Goal: Information Seeking & Learning: Learn about a topic

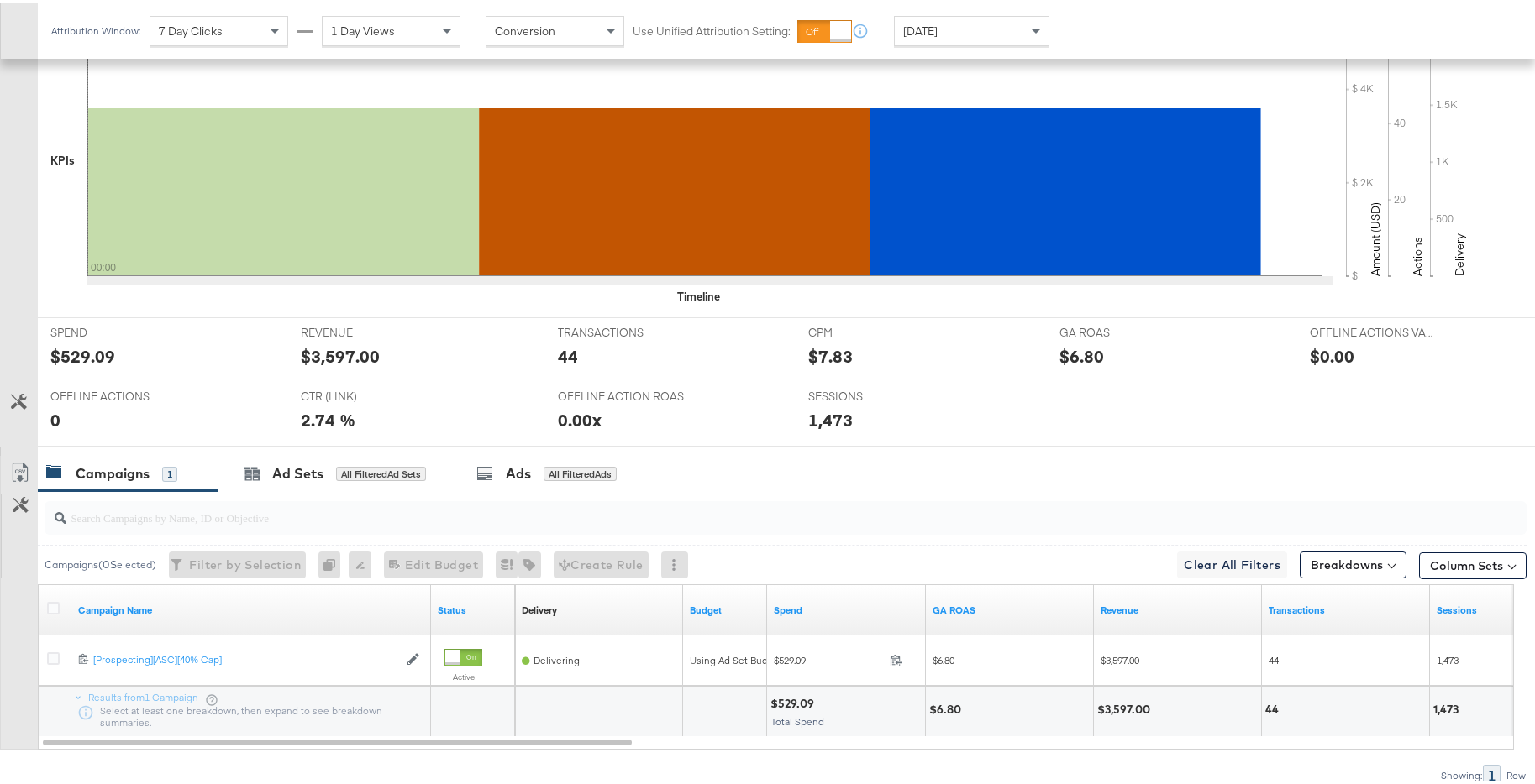
scroll to position [563, 0]
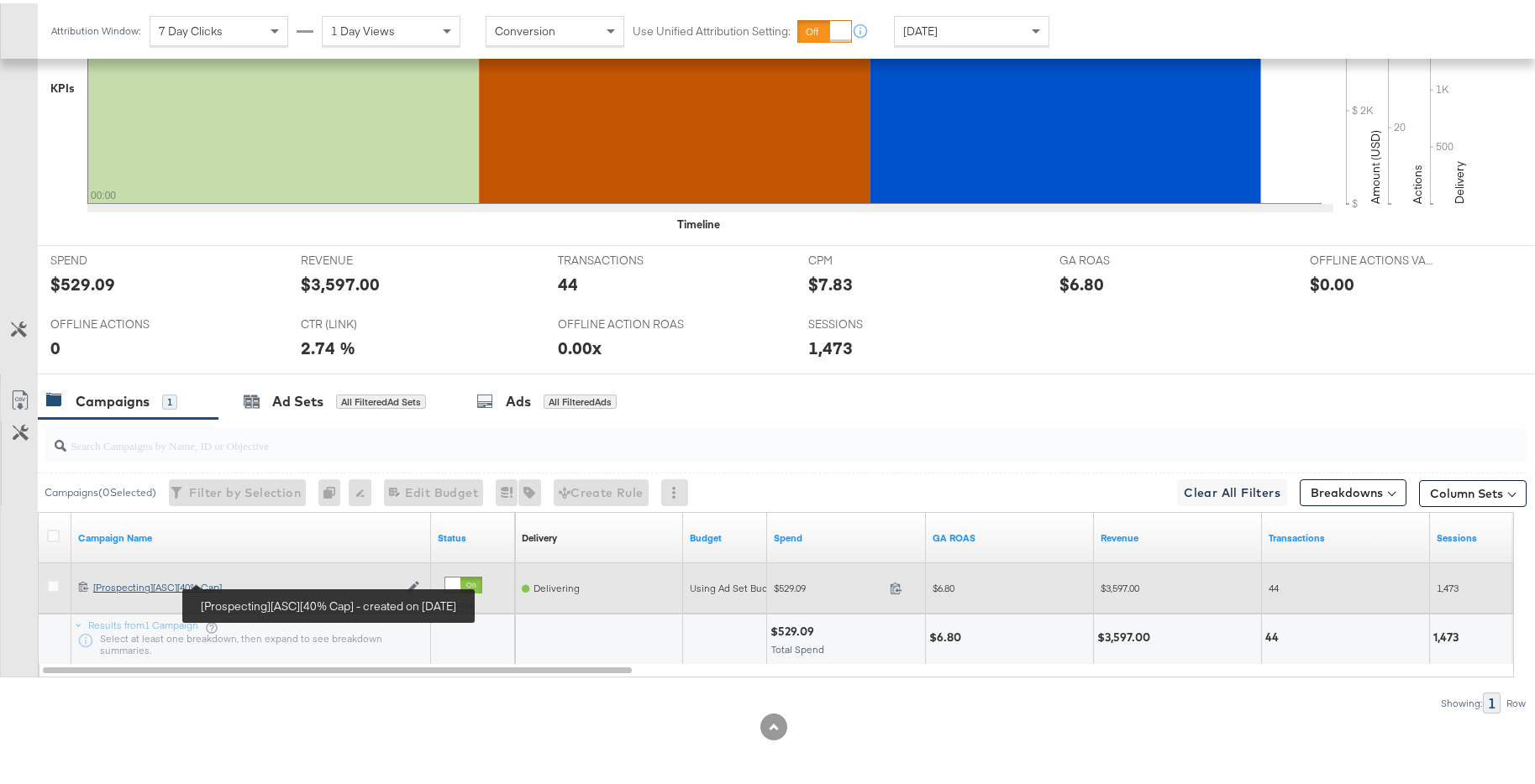
click at [200, 583] on div "[Prospecting][ASC][40% Cap] [Prospecting][ASC][40% Cap]" at bounding box center [245, 585] width 305 height 14
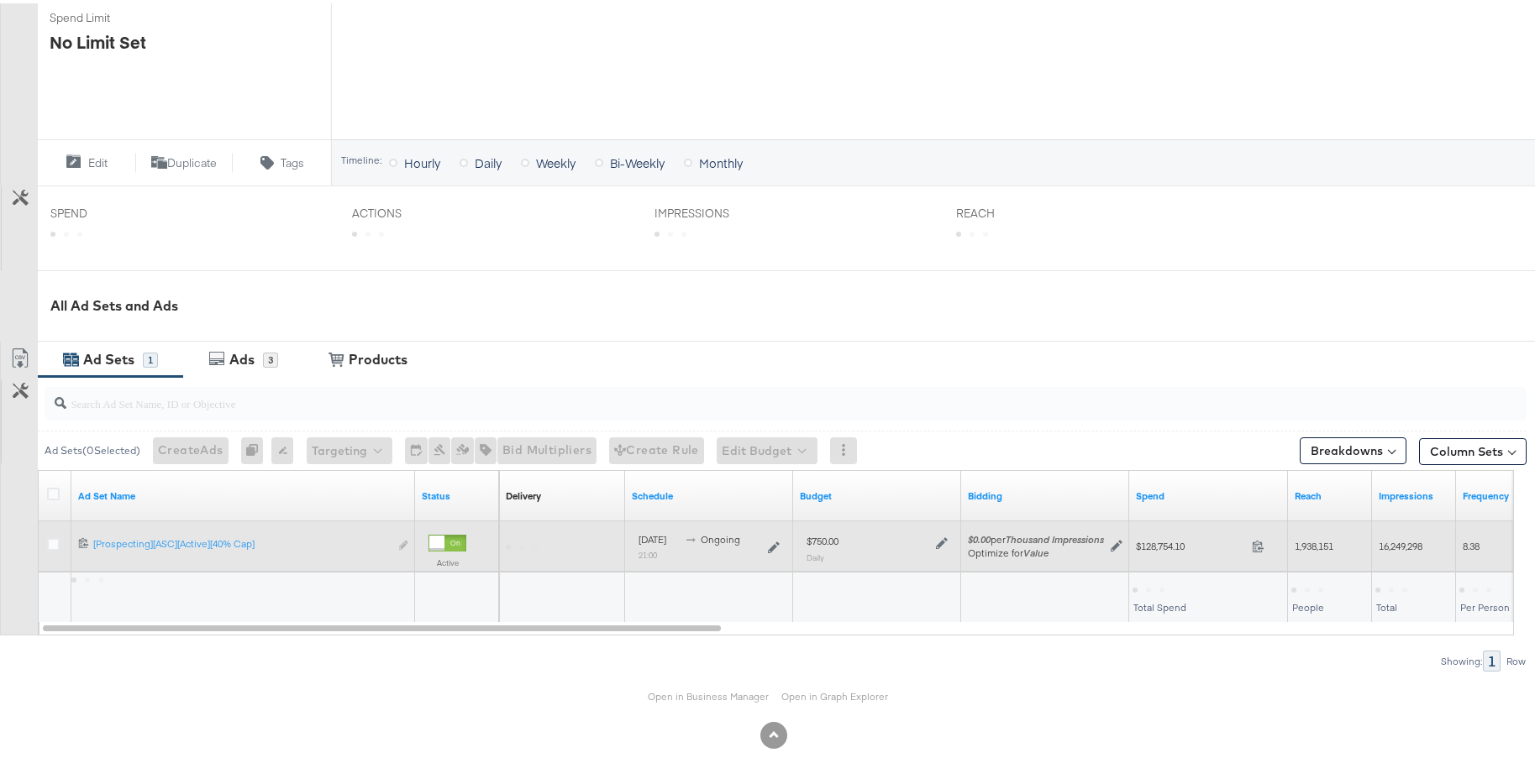
scroll to position [498, 0]
click at [946, 539] on icon at bounding box center [942, 540] width 12 height 12
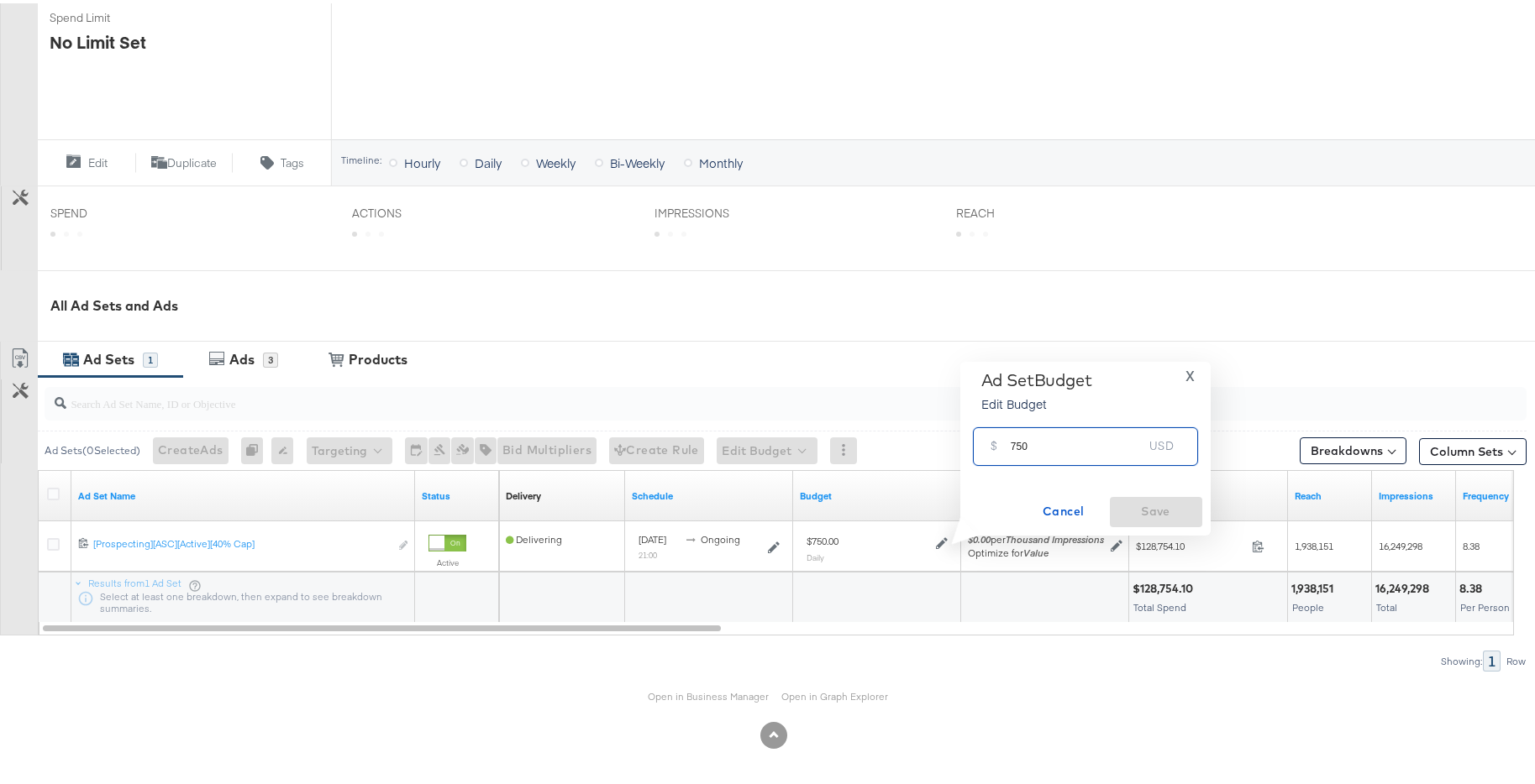
drag, startPoint x: 1016, startPoint y: 440, endPoint x: 994, endPoint y: 442, distance: 22.1
click at [994, 442] on div "$ 750 USD" at bounding box center [1085, 443] width 225 height 38
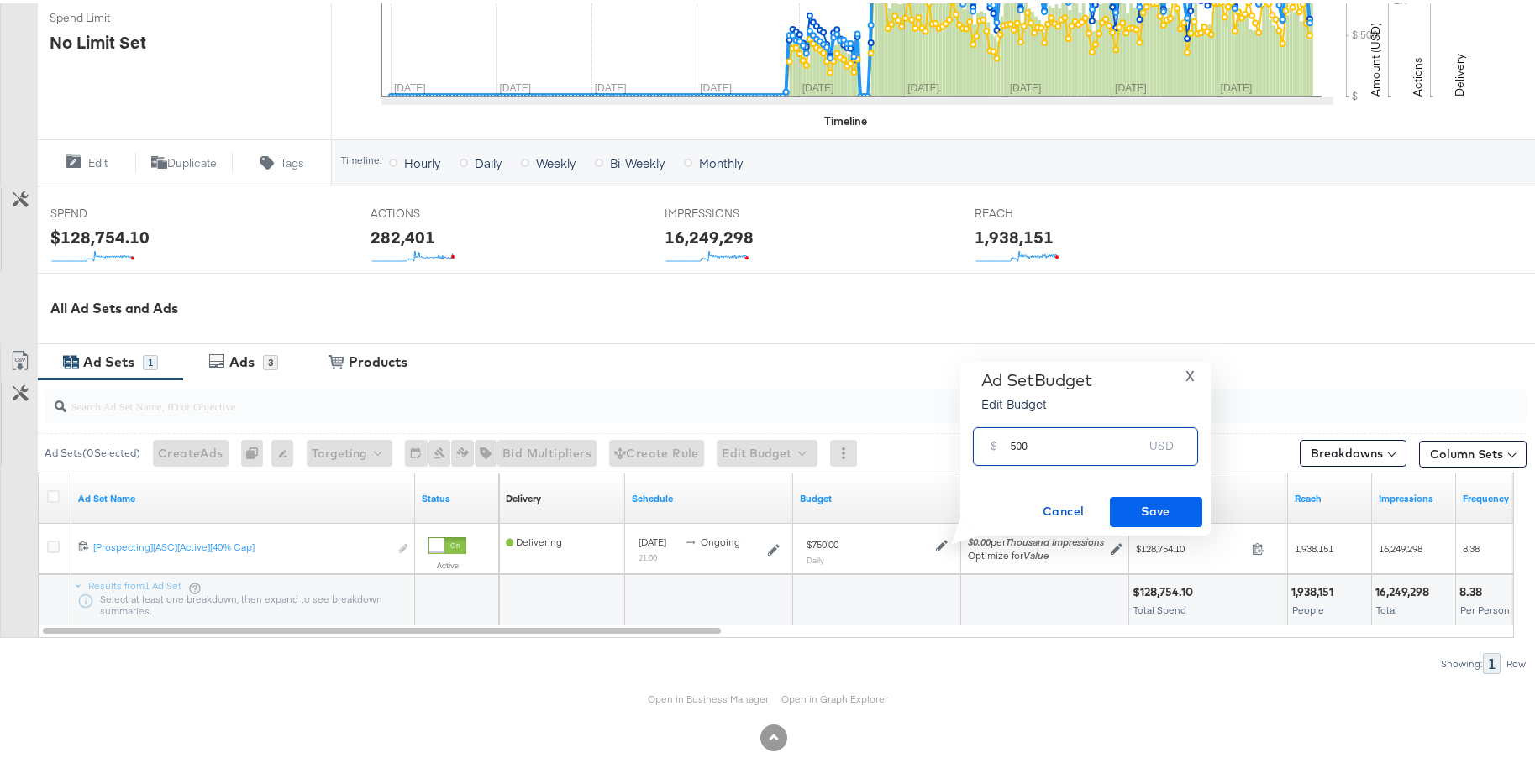
type input "500"
click at [1185, 509] on span "Save" at bounding box center [1155, 508] width 79 height 21
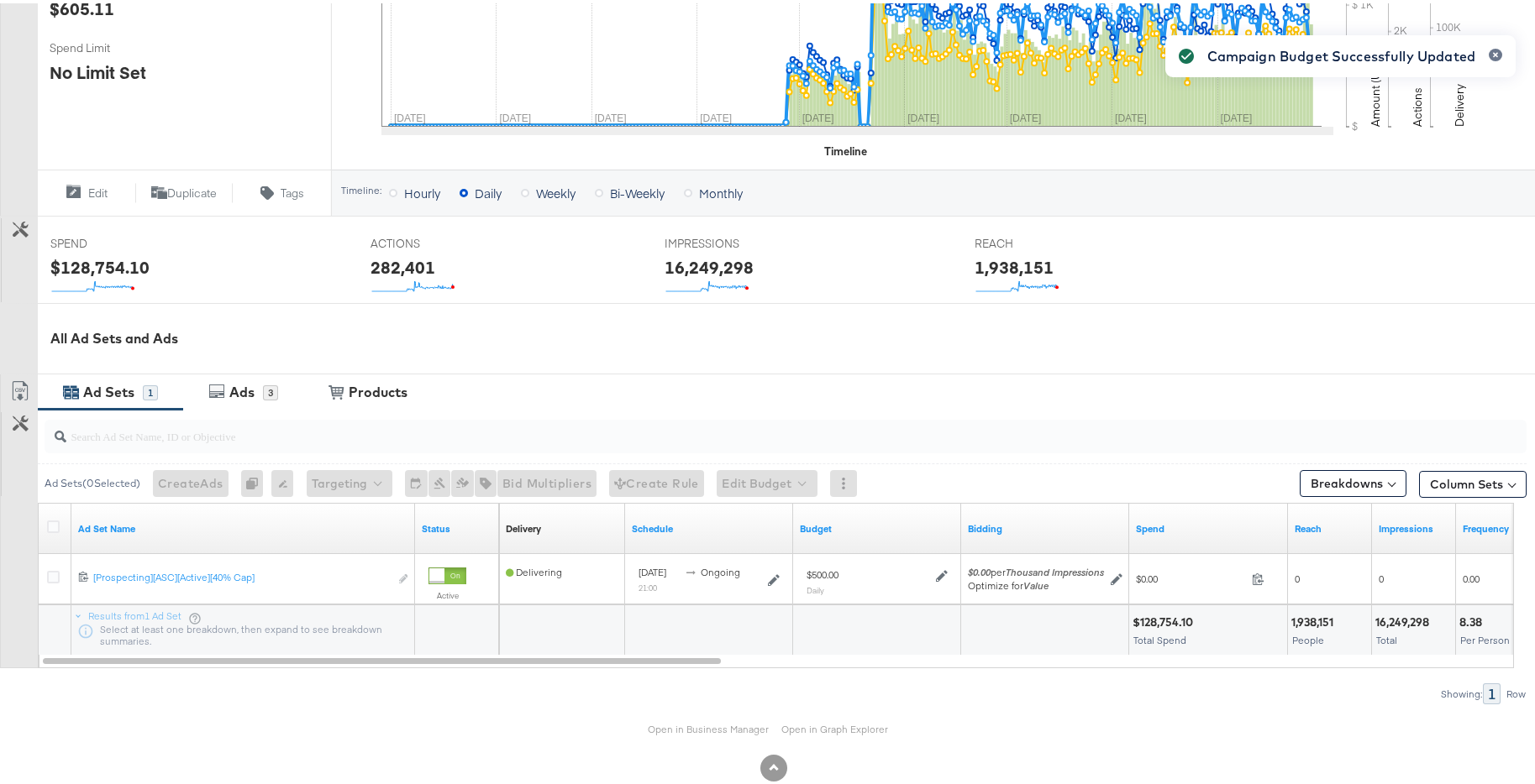
scroll to position [0, 0]
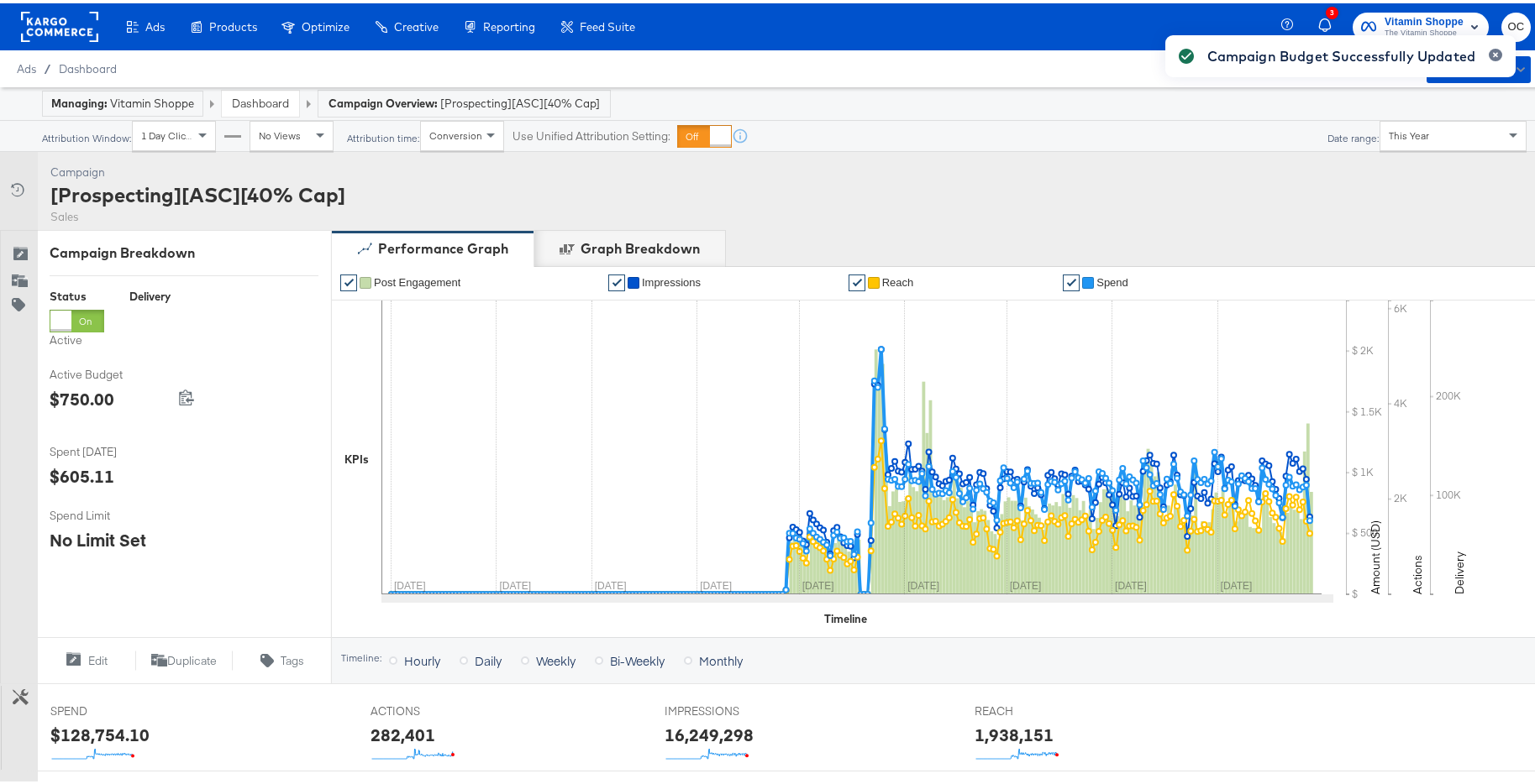
click at [259, 104] on link "Dashboard" at bounding box center [260, 100] width 57 height 15
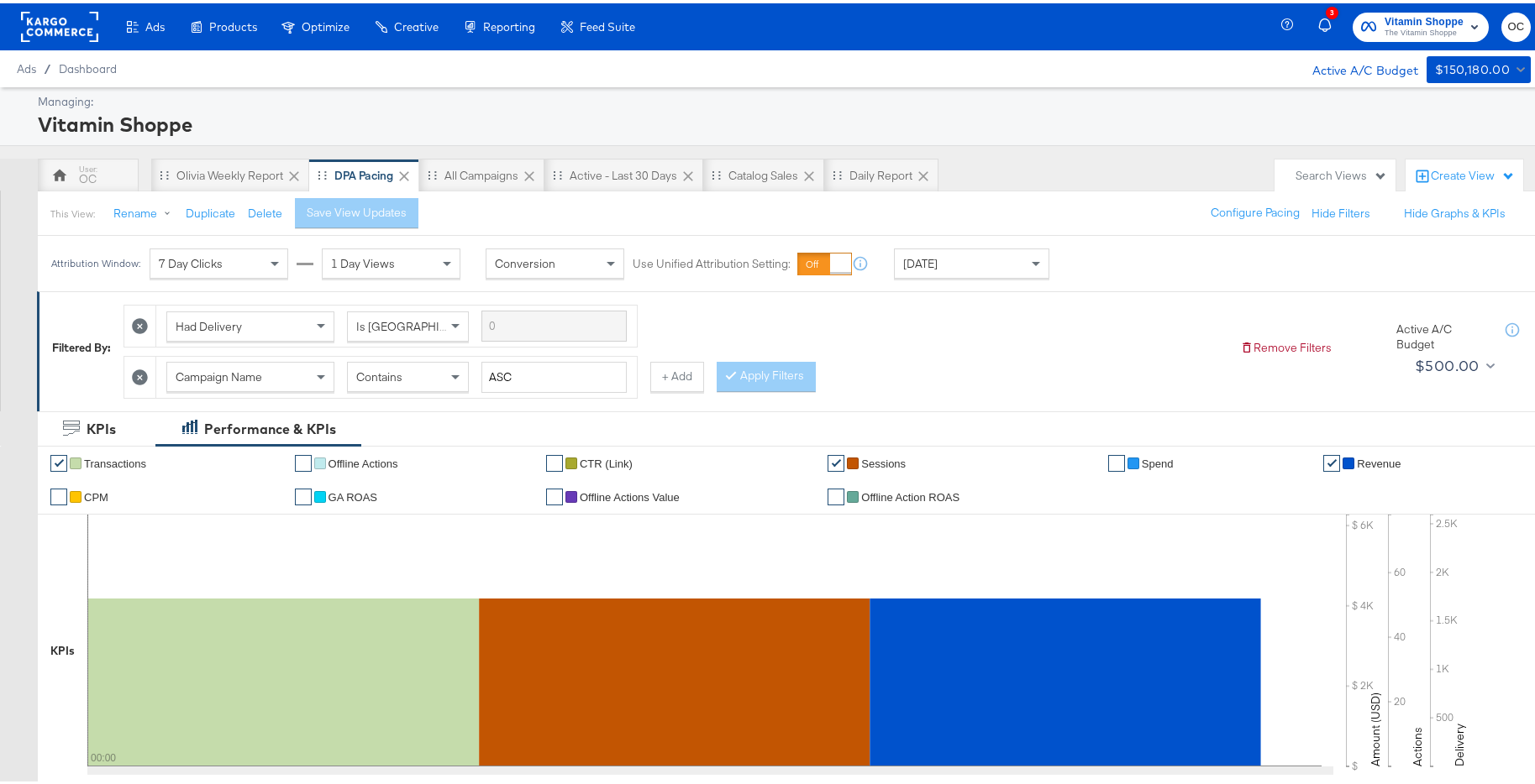
click at [429, 378] on div "Contains" at bounding box center [408, 373] width 120 height 29
drag, startPoint x: 487, startPoint y: 368, endPoint x: 448, endPoint y: 361, distance: 39.6
click at [448, 361] on div "Campaign Name Does Not Contain ASC" at bounding box center [396, 373] width 460 height 31
drag, startPoint x: 527, startPoint y: 376, endPoint x: 468, endPoint y: 378, distance: 59.0
click at [468, 378] on div "Campaign Name Does Not Contain MAA" at bounding box center [396, 373] width 460 height 31
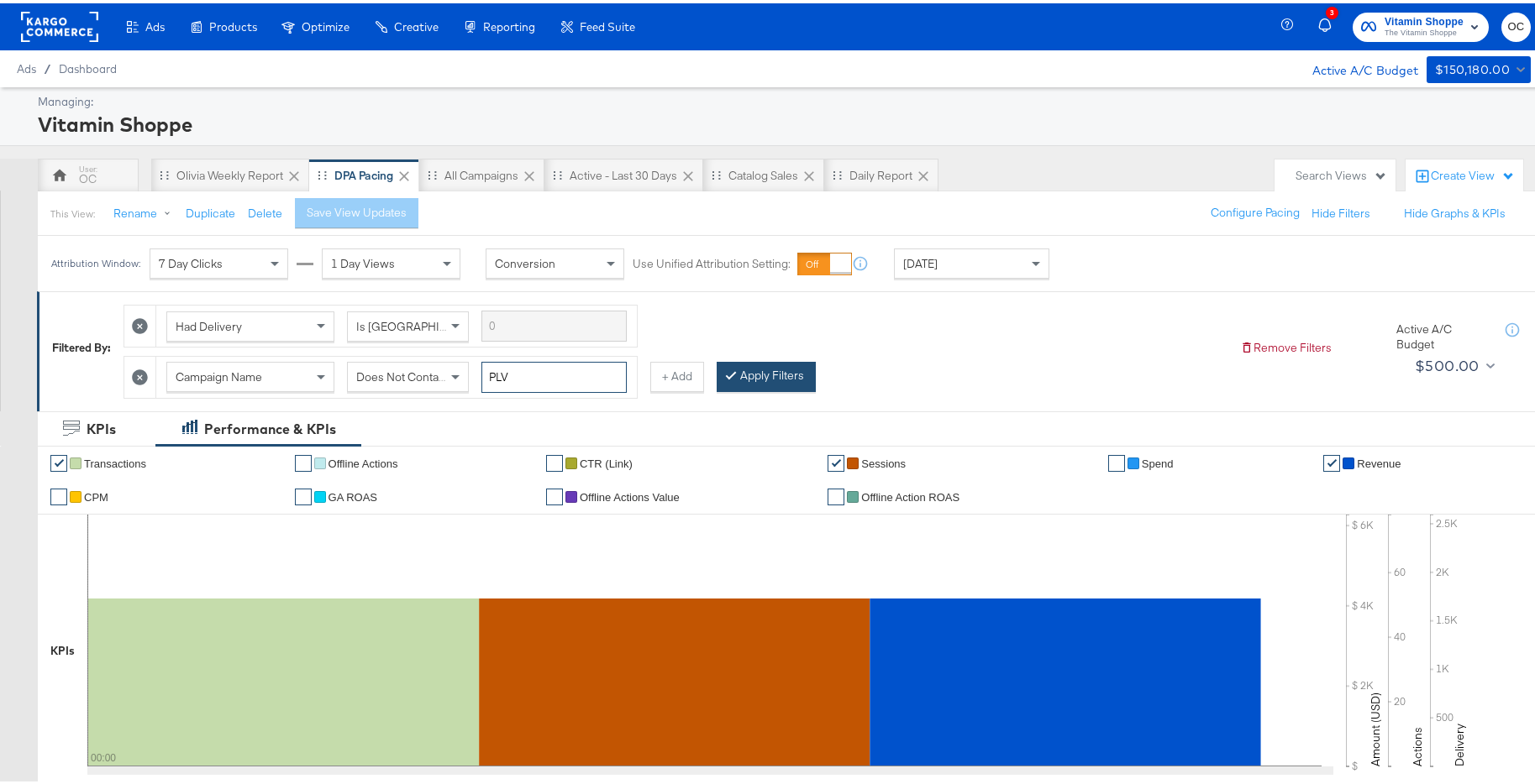
type input "PLV"
click at [766, 366] on button "Apply Filters" at bounding box center [766, 373] width 99 height 31
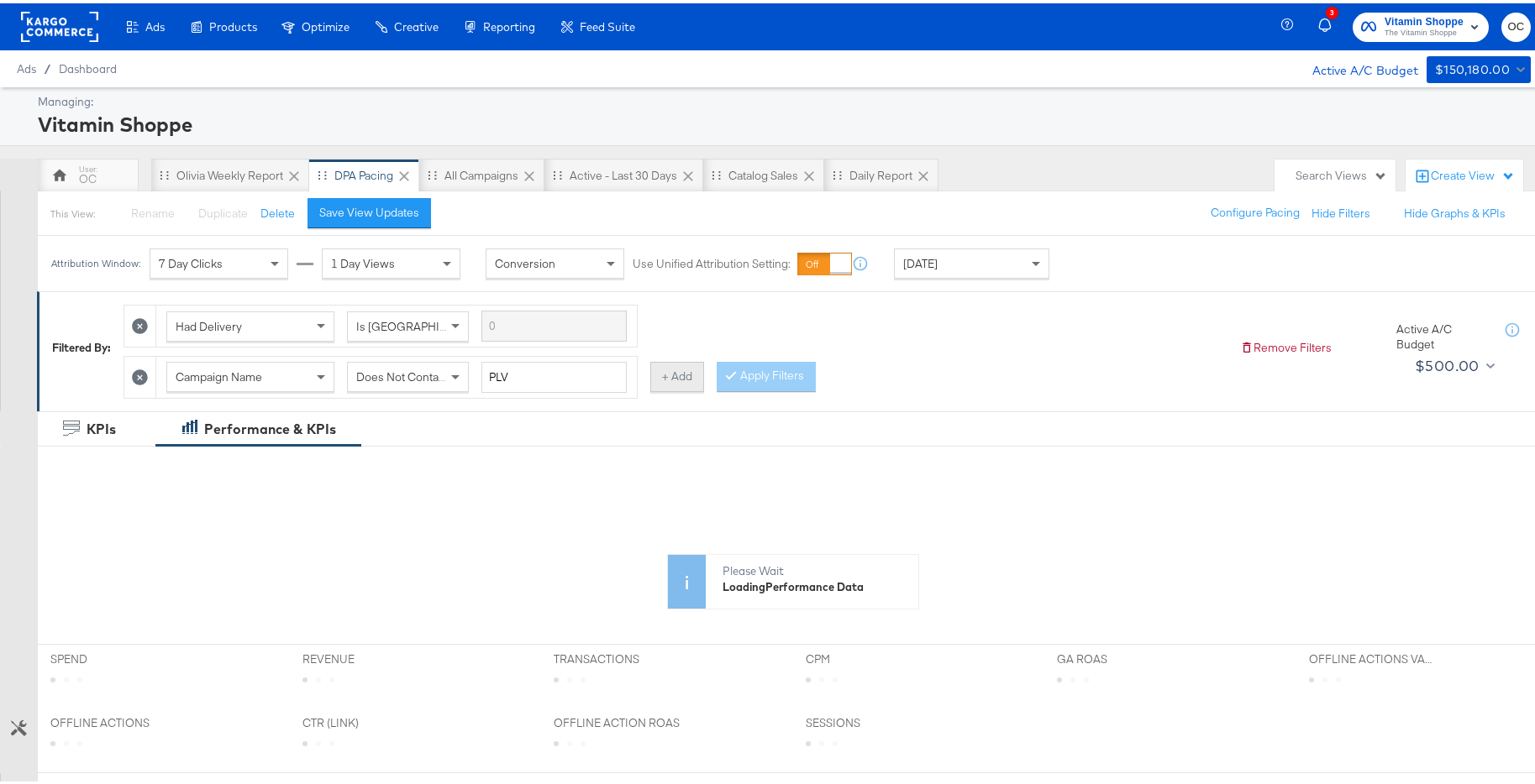
click at [662, 379] on button "+ Add" at bounding box center [677, 373] width 53 height 31
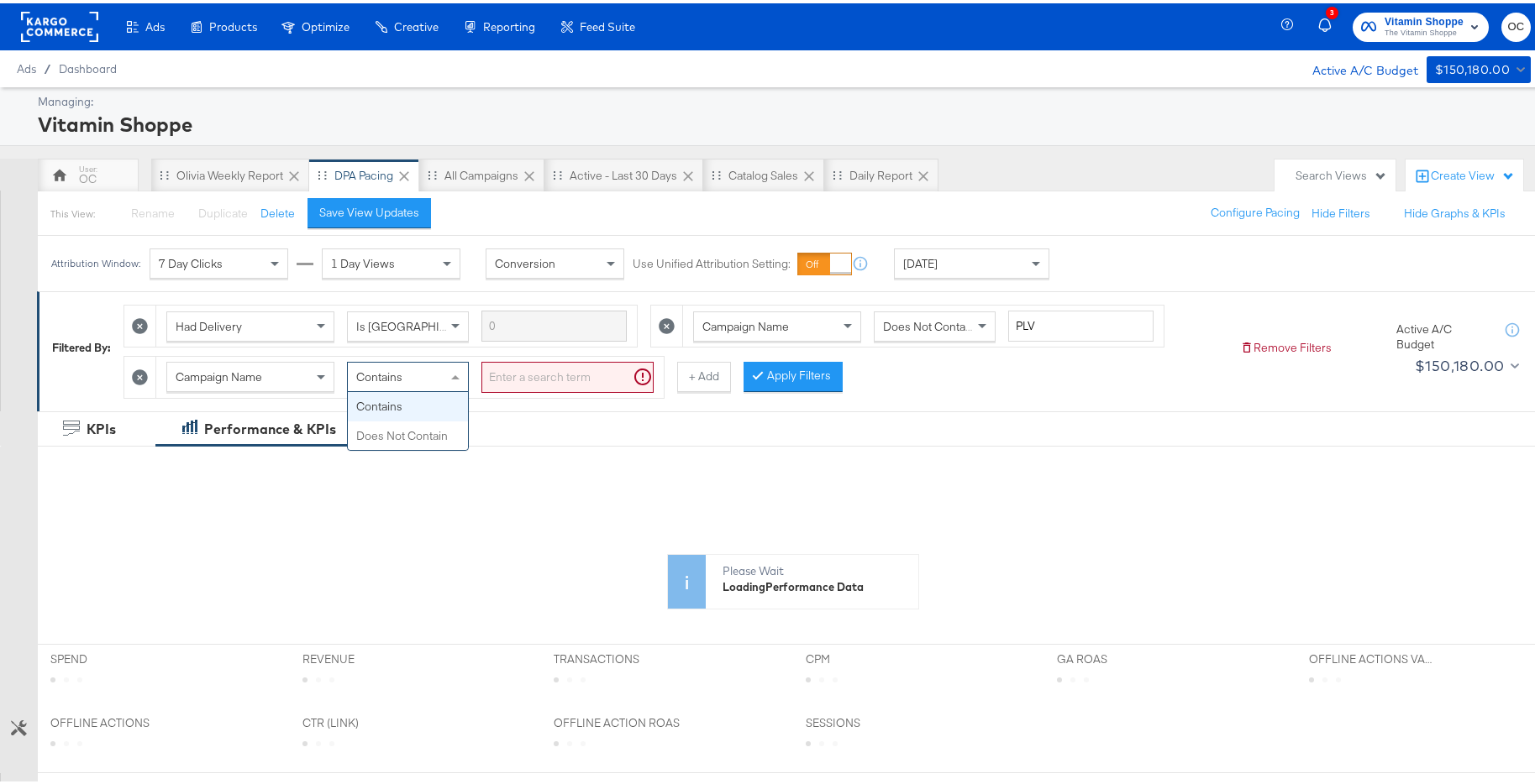
click at [435, 370] on div "Contains" at bounding box center [408, 373] width 120 height 29
click at [537, 381] on input "search" at bounding box center [567, 373] width 172 height 31
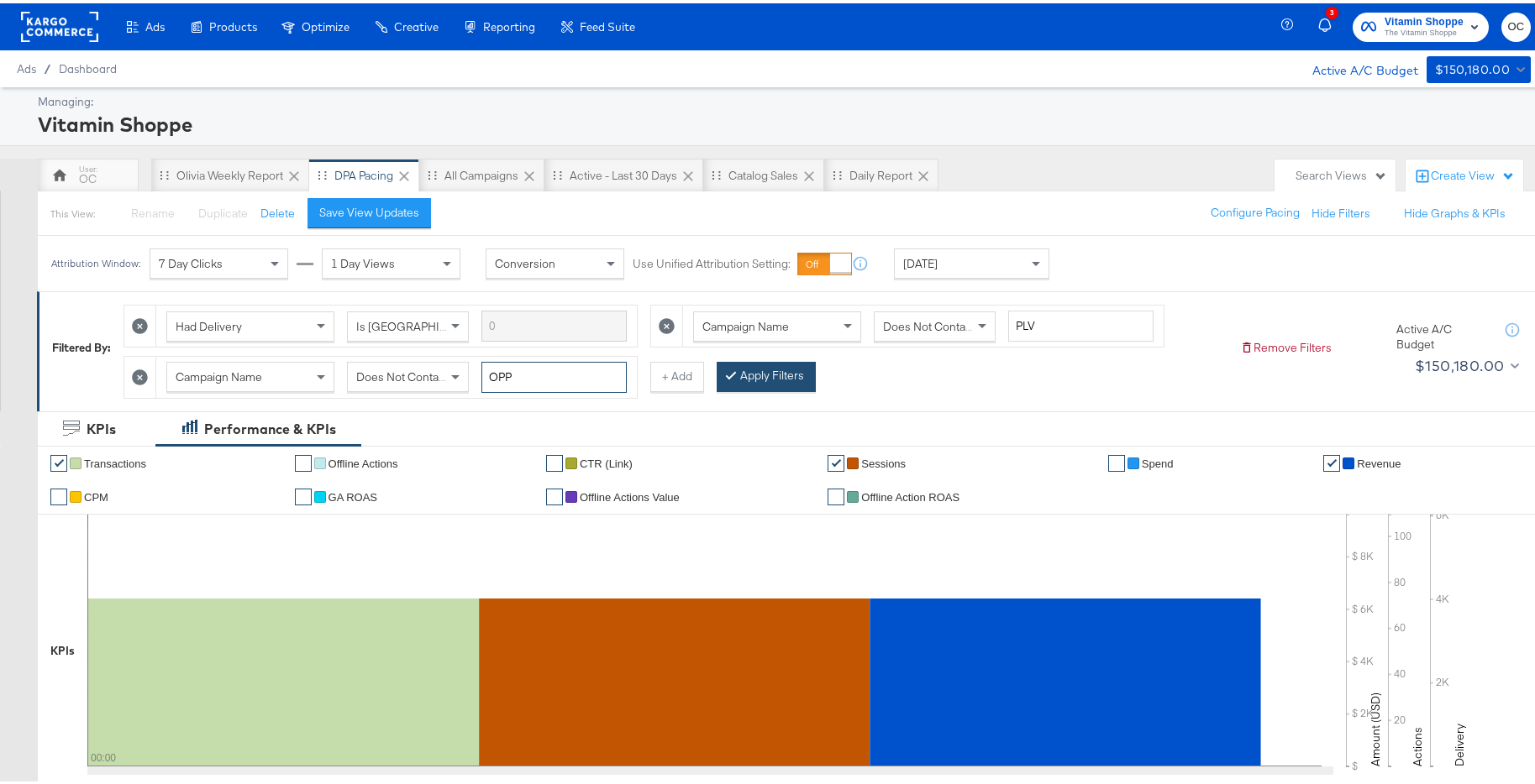
type input "OPP"
click at [754, 377] on button "Apply Filters" at bounding box center [766, 373] width 99 height 31
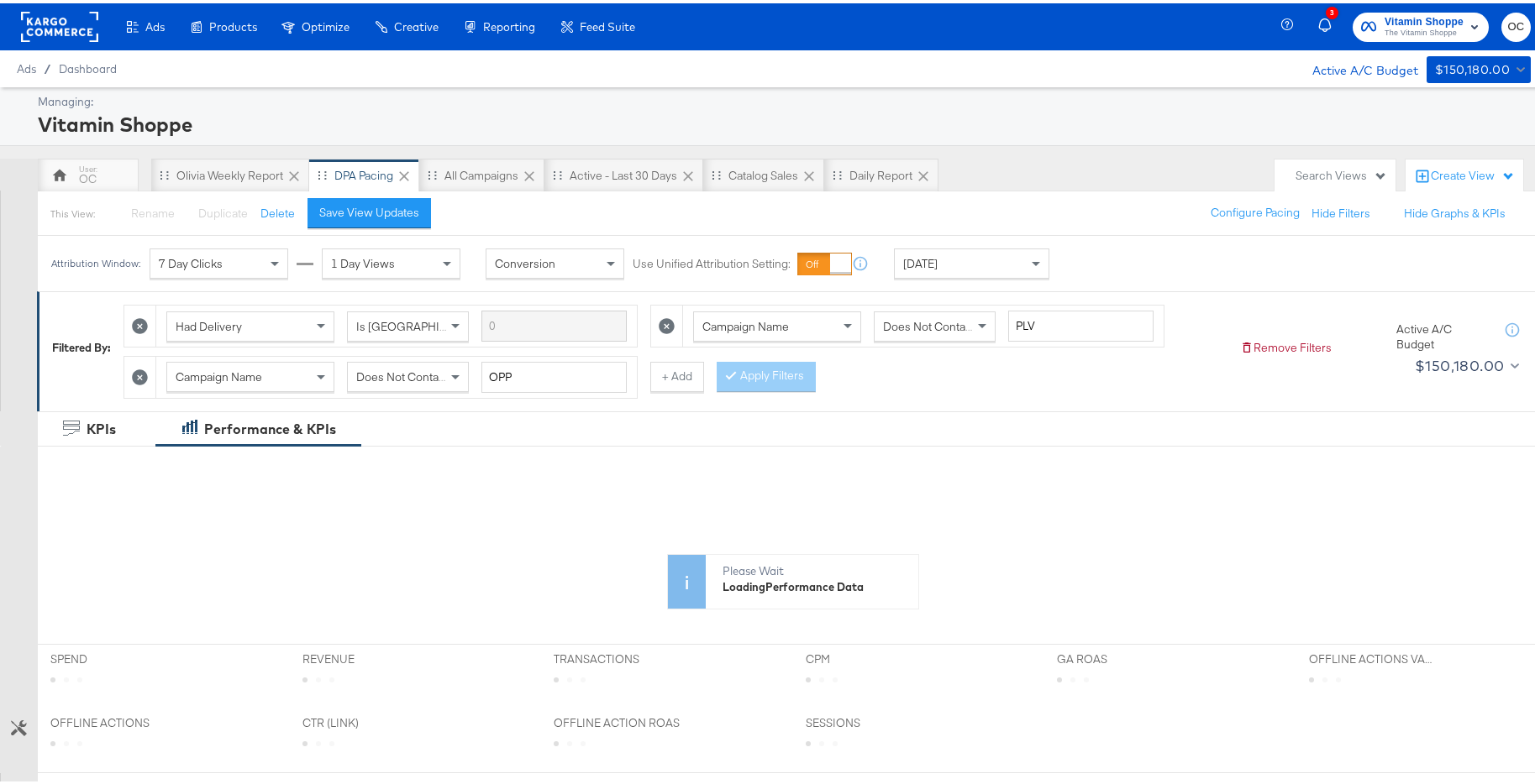
click at [660, 382] on button "+ Add" at bounding box center [677, 373] width 53 height 31
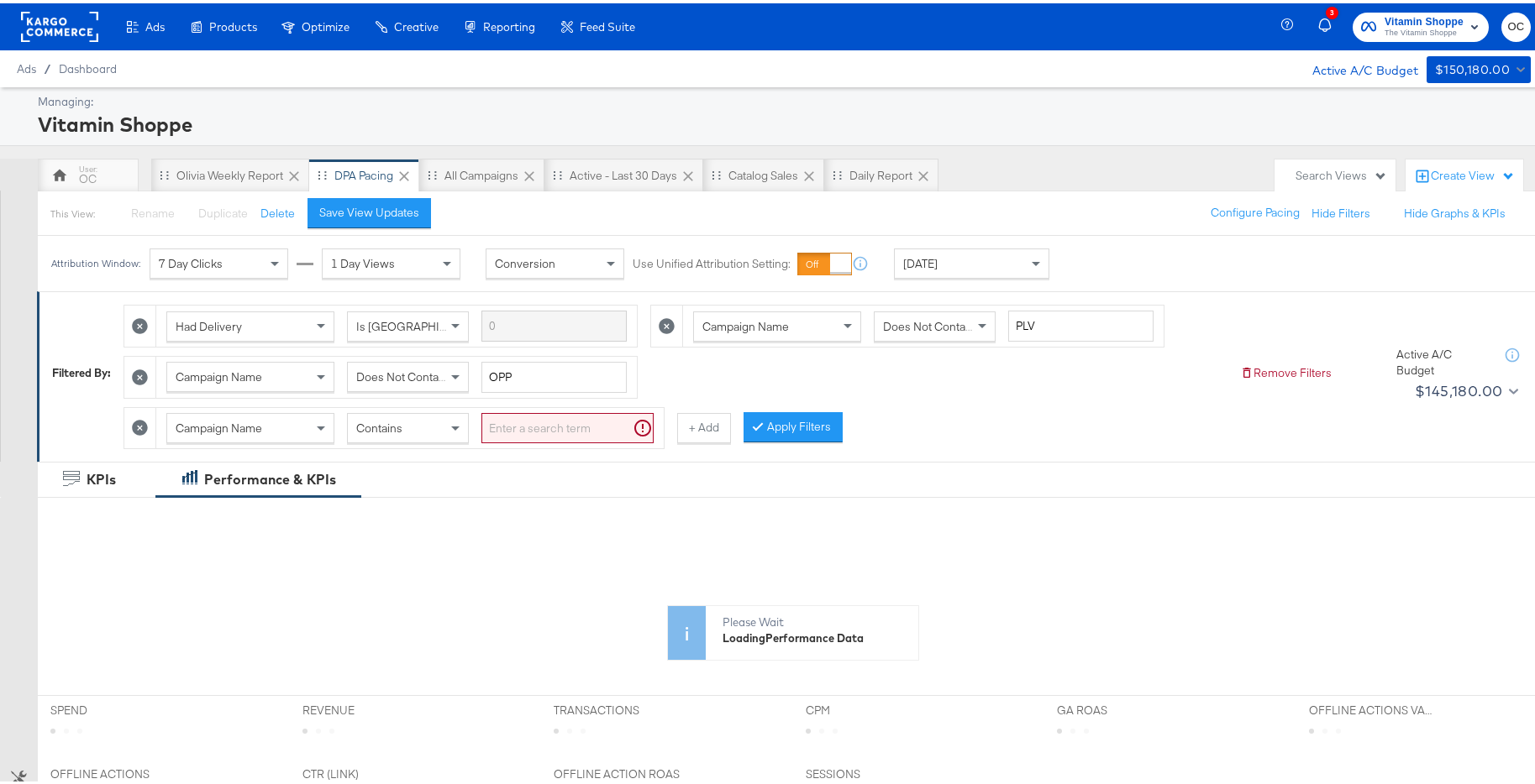
click at [383, 438] on div "Contains" at bounding box center [408, 425] width 121 height 31
click at [529, 434] on input "search" at bounding box center [567, 425] width 172 height 31
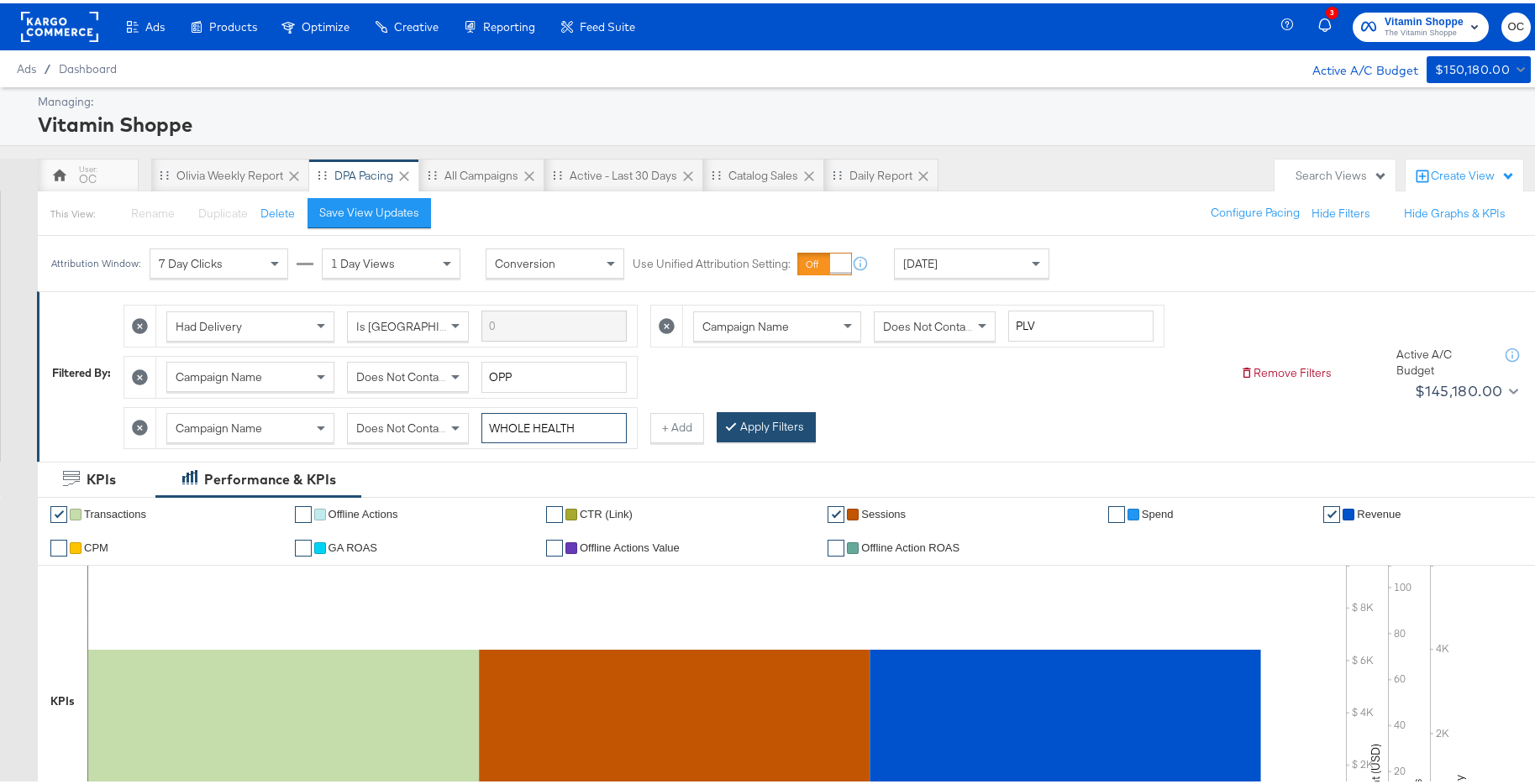
type input "WHOLE HEALTH"
click at [736, 418] on button "Apply Filters" at bounding box center [766, 424] width 99 height 31
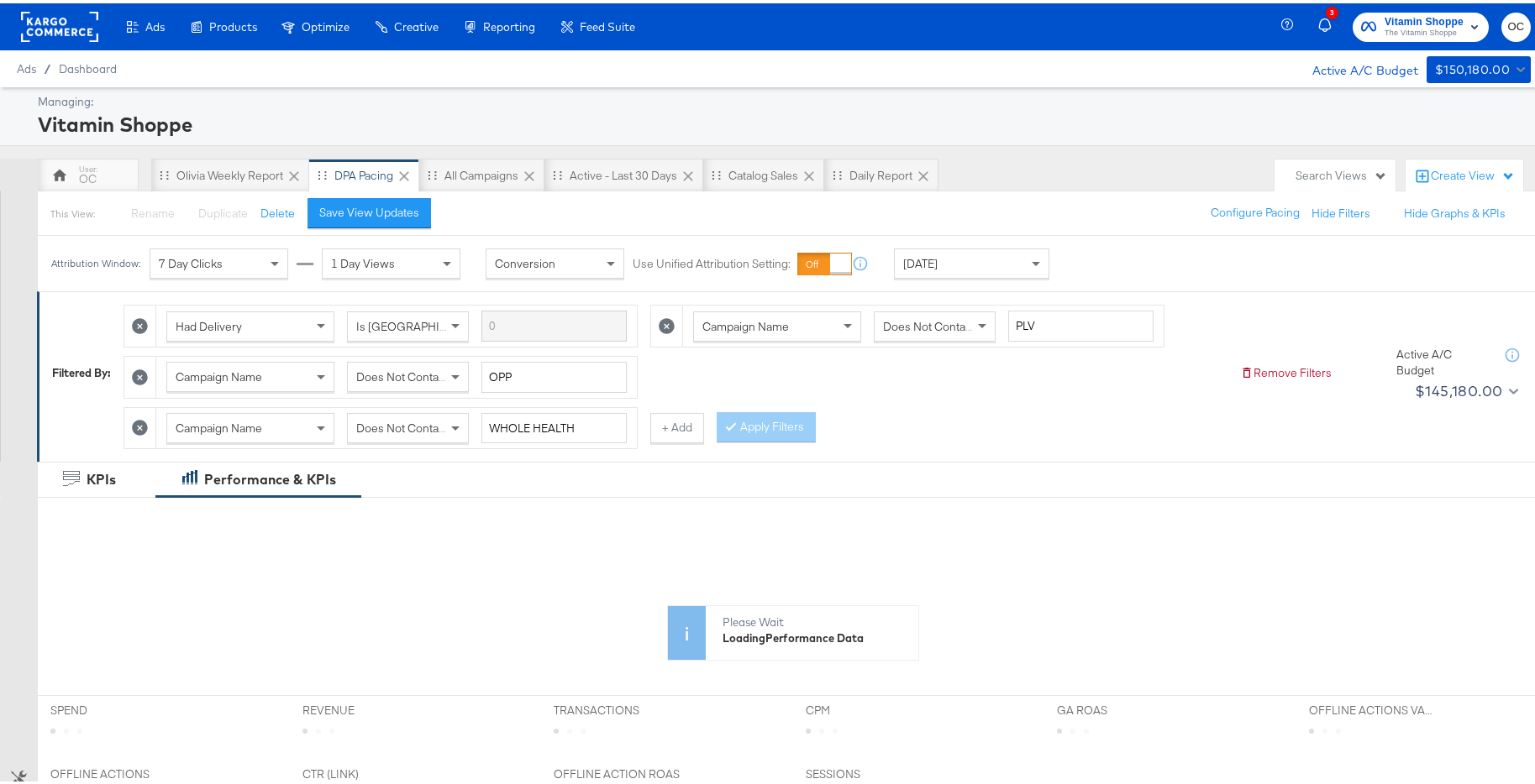
click at [990, 244] on div "Attribution Window: 7 Day Clicks 1 Day Views Conversion Use Unified Attribution…" at bounding box center [554, 260] width 1032 height 55
click at [984, 267] on div "[DATE]" at bounding box center [971, 260] width 154 height 29
click at [1149, 274] on div "Start: Sep 28th 2025 to End: Sep 28th 2025" at bounding box center [1114, 260] width 125 height 31
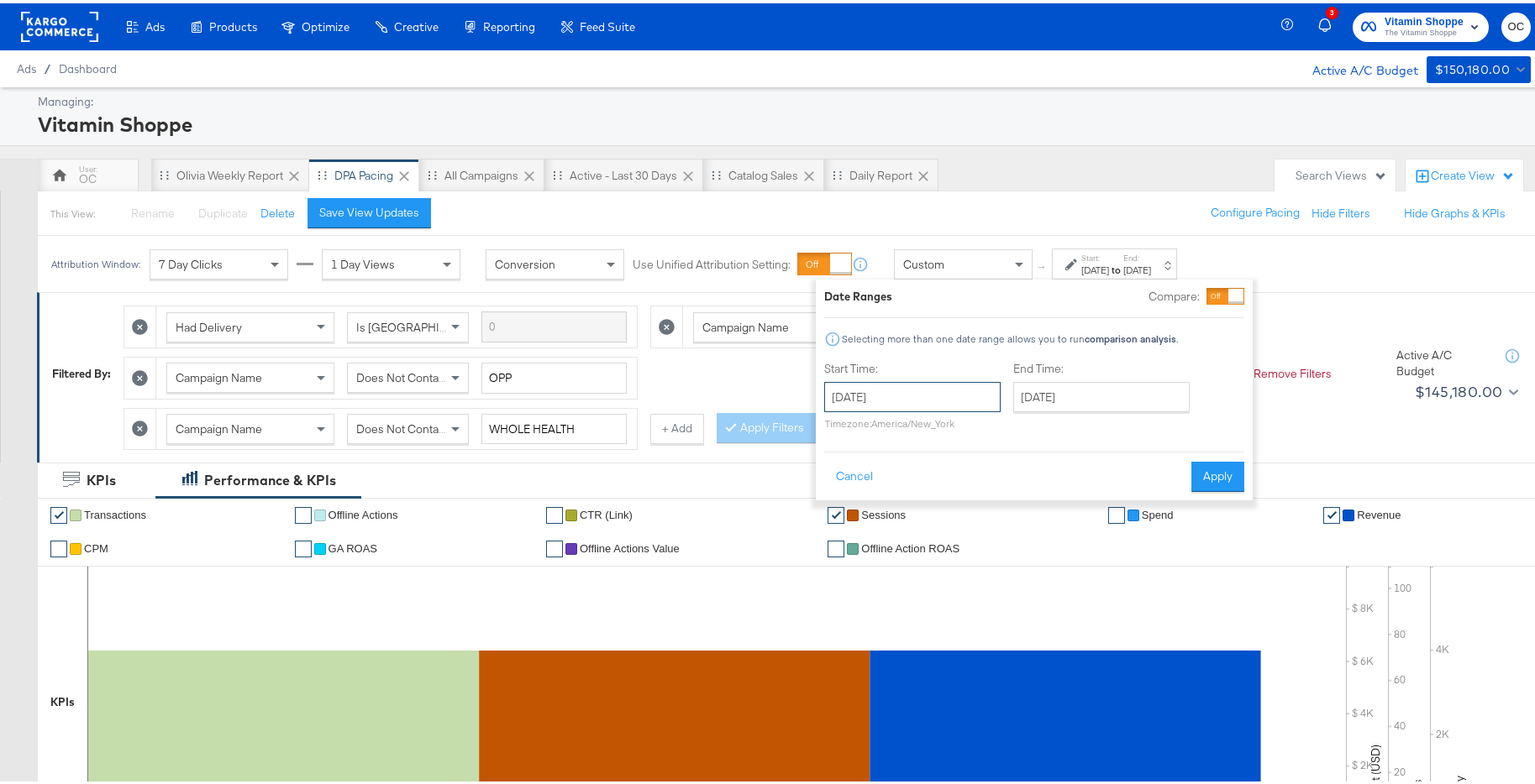
click at [943, 400] on input "[DATE]" at bounding box center [913, 394] width 177 height 31
click at [840, 431] on span "‹" at bounding box center [843, 428] width 26 height 25
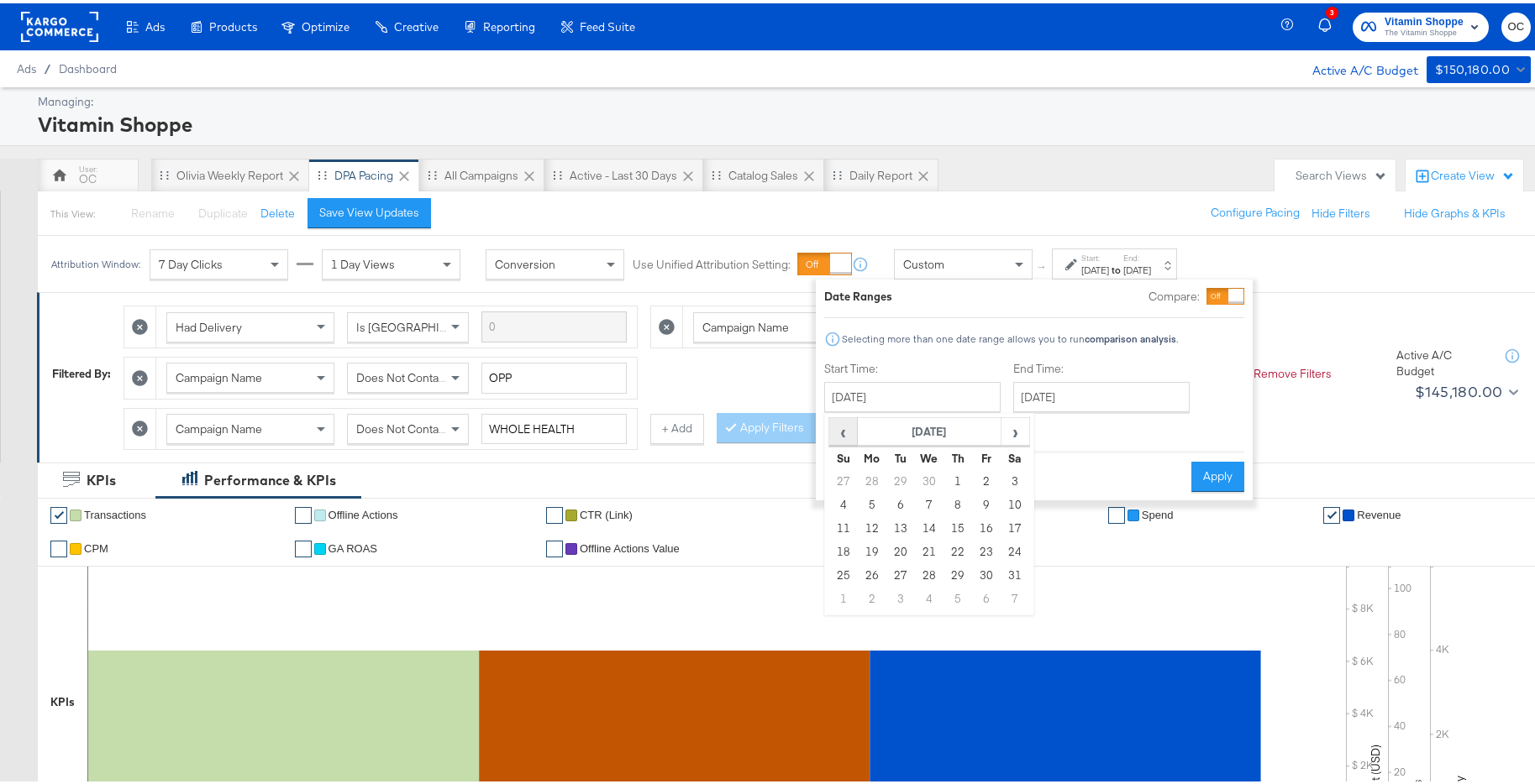
click at [840, 431] on span "‹" at bounding box center [843, 428] width 26 height 25
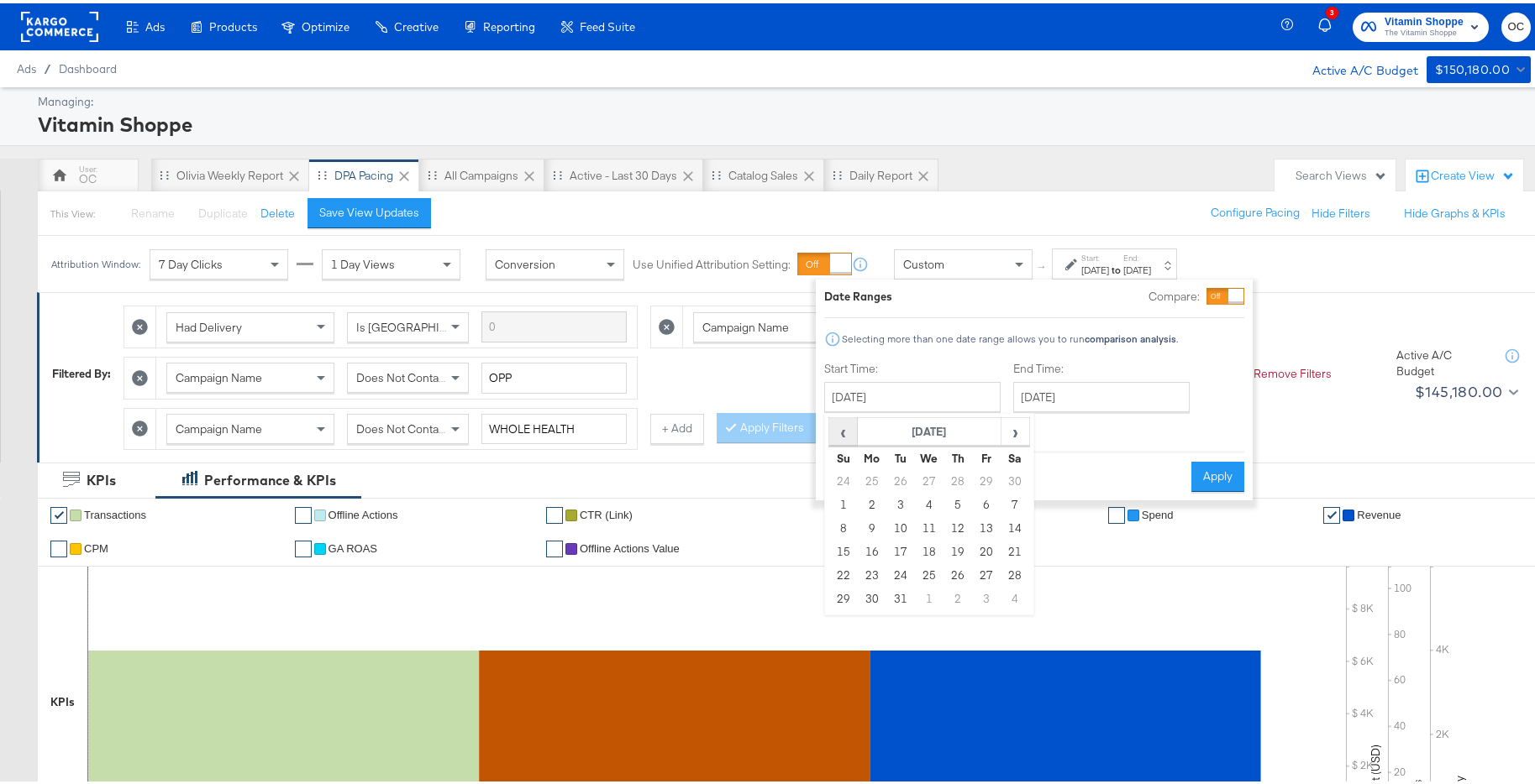
click at [840, 431] on span "‹" at bounding box center [843, 428] width 26 height 25
click at [907, 479] on td "1" at bounding box center [901, 479] width 29 height 24
type input "[DATE]"
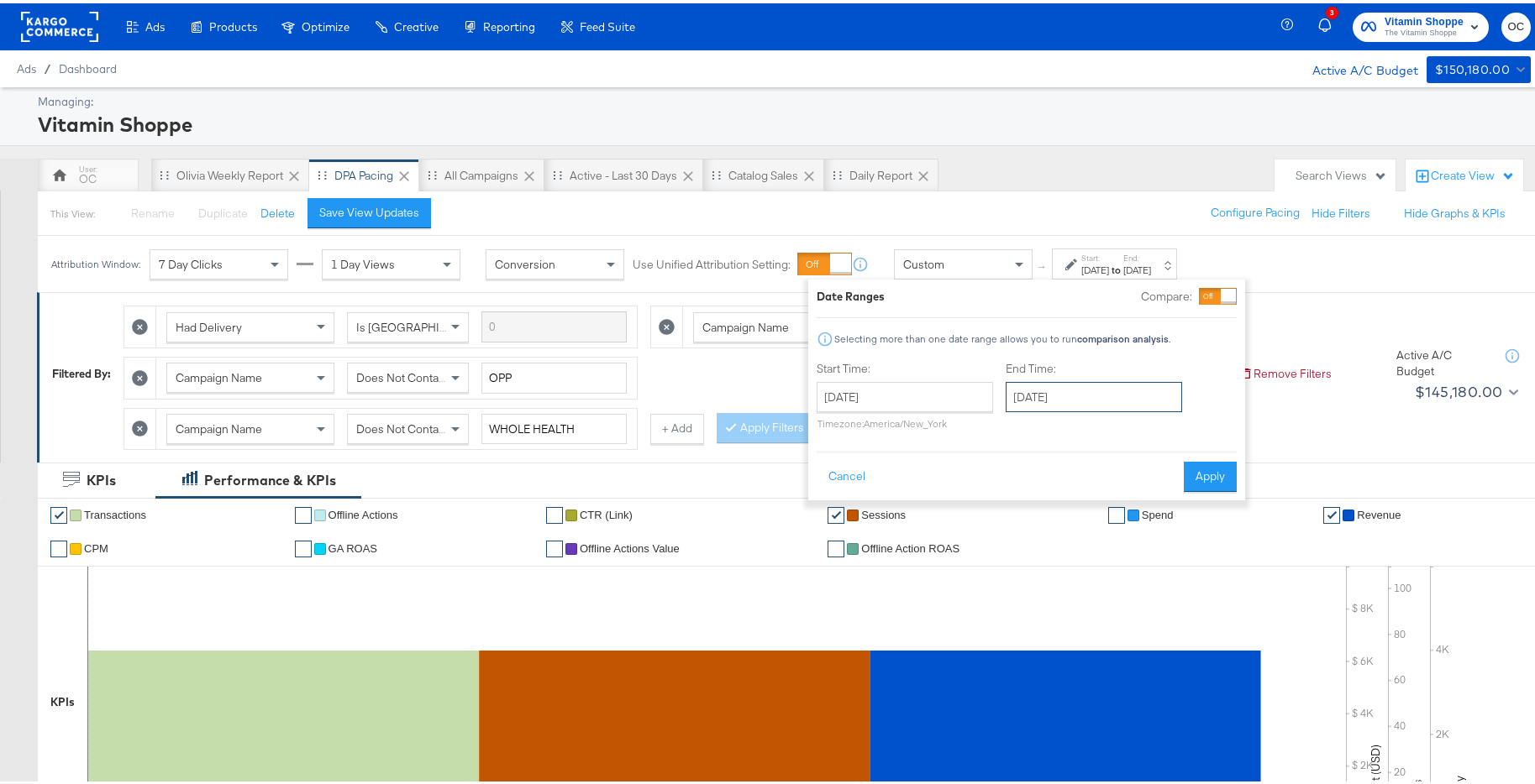
click at [1078, 398] on input "[DATE]" at bounding box center [1094, 394] width 177 height 31
click at [1028, 438] on span "‹" at bounding box center [1024, 428] width 26 height 25
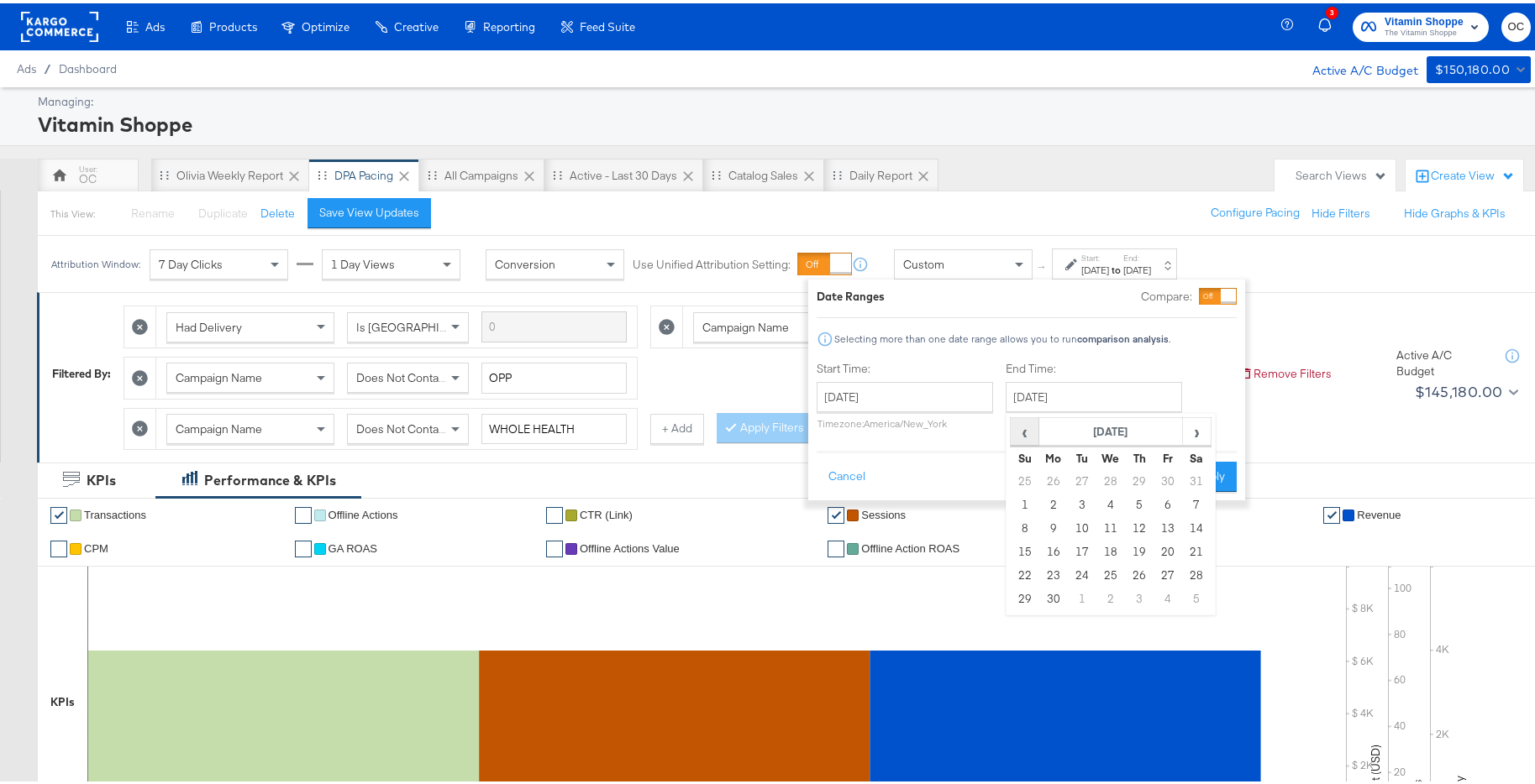
click at [1028, 438] on span "‹" at bounding box center [1024, 428] width 26 height 25
click at [1165, 574] on td "31" at bounding box center [1167, 573] width 29 height 24
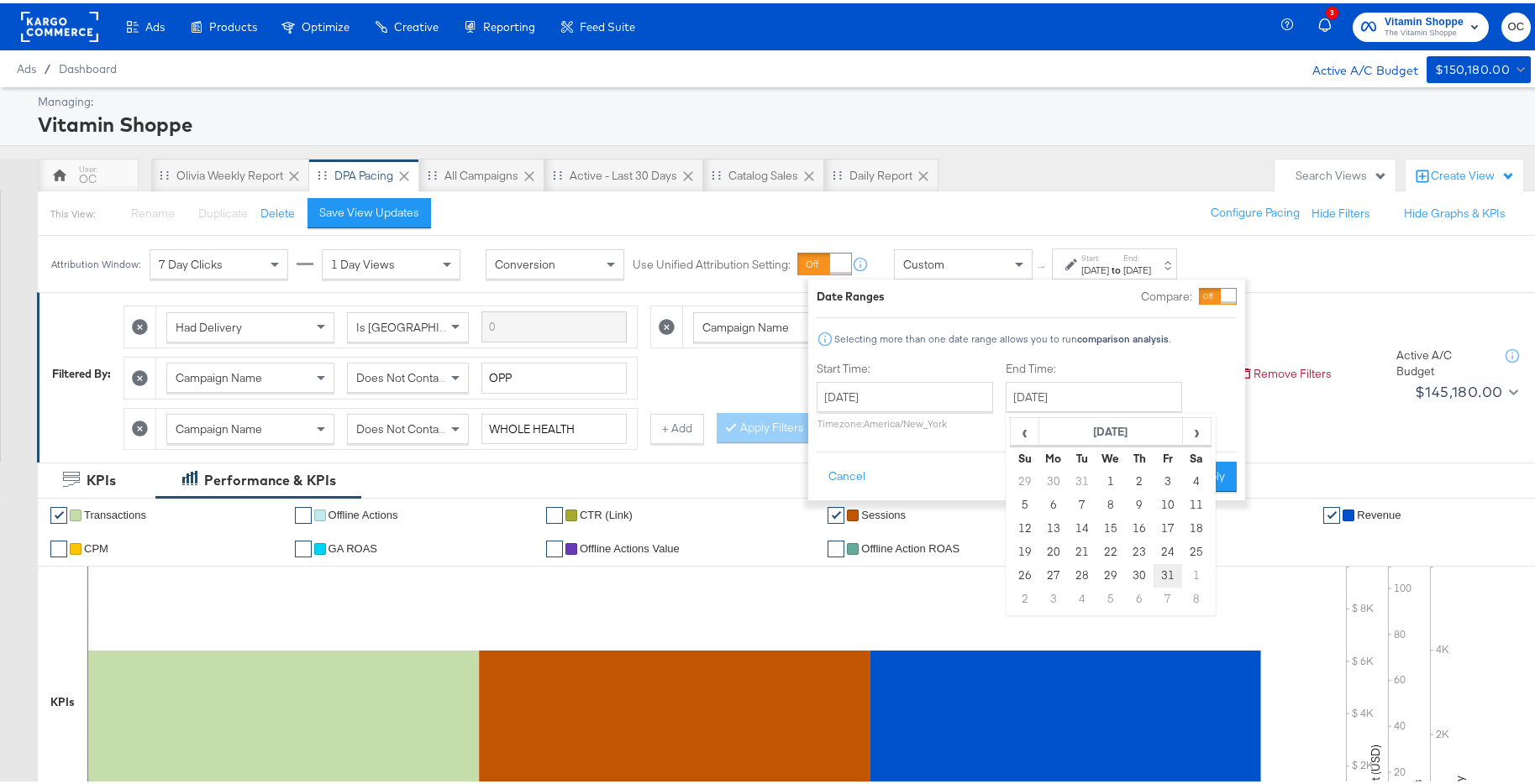
type input "[DATE]"
click at [1212, 462] on button "Apply" at bounding box center [1208, 473] width 53 height 31
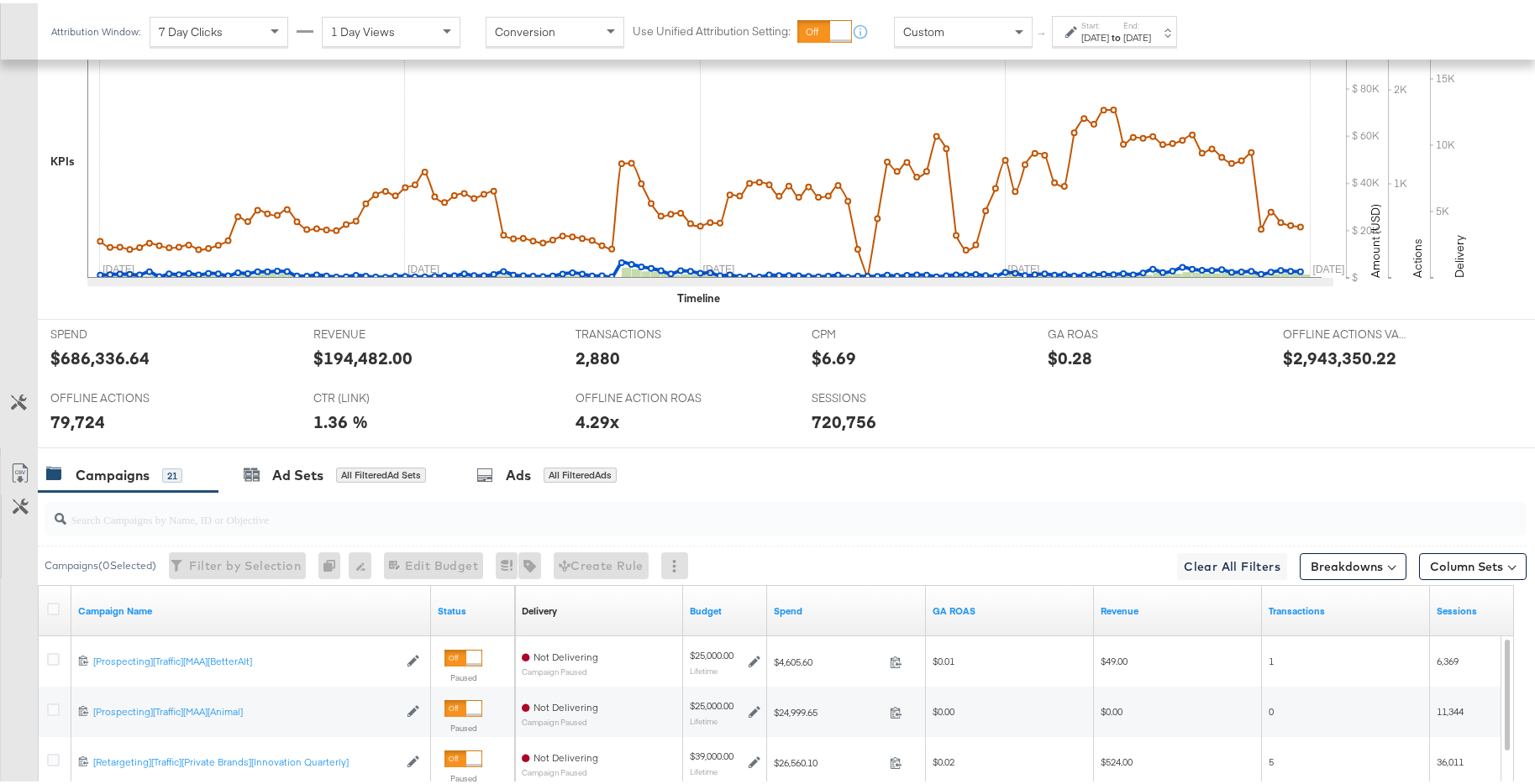
scroll to position [371, 0]
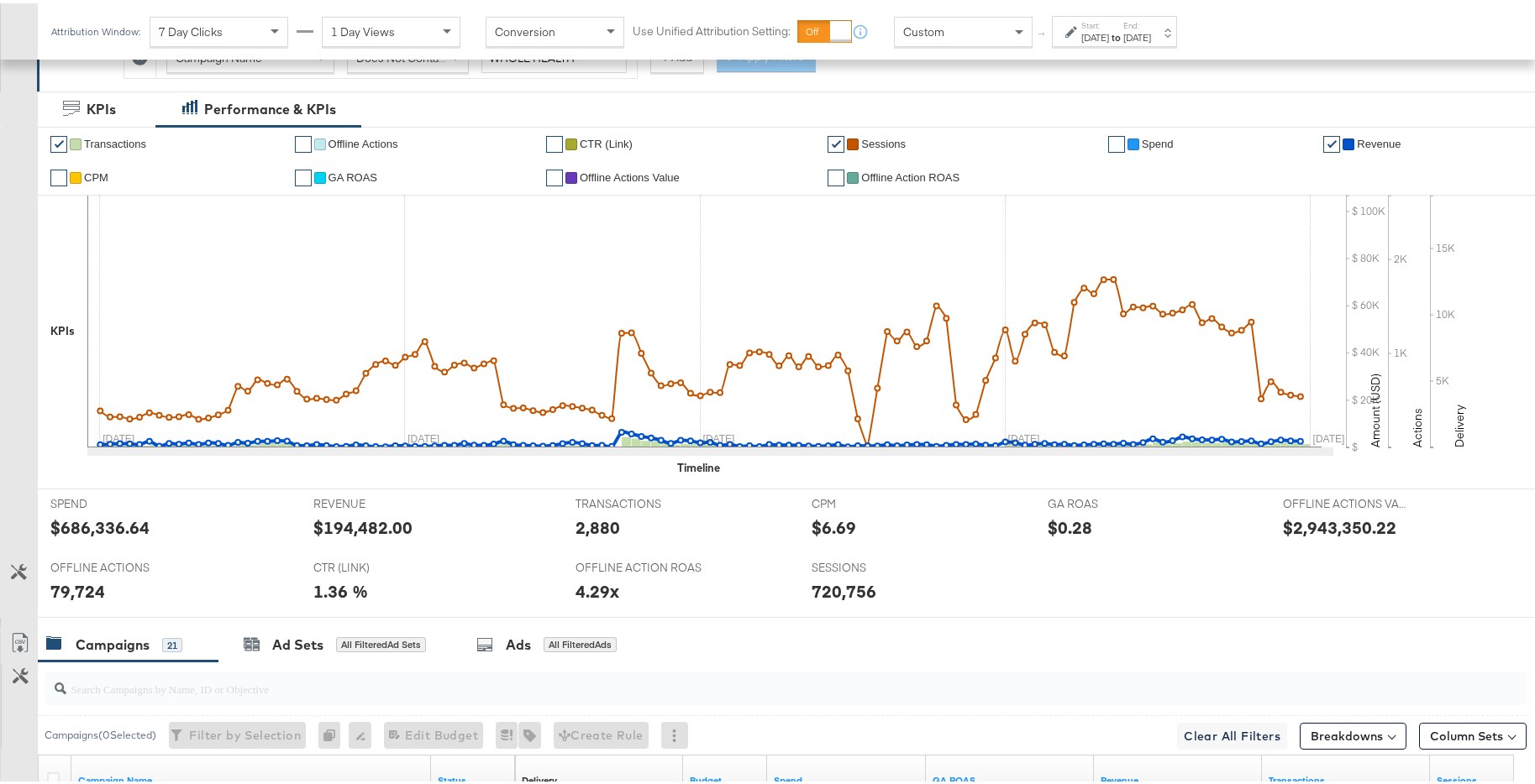
click at [1150, 36] on div "[DATE]" at bounding box center [1137, 35] width 28 height 14
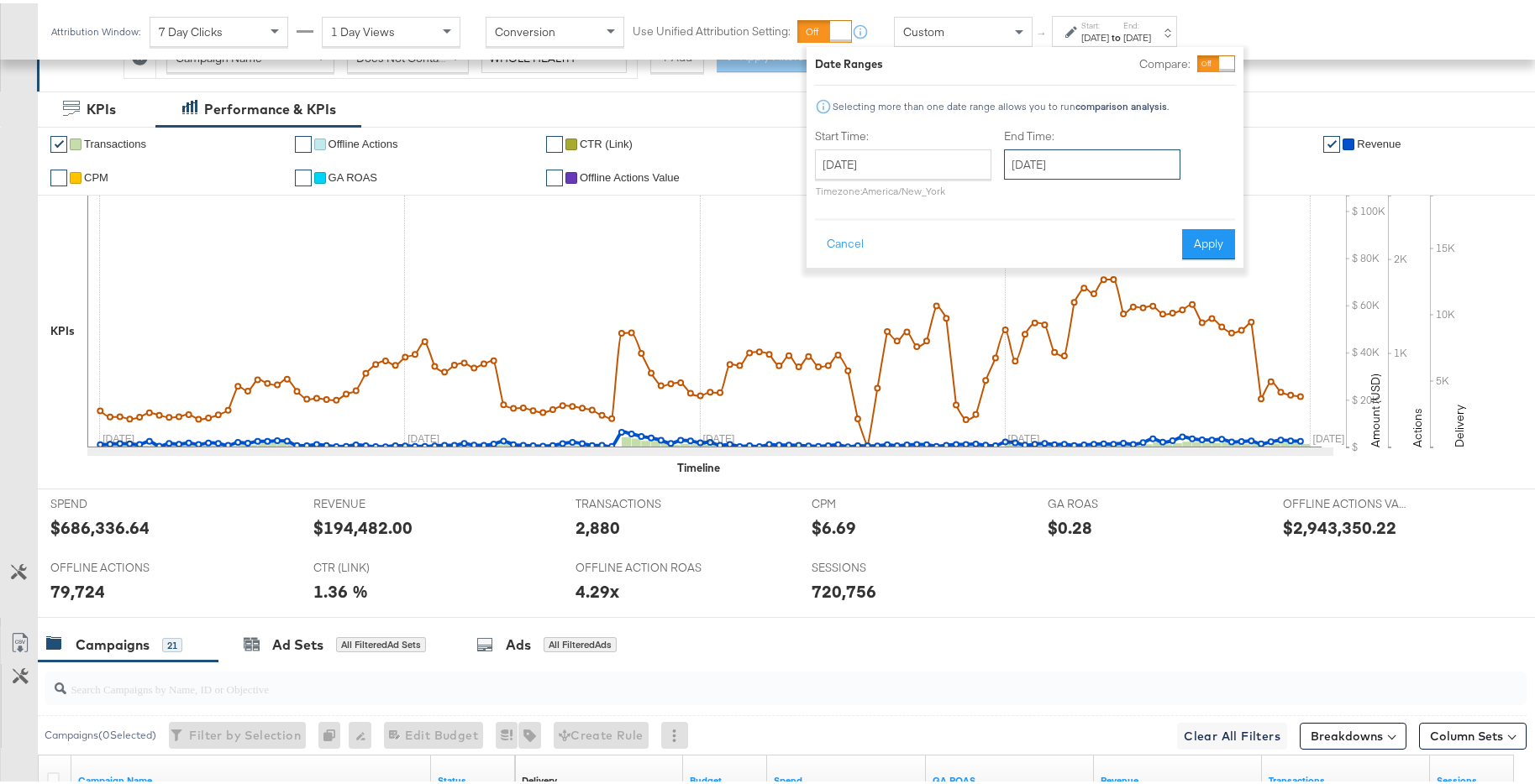
click at [1071, 167] on input "[DATE]" at bounding box center [1092, 161] width 177 height 31
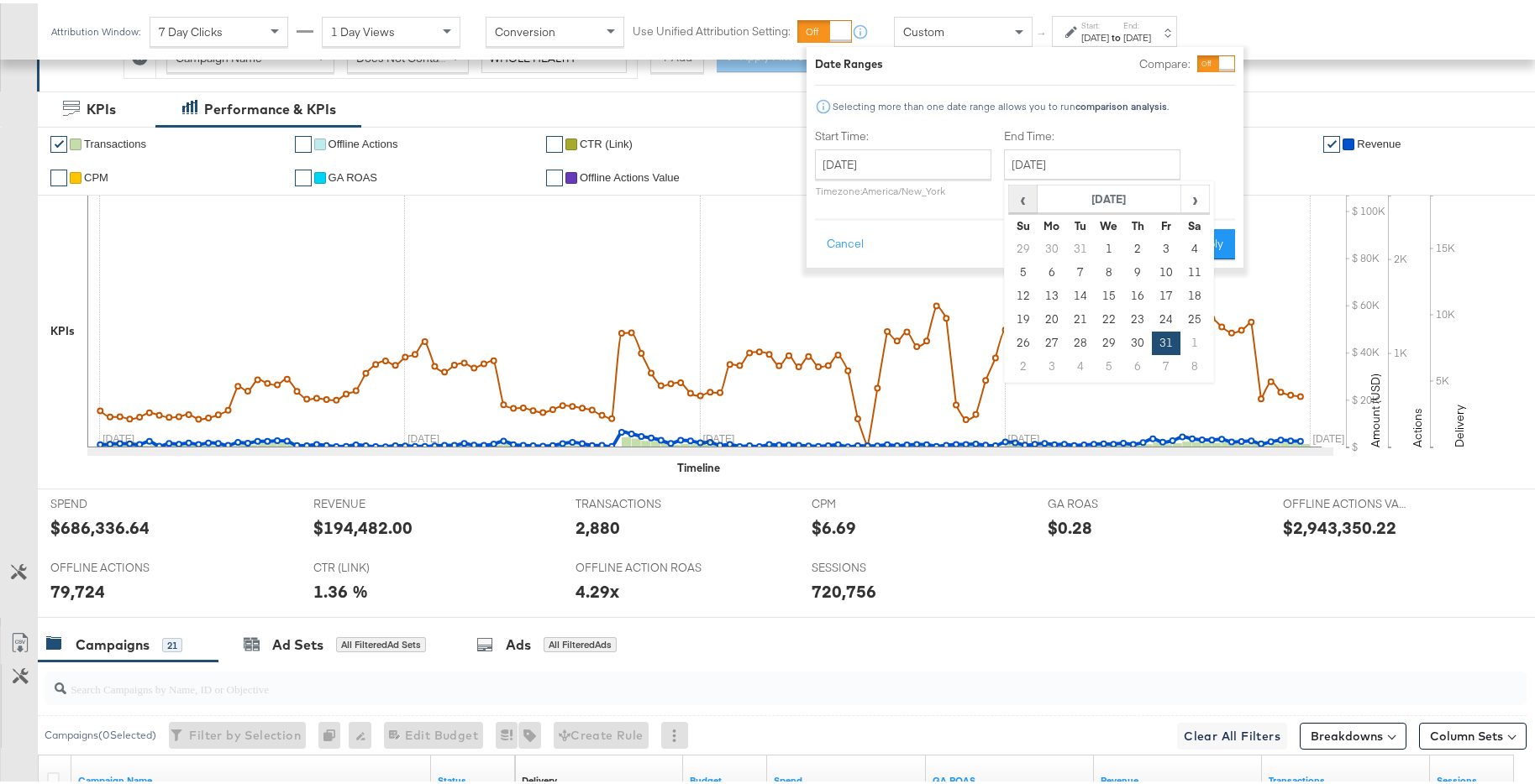
click at [1029, 199] on span "‹" at bounding box center [1022, 196] width 26 height 25
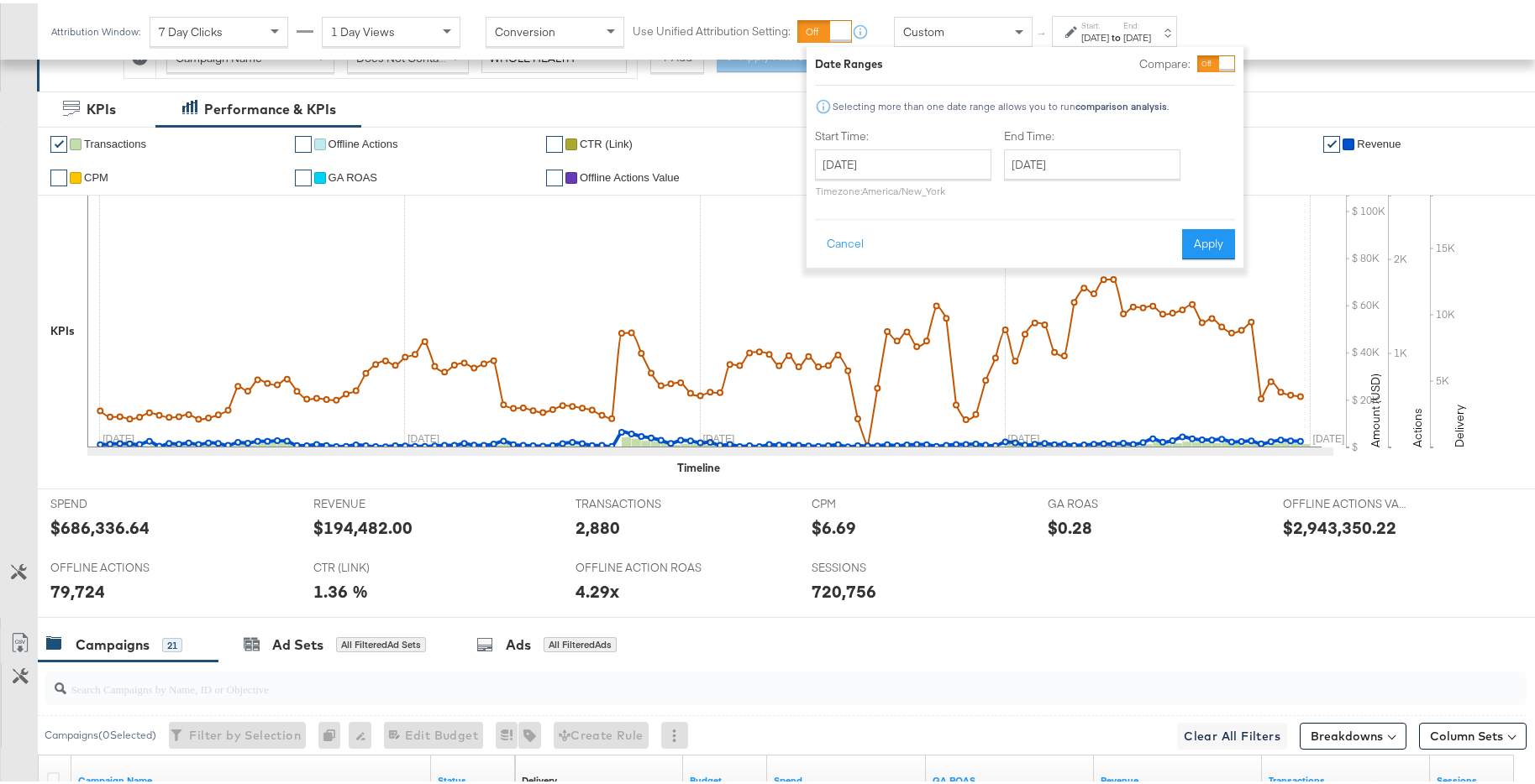
click at [1232, 59] on div at bounding box center [1227, 60] width 15 height 15
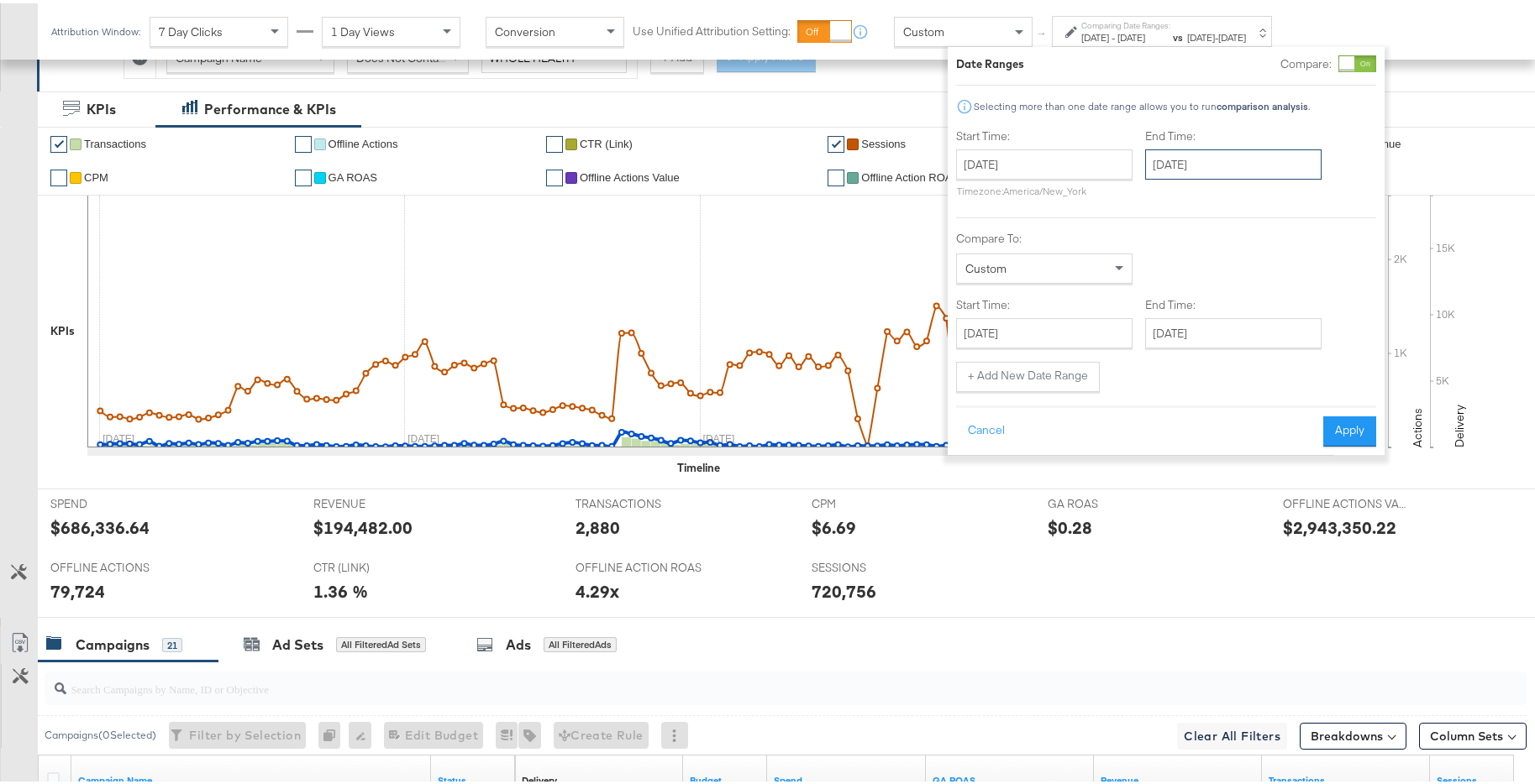
click at [1209, 169] on input "[DATE]" at bounding box center [1234, 161] width 177 height 31
click at [1164, 200] on span "‹" at bounding box center [1163, 196] width 26 height 25
click at [1332, 199] on span "›" at bounding box center [1335, 196] width 26 height 25
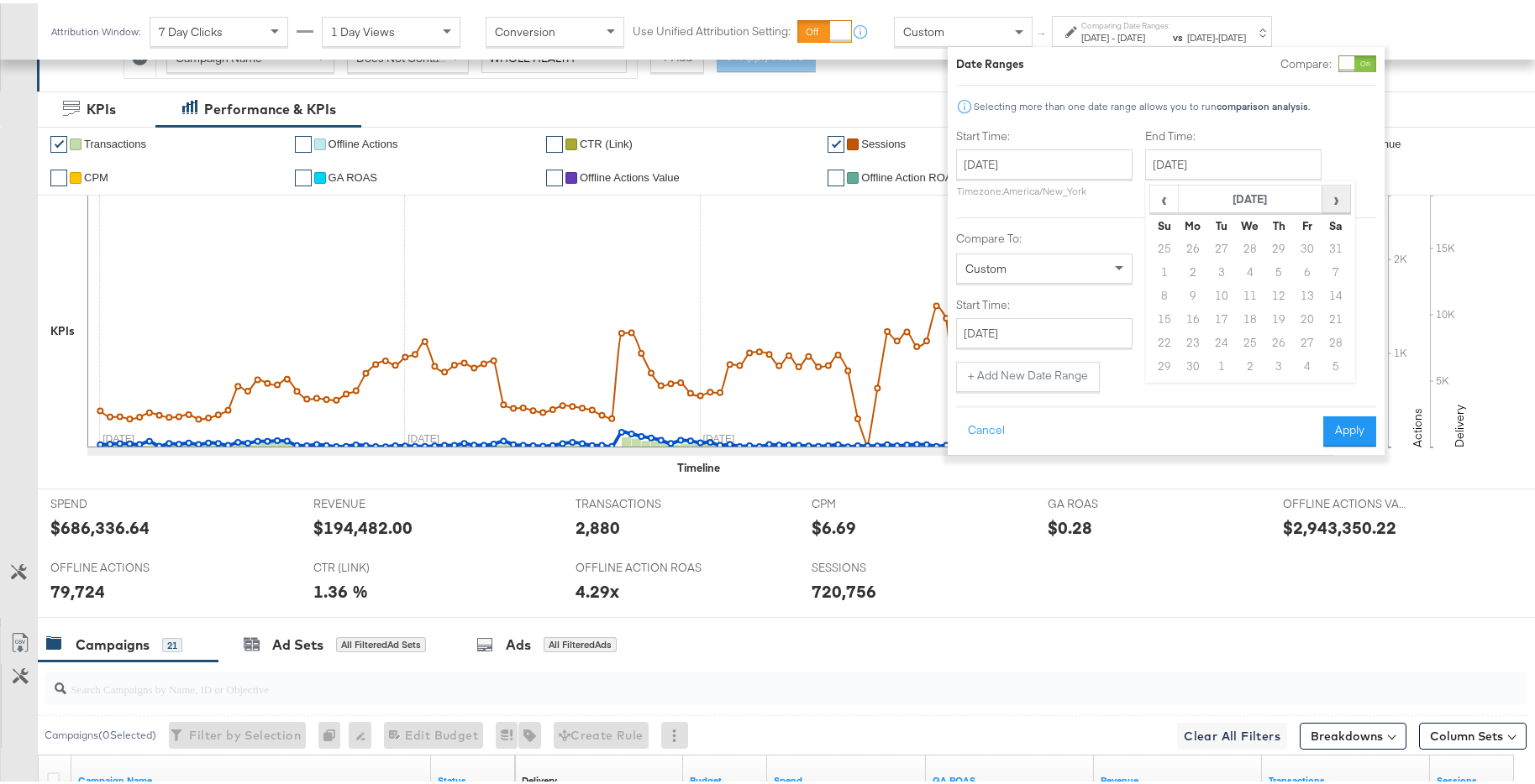
click at [1332, 199] on span "›" at bounding box center [1335, 196] width 26 height 25
drag, startPoint x: 1276, startPoint y: 341, endPoint x: 1263, endPoint y: 344, distance: 13.3
click at [1275, 341] on td "31" at bounding box center [1279, 340] width 29 height 24
type input "[DATE]"
click at [1067, 328] on input "[DATE]" at bounding box center [1043, 330] width 177 height 31
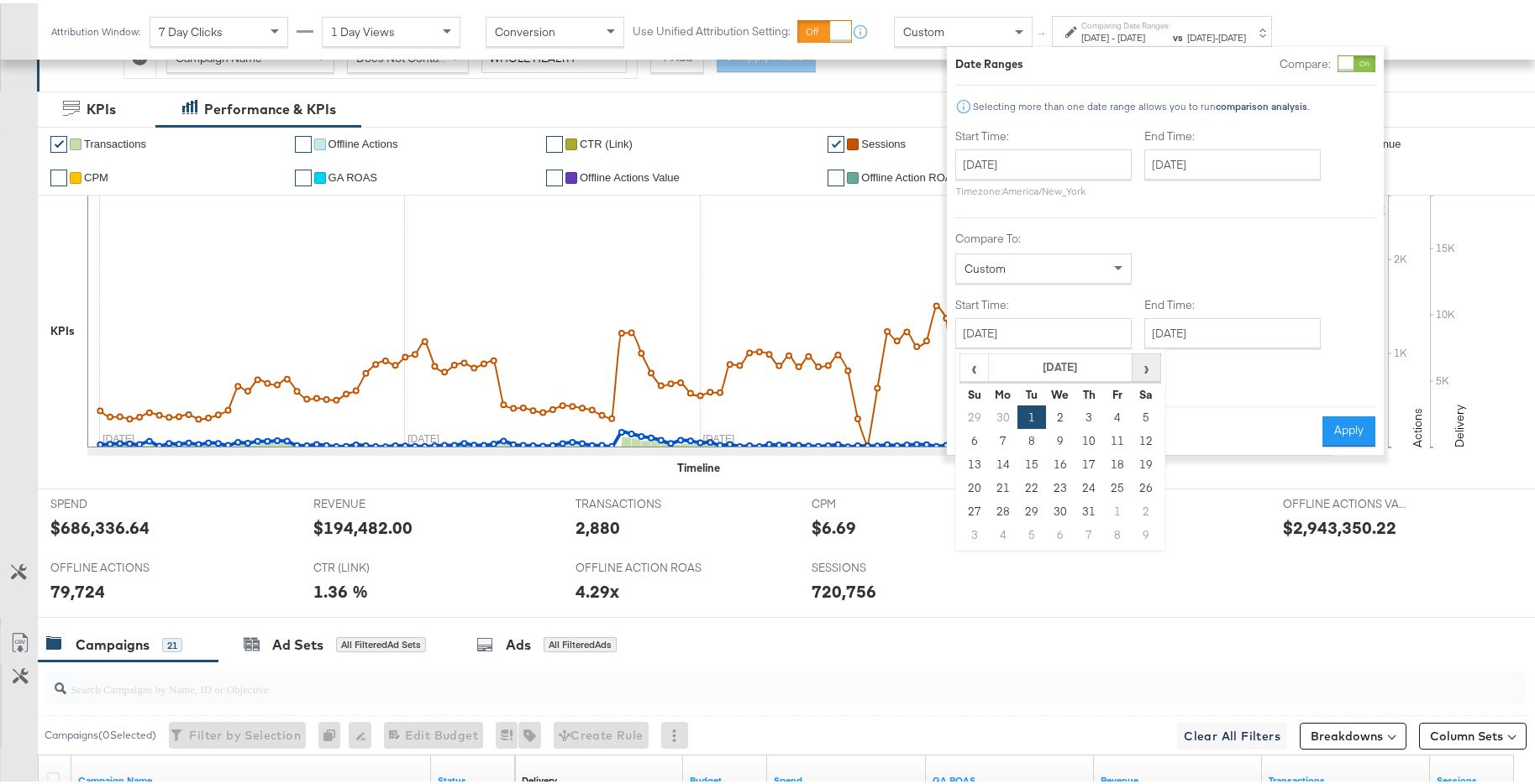
click at [1132, 366] on th "›" at bounding box center [1146, 365] width 29 height 29
click at [1105, 408] on td "1" at bounding box center [1117, 414] width 29 height 24
type input "[DATE]"
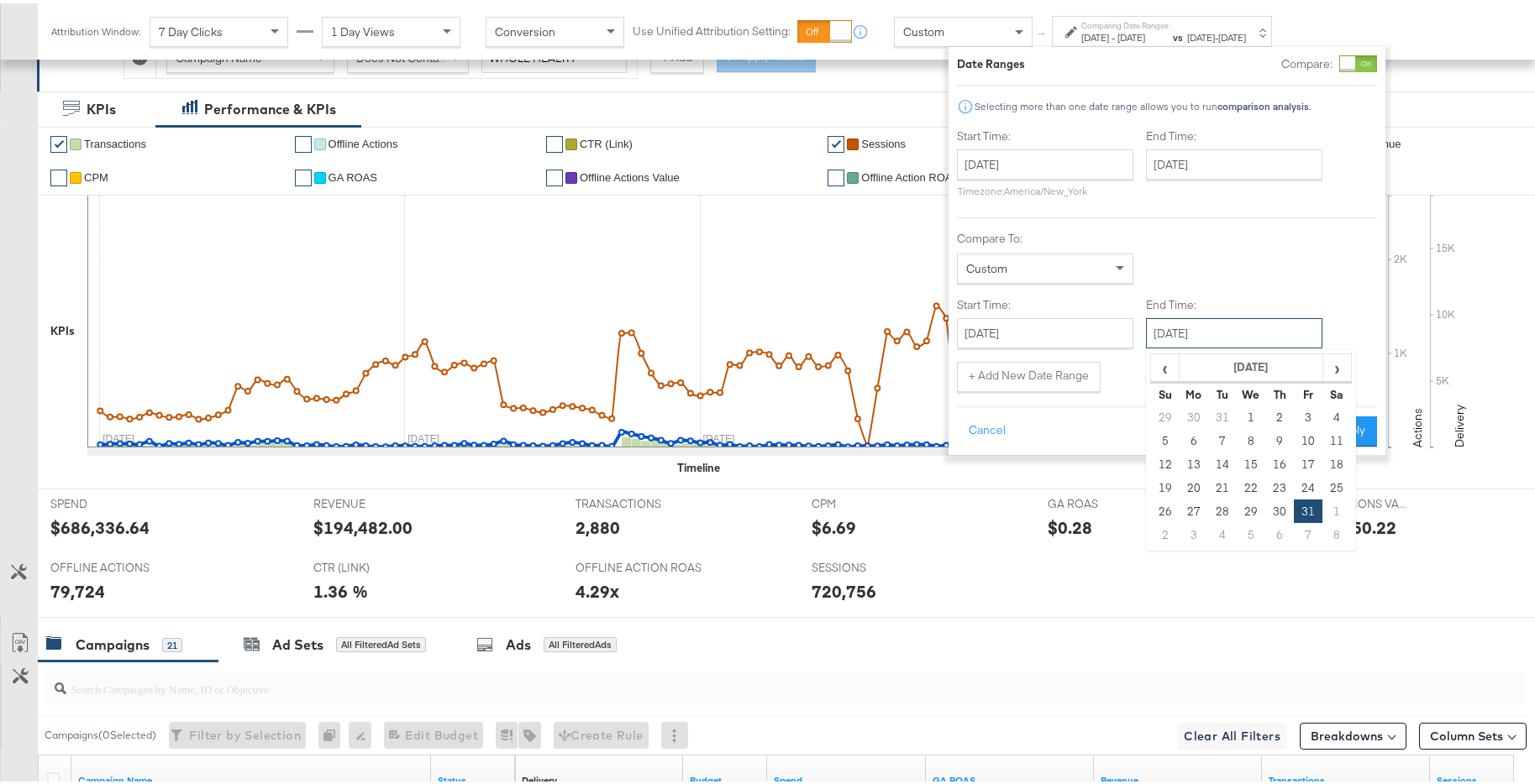
click at [1231, 333] on input "[DATE]" at bounding box center [1234, 330] width 177 height 31
click at [1179, 371] on th "[DATE]" at bounding box center [1251, 365] width 143 height 29
click at [1179, 371] on th "2025" at bounding box center [1250, 365] width 167 height 29
click at [1230, 446] on td "2024" at bounding box center [1225, 443] width 50 height 42
click at [1274, 492] on td "Nov" at bounding box center [1275, 484] width 50 height 42
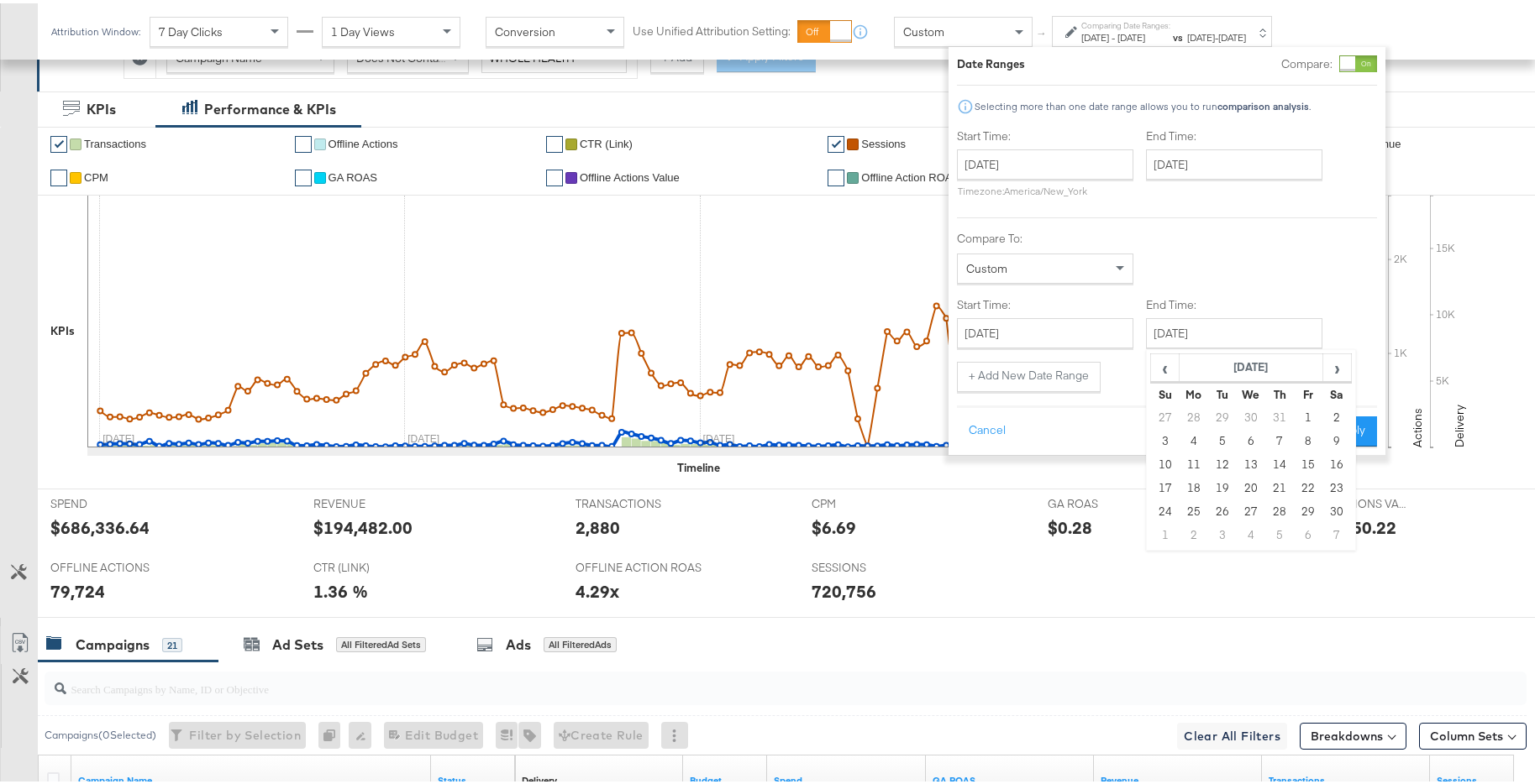
click at [1336, 513] on td "30" at bounding box center [1336, 508] width 29 height 24
type input "[DATE]"
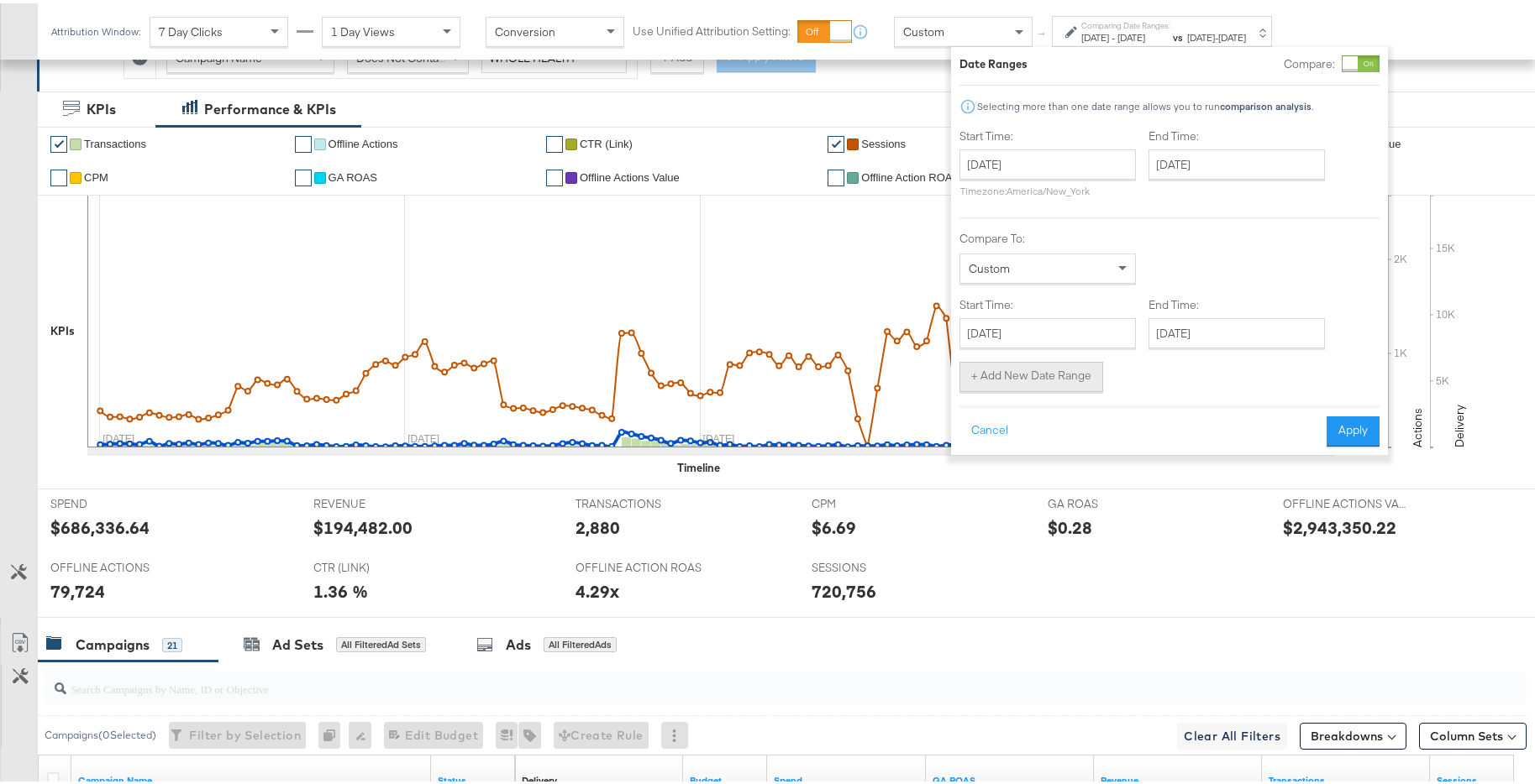
click at [1080, 372] on button "+ Add New Date Range" at bounding box center [1031, 373] width 143 height 31
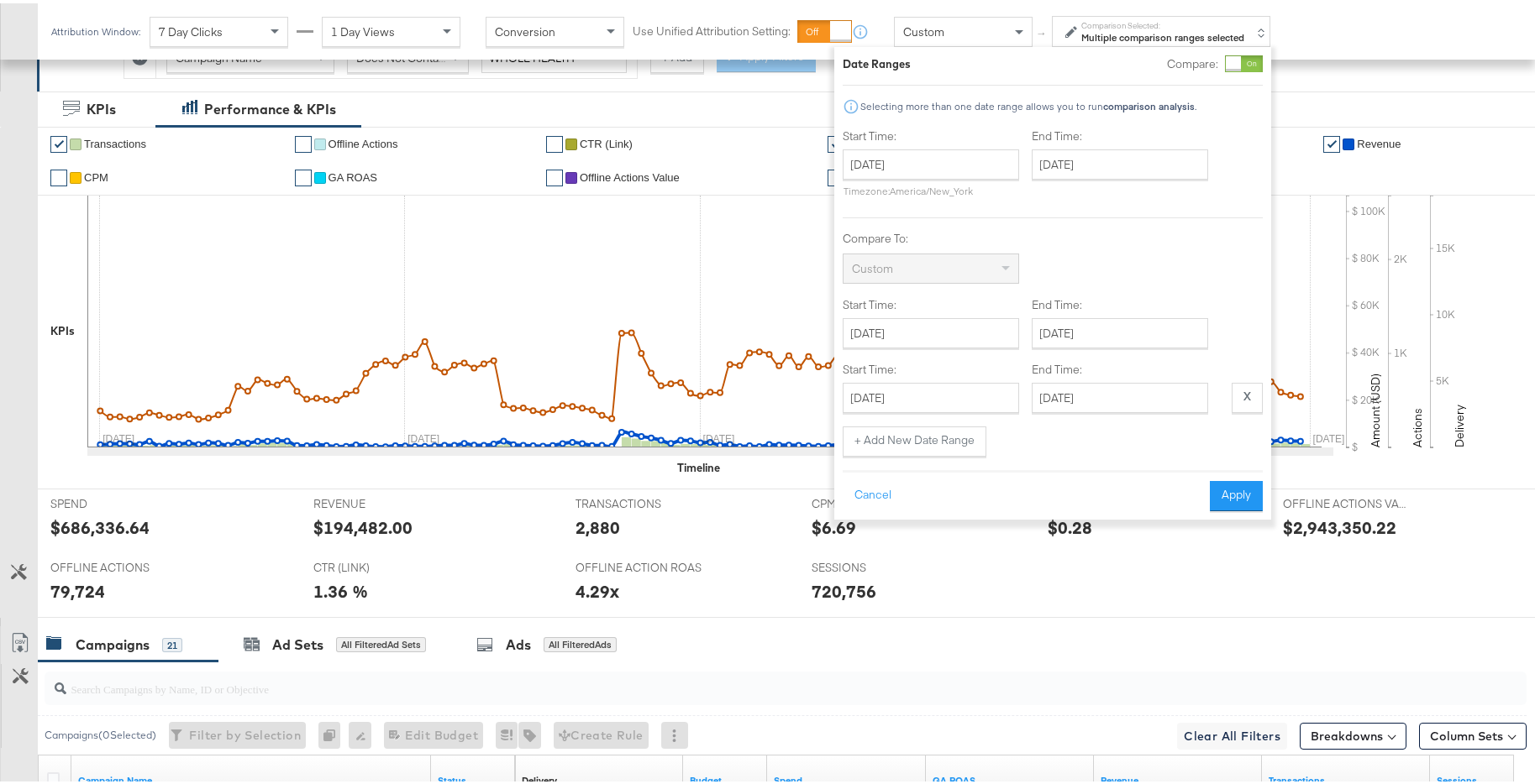
click at [973, 412] on div "Start Time: October 1st 2024 ‹ October 2024 › Su Mo Tu We Th Fr Sa 29 30 1 2 3 …" at bounding box center [1052, 289] width 420 height 329
click at [978, 406] on input "[DATE]" at bounding box center [931, 395] width 177 height 31
click at [1032, 436] on span "›" at bounding box center [1033, 429] width 26 height 25
click at [856, 505] on td "1" at bounding box center [862, 502] width 29 height 24
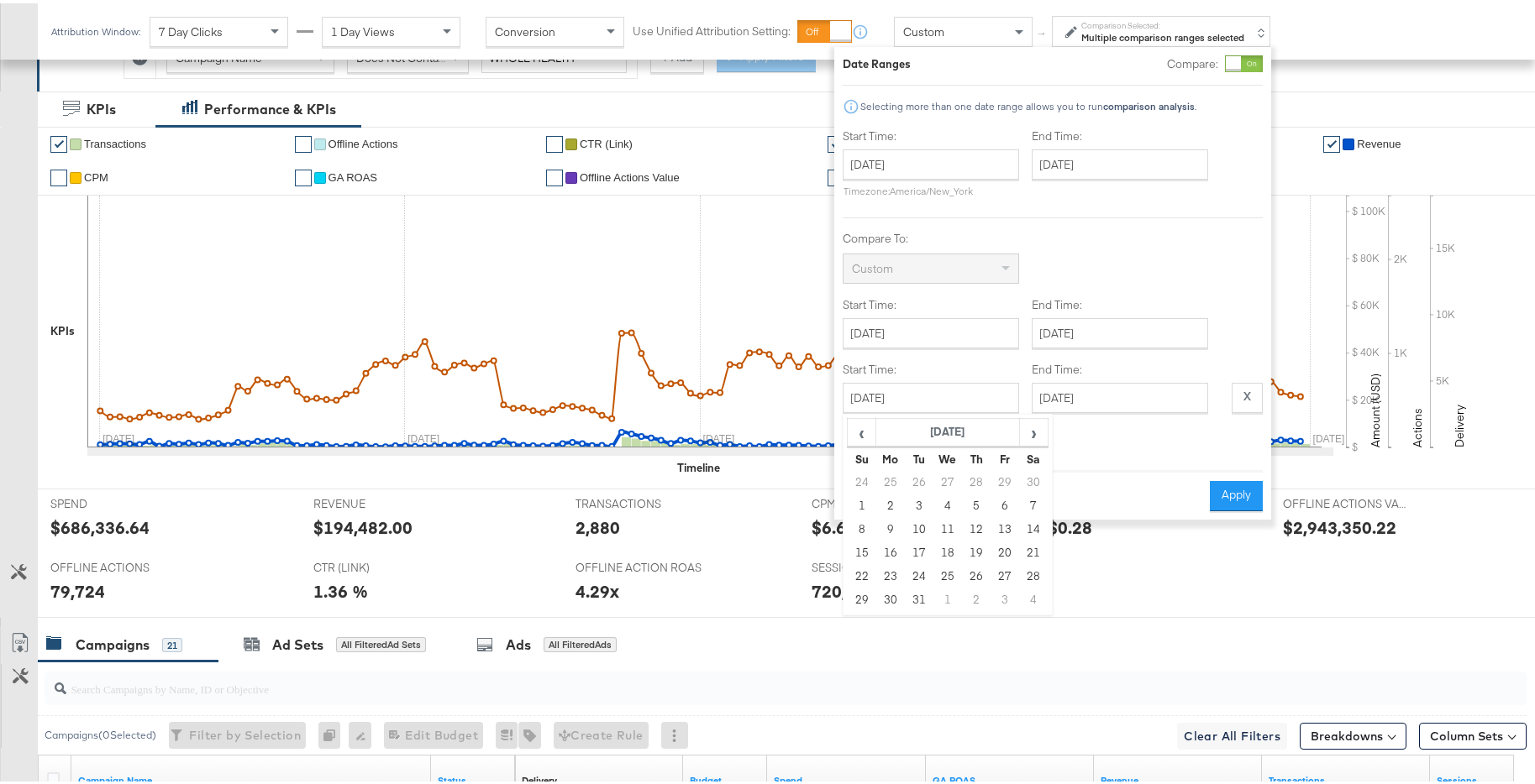
type input "[DATE]"
click at [1136, 392] on input "[DATE]" at bounding box center [1120, 395] width 177 height 31
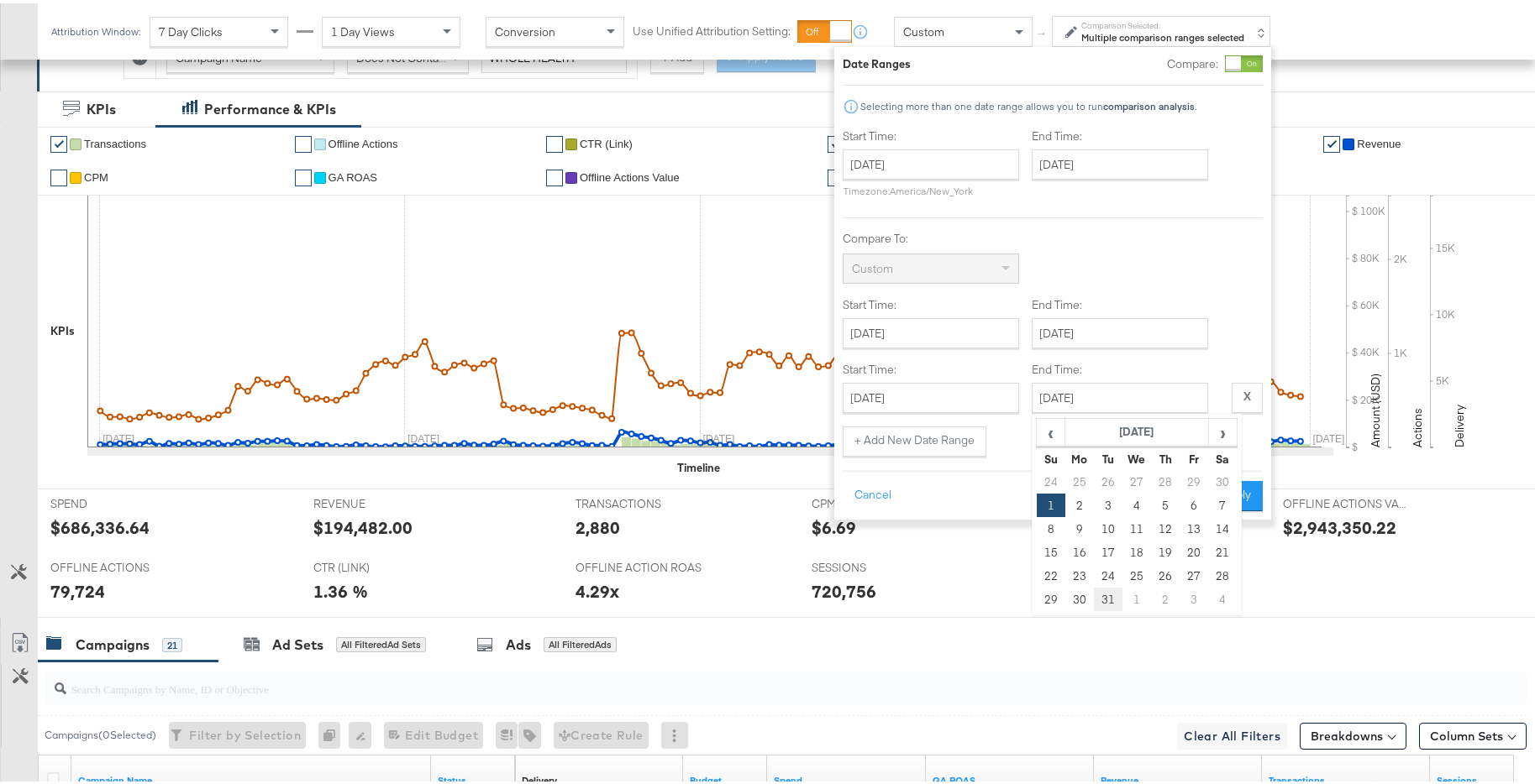
click at [1098, 591] on td "31" at bounding box center [1108, 596] width 29 height 24
type input "[DATE]"
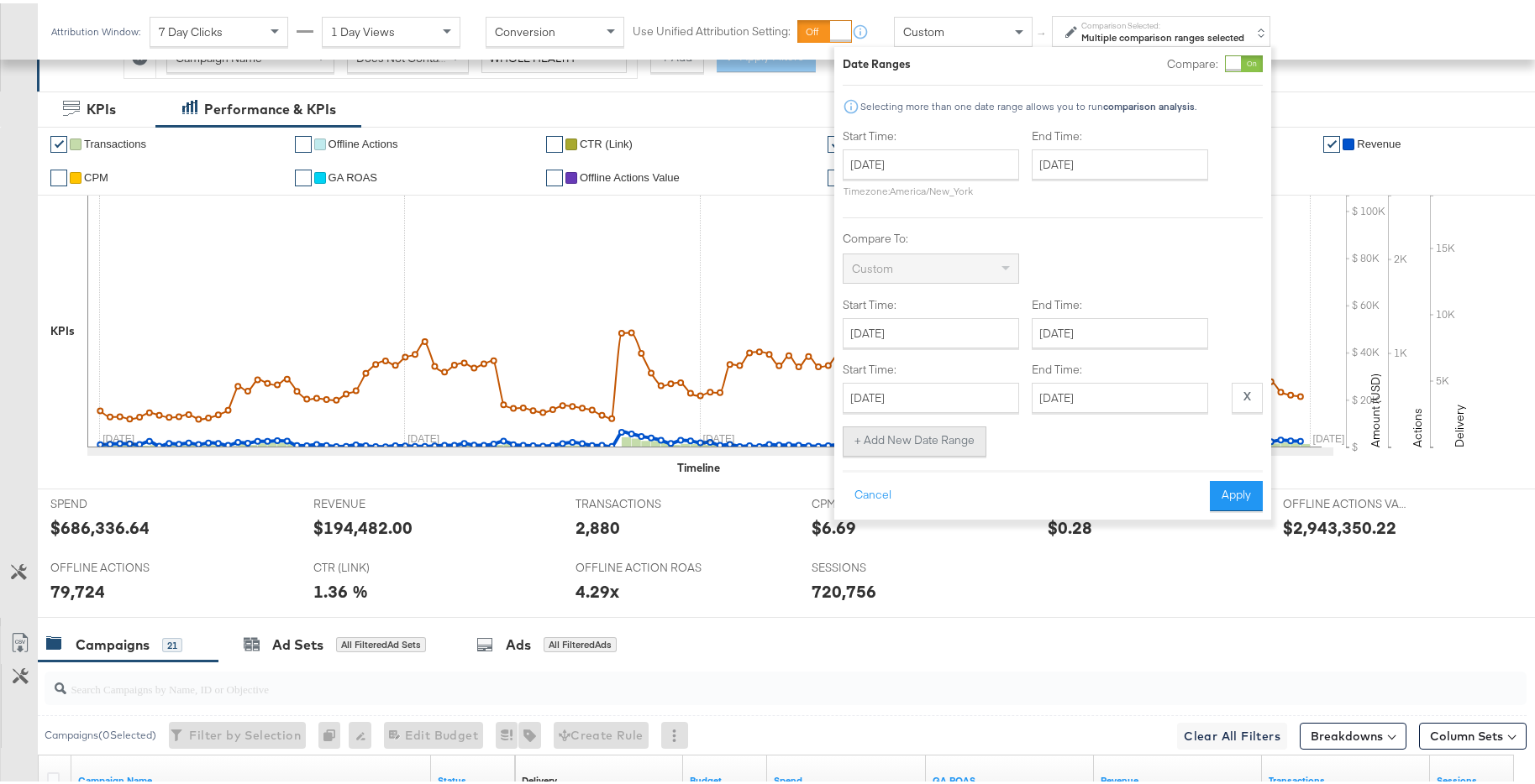
click at [949, 439] on button "+ Add New Date Range" at bounding box center [914, 439] width 143 height 31
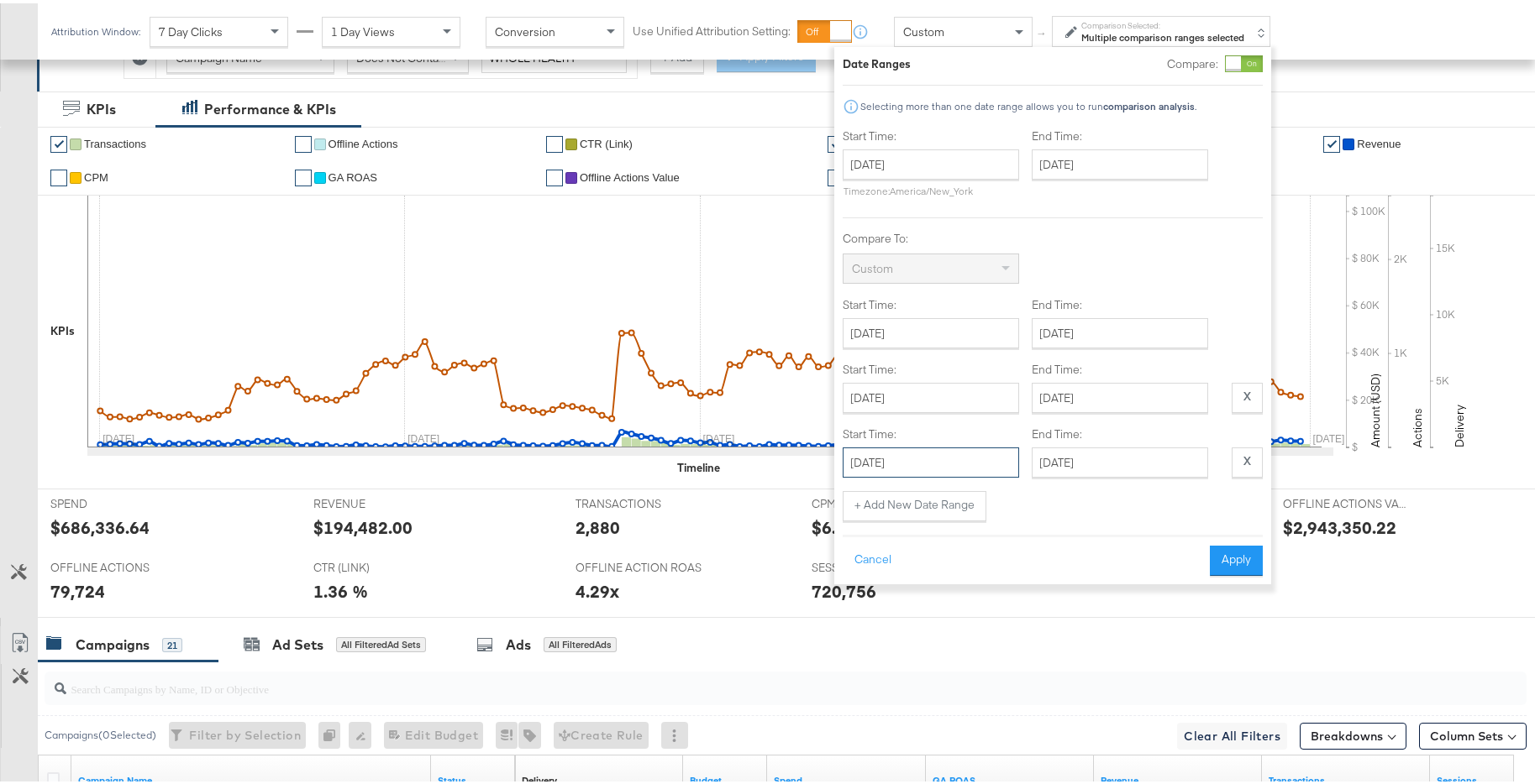
click at [941, 451] on input "[DATE]" at bounding box center [931, 459] width 177 height 31
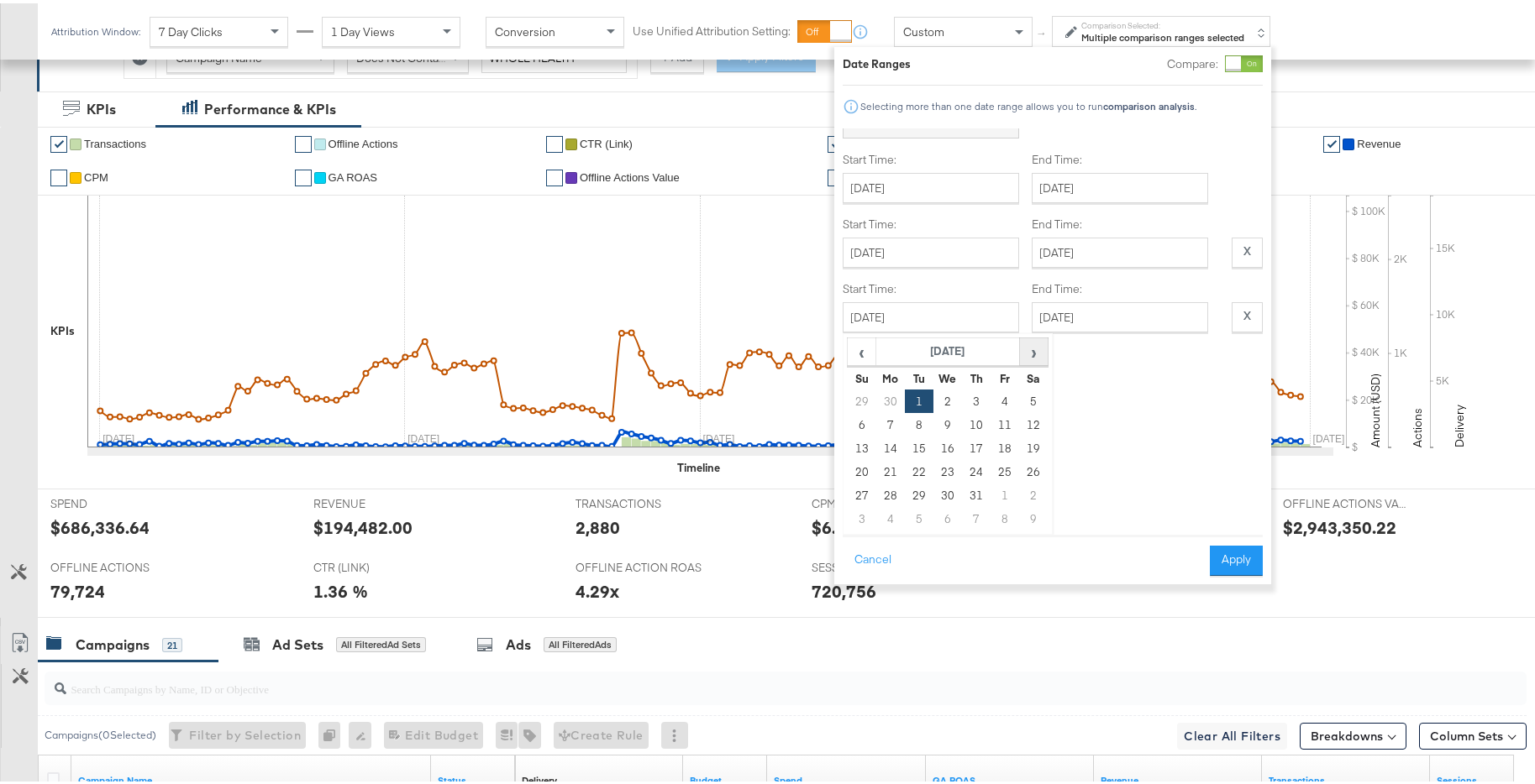
click at [1030, 345] on span "›" at bounding box center [1033, 349] width 26 height 25
click at [1037, 360] on th "›" at bounding box center [1033, 349] width 29 height 29
click at [944, 403] on td "1" at bounding box center [947, 398] width 29 height 24
type input "[DATE]"
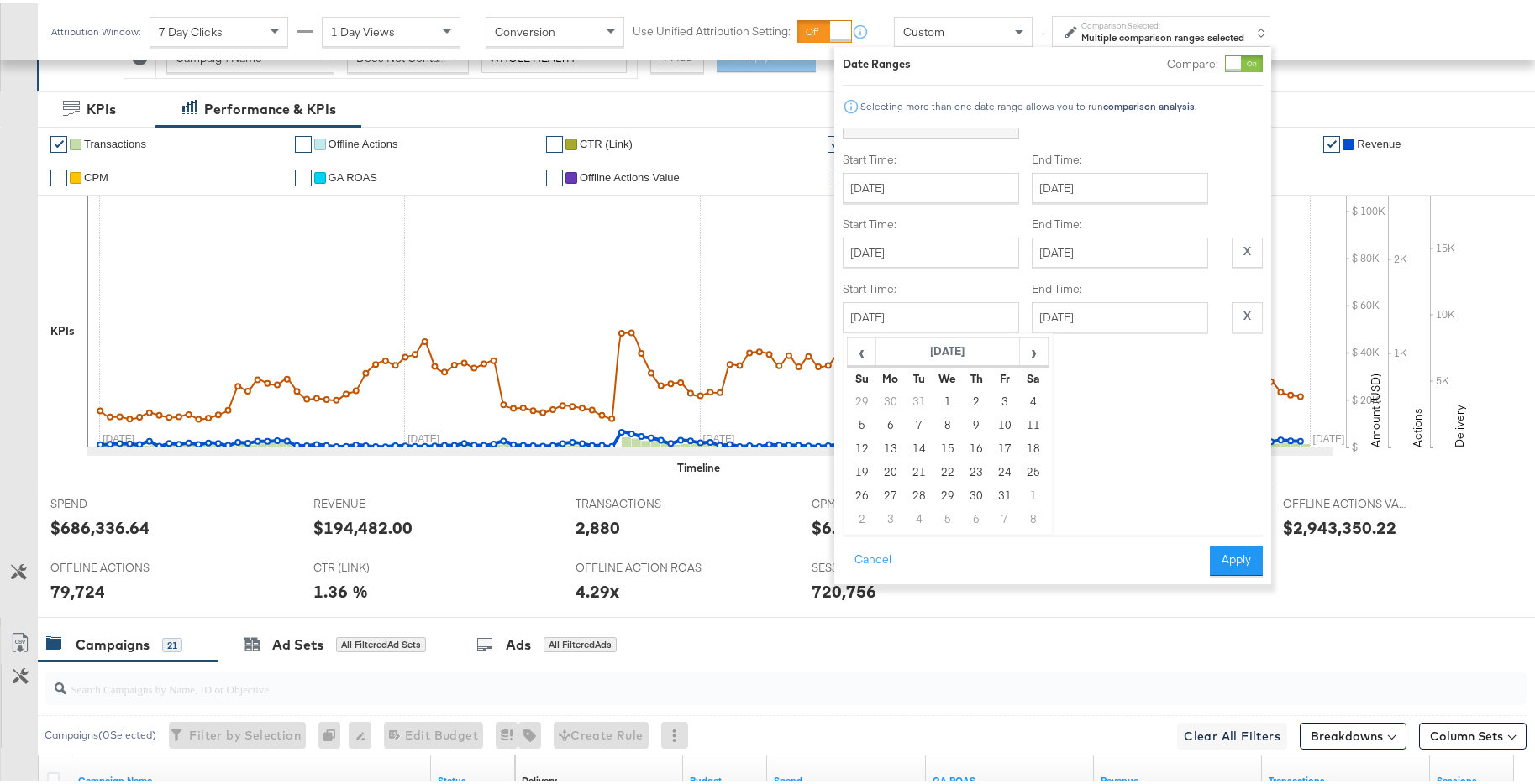
scroll to position [0, 0]
click at [1110, 455] on input "[DATE]" at bounding box center [1120, 459] width 177 height 31
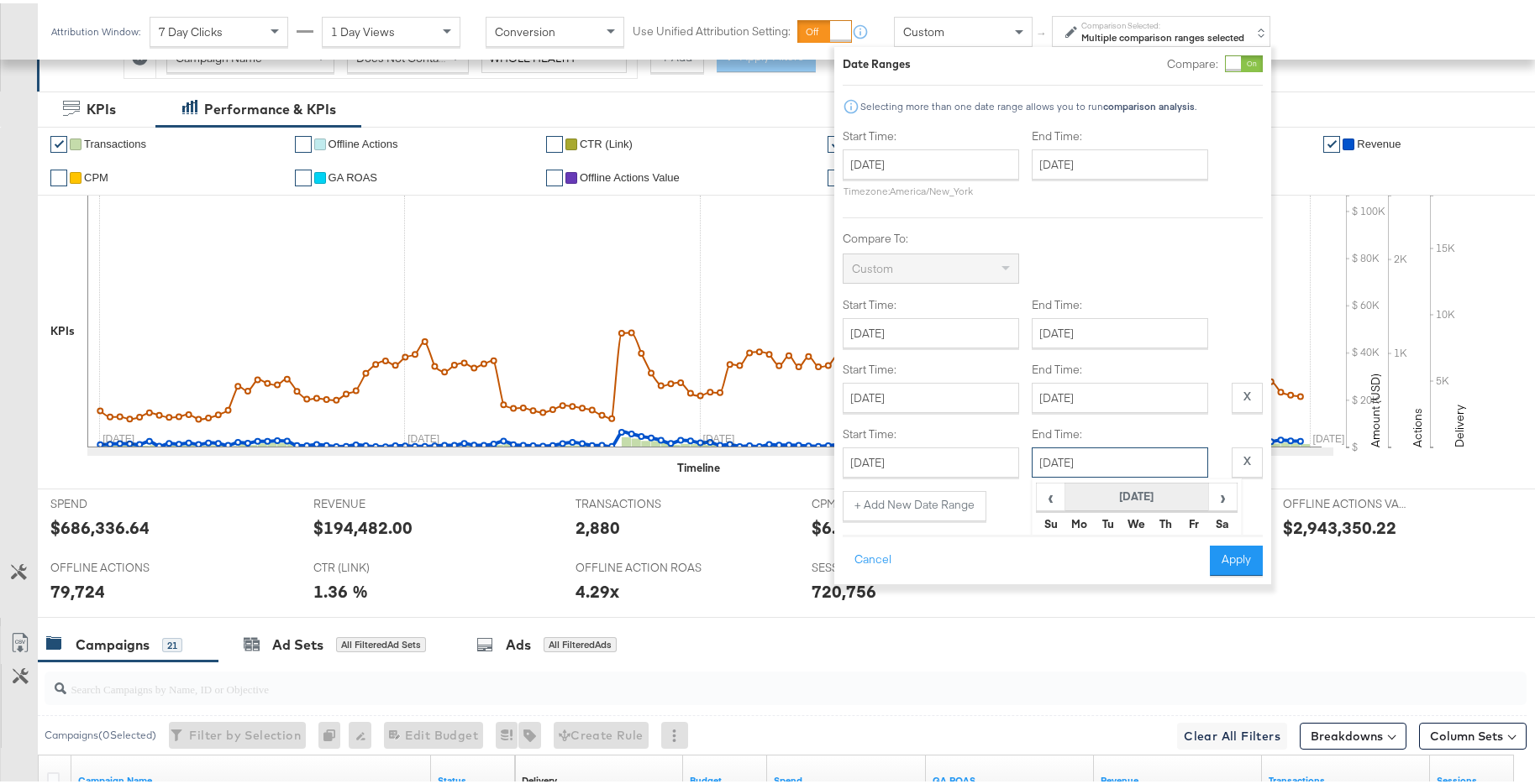
scroll to position [145, 0]
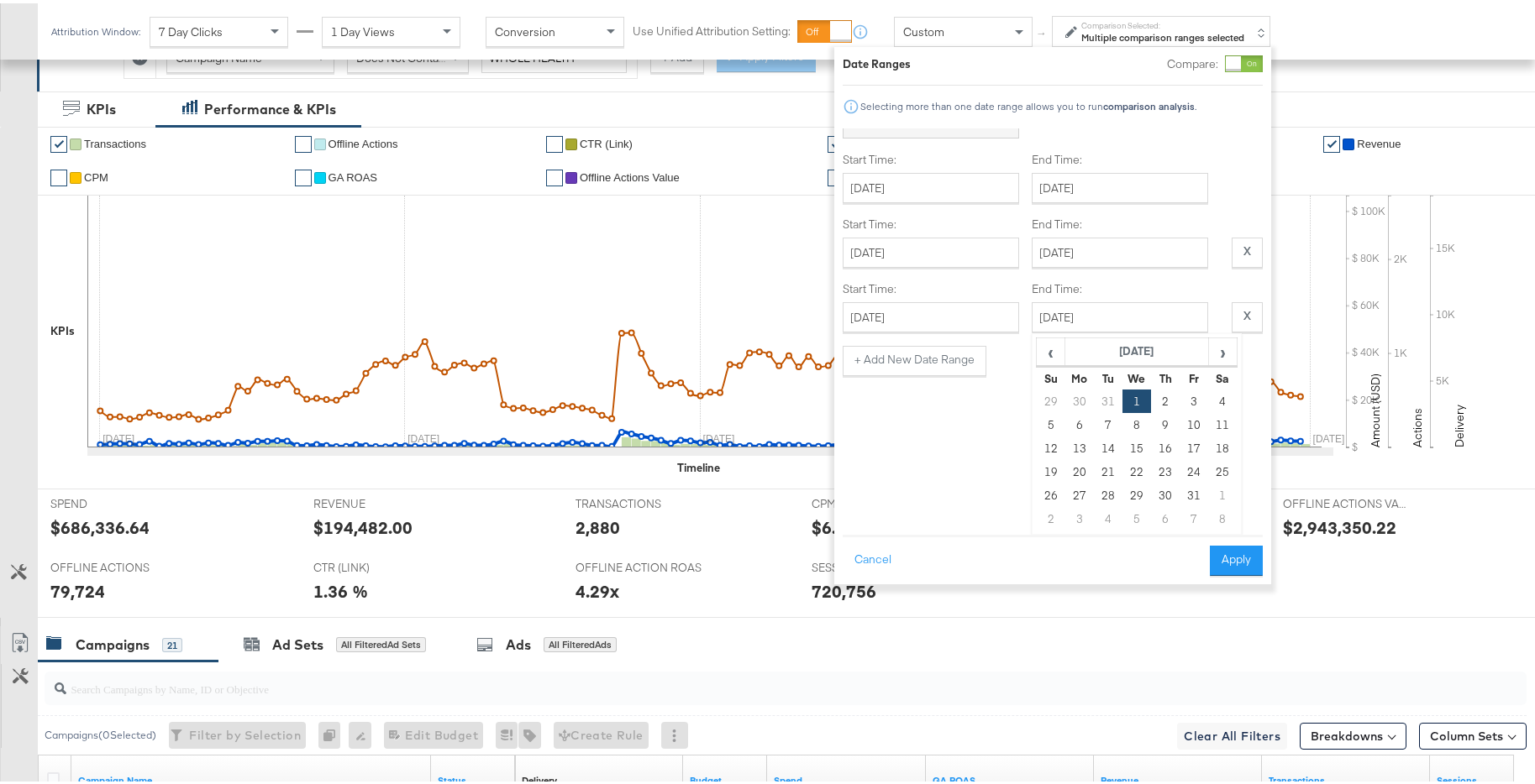
drag, startPoint x: 1210, startPoint y: 496, endPoint x: 1200, endPoint y: 497, distance: 10.0
click at [1209, 496] on td "1" at bounding box center [1223, 492] width 29 height 24
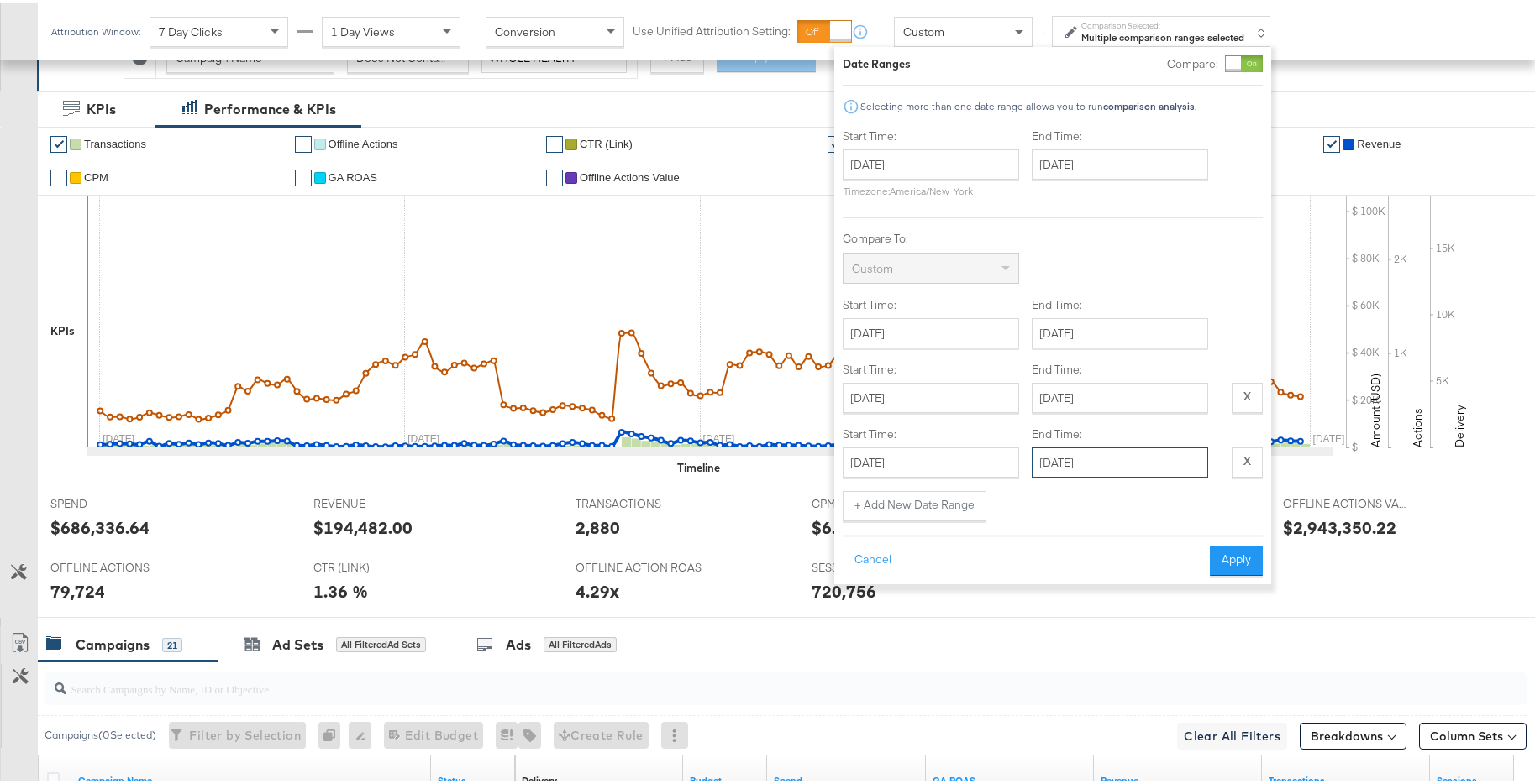
click at [1146, 454] on input "February 1st 2025" at bounding box center [1120, 459] width 177 height 31
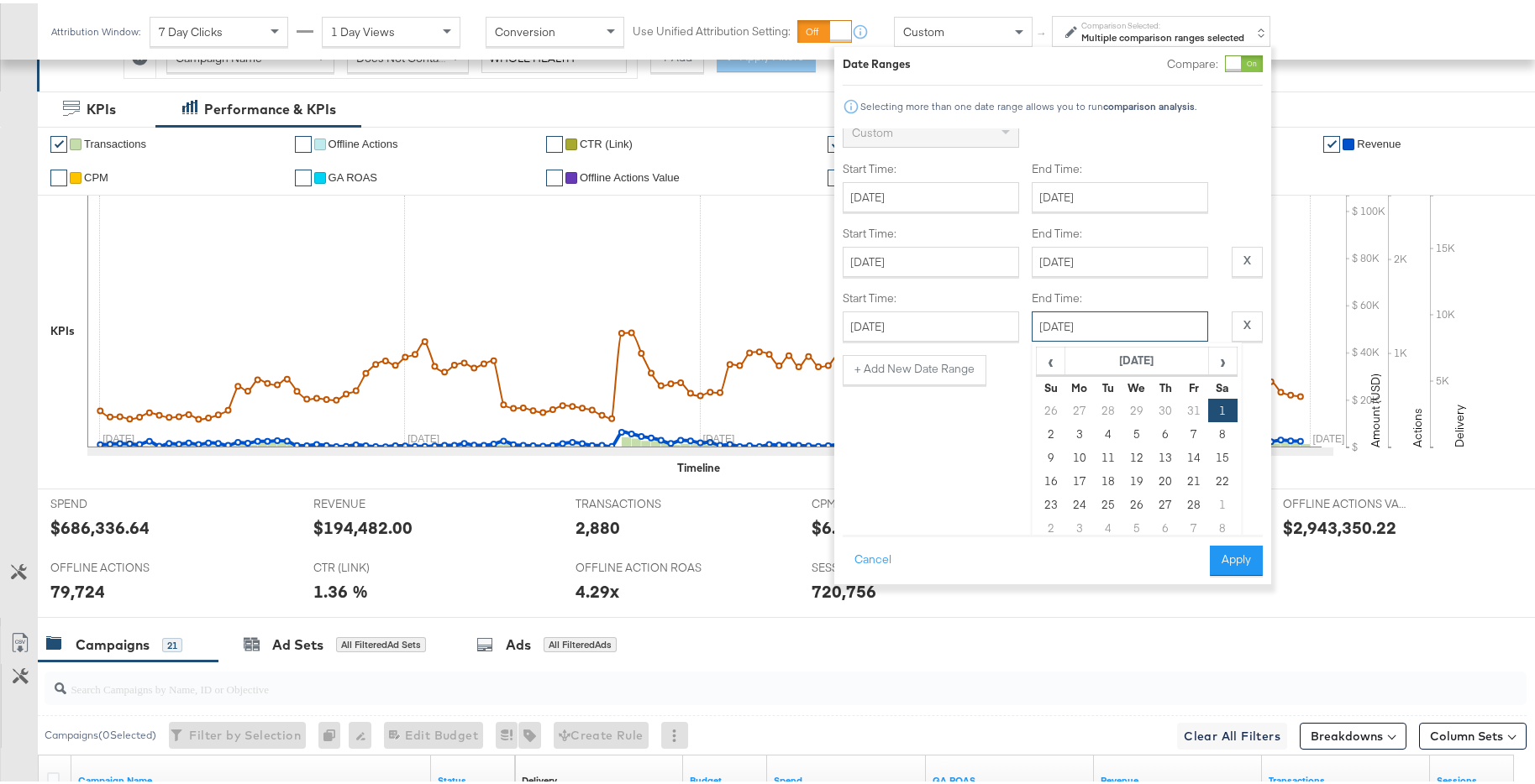
scroll to position [145, 0]
click at [1043, 339] on span "‹" at bounding box center [1050, 349] width 26 height 25
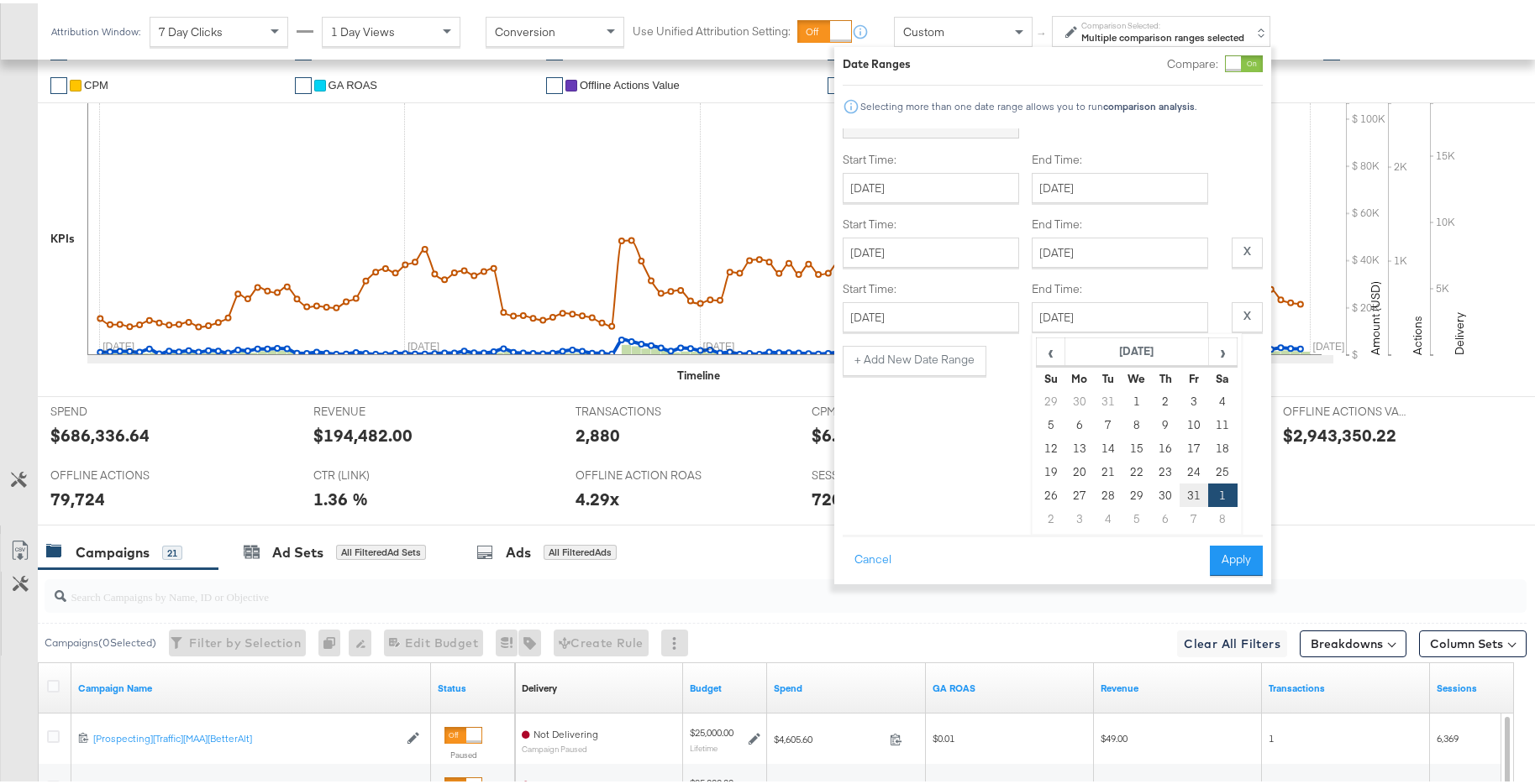
scroll to position [480, 0]
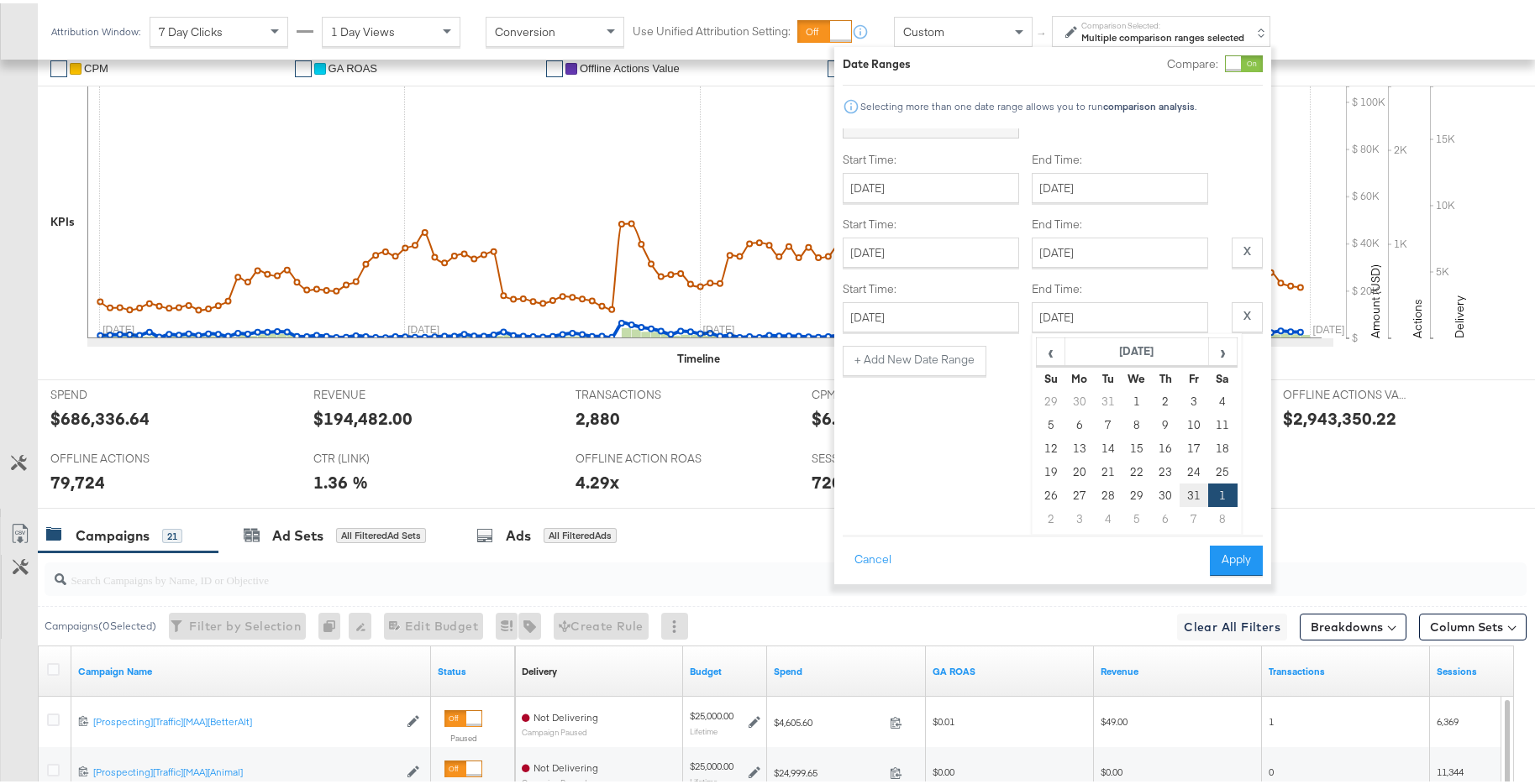
click at [1195, 489] on td "31" at bounding box center [1194, 492] width 29 height 24
type input "[DATE]"
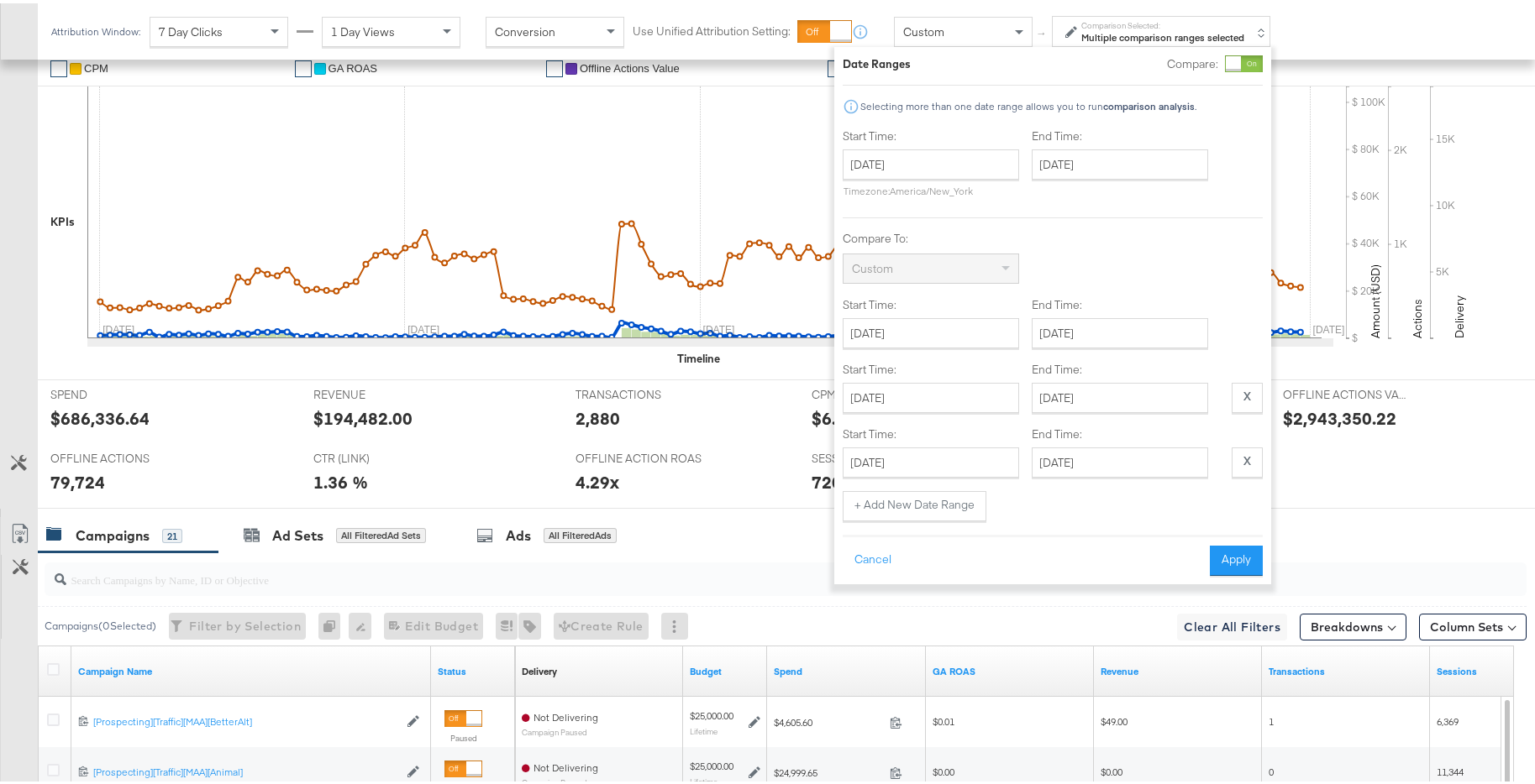
scroll to position [0, 0]
click at [1257, 559] on button "Apply" at bounding box center [1236, 557] width 53 height 31
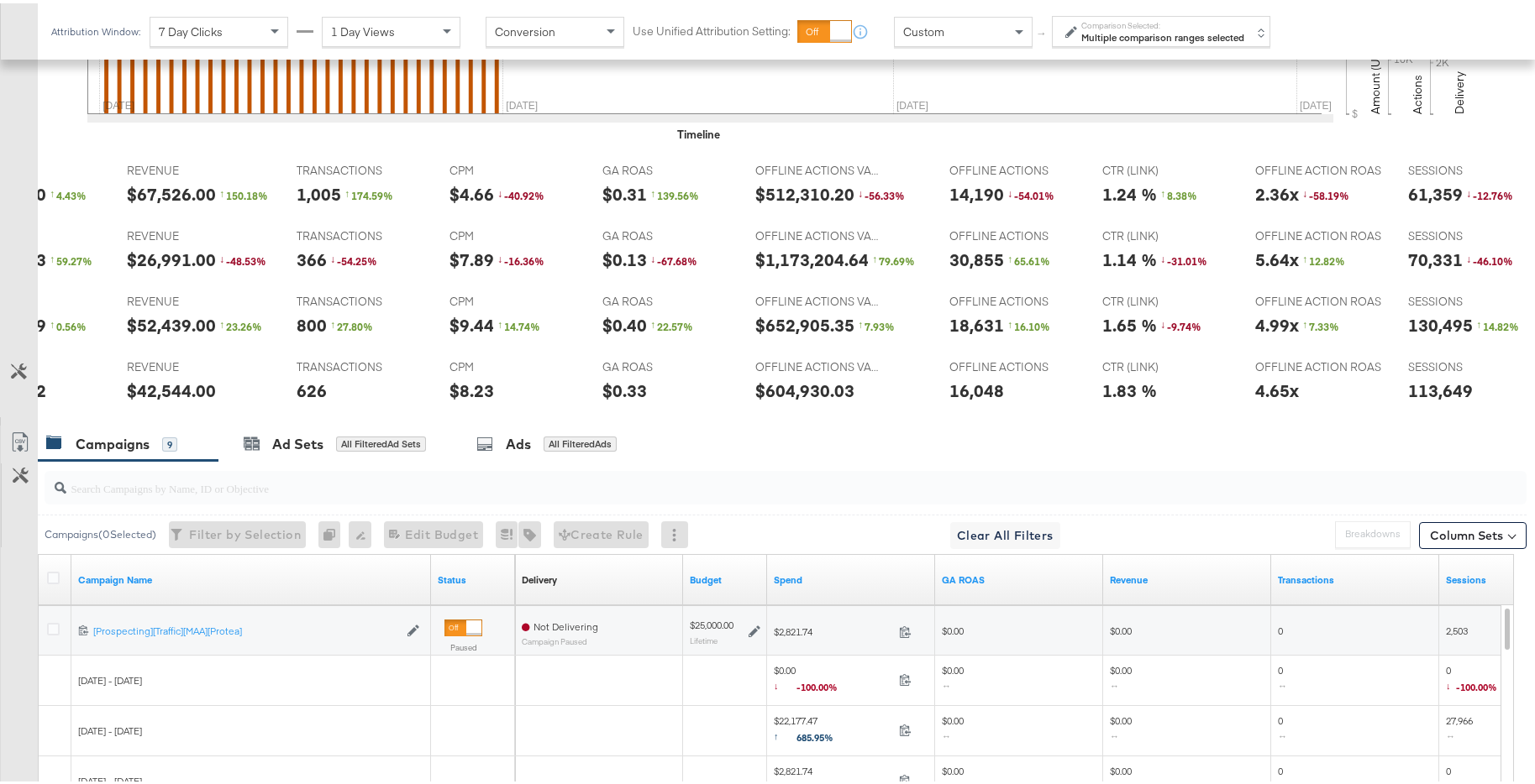
scroll to position [6, 301]
click at [1482, 538] on button "Column Sets" at bounding box center [1472, 532] width 108 height 27
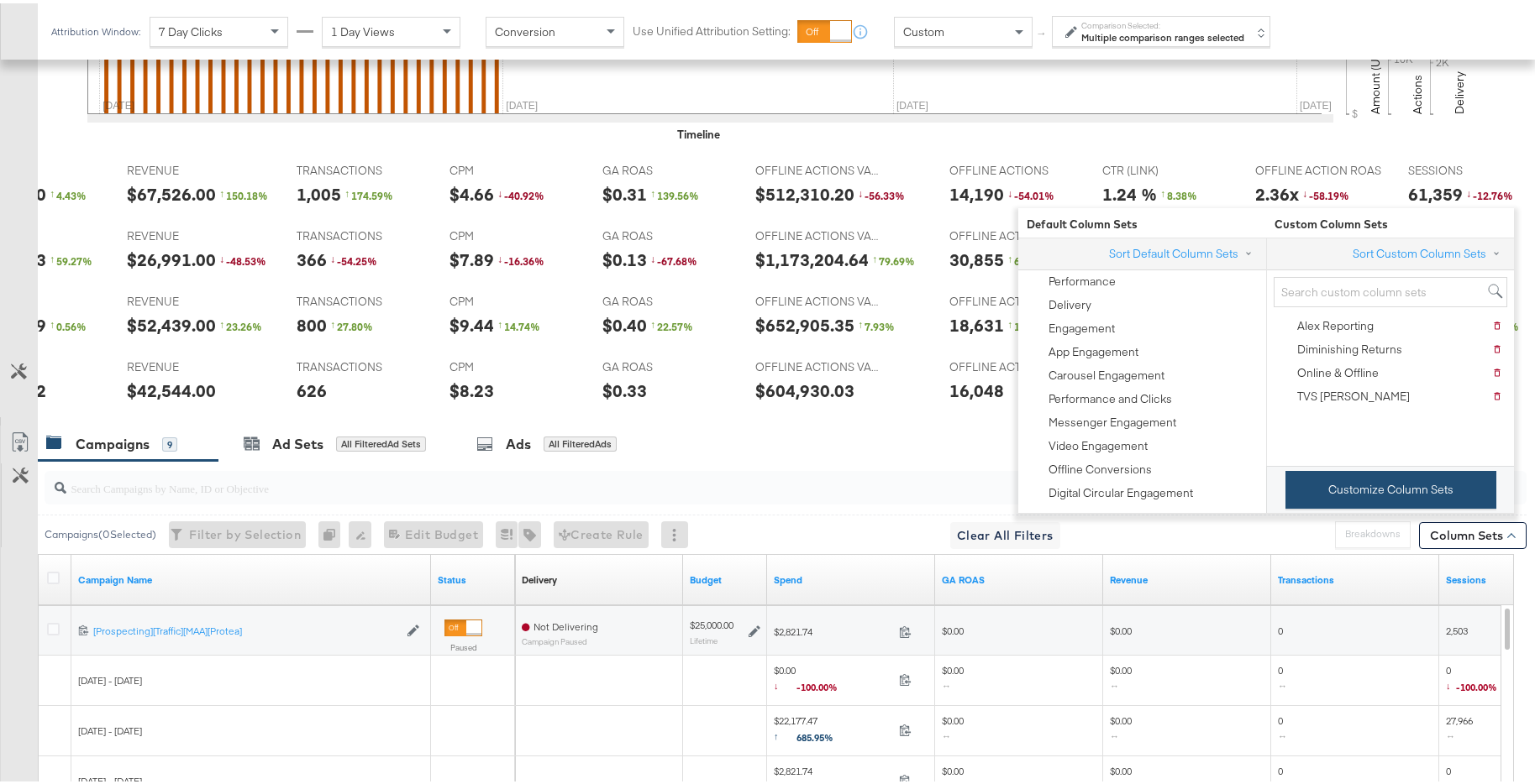
click at [1380, 493] on button "Customize Column Sets" at bounding box center [1391, 486] width 211 height 38
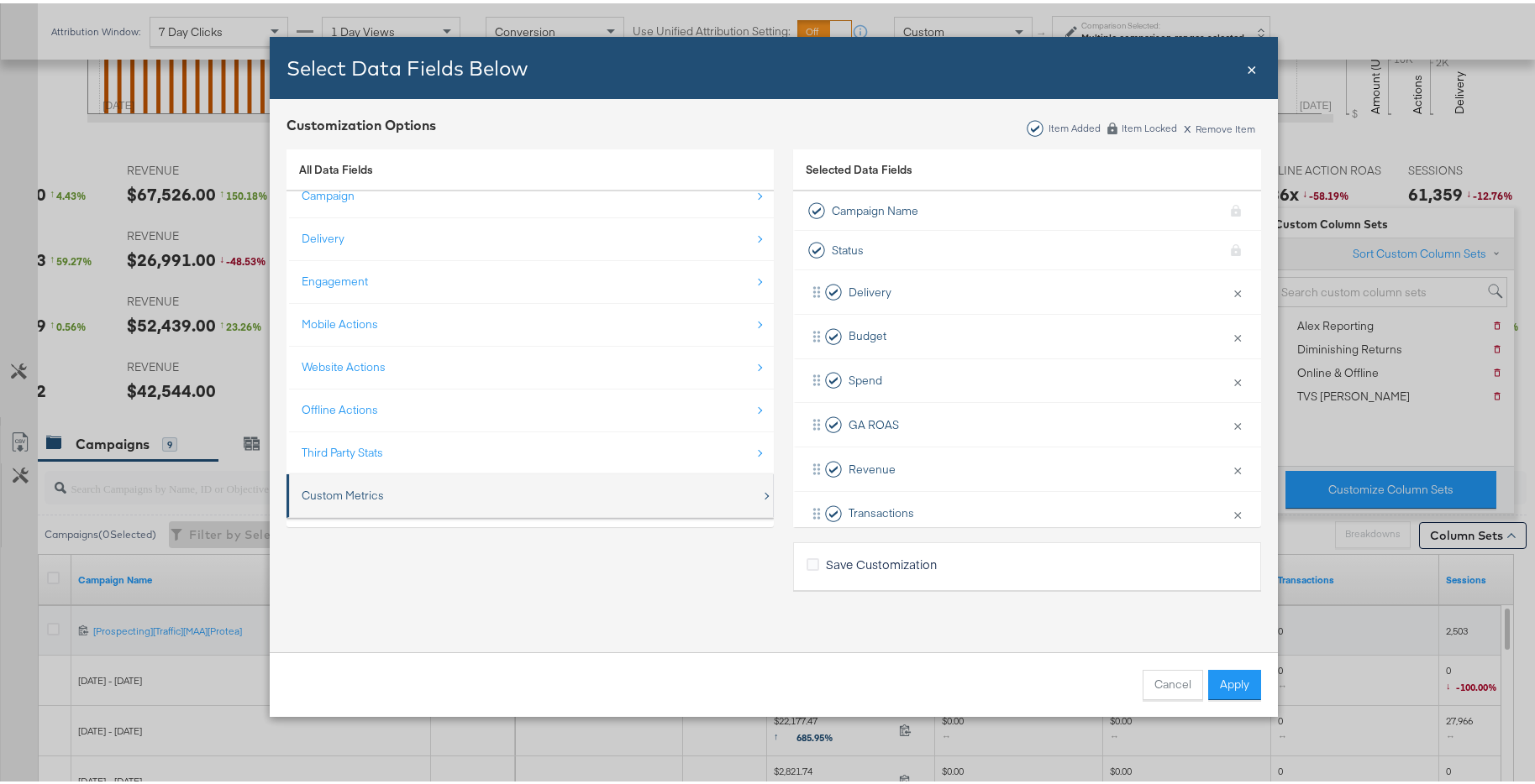
scroll to position [25, 0]
click at [543, 496] on div "Custom Metrics" at bounding box center [531, 484] width 459 height 35
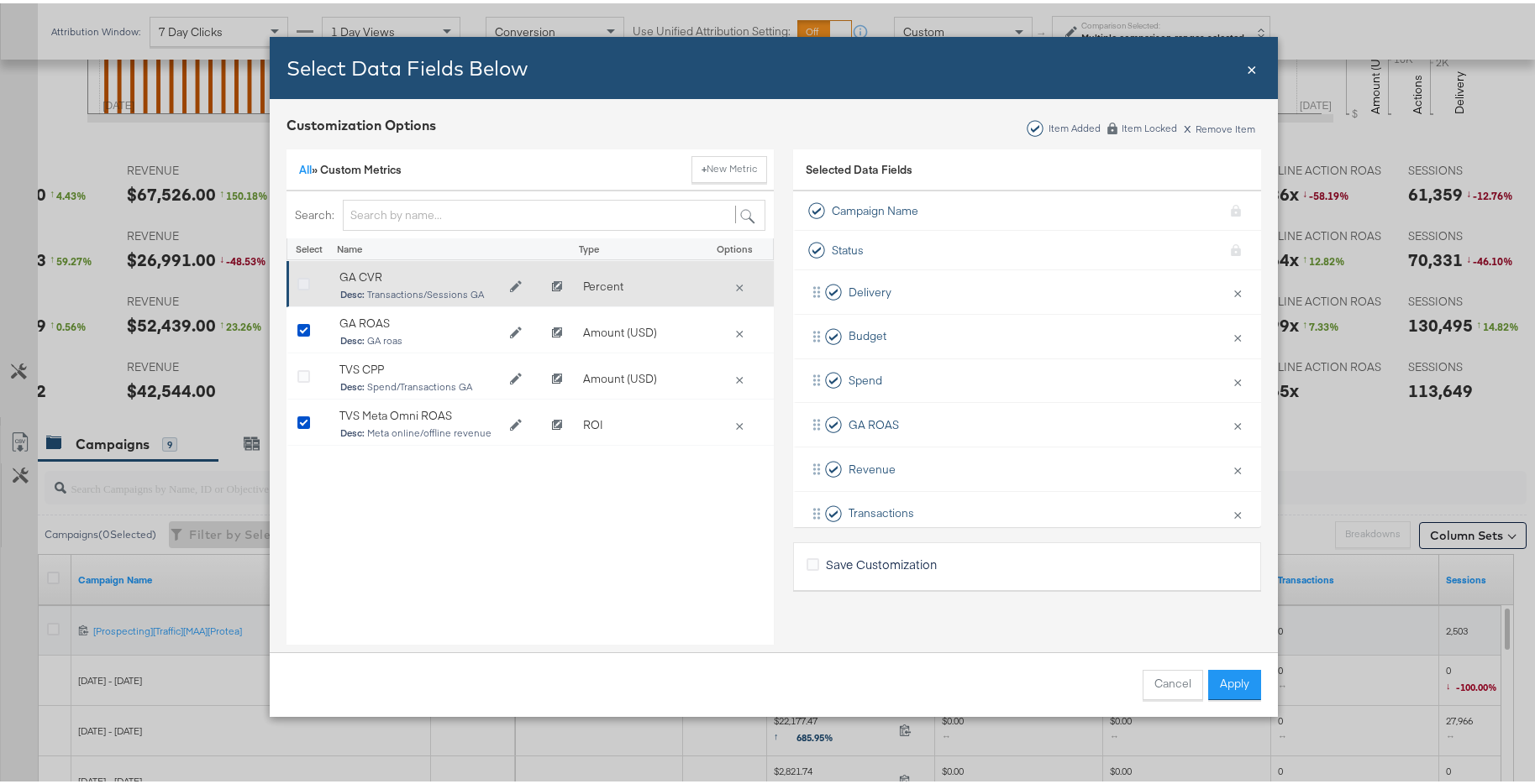
click at [297, 279] on icon "Bulk Add Locations Modal" at bounding box center [303, 282] width 13 height 13
click at [0, 0] on input "Bulk Add Locations Modal" at bounding box center [0, 0] width 0 height 0
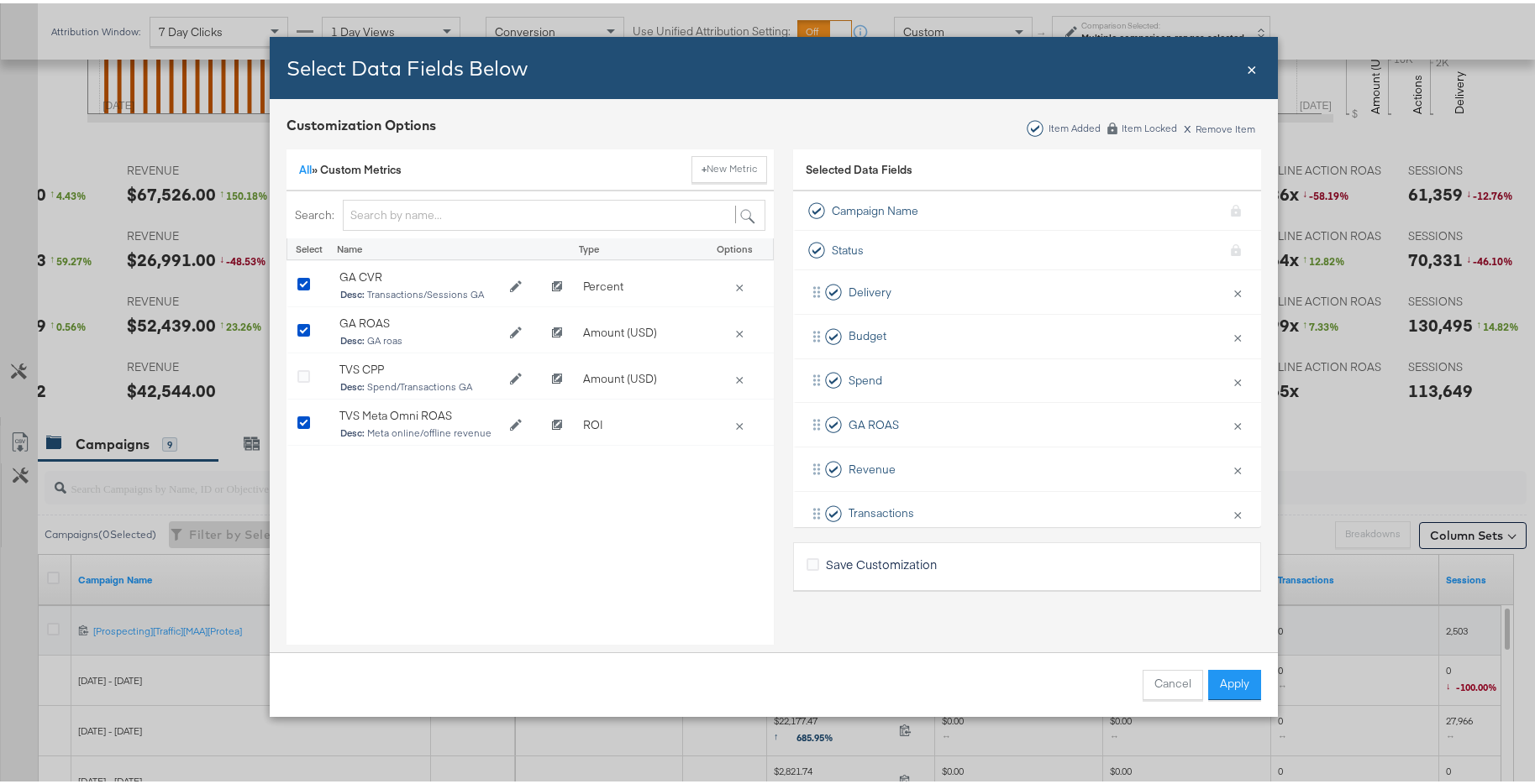
drag, startPoint x: 1236, startPoint y: 675, endPoint x: 1225, endPoint y: 654, distance: 23.7
click at [1236, 675] on button "Apply" at bounding box center [1234, 682] width 53 height 31
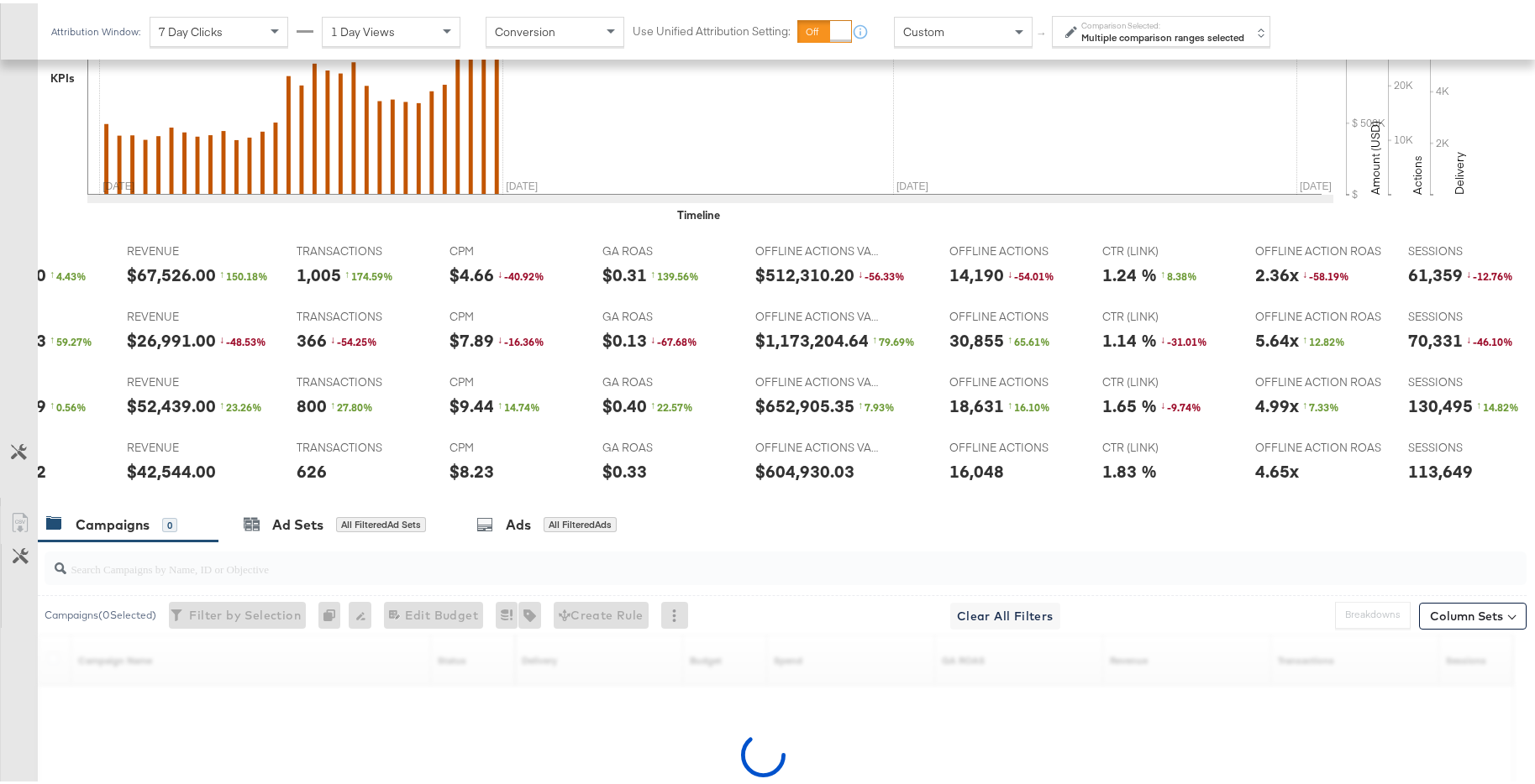
scroll to position [610, 0]
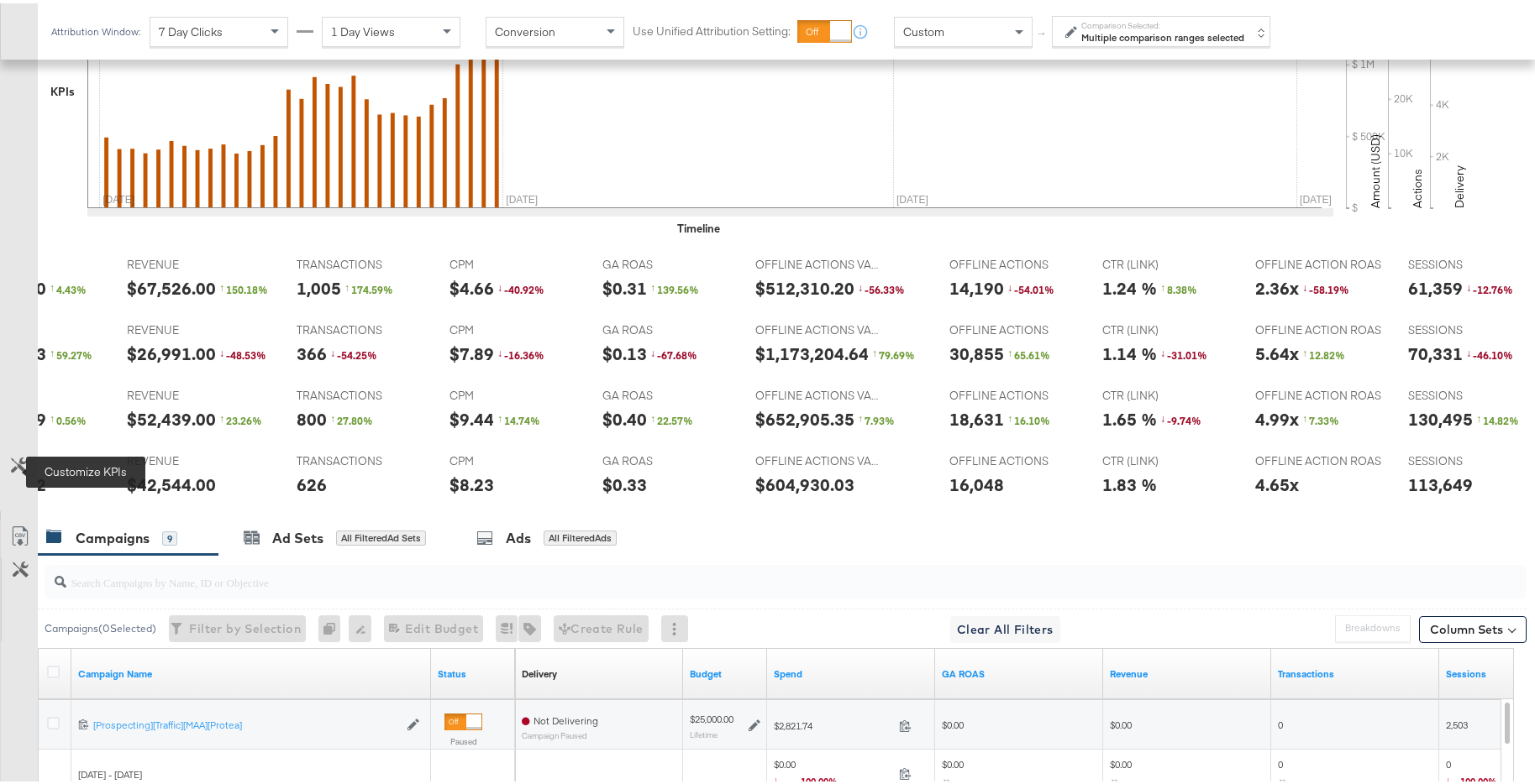
click at [19, 470] on icon at bounding box center [19, 462] width 16 height 16
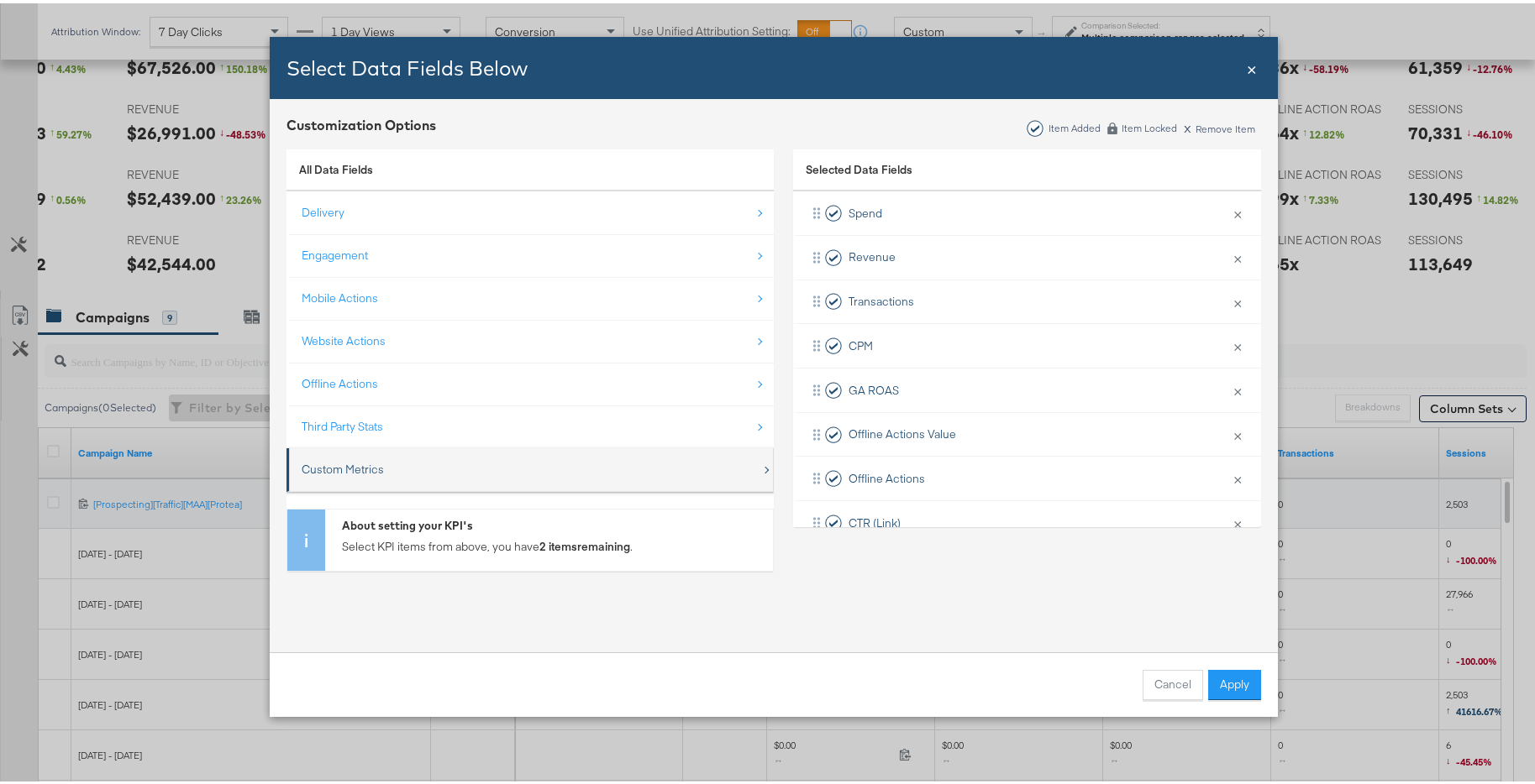
scroll to position [1056, 0]
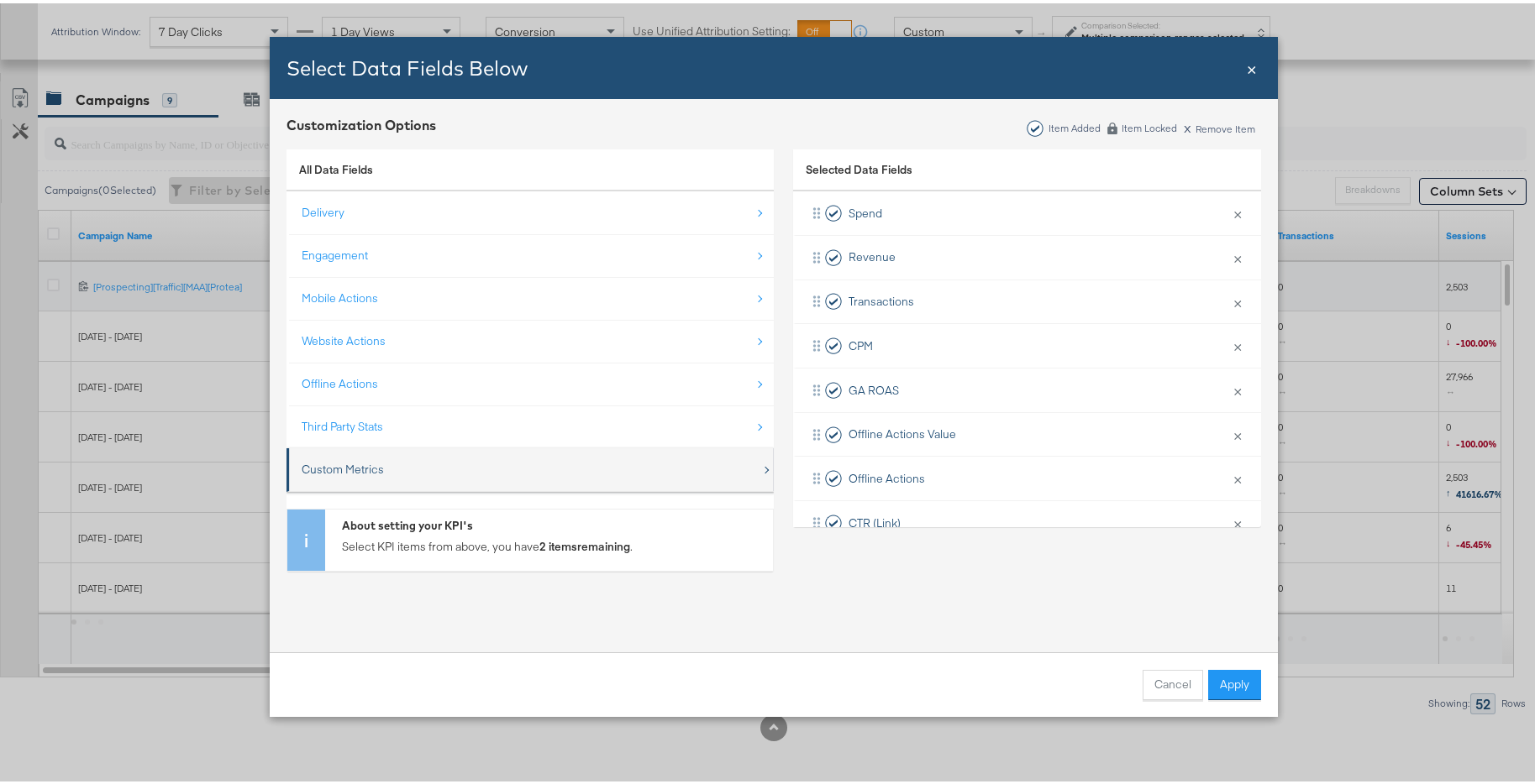
click at [477, 475] on div "Custom Metrics" at bounding box center [531, 466] width 459 height 35
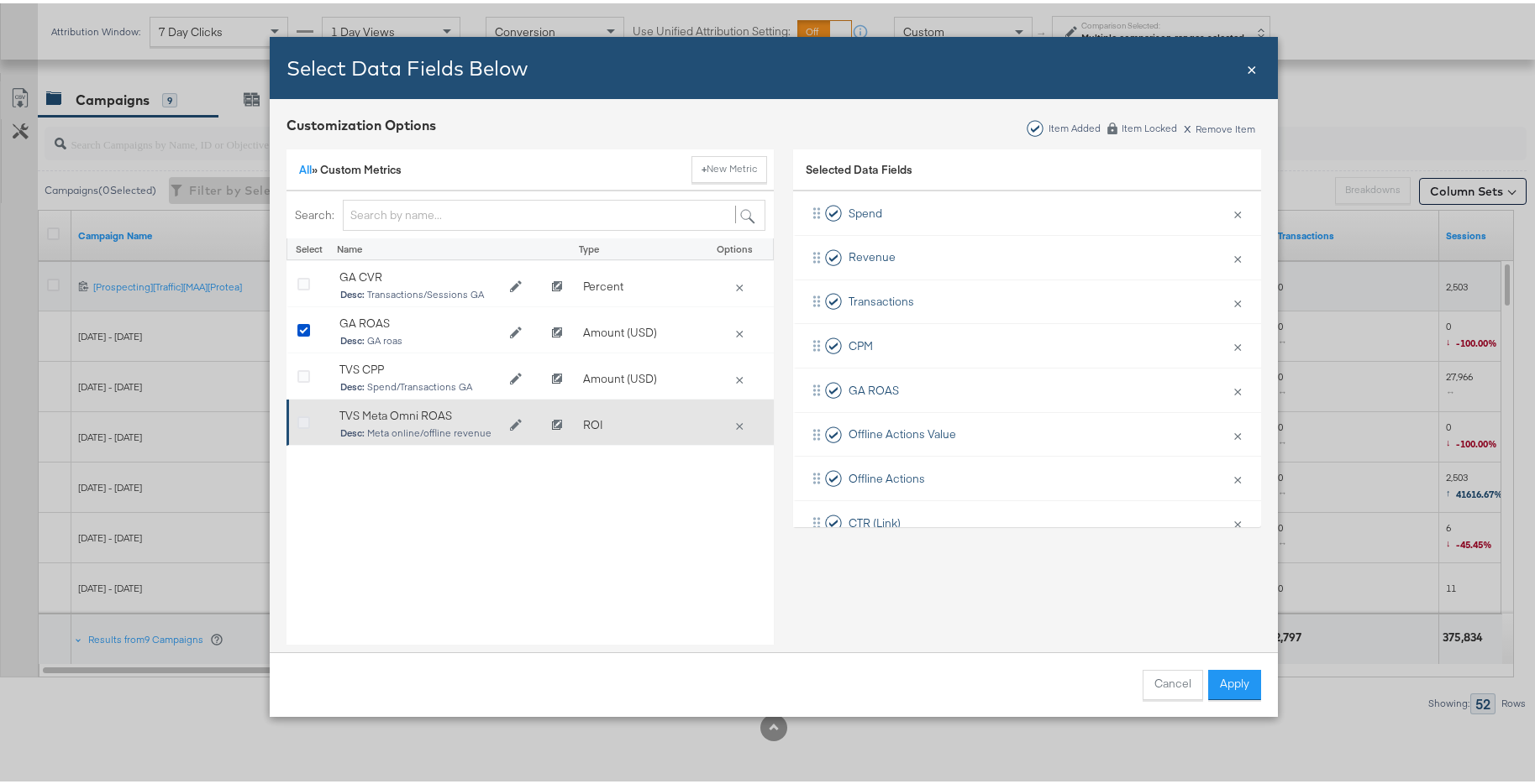
click at [297, 417] on icon "Bulk Add Locations Modal" at bounding box center [303, 420] width 13 height 13
click at [0, 0] on input "Bulk Add Locations Modal" at bounding box center [0, 0] width 0 height 0
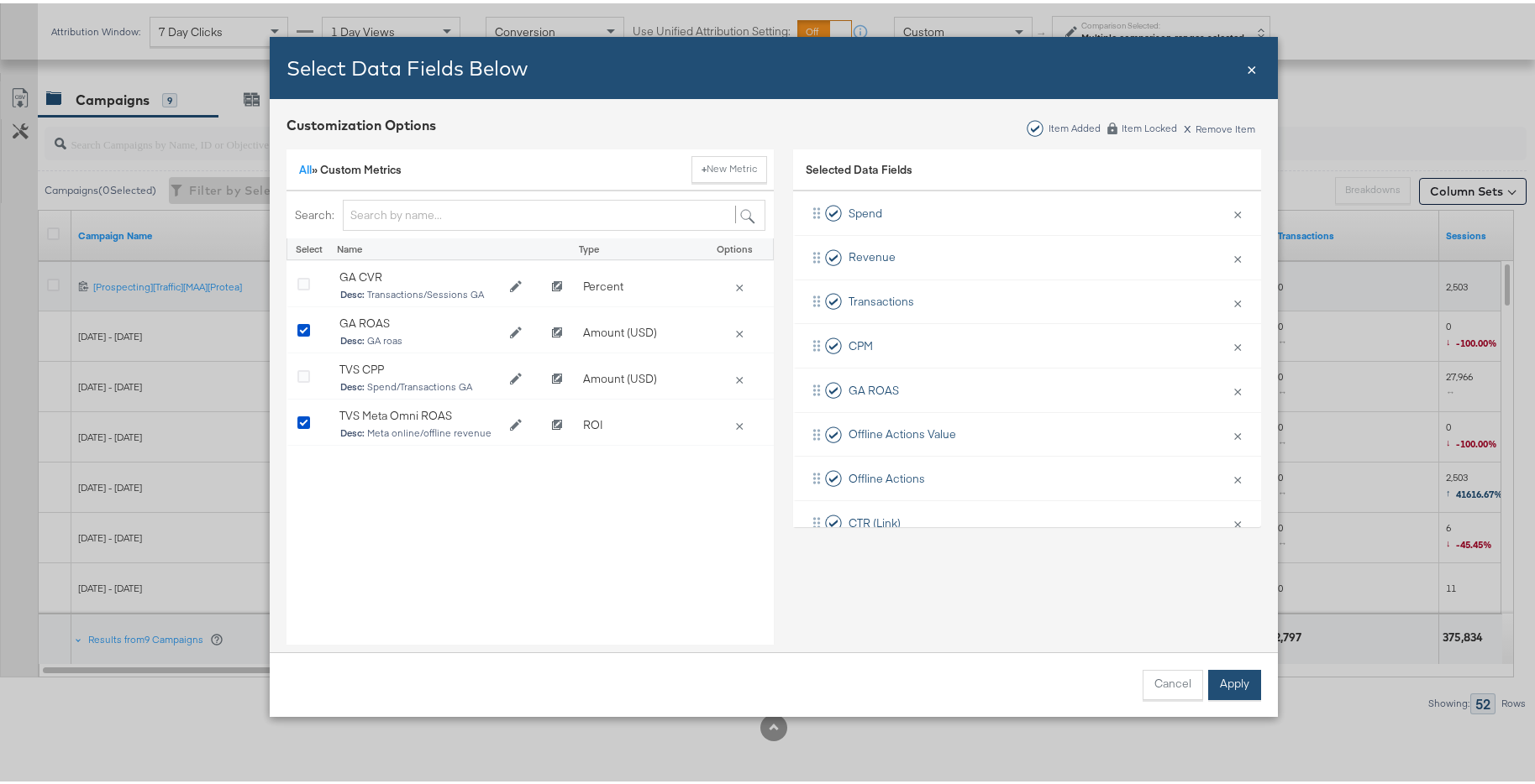
click at [1221, 681] on button "Apply" at bounding box center [1234, 682] width 53 height 31
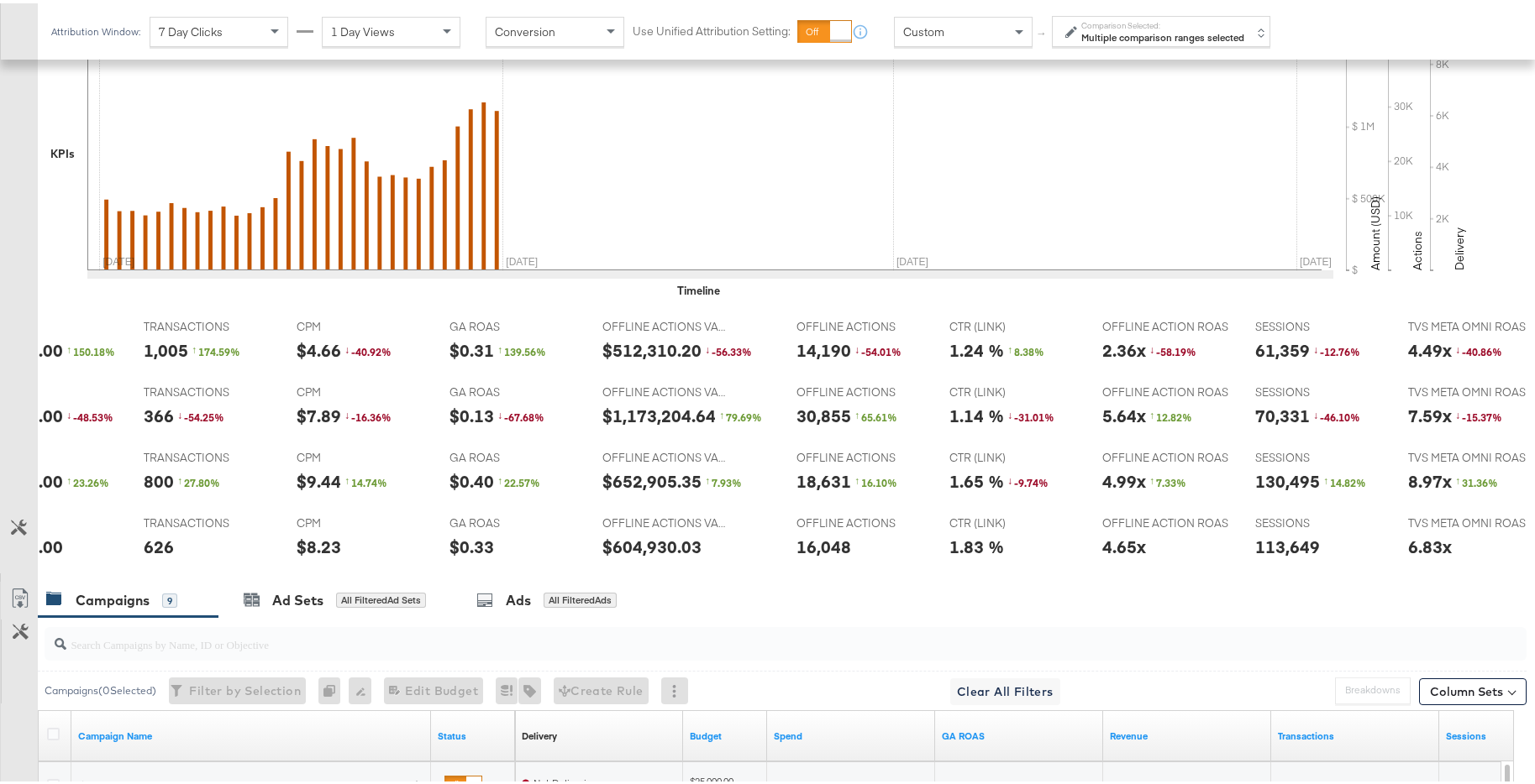
scroll to position [6, 0]
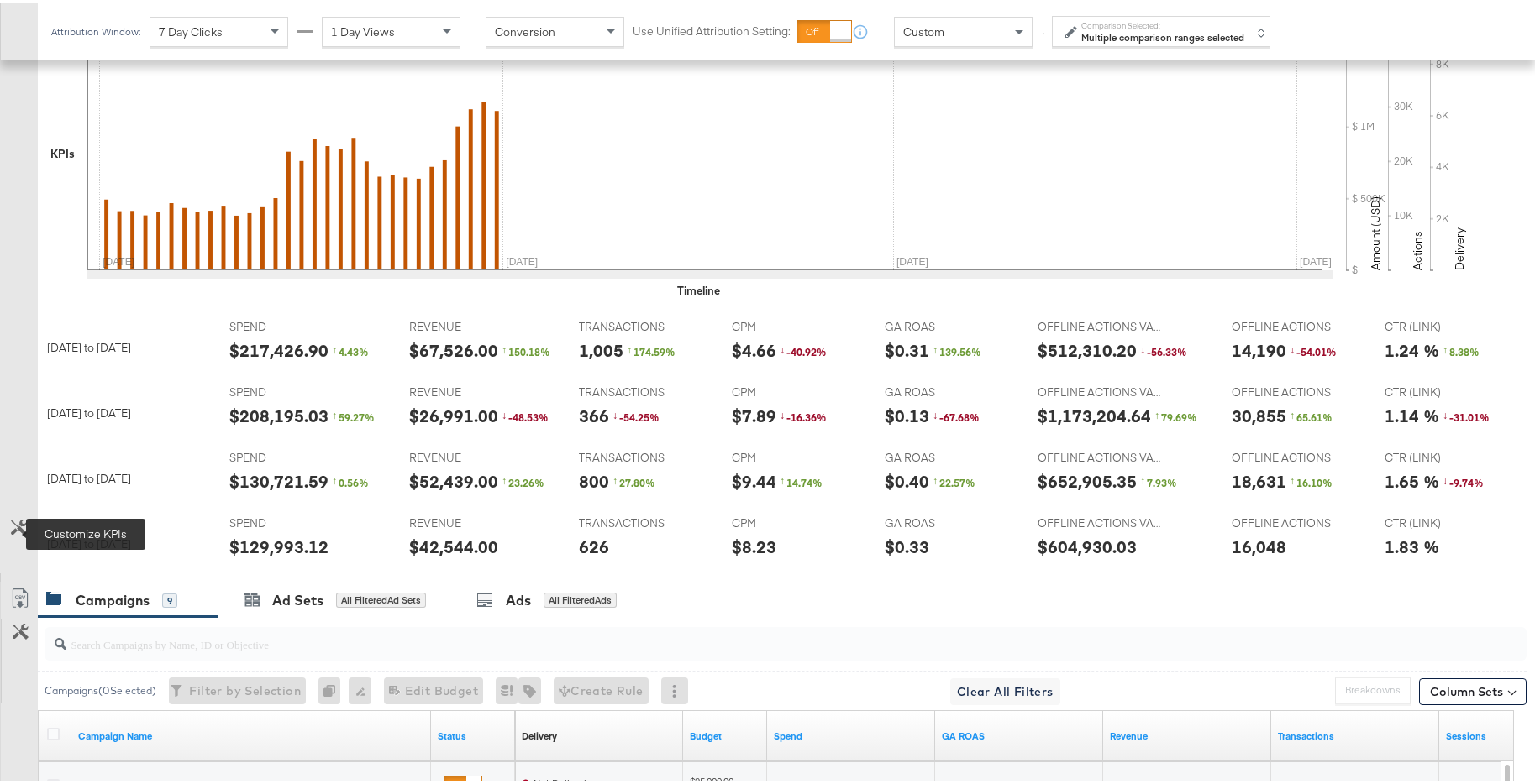
click at [13, 524] on icon at bounding box center [19, 524] width 16 height 16
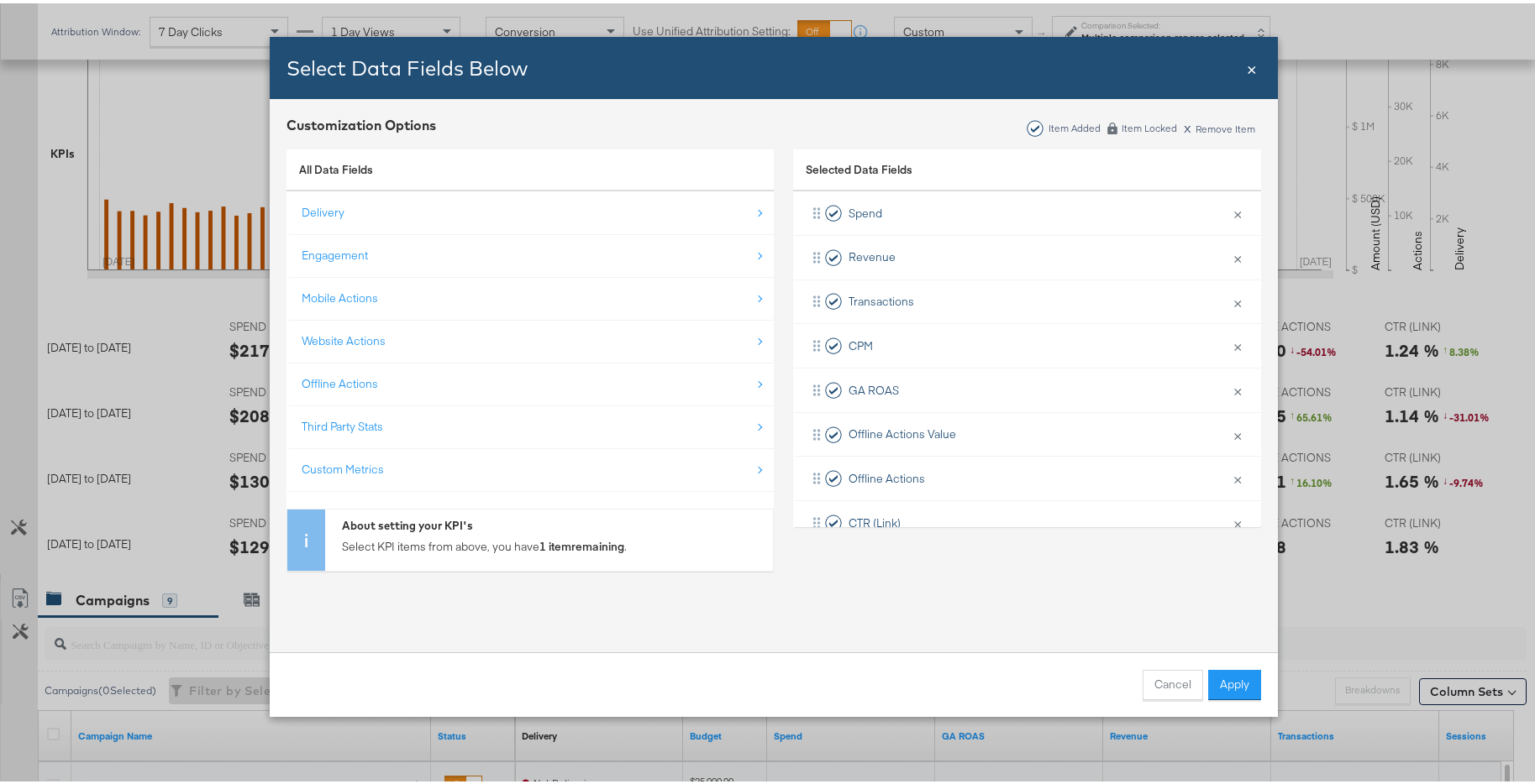
click at [1239, 69] on div "Select Data Fields Below Close ×" at bounding box center [773, 64] width 1008 height 62
click at [1246, 65] on span "×" at bounding box center [1251, 64] width 10 height 23
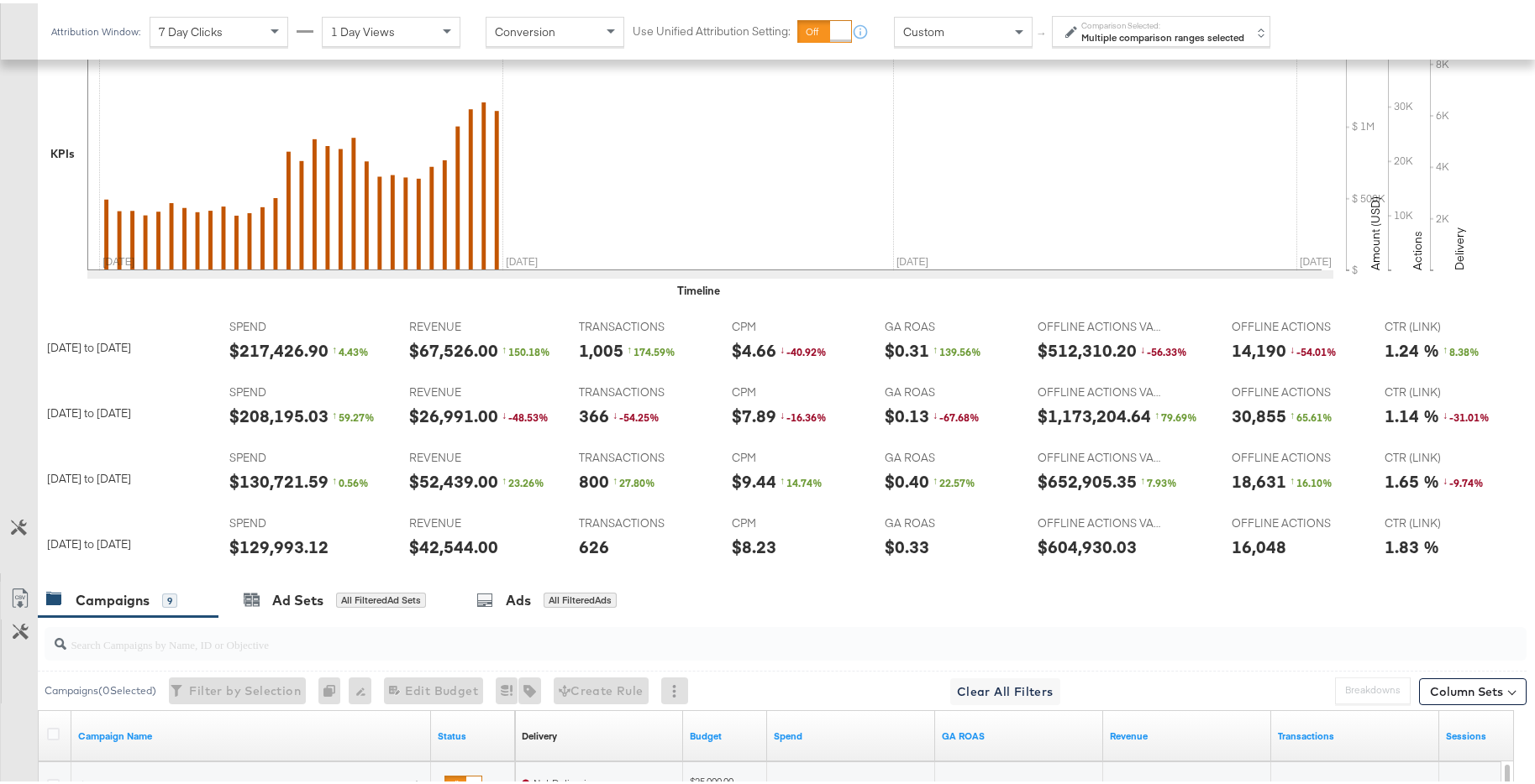
click at [1152, 578] on div at bounding box center [773, 577] width 1547 height 14
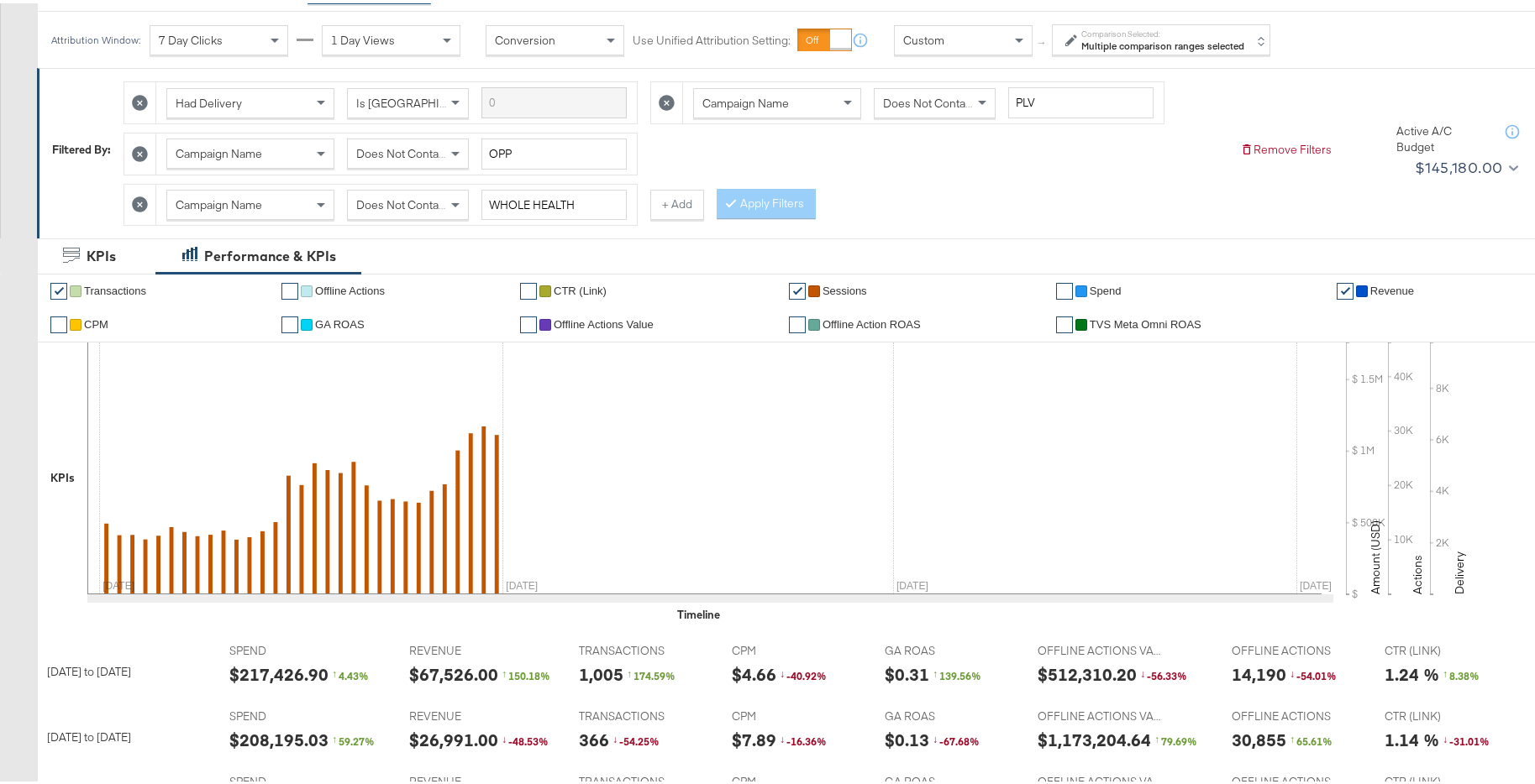
scroll to position [135, 0]
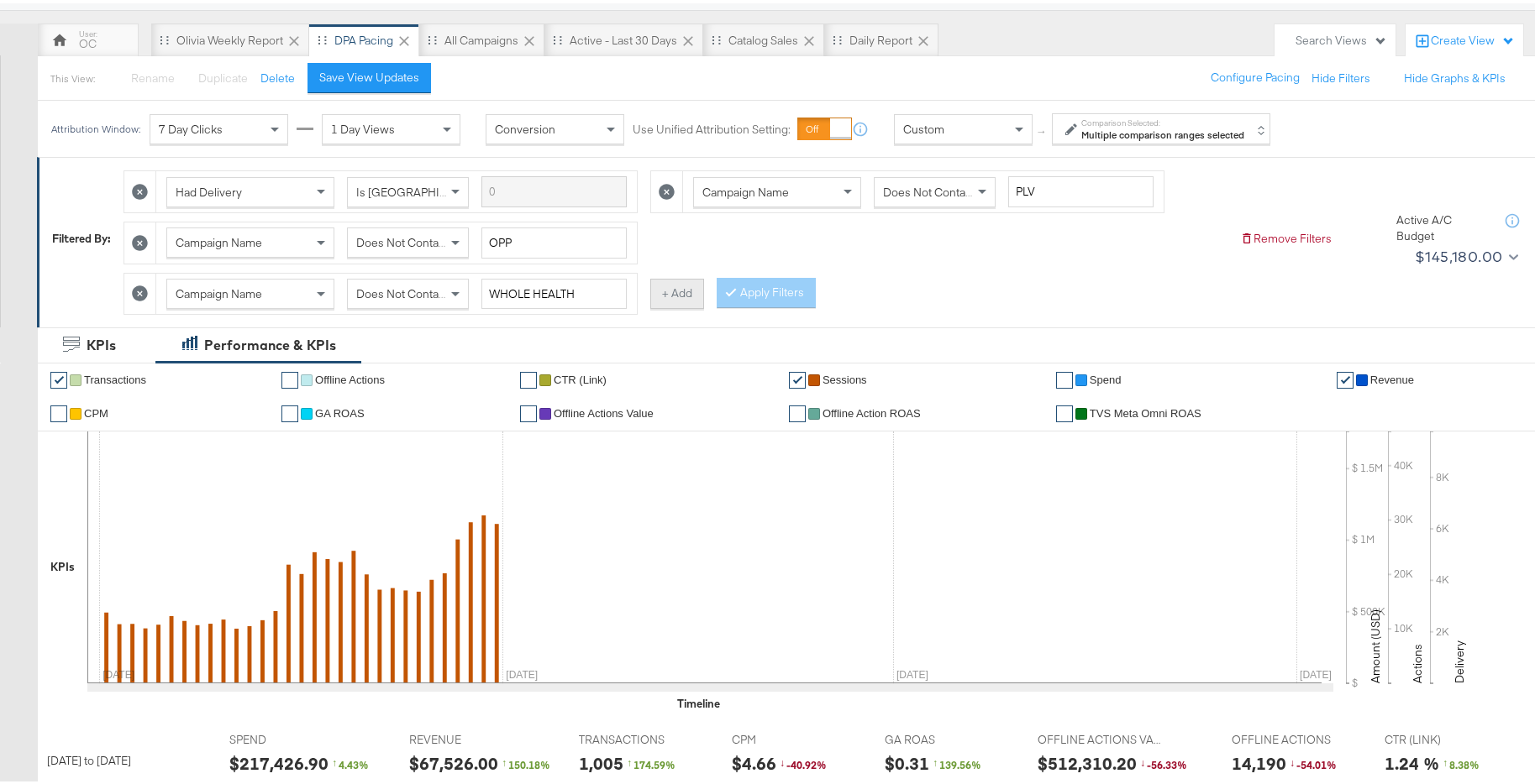
click at [677, 296] on button "+ Add" at bounding box center [677, 291] width 53 height 31
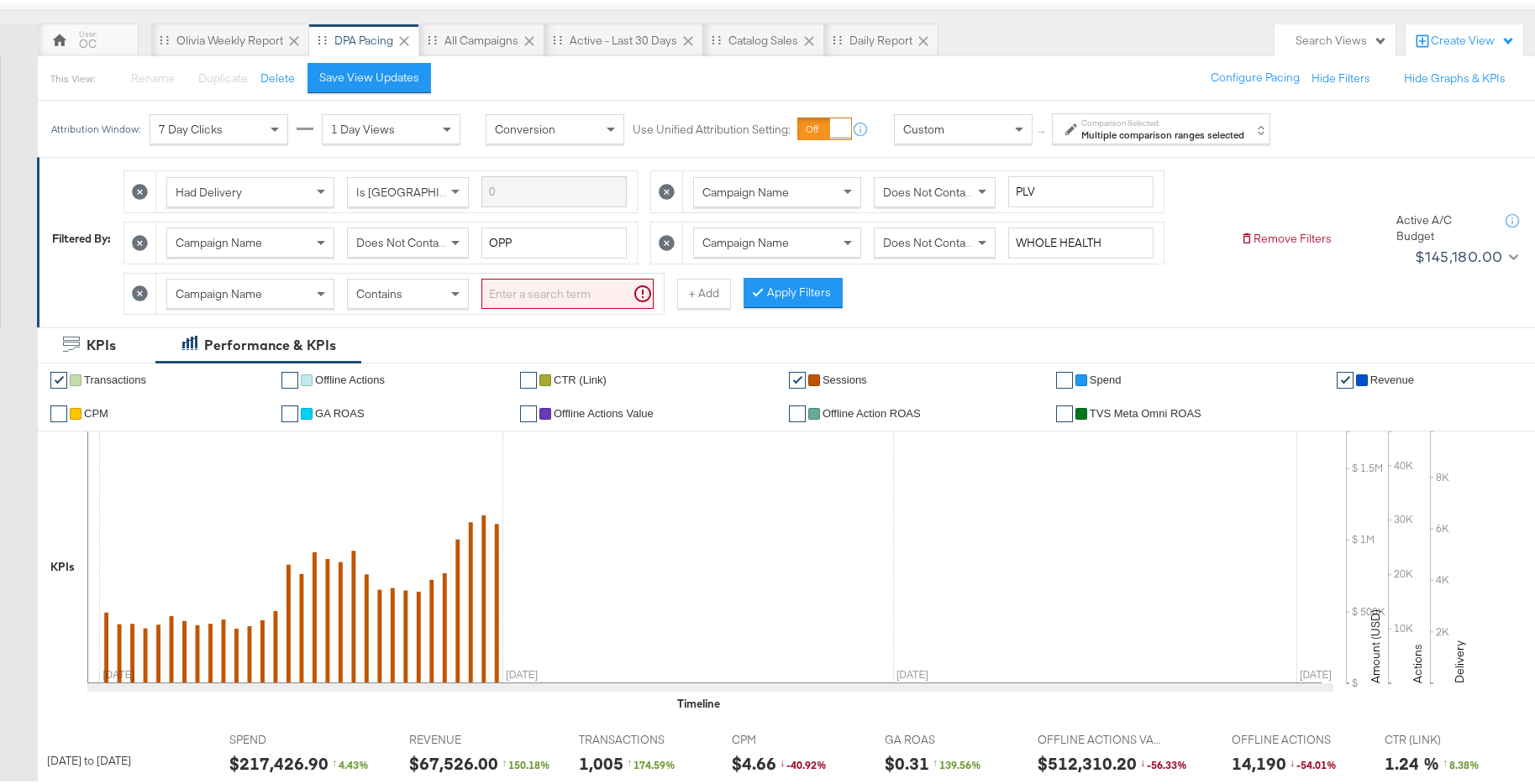
click at [441, 302] on div "Contains" at bounding box center [408, 291] width 120 height 29
click at [522, 294] on input "search" at bounding box center [567, 291] width 172 height 31
type input "O"
type input "PRIVATE"
click at [743, 297] on button "Apply Filters" at bounding box center [766, 290] width 99 height 31
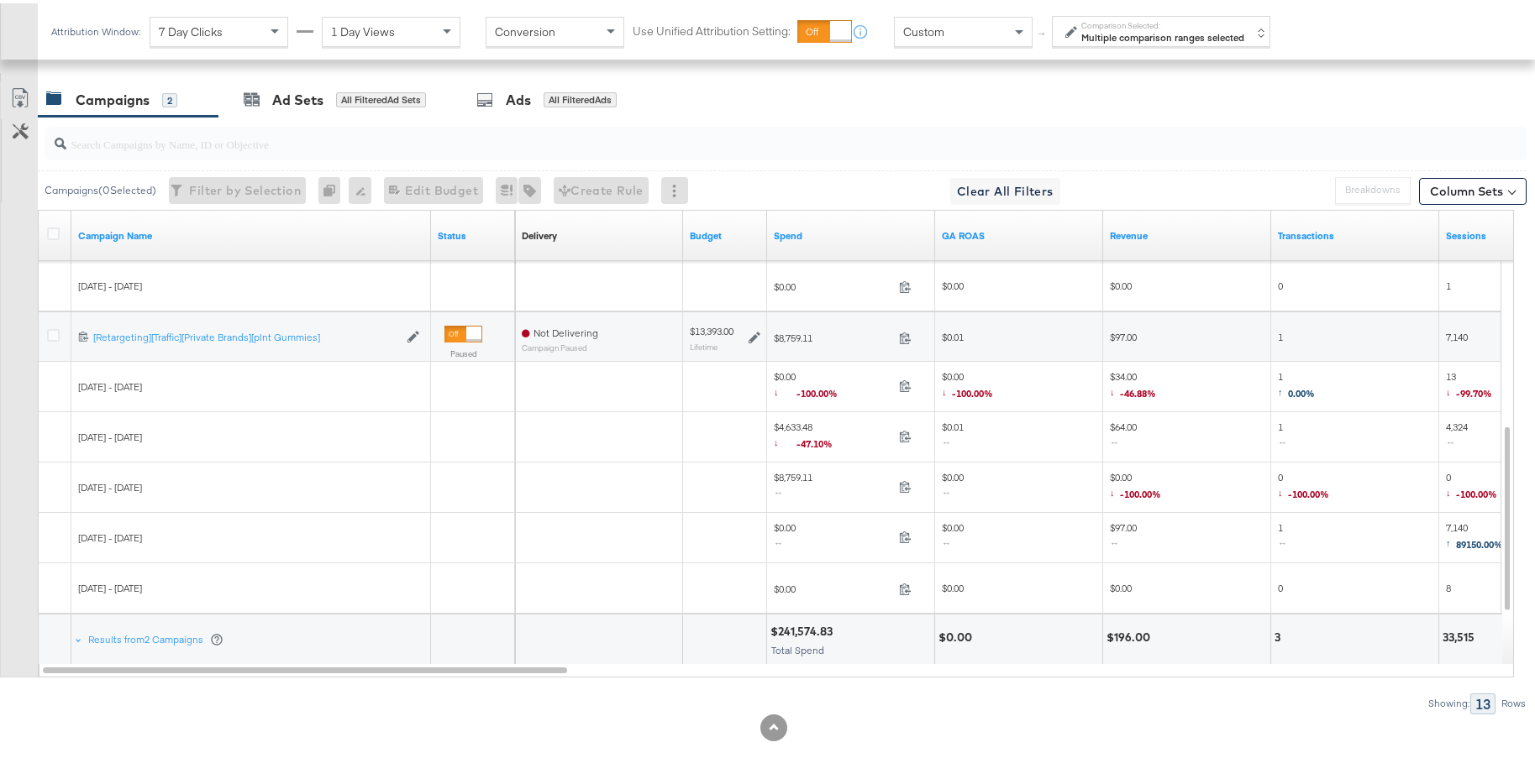
scroll to position [1056, 0]
click at [72, 637] on div "Results from 2 Campaigns" at bounding box center [250, 636] width 358 height 50
click at [86, 638] on div "Results from 2 Campaigns" at bounding box center [155, 636] width 142 height 50
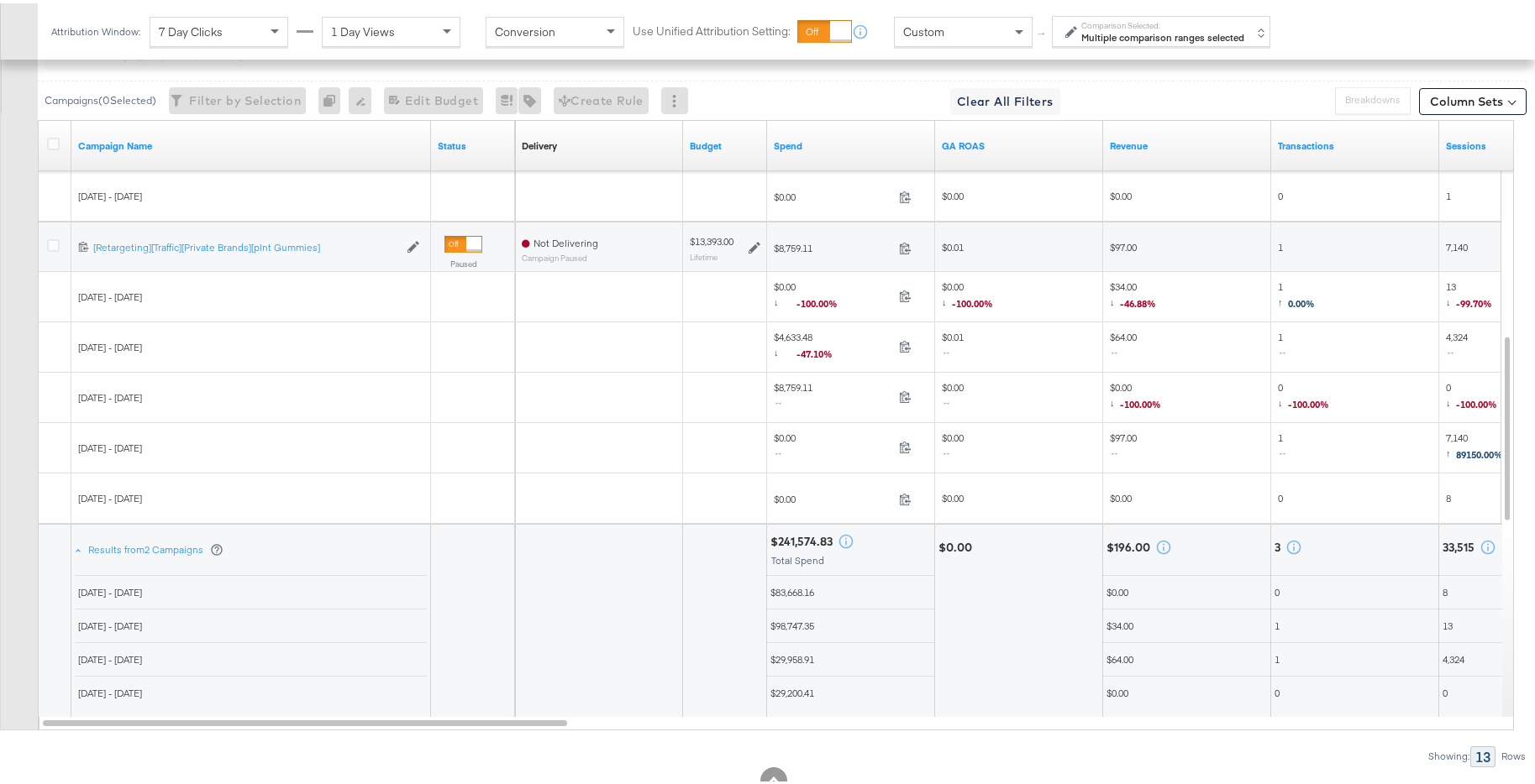
scroll to position [1198, 0]
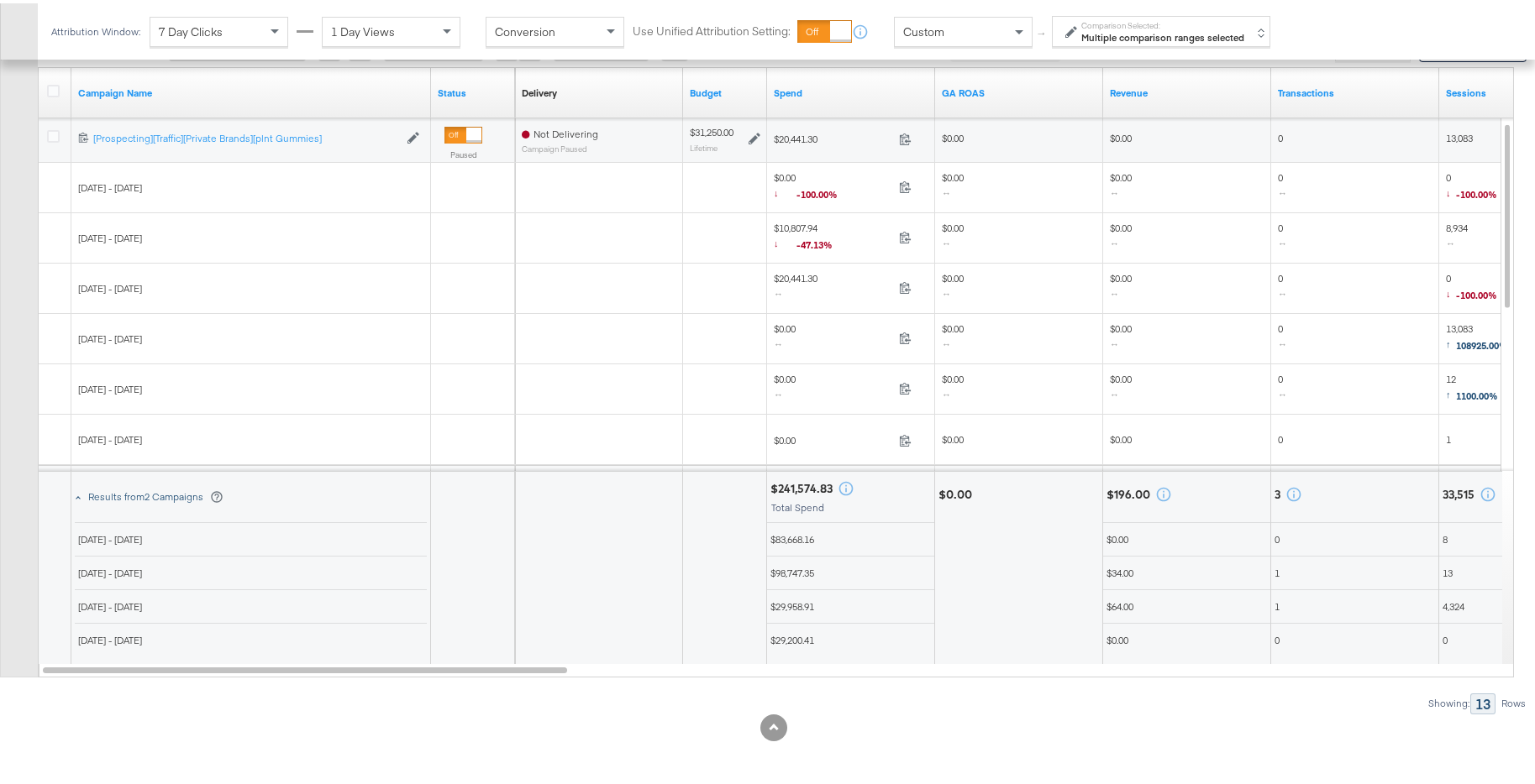
click at [78, 494] on span at bounding box center [78, 496] width 5 height 5
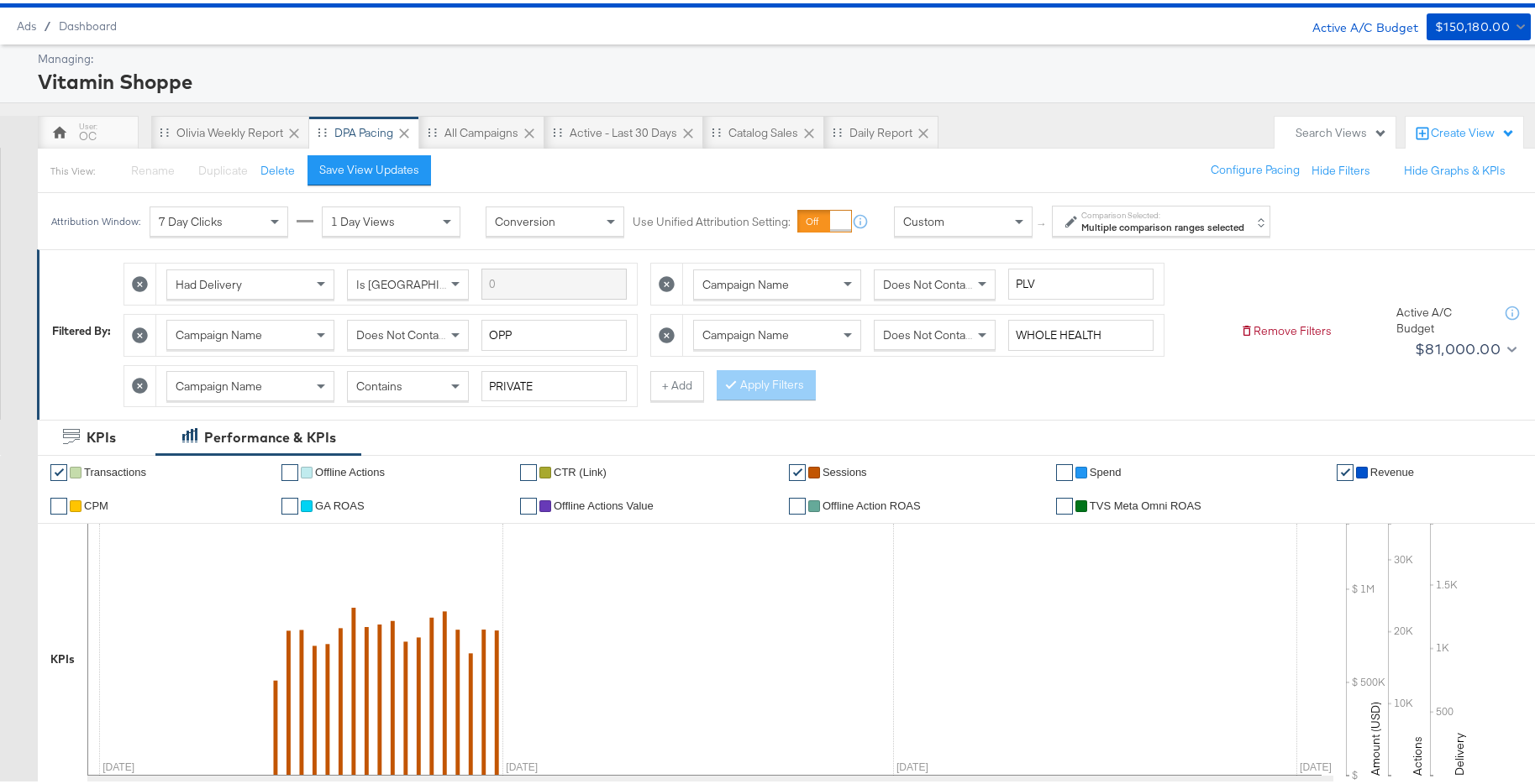
scroll to position [0, 0]
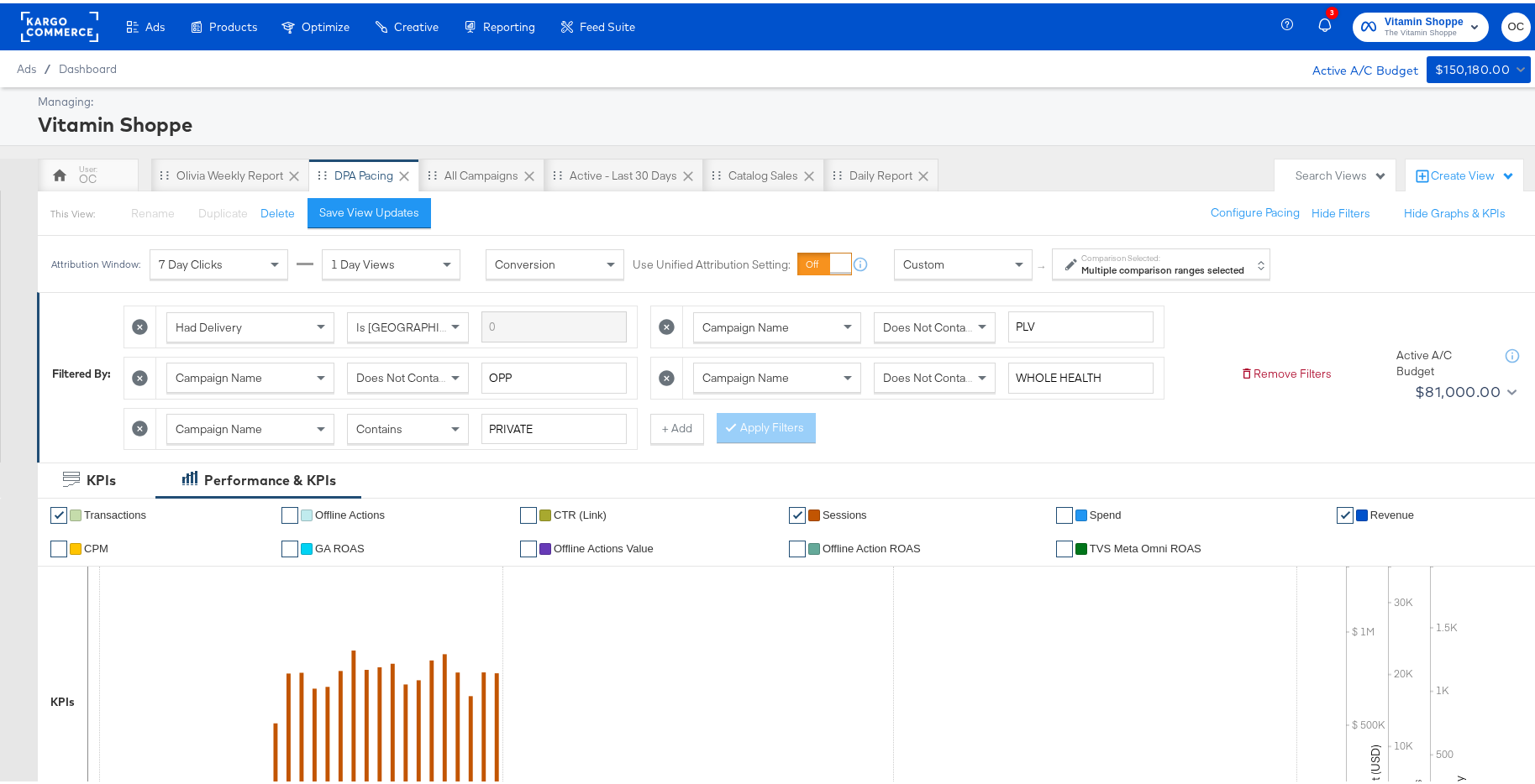
click at [1129, 267] on strong "Multiple comparison ranges selected" at bounding box center [1162, 266] width 163 height 13
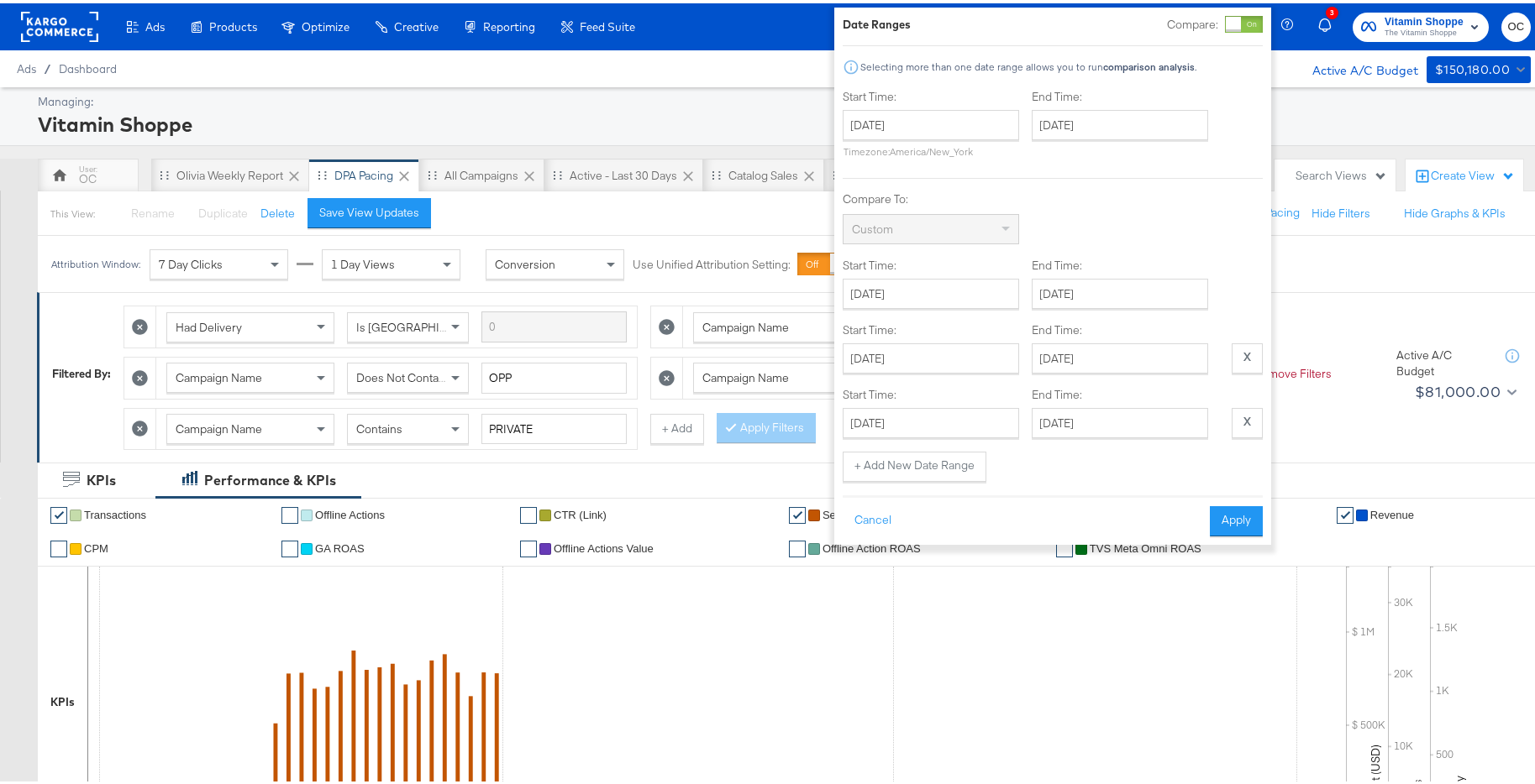
click at [1262, 12] on div "Date Ranges Compare: Selecting more than one date range allows you to run compa…" at bounding box center [1052, 272] width 436 height 537
click at [1256, 19] on div at bounding box center [1244, 21] width 38 height 17
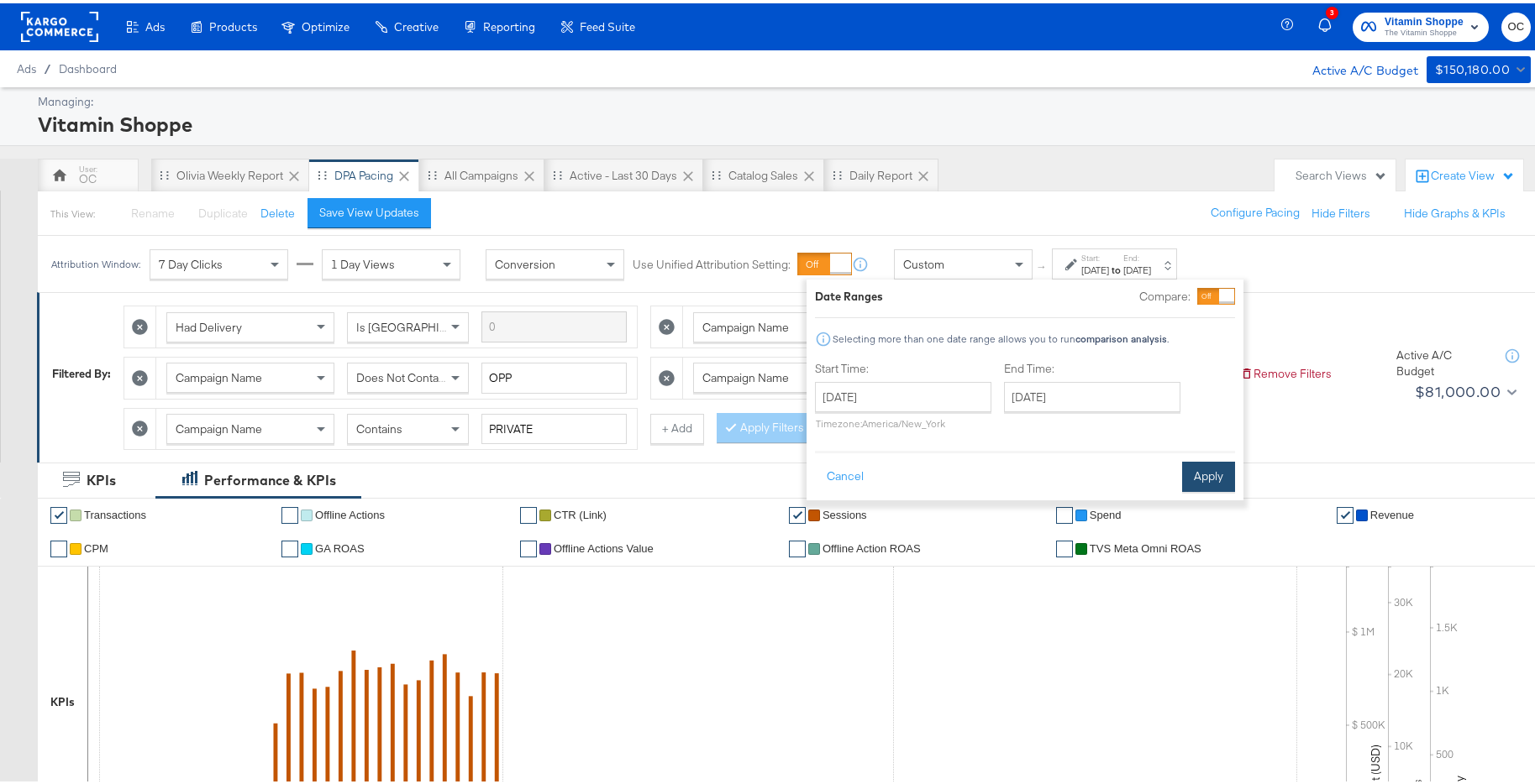
click at [1193, 473] on button "Apply" at bounding box center [1208, 473] width 53 height 31
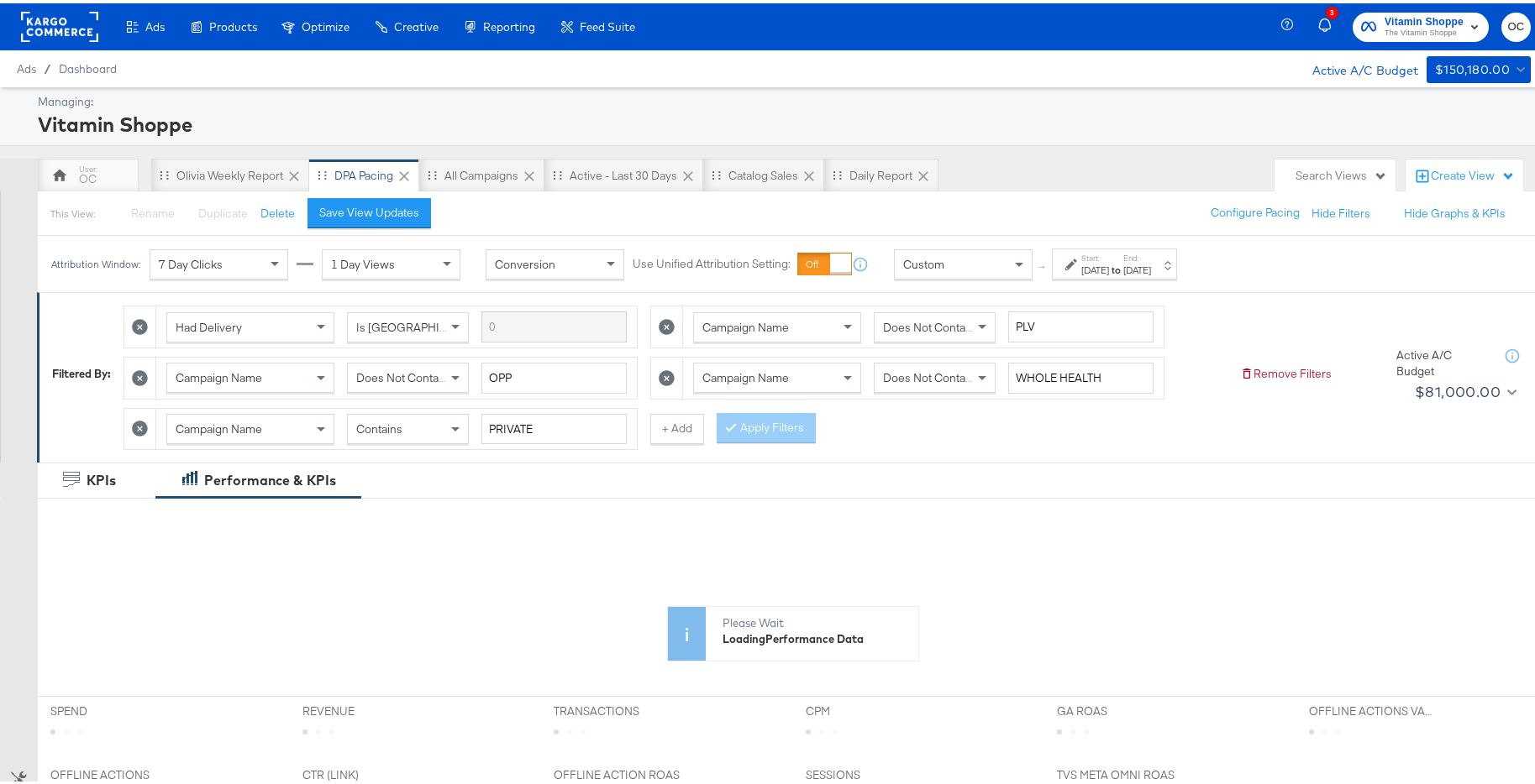
click at [1123, 265] on strong "to" at bounding box center [1116, 266] width 14 height 13
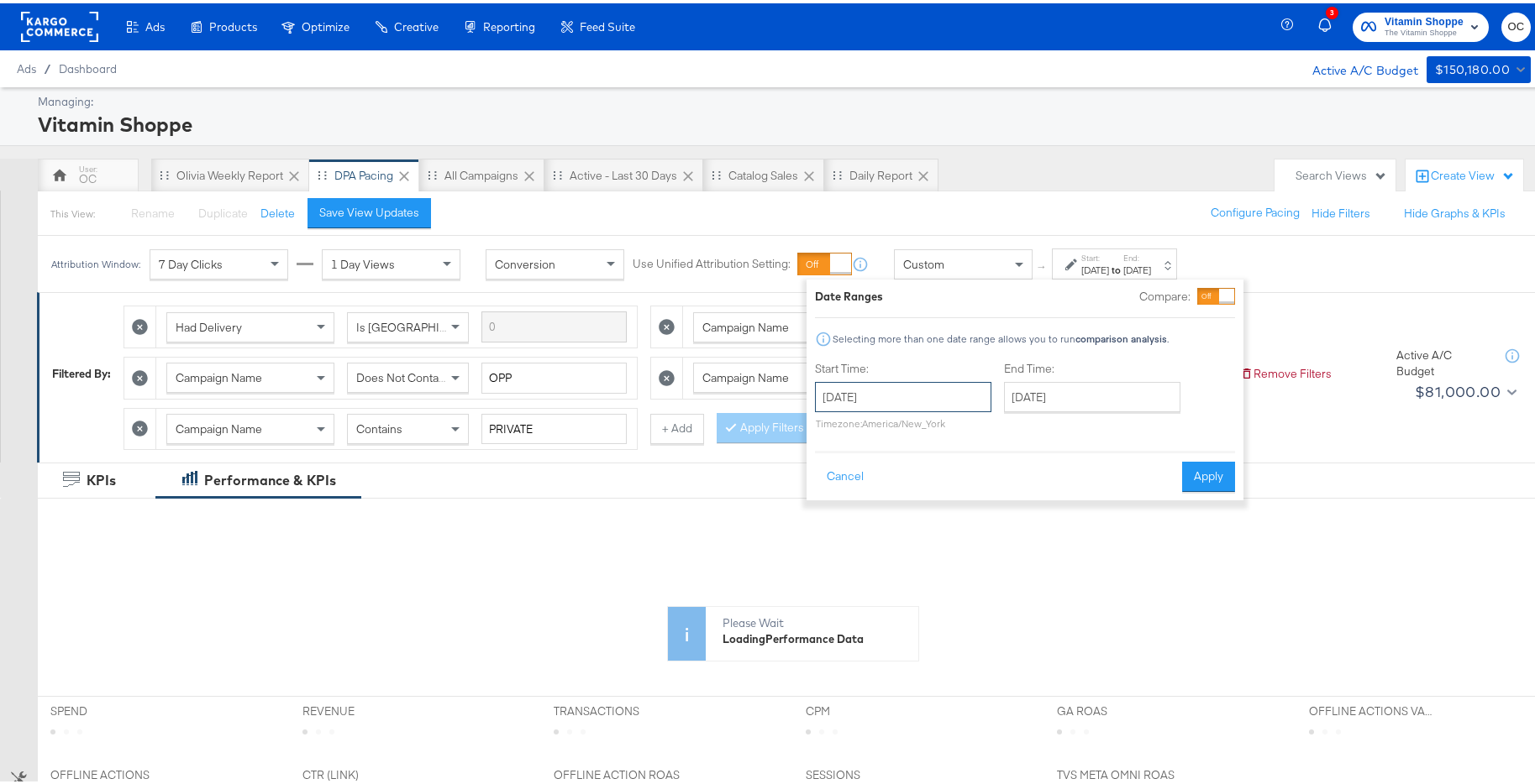
click at [915, 398] on input "[DATE]" at bounding box center [903, 394] width 177 height 31
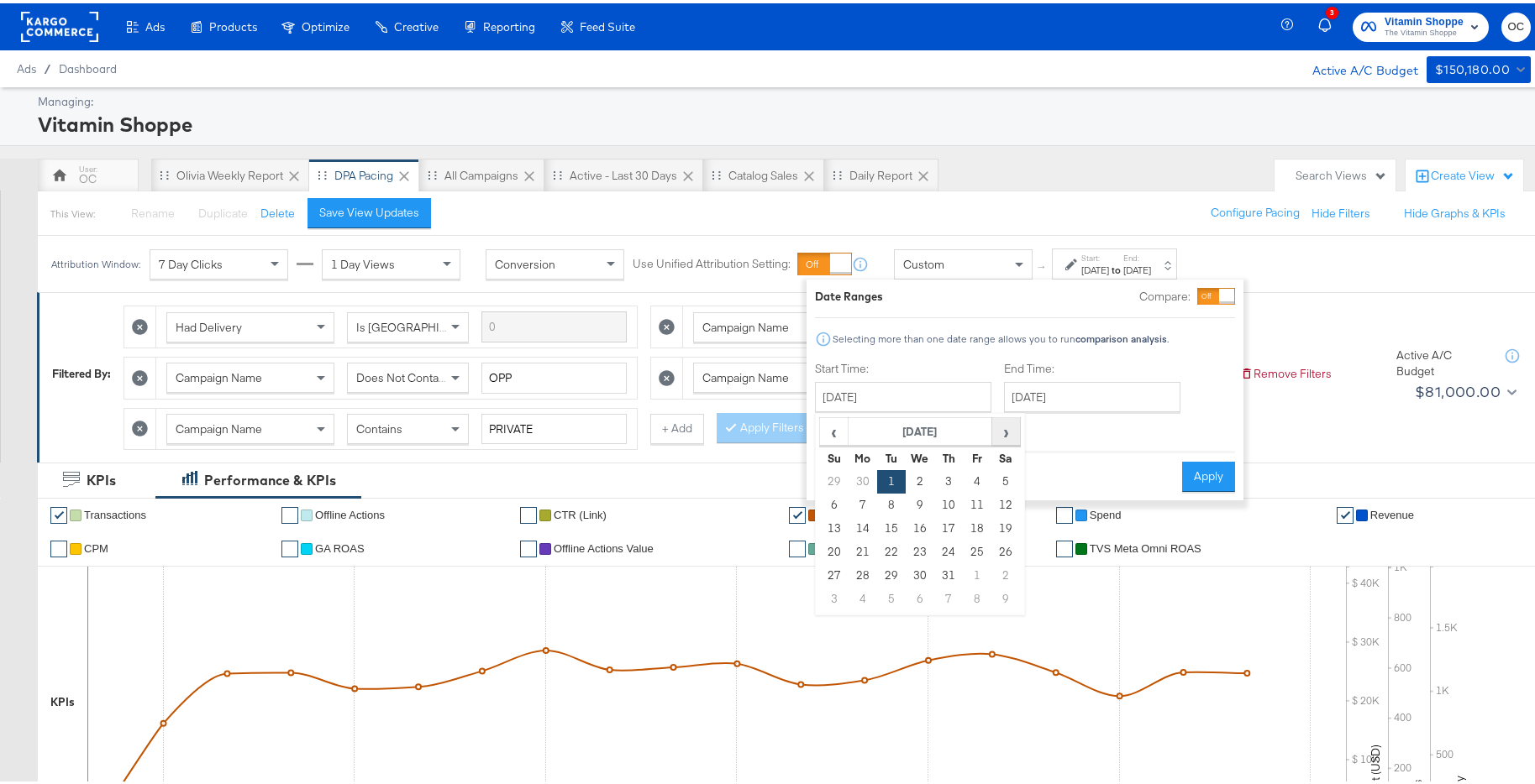
click at [998, 435] on span "›" at bounding box center [1005, 428] width 26 height 25
click at [968, 476] on td "1" at bounding box center [977, 479] width 29 height 24
type input "[DATE]"
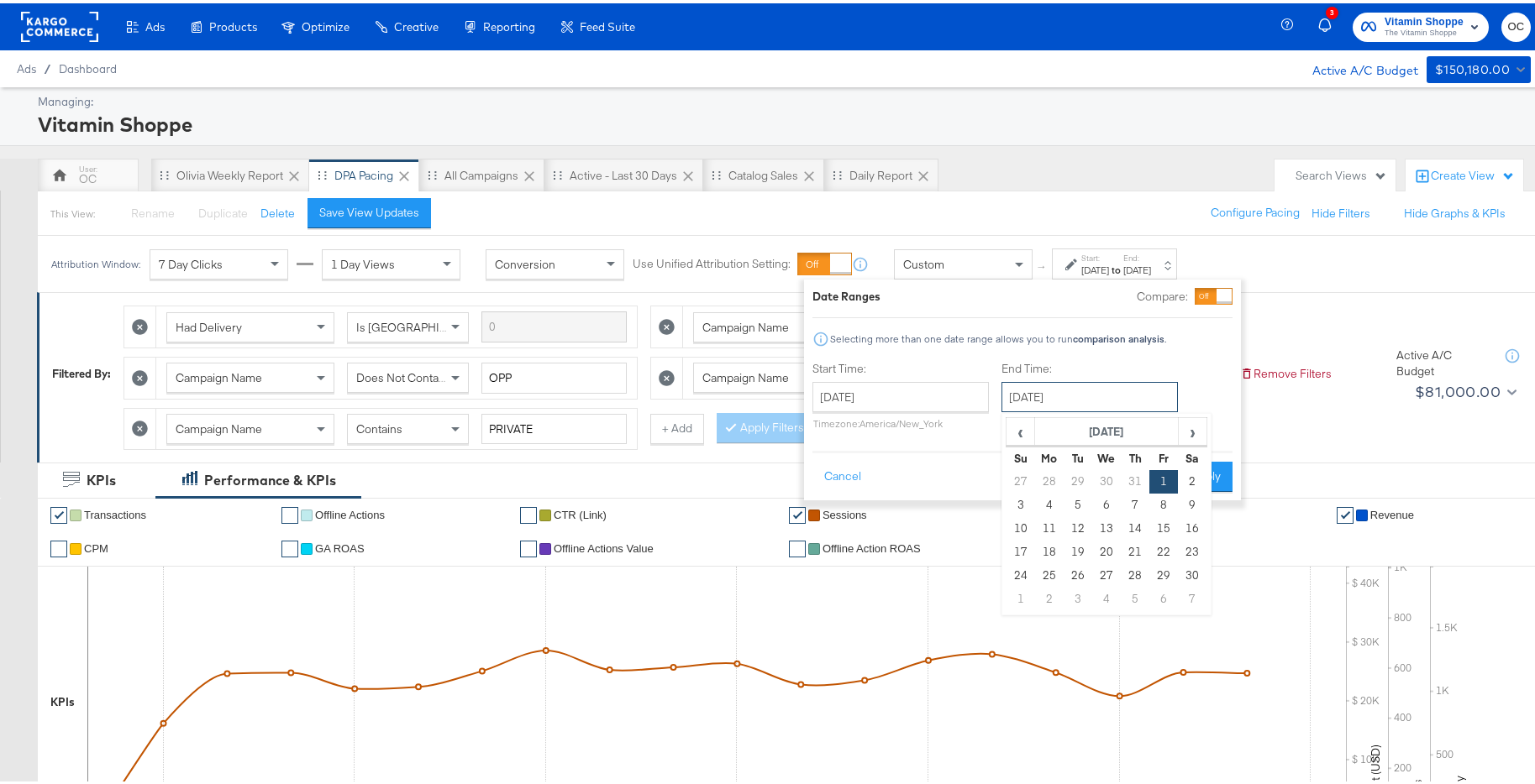
click at [1092, 400] on input "[DATE]" at bounding box center [1089, 394] width 177 height 31
click at [1195, 574] on td "30" at bounding box center [1192, 573] width 29 height 24
type input "[DATE]"
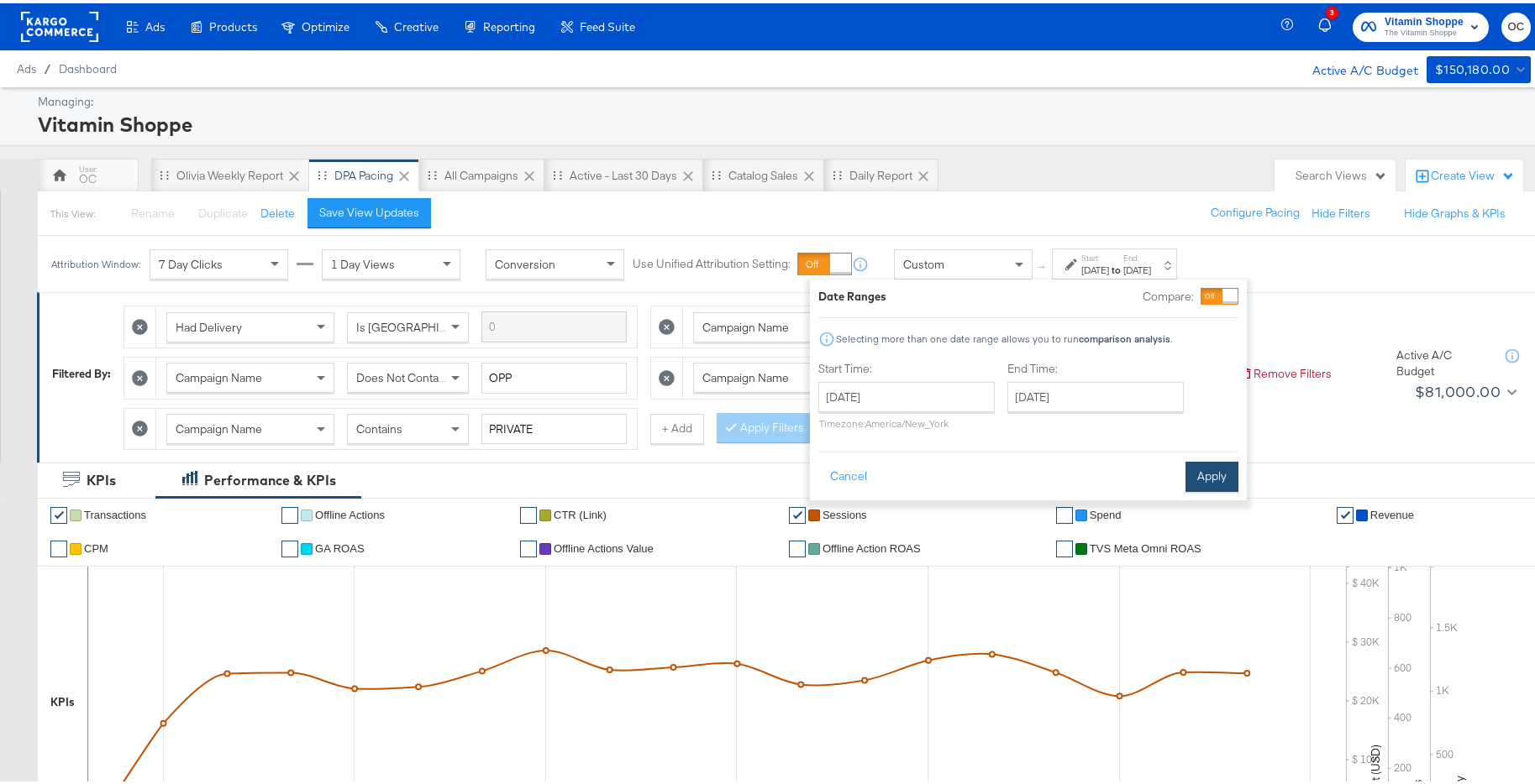
click at [1213, 468] on button "Apply" at bounding box center [1212, 473] width 53 height 31
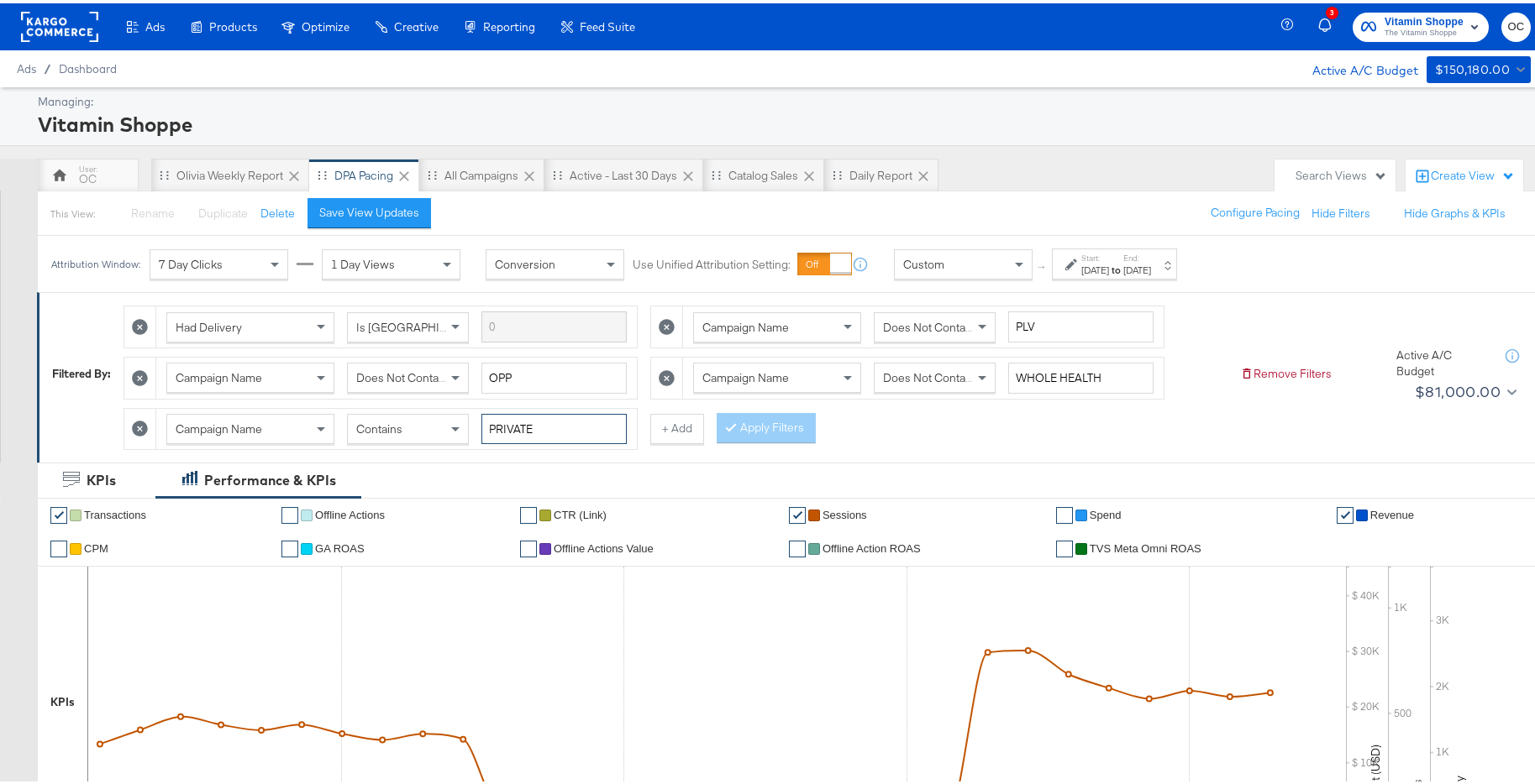
click at [569, 419] on input "PRIVATE" at bounding box center [554, 426] width 145 height 31
type input "PRIVATE BRANDS"
click at [780, 430] on button "Apply Filters" at bounding box center [766, 425] width 99 height 31
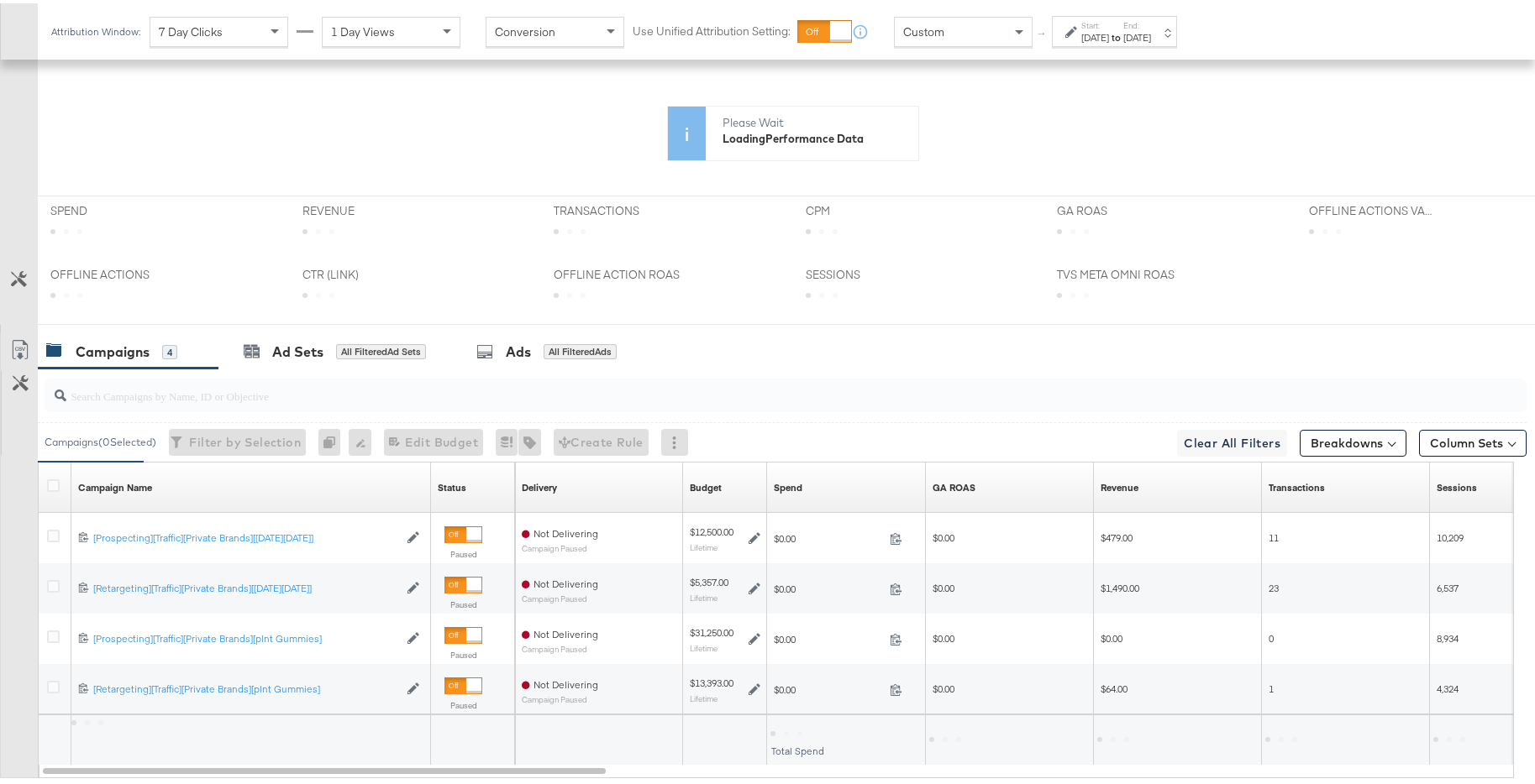
scroll to position [601, 0]
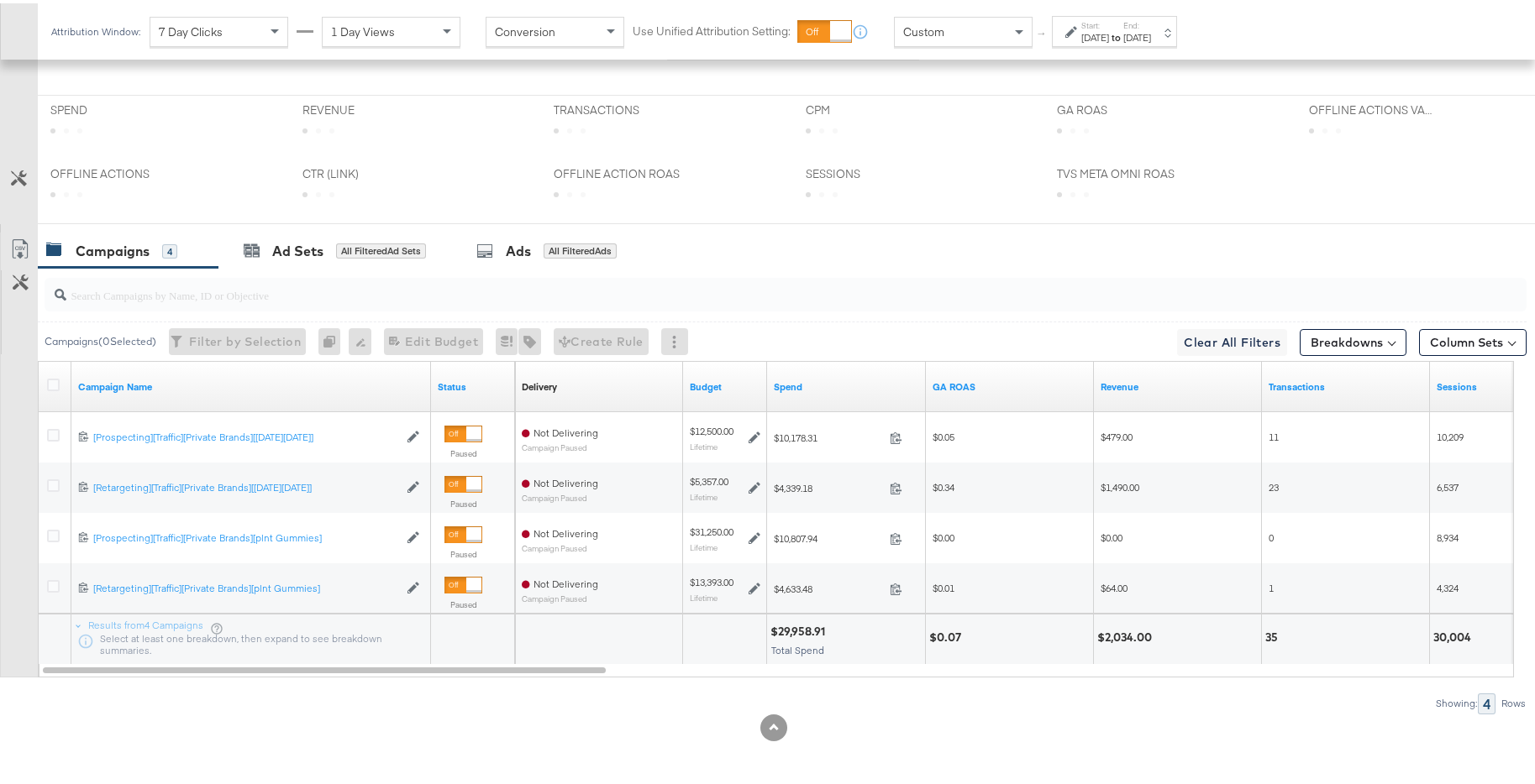
click at [1123, 38] on strong "to" at bounding box center [1116, 34] width 14 height 13
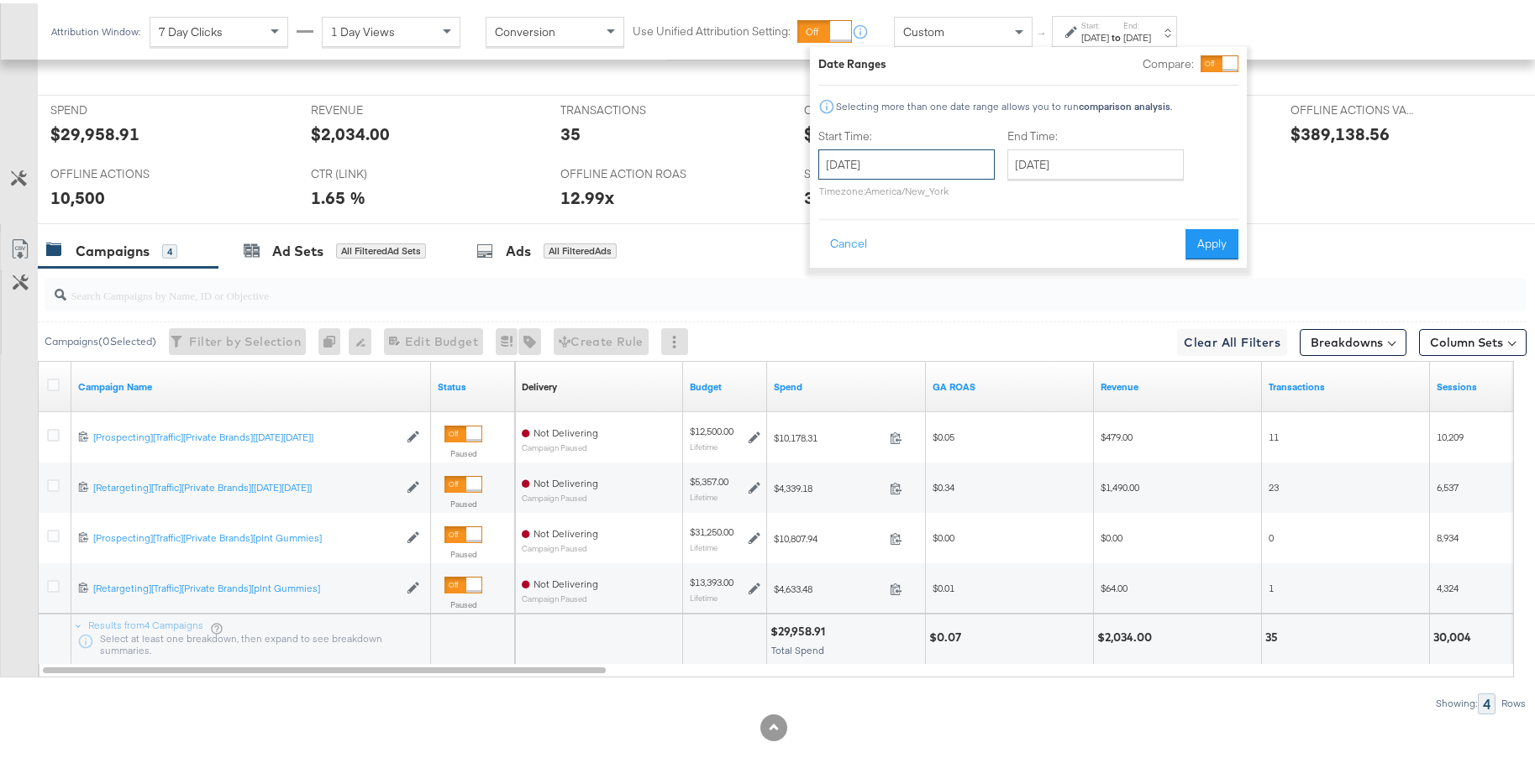
click at [948, 150] on input "[DATE]" at bounding box center [907, 161] width 177 height 31
click at [837, 198] on span "‹" at bounding box center [837, 196] width 26 height 25
click at [891, 244] on td "1" at bounding box center [895, 246] width 29 height 24
type input "[DATE]"
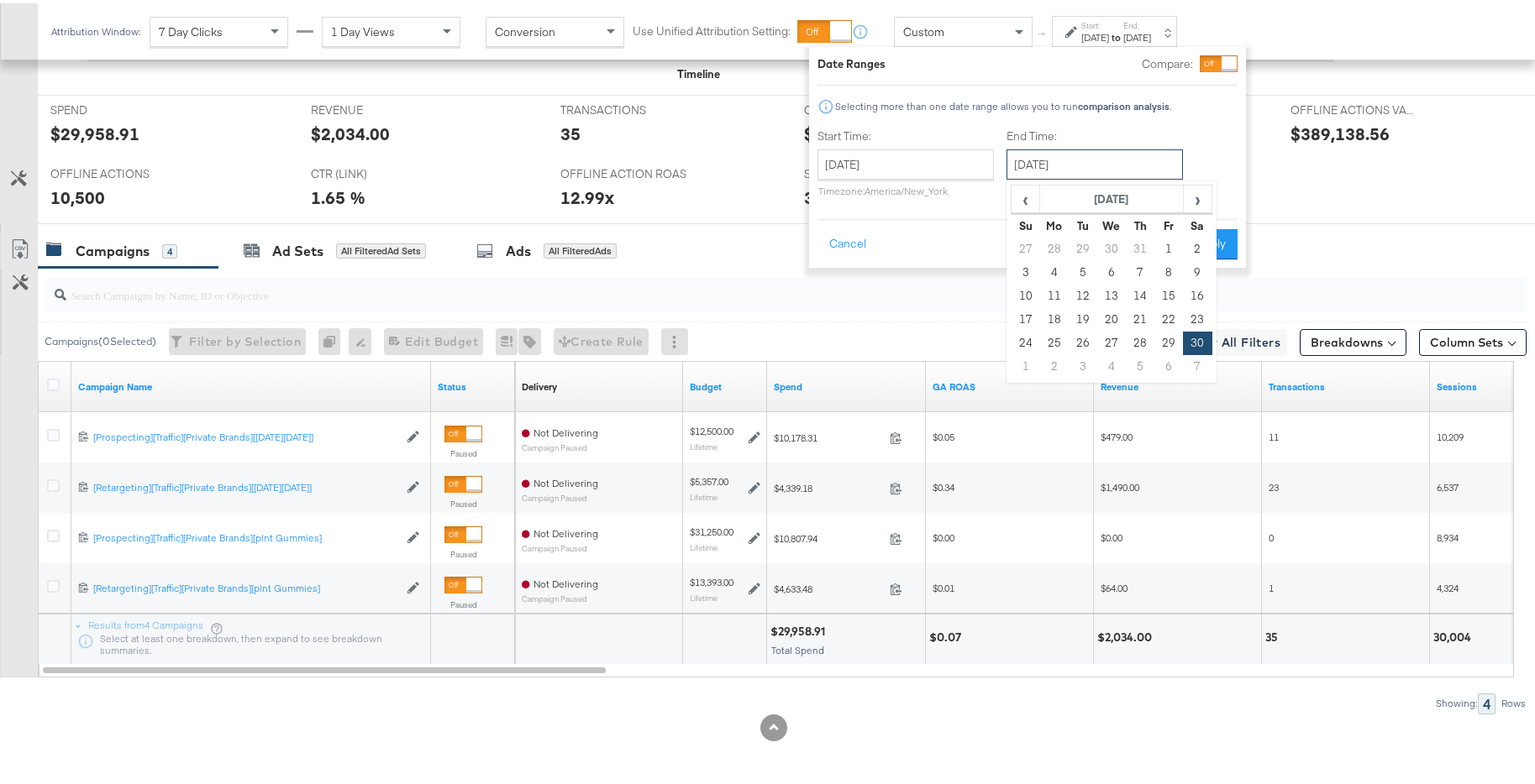
click at [1090, 172] on input "[DATE]" at bounding box center [1094, 161] width 177 height 31
click at [1206, 199] on span "›" at bounding box center [1197, 196] width 26 height 25
click at [1173, 341] on td "31" at bounding box center [1168, 340] width 29 height 24
type input "[DATE]"
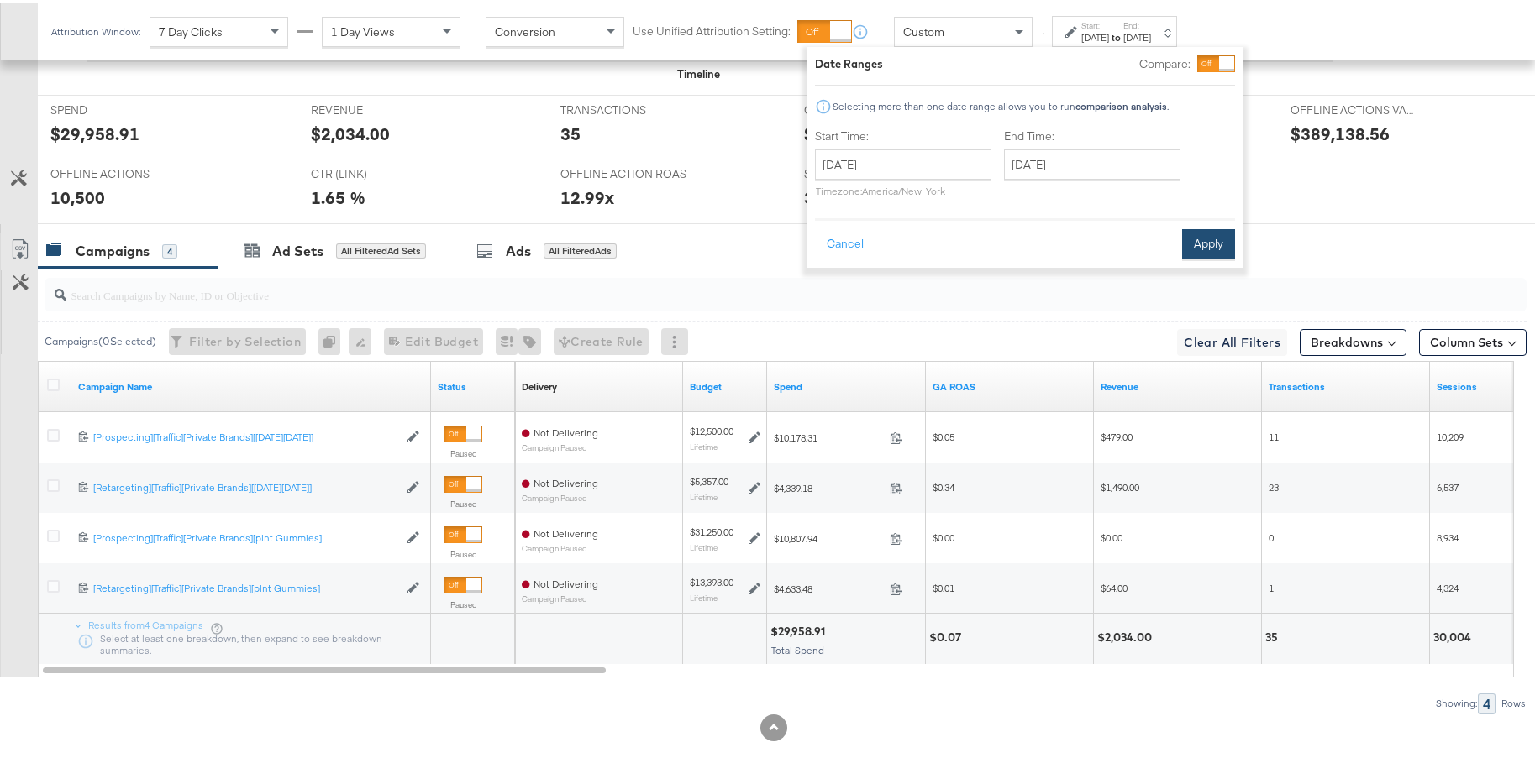
click at [1213, 242] on button "Apply" at bounding box center [1208, 241] width 53 height 31
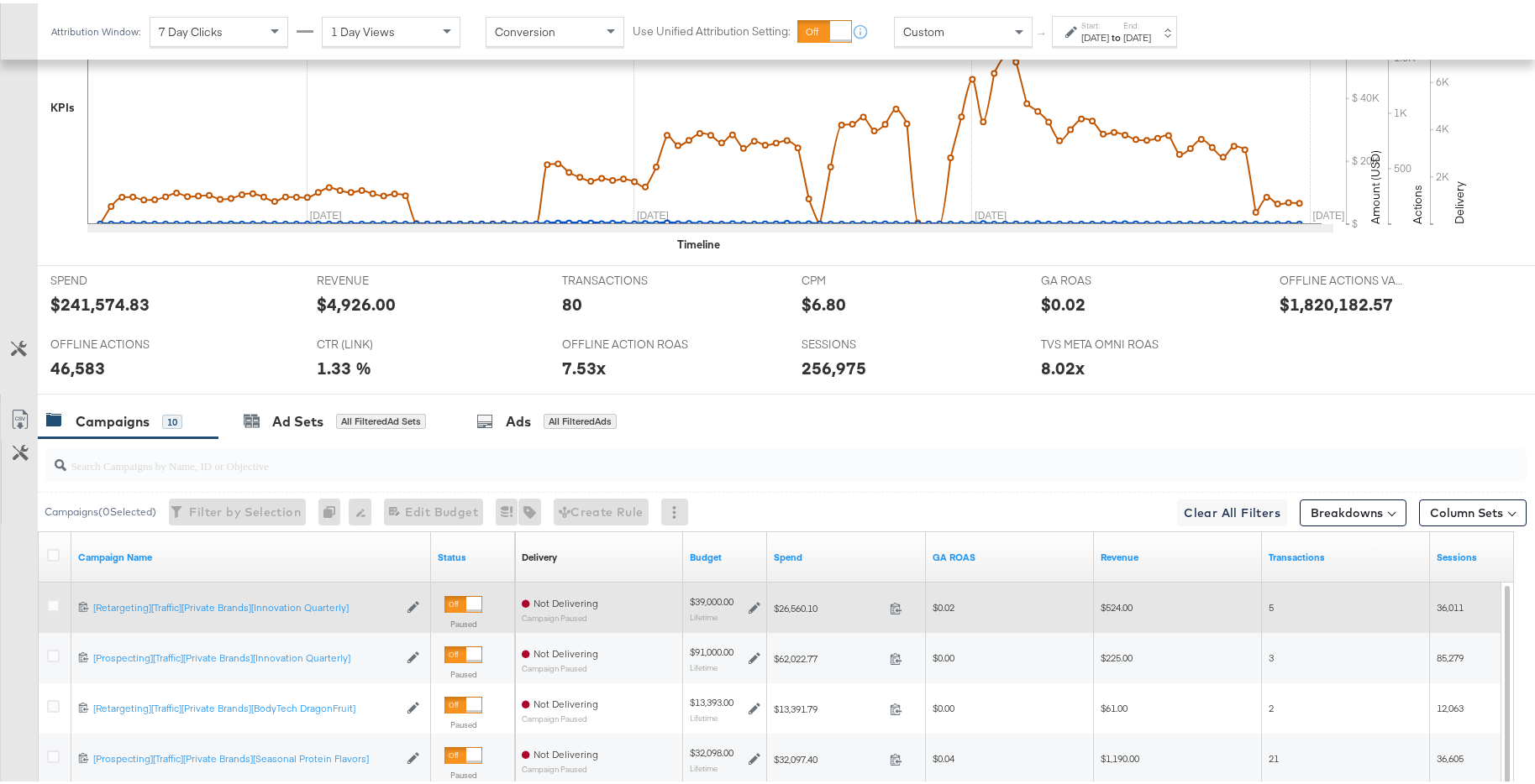
scroll to position [758, 0]
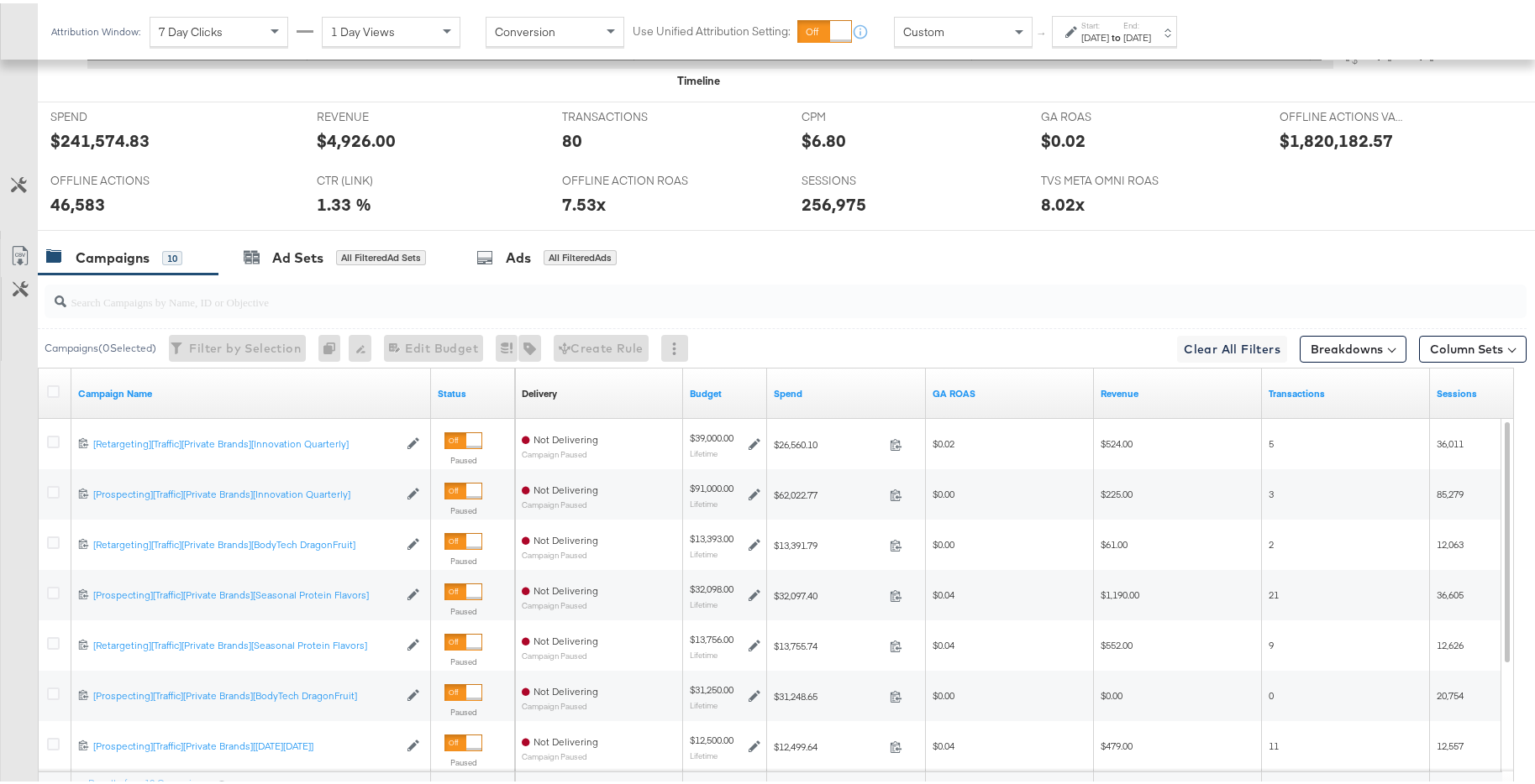
click at [1150, 32] on div "[DATE]" at bounding box center [1137, 35] width 28 height 14
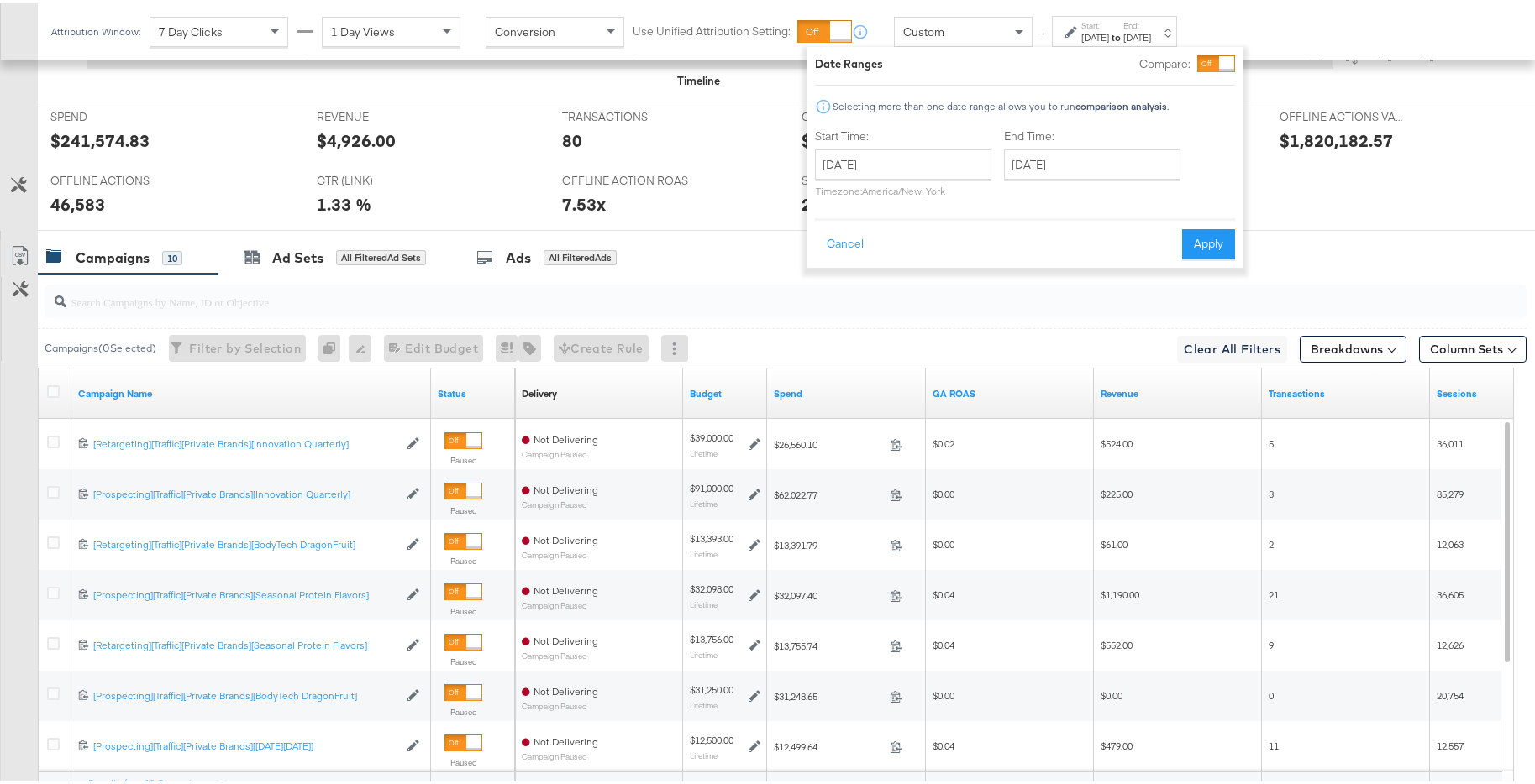
click at [1227, 59] on div at bounding box center [1227, 60] width 15 height 15
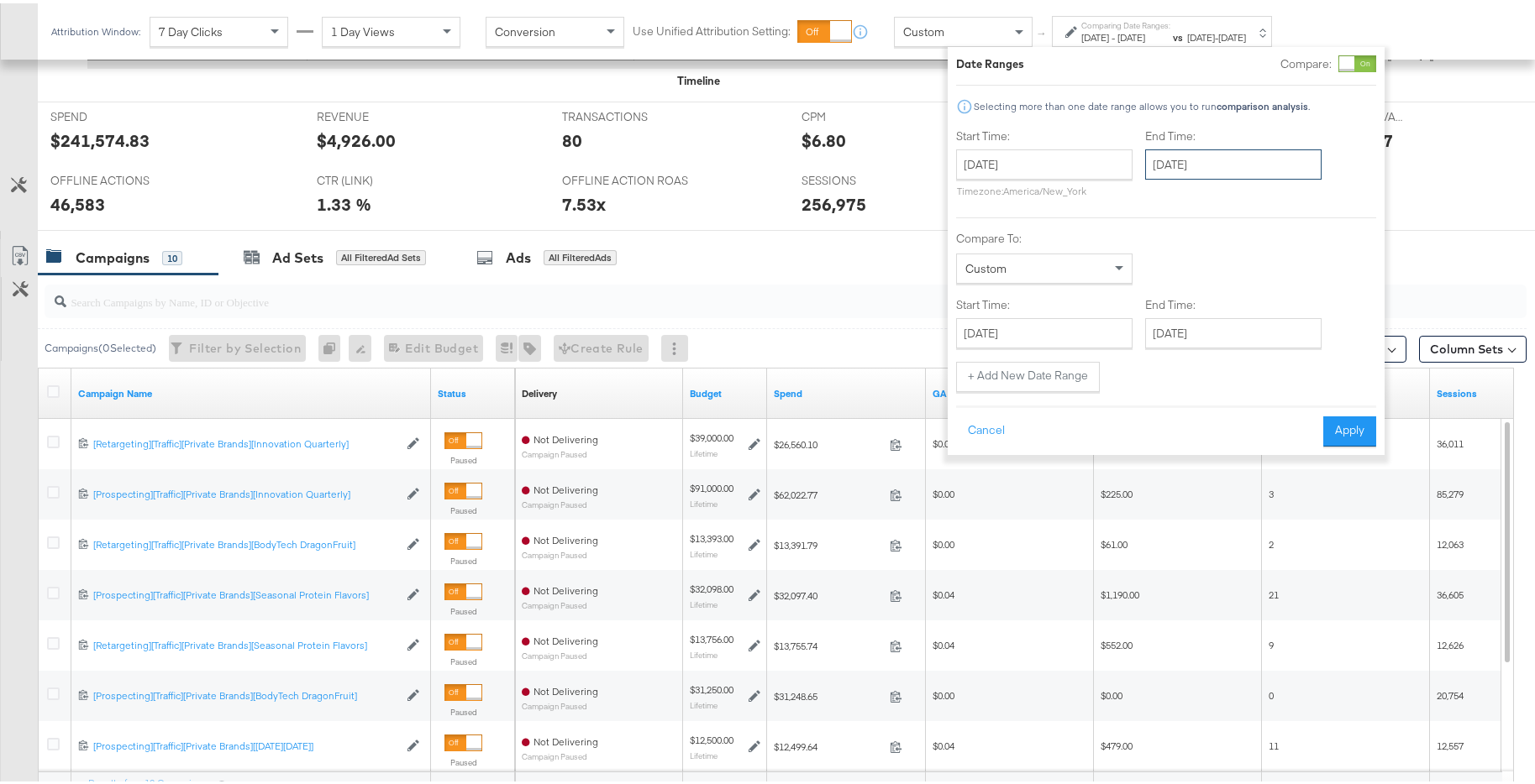
click at [1259, 158] on input "[DATE]" at bounding box center [1234, 161] width 177 height 31
click at [1168, 199] on span "‹" at bounding box center [1163, 196] width 26 height 25
click at [1167, 200] on span "‹" at bounding box center [1163, 196] width 26 height 25
click at [1287, 342] on td "31" at bounding box center [1279, 340] width 29 height 24
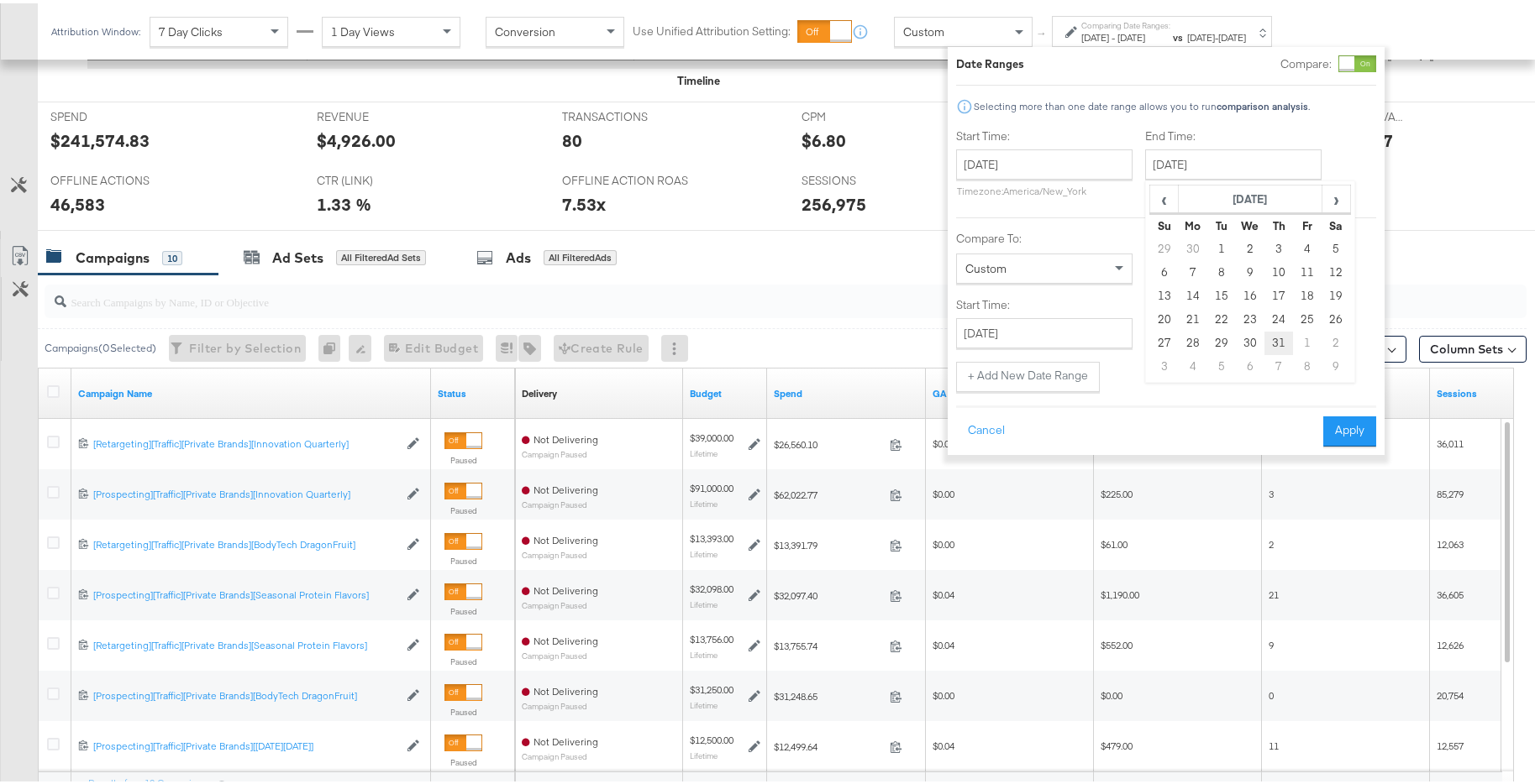
type input "[DATE]"
click at [1079, 322] on input "[DATE]" at bounding box center [1043, 330] width 177 height 31
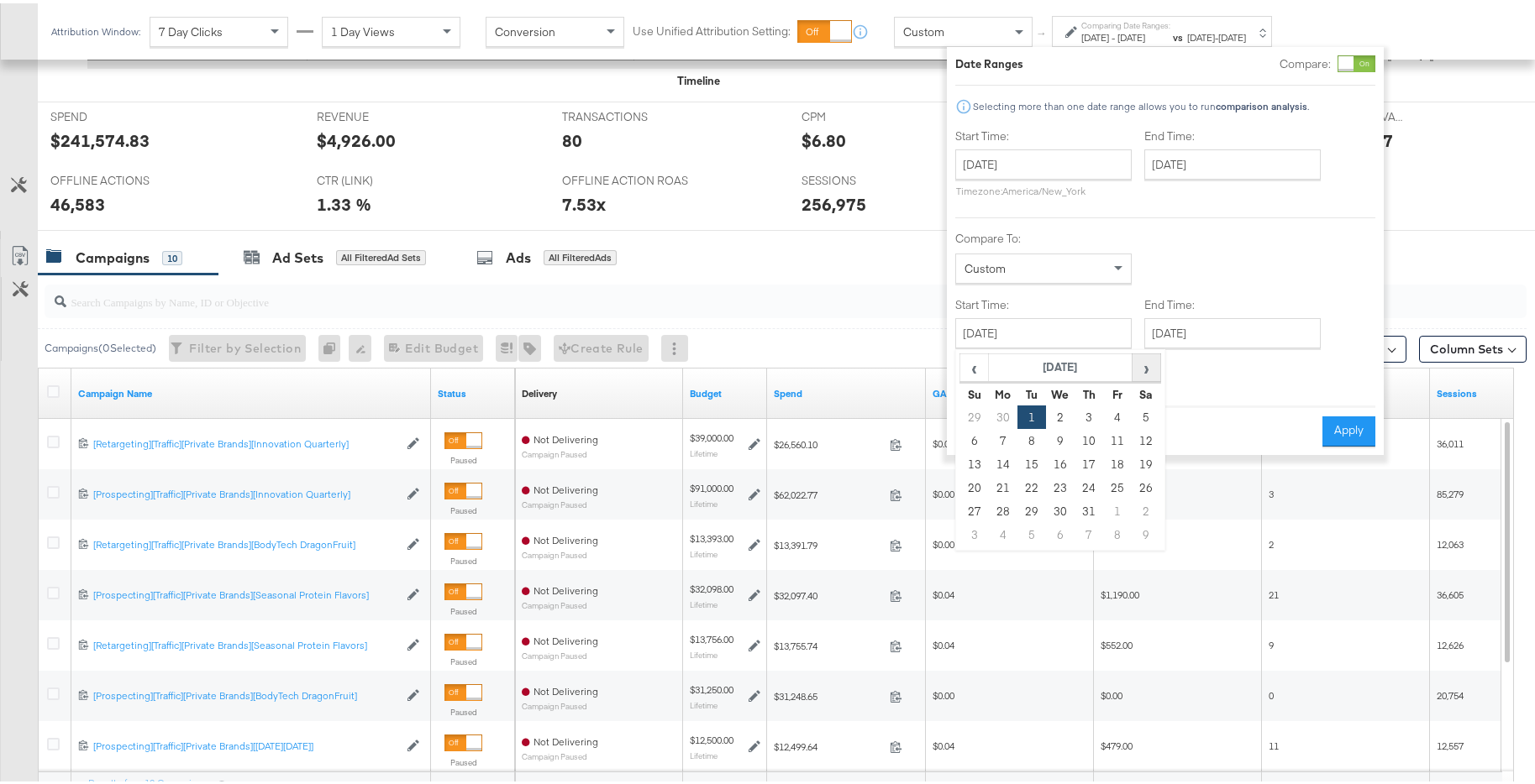
click at [1150, 372] on span "›" at bounding box center [1146, 365] width 26 height 25
click at [1122, 417] on td "1" at bounding box center [1117, 414] width 29 height 24
type input "[DATE]"
click at [1239, 351] on div "Start Time: October 1st 2024 ‹ October 2024 › Su Mo Tu We Th Fr Sa 29 30 1 2 3 …" at bounding box center [1167, 257] width 420 height 265
click at [1298, 348] on div "Start Time: October 1st 2024 ‹ October 2024 › Su Mo Tu We Th Fr Sa 29 30 1 2 3 …" at bounding box center [1167, 257] width 420 height 265
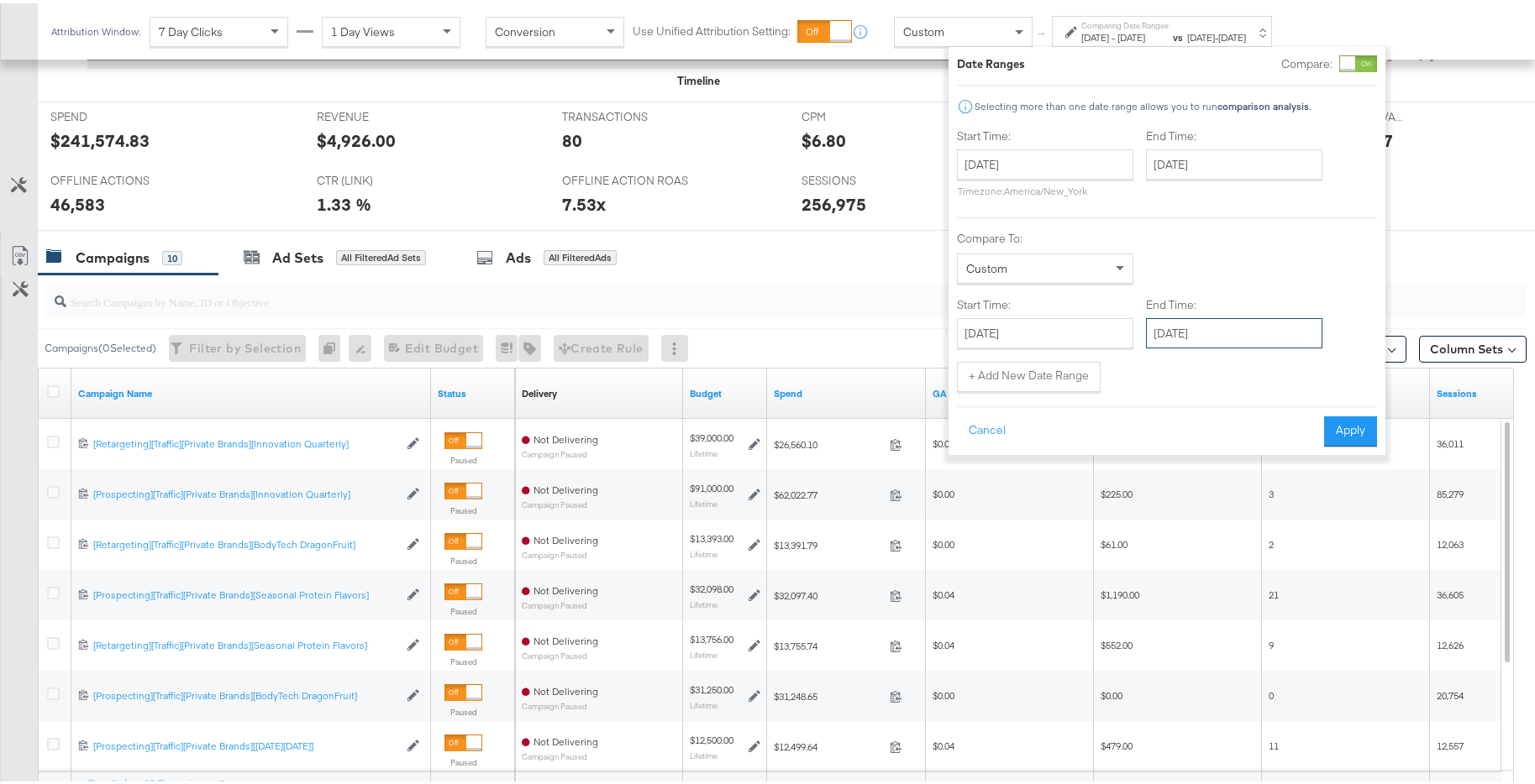
click at [1298, 341] on input "[DATE]" at bounding box center [1234, 330] width 177 height 31
click at [1356, 369] on div "Start Time: October 1st 2024 ‹ October 2024 › Su Mo Tu We Th Fr Sa 29 30 1 2 3 …" at bounding box center [1167, 257] width 420 height 265
click at [1233, 339] on input "[DATE]" at bounding box center [1234, 330] width 177 height 31
click at [1161, 374] on span "‹" at bounding box center [1164, 365] width 26 height 25
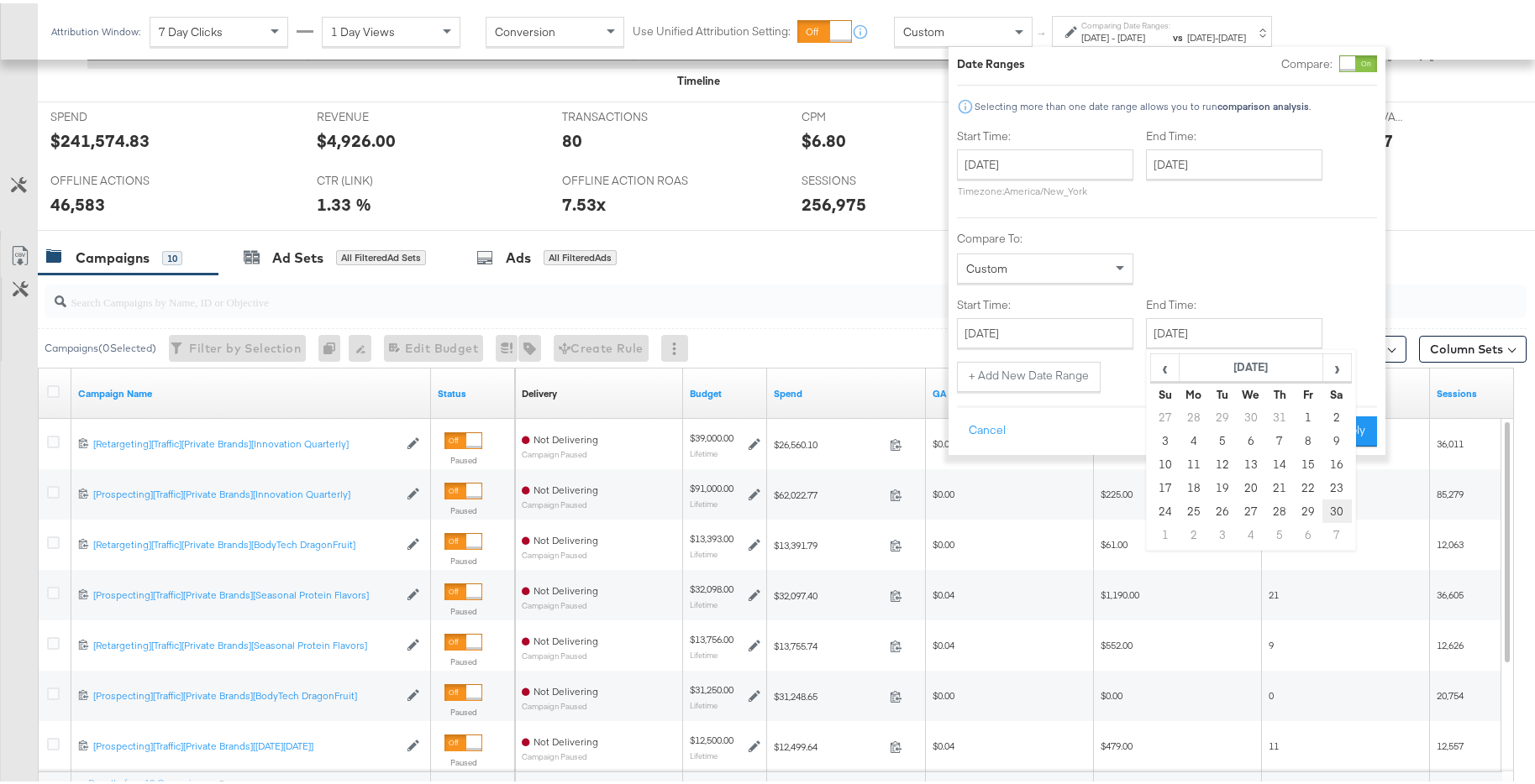
click at [1326, 507] on td "30" at bounding box center [1336, 508] width 29 height 24
type input "[DATE]"
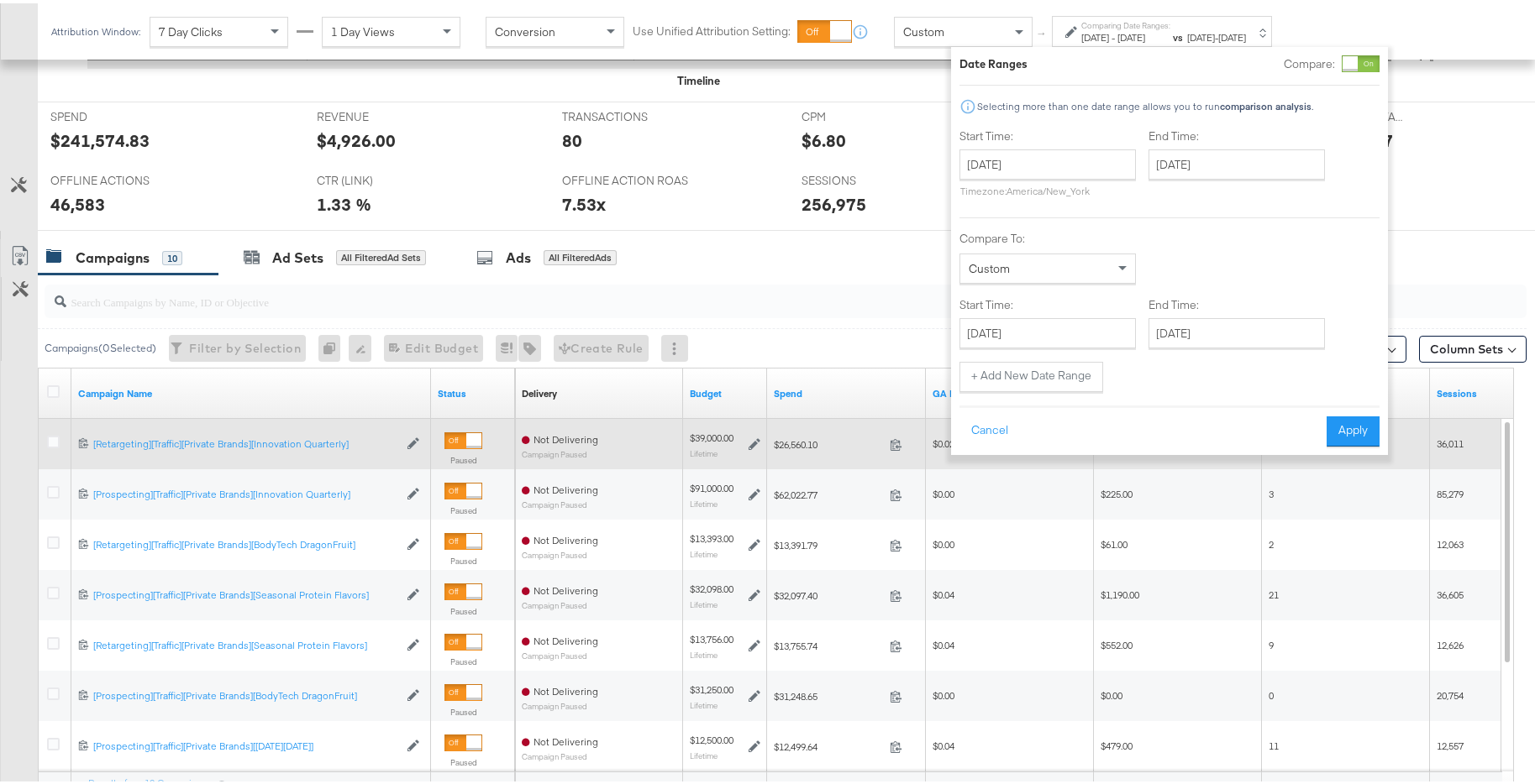
drag, startPoint x: 1360, startPoint y: 433, endPoint x: 1322, endPoint y: 431, distance: 38.1
click at [1360, 433] on button "Apply" at bounding box center [1352, 428] width 53 height 31
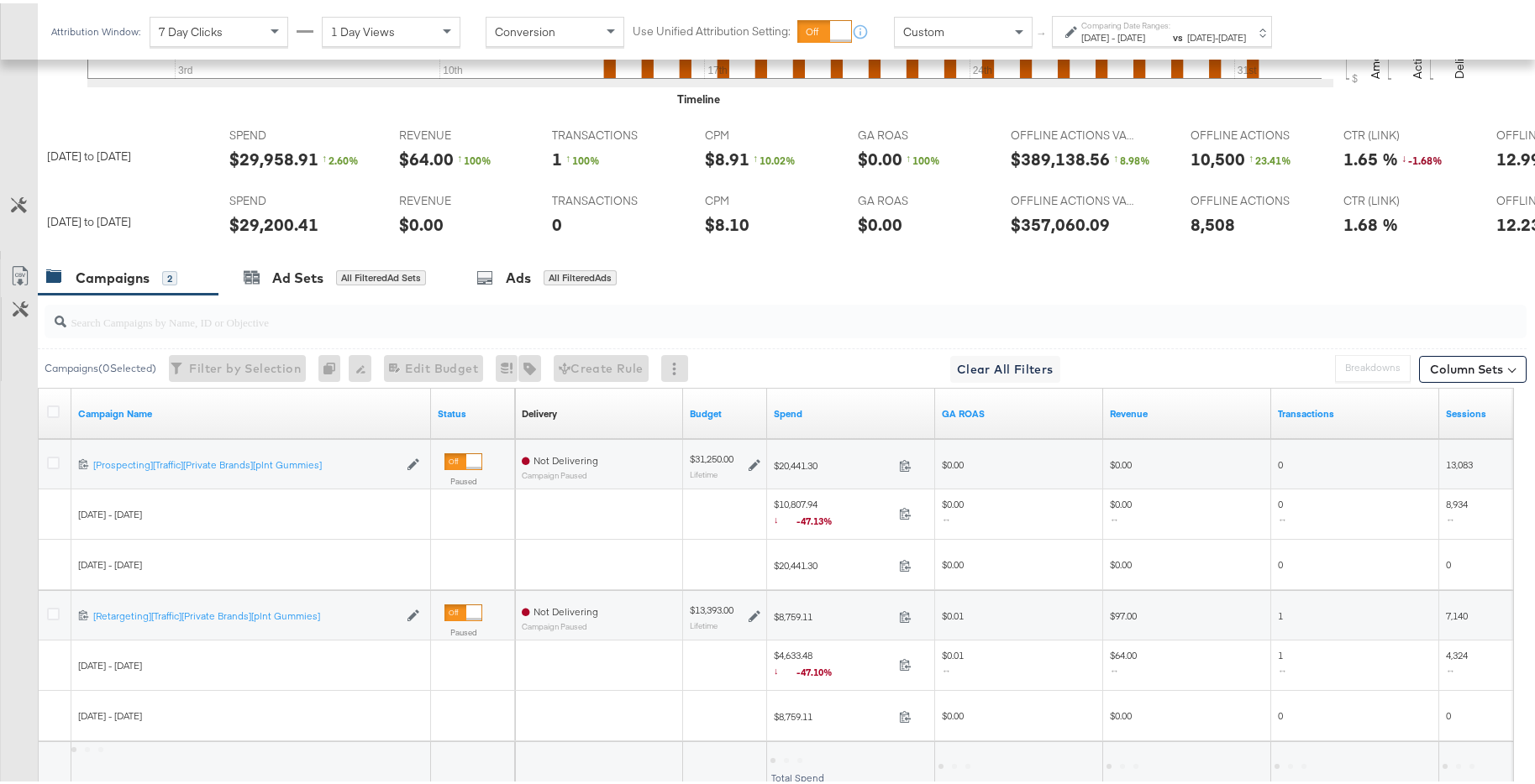
scroll to position [400, 0]
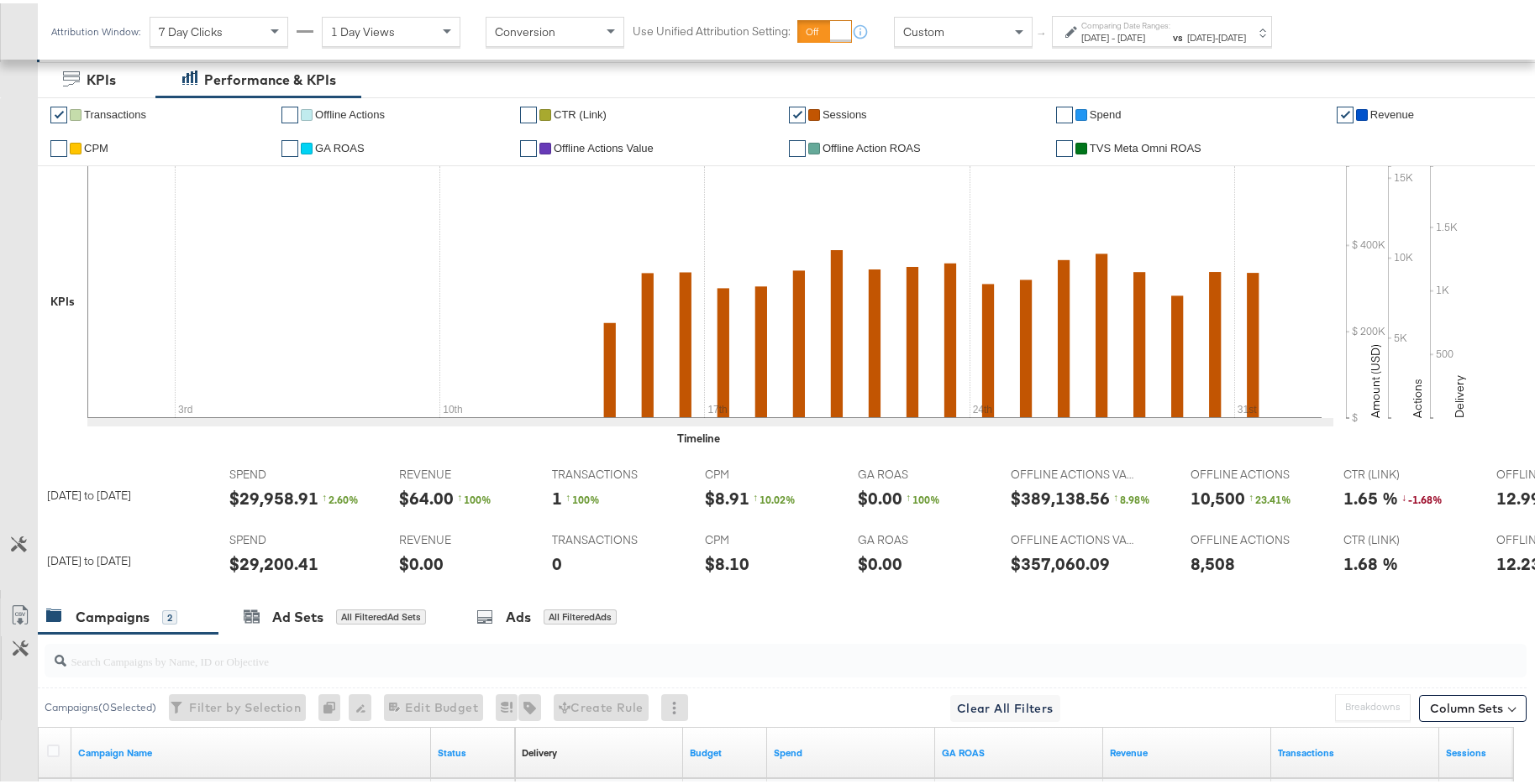
click at [1170, 24] on label "Comparing Date Ranges:" at bounding box center [1125, 22] width 89 height 11
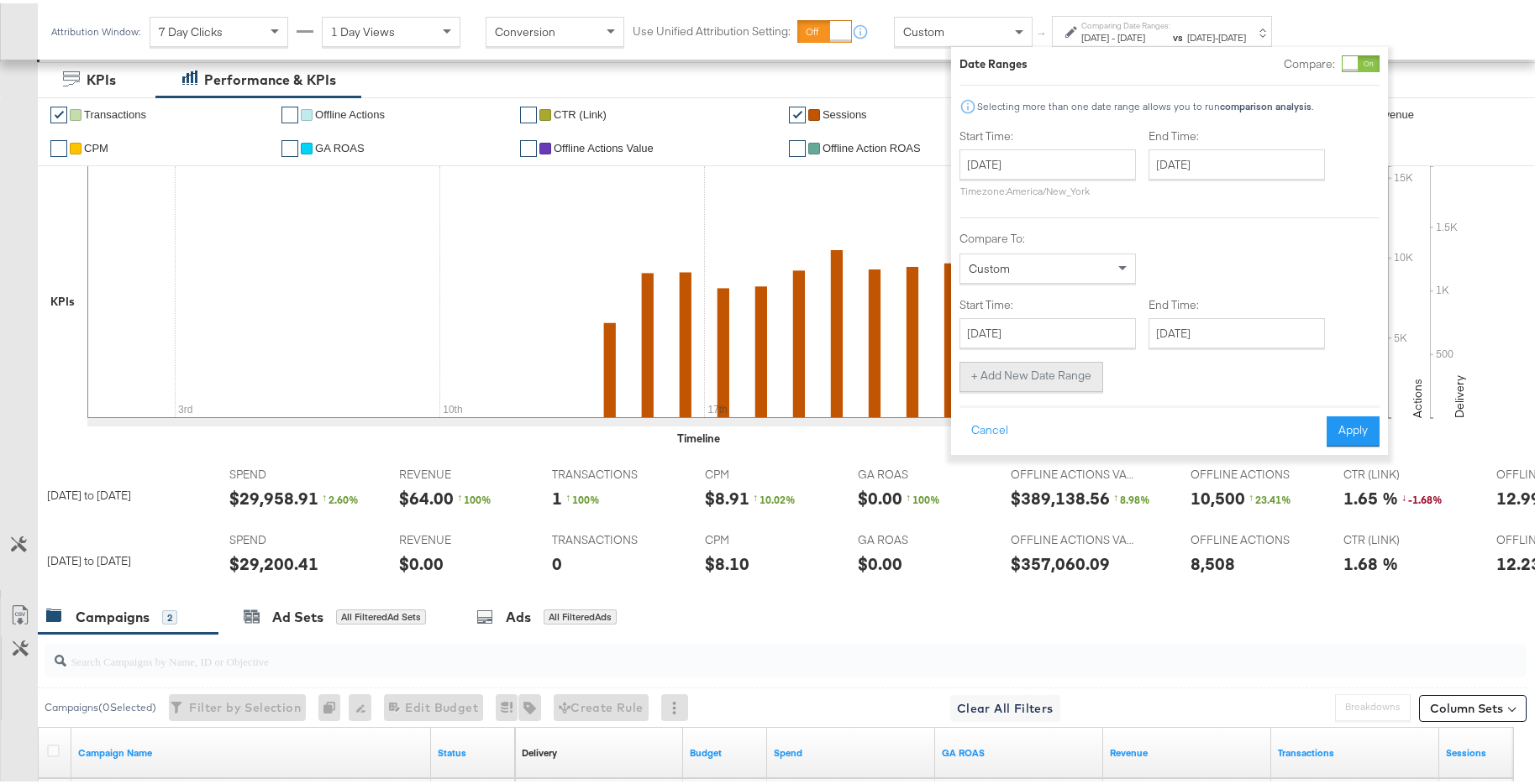
click at [1054, 375] on button "+ Add New Date Range" at bounding box center [1031, 373] width 143 height 31
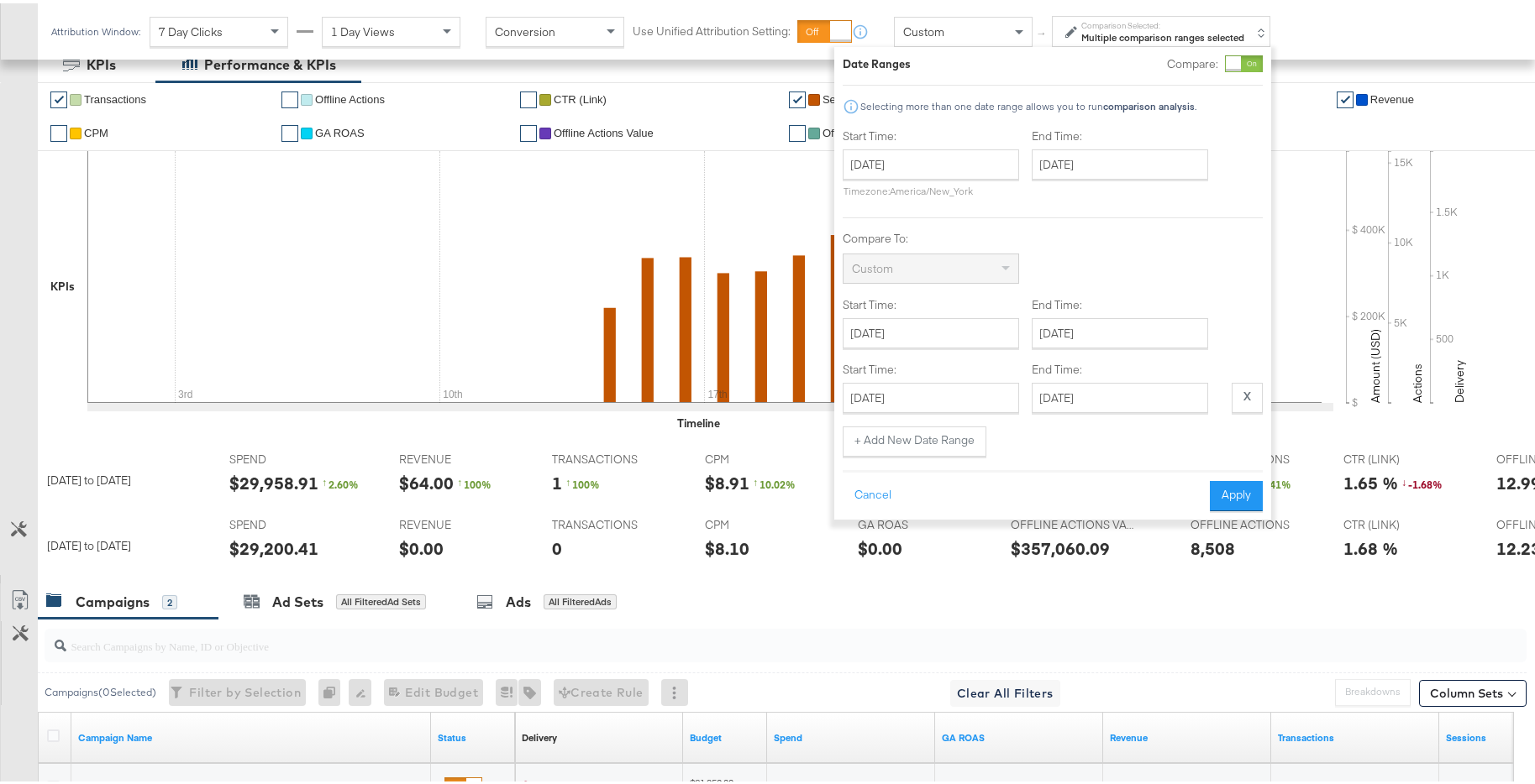
scroll to position [540, 0]
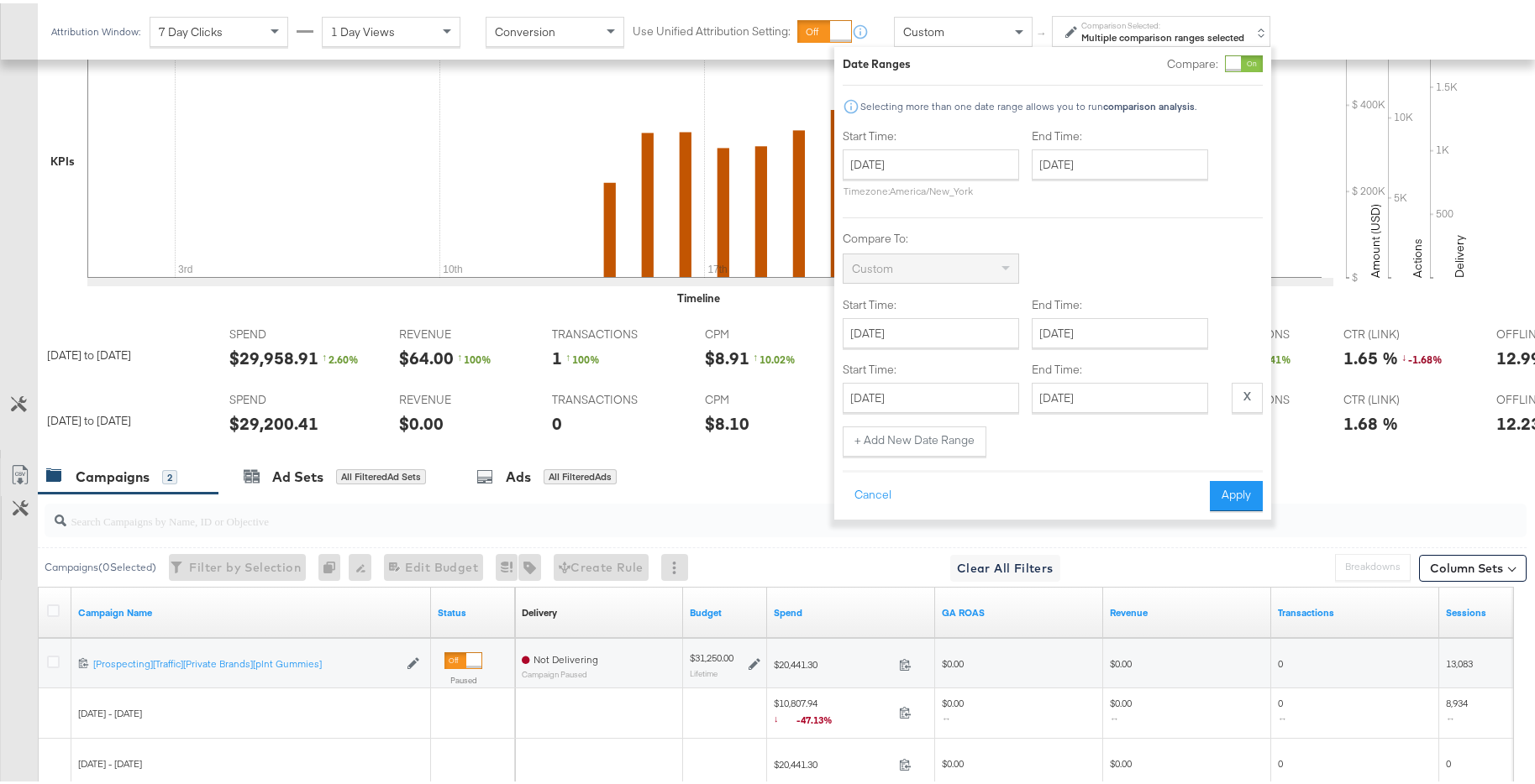
click at [979, 411] on div "Start Time: October 1st 2024 ‹ October 2024 › Su Mo Tu We Th Fr Sa 29 30 1 2 3 …" at bounding box center [1052, 289] width 420 height 329
click at [981, 403] on input "[DATE]" at bounding box center [931, 395] width 177 height 31
click at [1021, 426] on span "›" at bounding box center [1033, 429] width 26 height 25
click at [1024, 428] on span "›" at bounding box center [1033, 429] width 26 height 25
click at [859, 507] on td "1" at bounding box center [862, 502] width 29 height 24
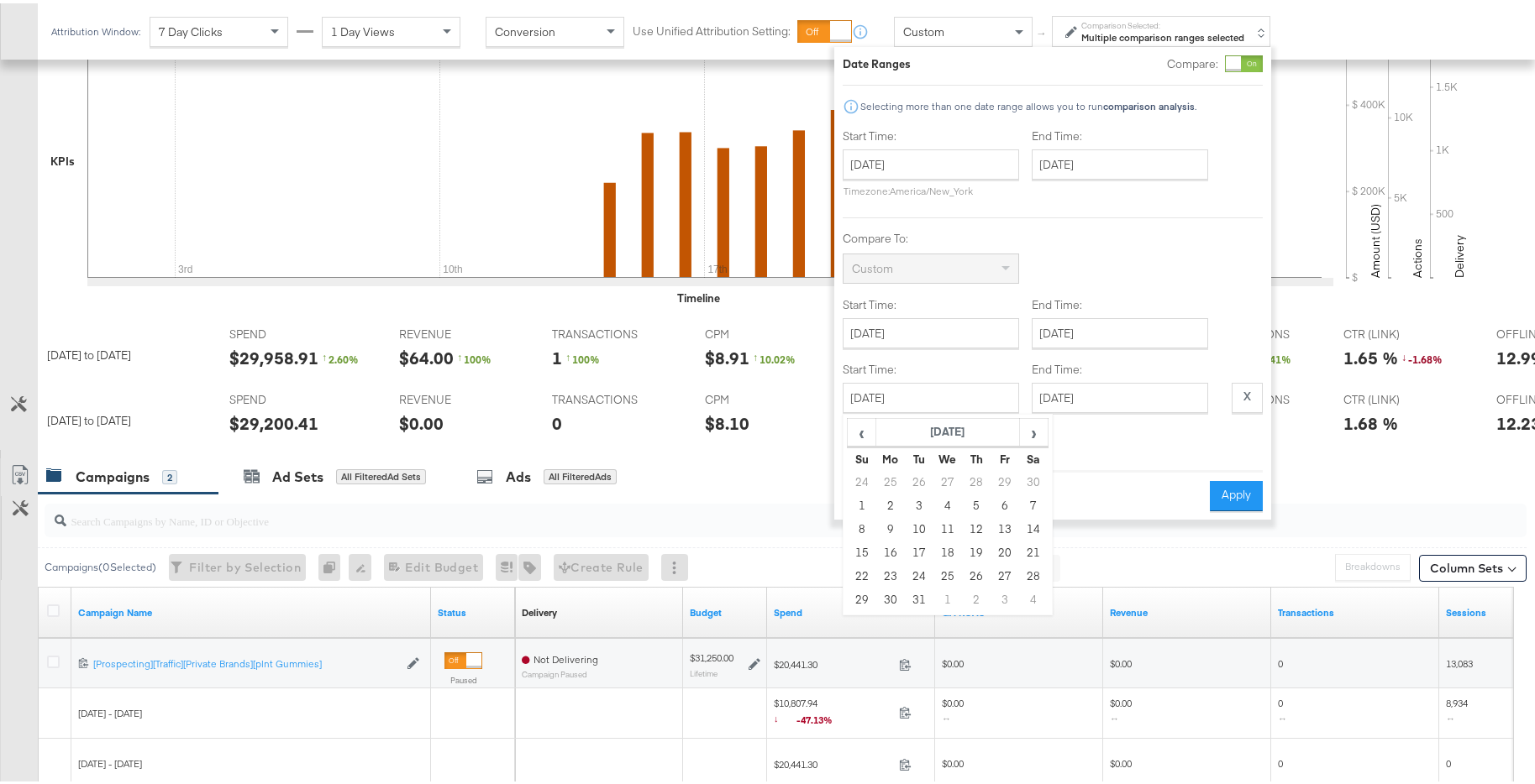
type input "[DATE]"
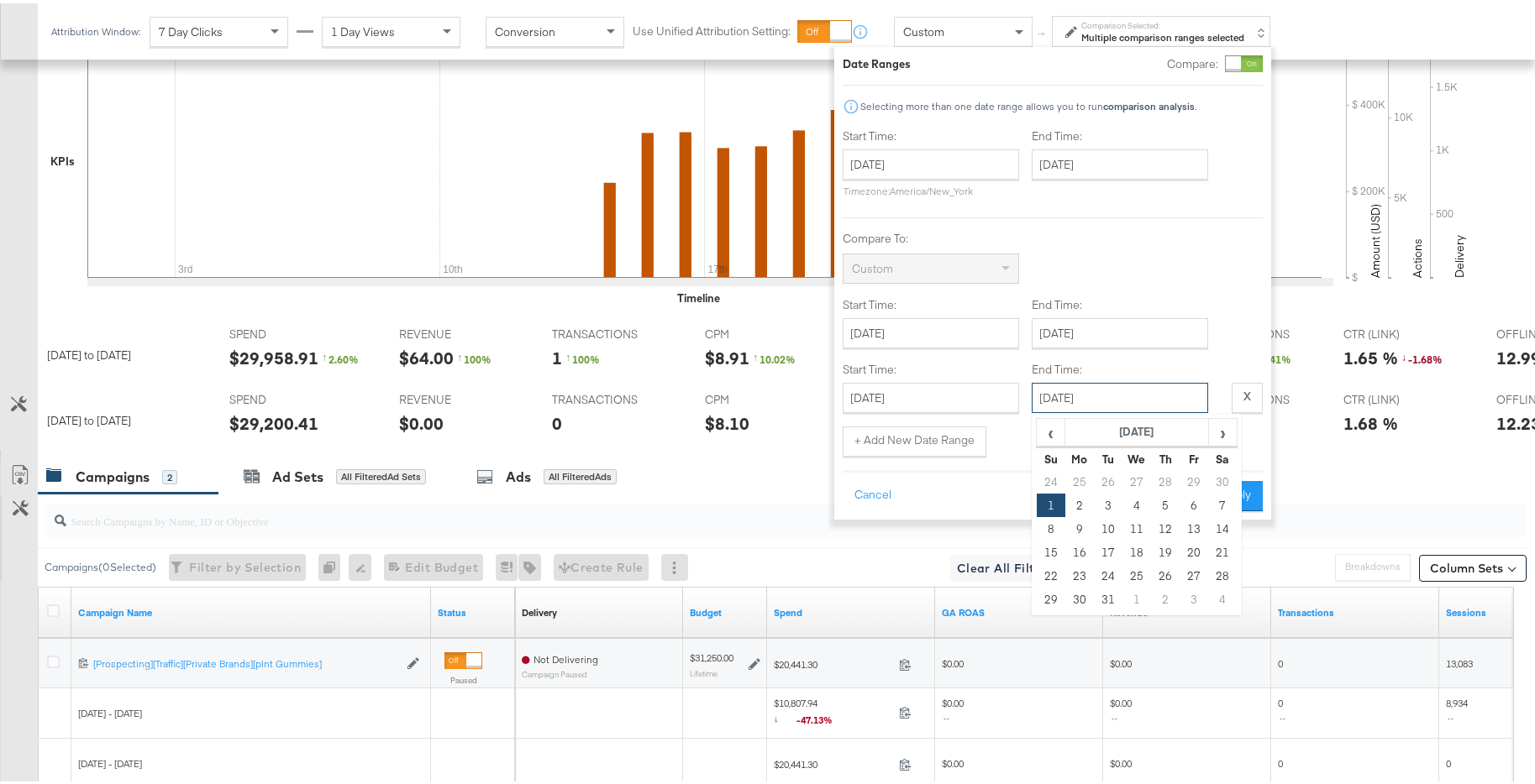
click at [1173, 388] on input "[DATE]" at bounding box center [1120, 395] width 177 height 31
click at [1102, 599] on td "31" at bounding box center [1108, 596] width 29 height 24
type input "[DATE]"
click at [1248, 494] on button "Apply" at bounding box center [1236, 493] width 53 height 31
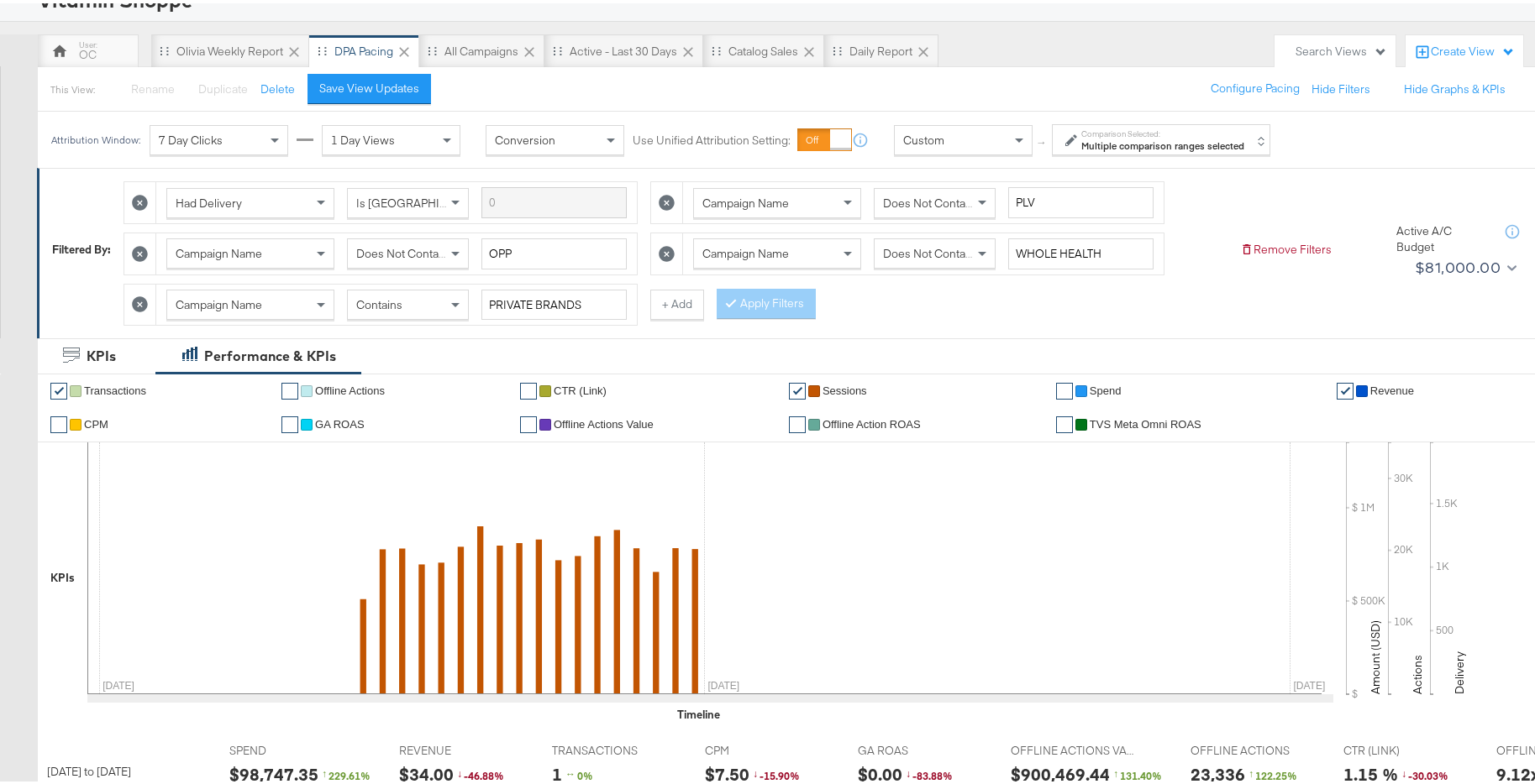
scroll to position [87, 0]
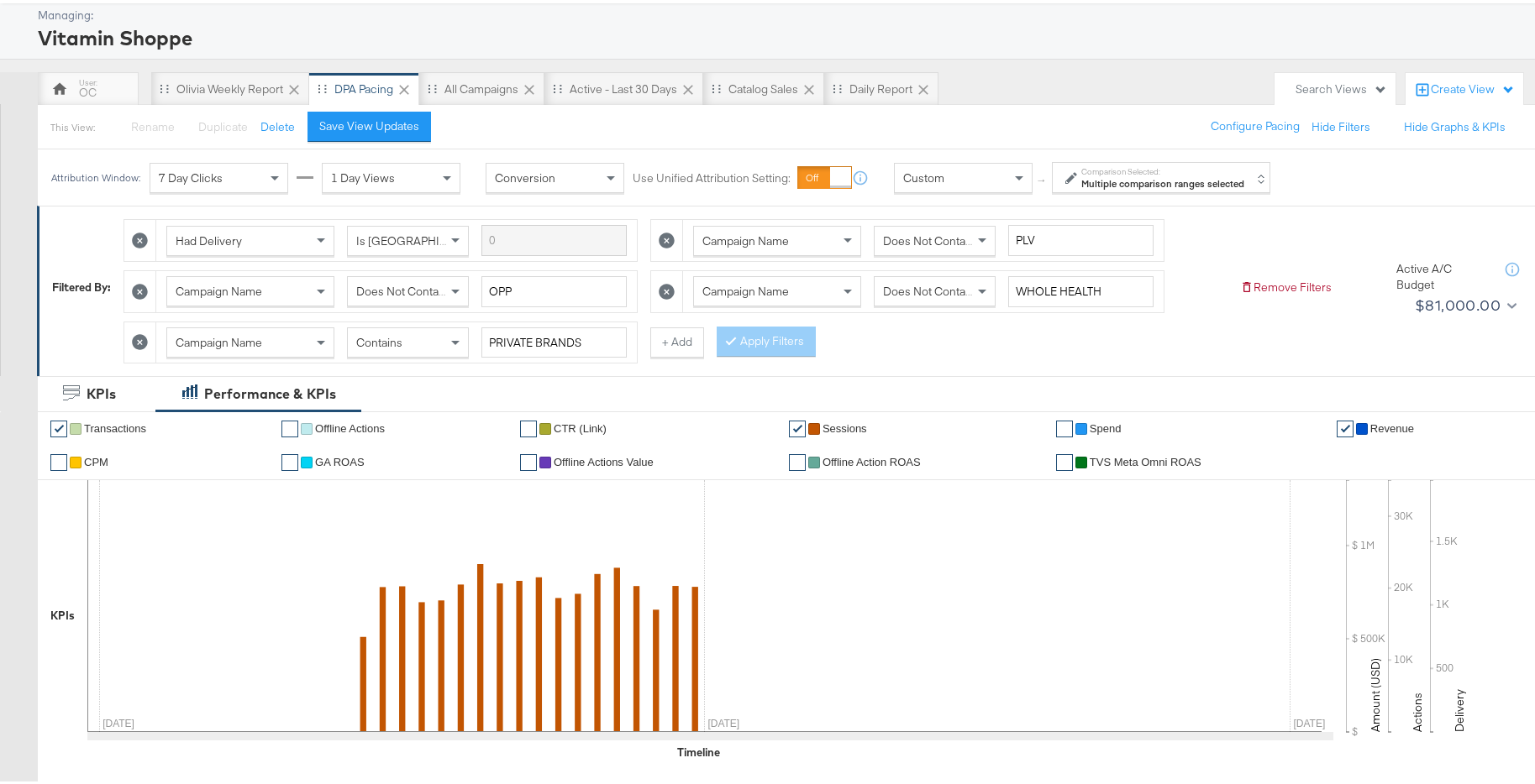
click at [1212, 179] on strong "Multiple comparison ranges selected" at bounding box center [1162, 180] width 163 height 13
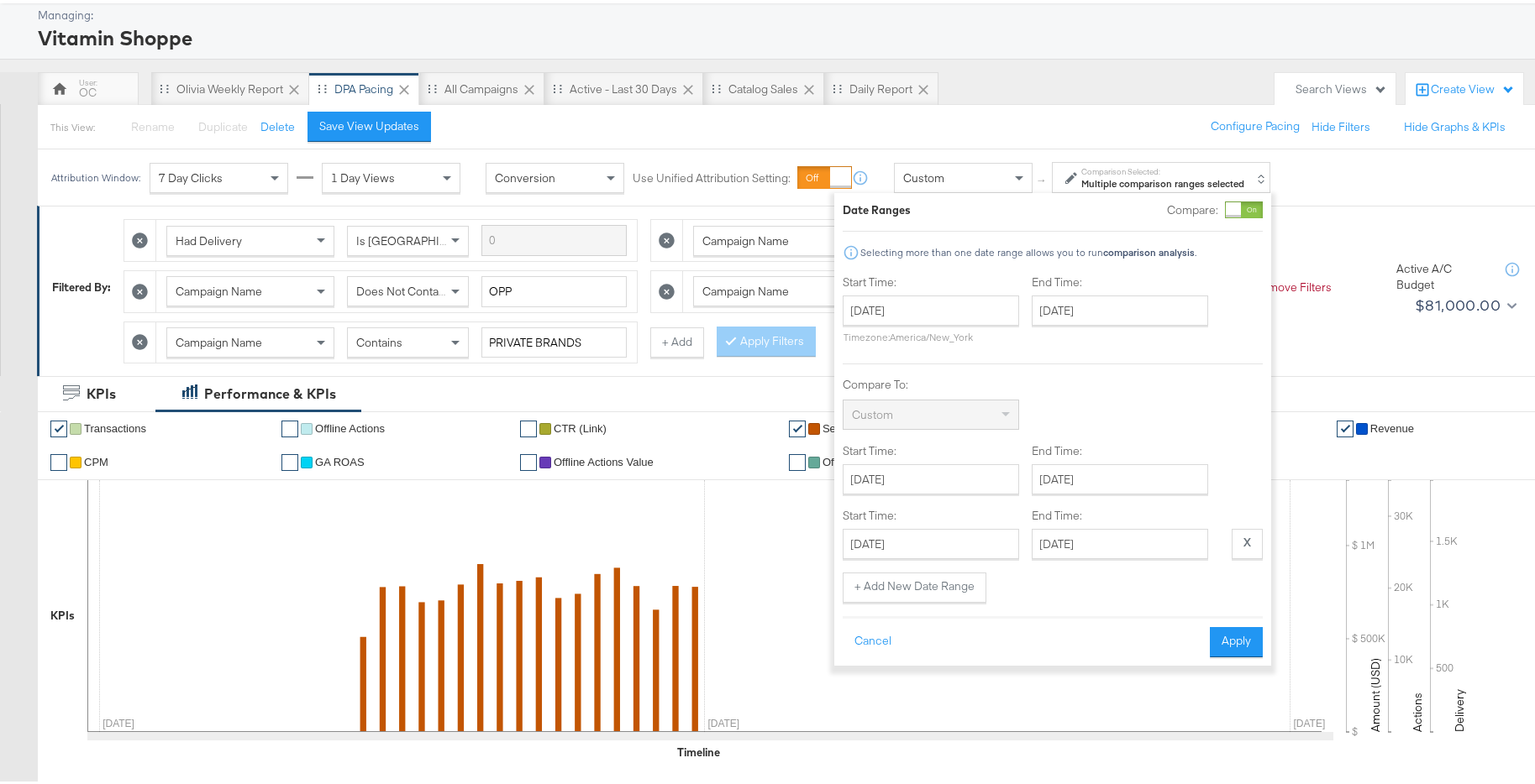
click at [1257, 202] on div at bounding box center [1244, 206] width 38 height 17
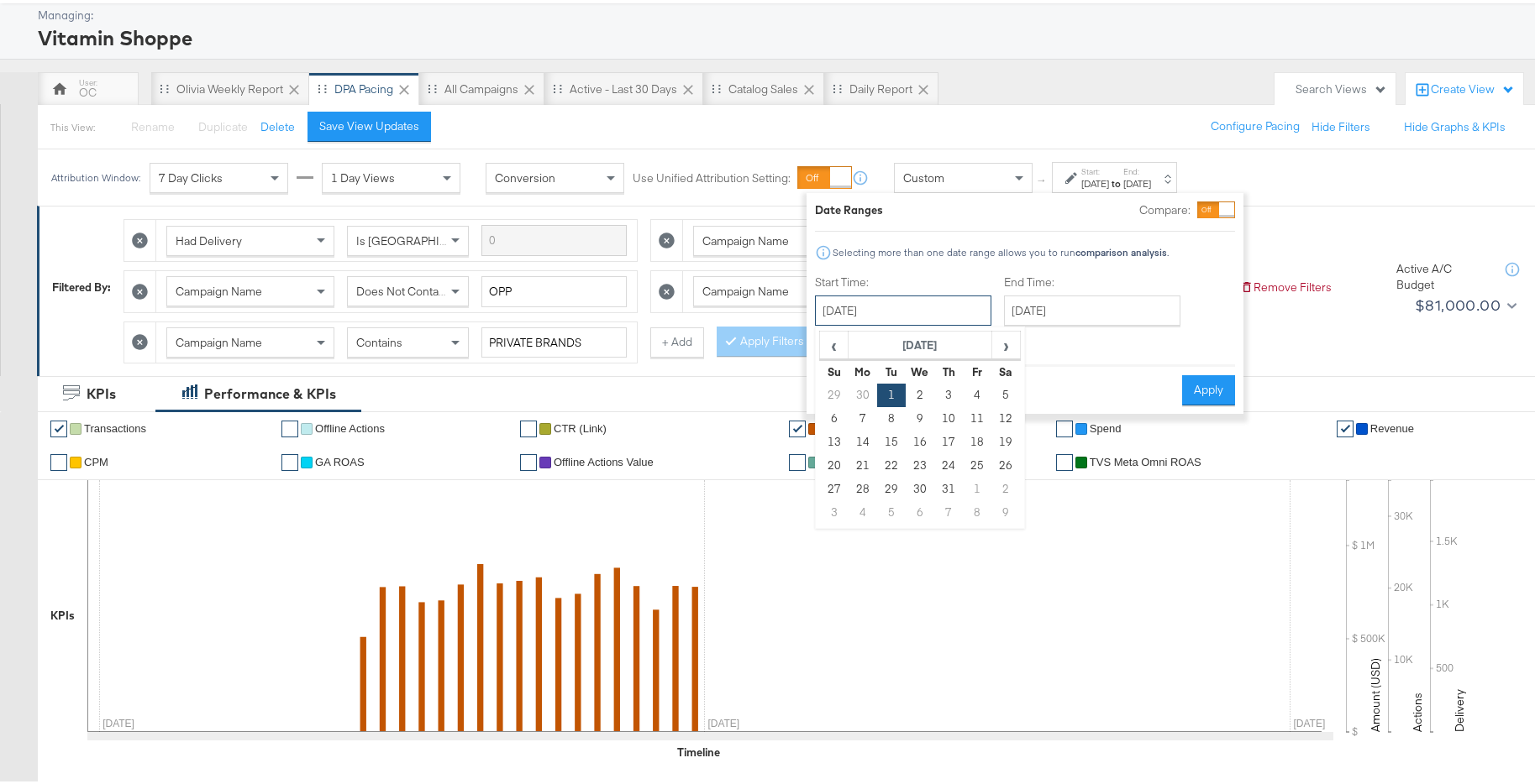
click at [964, 302] on input "[DATE]" at bounding box center [903, 307] width 177 height 31
click at [976, 305] on input "[DATE]" at bounding box center [903, 307] width 177 height 31
click at [1001, 342] on span "›" at bounding box center [1005, 342] width 26 height 25
click at [973, 393] on td "1" at bounding box center [977, 392] width 29 height 24
type input "[DATE]"
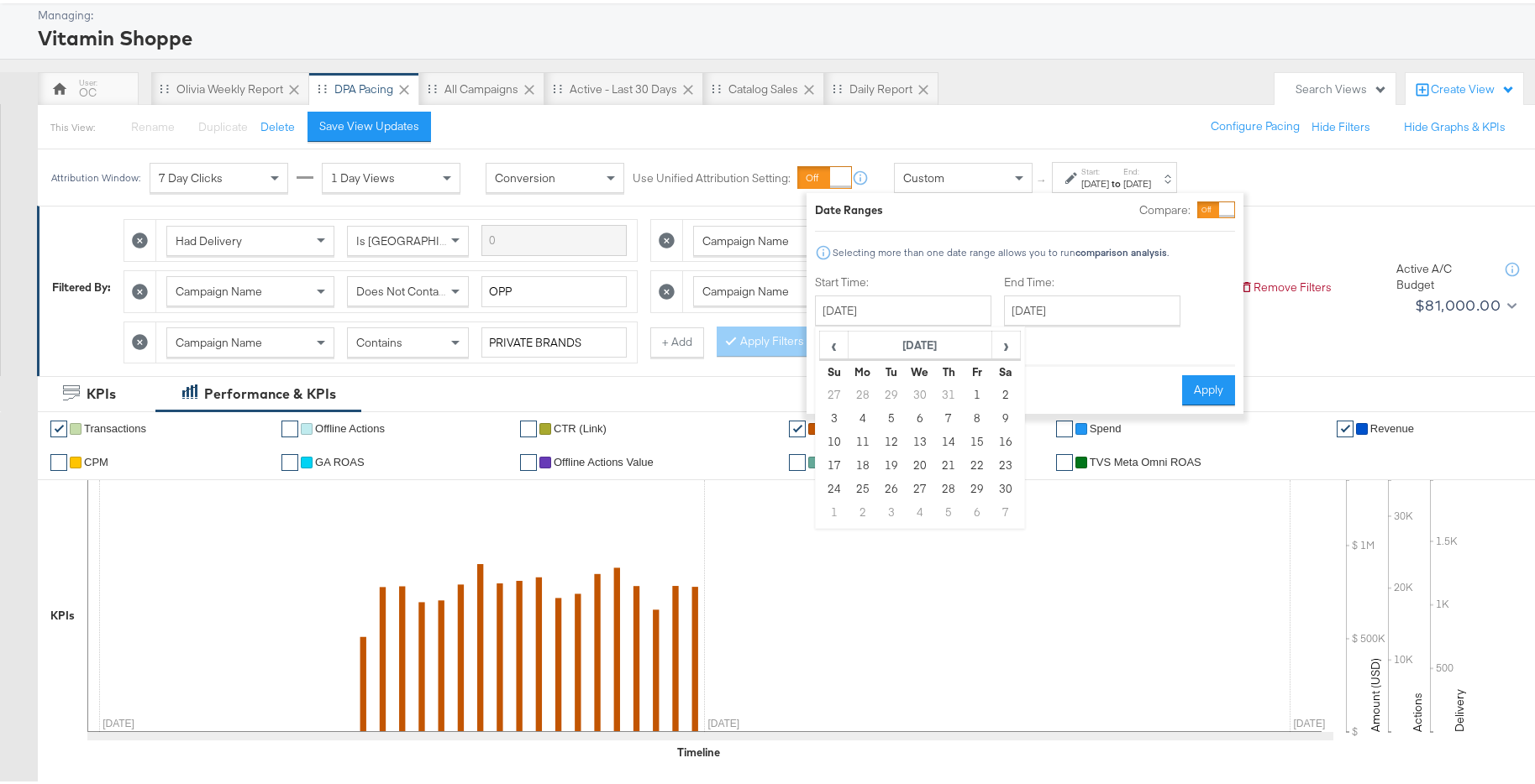
type input "[DATE]"
click at [1139, 303] on input "[DATE]" at bounding box center [1089, 307] width 177 height 31
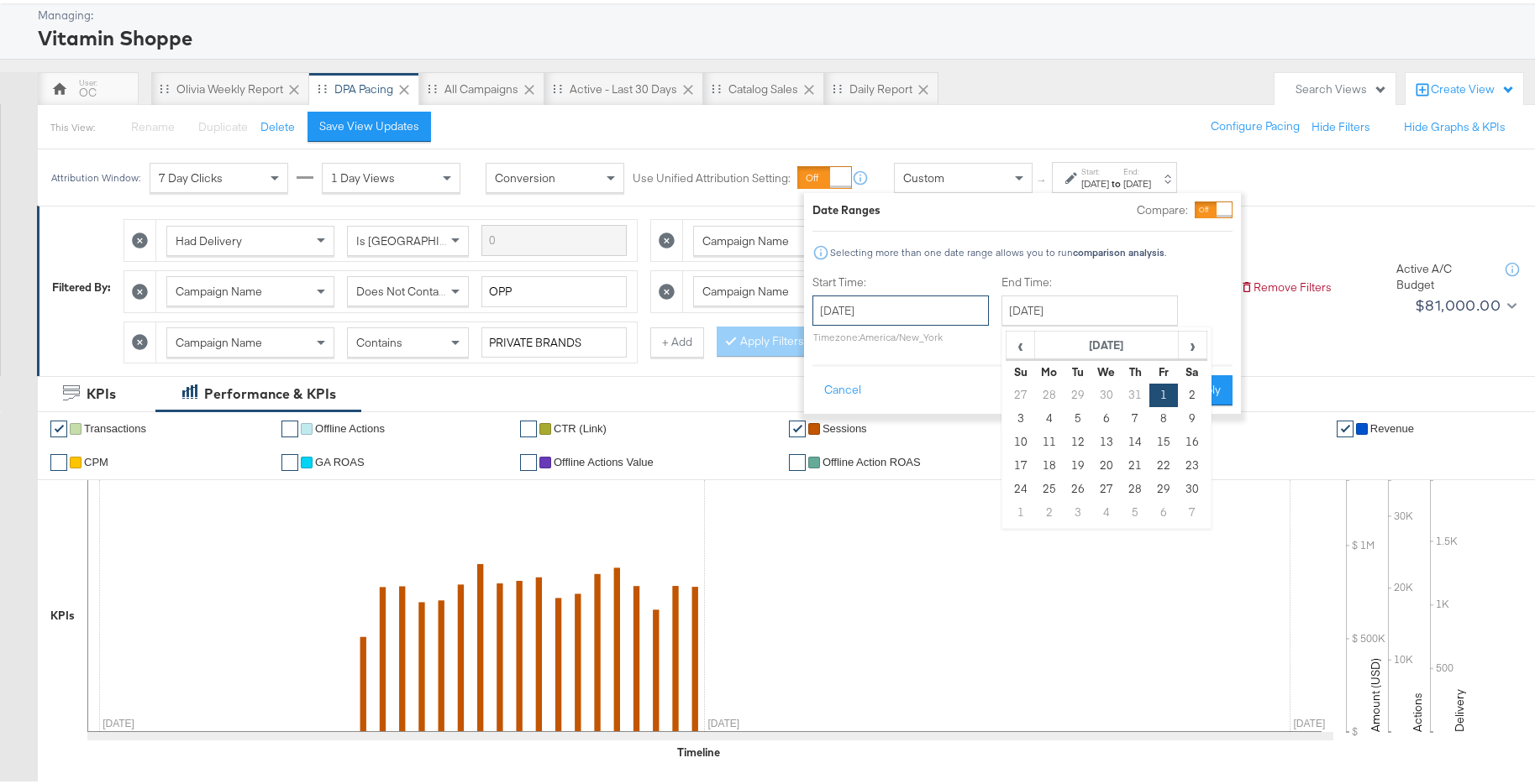
click at [956, 317] on input "[DATE]" at bounding box center [901, 307] width 177 height 31
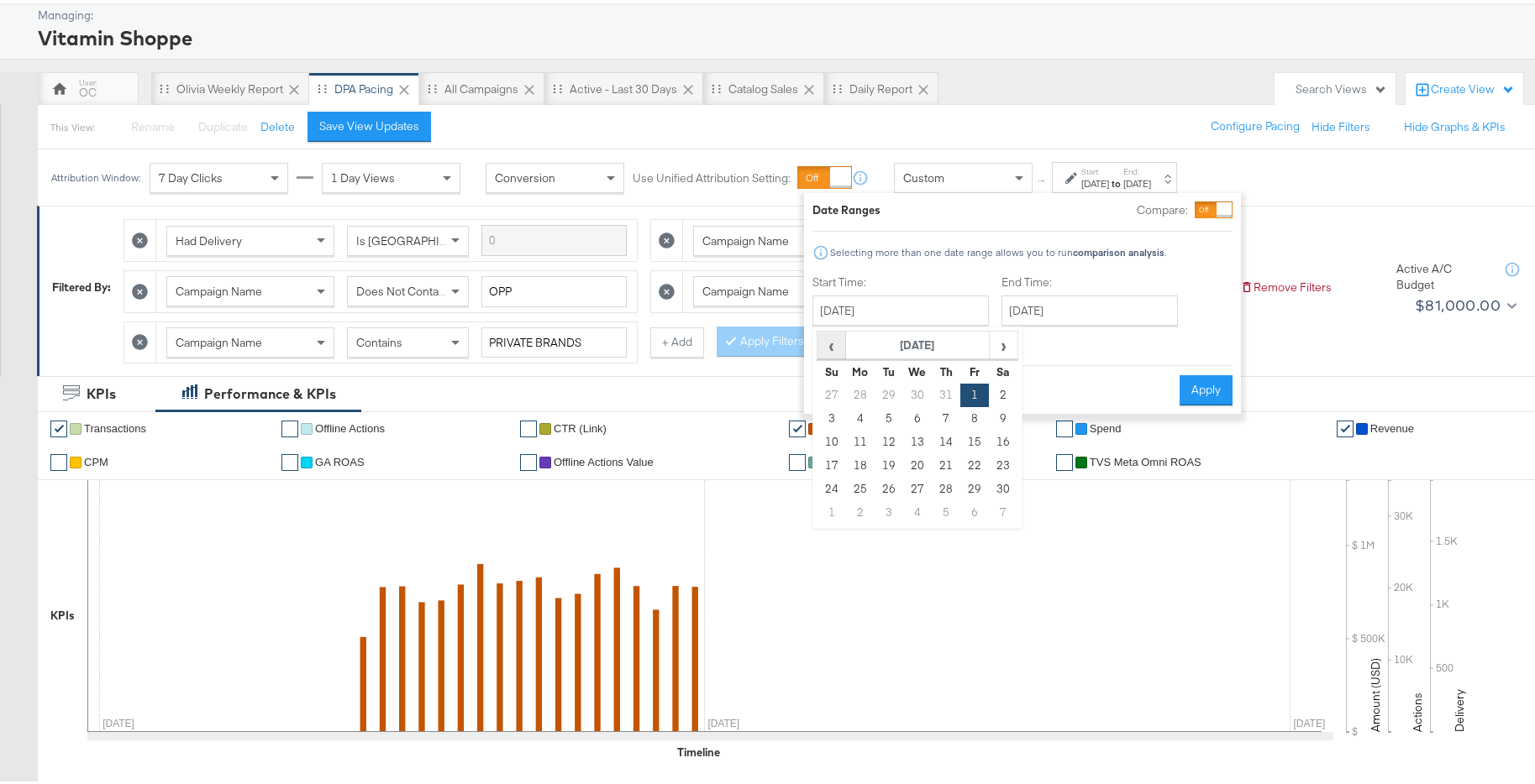
click at [834, 345] on span "‹" at bounding box center [831, 342] width 26 height 25
click at [883, 306] on input "[DATE]" at bounding box center [901, 307] width 177 height 31
click at [888, 390] on td "1" at bounding box center [889, 392] width 29 height 24
type input "[DATE]"
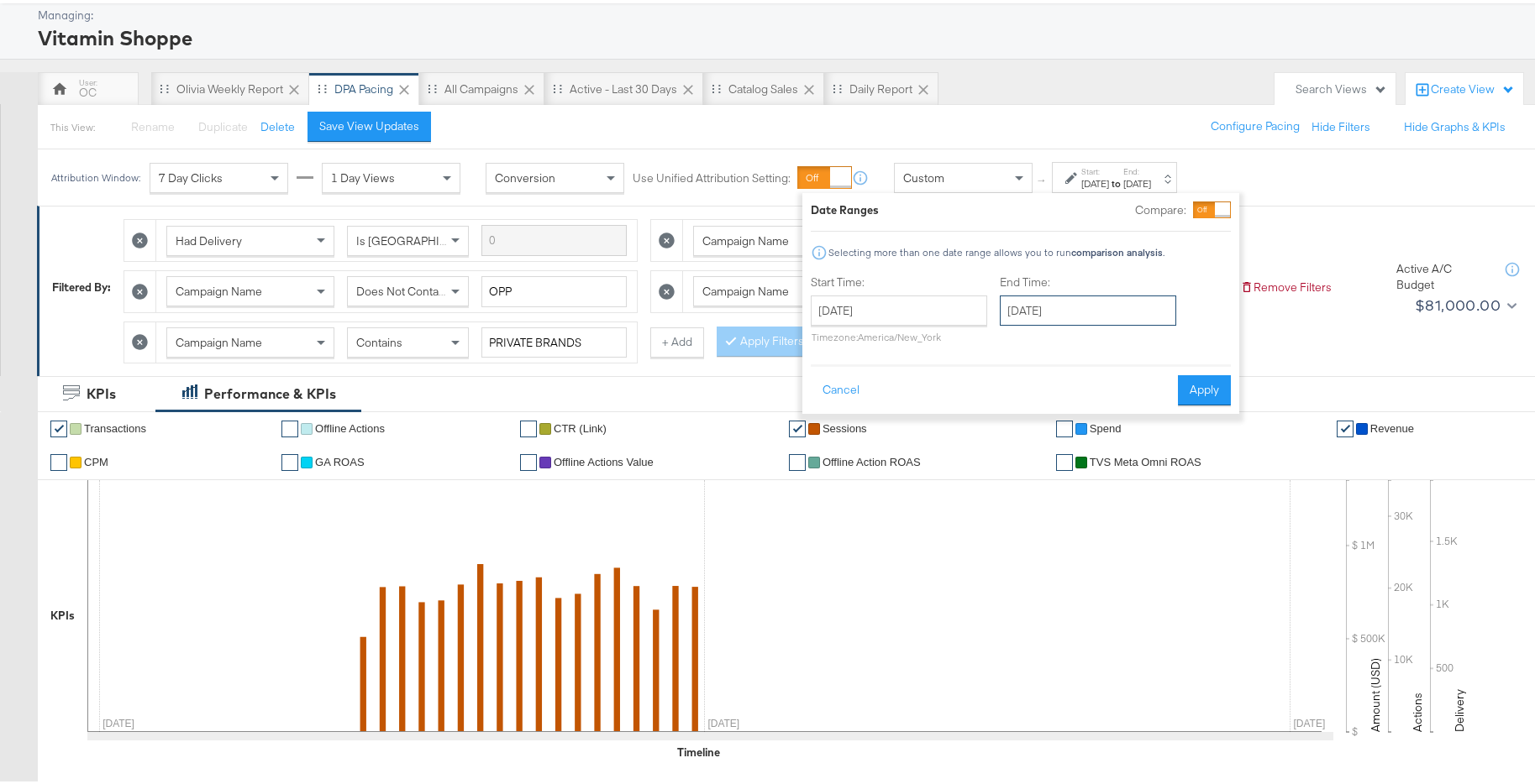
click at [1081, 310] on input "[DATE]" at bounding box center [1088, 307] width 177 height 31
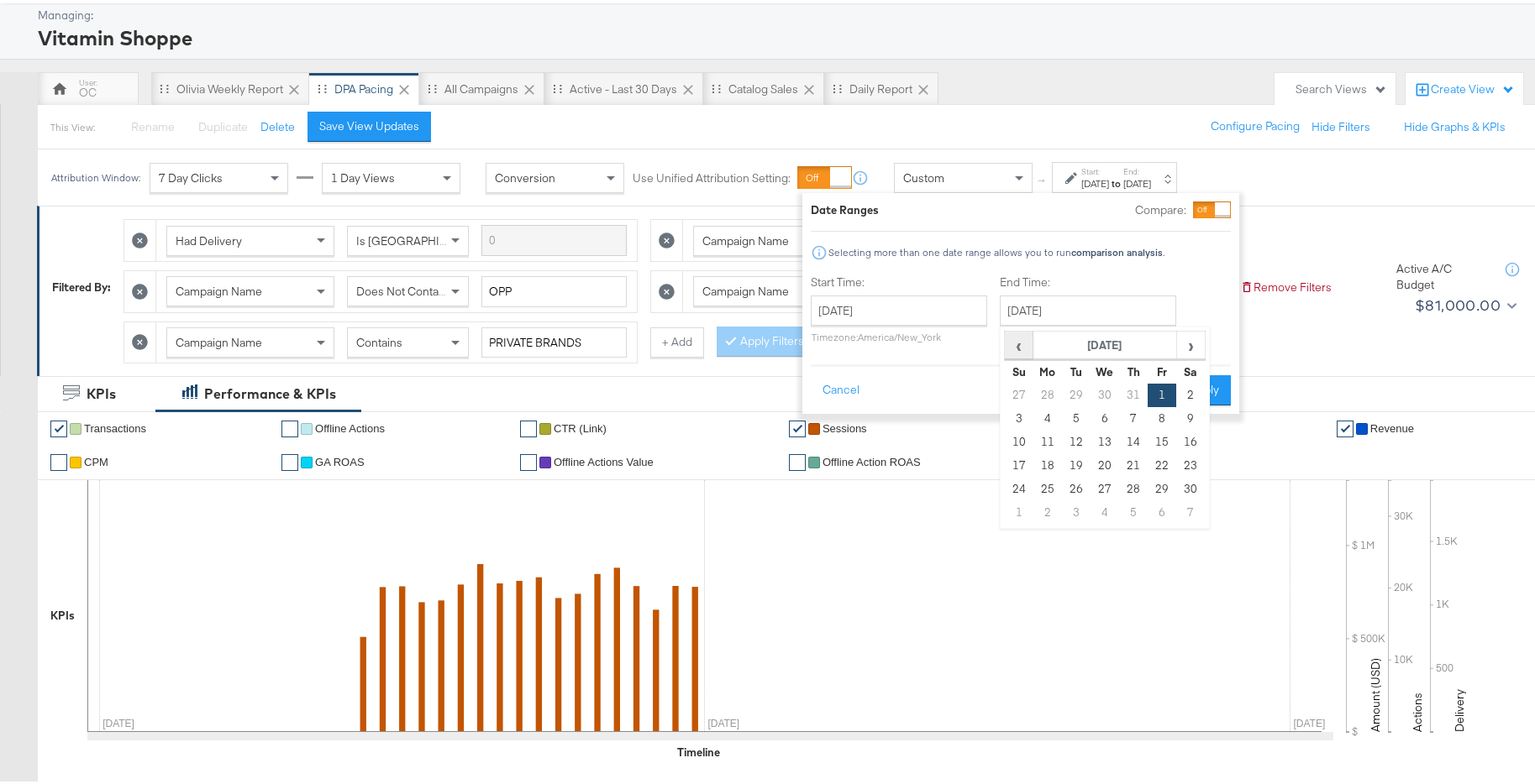
click at [1018, 348] on span "‹" at bounding box center [1018, 342] width 26 height 25
click at [1125, 484] on td "31" at bounding box center [1133, 486] width 29 height 24
type input "[DATE]"
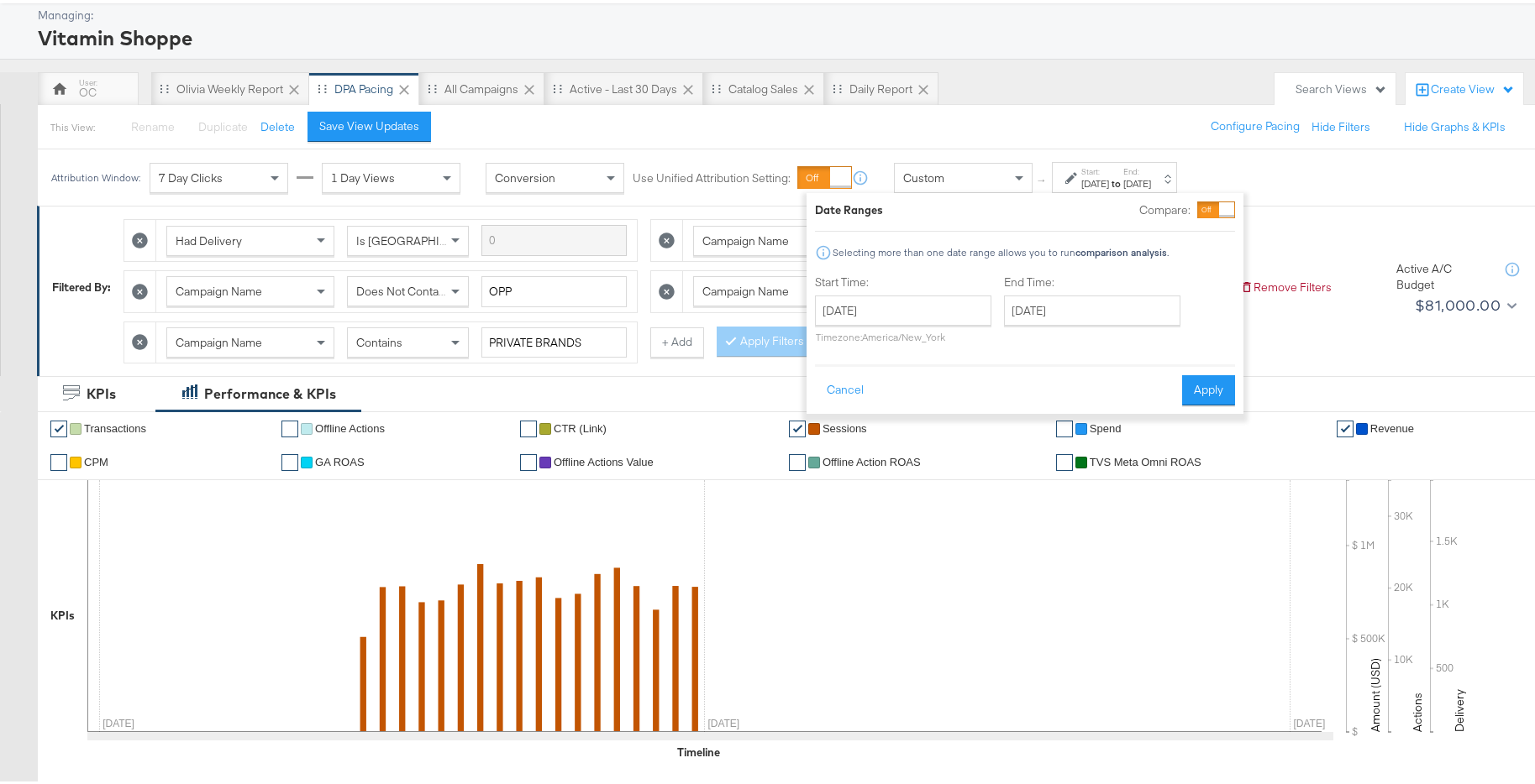
click at [1211, 395] on button "Apply" at bounding box center [1208, 387] width 53 height 31
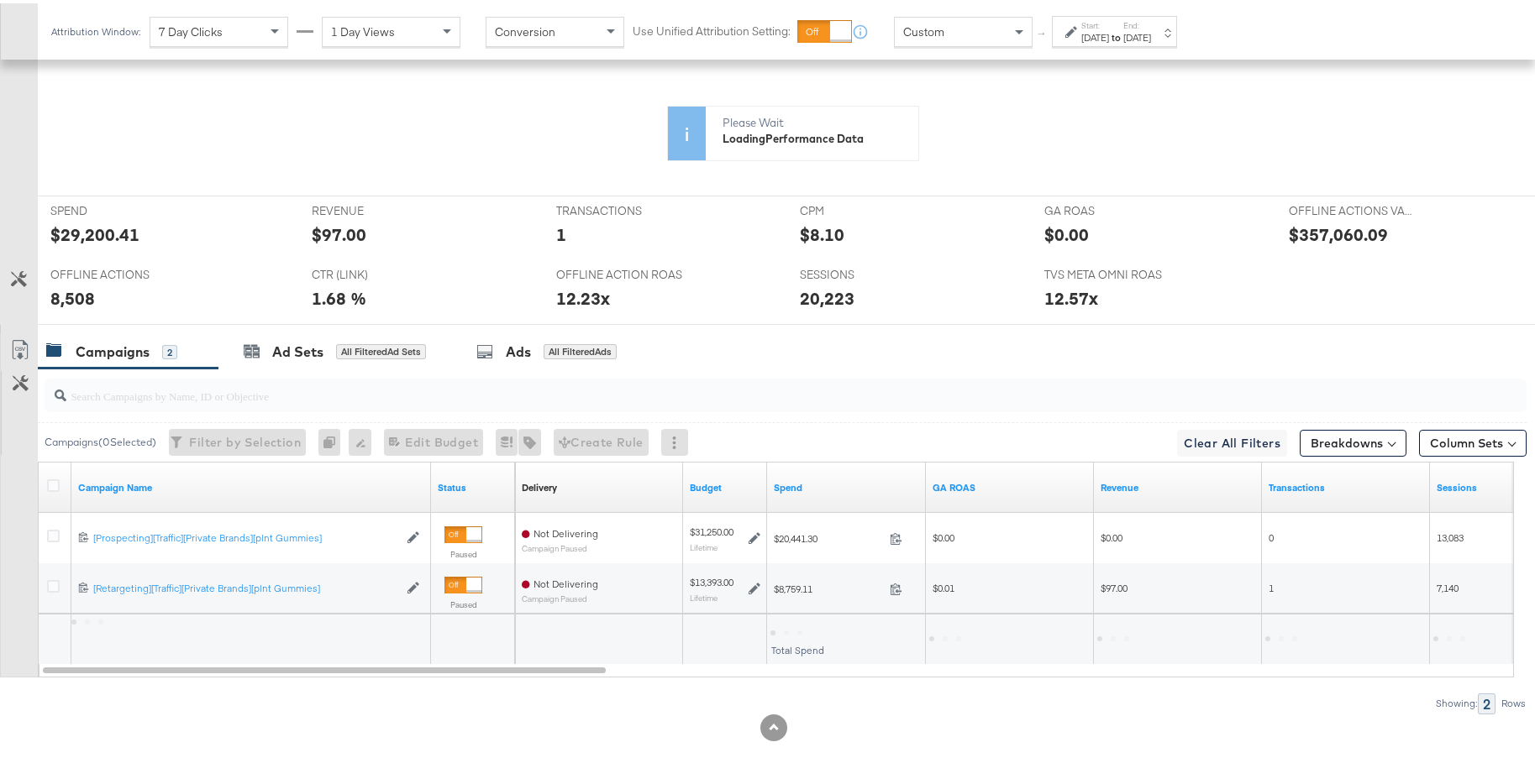
scroll to position [664, 0]
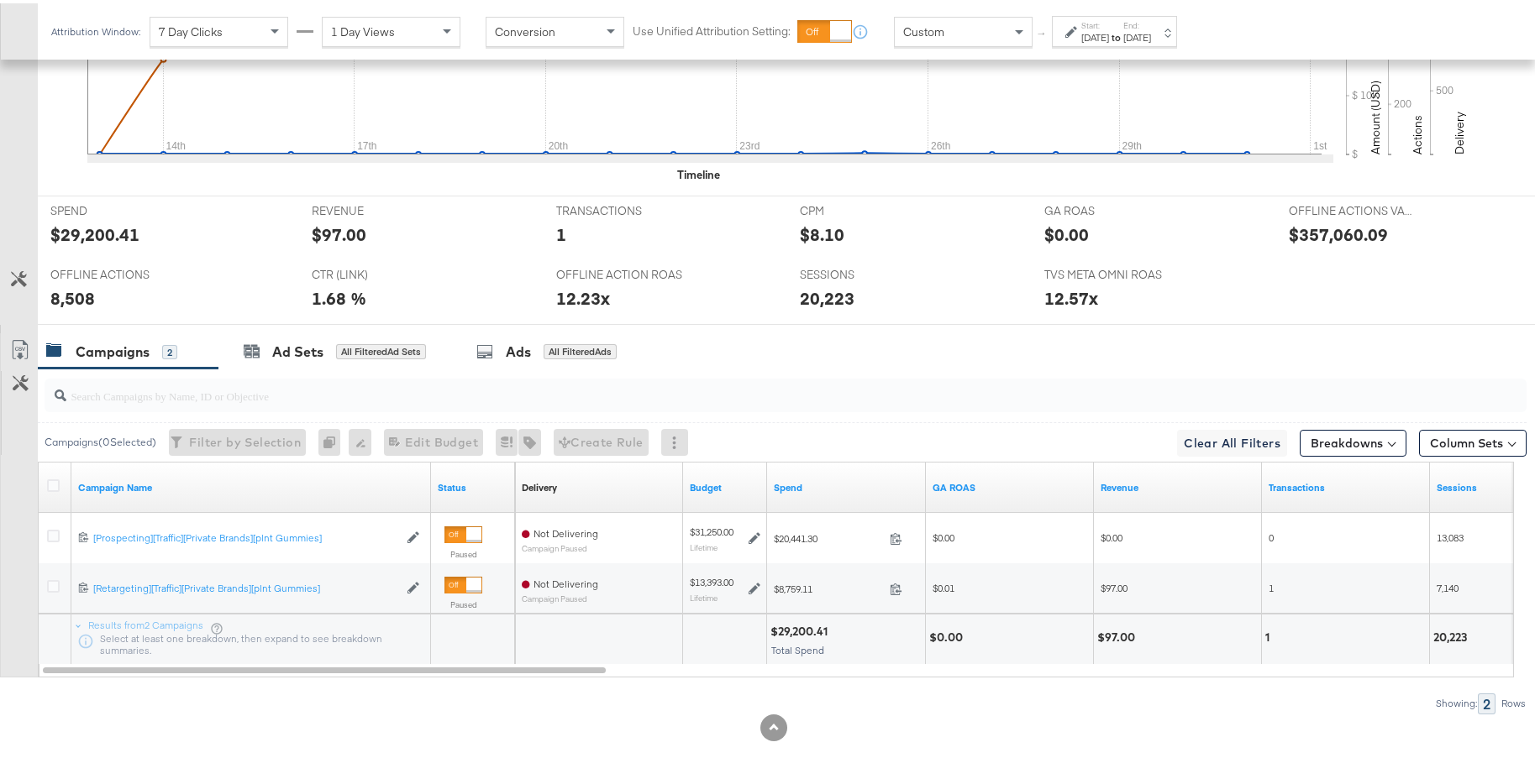
click at [1150, 29] on div "[DATE]" at bounding box center [1137, 35] width 28 height 14
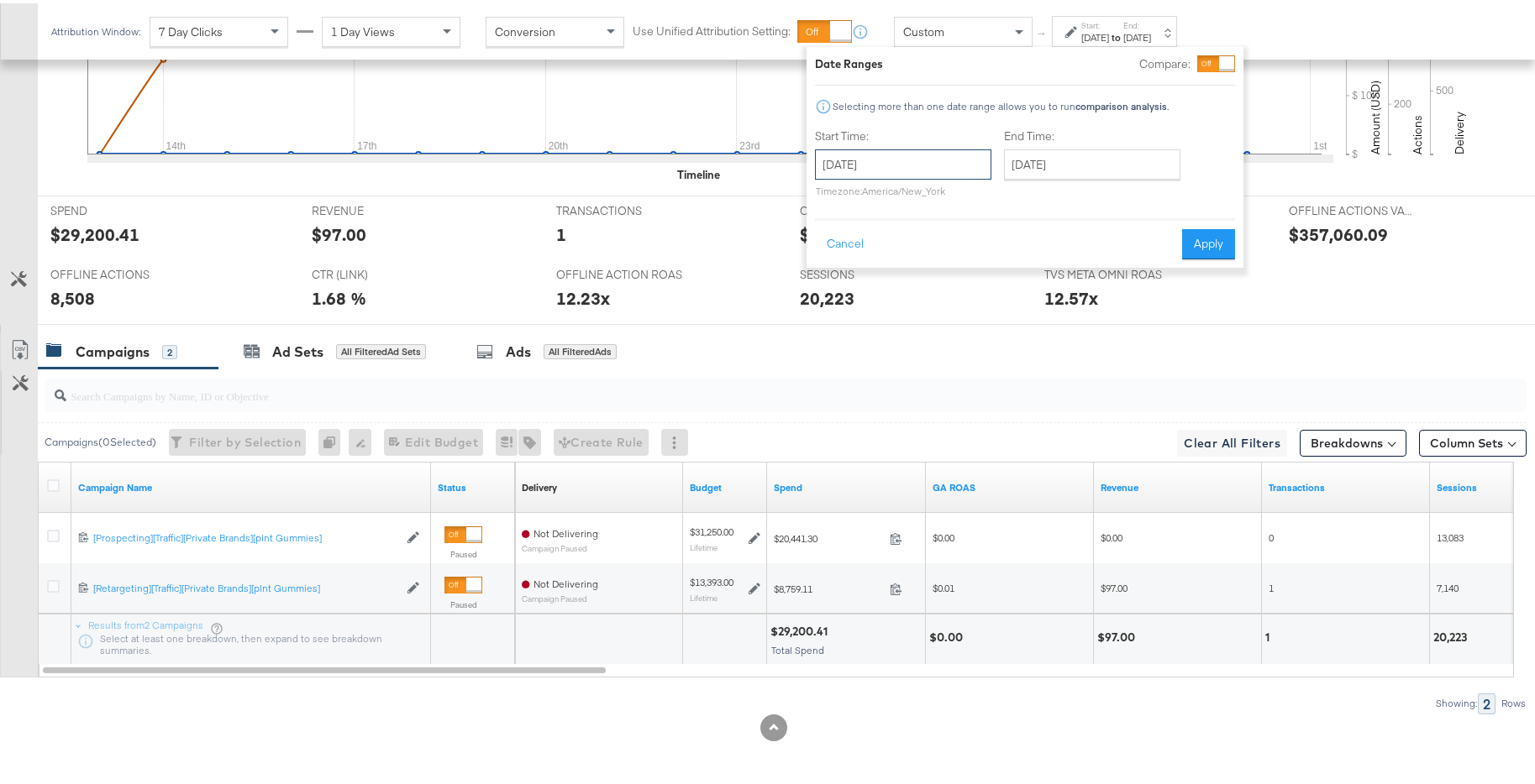
click at [971, 166] on input "[DATE]" at bounding box center [903, 161] width 177 height 31
click at [1000, 206] on span "›" at bounding box center [1005, 196] width 26 height 25
click at [977, 244] on td "1" at bounding box center [977, 246] width 29 height 24
type input "[DATE]"
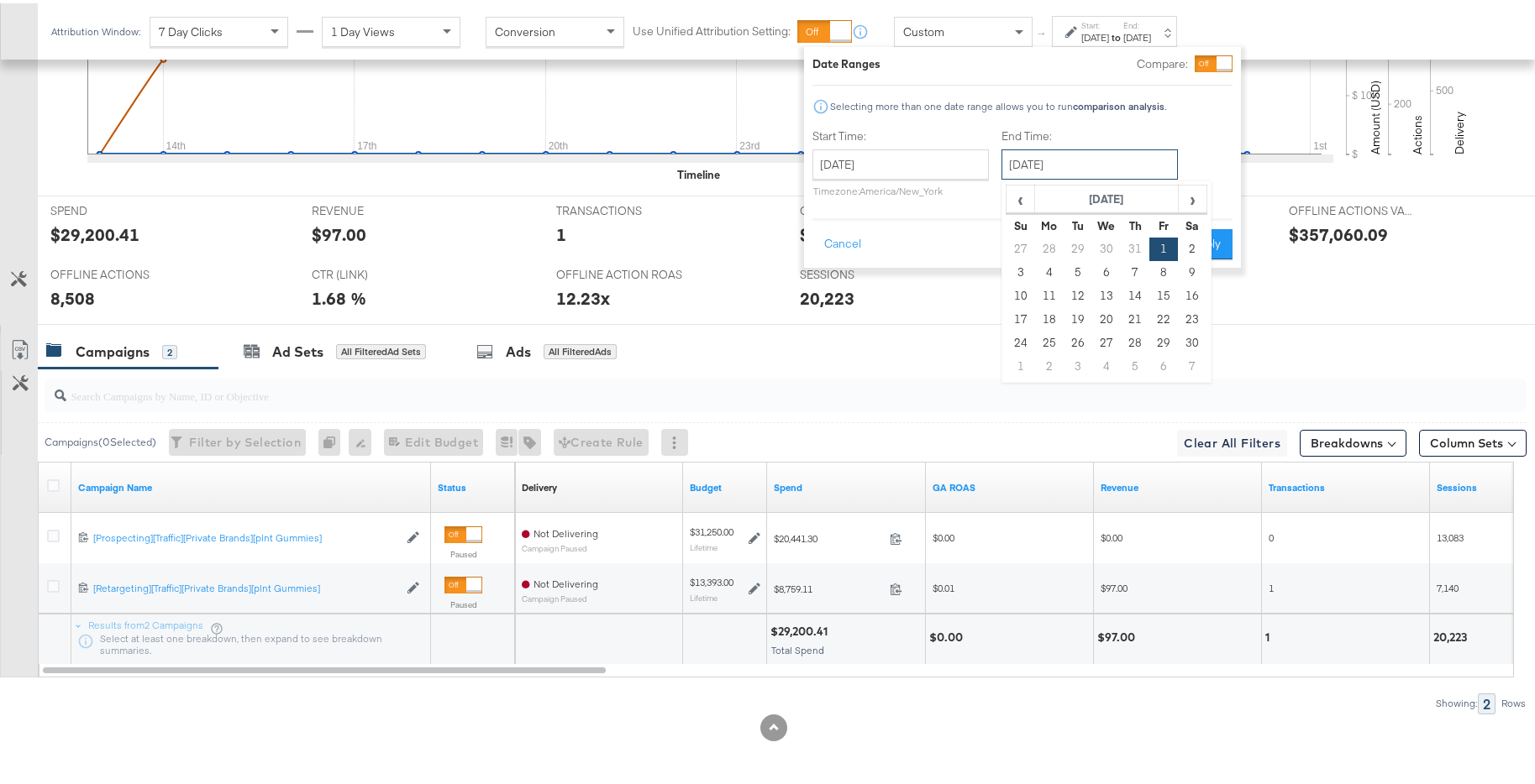
click at [1082, 150] on input "[DATE]" at bounding box center [1089, 161] width 177 height 31
click at [1179, 339] on td "30" at bounding box center [1192, 340] width 29 height 24
type input "[DATE]"
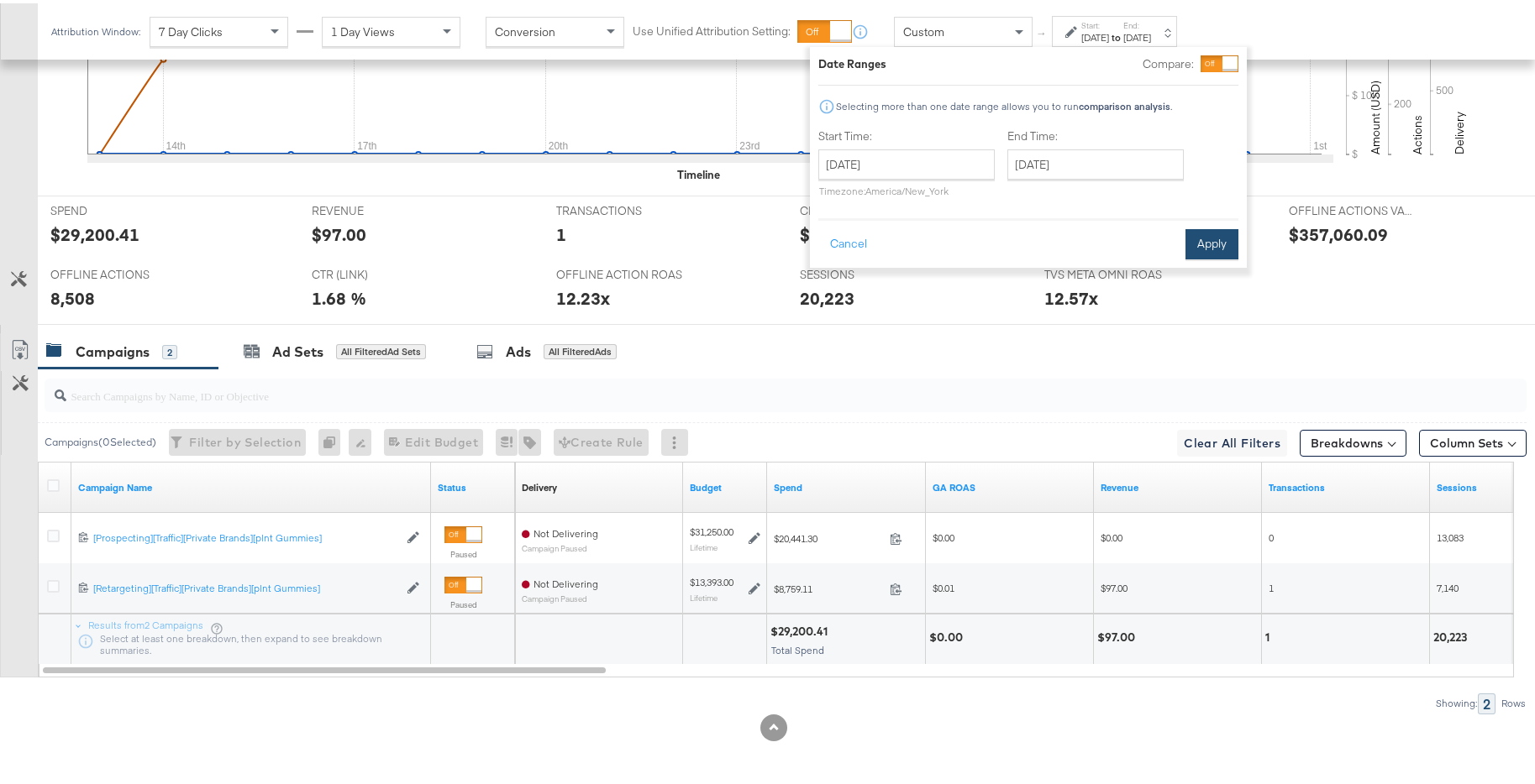
click at [1200, 230] on button "Apply" at bounding box center [1212, 241] width 53 height 31
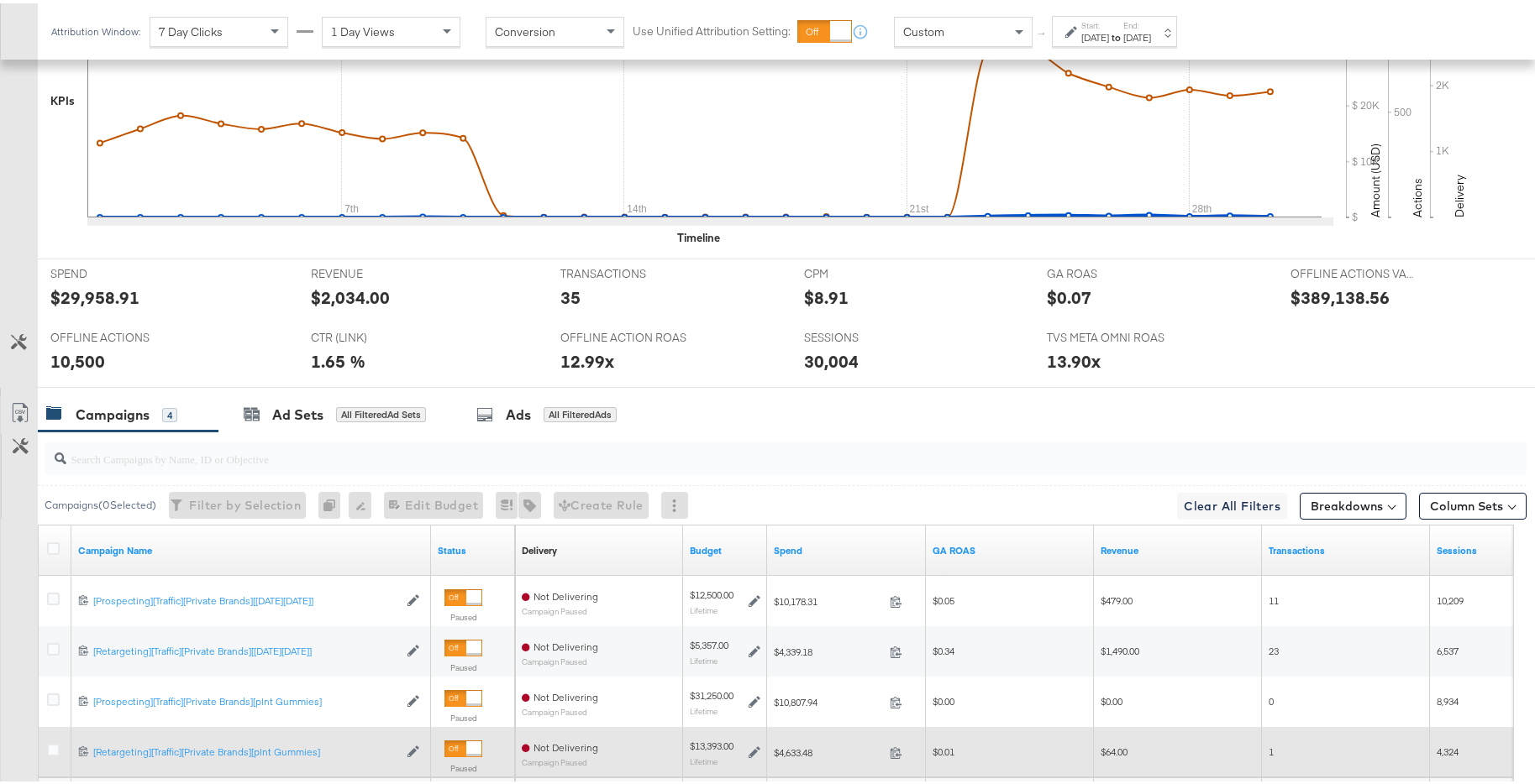
scroll to position [764, 0]
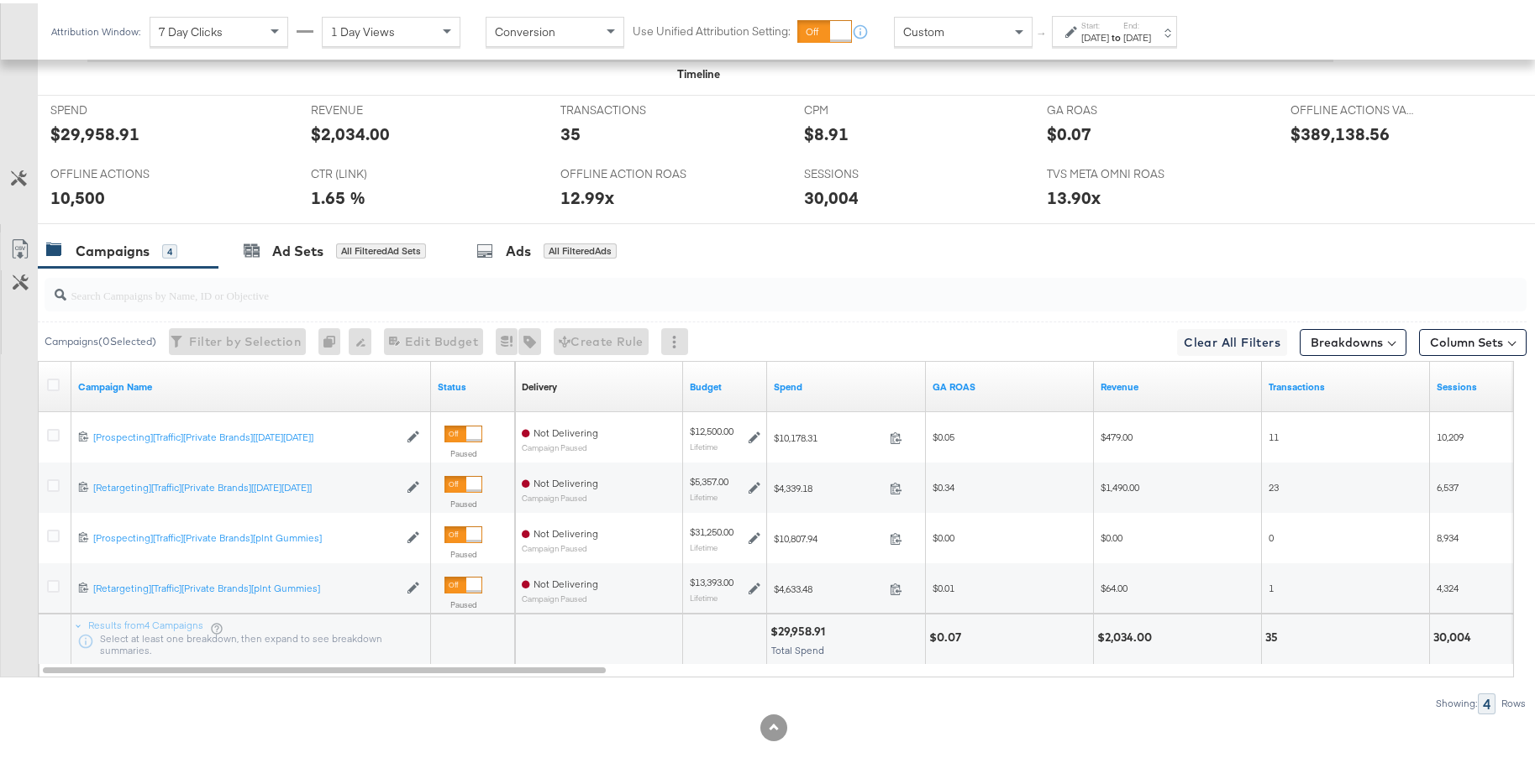
click at [1150, 30] on div "[DATE]" at bounding box center [1137, 35] width 28 height 14
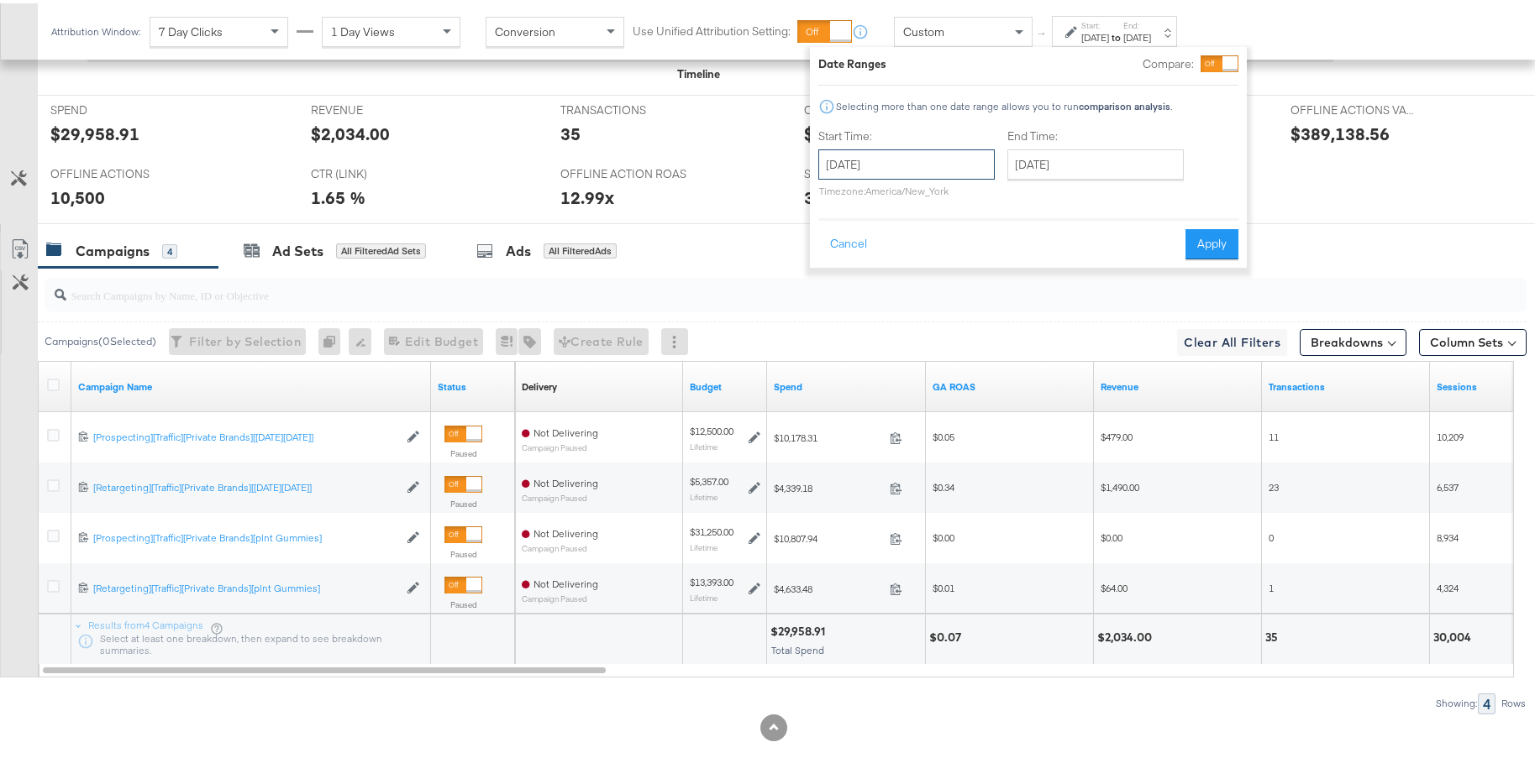
click at [934, 161] on input "[DATE]" at bounding box center [907, 161] width 177 height 31
click at [1007, 205] on span "›" at bounding box center [1009, 196] width 26 height 25
click at [842, 274] on td "1" at bounding box center [838, 270] width 29 height 24
type input "[DATE]"
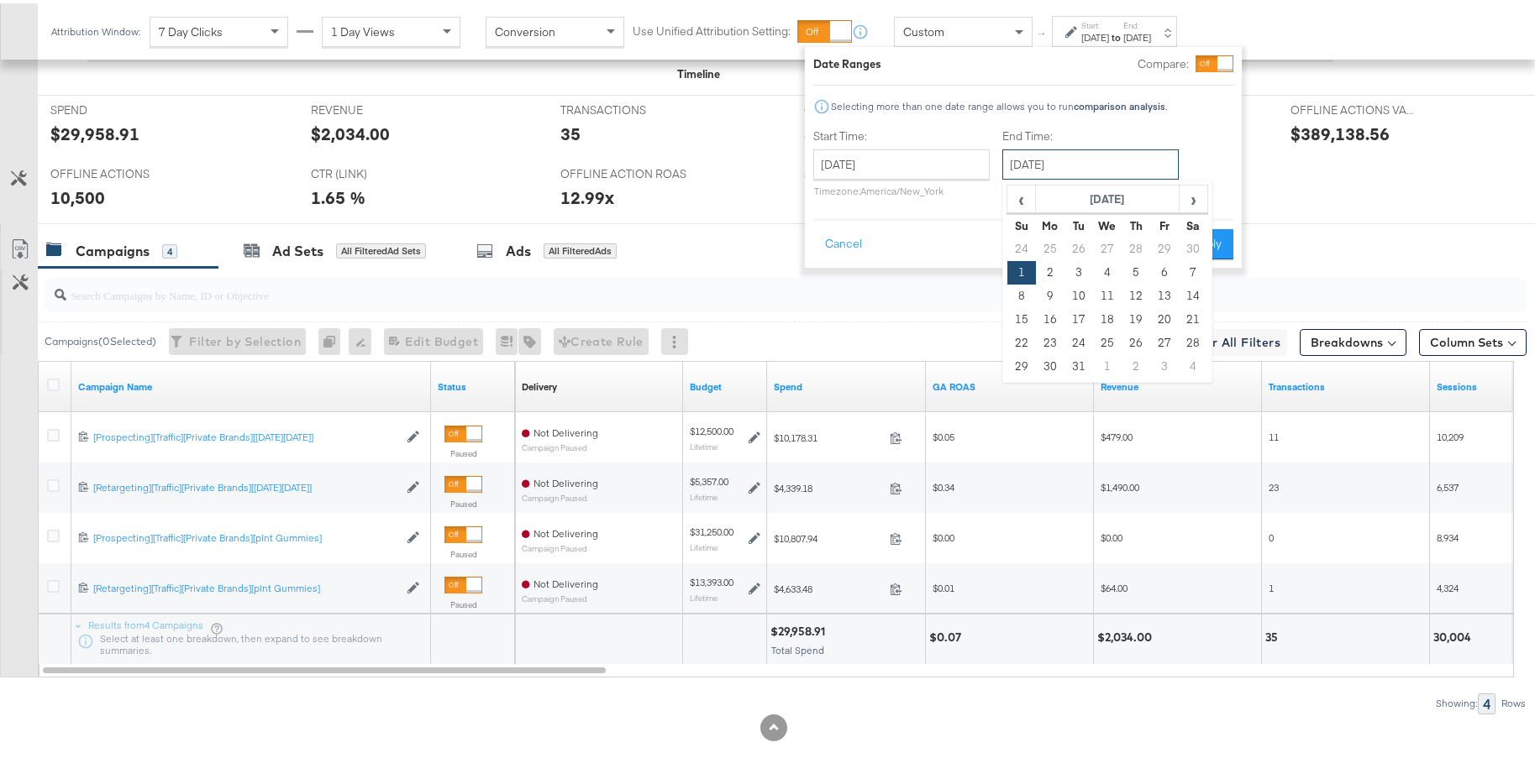
click at [1079, 160] on input "[DATE]" at bounding box center [1090, 161] width 177 height 31
click at [1083, 365] on td "31" at bounding box center [1079, 364] width 29 height 24
type input "[DATE]"
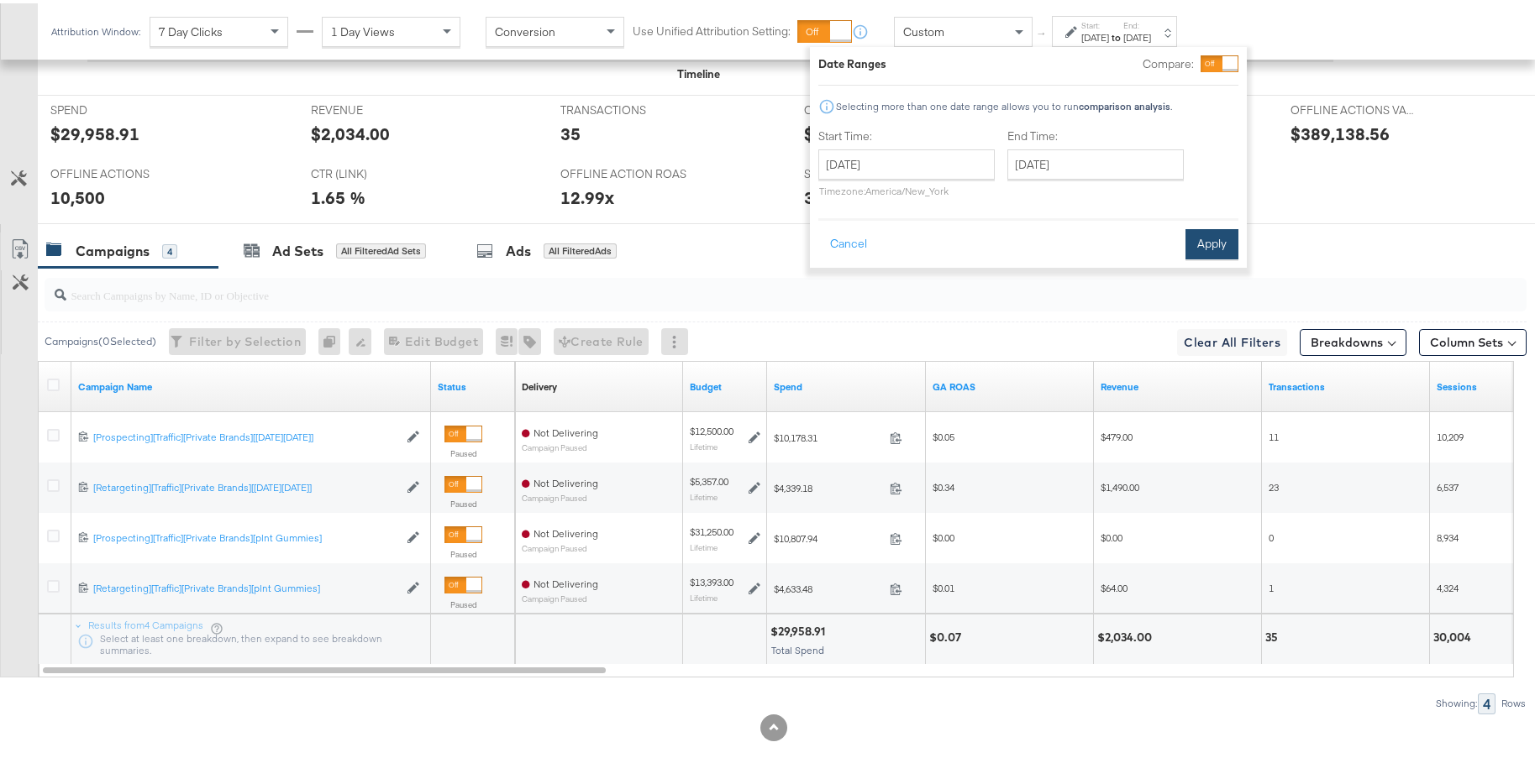
click at [1208, 255] on button "Apply" at bounding box center [1212, 241] width 53 height 31
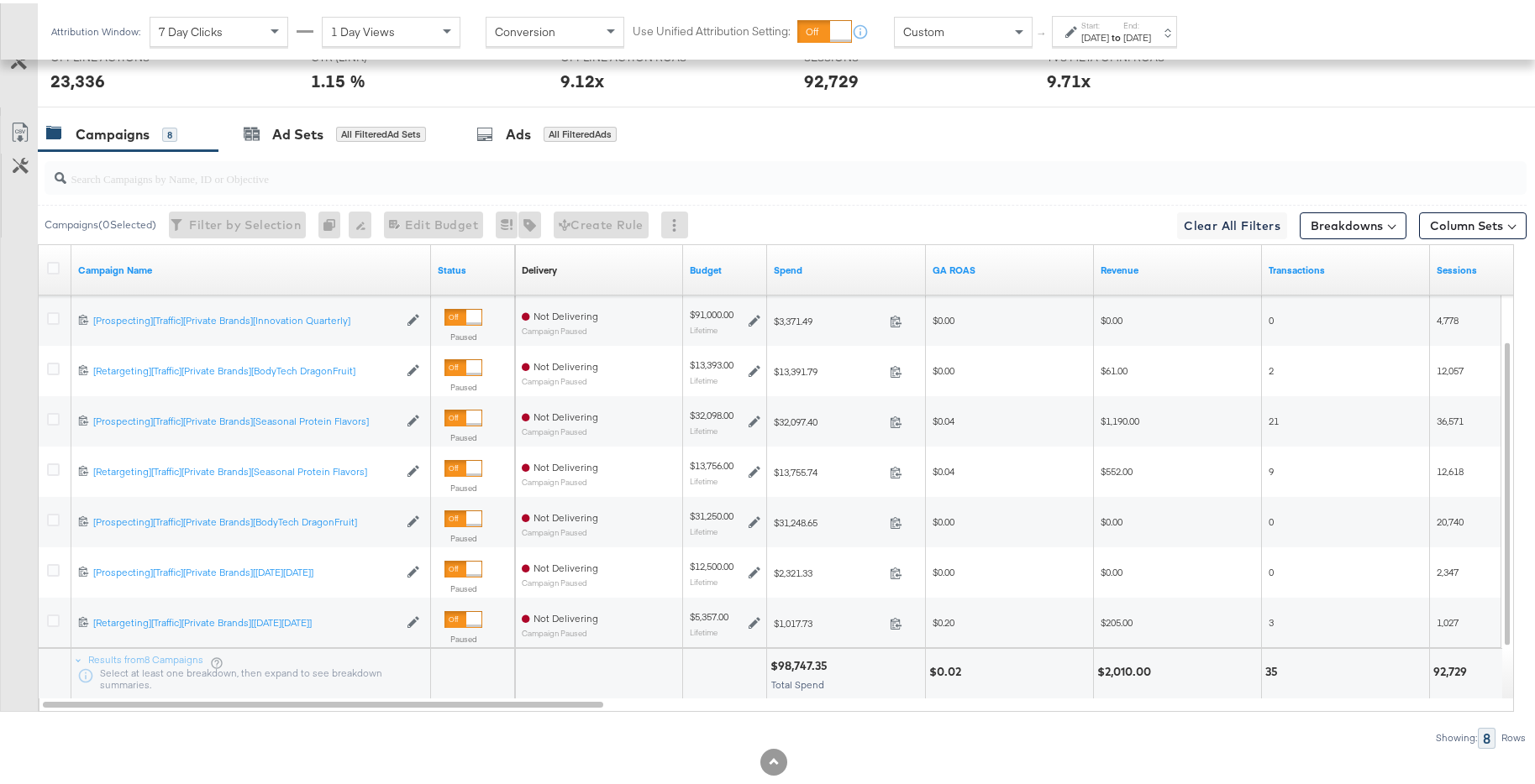
scroll to position [901, 0]
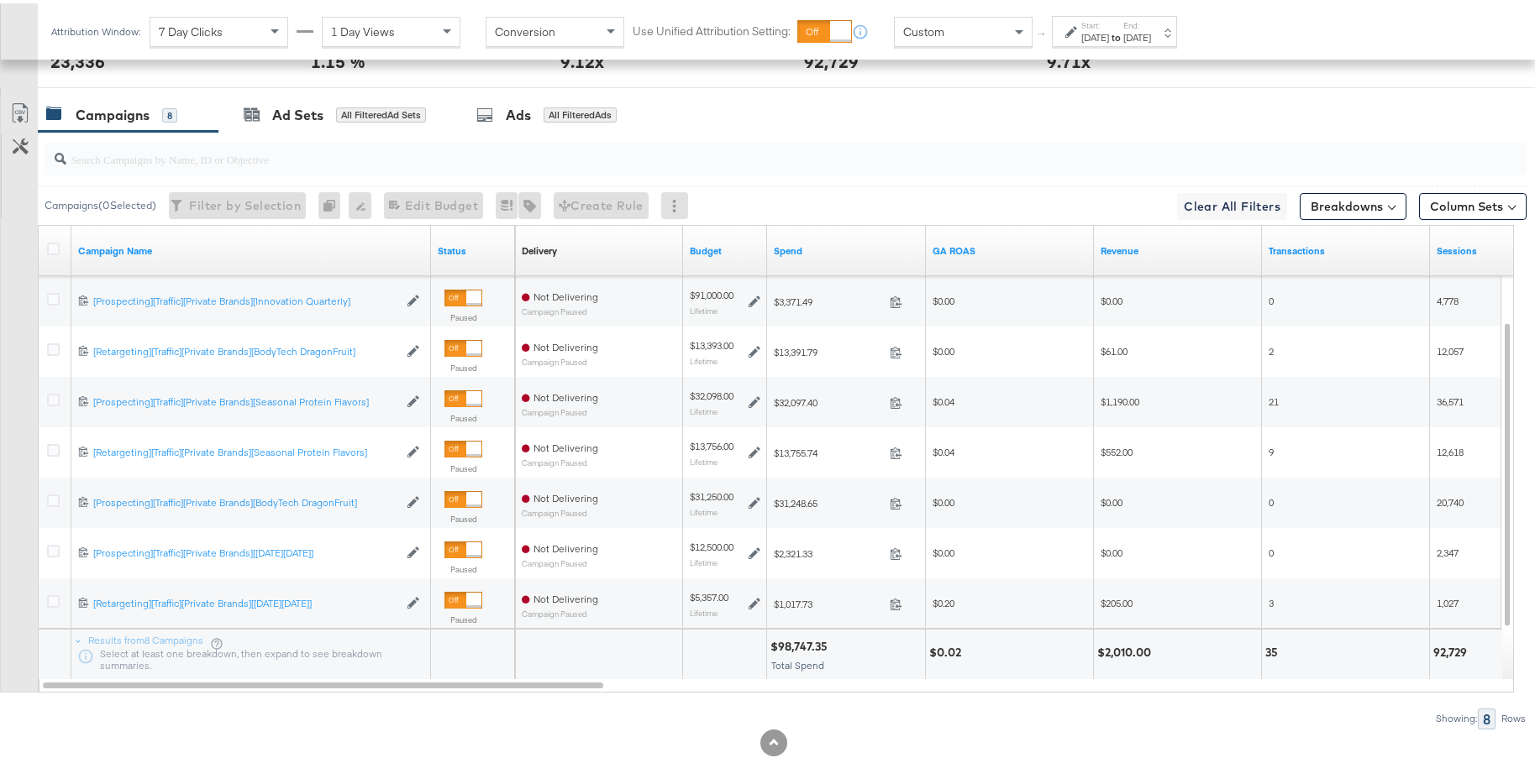
click at [1150, 32] on div "[DATE]" at bounding box center [1137, 35] width 28 height 14
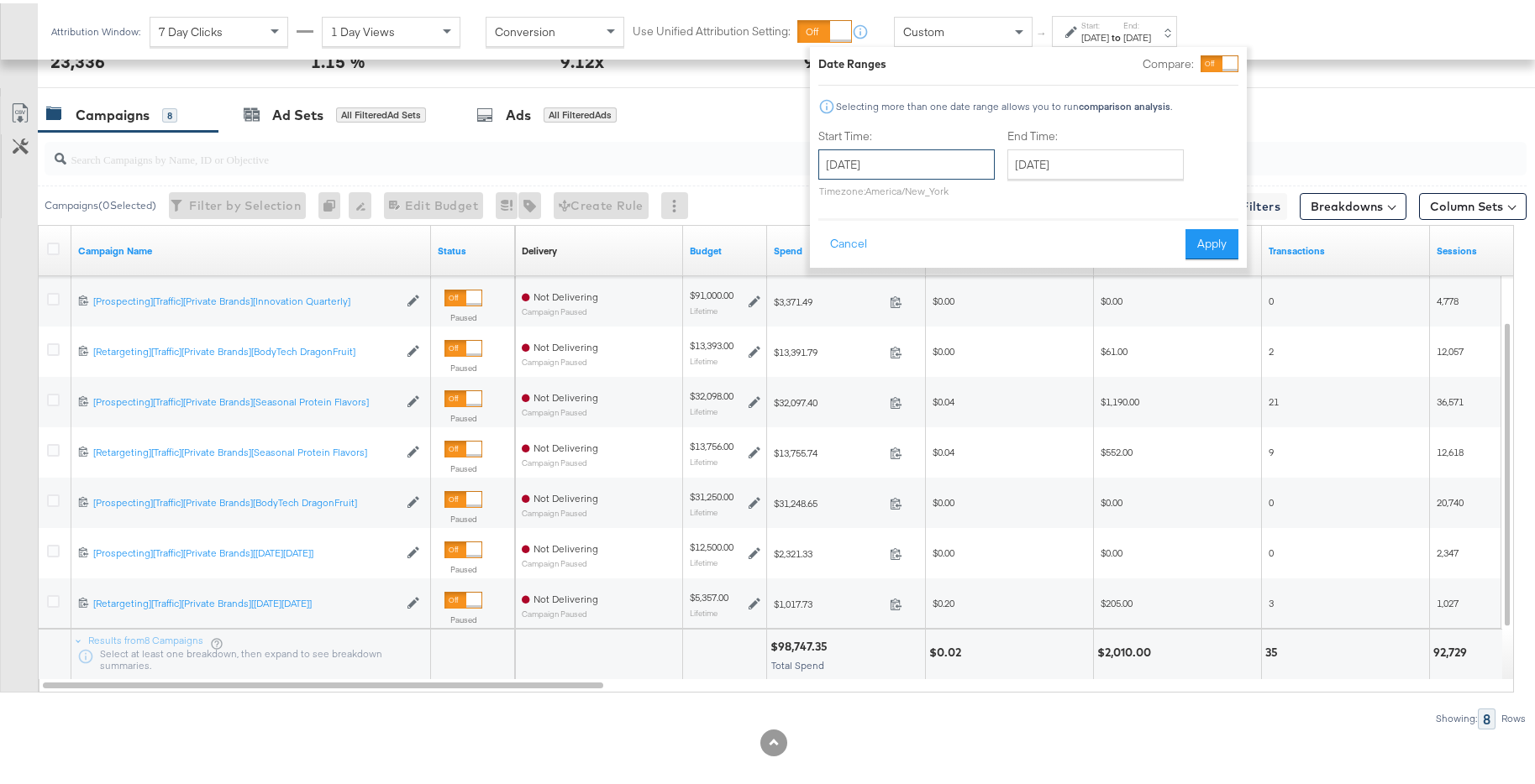
click at [960, 155] on input "[DATE]" at bounding box center [907, 161] width 177 height 31
click at [1003, 200] on span "›" at bounding box center [1009, 196] width 26 height 25
click at [927, 249] on td "1" at bounding box center [924, 246] width 29 height 24
type input "[DATE]"
click at [1142, 162] on input "[DATE]" at bounding box center [1087, 161] width 177 height 31
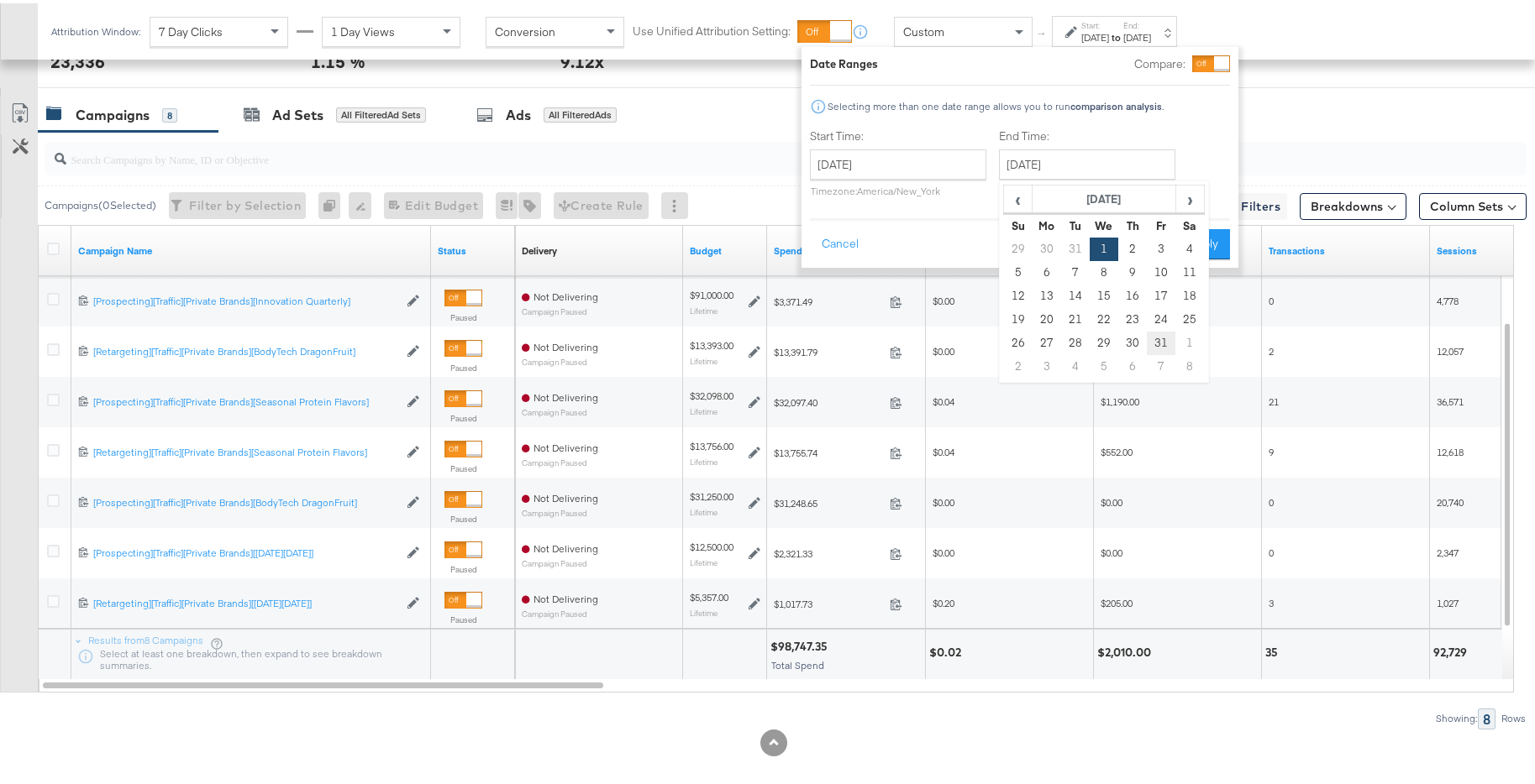
click at [1161, 336] on td "31" at bounding box center [1161, 340] width 29 height 24
type input "[DATE]"
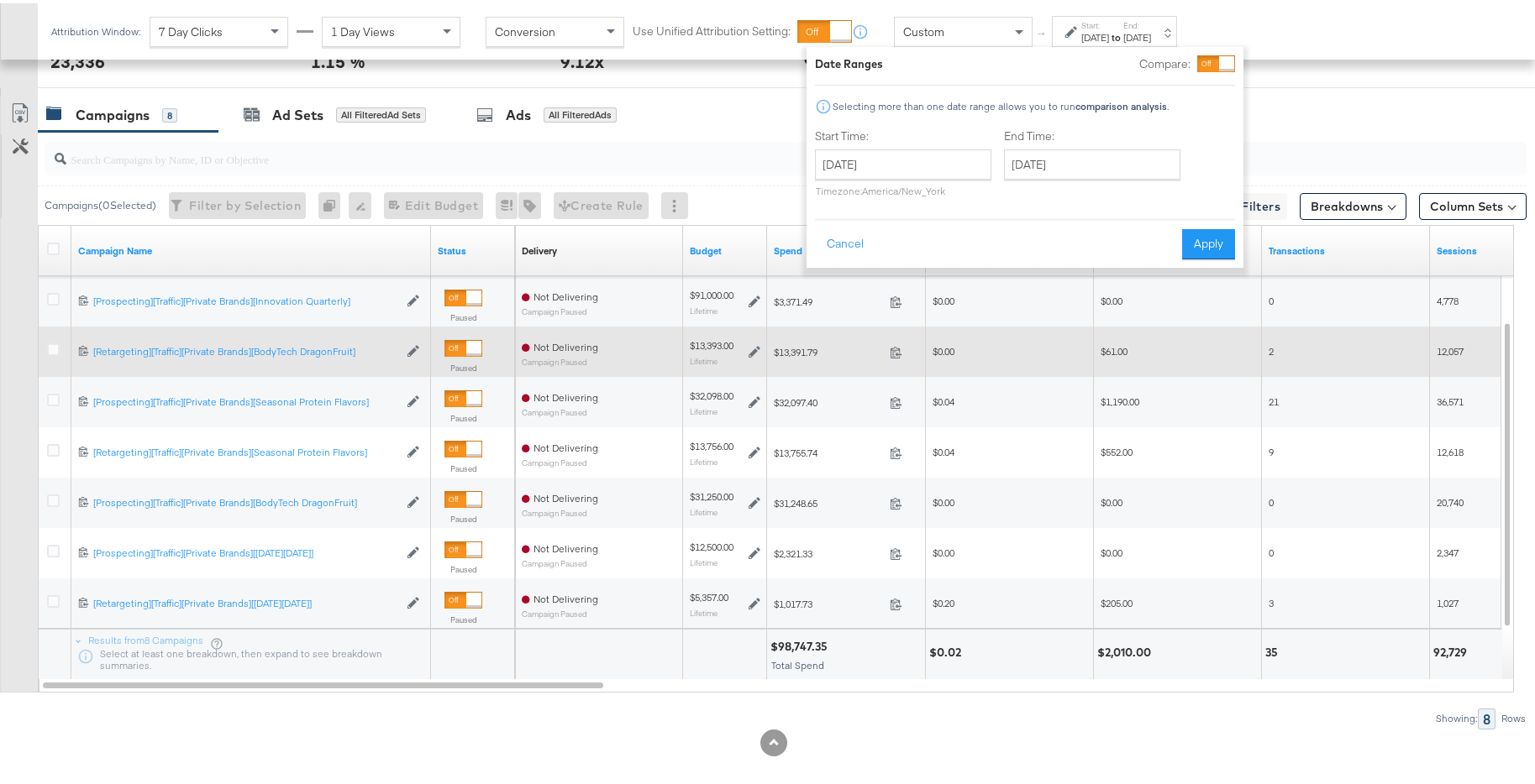
click at [1206, 237] on button "Apply" at bounding box center [1208, 241] width 53 height 31
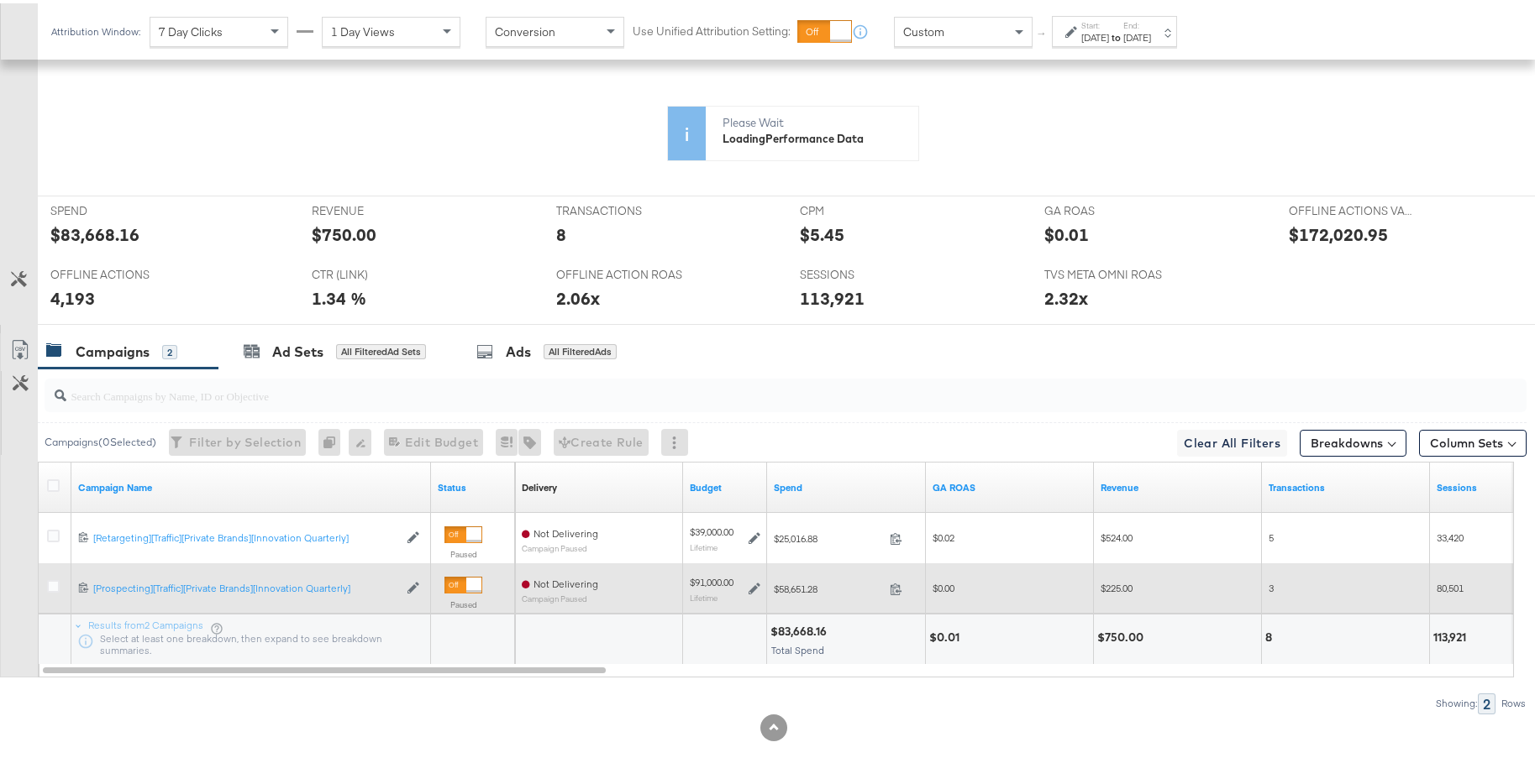
scroll to position [664, 0]
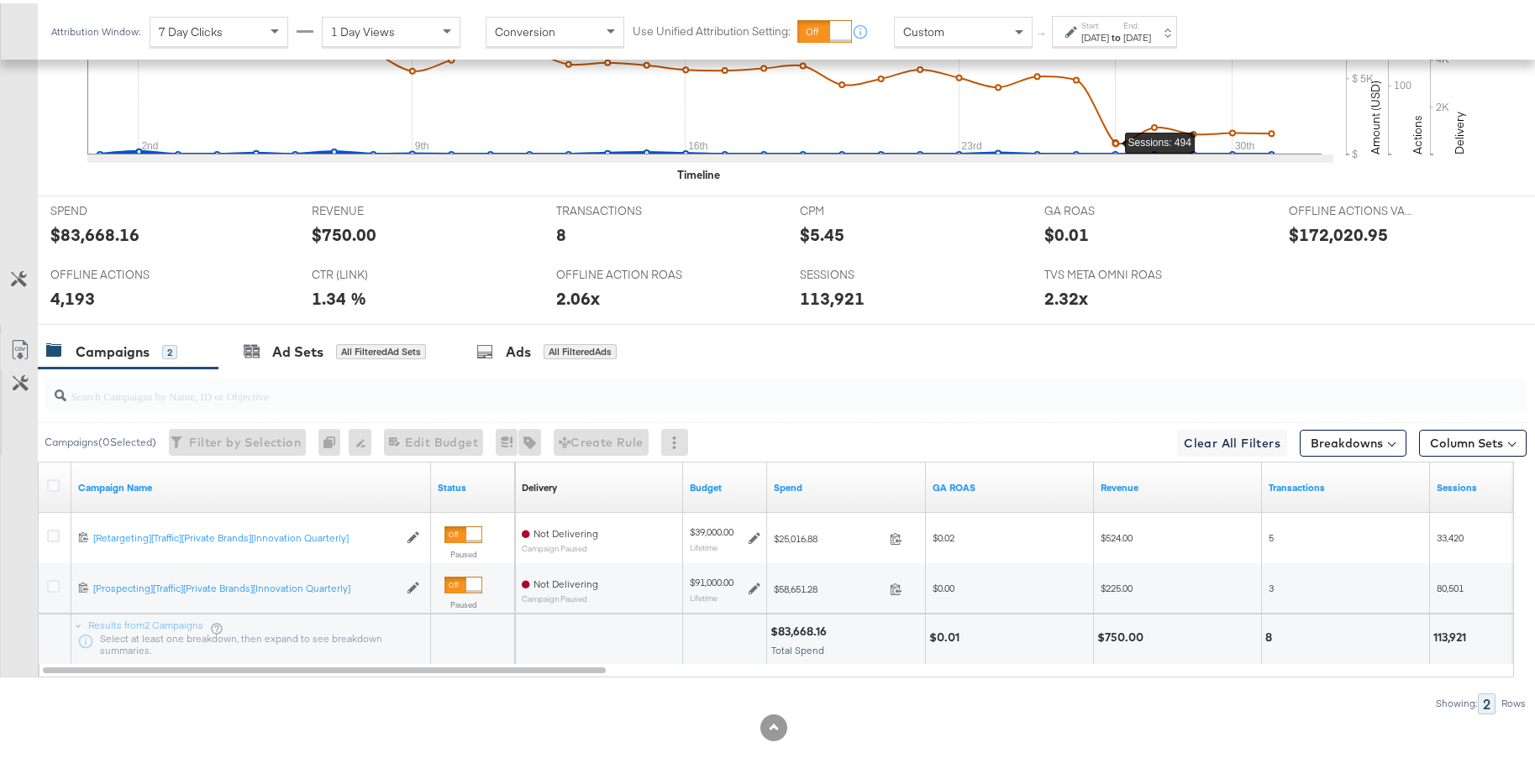
click at [1150, 29] on div "[DATE]" at bounding box center [1137, 35] width 28 height 14
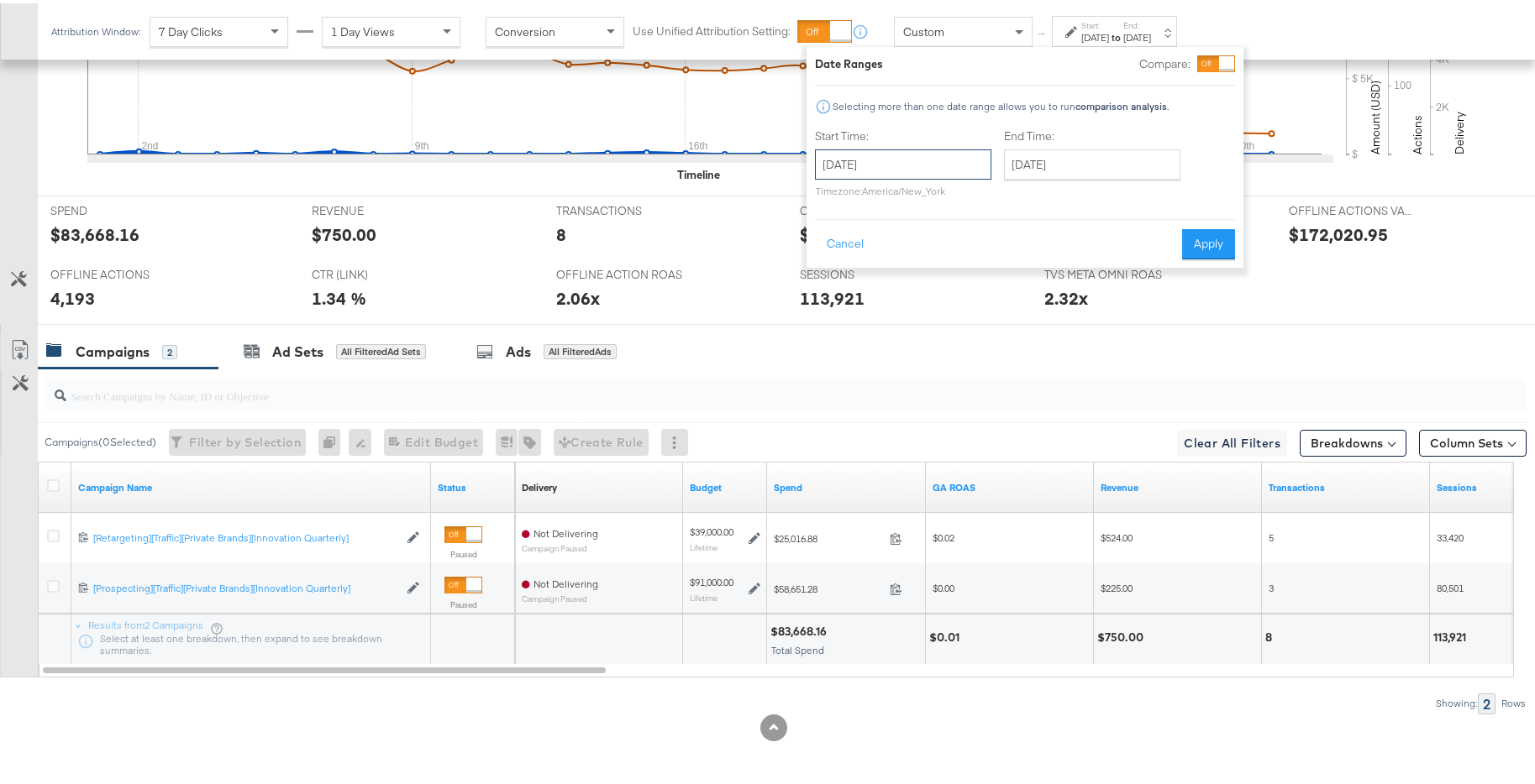
click at [926, 156] on input "[DATE]" at bounding box center [903, 161] width 177 height 31
click at [838, 200] on span "‹" at bounding box center [834, 196] width 26 height 25
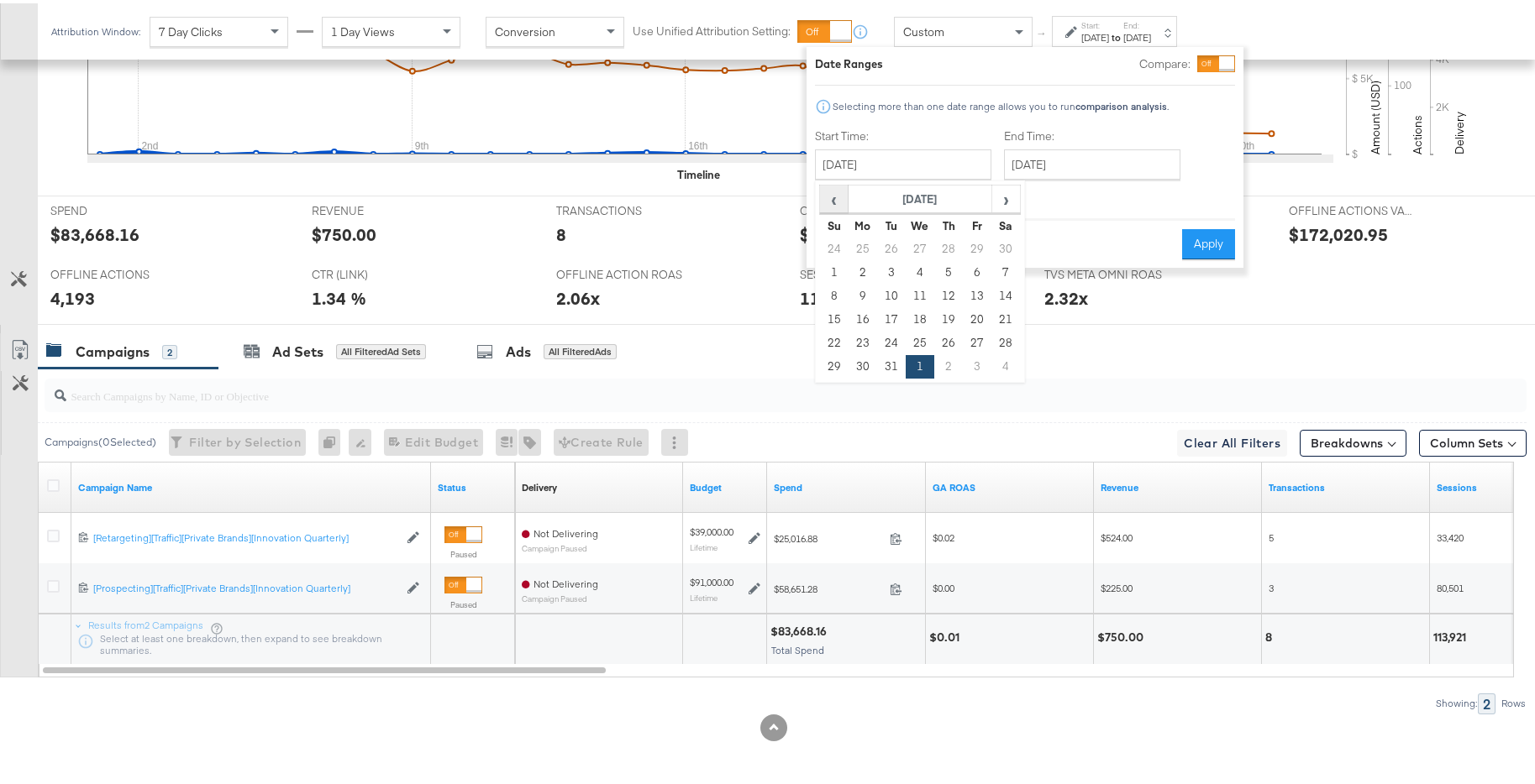
click at [841, 198] on span "‹" at bounding box center [834, 196] width 26 height 25
drag, startPoint x: 896, startPoint y: 249, endPoint x: 928, endPoint y: 232, distance: 36.2
click at [897, 249] on td "1" at bounding box center [891, 246] width 29 height 24
type input "[DATE]"
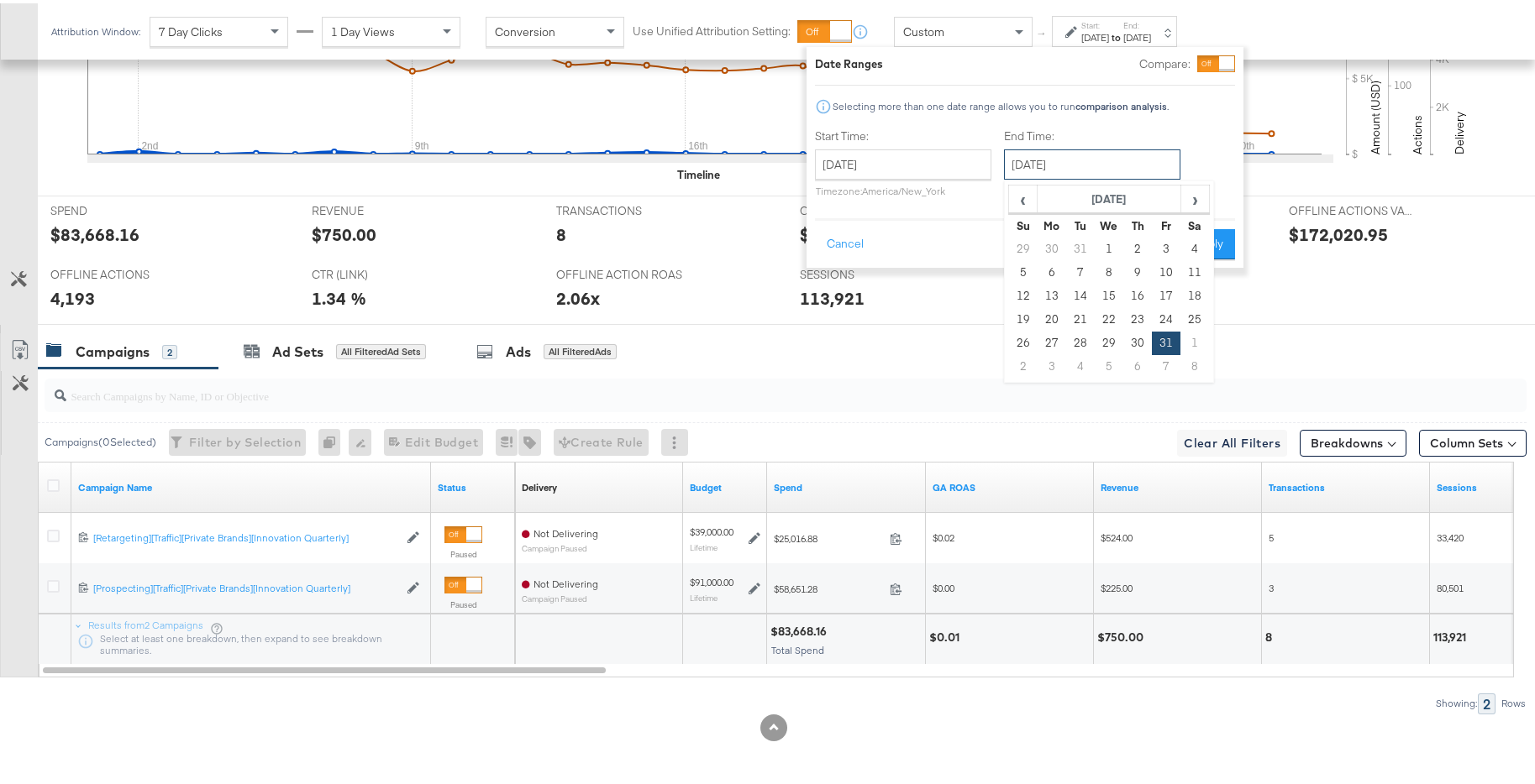
click at [1082, 166] on input "[DATE]" at bounding box center [1092, 161] width 177 height 31
click at [1026, 193] on span "‹" at bounding box center [1022, 196] width 26 height 25
click at [1142, 341] on td "31" at bounding box center [1138, 340] width 29 height 24
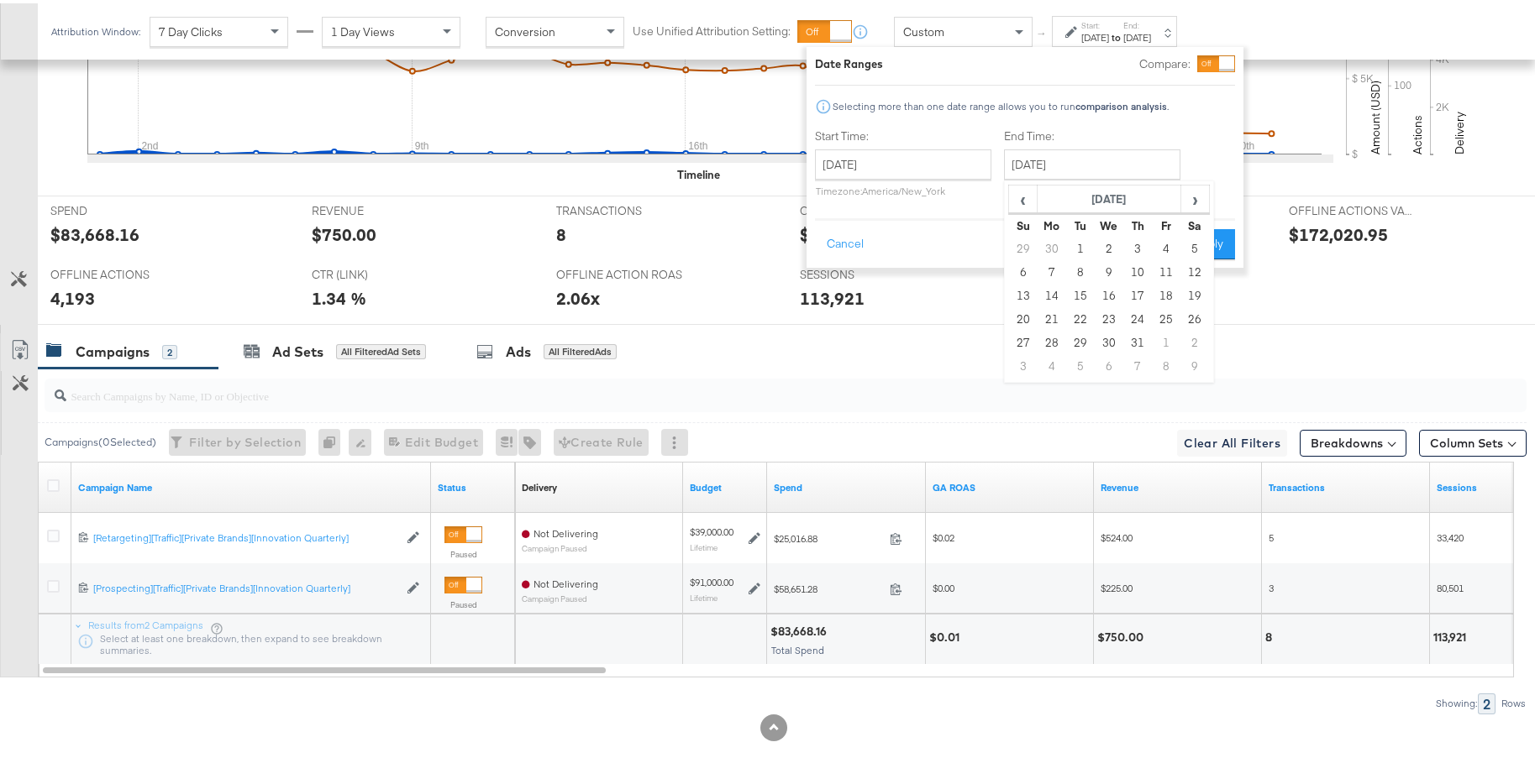
type input "[DATE]"
click at [1200, 237] on button "Apply" at bounding box center [1208, 241] width 53 height 31
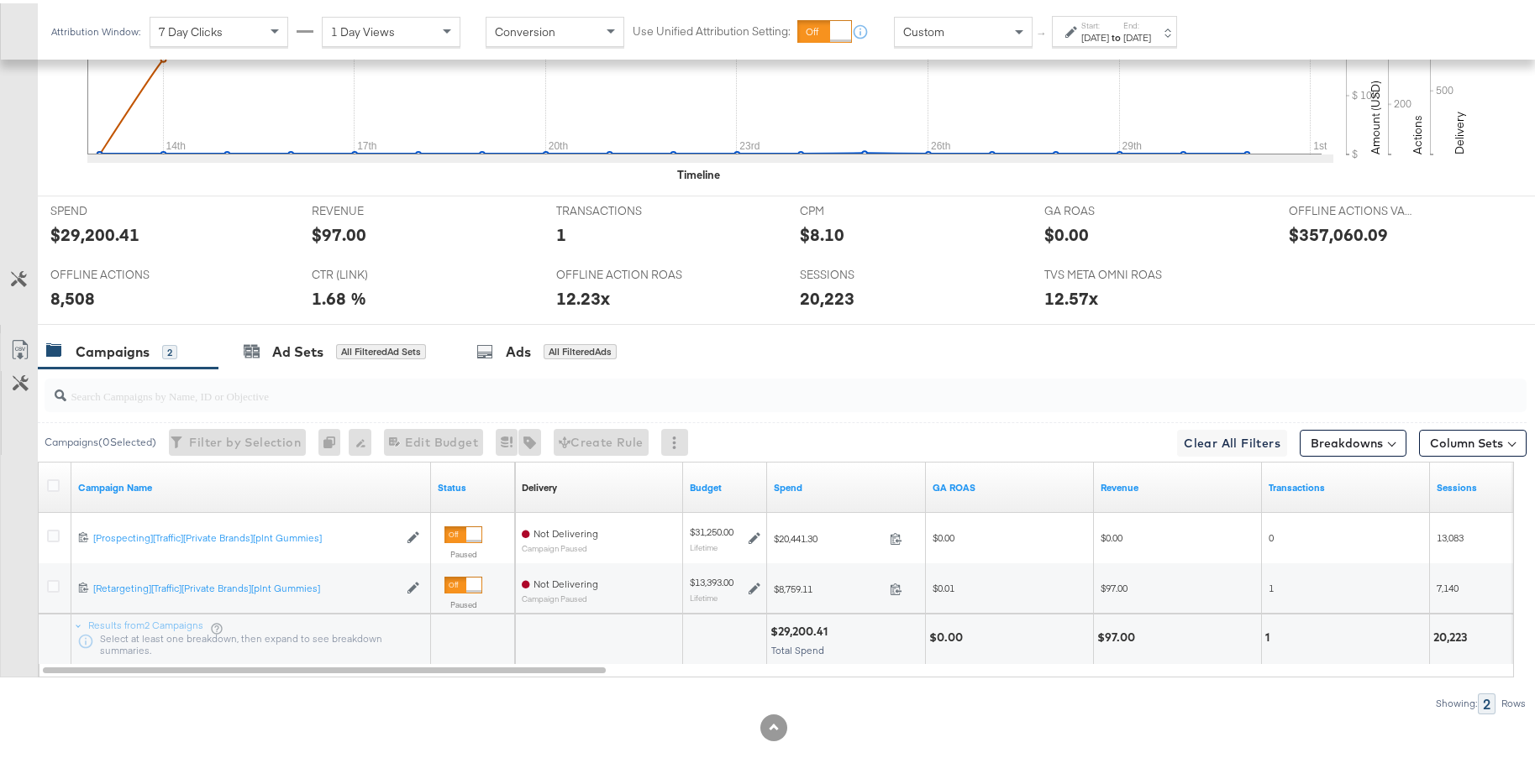
click at [1177, 40] on div "Start: Oct 1st 2024 to End: Oct 31st 2024" at bounding box center [1114, 28] width 125 height 31
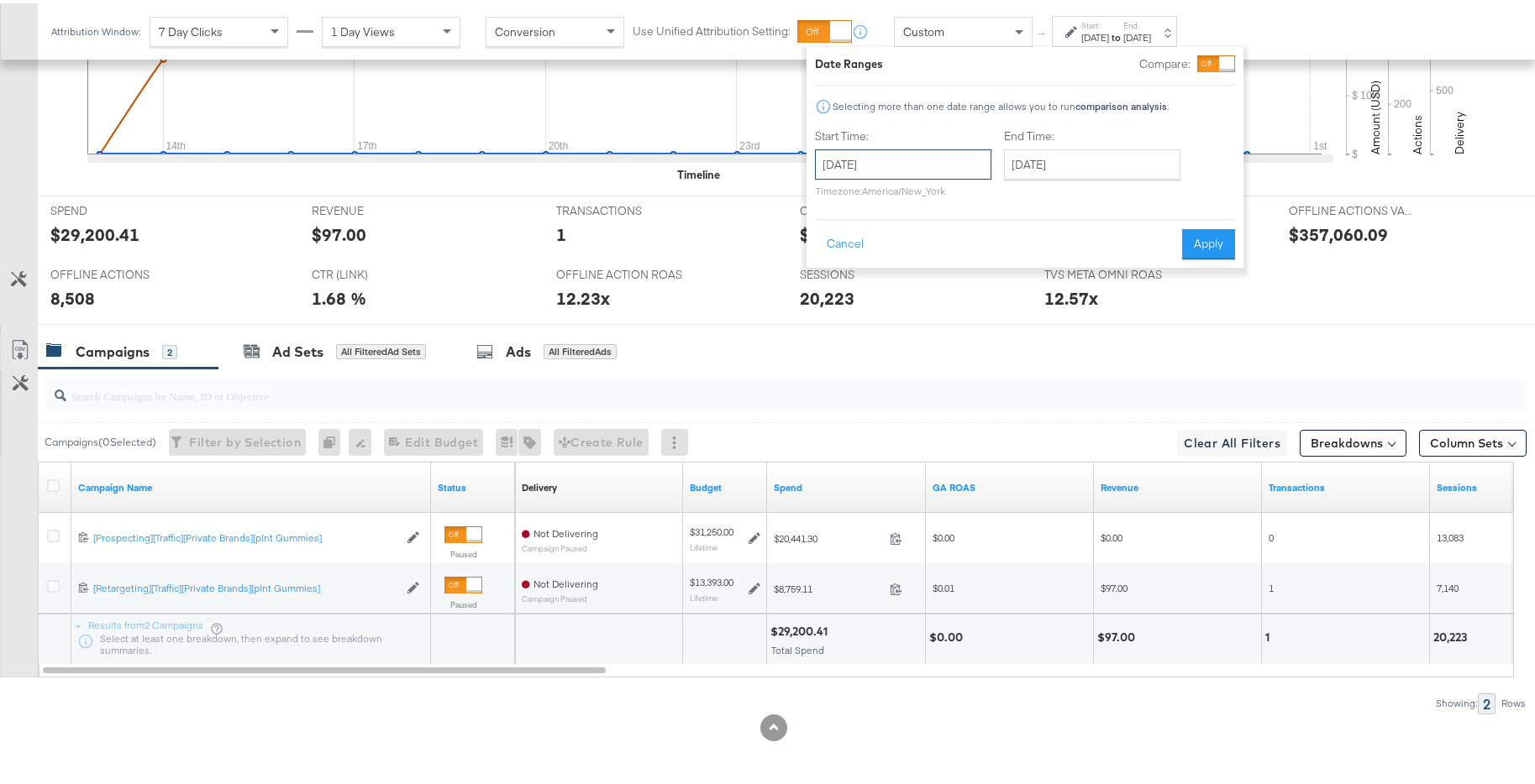
click at [910, 150] on input "[DATE]" at bounding box center [903, 161] width 177 height 31
click at [996, 200] on span "›" at bounding box center [1005, 196] width 26 height 25
click at [964, 242] on td "1" at bounding box center [977, 246] width 29 height 24
type input "[DATE]"
click at [1147, 168] on input "[DATE]" at bounding box center [1089, 161] width 177 height 31
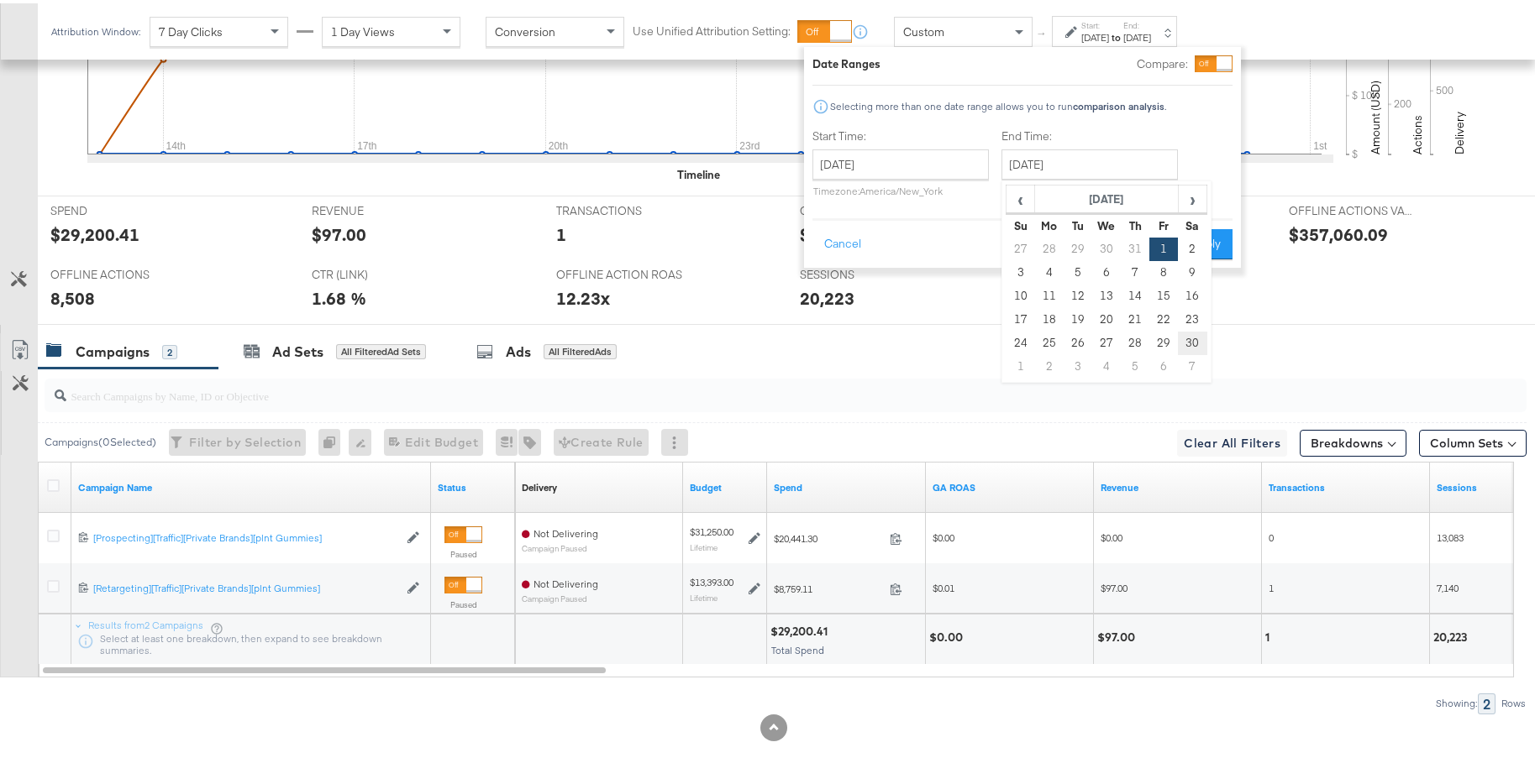
click at [1188, 347] on td "30" at bounding box center [1192, 340] width 29 height 24
type input "[DATE]"
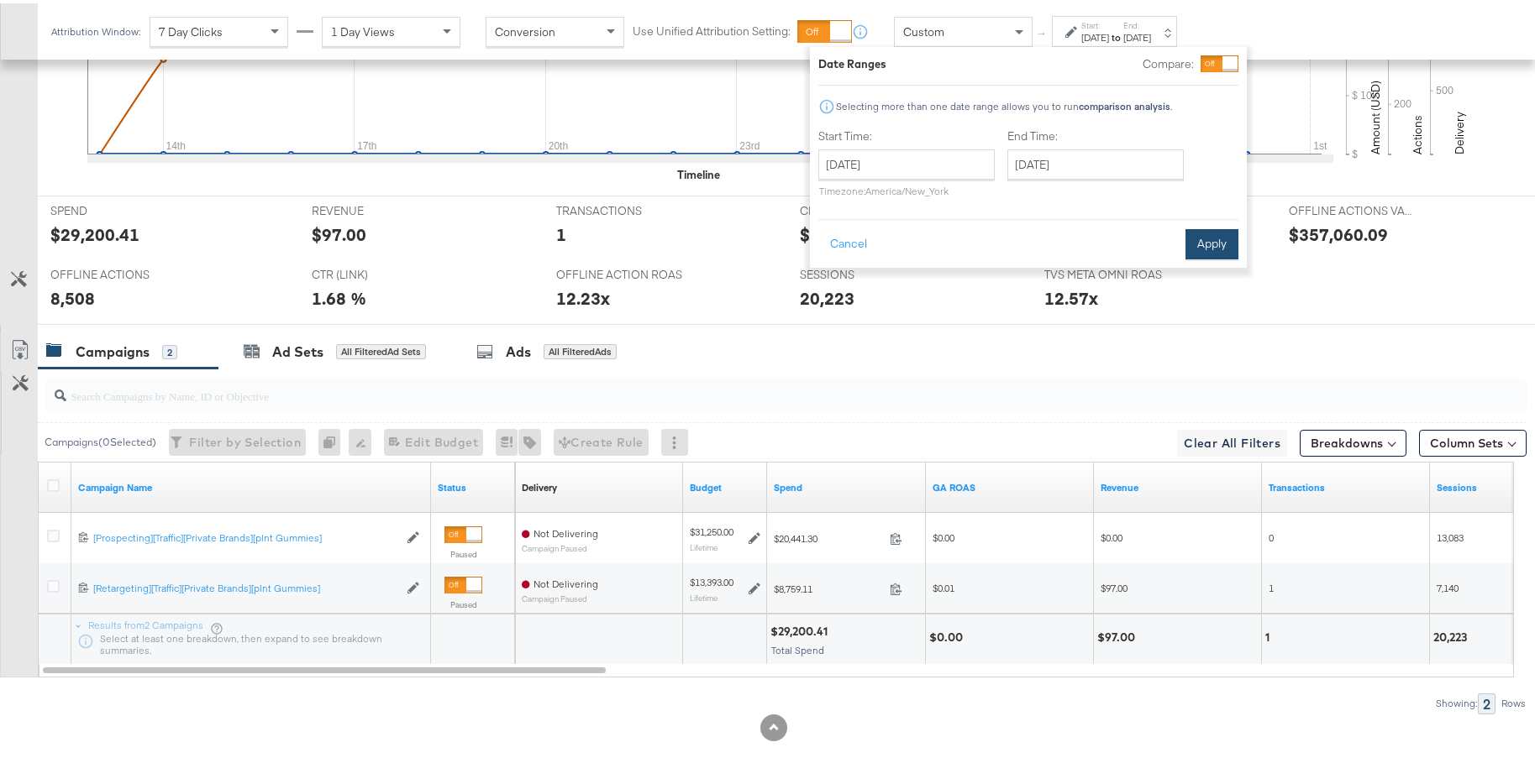
click at [1217, 249] on button "Apply" at bounding box center [1212, 241] width 53 height 31
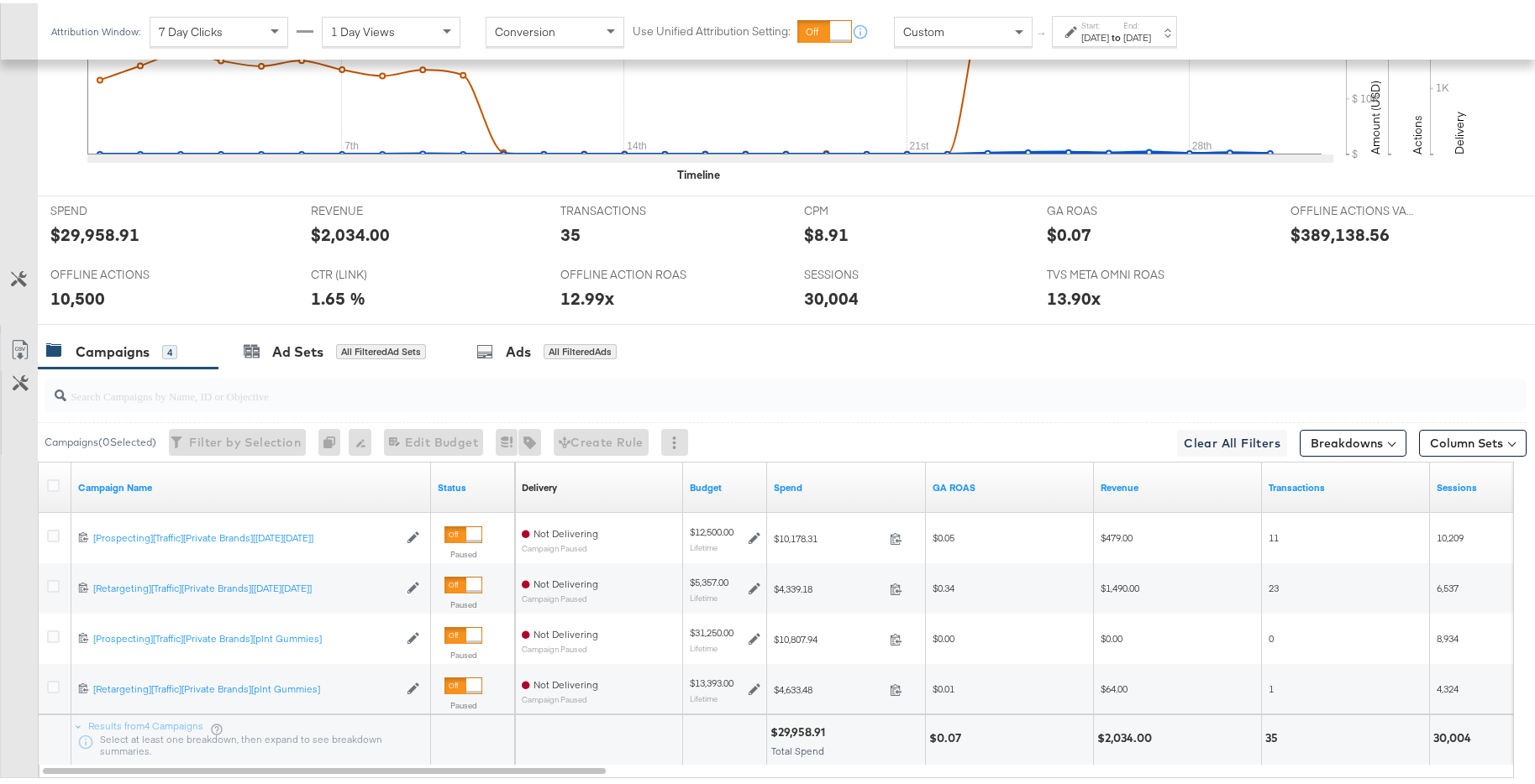
click at [1150, 38] on div "[DATE]" at bounding box center [1137, 35] width 28 height 14
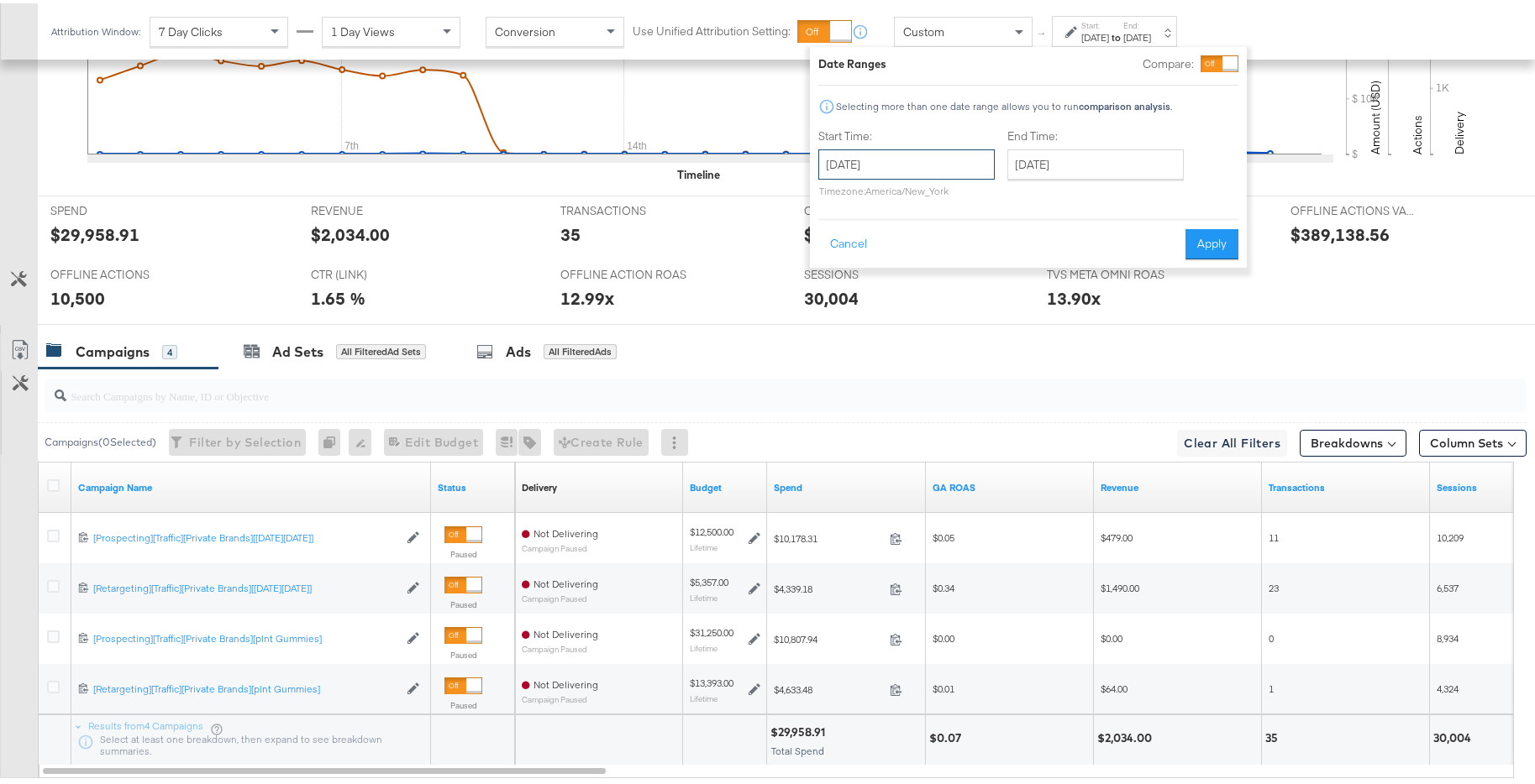
click at [988, 163] on input "[DATE]" at bounding box center [907, 161] width 177 height 31
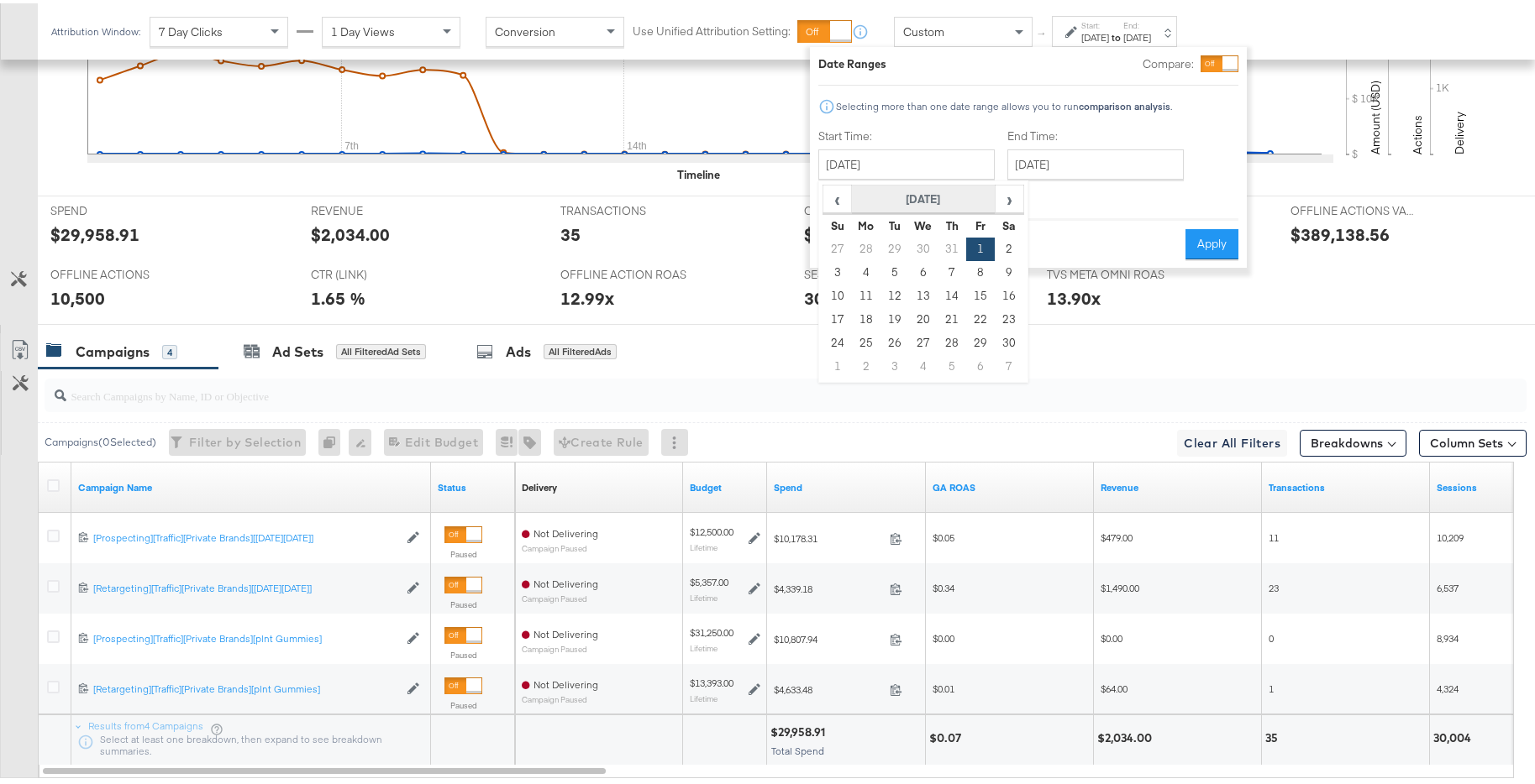
click at [992, 188] on th "[DATE]" at bounding box center [923, 197] width 143 height 29
click at [1004, 322] on td "Dec" at bounding box center [998, 316] width 50 height 42
click at [841, 270] on td "1" at bounding box center [838, 270] width 29 height 24
type input "[DATE]"
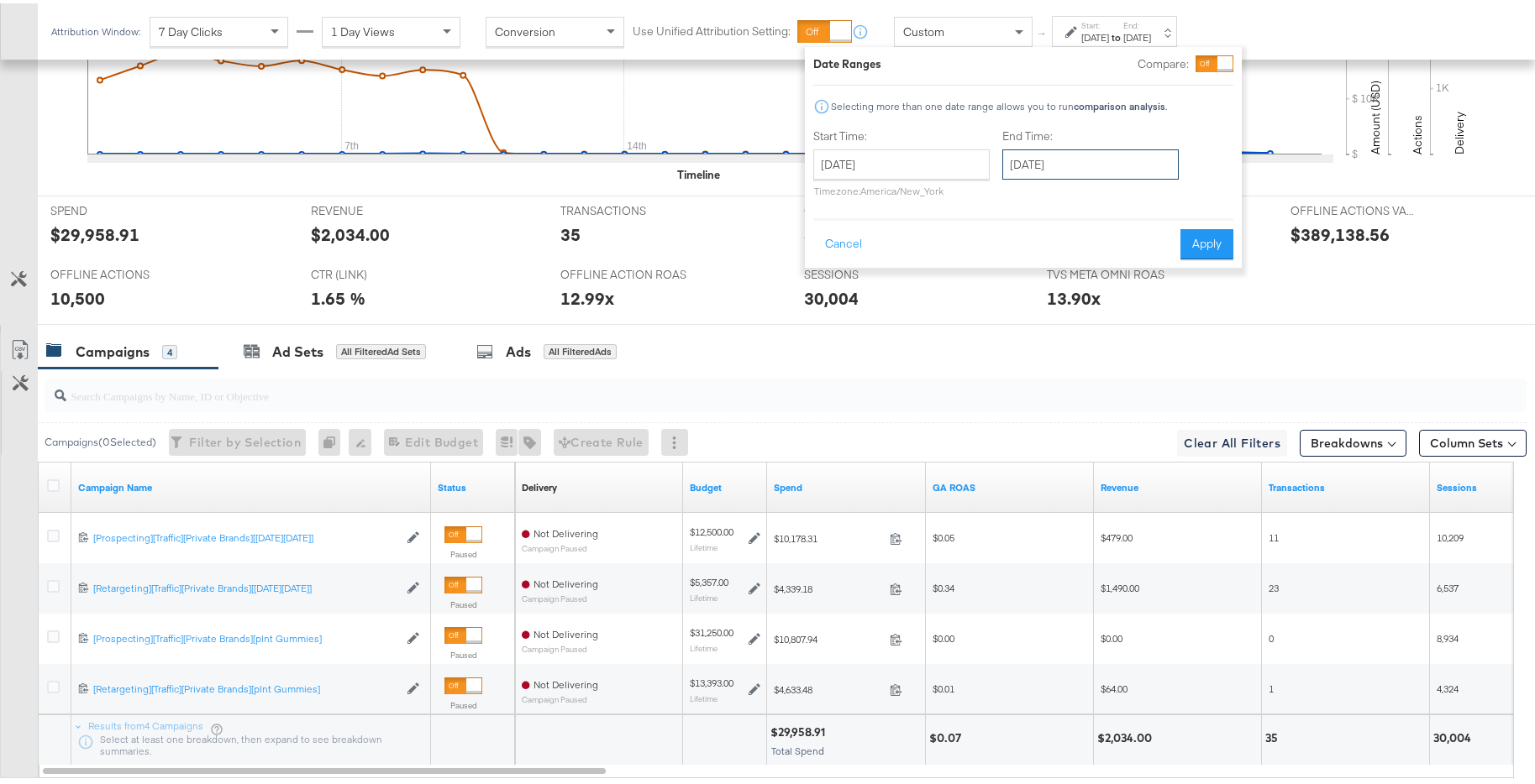
click at [1059, 168] on input "[DATE]" at bounding box center [1090, 161] width 177 height 31
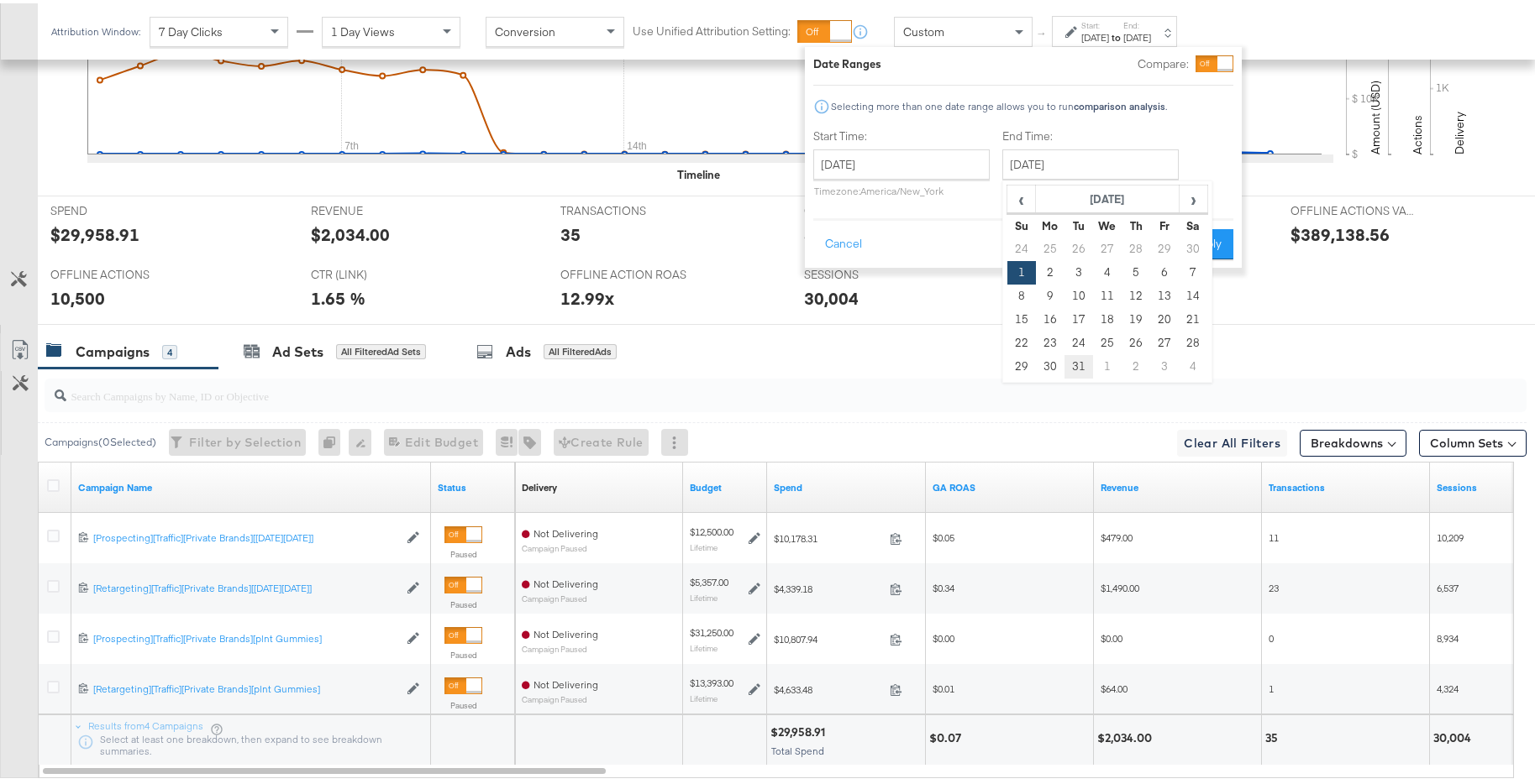
click at [1076, 367] on td "31" at bounding box center [1079, 364] width 29 height 24
type input "[DATE]"
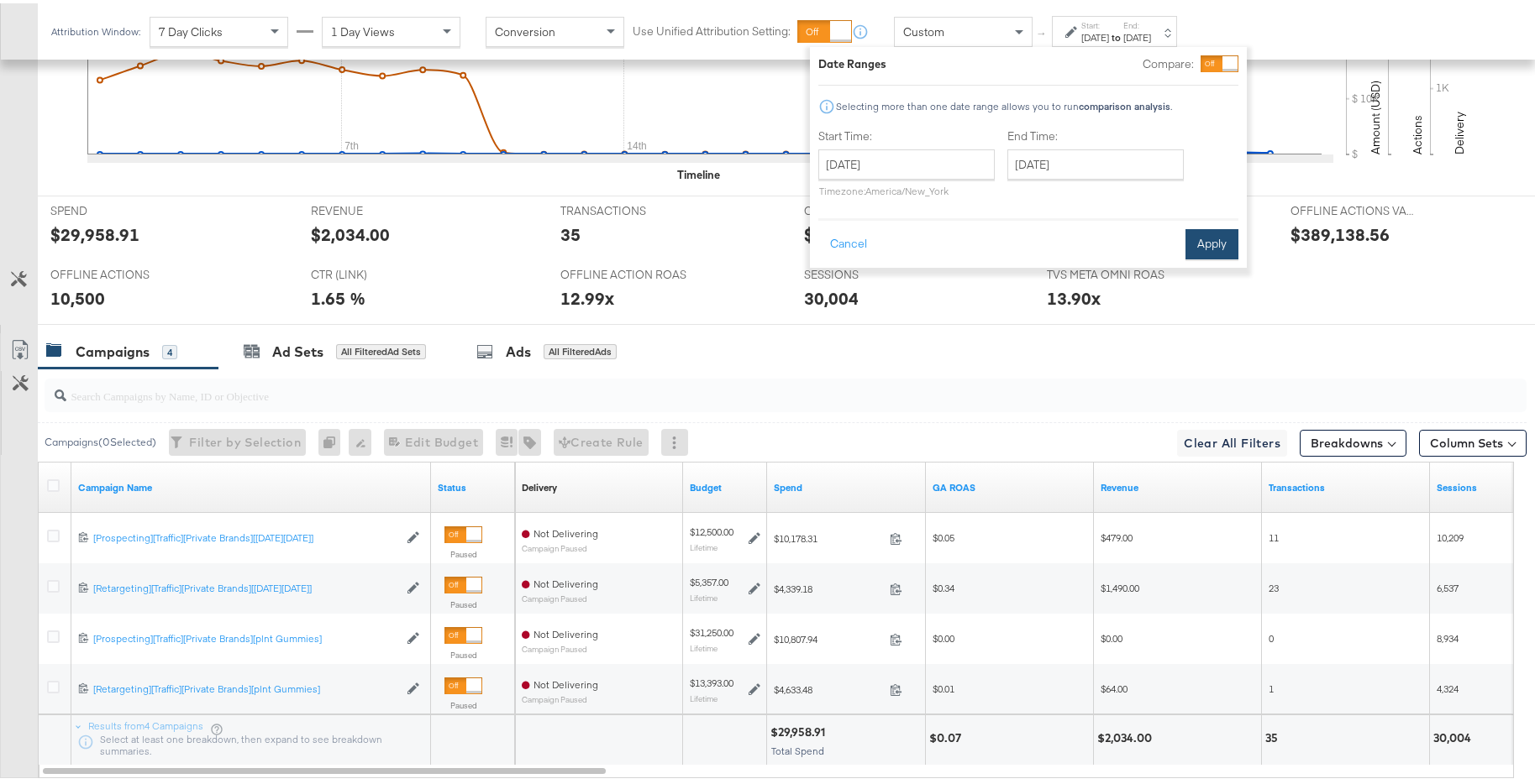
click at [1222, 246] on button "Apply" at bounding box center [1212, 241] width 53 height 31
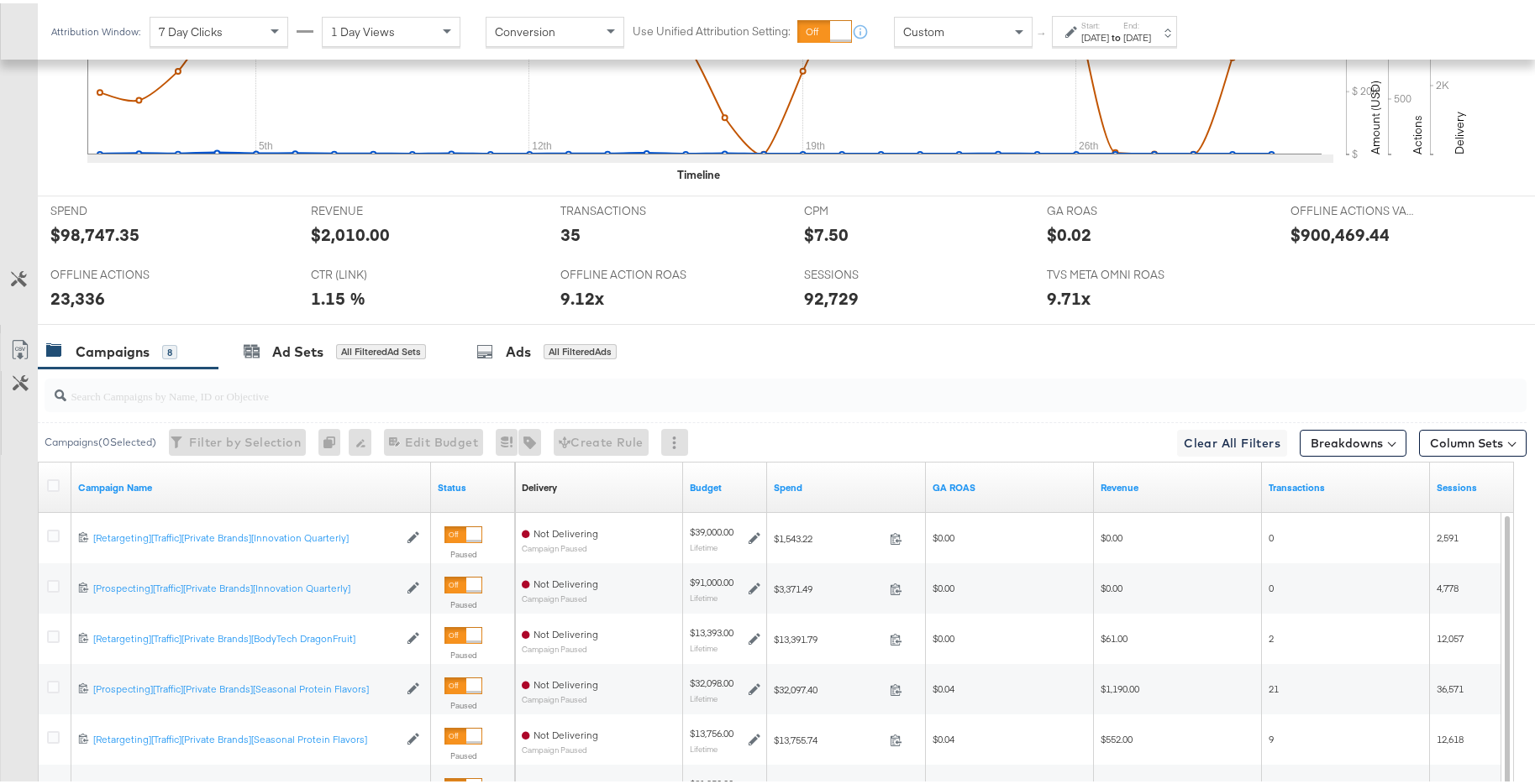
click at [1150, 36] on div "[DATE]" at bounding box center [1137, 35] width 28 height 14
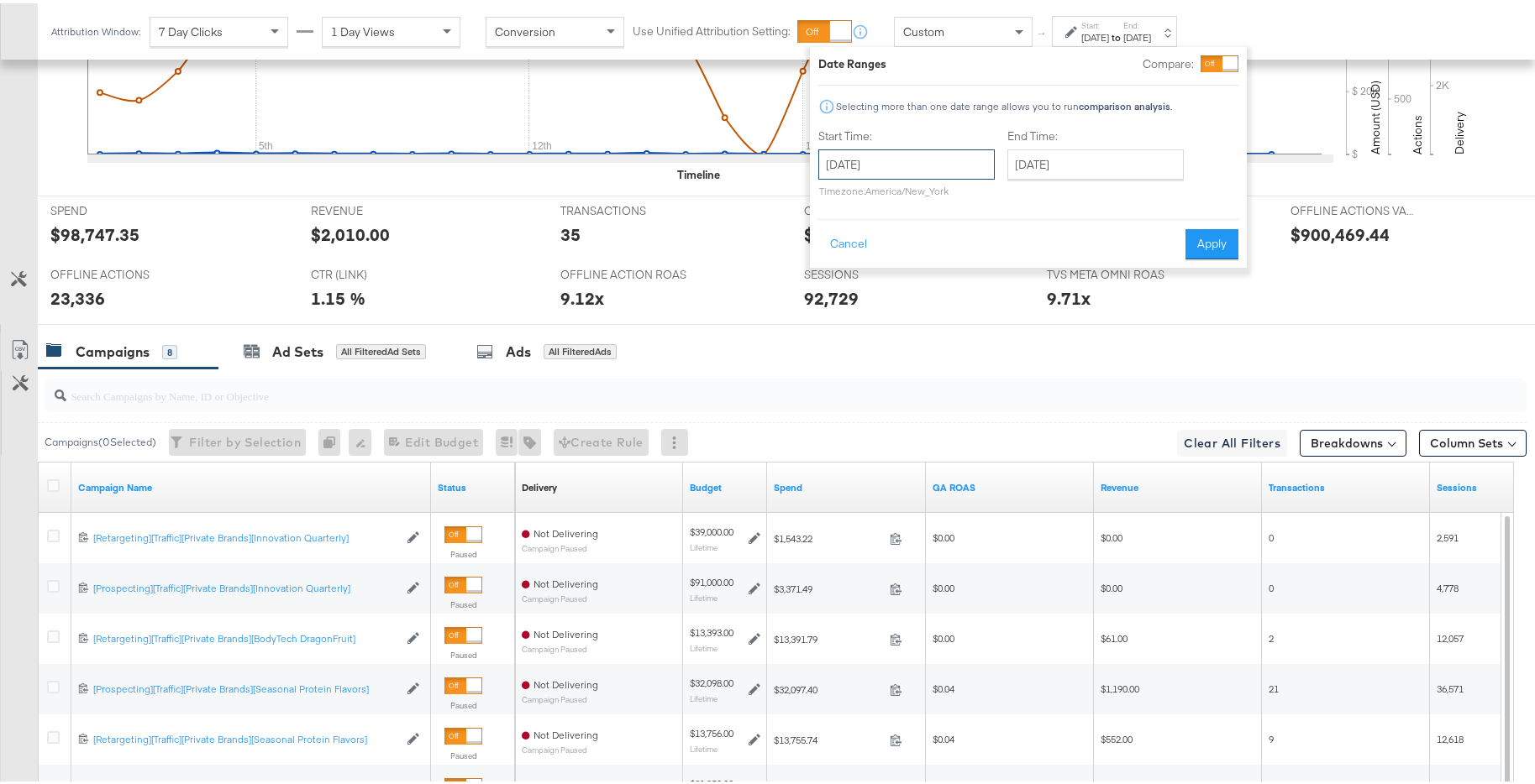
click at [911, 166] on input "[DATE]" at bounding box center [907, 161] width 177 height 31
click at [845, 205] on span "‹" at bounding box center [837, 196] width 26 height 25
click at [973, 243] on td "1" at bounding box center [981, 246] width 29 height 24
type input "[DATE]"
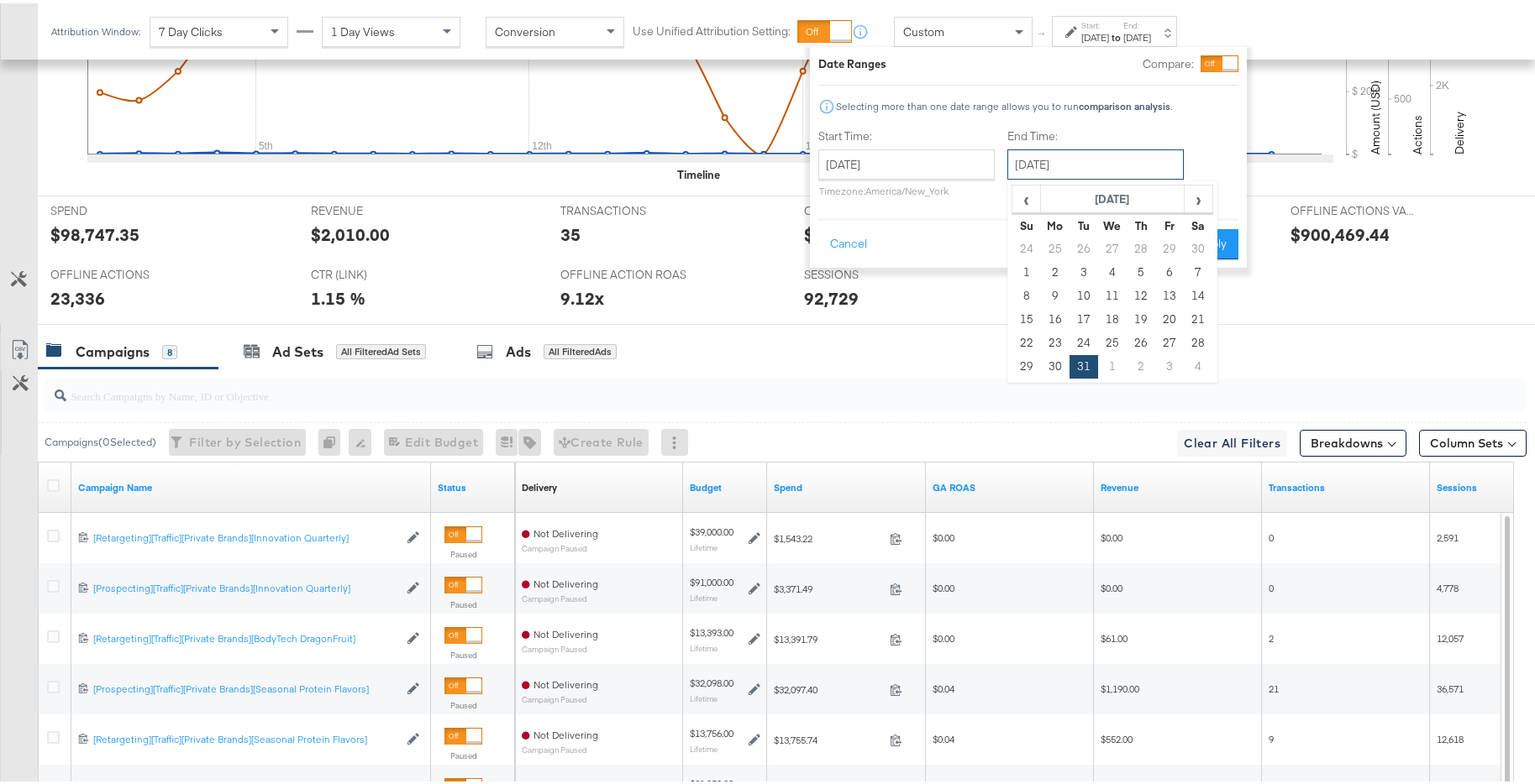
click at [1138, 169] on input "[DATE]" at bounding box center [1095, 161] width 177 height 31
click at [1036, 199] on span "‹" at bounding box center [1026, 196] width 26 height 25
click at [1213, 342] on div "‹ November 2024 › Su Mo Tu We Th Fr Sa 27 28 29 30 31 1 2 3 4 5 6 7 8 9 10 11 1…" at bounding box center [1111, 278] width 210 height 202
click at [1206, 339] on td "30" at bounding box center [1198, 340] width 29 height 24
type input "[DATE]"
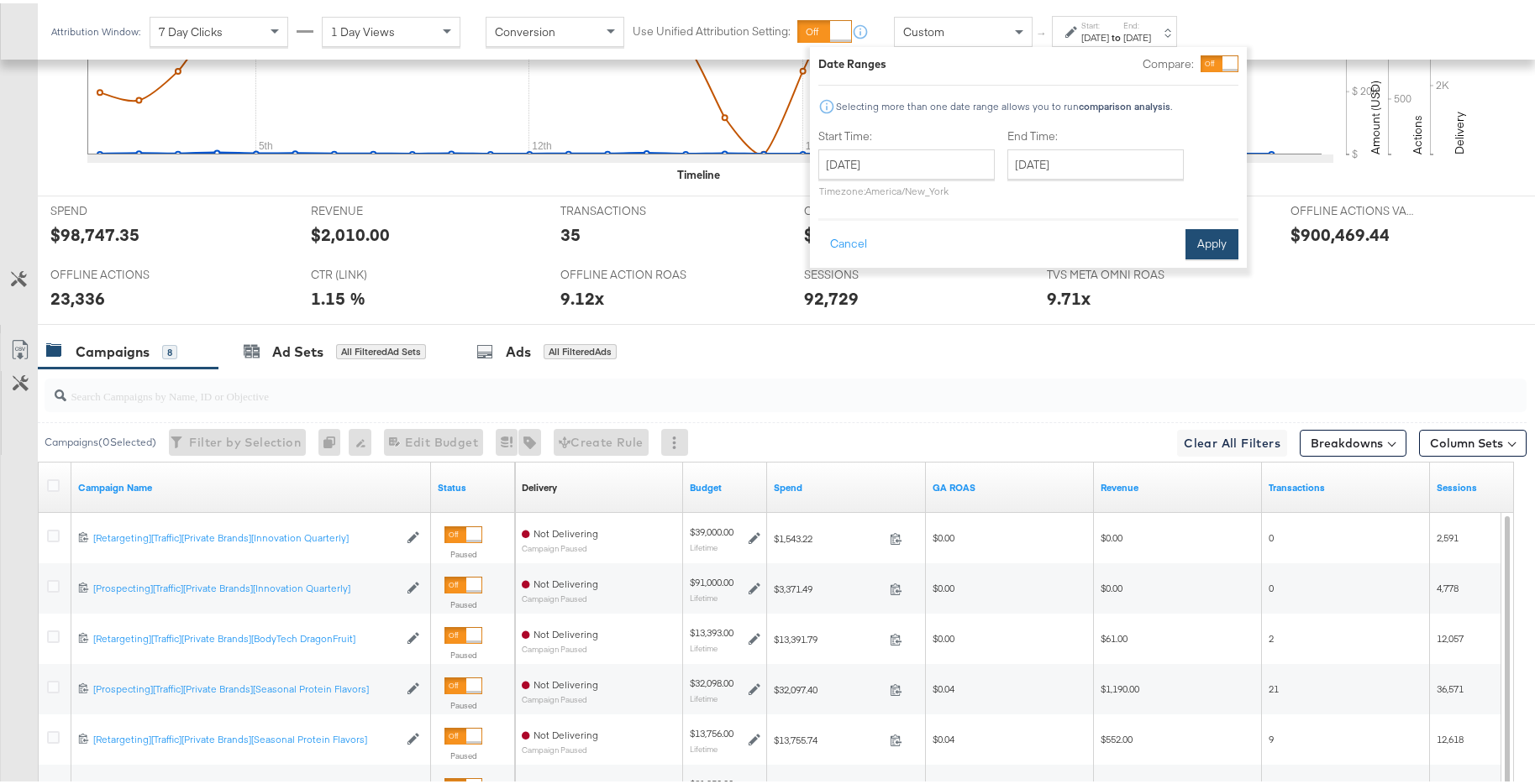
click at [1219, 239] on button "Apply" at bounding box center [1212, 241] width 53 height 31
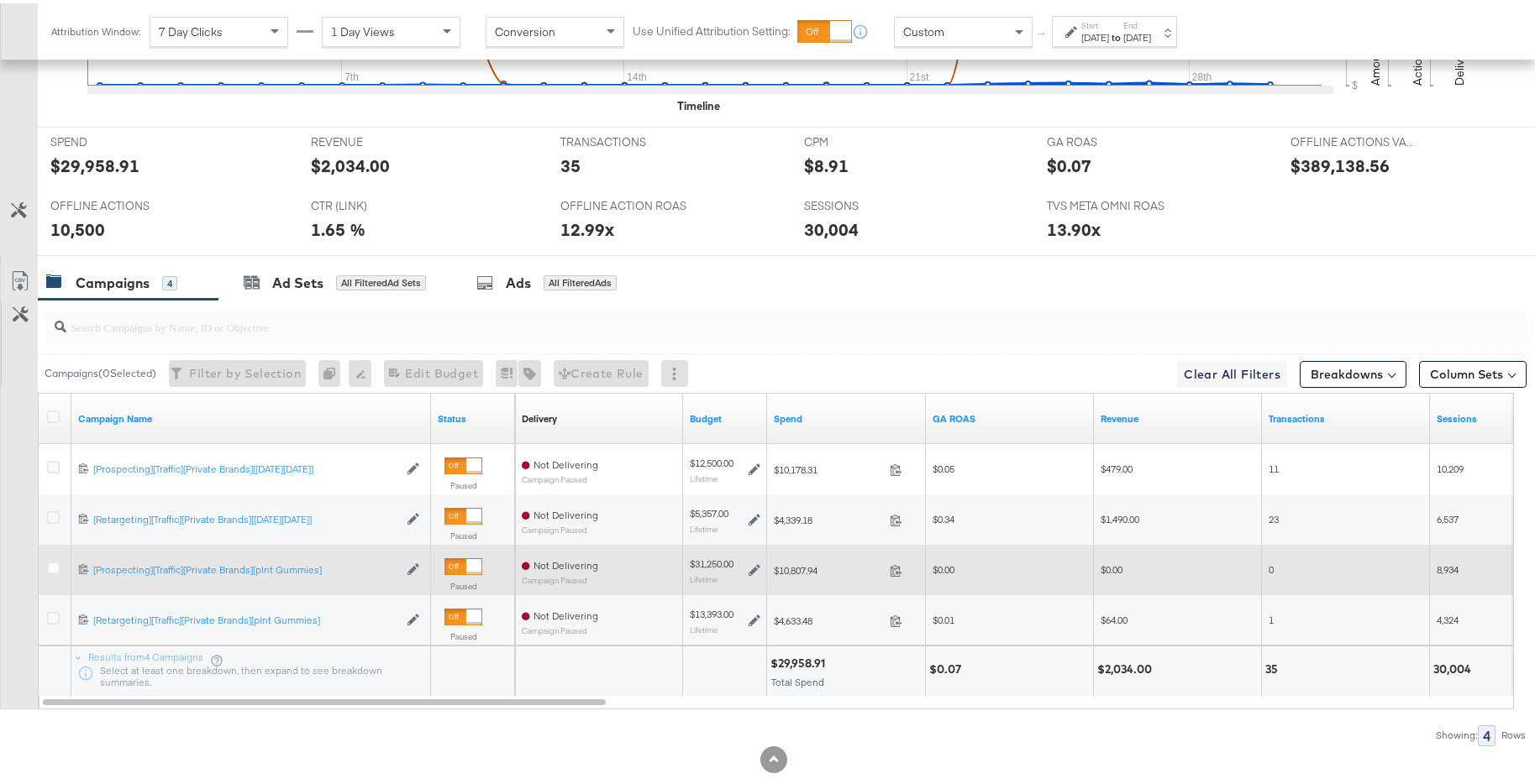
scroll to position [764, 0]
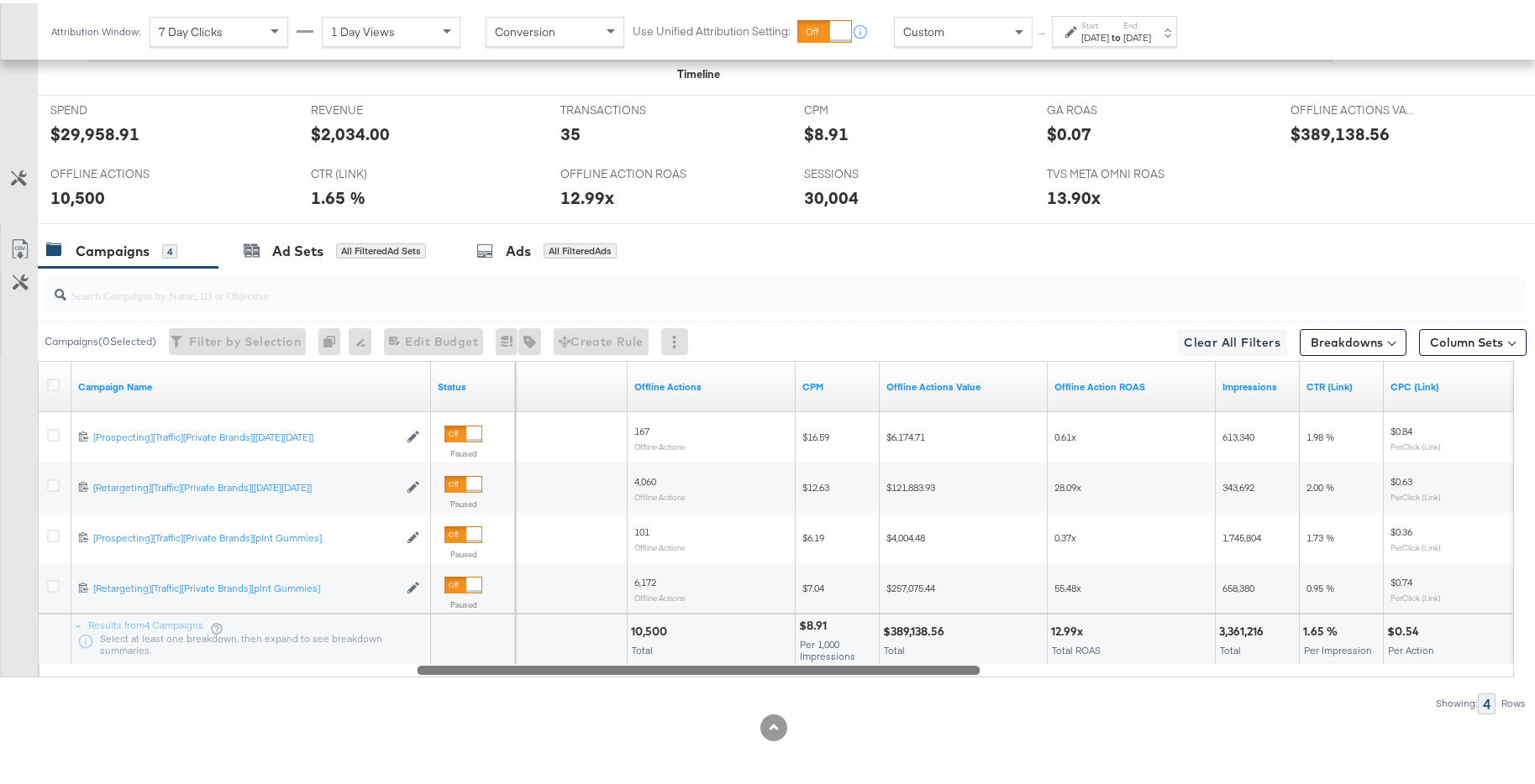
drag, startPoint x: 559, startPoint y: 665, endPoint x: 980, endPoint y: 642, distance: 421.6
click at [980, 642] on div "Campaign Name Status Sessions Offline Actions CPM Offline Actions Value Offline…" at bounding box center [776, 515] width 1476 height 316
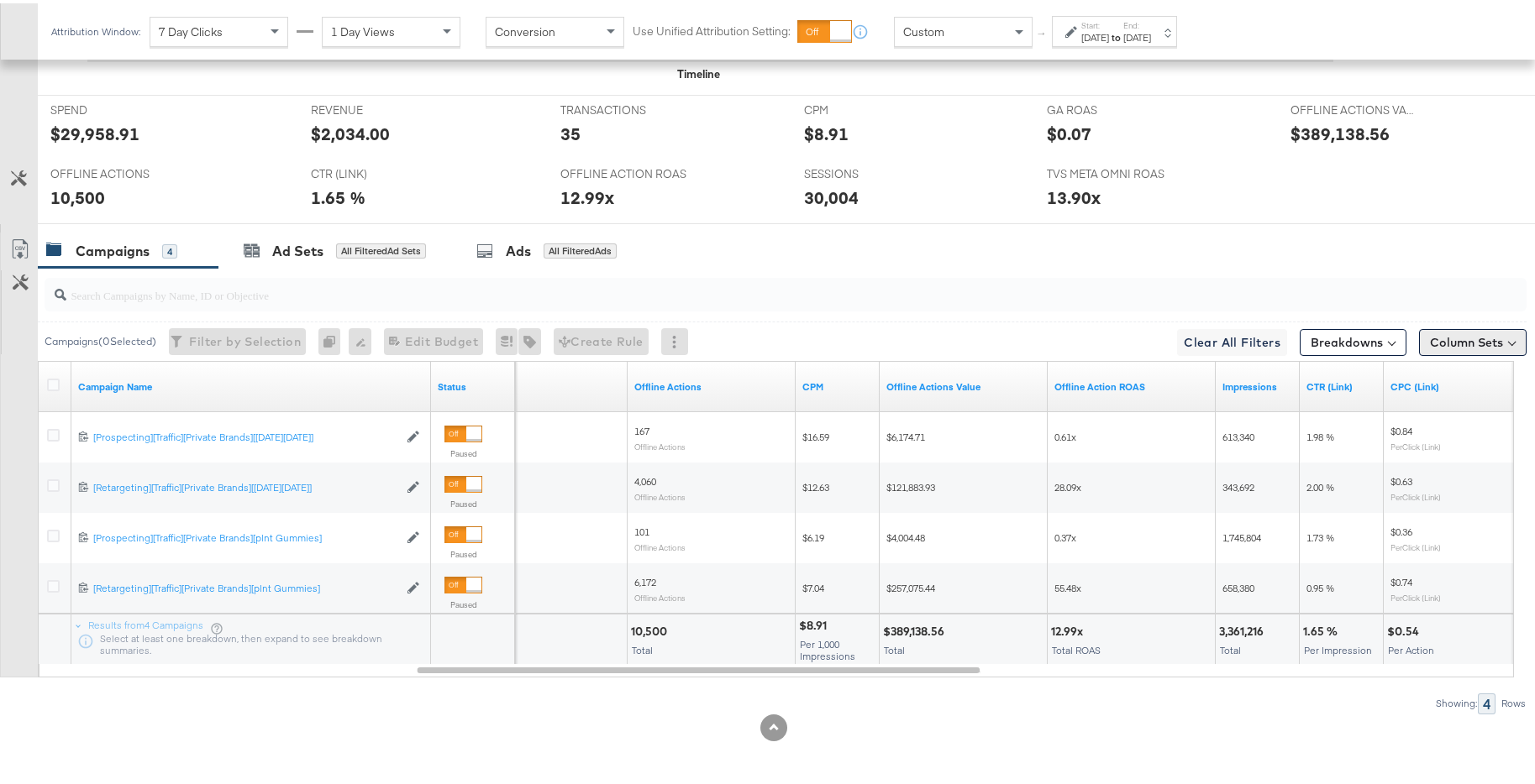
click at [1431, 337] on button "Column Sets" at bounding box center [1472, 339] width 108 height 27
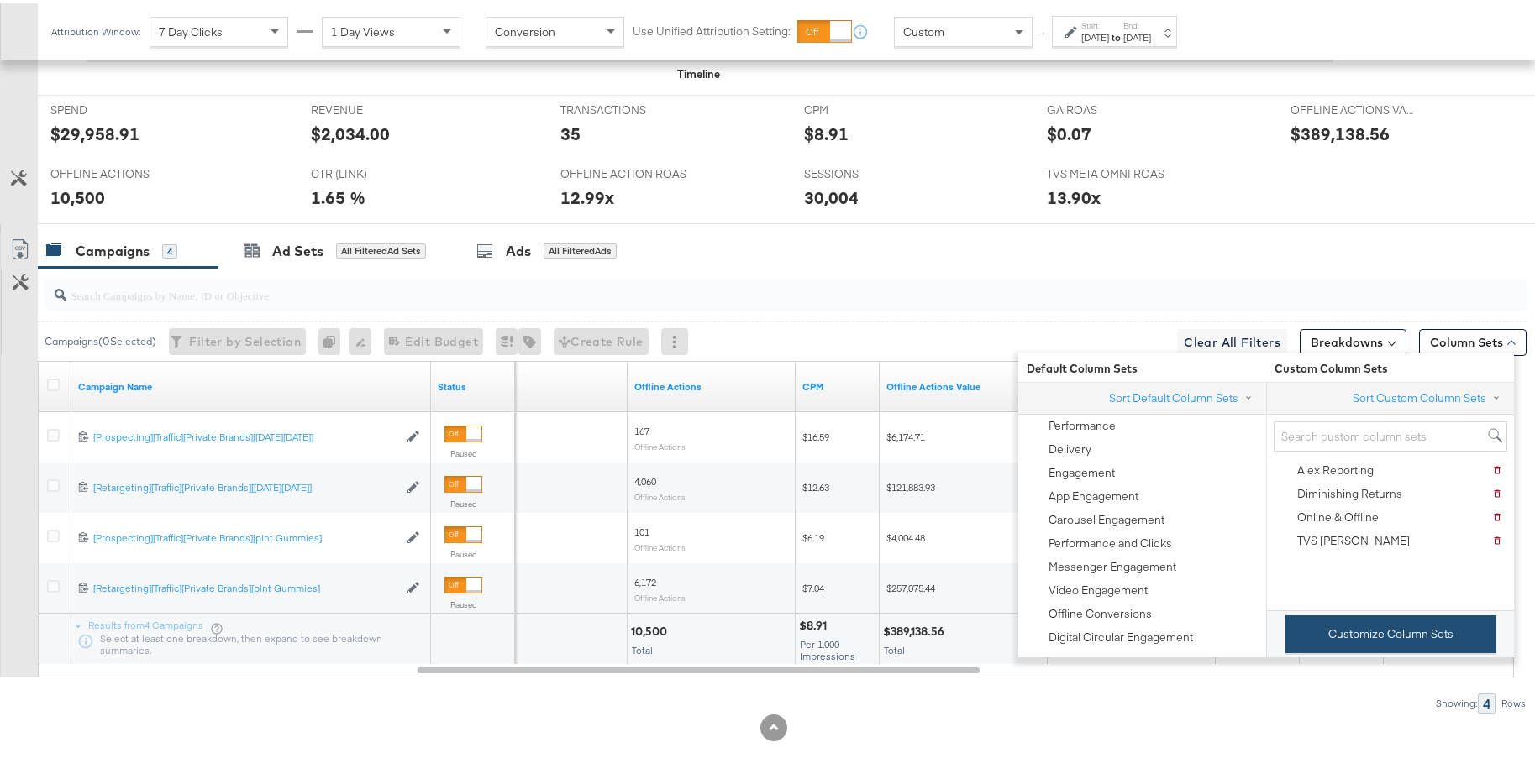
click at [1351, 645] on button "Customize Column Sets" at bounding box center [1391, 630] width 211 height 38
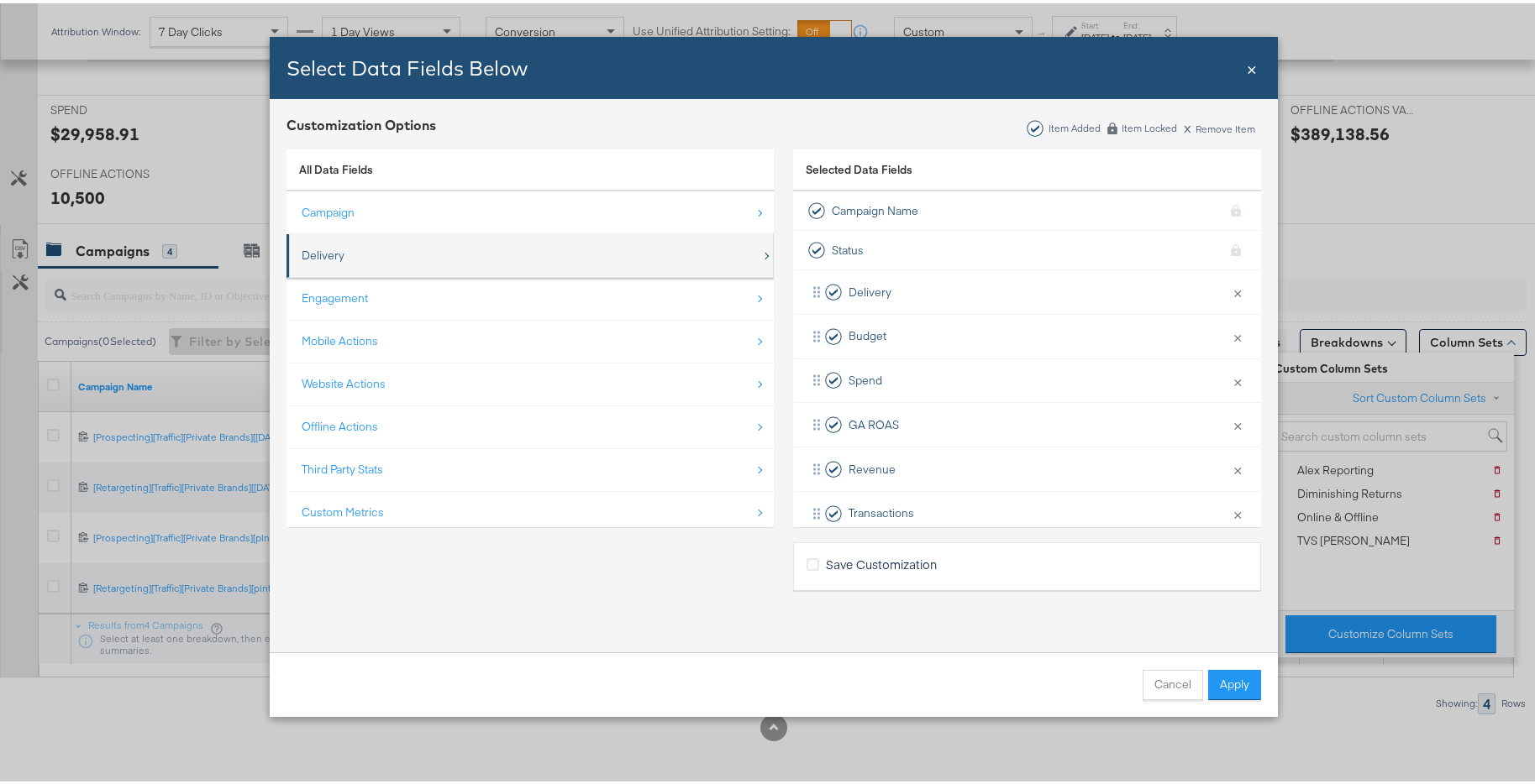
click at [552, 260] on div "Delivery" at bounding box center [531, 252] width 459 height 35
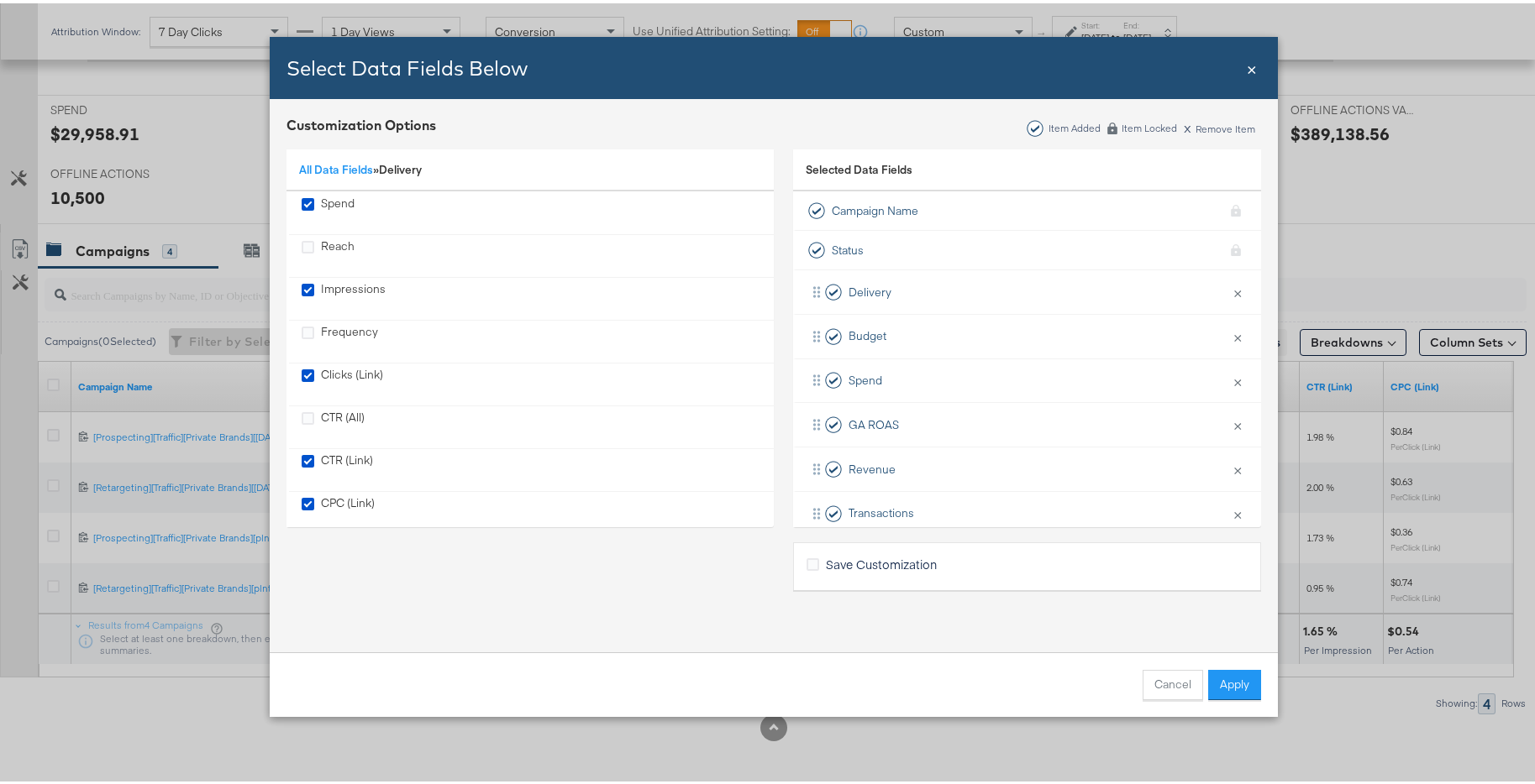
click at [1246, 66] on span "×" at bounding box center [1251, 64] width 10 height 23
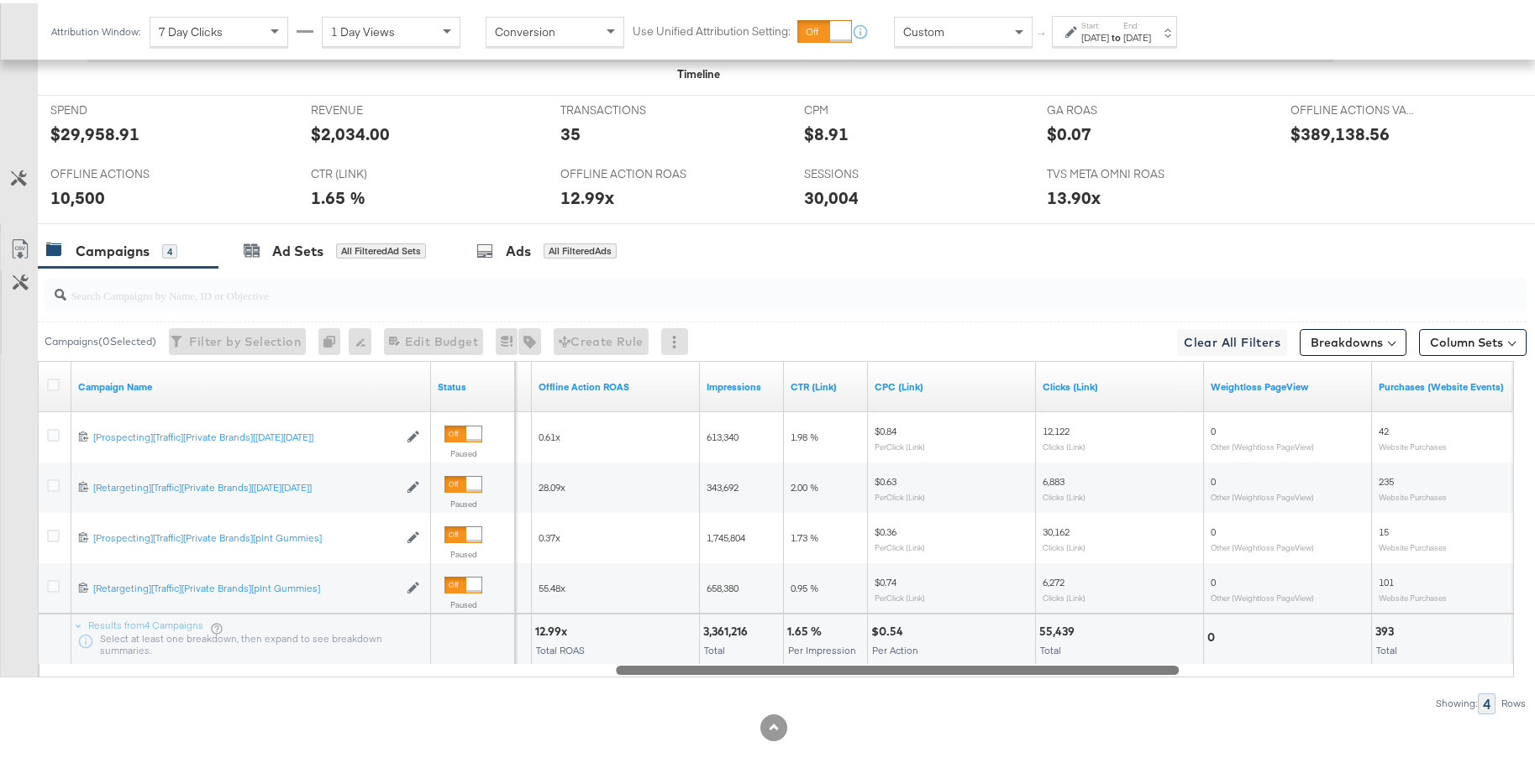
drag, startPoint x: 808, startPoint y: 665, endPoint x: 1007, endPoint y: 665, distance: 199.0
click at [1007, 665] on div at bounding box center [897, 666] width 563 height 14
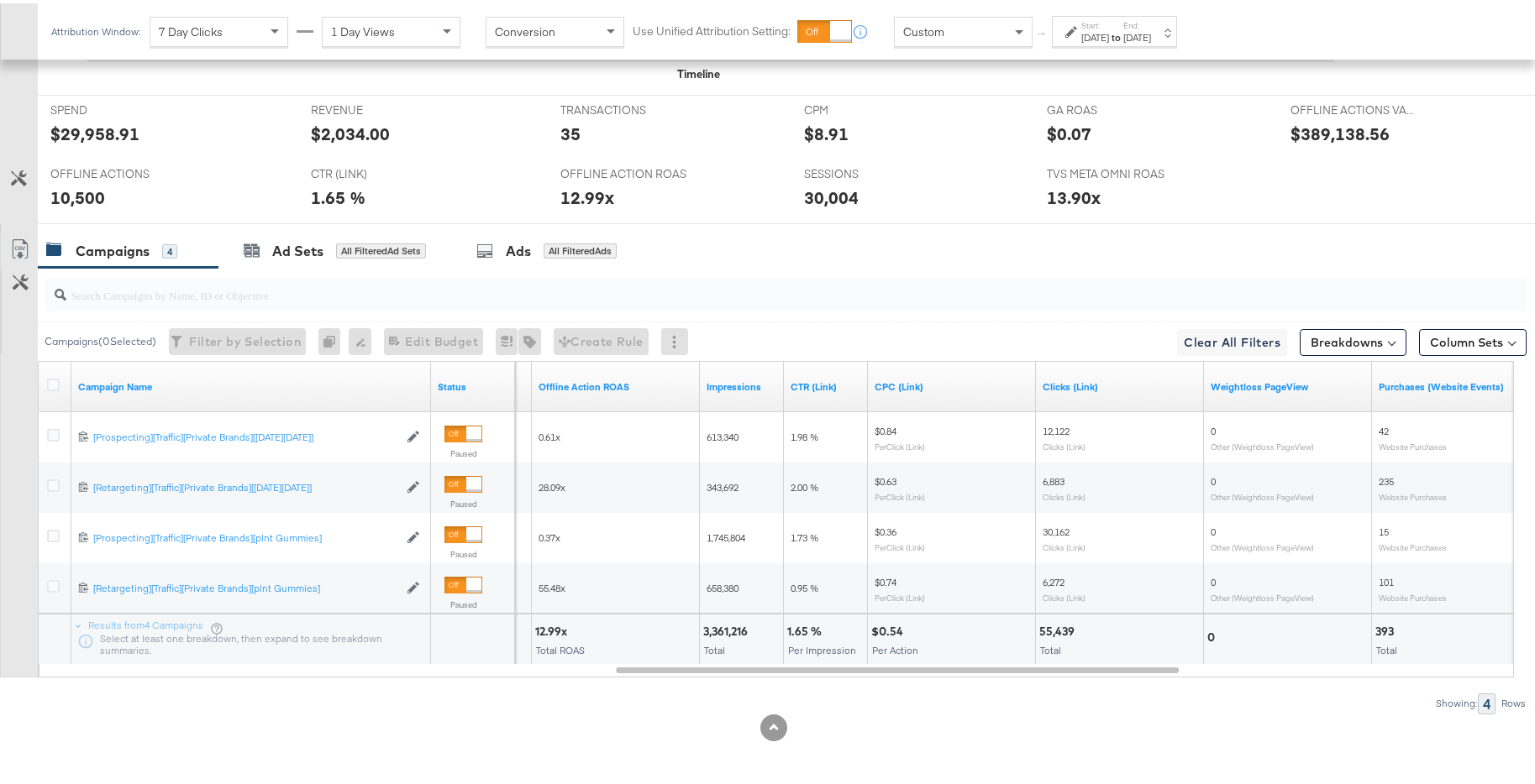
click at [1150, 26] on label "End:" at bounding box center [1137, 22] width 28 height 11
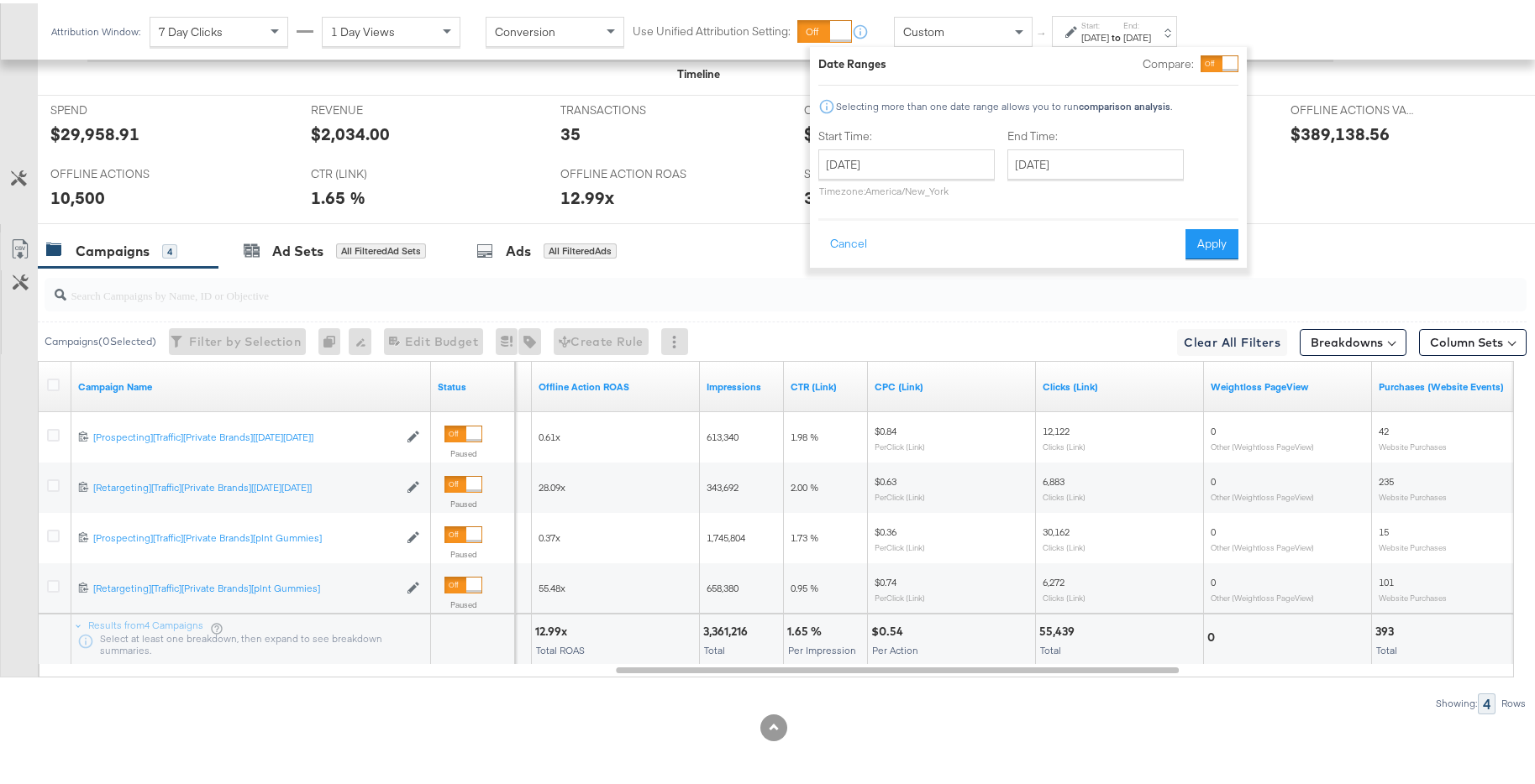
drag, startPoint x: 904, startPoint y: 180, endPoint x: 926, endPoint y: 163, distance: 27.8
click at [906, 177] on div "November 1st 2024 ‹ November 2024 › Su Mo Tu We Th Fr Sa 27 28 29 30 31 1 2 3 4…" at bounding box center [907, 170] width 177 height 48
click at [947, 172] on input "[DATE]" at bounding box center [907, 161] width 177 height 31
click at [1001, 197] on span "›" at bounding box center [1009, 196] width 26 height 25
click at [835, 272] on td "1" at bounding box center [838, 270] width 29 height 24
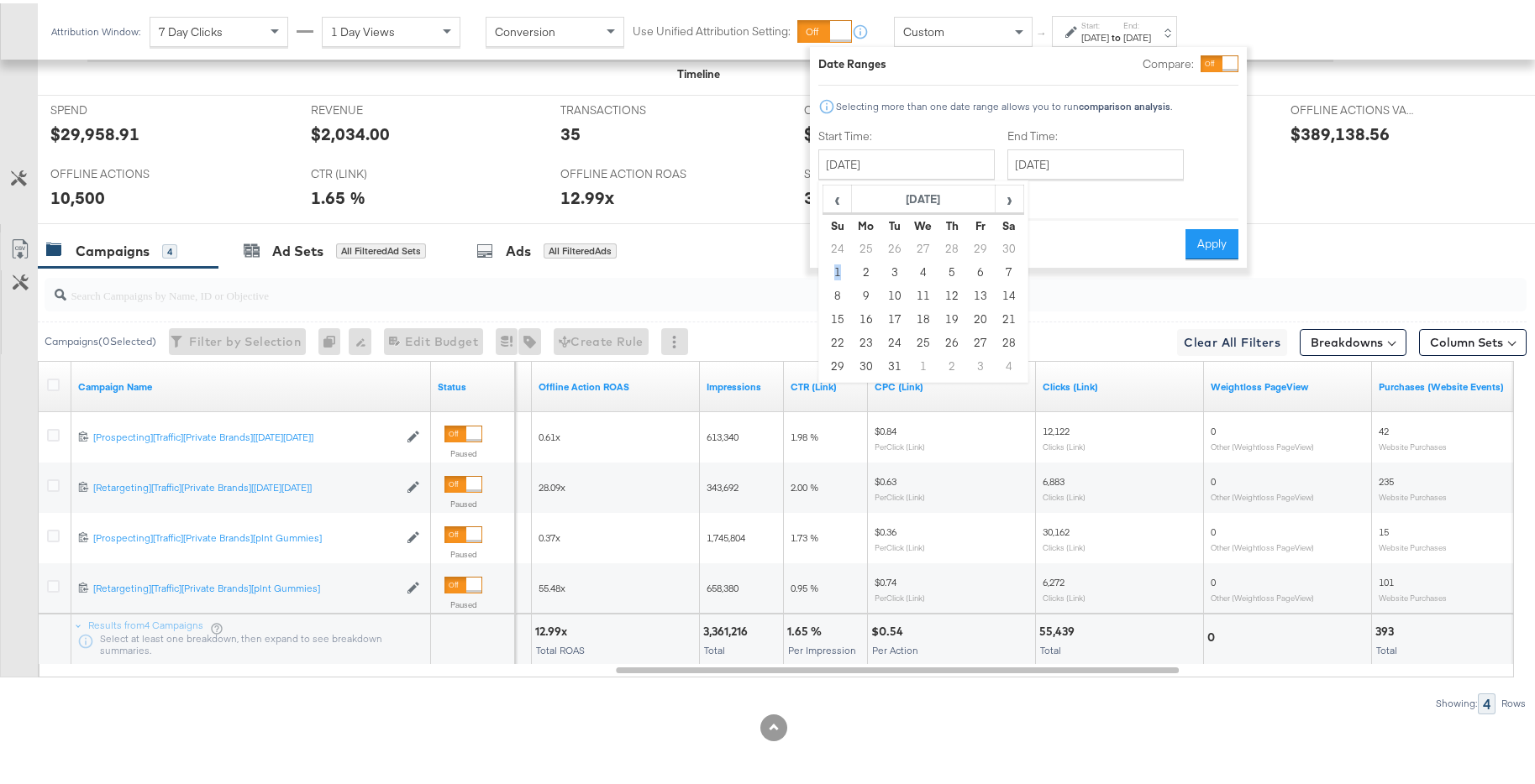
type input "[DATE]"
click at [1135, 163] on input "[DATE]" at bounding box center [1090, 161] width 177 height 31
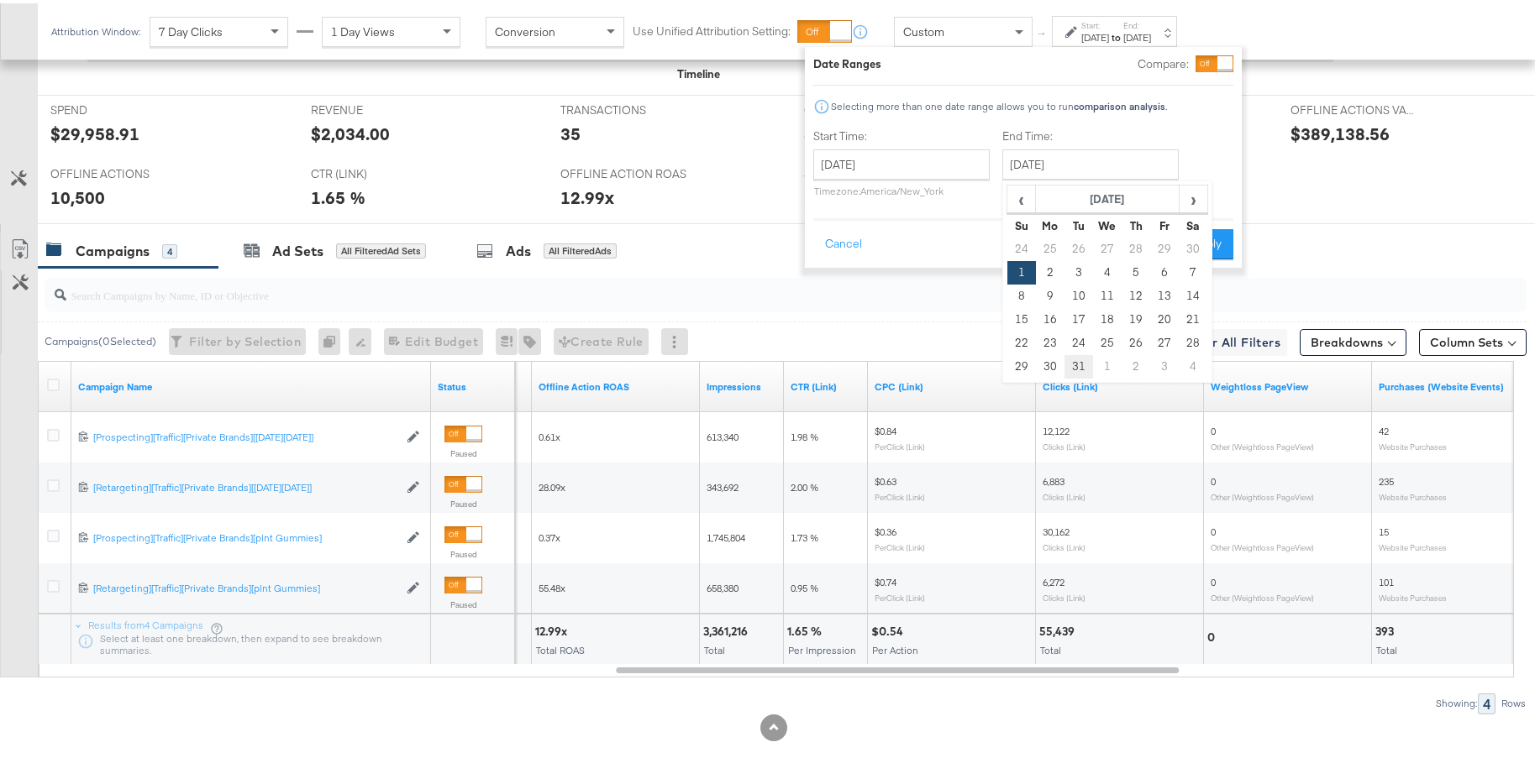
click at [1079, 367] on td "31" at bounding box center [1079, 364] width 29 height 24
type input "[DATE]"
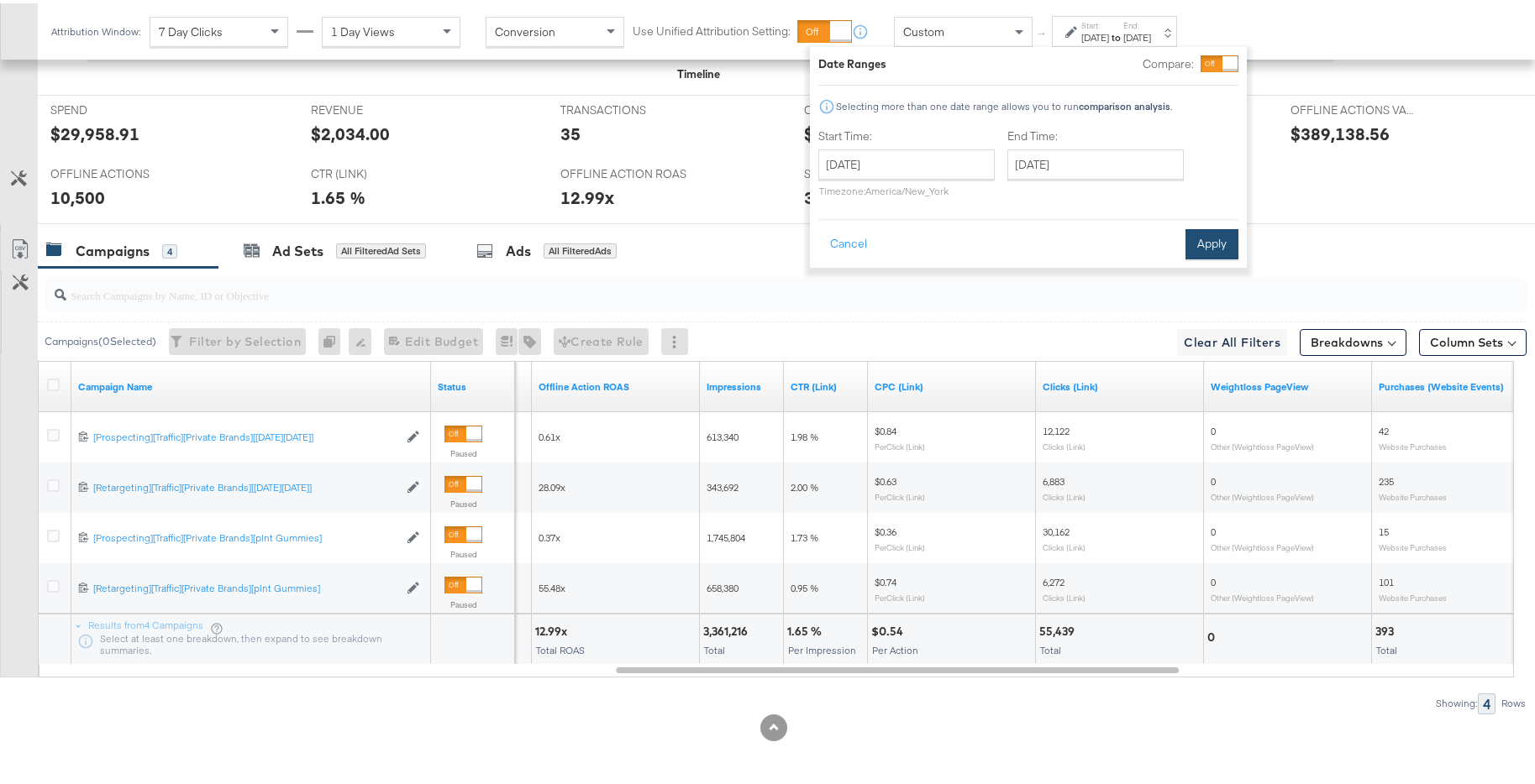
click at [1212, 243] on button "Apply" at bounding box center [1212, 241] width 53 height 31
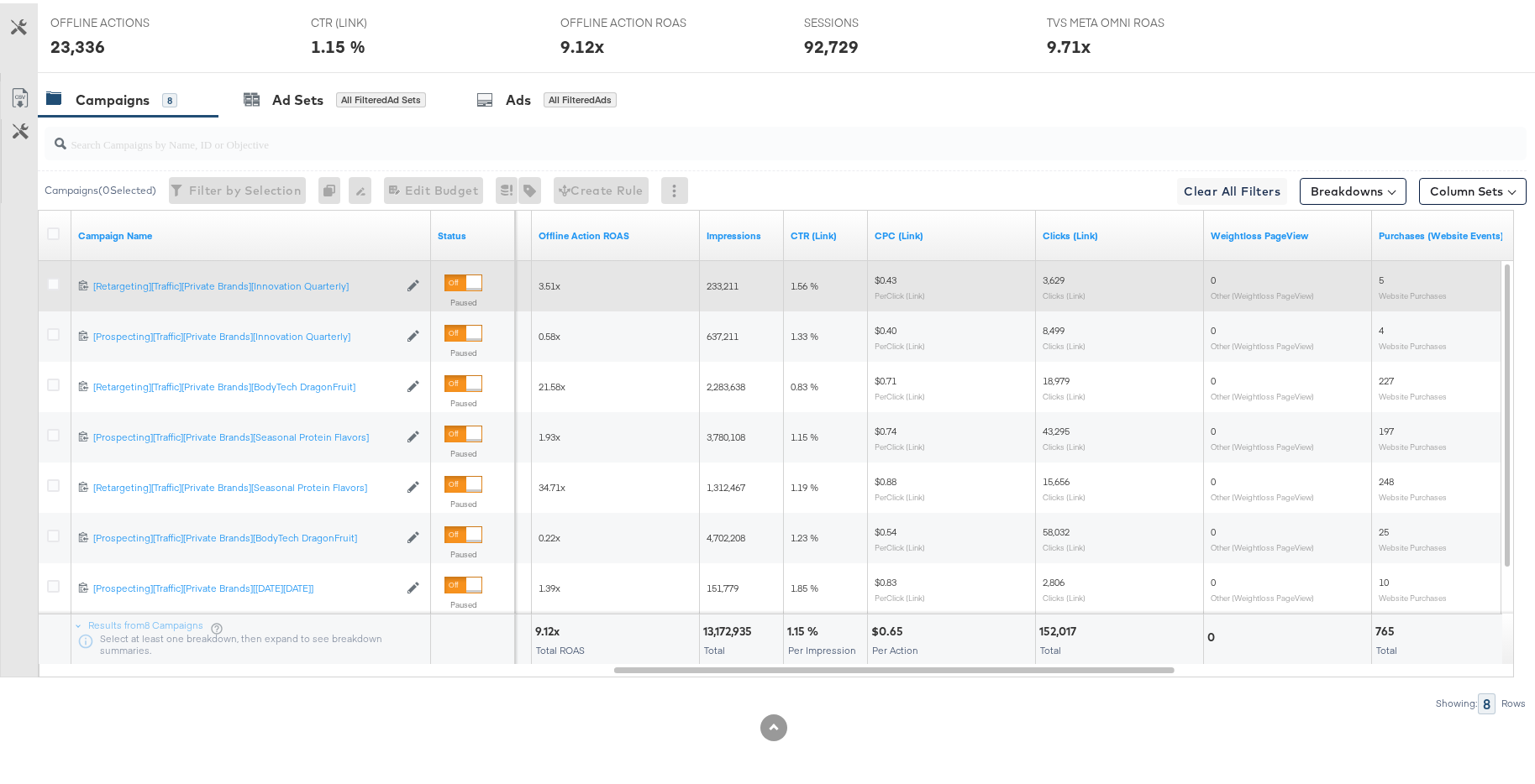
scroll to position [49, 0]
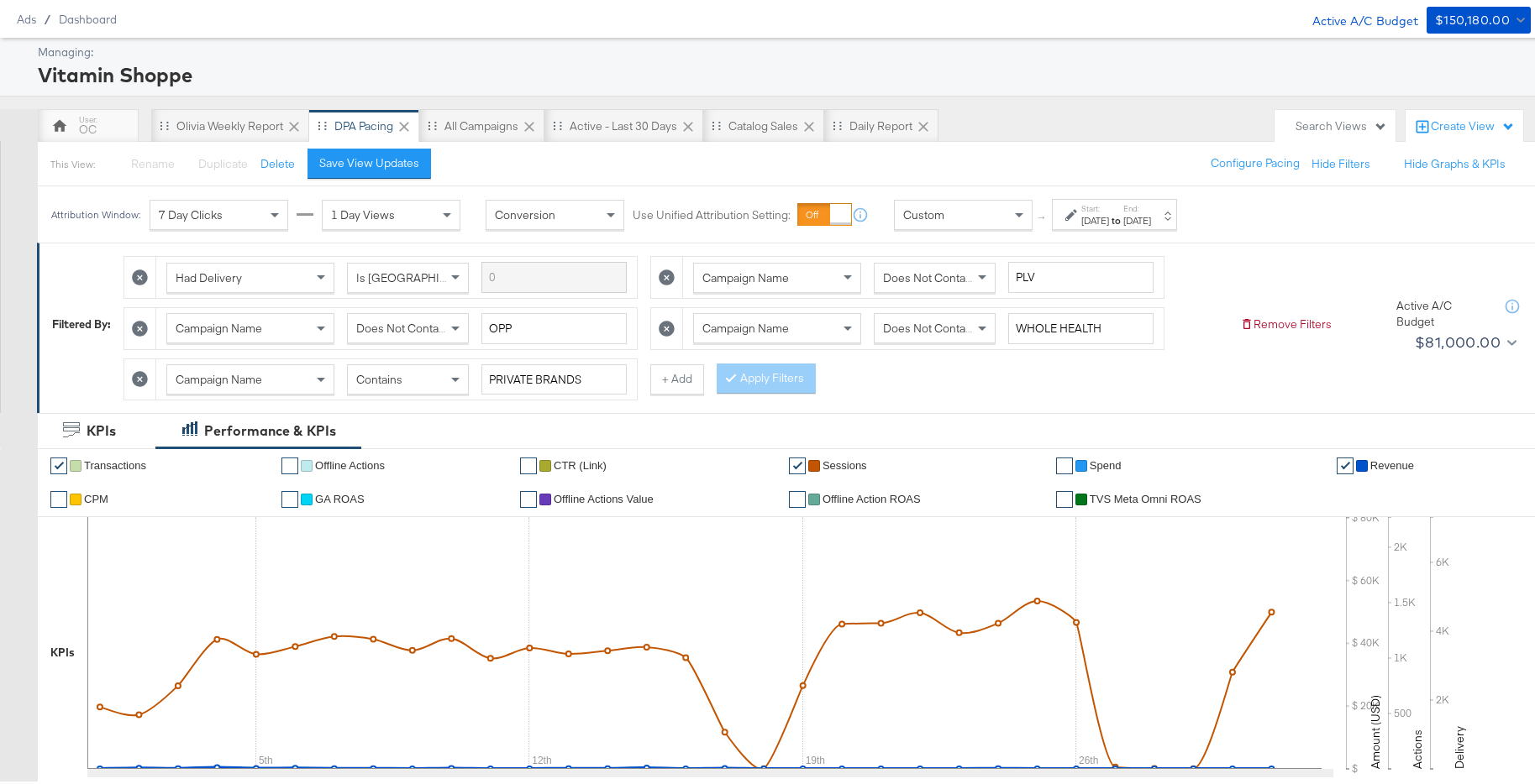
click at [1150, 211] on div "[DATE]" at bounding box center [1137, 217] width 28 height 14
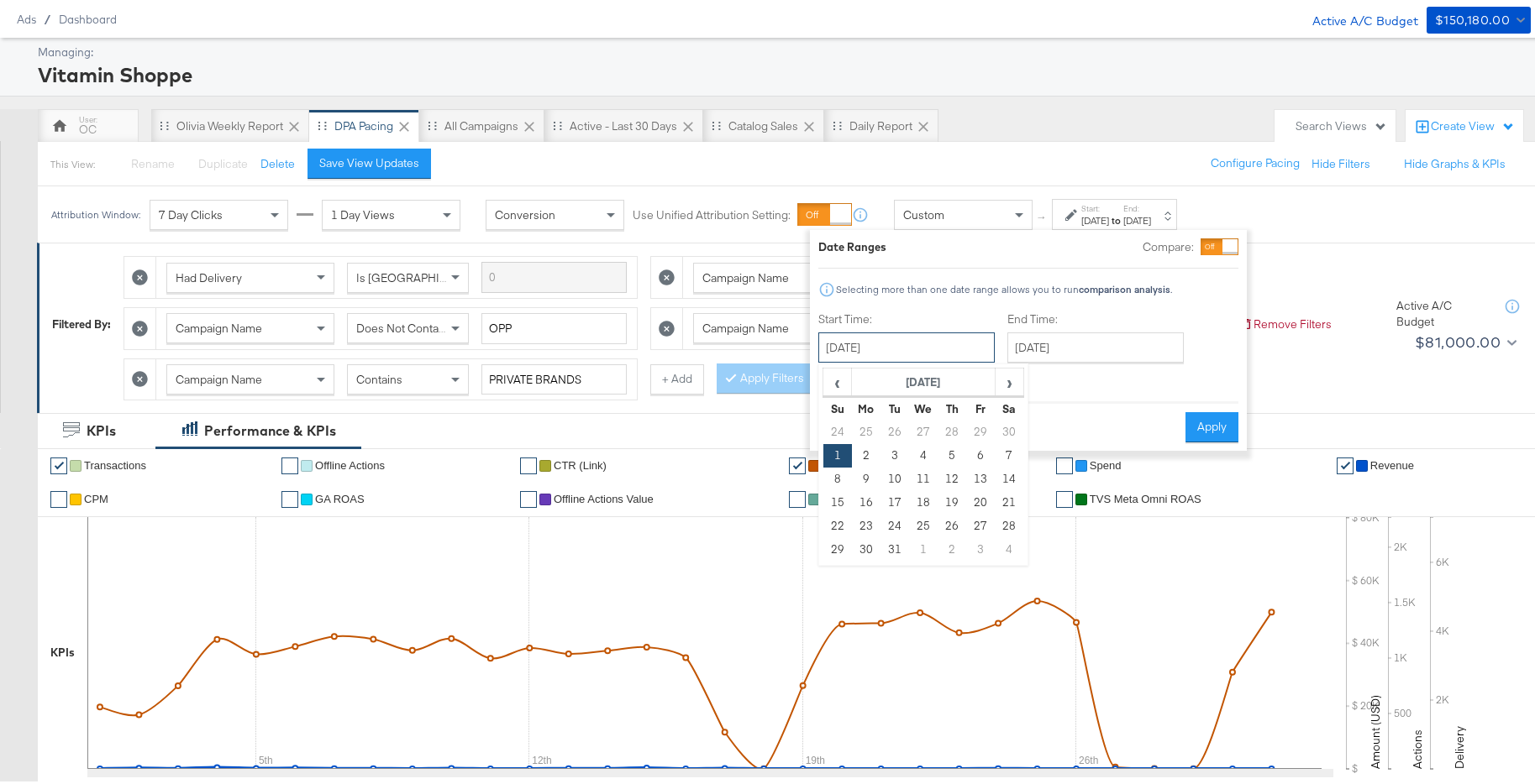
click at [911, 344] on input "[DATE]" at bounding box center [907, 344] width 177 height 31
click at [840, 388] on span "‹" at bounding box center [837, 378] width 26 height 25
click at [845, 381] on span "‹" at bounding box center [837, 378] width 26 height 25
click at [901, 431] on td "1" at bounding box center [895, 429] width 29 height 24
type input "[DATE]"
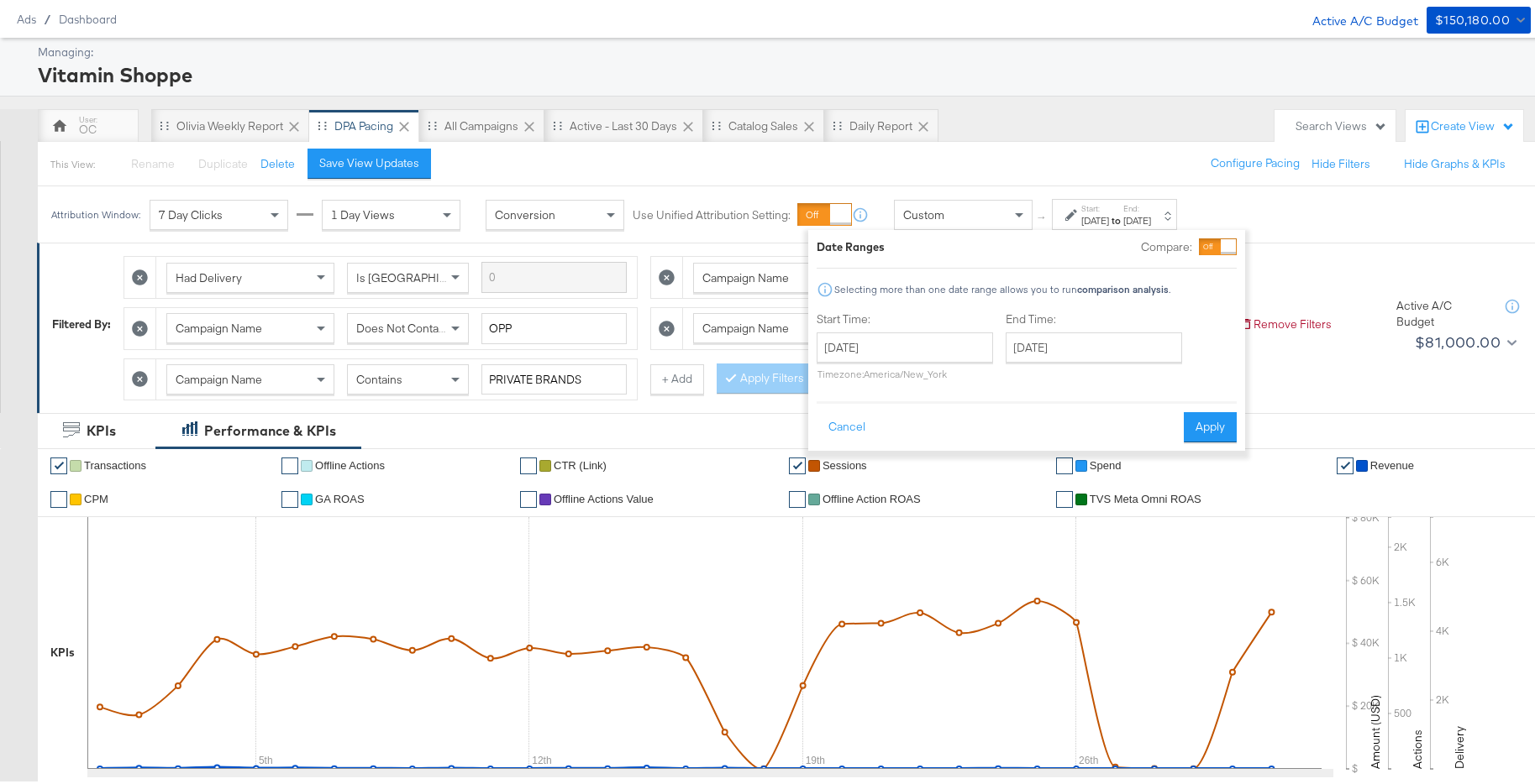
click at [1127, 327] on div "End Time: December 31st 2024 ‹ December 2024 › Su Mo Tu We Th Fr Sa 24 25 26 27…" at bounding box center [1097, 346] width 183 height 76
click at [1127, 334] on input "[DATE]" at bounding box center [1094, 344] width 177 height 31
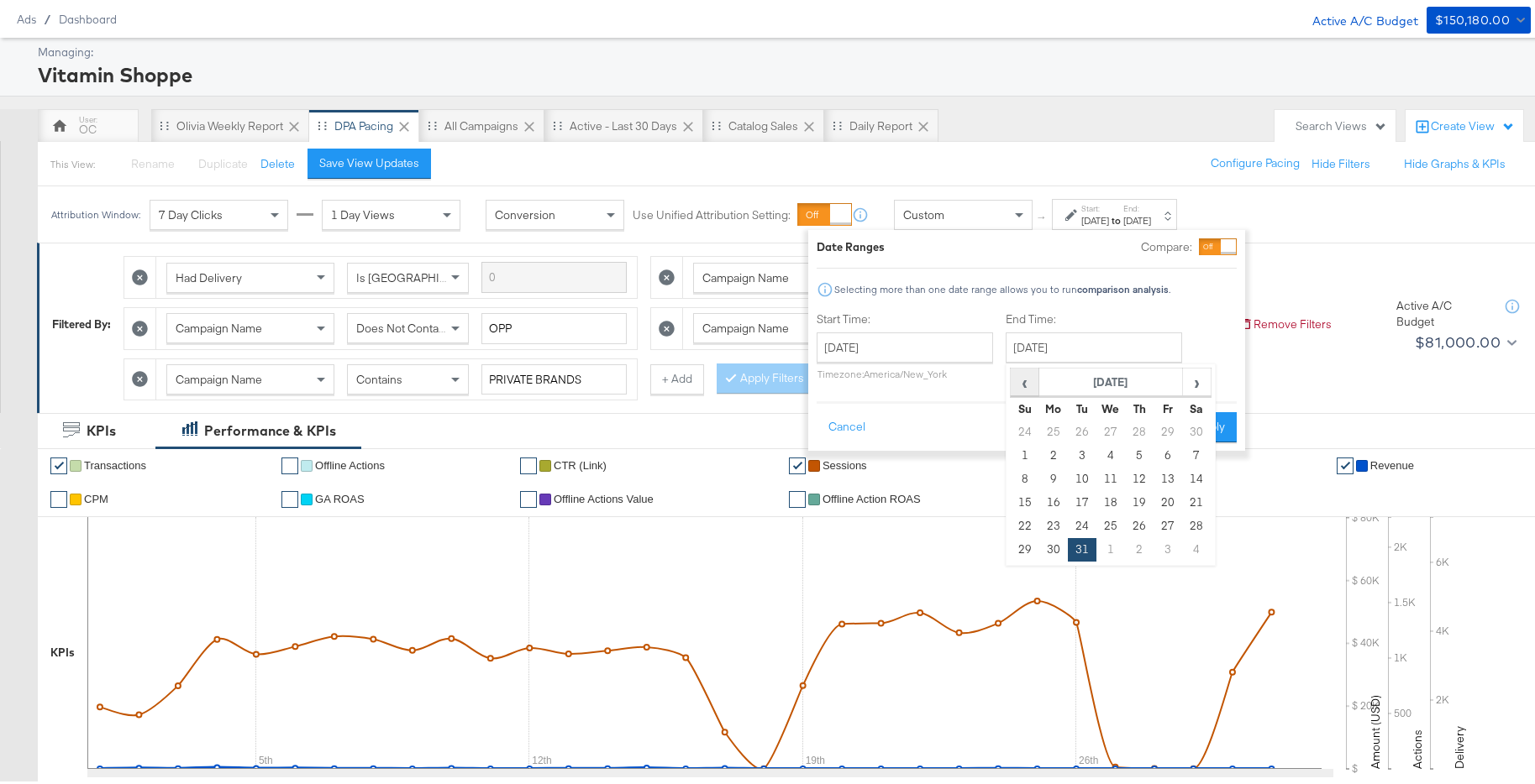
click at [1025, 382] on span "‹" at bounding box center [1024, 378] width 26 height 25
click at [1032, 394] on th "Su" at bounding box center [1025, 406] width 29 height 24
click at [1021, 381] on span "‹" at bounding box center [1024, 378] width 26 height 25
click at [1138, 519] on td "31" at bounding box center [1139, 524] width 29 height 24
type input "[DATE]"
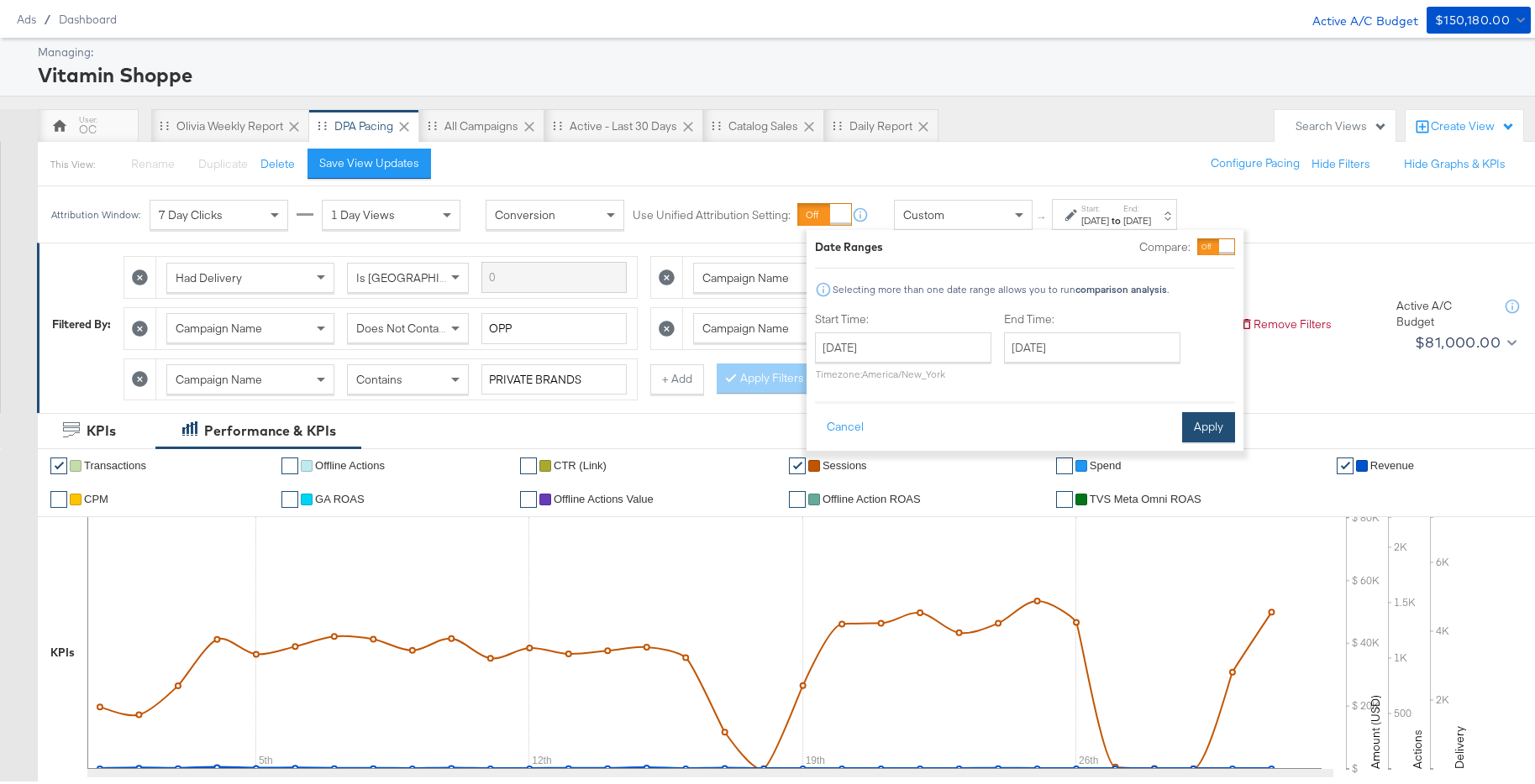
click at [1223, 423] on button "Apply" at bounding box center [1208, 424] width 53 height 31
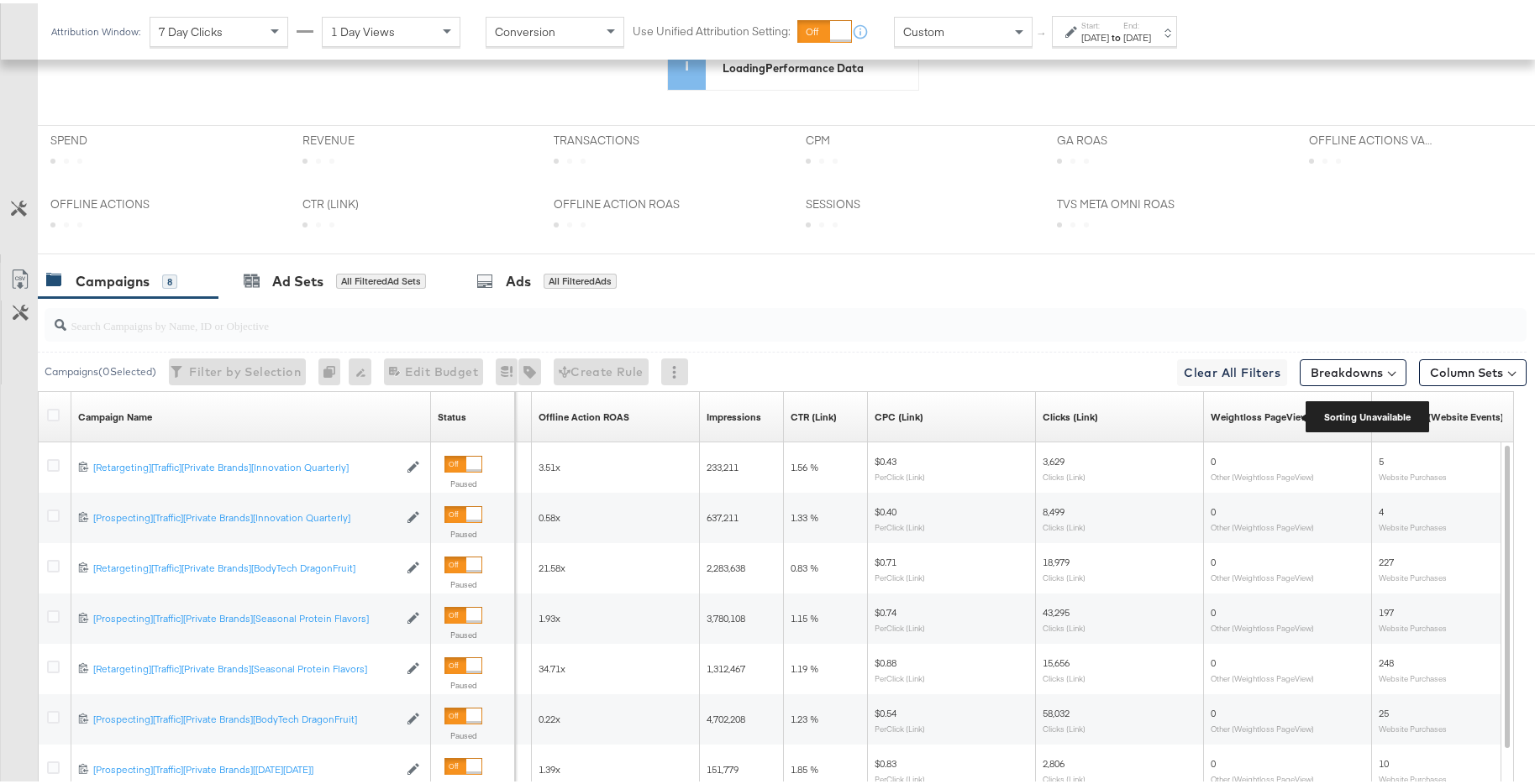
scroll to position [501, 0]
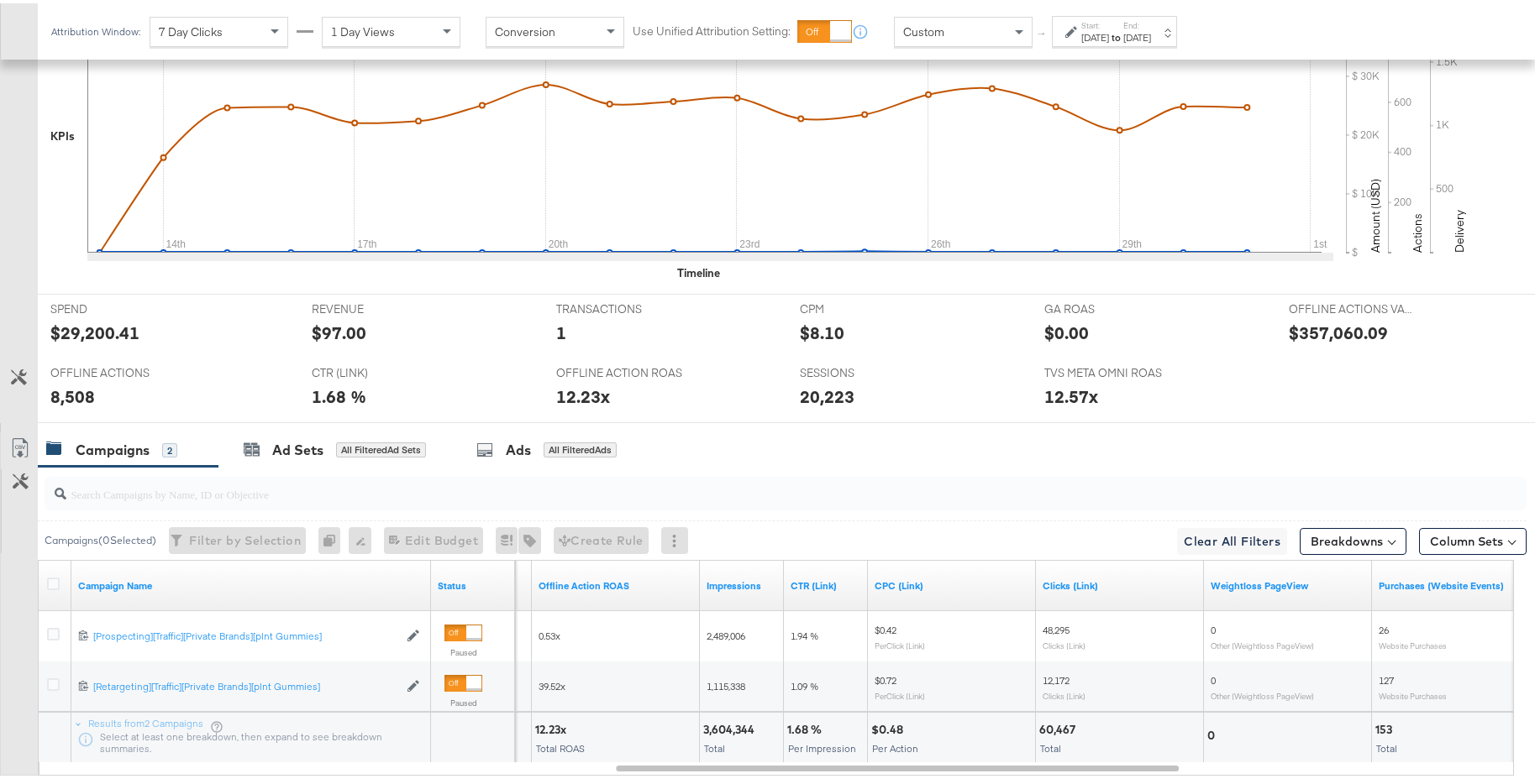
scroll to position [664, 0]
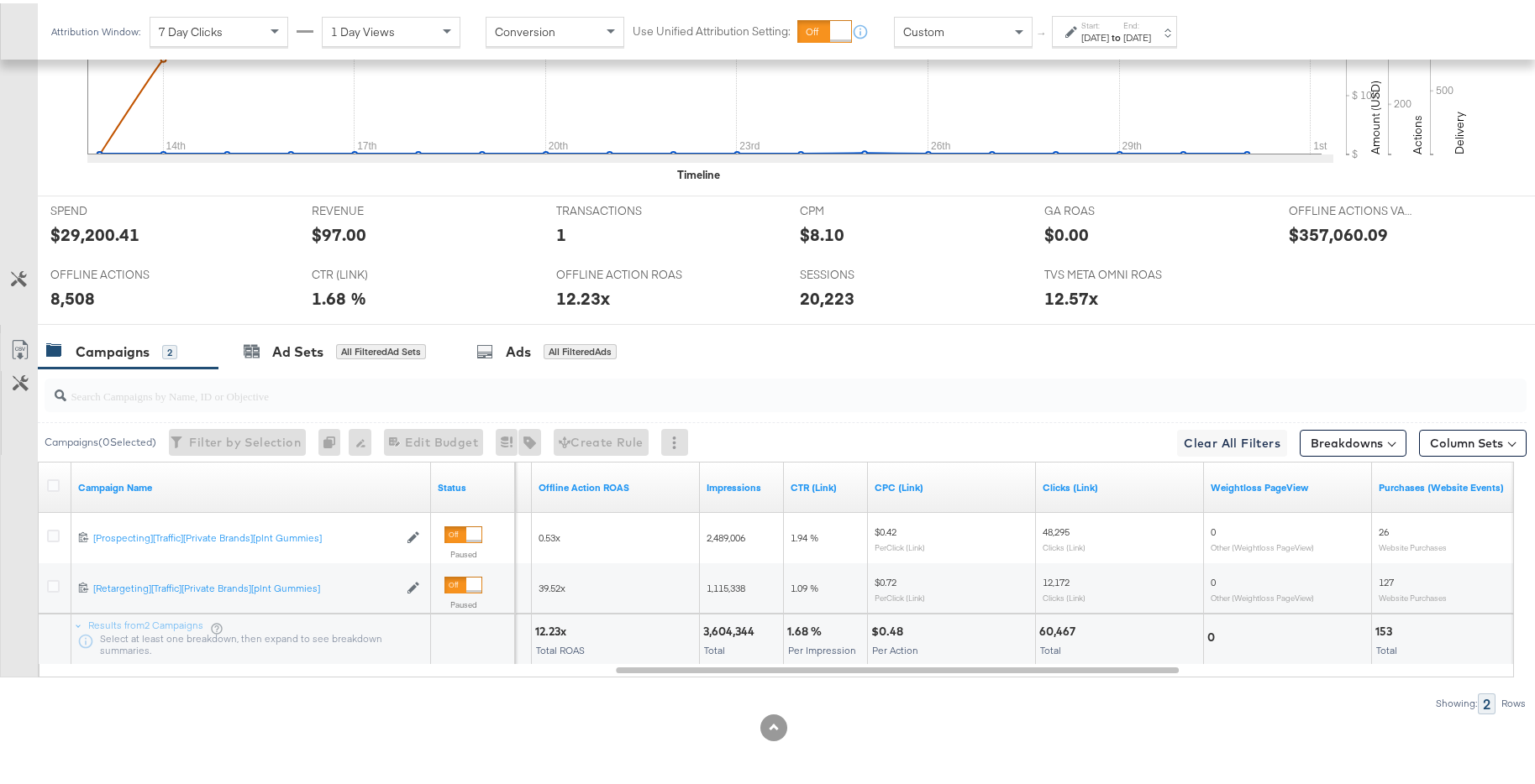
click at [1150, 34] on div "[DATE]" at bounding box center [1137, 35] width 28 height 14
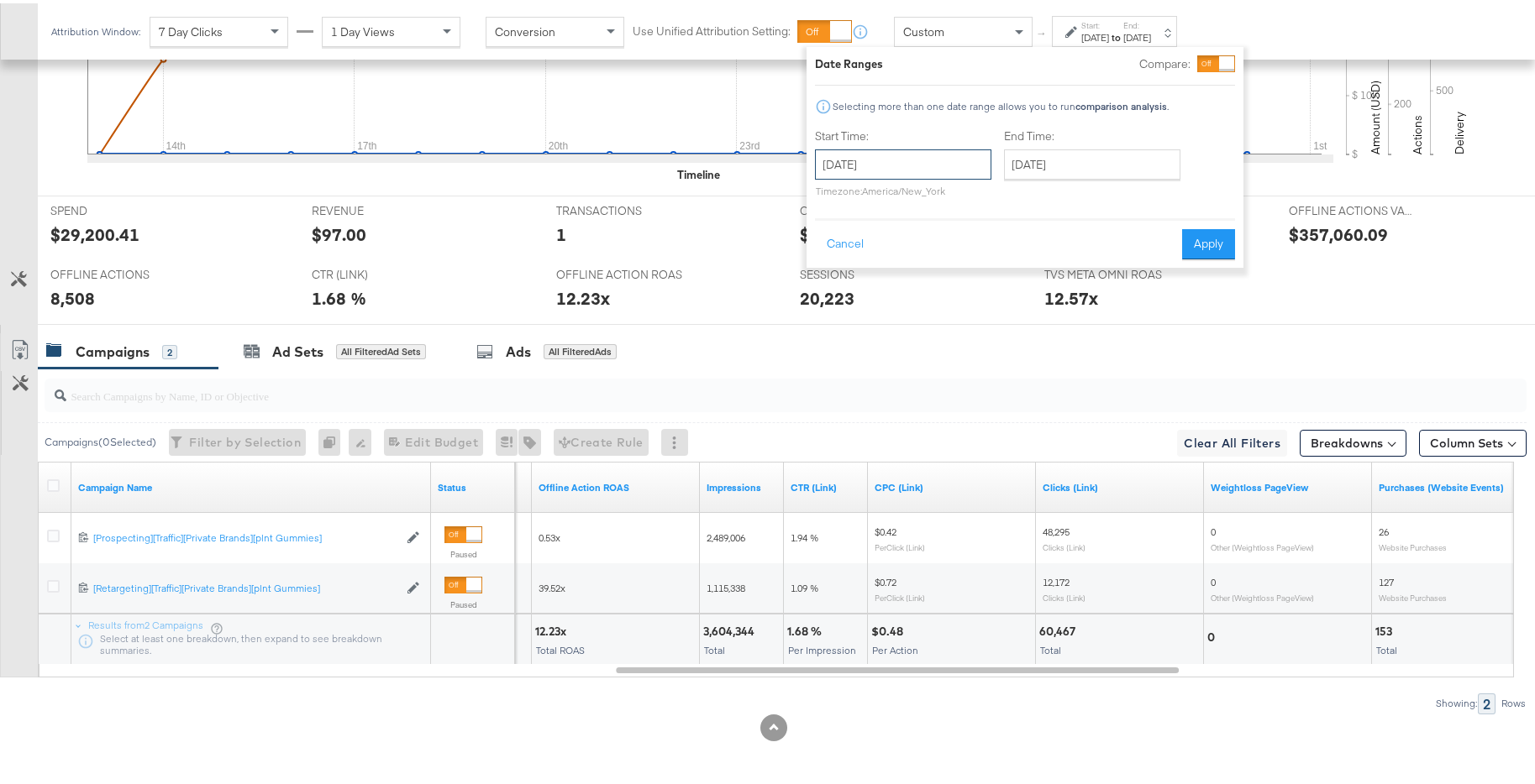
click at [953, 163] on input "[DATE]" at bounding box center [903, 161] width 177 height 31
click at [1004, 189] on span "›" at bounding box center [1005, 196] width 26 height 25
click at [974, 243] on td "1" at bounding box center [977, 246] width 29 height 24
type input "[DATE]"
click at [1105, 170] on input "[DATE]" at bounding box center [1089, 161] width 177 height 31
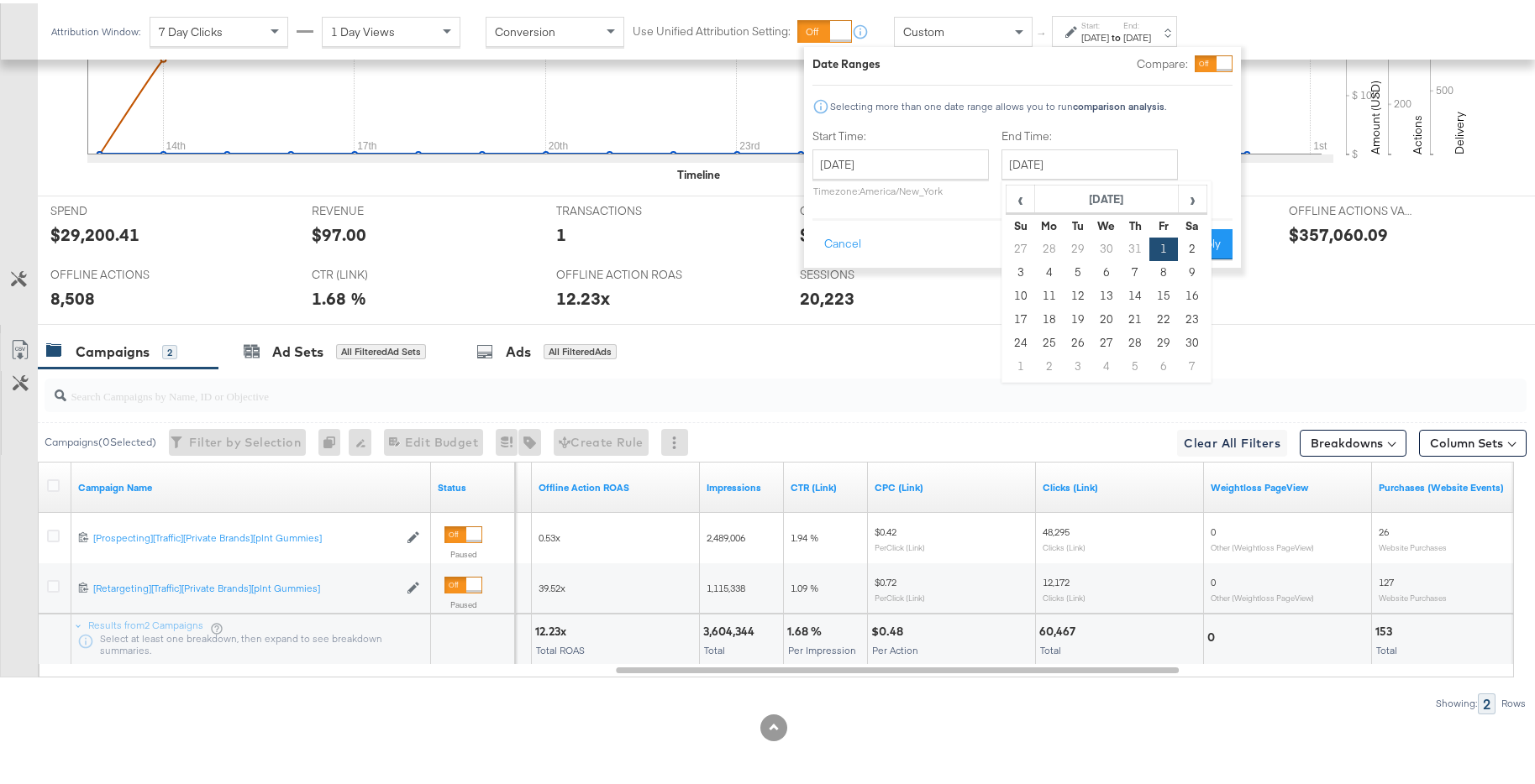
drag, startPoint x: 1183, startPoint y: 340, endPoint x: 1187, endPoint y: 331, distance: 9.8
click at [1183, 340] on td "30" at bounding box center [1192, 340] width 29 height 24
type input "[DATE]"
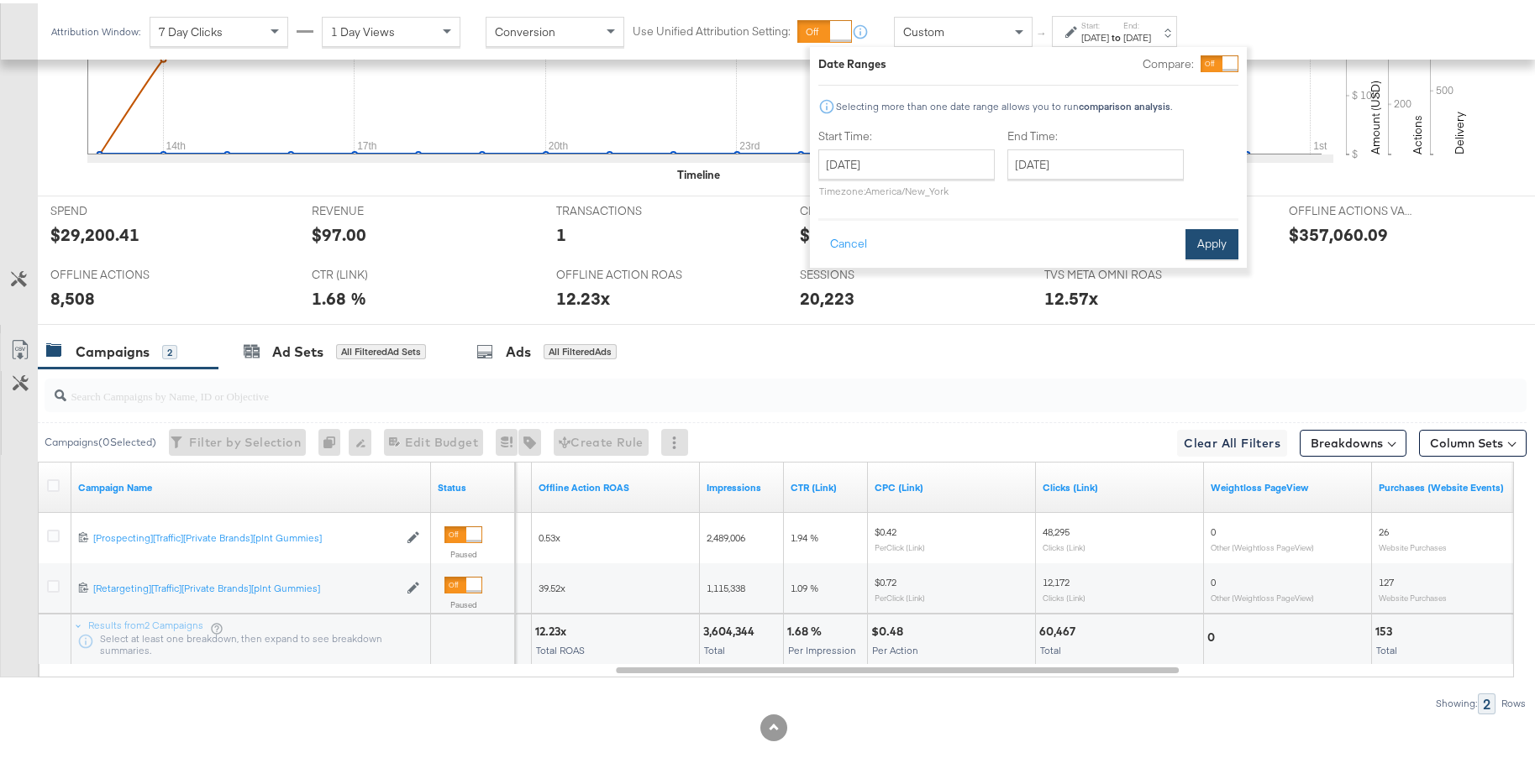
click at [1211, 245] on button "Apply" at bounding box center [1212, 241] width 53 height 31
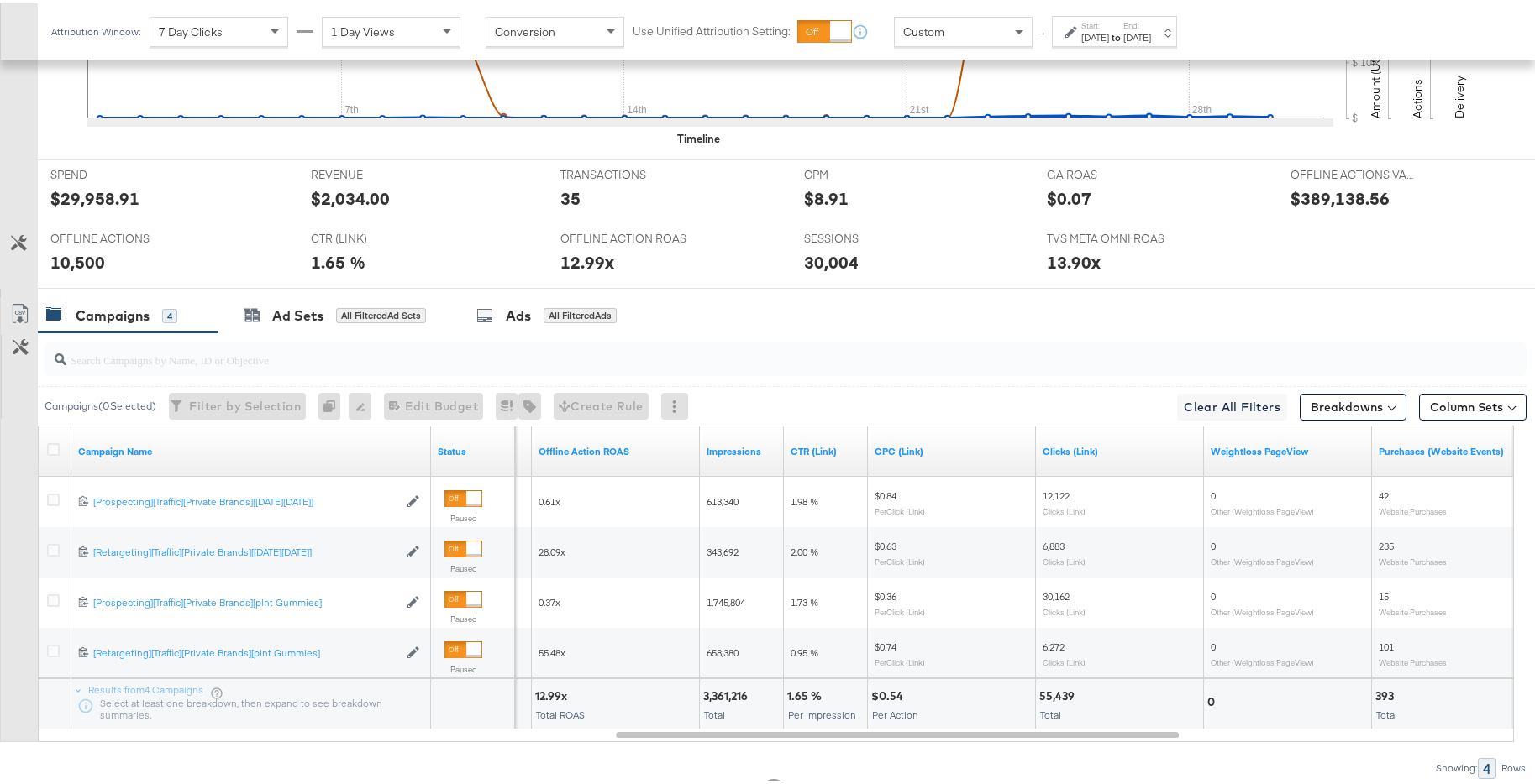
scroll to position [725, 0]
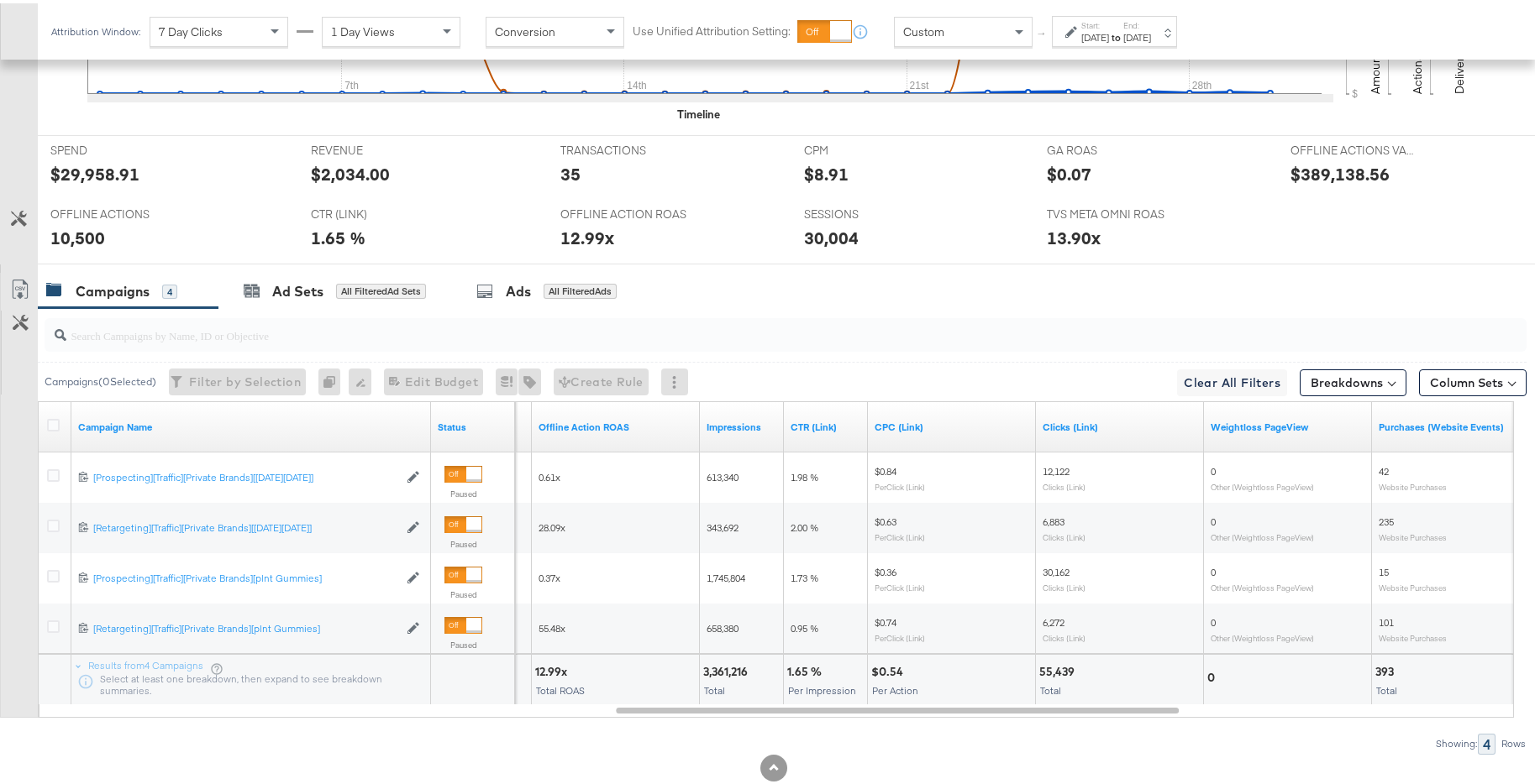
click at [1177, 30] on div "Start: [DATE] to End: [DATE]" at bounding box center [1114, 28] width 125 height 31
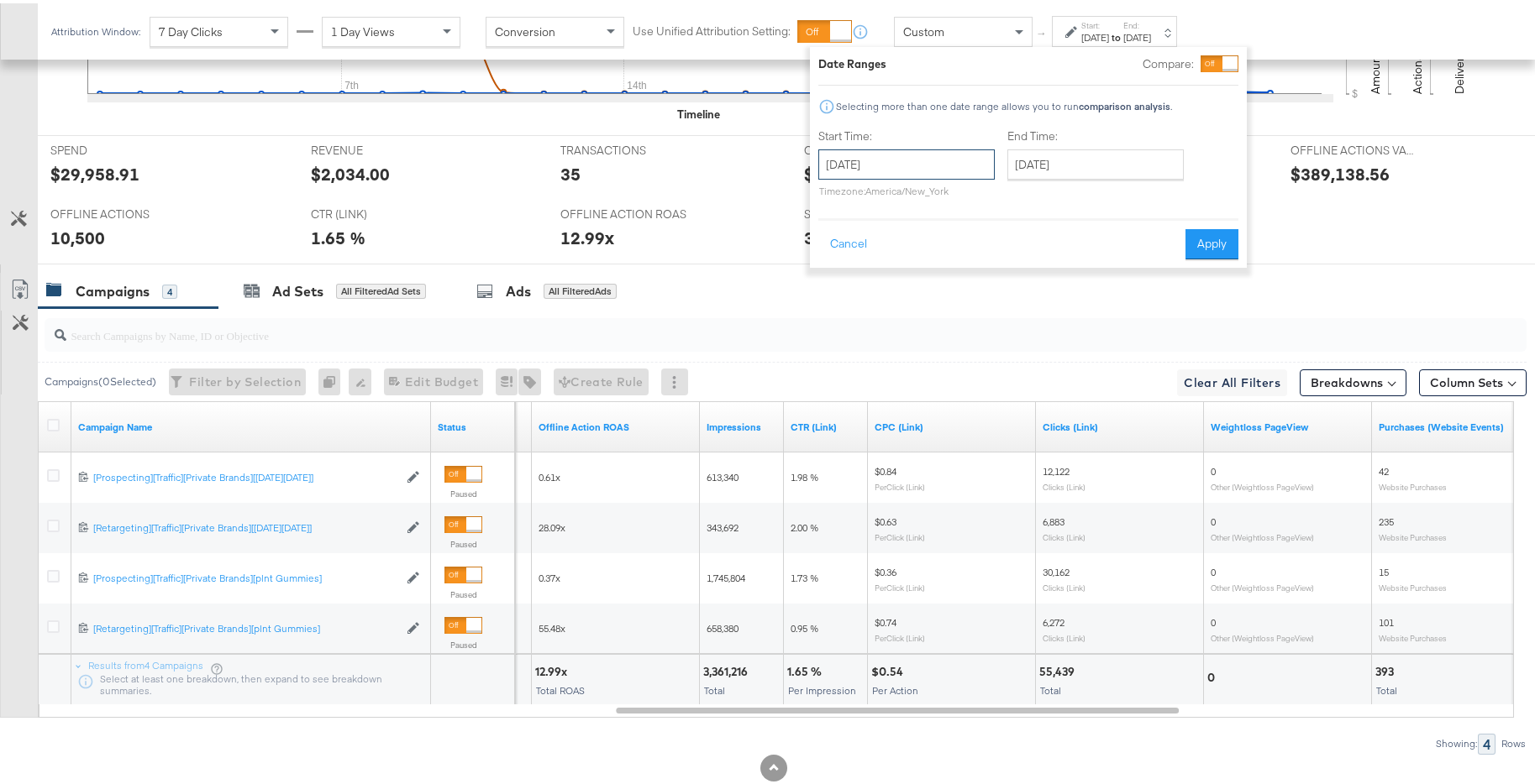
click at [916, 176] on input "[DATE]" at bounding box center [907, 161] width 177 height 31
click at [1009, 197] on span "›" at bounding box center [1009, 196] width 26 height 25
click at [840, 272] on td "1" at bounding box center [838, 270] width 29 height 24
type input "[DATE]"
click at [1122, 165] on input "[DATE]" at bounding box center [1090, 161] width 177 height 31
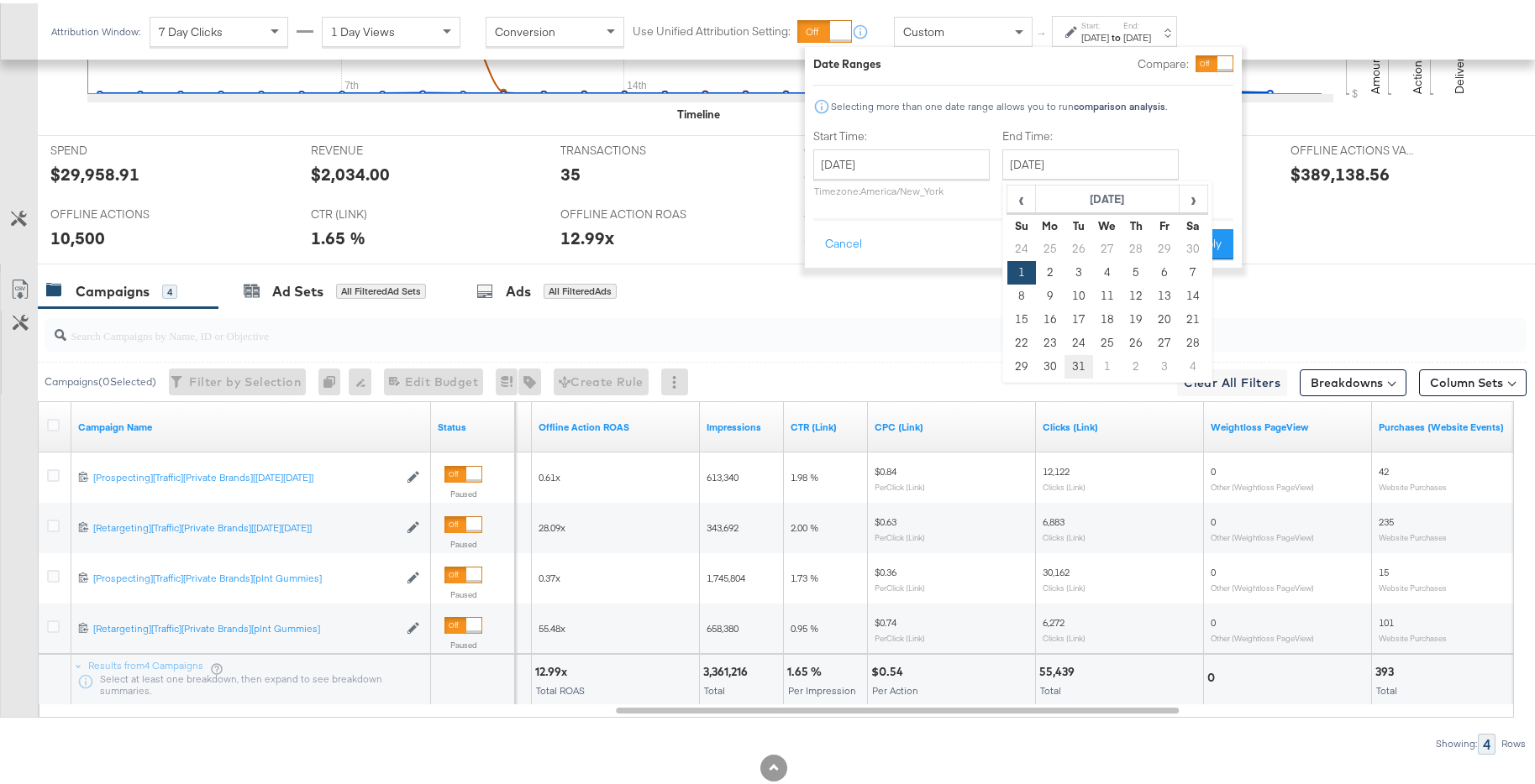
click at [1071, 364] on td "31" at bounding box center [1079, 364] width 29 height 24
type input "[DATE]"
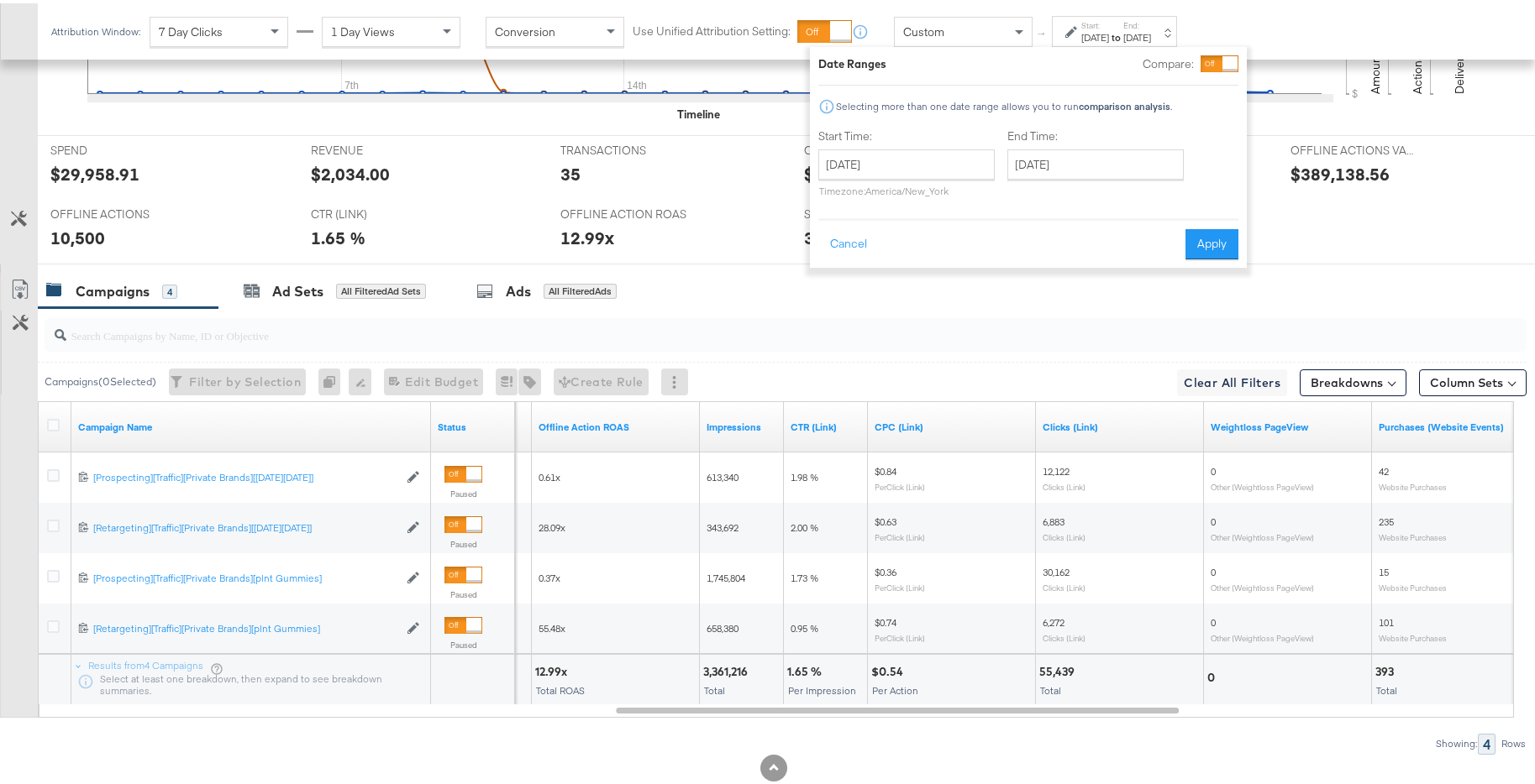
drag, startPoint x: 1207, startPoint y: 233, endPoint x: 1205, endPoint y: 265, distance: 32.1
click at [1207, 233] on button "Apply" at bounding box center [1212, 241] width 53 height 31
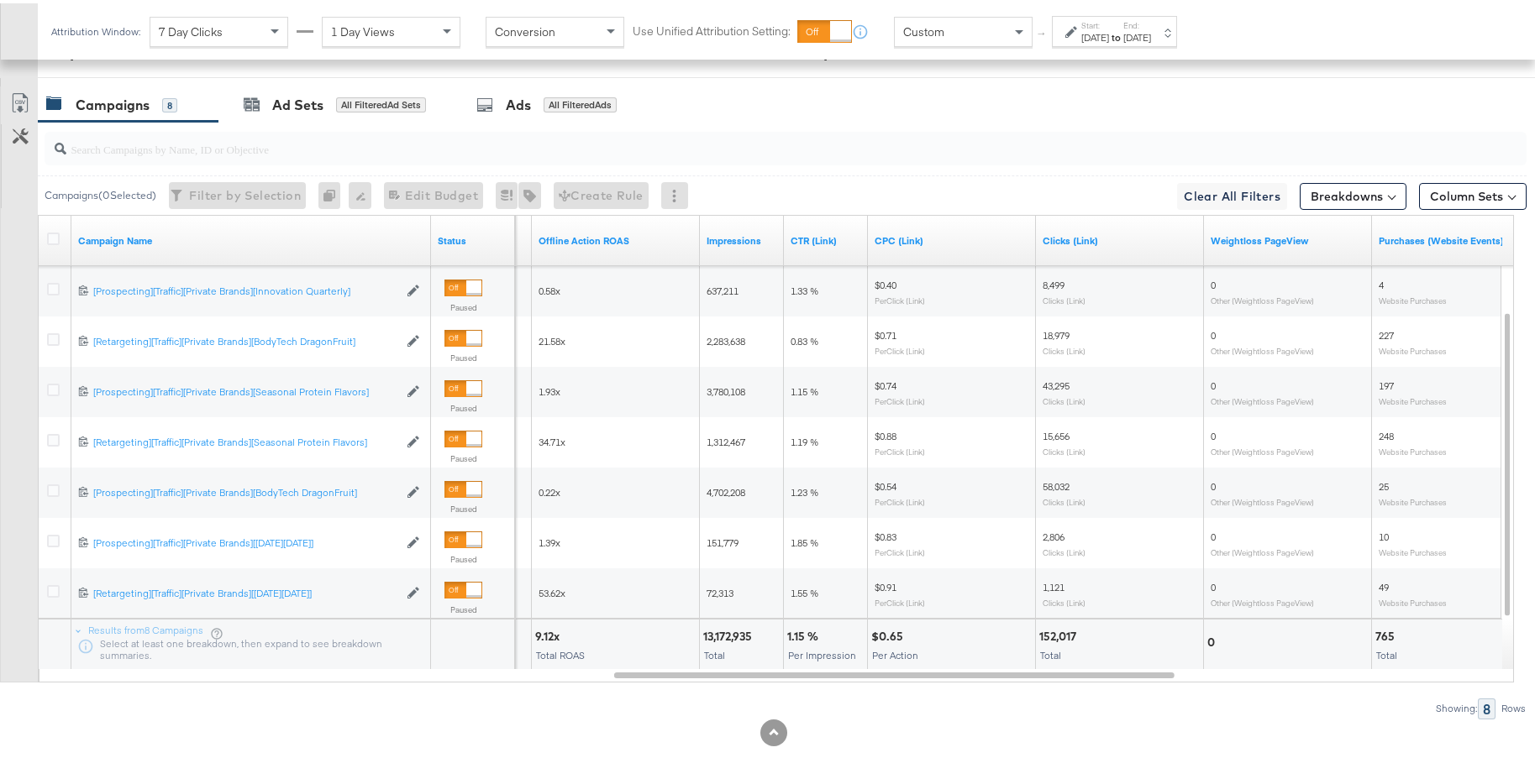
scroll to position [916, 0]
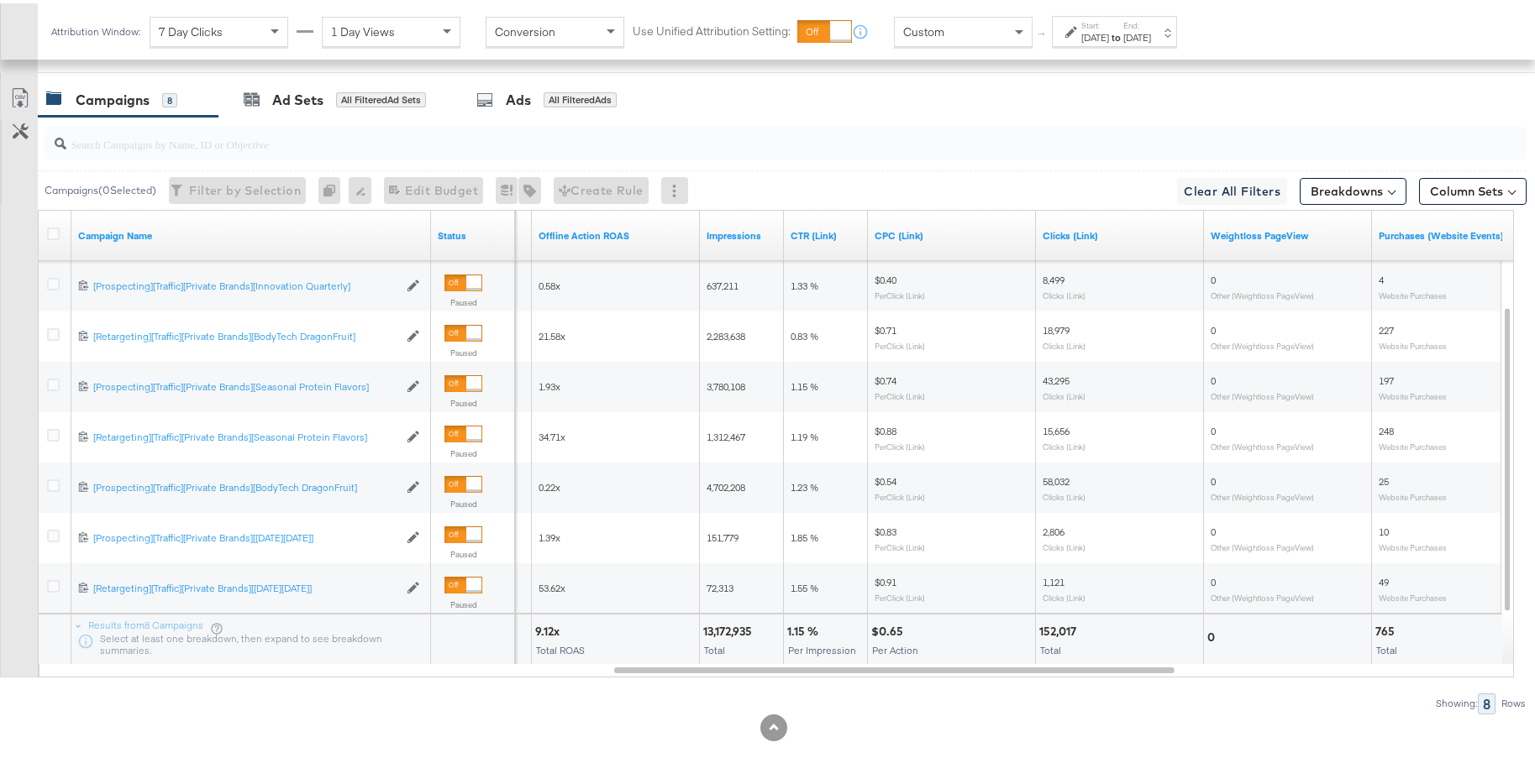
click at [1150, 32] on div "[DATE]" at bounding box center [1137, 35] width 28 height 14
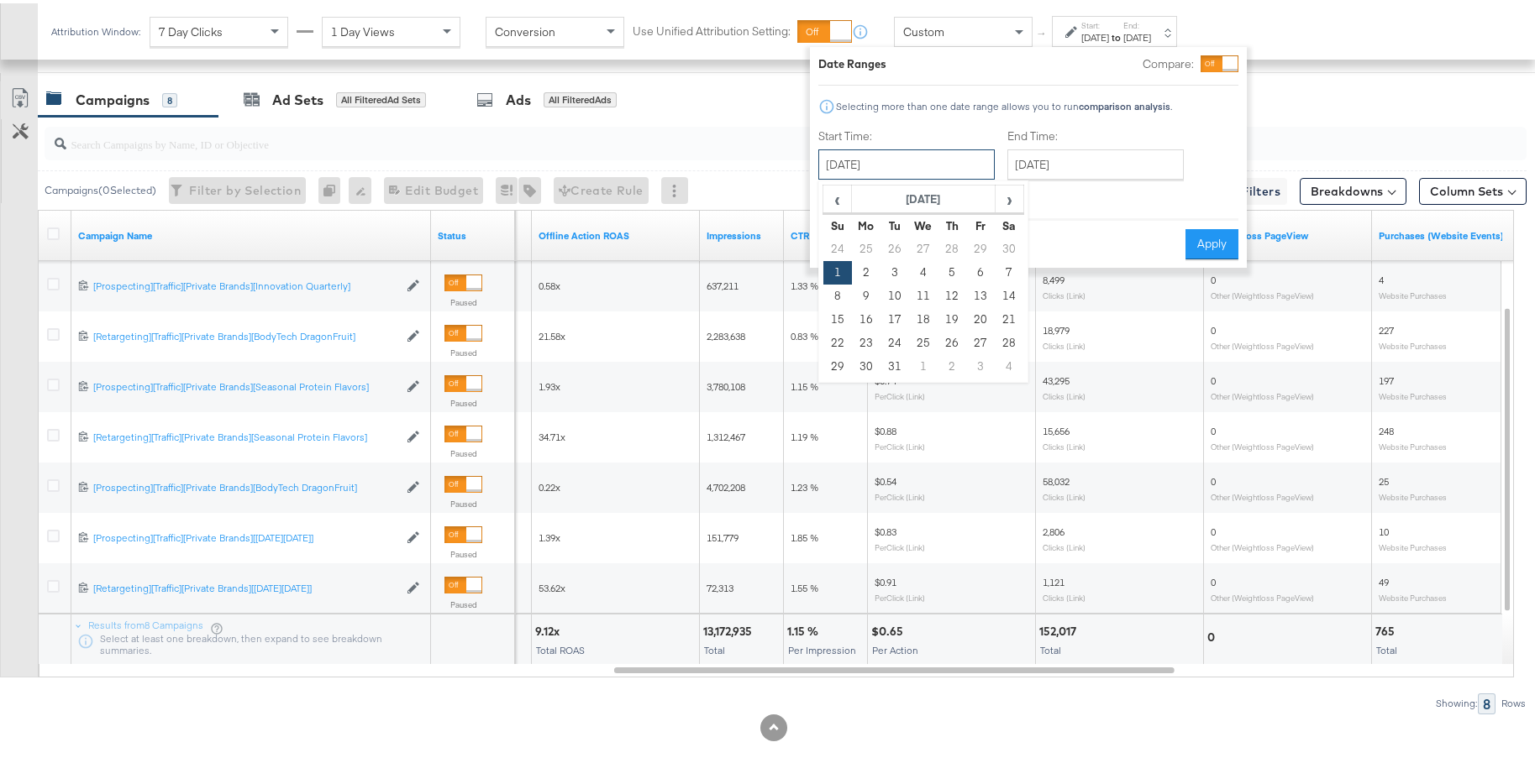
click at [960, 163] on input "[DATE]" at bounding box center [907, 161] width 177 height 31
click at [1010, 197] on span "›" at bounding box center [1009, 196] width 26 height 25
click at [921, 247] on td "1" at bounding box center [924, 246] width 29 height 24
type input "[DATE]"
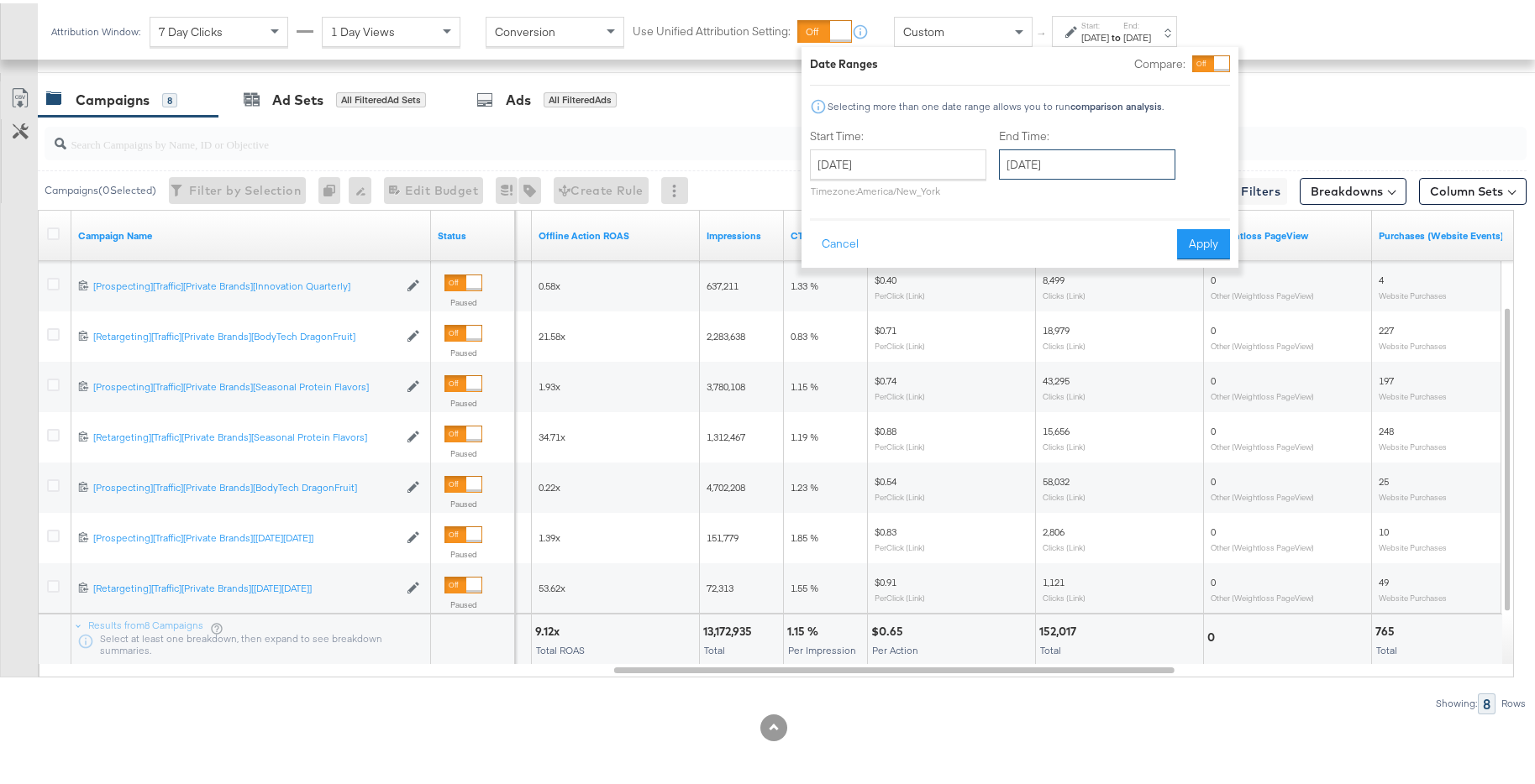
click at [1111, 171] on input "[DATE]" at bounding box center [1087, 161] width 177 height 31
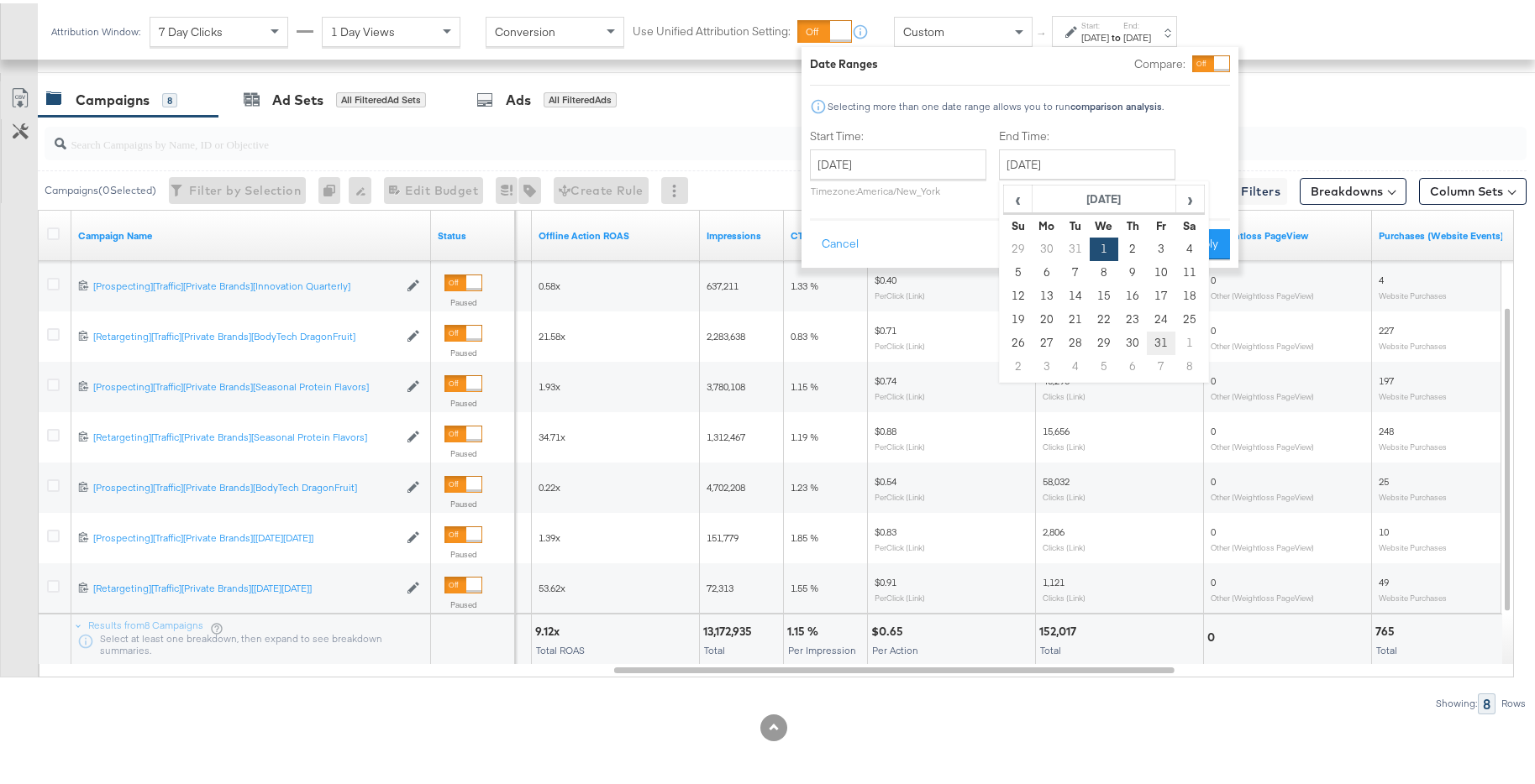
click at [1164, 335] on td "31" at bounding box center [1161, 340] width 29 height 24
type input "[DATE]"
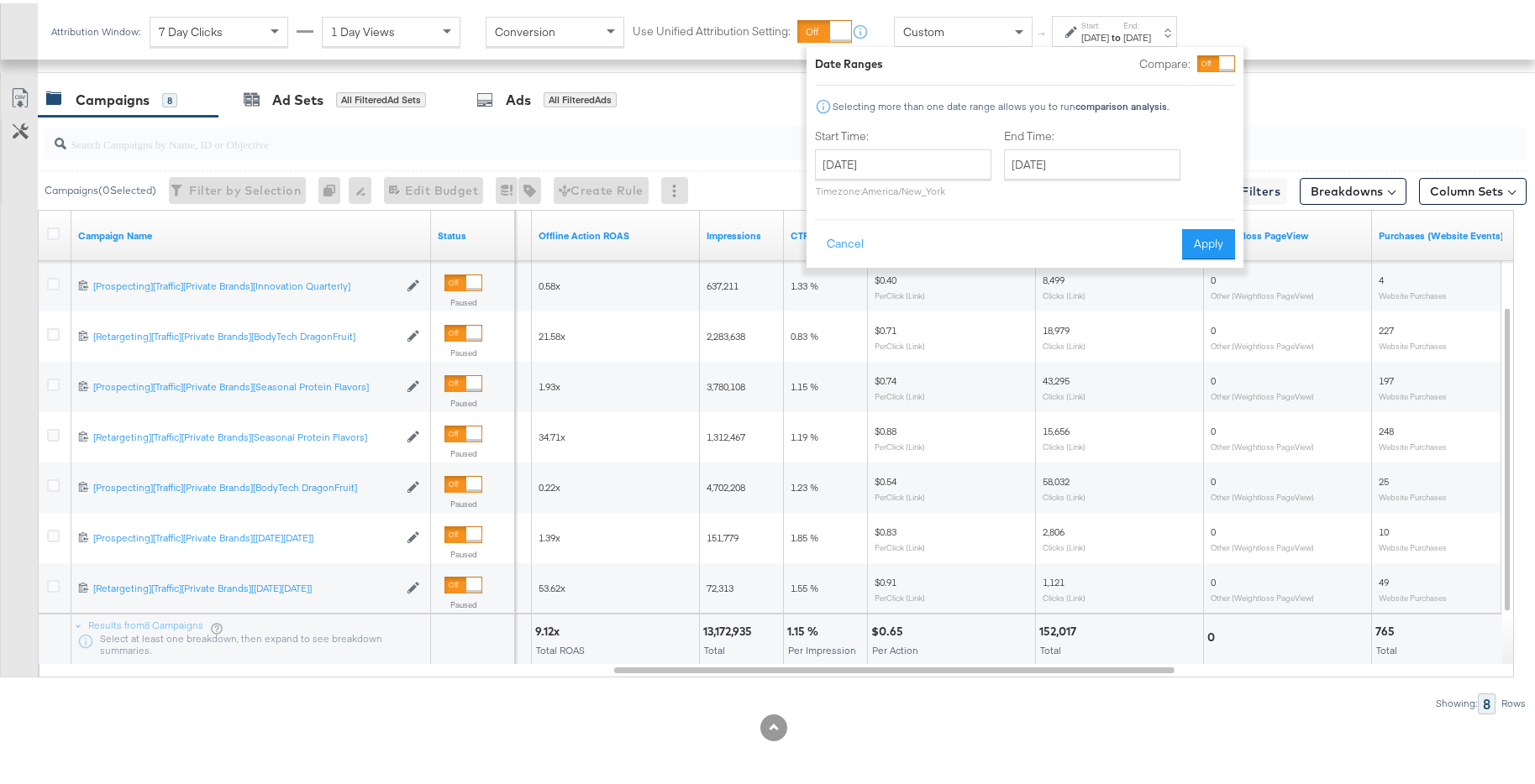
click at [1200, 237] on button "Apply" at bounding box center [1208, 241] width 53 height 31
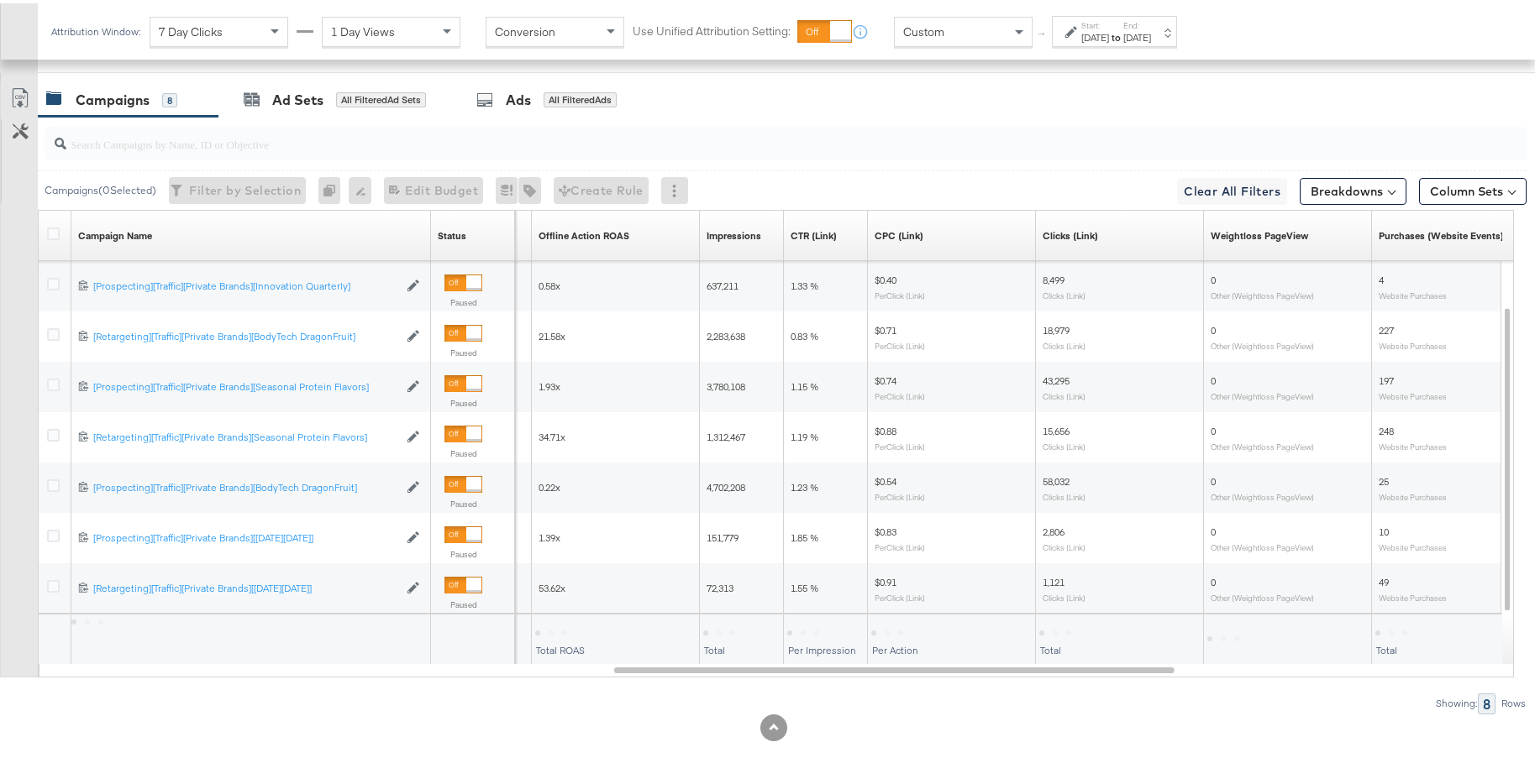
scroll to position [501, 0]
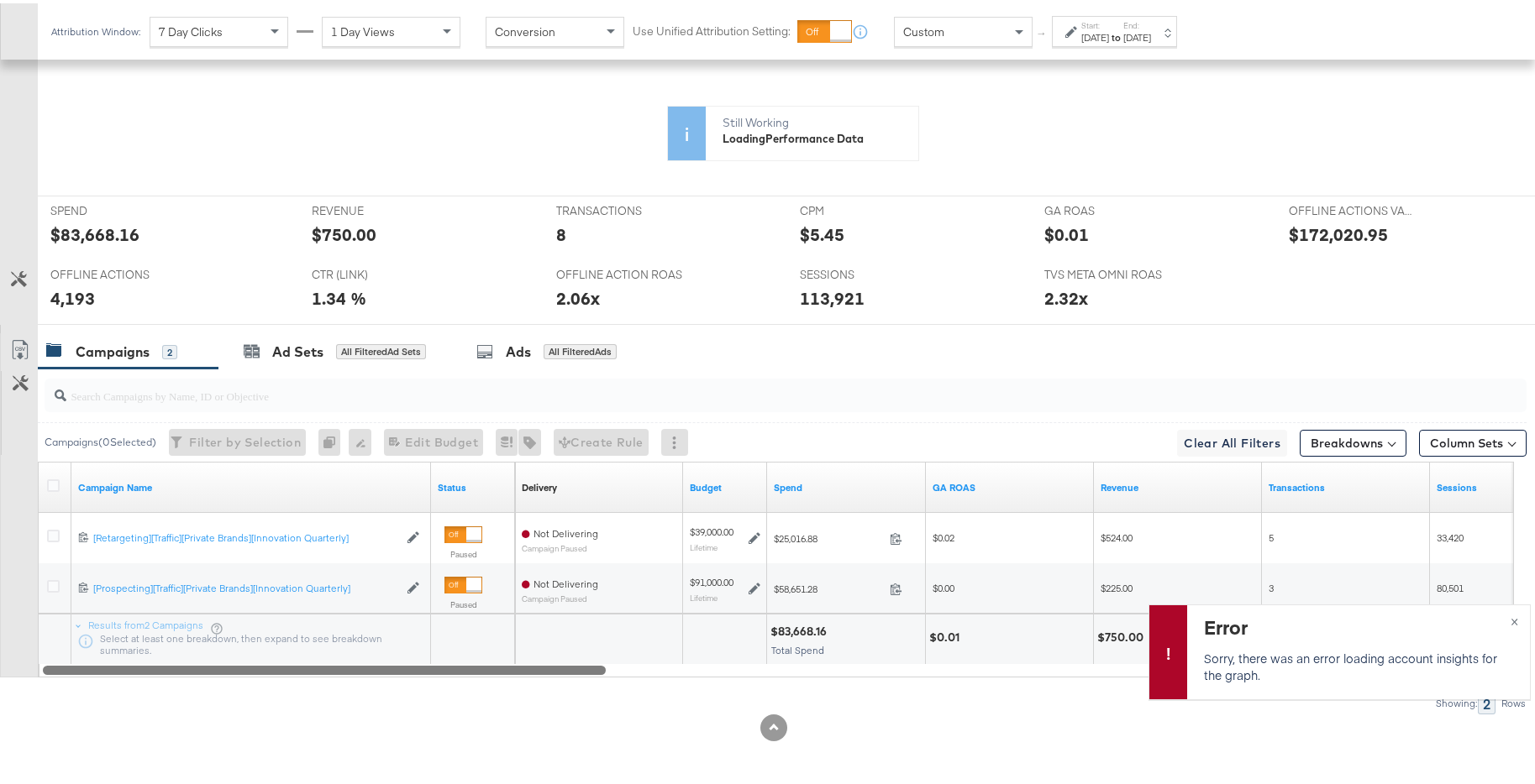
drag, startPoint x: 1091, startPoint y: 663, endPoint x: 396, endPoint y: 621, distance: 696.3
click at [396, 621] on div "Campaign Name Status Delivery Sorting Unavailable Budget Spend [GEOGRAPHIC_DATA…" at bounding box center [776, 566] width 1476 height 216
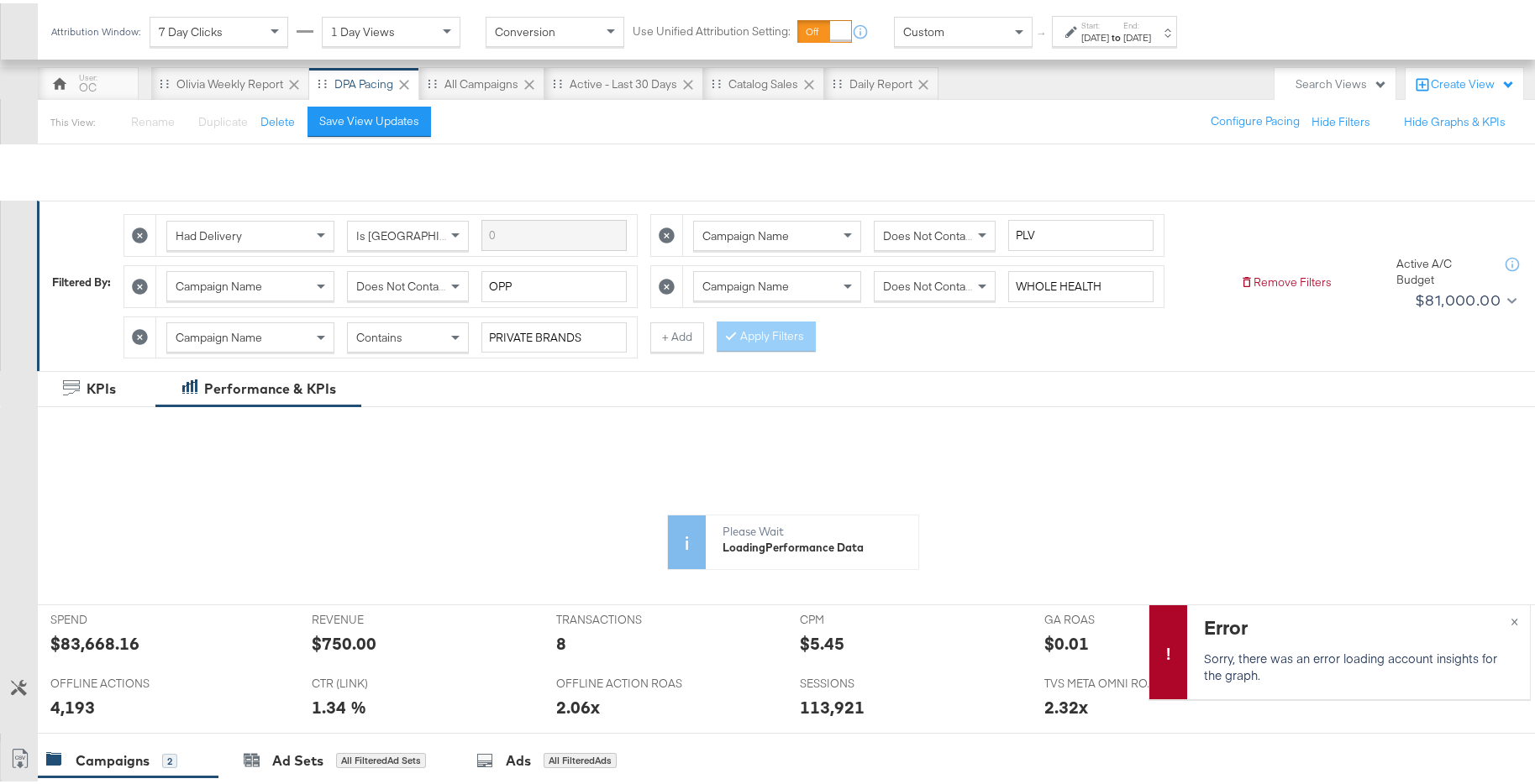
scroll to position [0, 0]
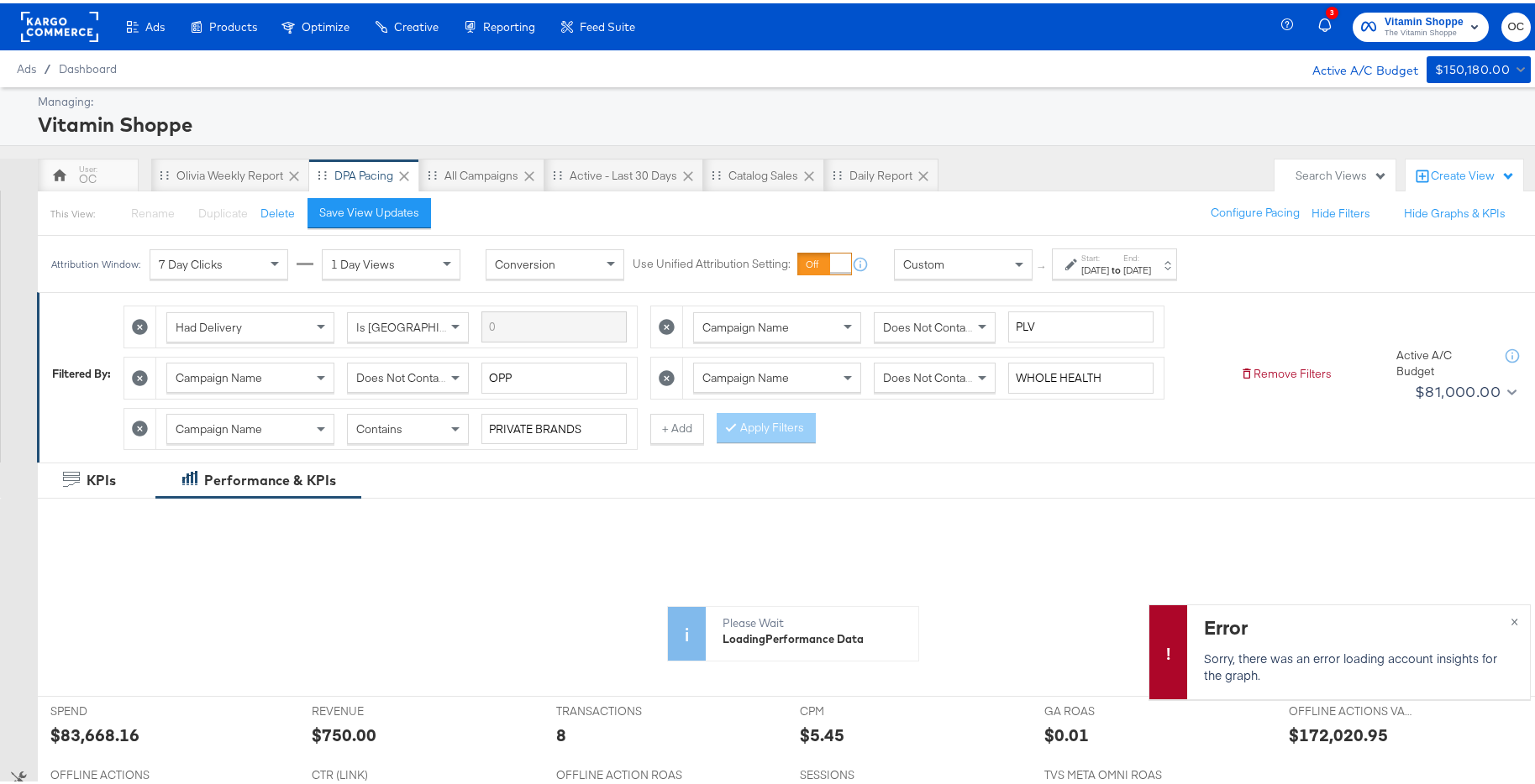
click at [425, 431] on div "Contains" at bounding box center [408, 426] width 120 height 29
click at [774, 434] on button "Apply Filters" at bounding box center [766, 425] width 99 height 31
drag, startPoint x: 665, startPoint y: 429, endPoint x: 638, endPoint y: 440, distance: 29.2
click at [665, 429] on button "+ Add" at bounding box center [677, 426] width 53 height 31
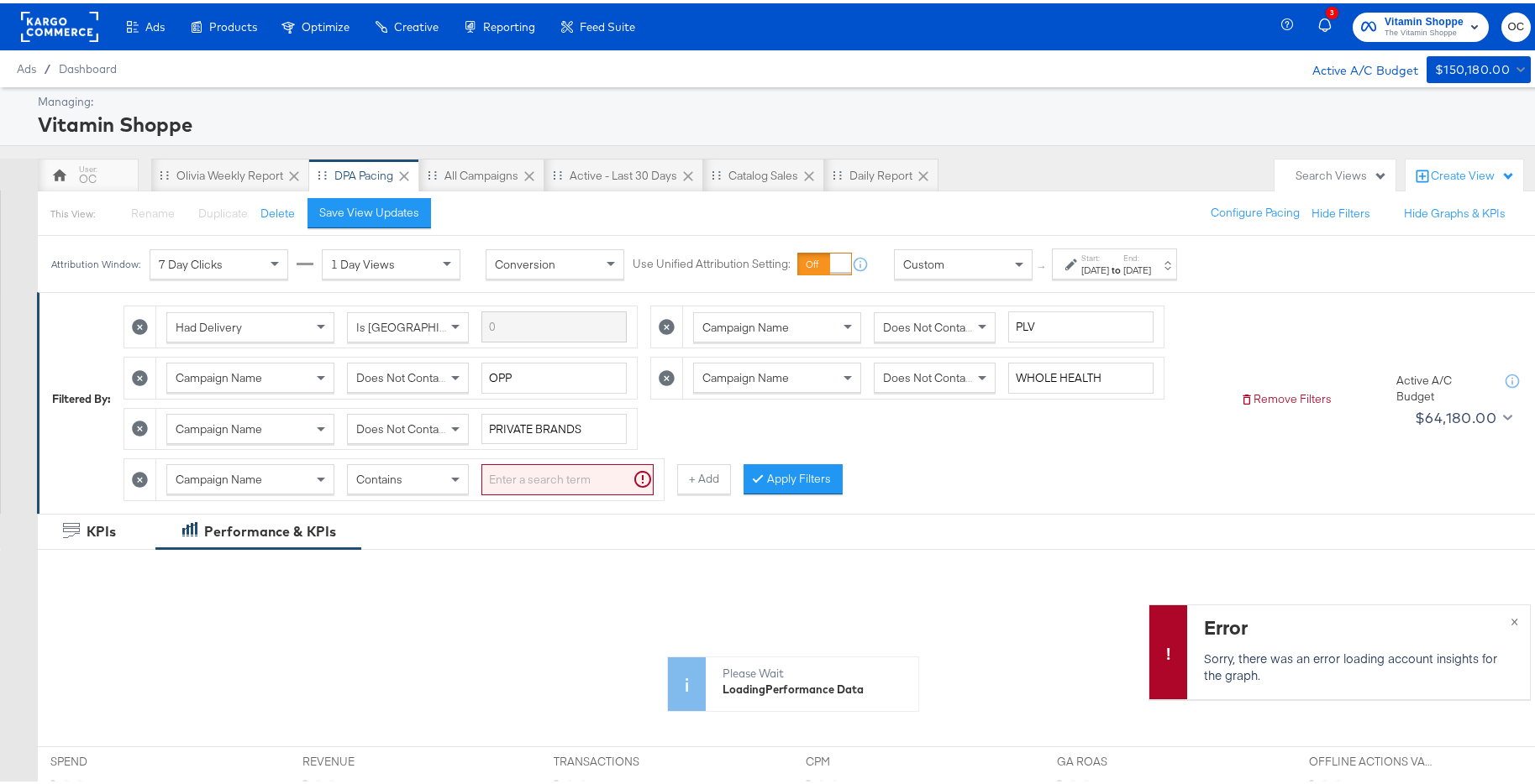
click at [526, 478] on input "search" at bounding box center [567, 476] width 172 height 31
type input "MAA"
click at [779, 469] on button "Apply Filters" at bounding box center [766, 476] width 99 height 31
click at [794, 477] on div "Apply Filters" at bounding box center [766, 476] width 99 height 31
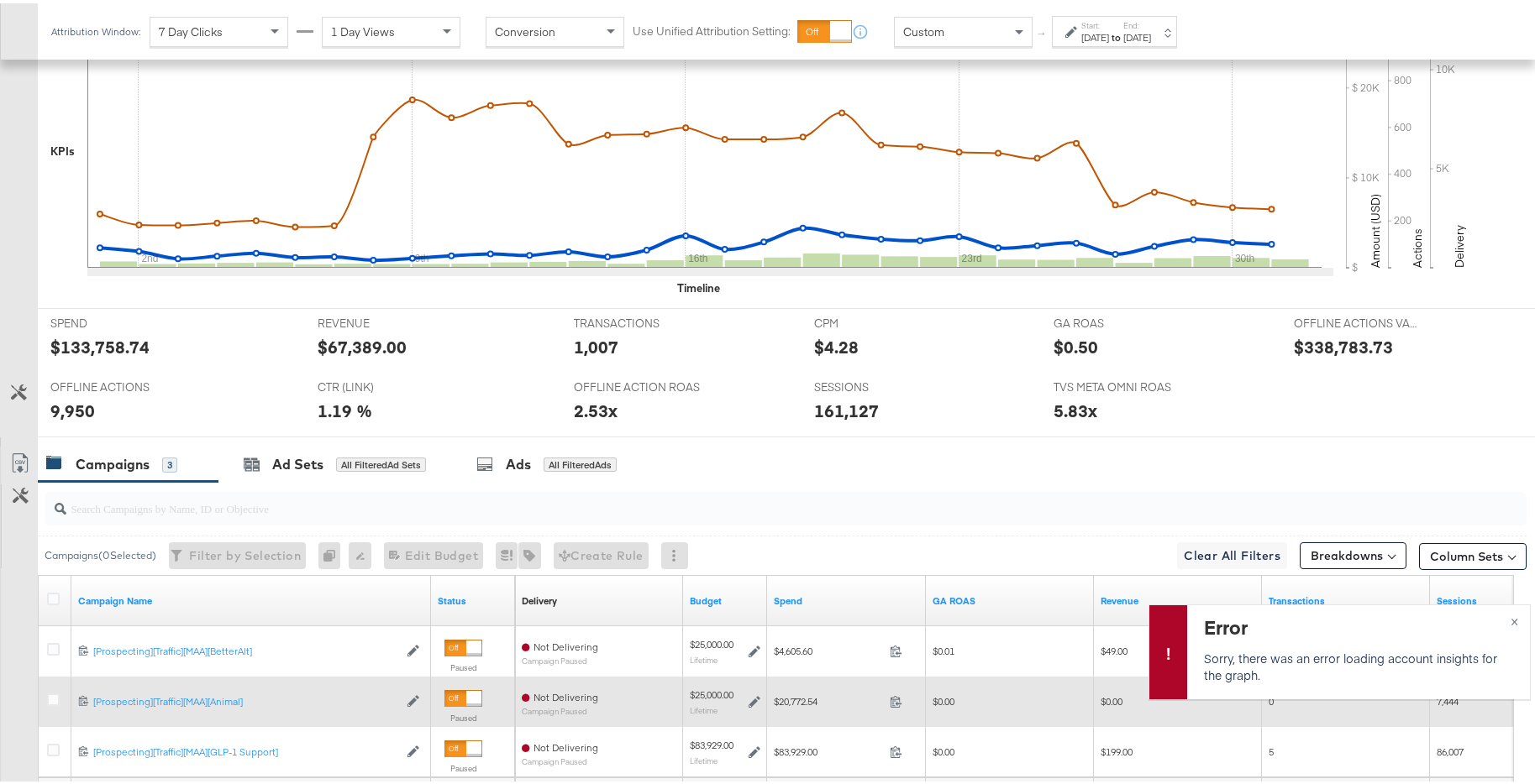
scroll to position [765, 0]
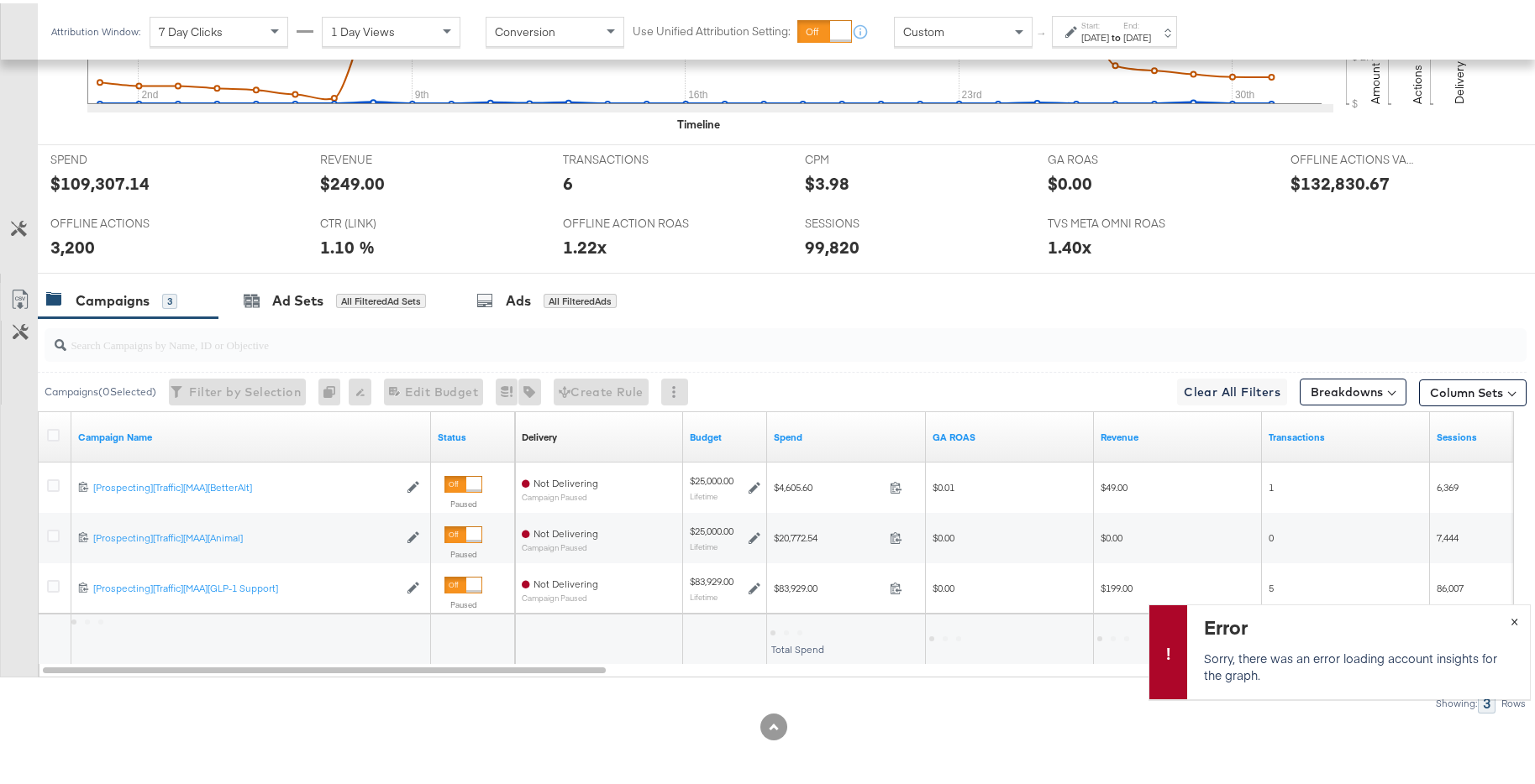
click at [1510, 620] on span "×" at bounding box center [1514, 616] width 8 height 20
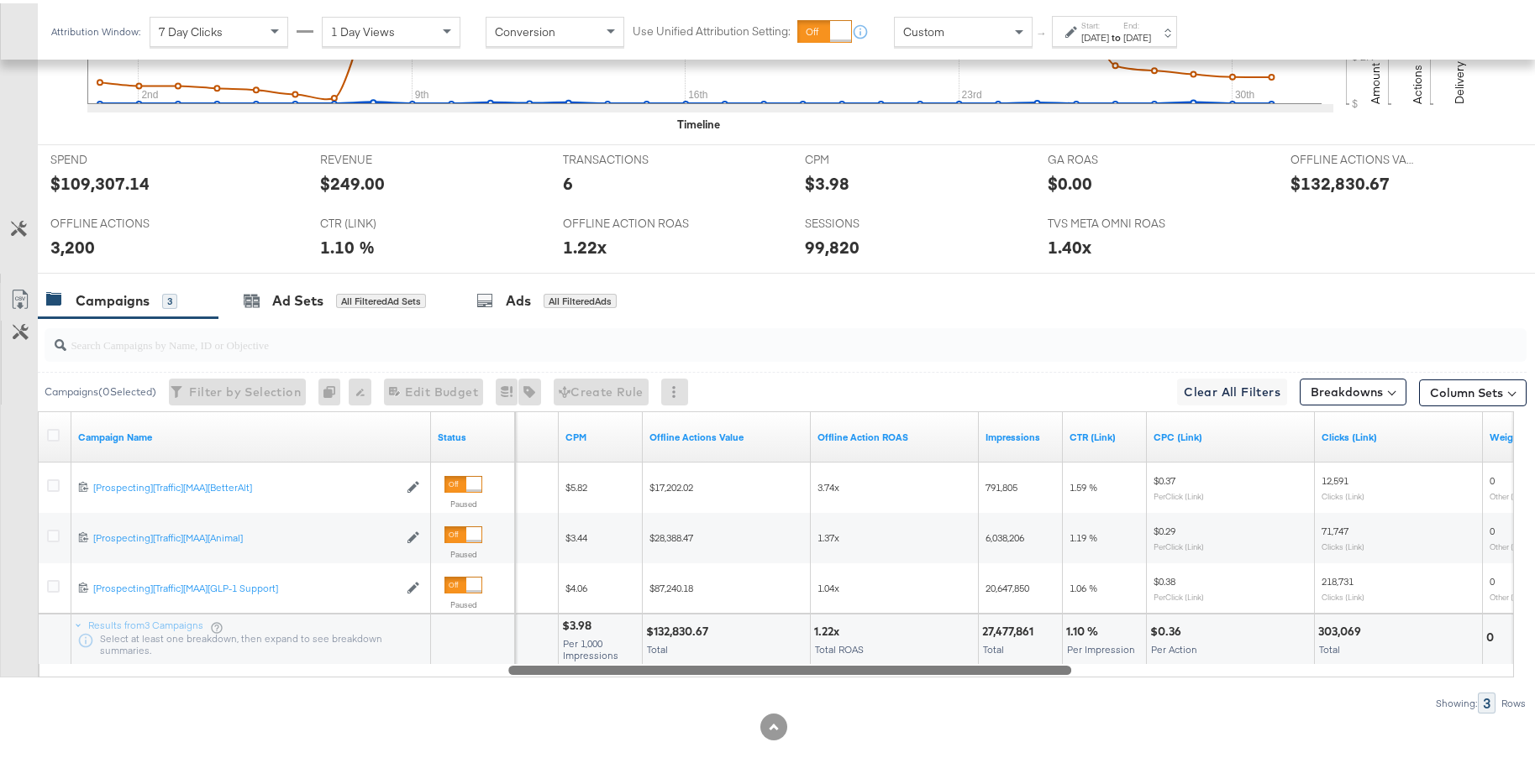
drag, startPoint x: 589, startPoint y: 671, endPoint x: 1054, endPoint y: 670, distance: 465.0
click at [1053, 669] on div at bounding box center [790, 666] width 563 height 14
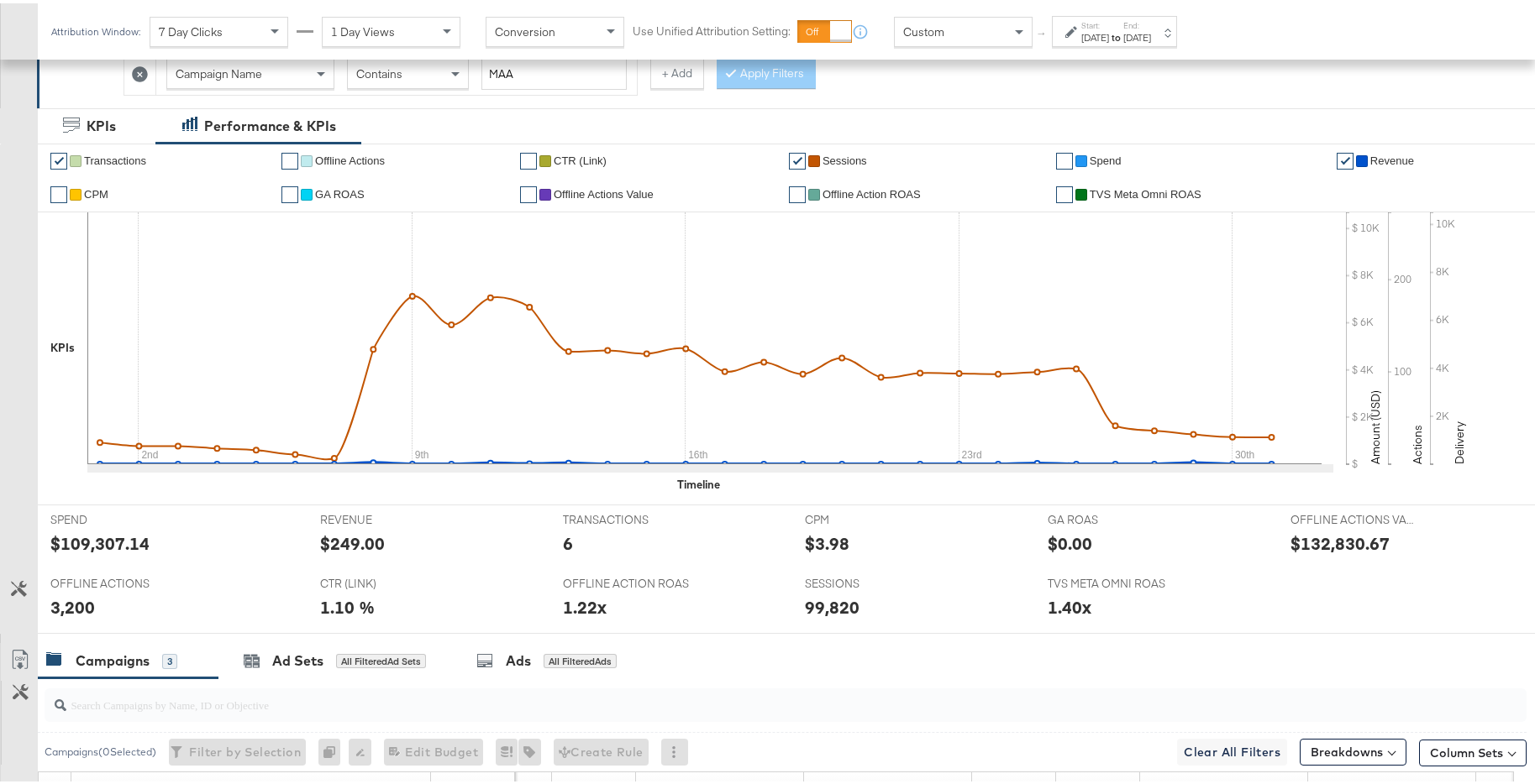
click at [1150, 31] on div "[DATE]" at bounding box center [1137, 35] width 28 height 14
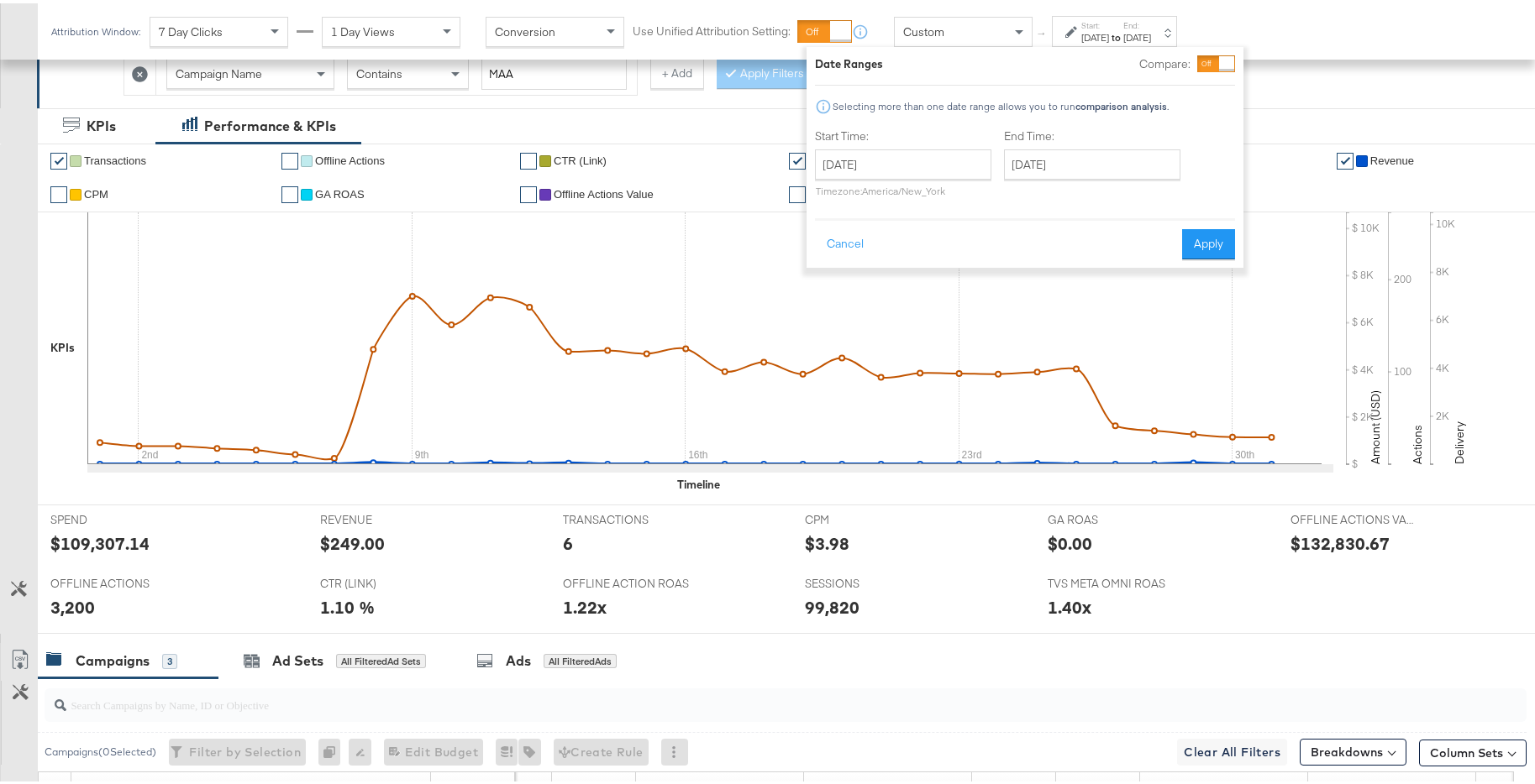
click at [929, 140] on label "Start Time:" at bounding box center [903, 132] width 177 height 16
drag, startPoint x: 909, startPoint y: 169, endPoint x: 891, endPoint y: 176, distance: 19.3
click at [909, 169] on input "[DATE]" at bounding box center [903, 161] width 177 height 31
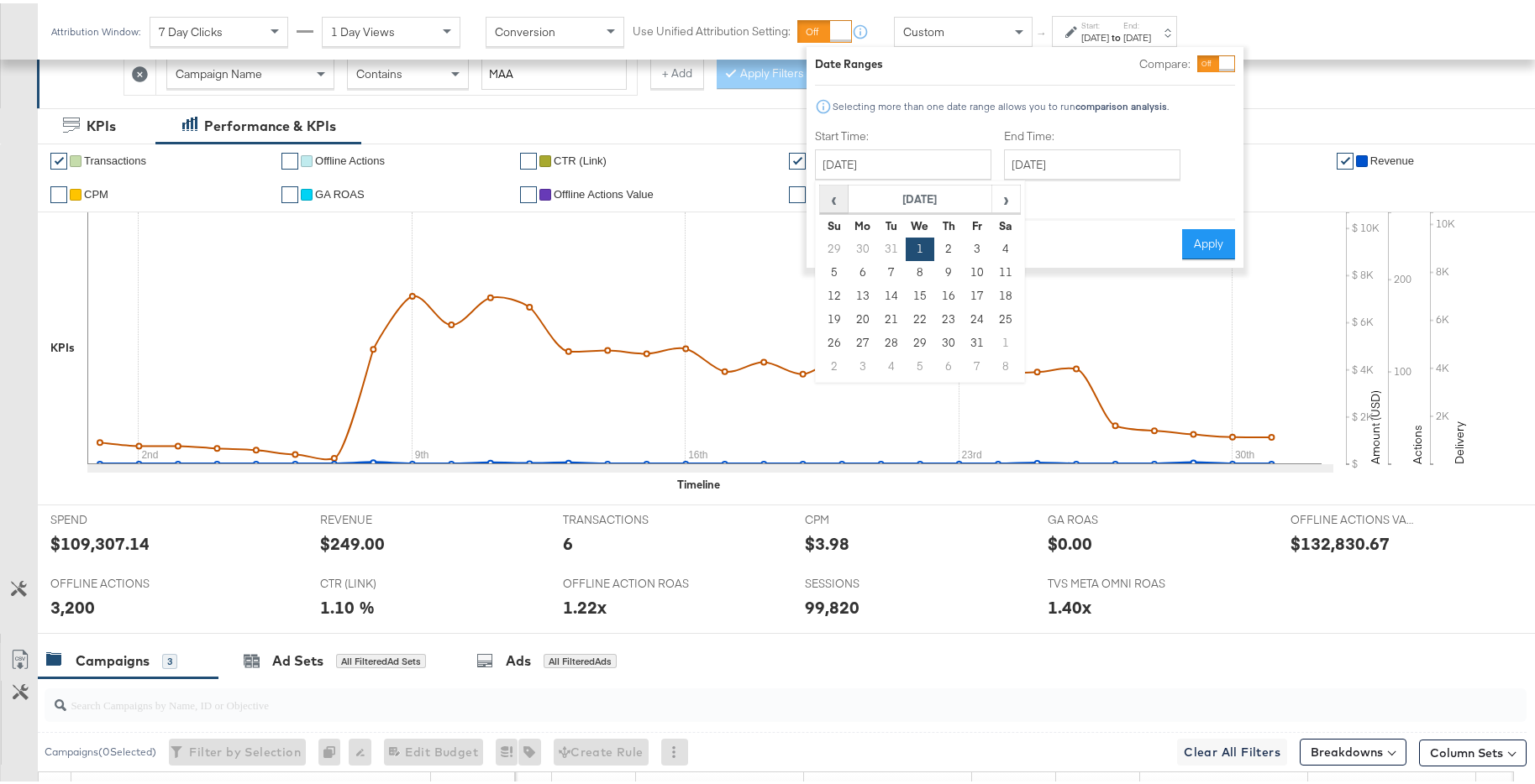
click at [827, 188] on span "‹" at bounding box center [834, 196] width 26 height 25
click at [884, 243] on td "1" at bounding box center [891, 246] width 29 height 24
type input "[DATE]"
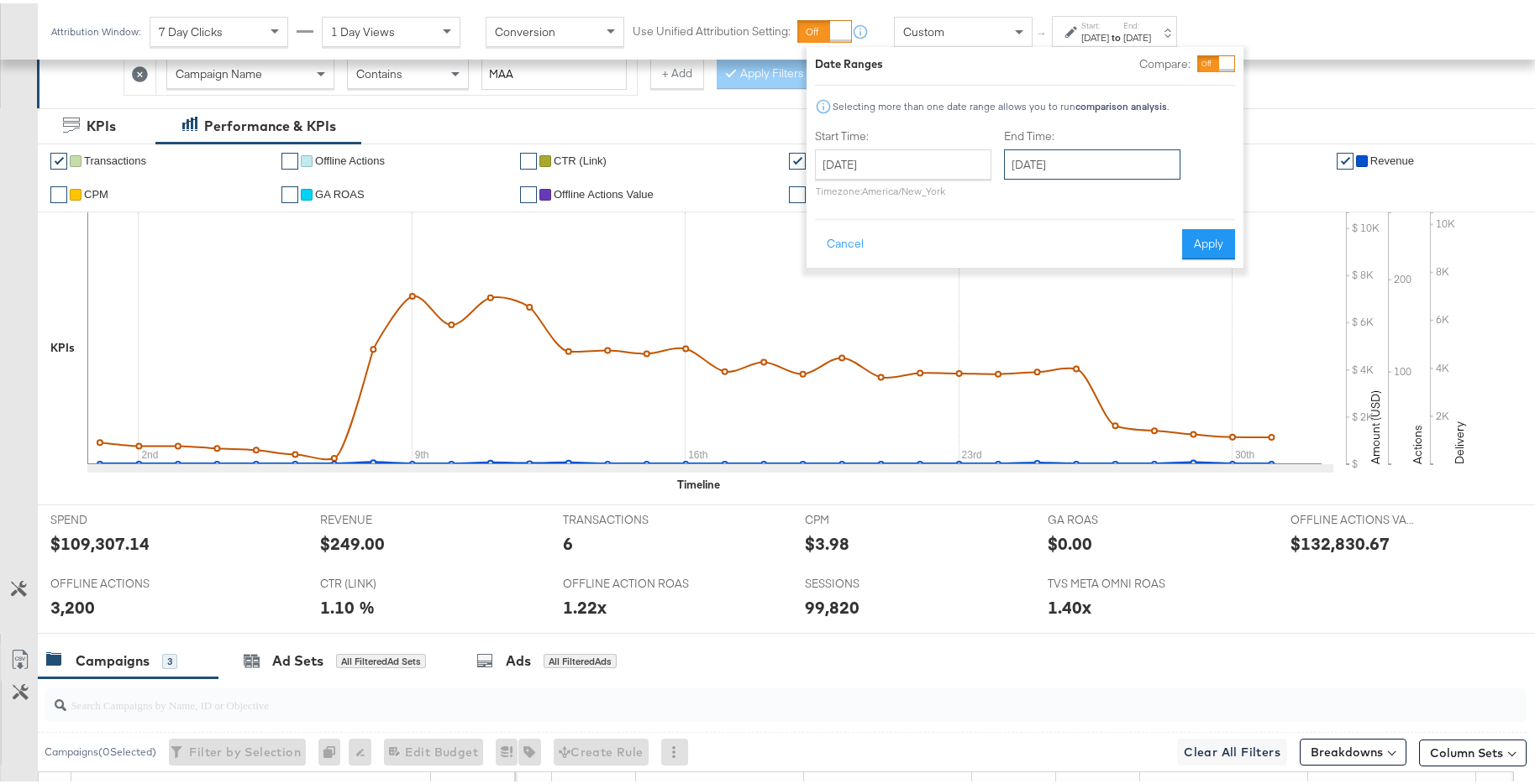
click at [1100, 160] on input "[DATE]" at bounding box center [1092, 161] width 177 height 31
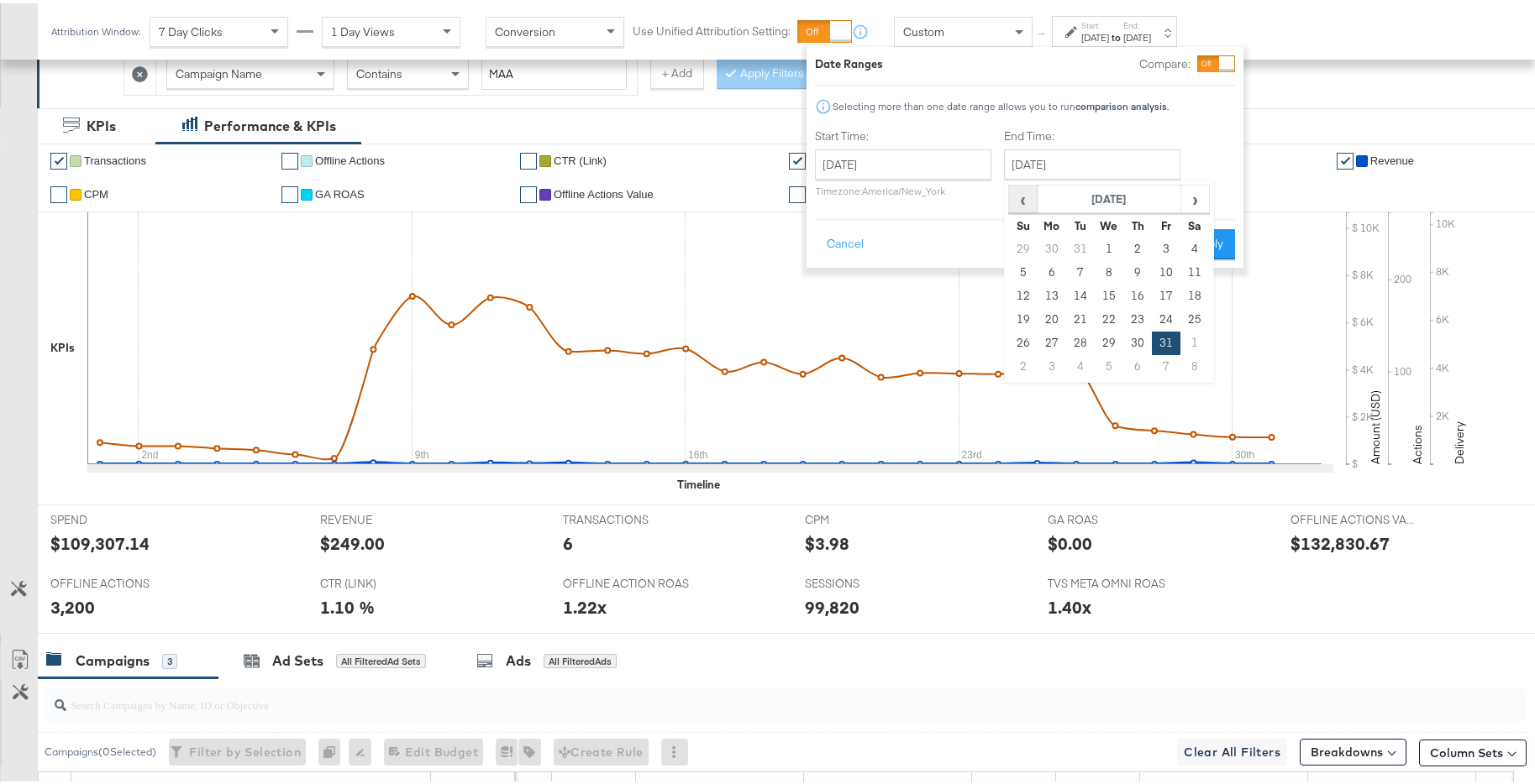
click at [1028, 198] on span "‹" at bounding box center [1022, 196] width 26 height 25
click at [1134, 344] on td "31" at bounding box center [1138, 340] width 29 height 24
type input "[DATE]"
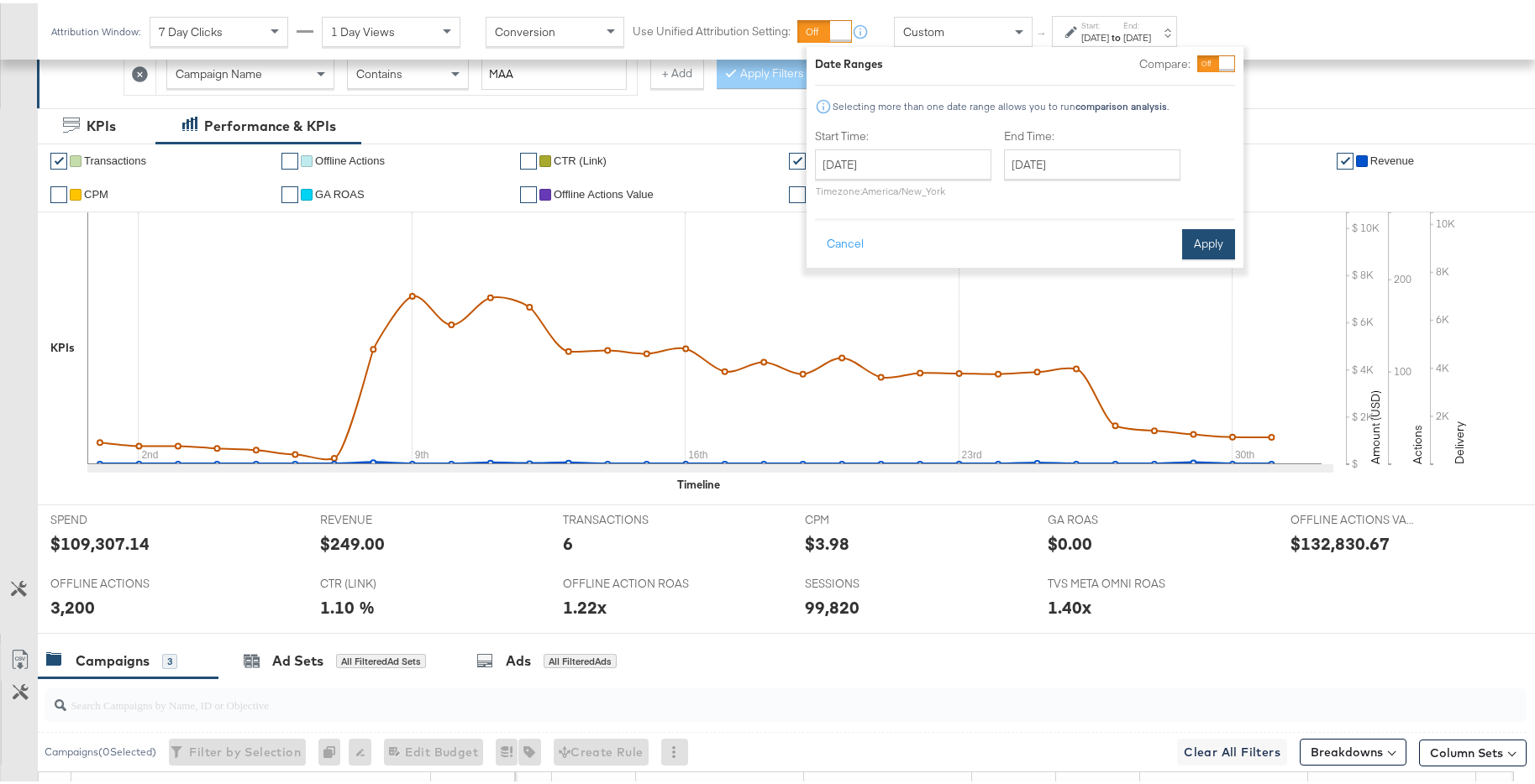
click at [1223, 239] on button "Apply" at bounding box center [1208, 241] width 53 height 31
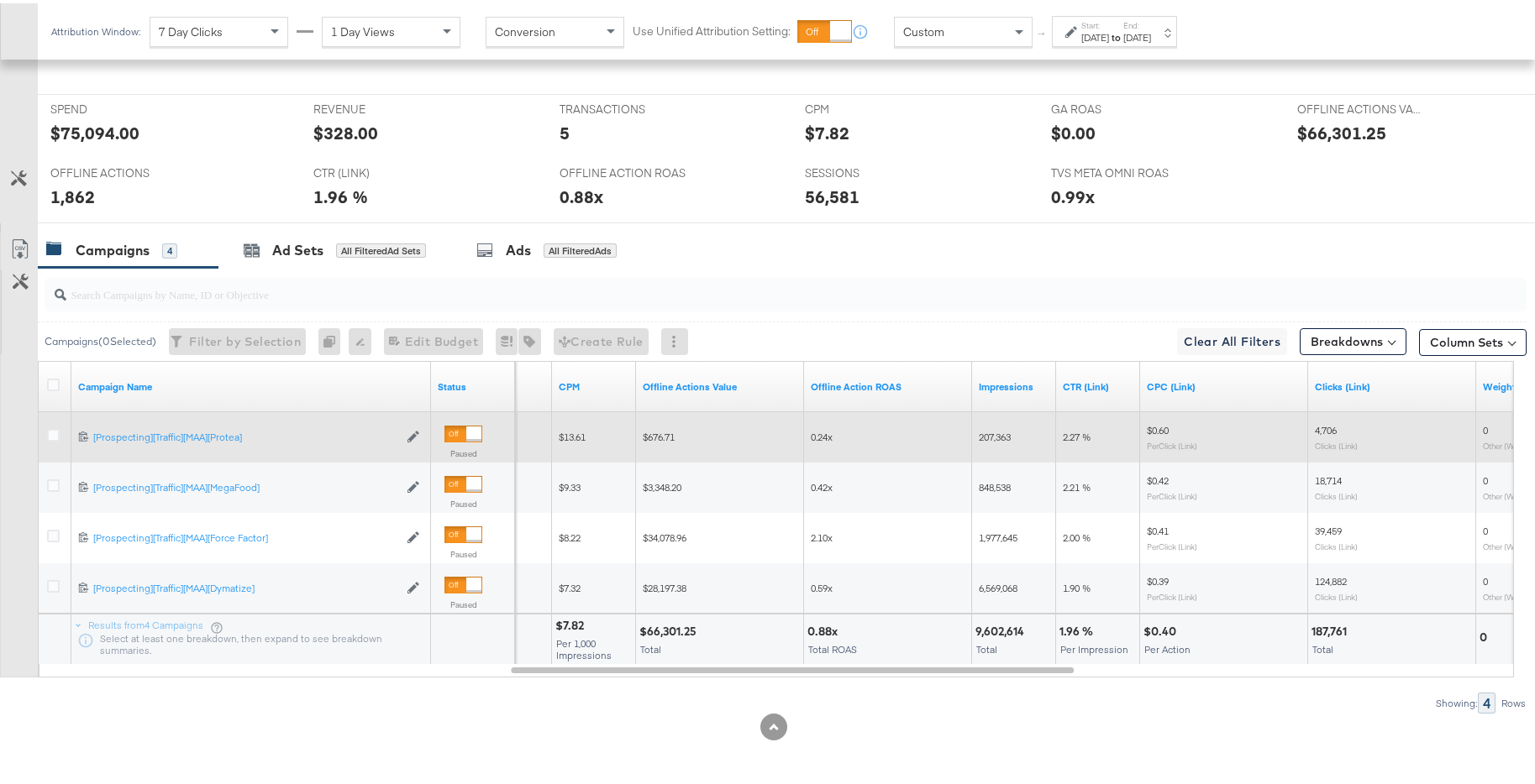
scroll to position [816, 0]
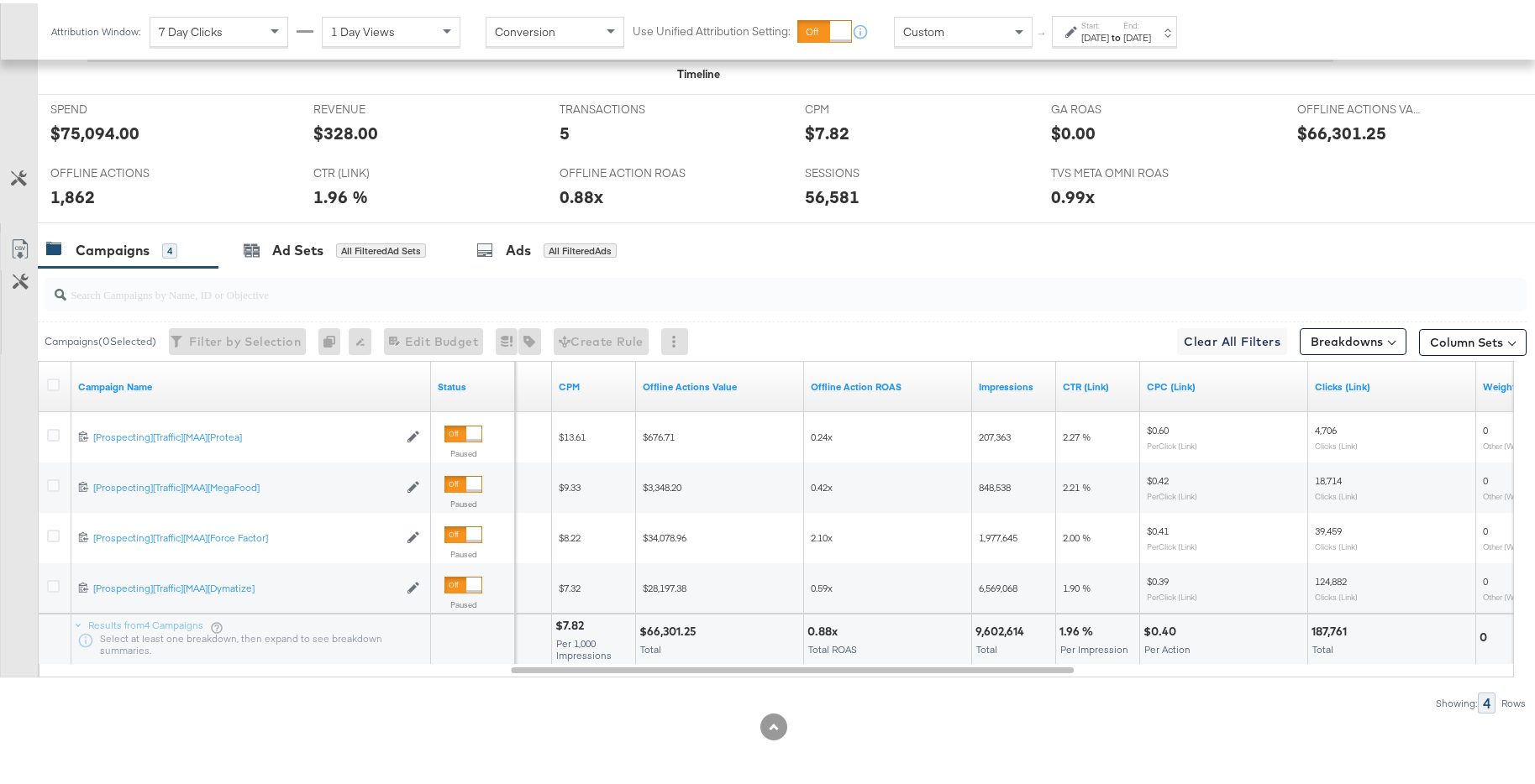
click at [1150, 36] on div "[DATE]" at bounding box center [1137, 35] width 28 height 14
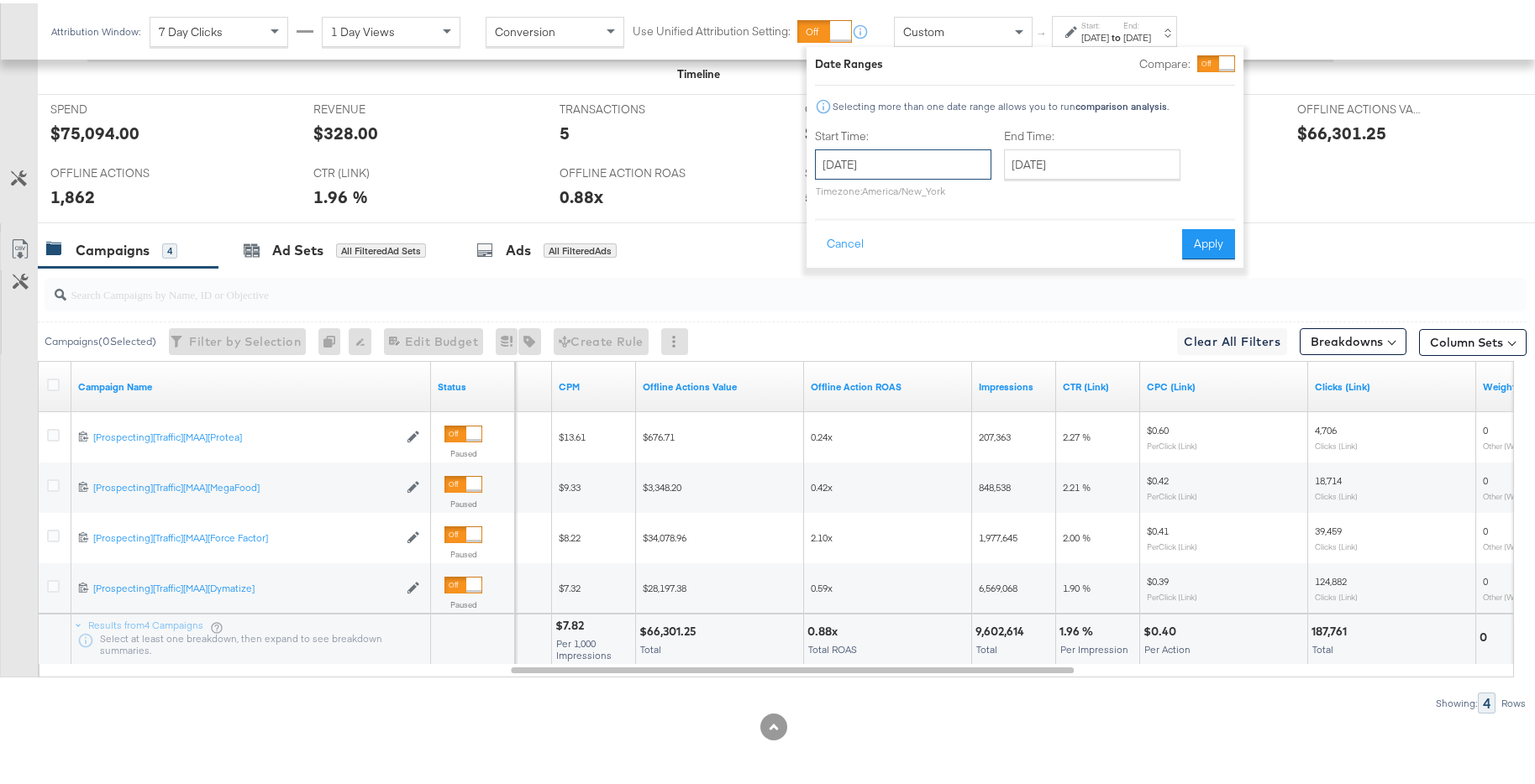
click at [925, 163] on input "[DATE]" at bounding box center [903, 161] width 177 height 31
click at [1008, 201] on span "›" at bounding box center [1005, 196] width 26 height 25
click at [972, 245] on td "1" at bounding box center [977, 246] width 29 height 24
type input "[DATE]"
click at [1103, 150] on input "[DATE]" at bounding box center [1089, 161] width 177 height 31
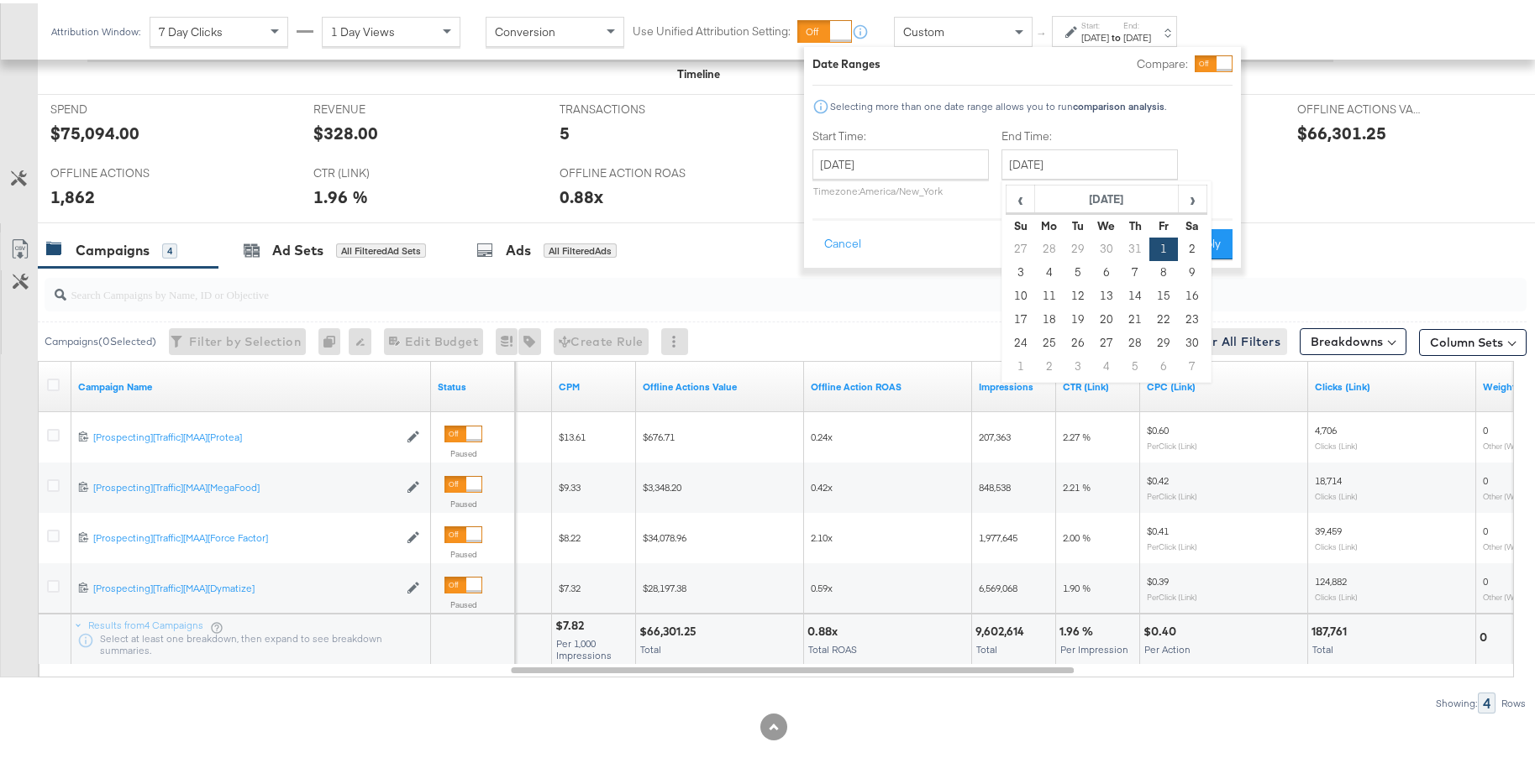
click at [1186, 339] on td "30" at bounding box center [1192, 340] width 29 height 24
type input "[DATE]"
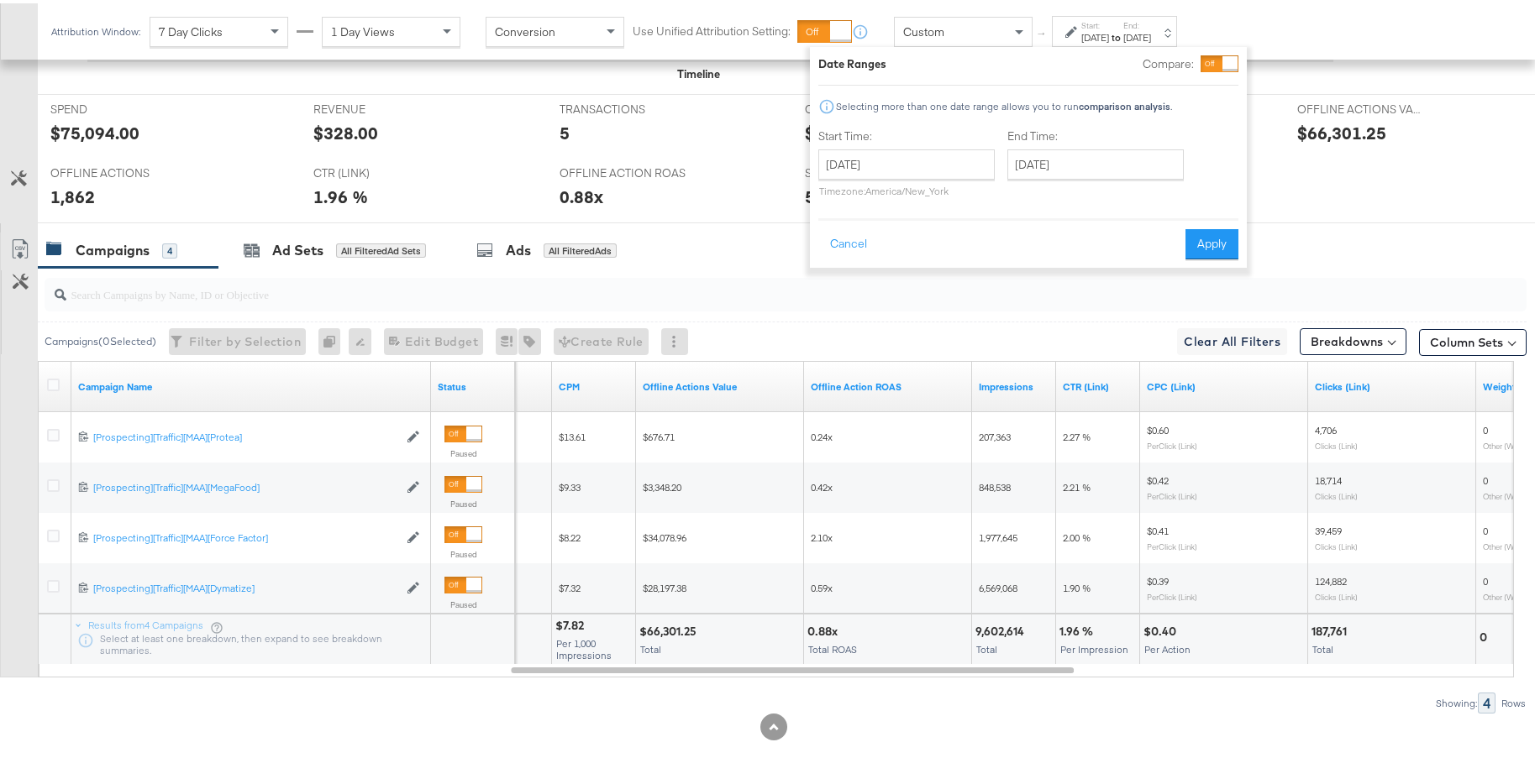
click at [1224, 239] on button "Apply" at bounding box center [1212, 241] width 53 height 31
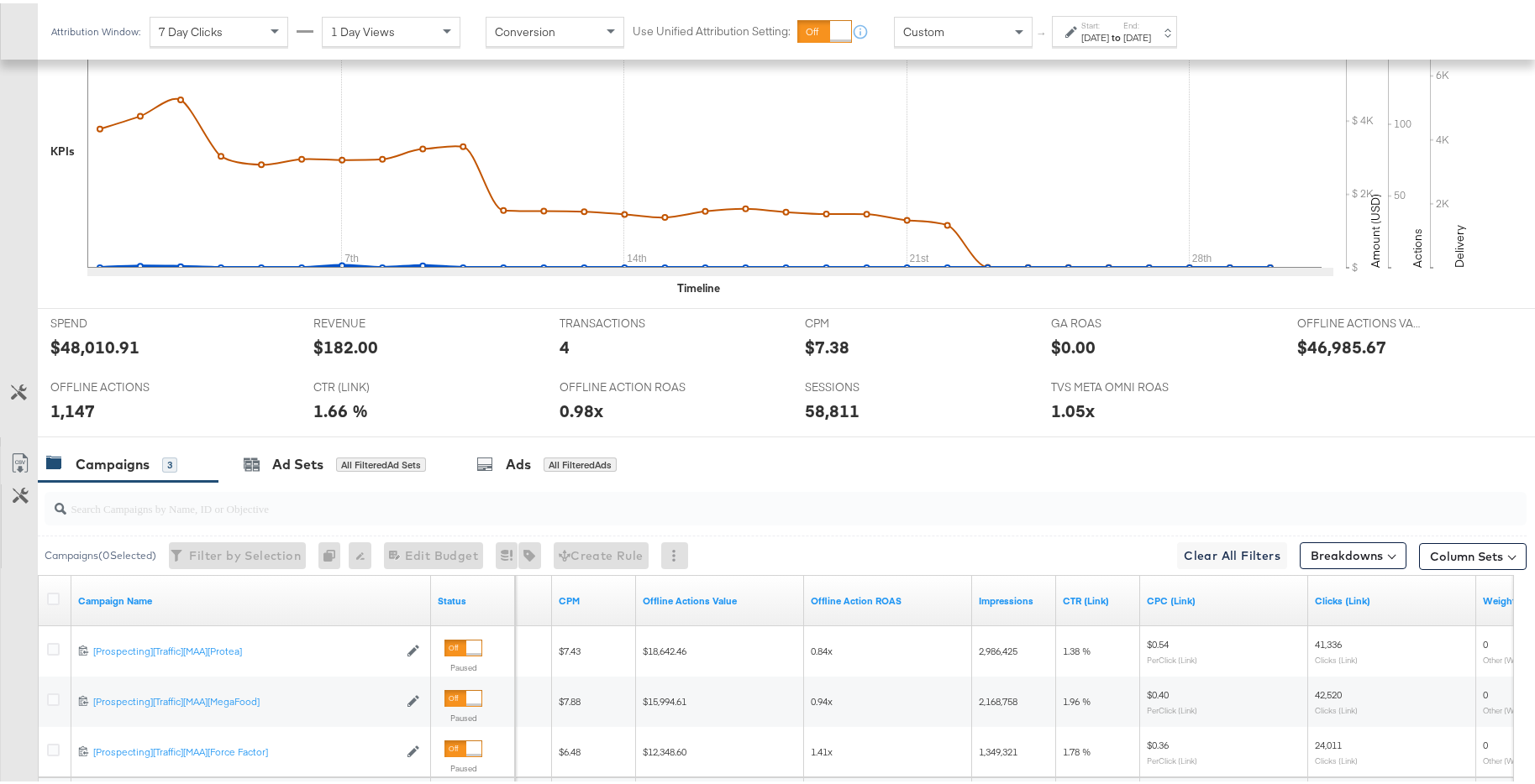
scroll to position [765, 0]
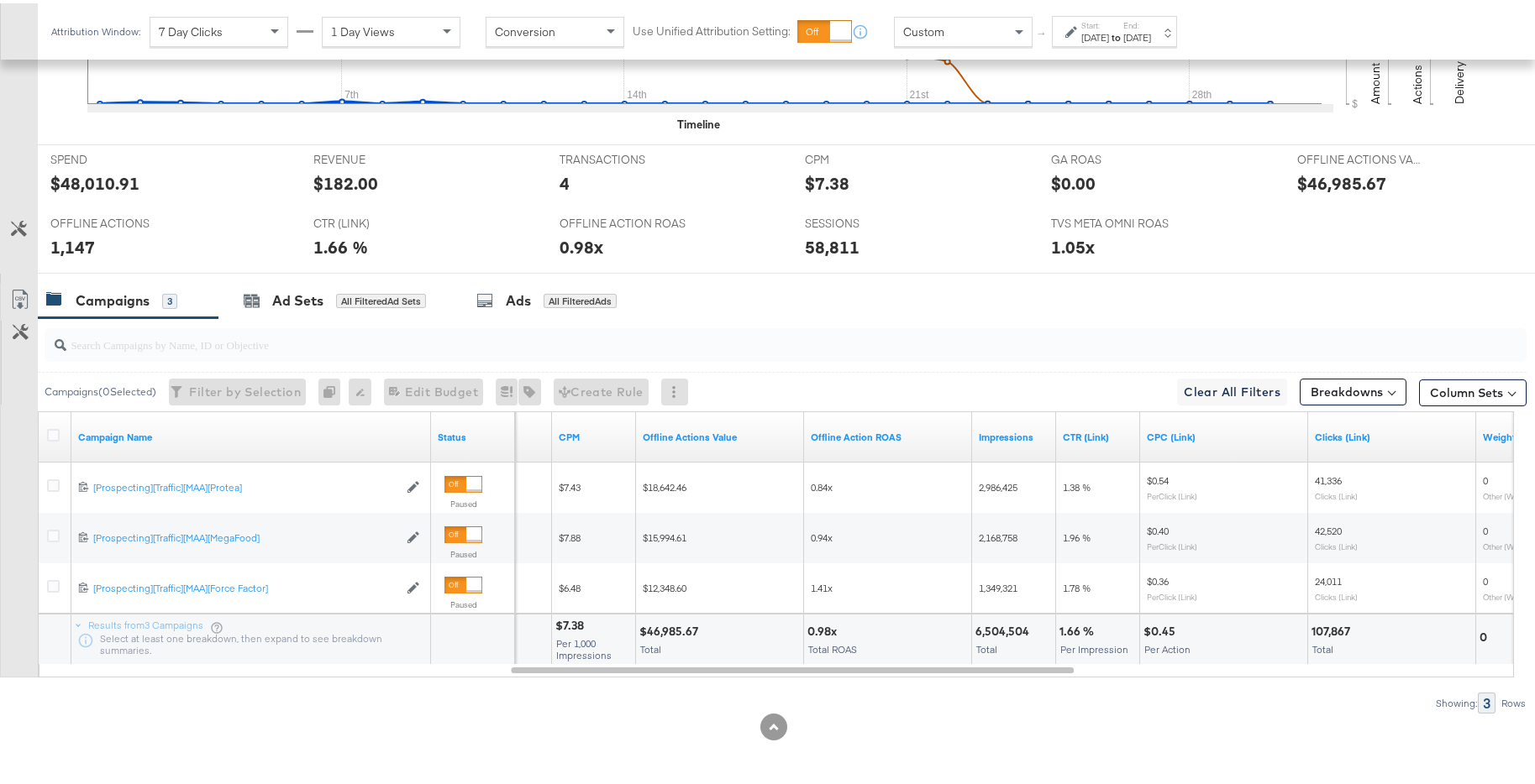
click at [1150, 32] on div "[DATE]" at bounding box center [1137, 35] width 28 height 14
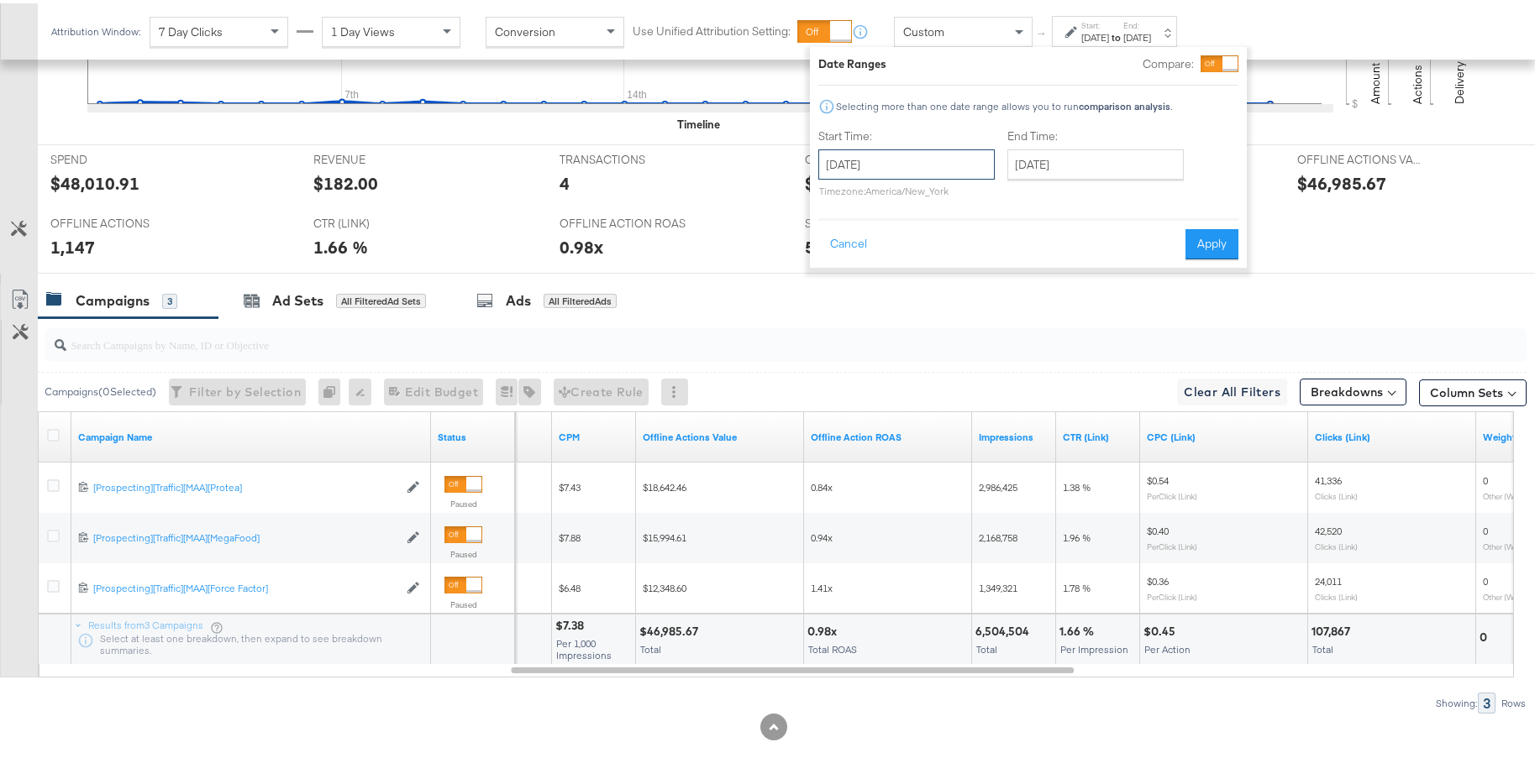
click at [963, 161] on input "[DATE]" at bounding box center [907, 161] width 177 height 31
click at [1002, 202] on span "›" at bounding box center [1009, 196] width 26 height 25
click at [840, 271] on td "1" at bounding box center [838, 270] width 29 height 24
type input "[DATE]"
click at [1061, 165] on input "[DATE]" at bounding box center [1090, 161] width 177 height 31
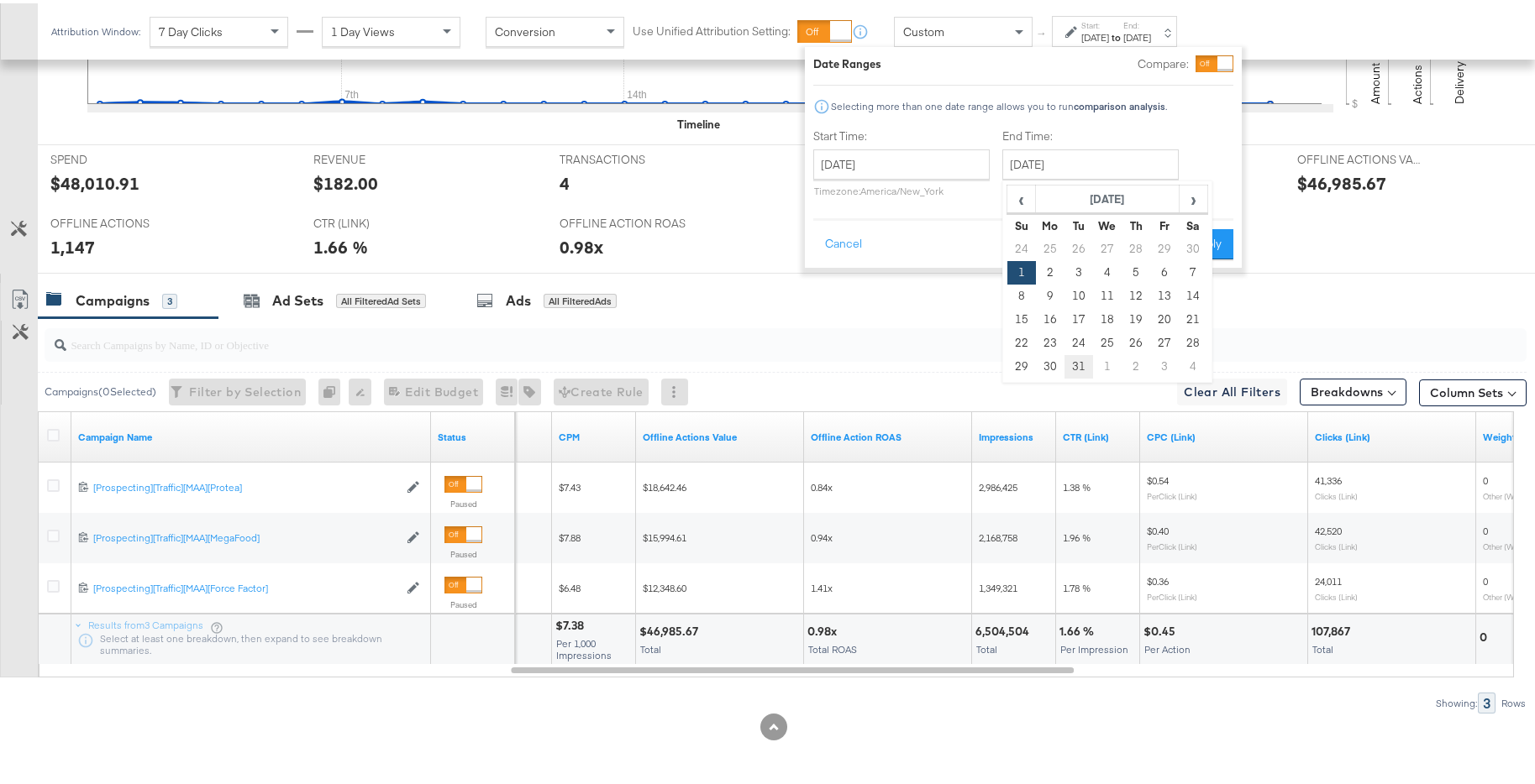
click at [1077, 358] on td "31" at bounding box center [1079, 364] width 29 height 24
type input "[DATE]"
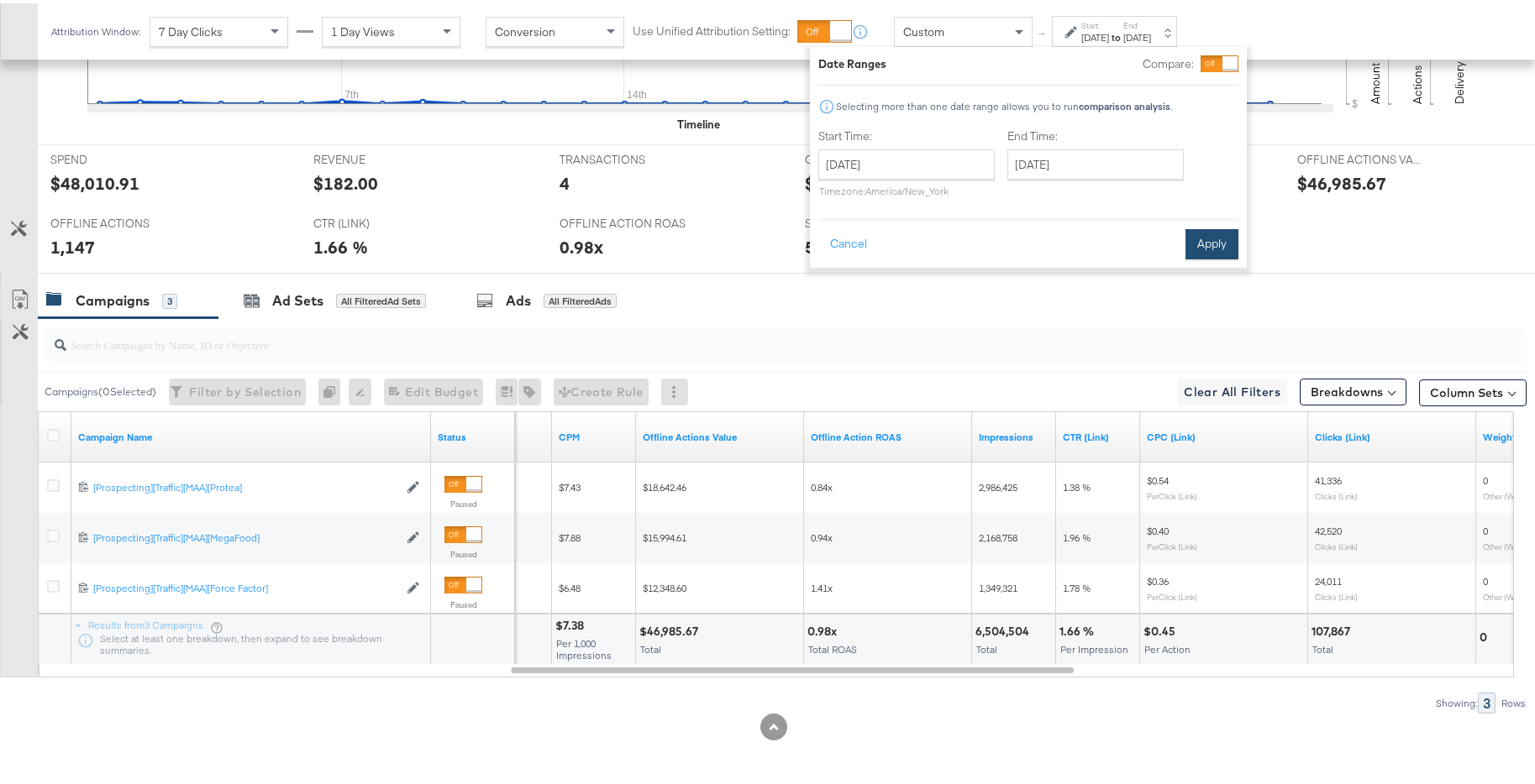
click at [1218, 249] on button "Apply" at bounding box center [1212, 241] width 53 height 31
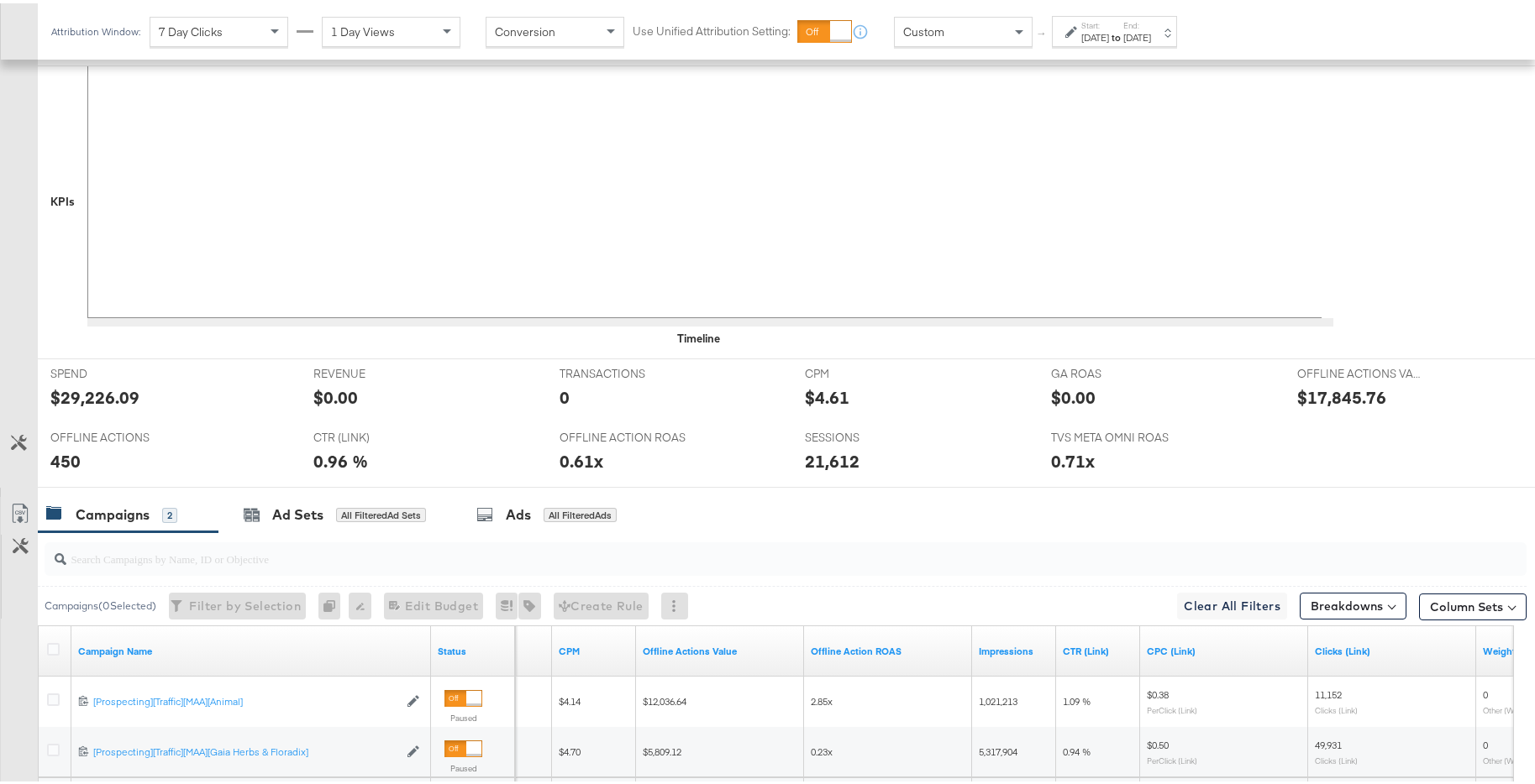
scroll to position [715, 0]
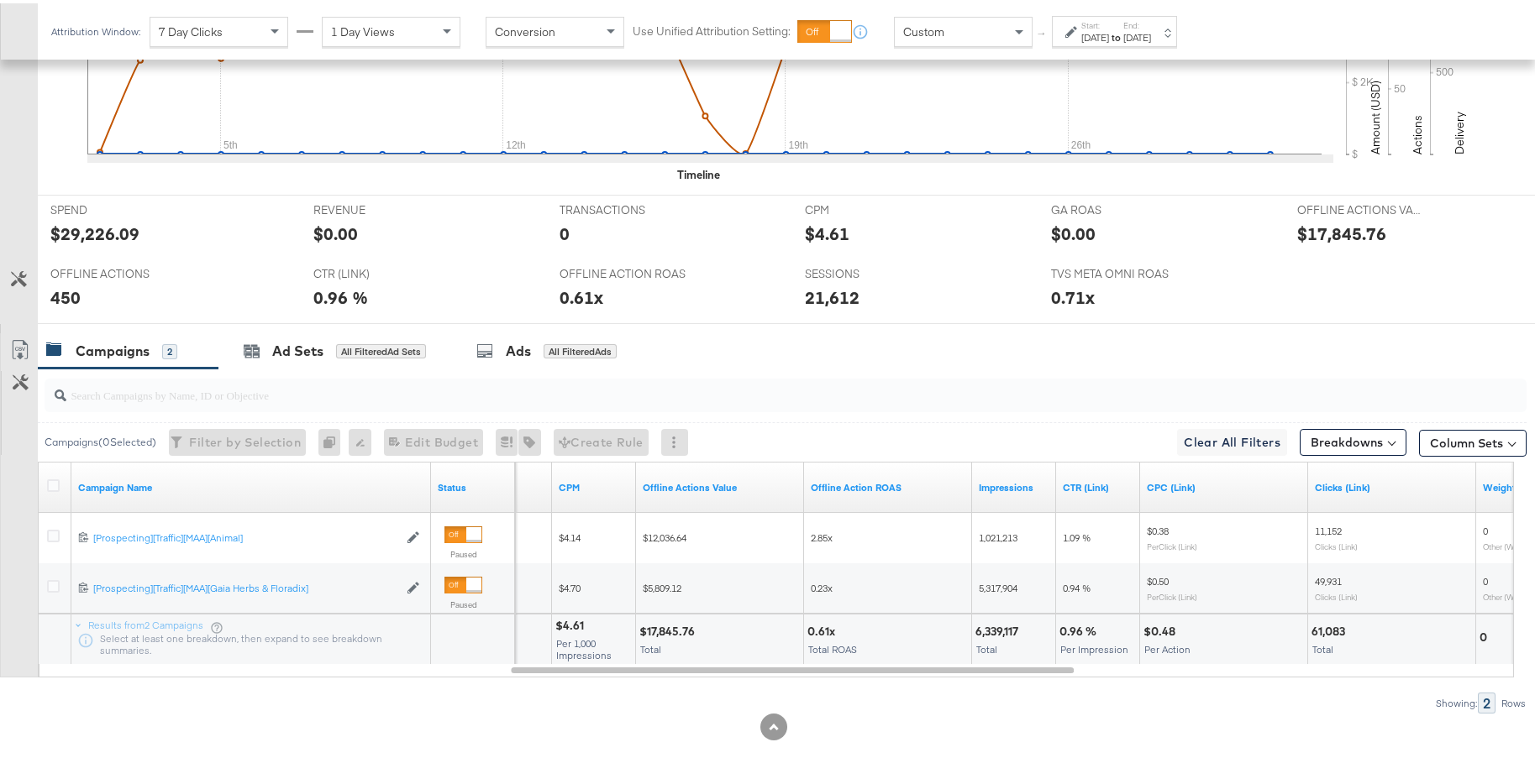
click at [1150, 32] on div "[DATE]" at bounding box center [1137, 35] width 28 height 14
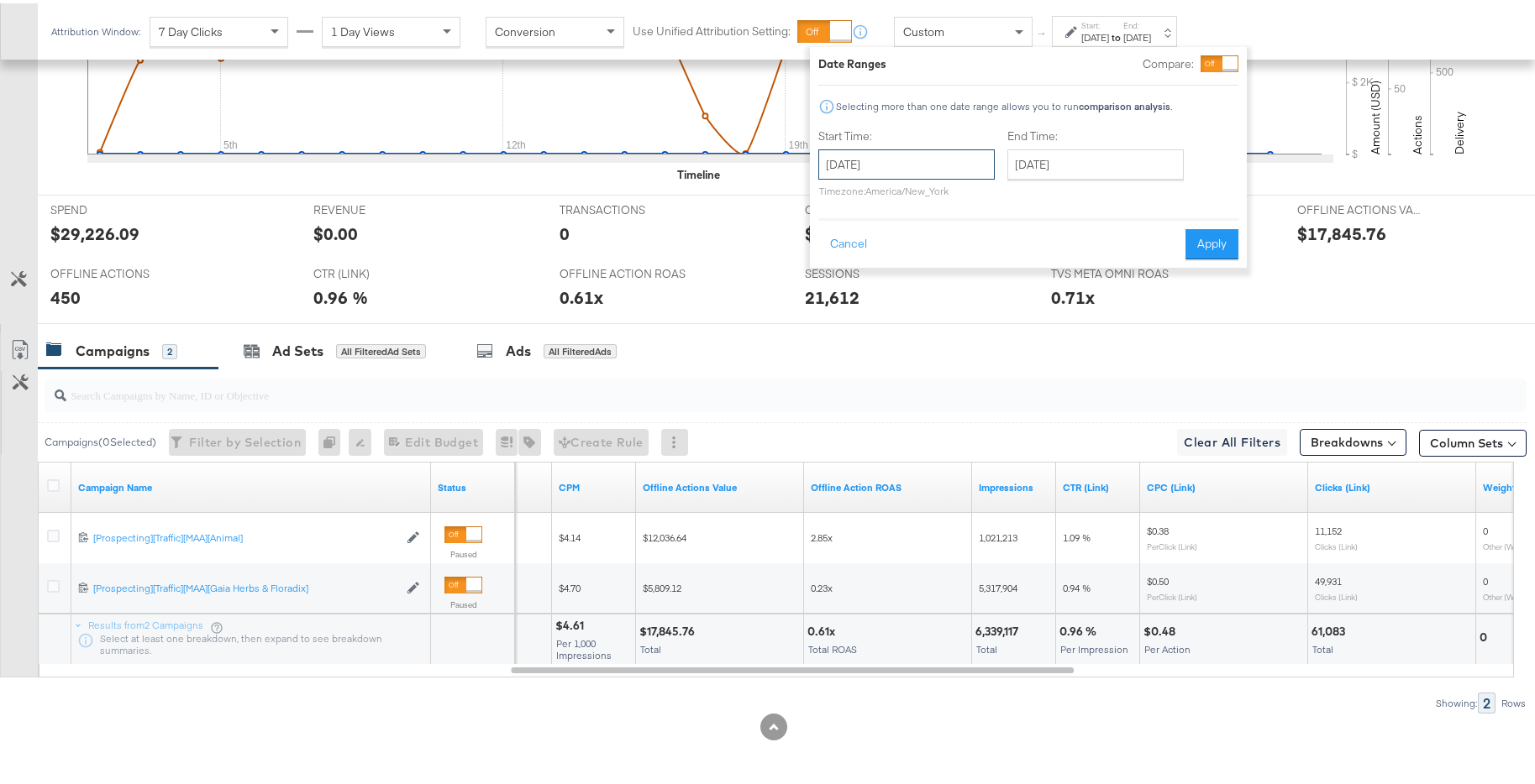
click at [970, 154] on input "[DATE]" at bounding box center [907, 161] width 177 height 31
click at [1021, 204] on th "›" at bounding box center [1009, 197] width 29 height 29
click at [924, 245] on td "1" at bounding box center [924, 246] width 29 height 24
type input "[DATE]"
click at [1123, 168] on input "[DATE]" at bounding box center [1087, 161] width 177 height 31
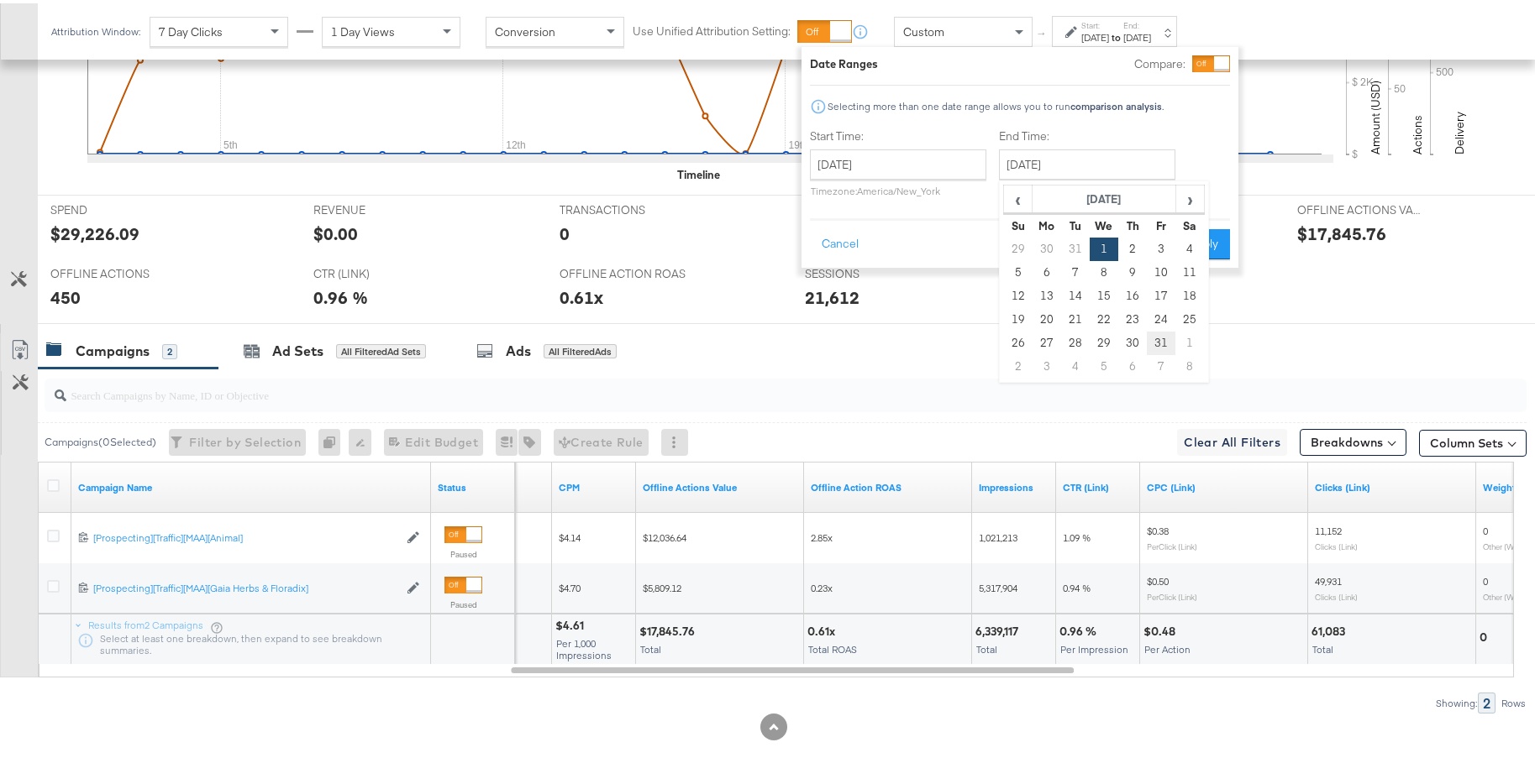
click at [1169, 343] on td "31" at bounding box center [1161, 340] width 29 height 24
type input "[DATE]"
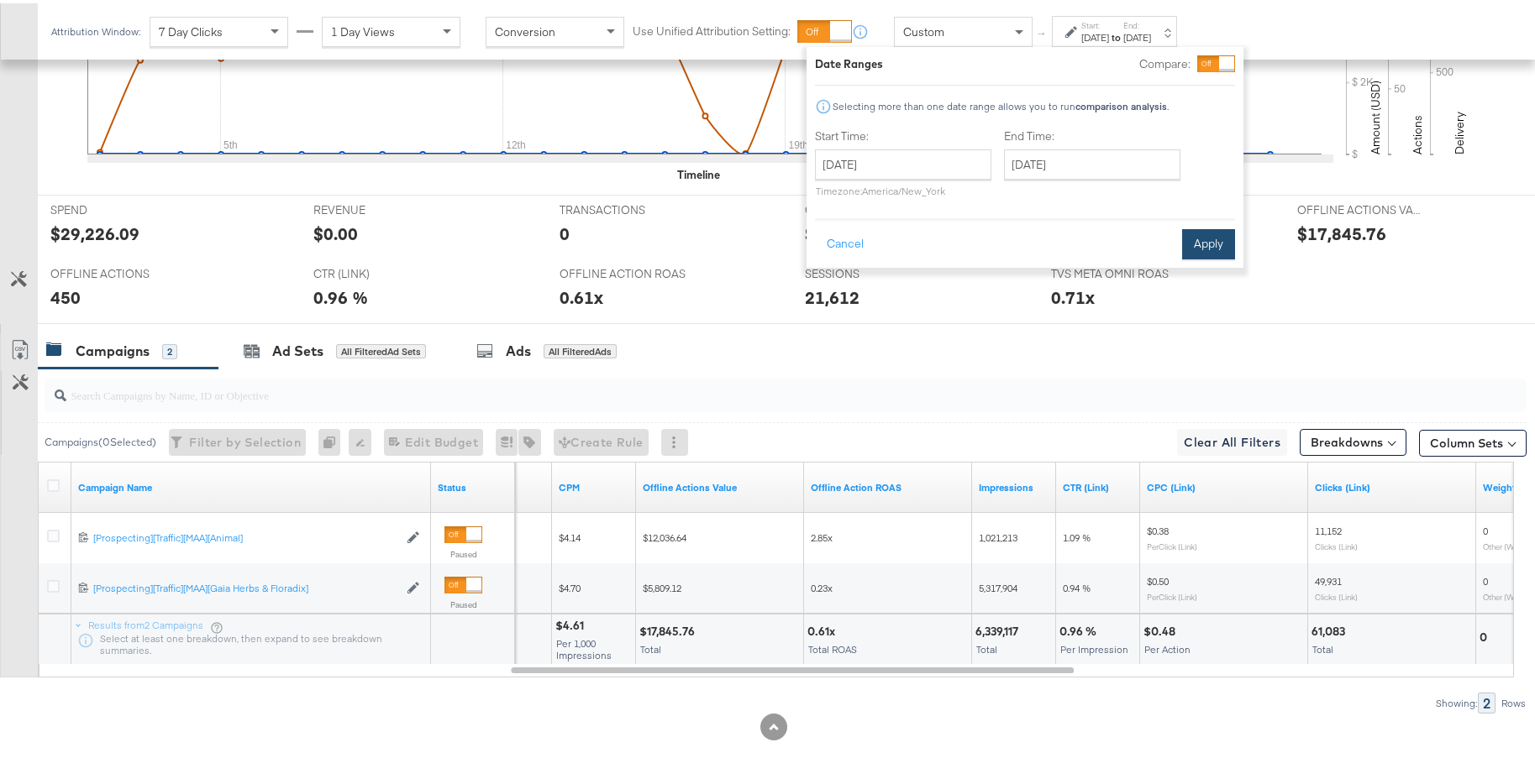
click at [1213, 244] on button "Apply" at bounding box center [1208, 241] width 53 height 31
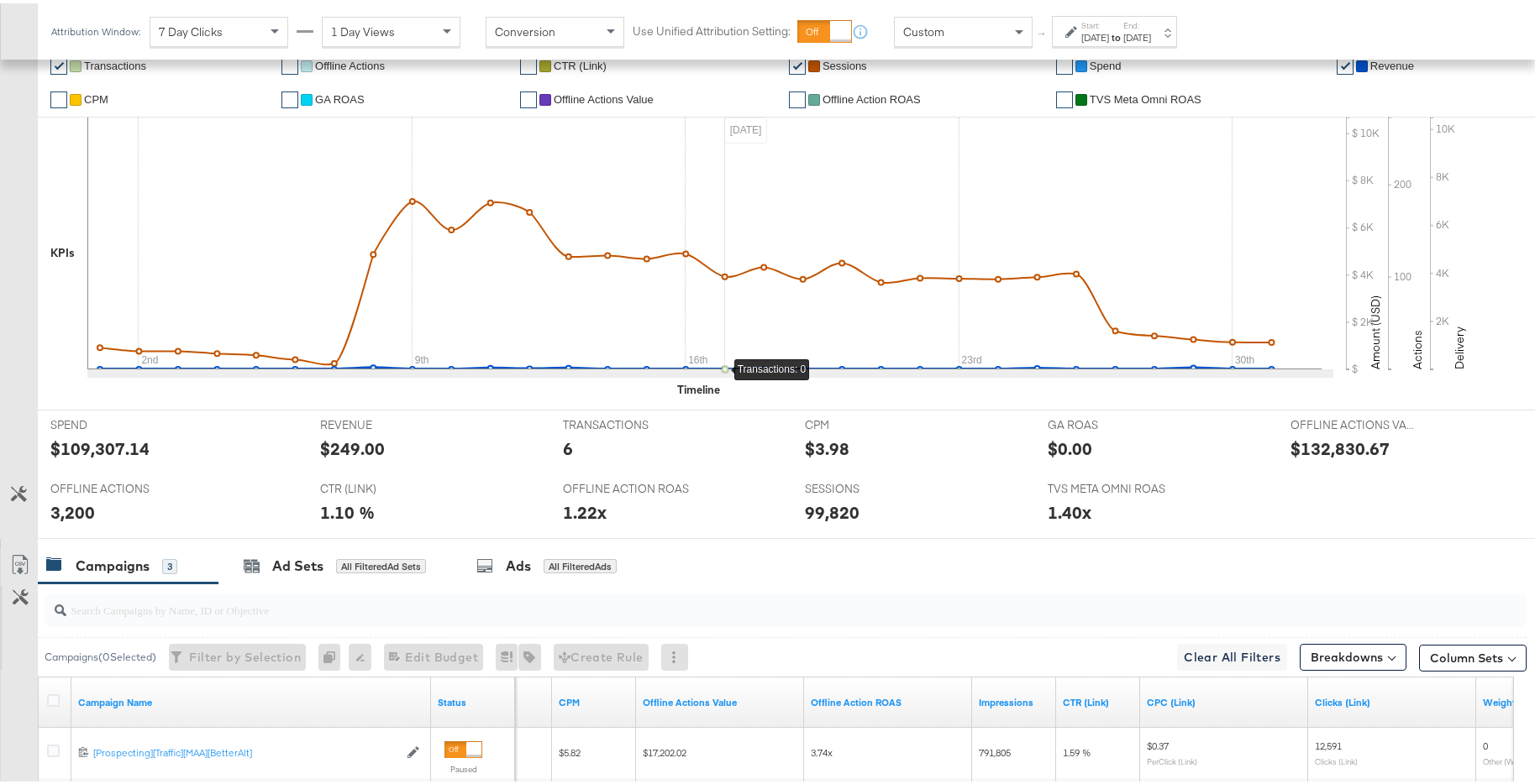
scroll to position [132, 0]
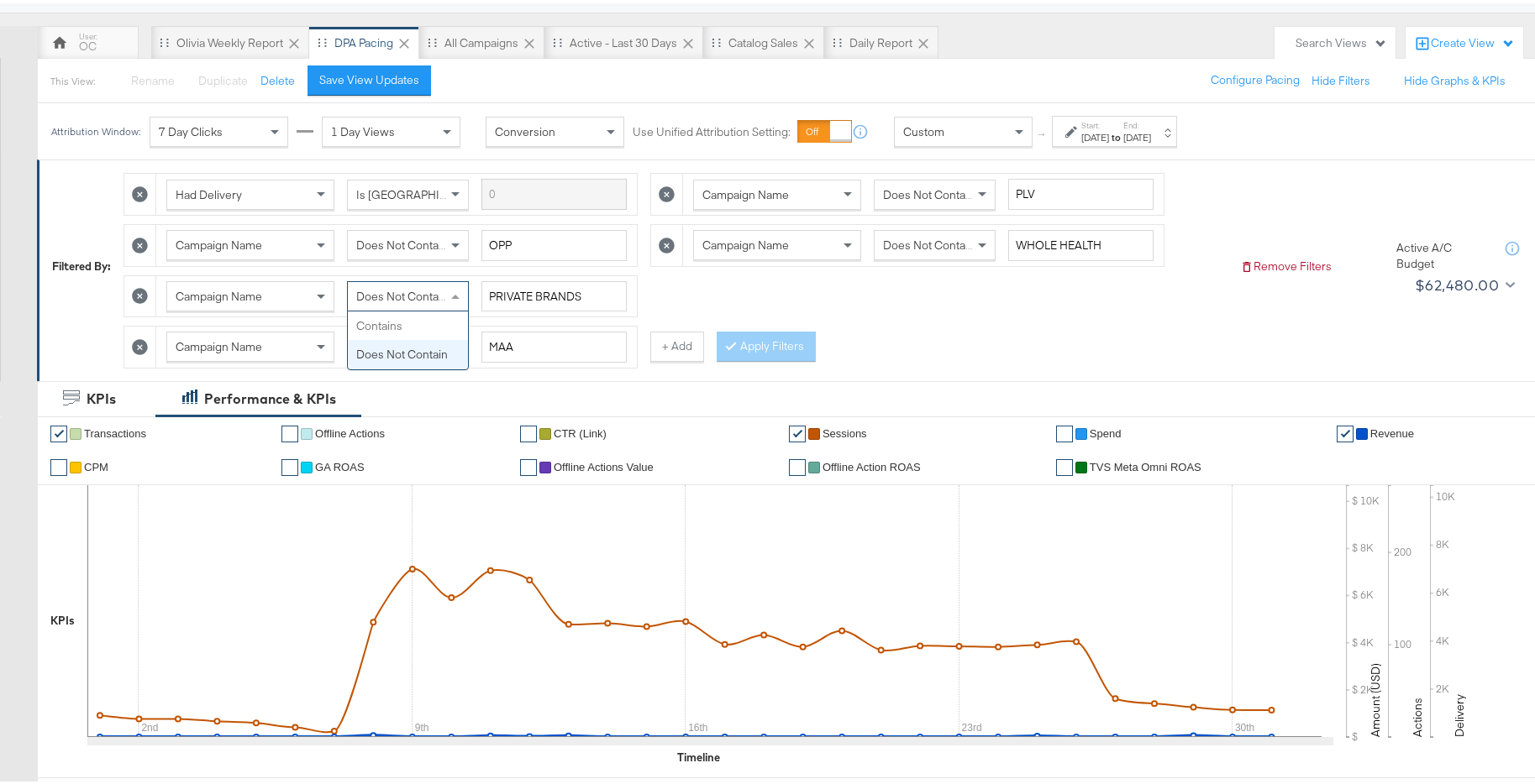
click at [421, 297] on span "Does Not Contain" at bounding box center [402, 293] width 92 height 15
click at [419, 345] on div "Contains" at bounding box center [408, 344] width 120 height 29
click at [729, 356] on button "Apply Filters" at bounding box center [766, 344] width 99 height 31
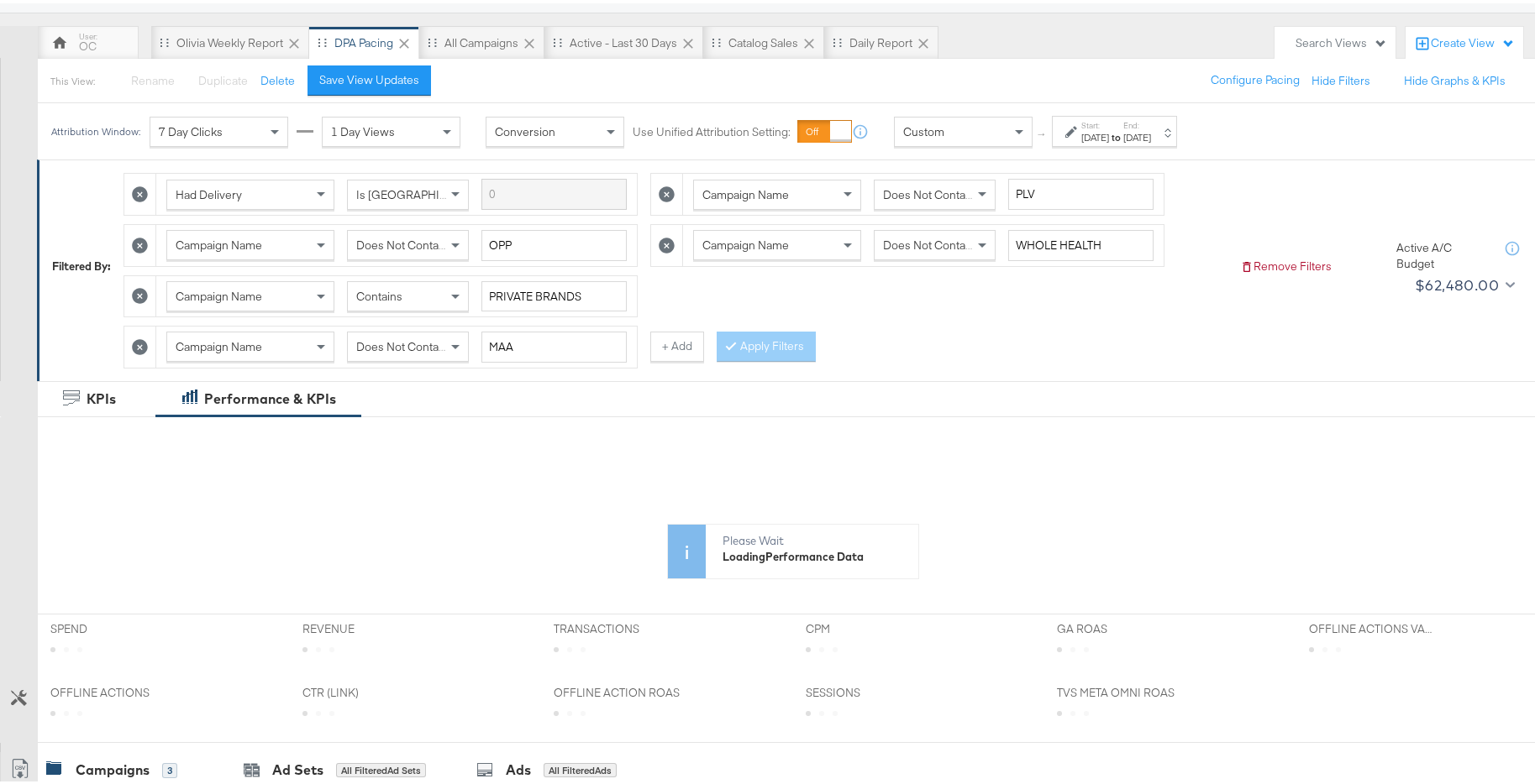
click at [1150, 123] on label "End:" at bounding box center [1137, 122] width 28 height 11
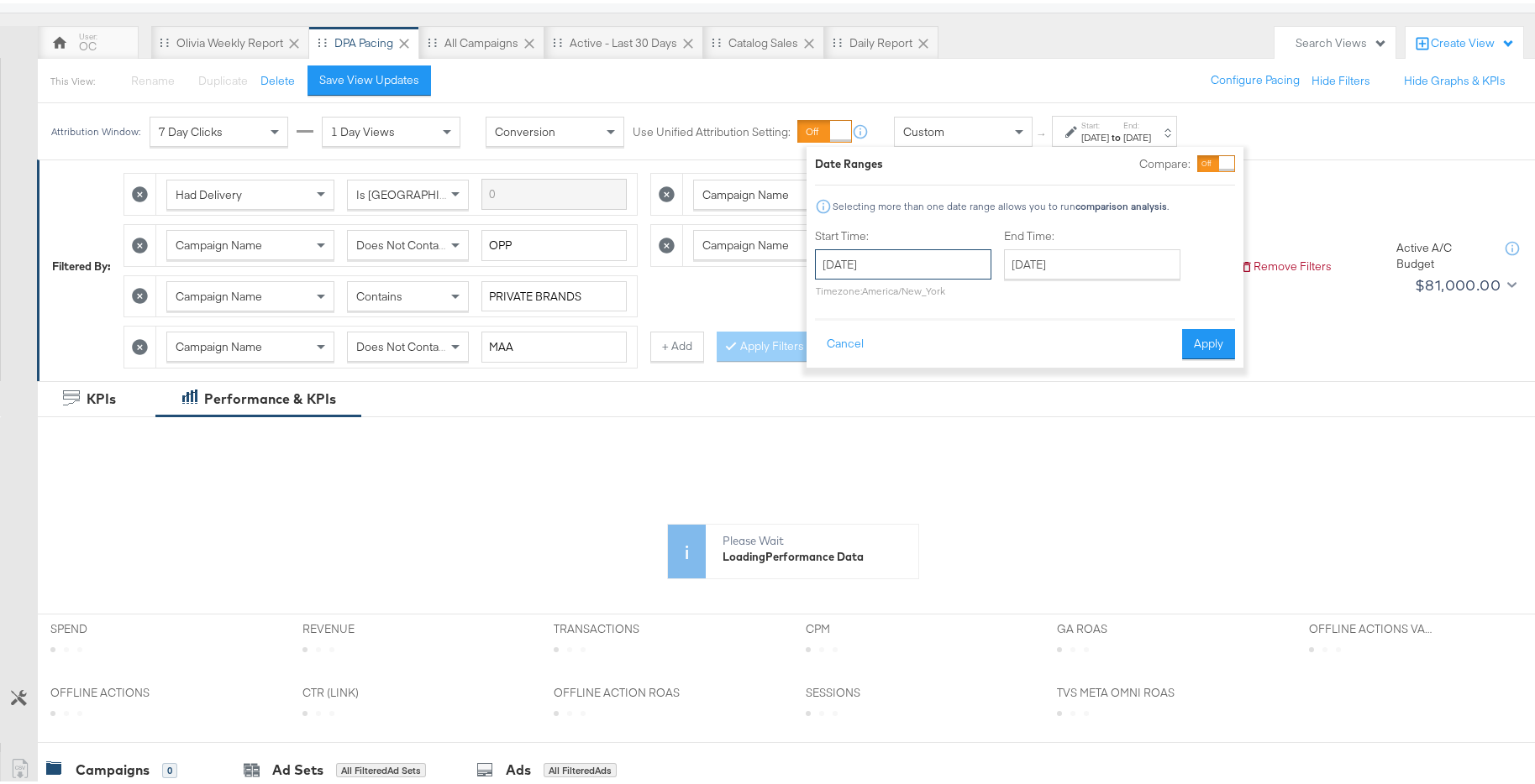
click at [938, 254] on input "[DATE]" at bounding box center [903, 261] width 177 height 31
click at [841, 293] on span "‹" at bounding box center [834, 295] width 26 height 25
click at [840, 294] on span "‹" at bounding box center [834, 295] width 26 height 25
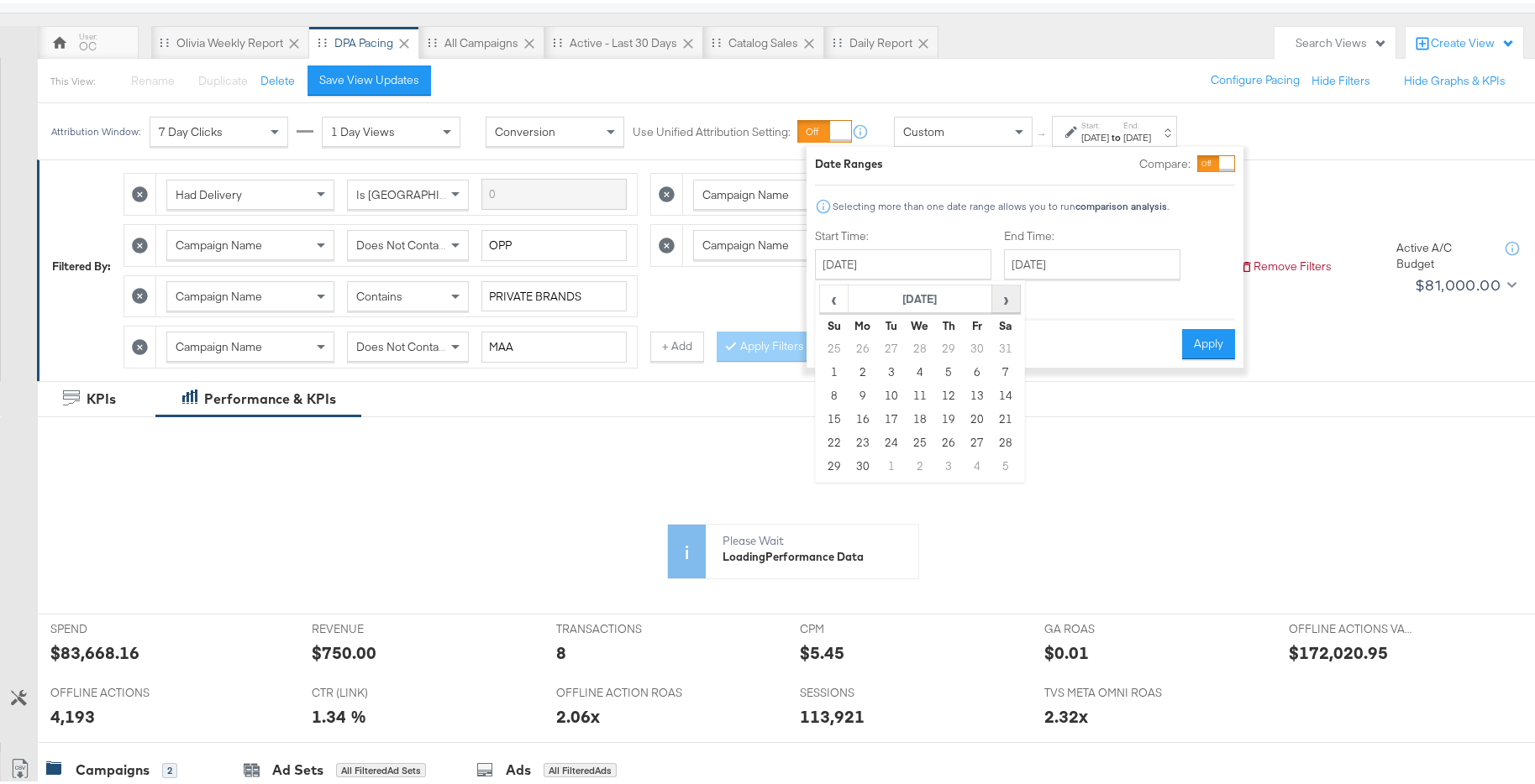
click at [1005, 294] on span "›" at bounding box center [1005, 295] width 26 height 25
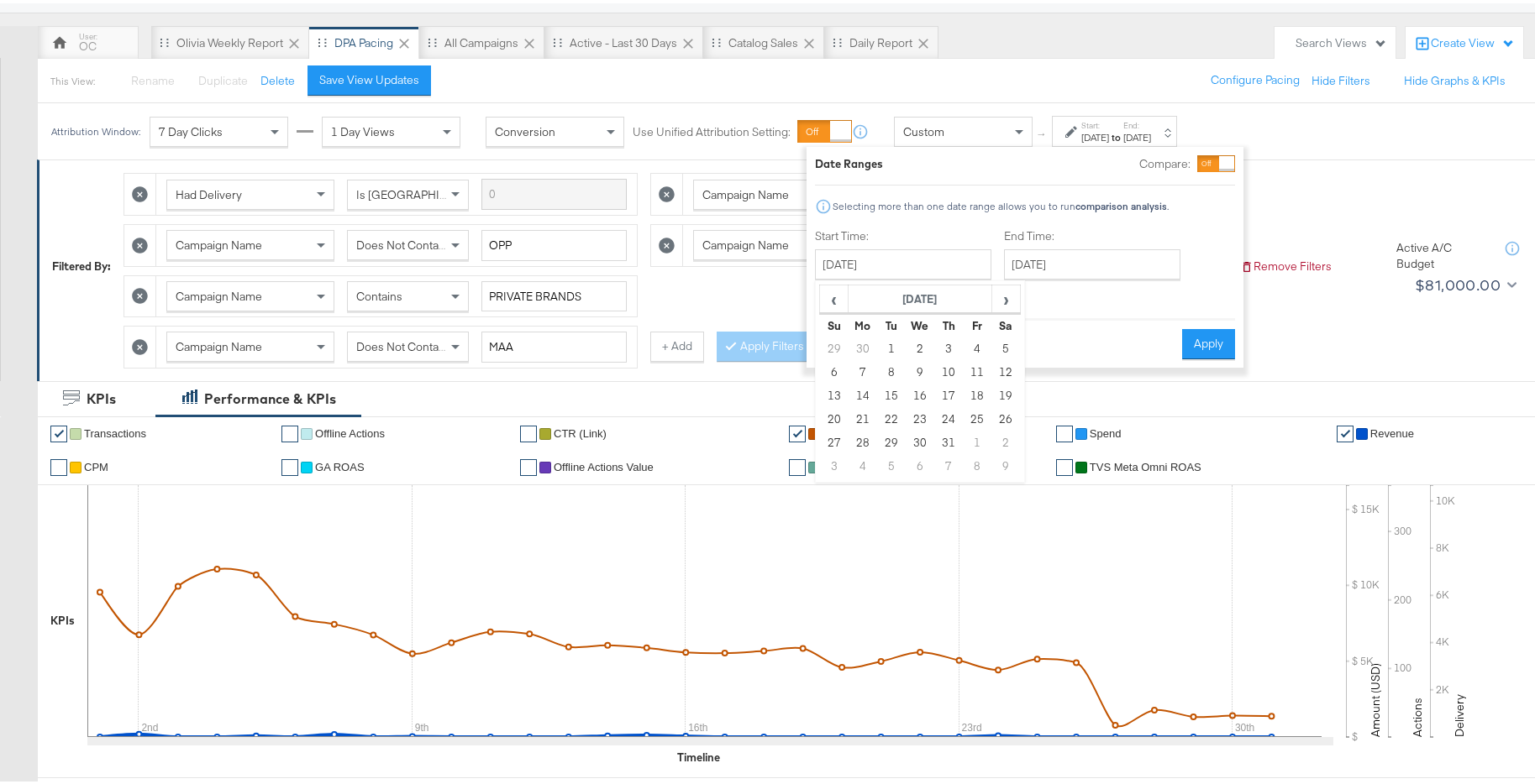
click at [884, 348] on td "1" at bounding box center [891, 346] width 29 height 24
type input "[DATE]"
click at [1085, 268] on input "[DATE]" at bounding box center [1092, 261] width 177 height 31
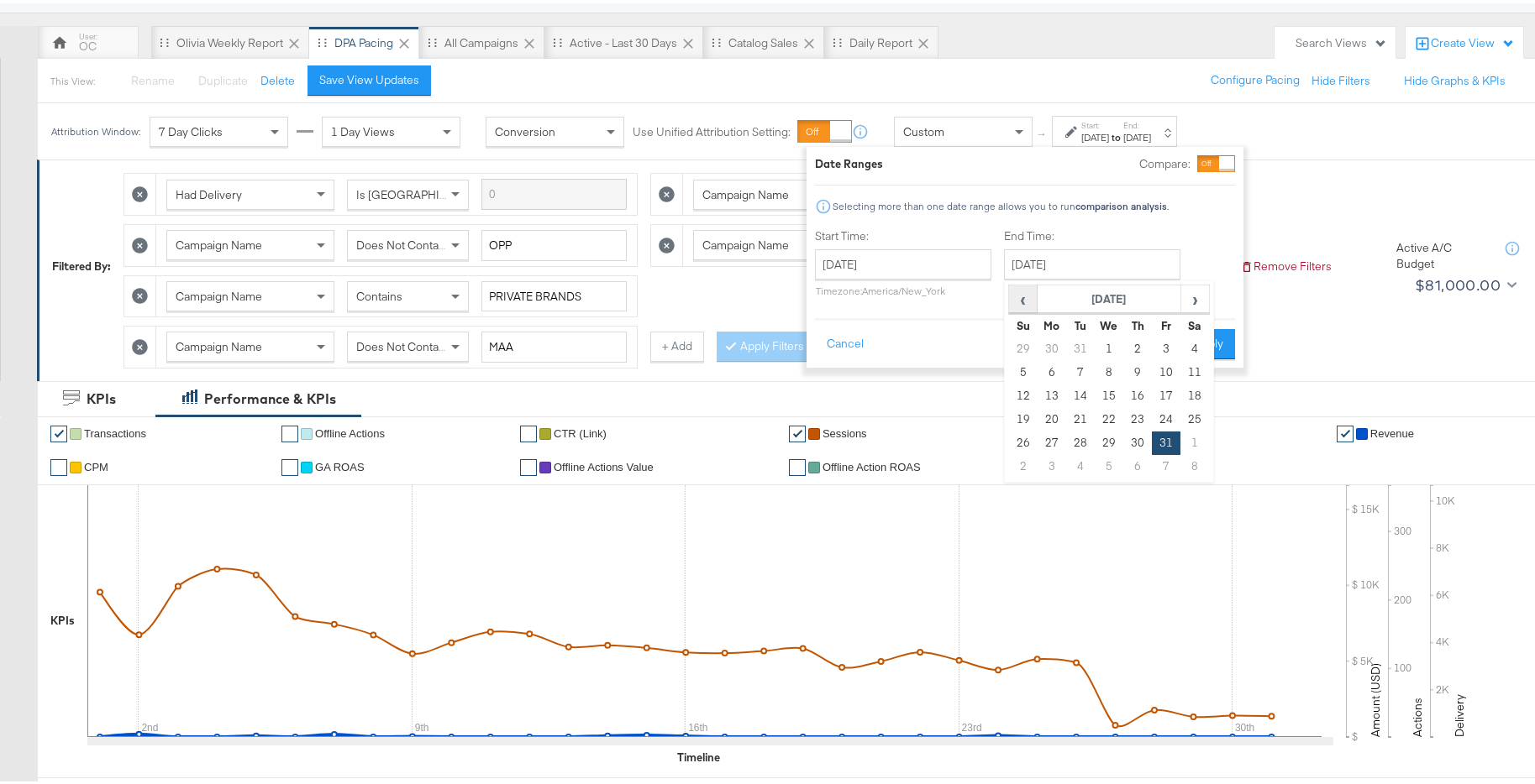
click at [1015, 295] on span "‹" at bounding box center [1022, 295] width 26 height 25
click at [1149, 442] on td "31" at bounding box center [1138, 440] width 29 height 24
type input "[DATE]"
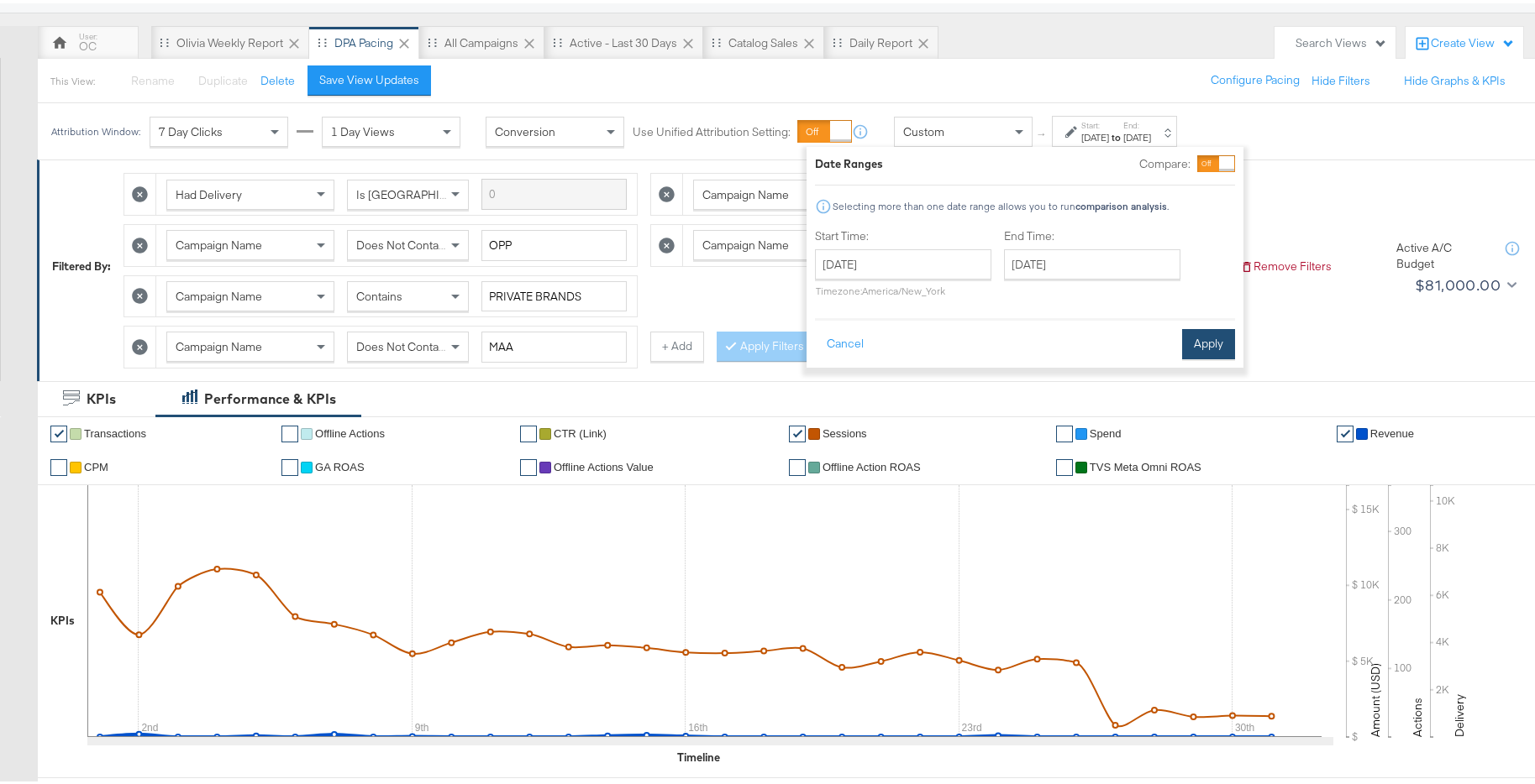
click at [1196, 349] on button "Apply" at bounding box center [1208, 341] width 53 height 31
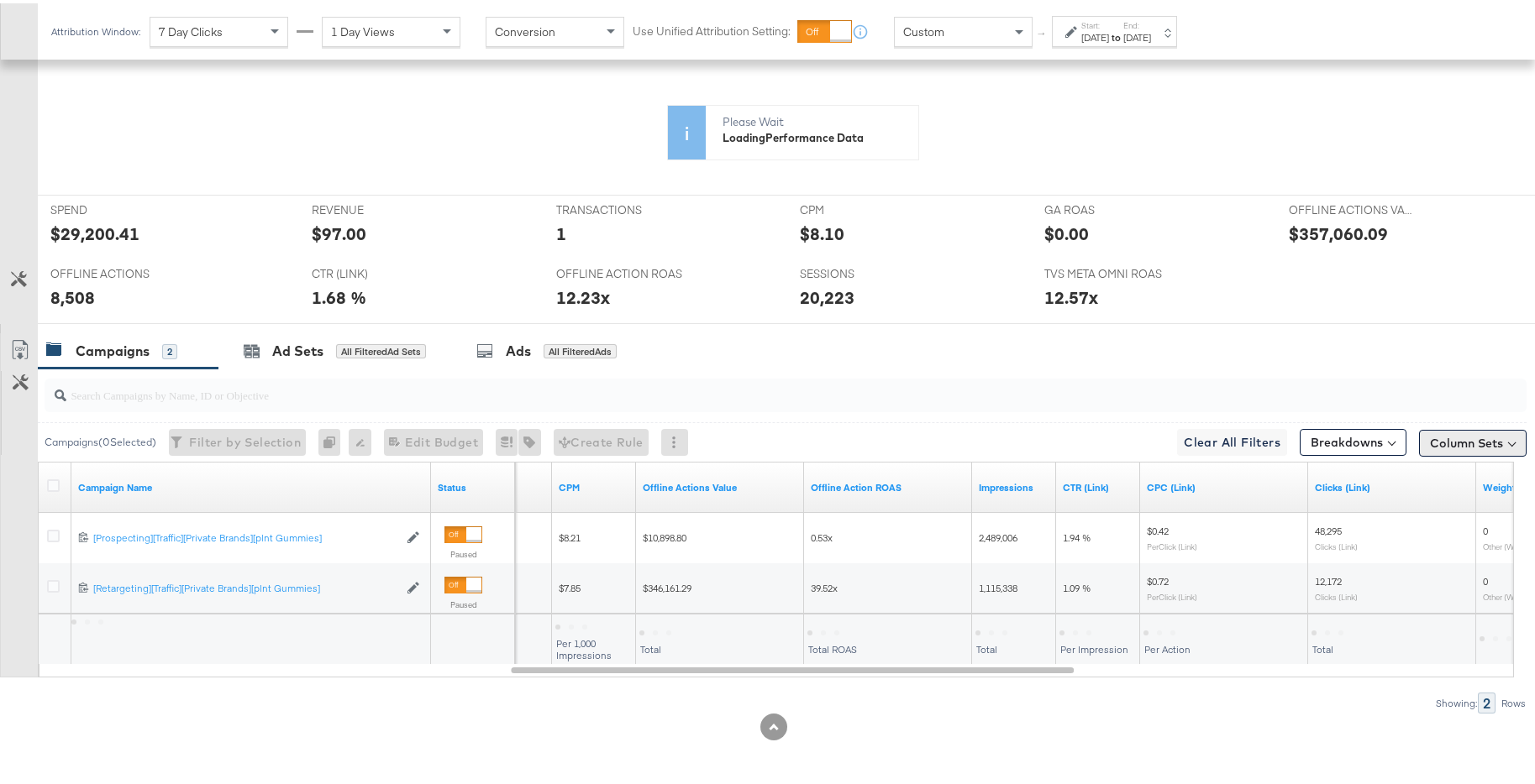
scroll to position [715, 0]
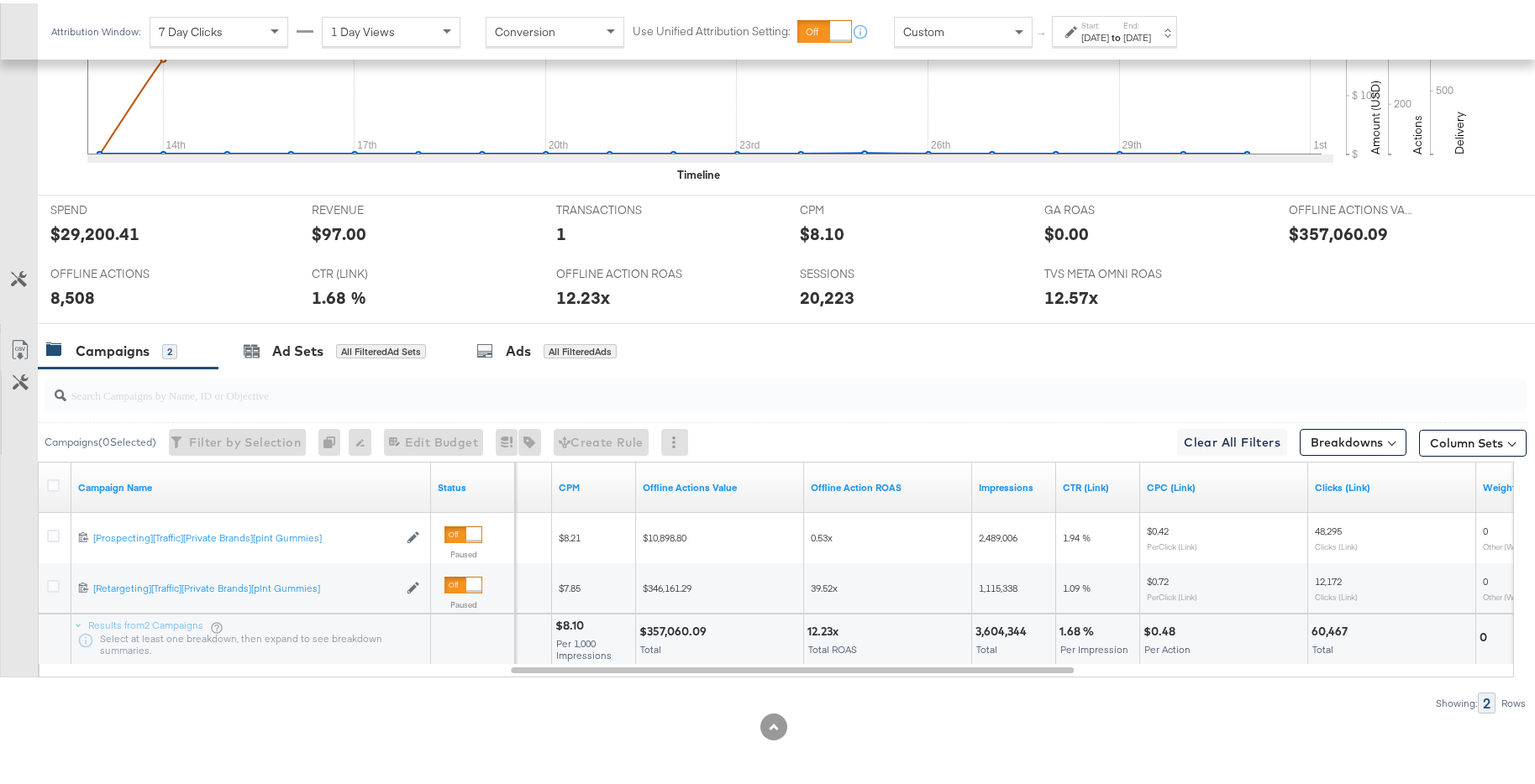
click at [1150, 31] on div "[DATE]" at bounding box center [1137, 35] width 28 height 14
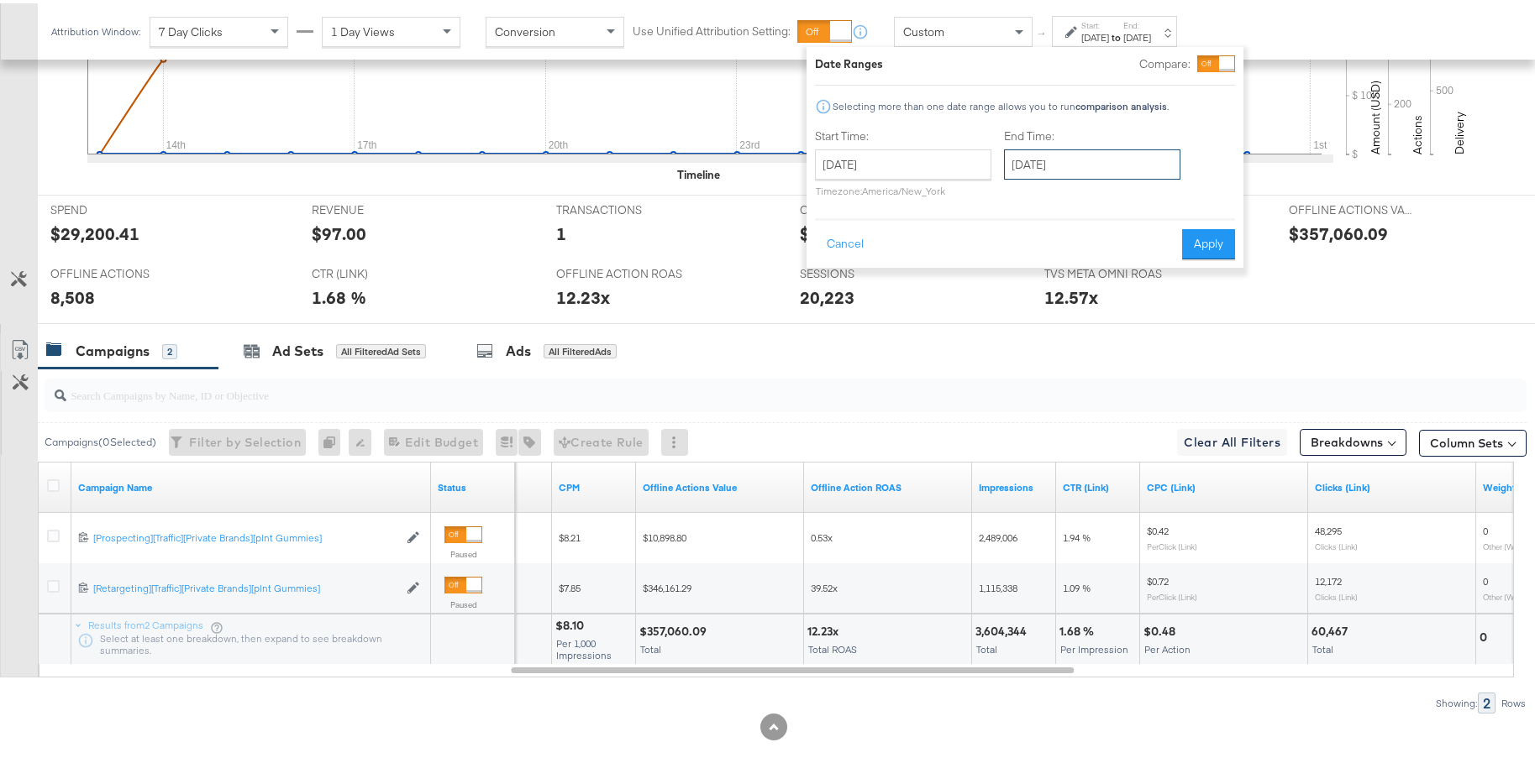
click at [1097, 160] on input "[DATE]" at bounding box center [1092, 161] width 177 height 31
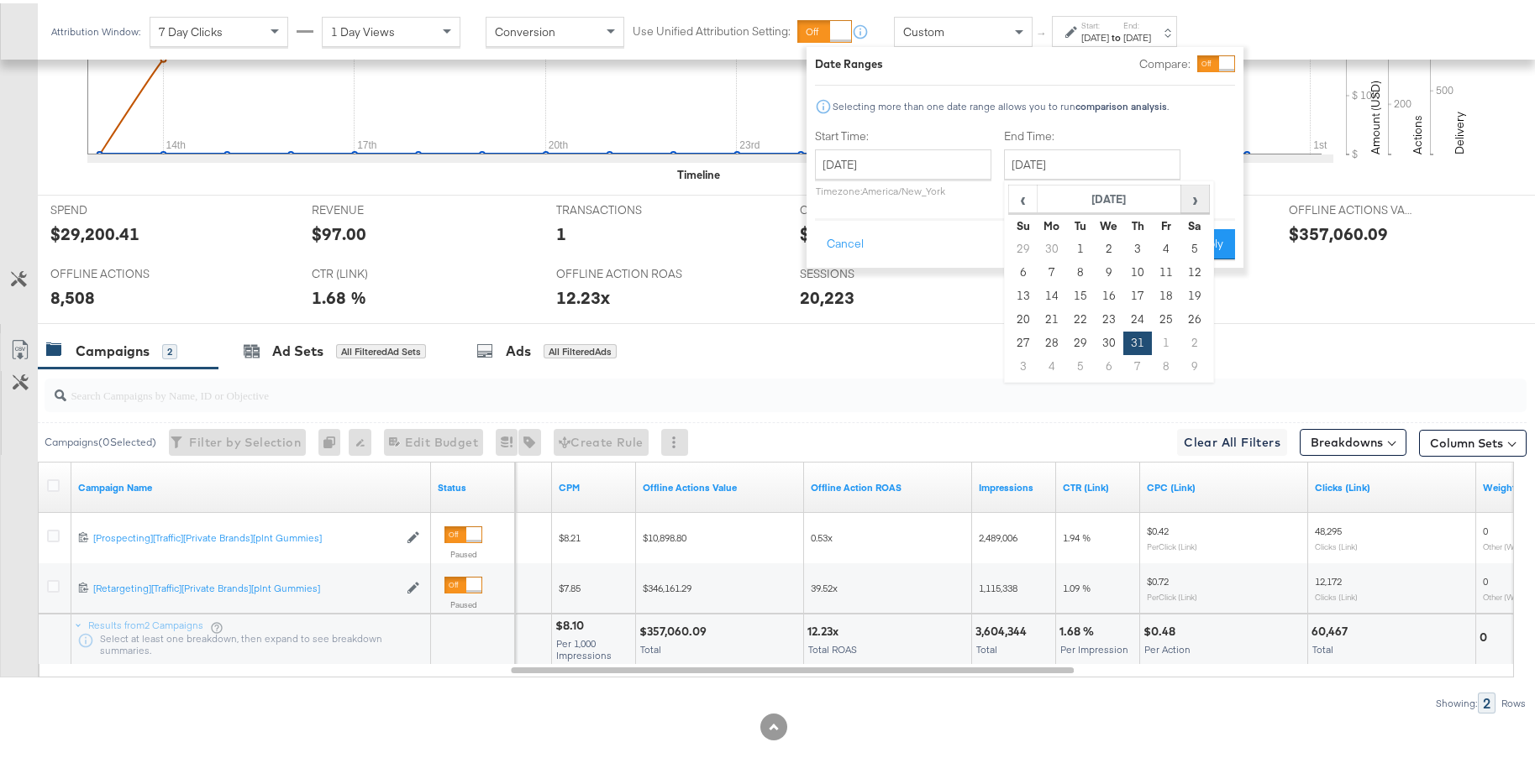
click at [1200, 197] on span "›" at bounding box center [1195, 196] width 26 height 25
click at [1190, 338] on td "30" at bounding box center [1195, 340] width 29 height 24
type input "[DATE]"
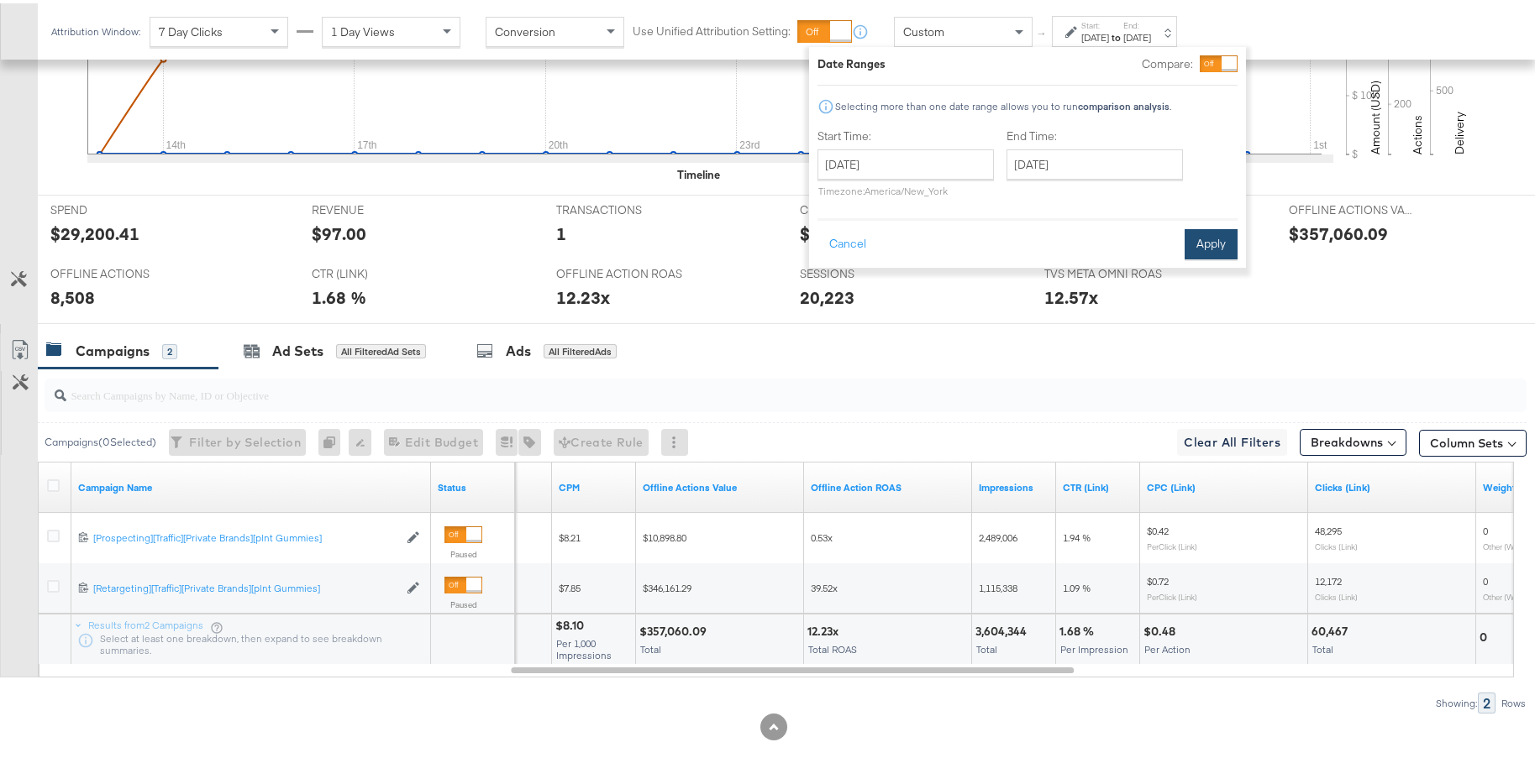
click at [1199, 239] on button "Apply" at bounding box center [1211, 241] width 53 height 31
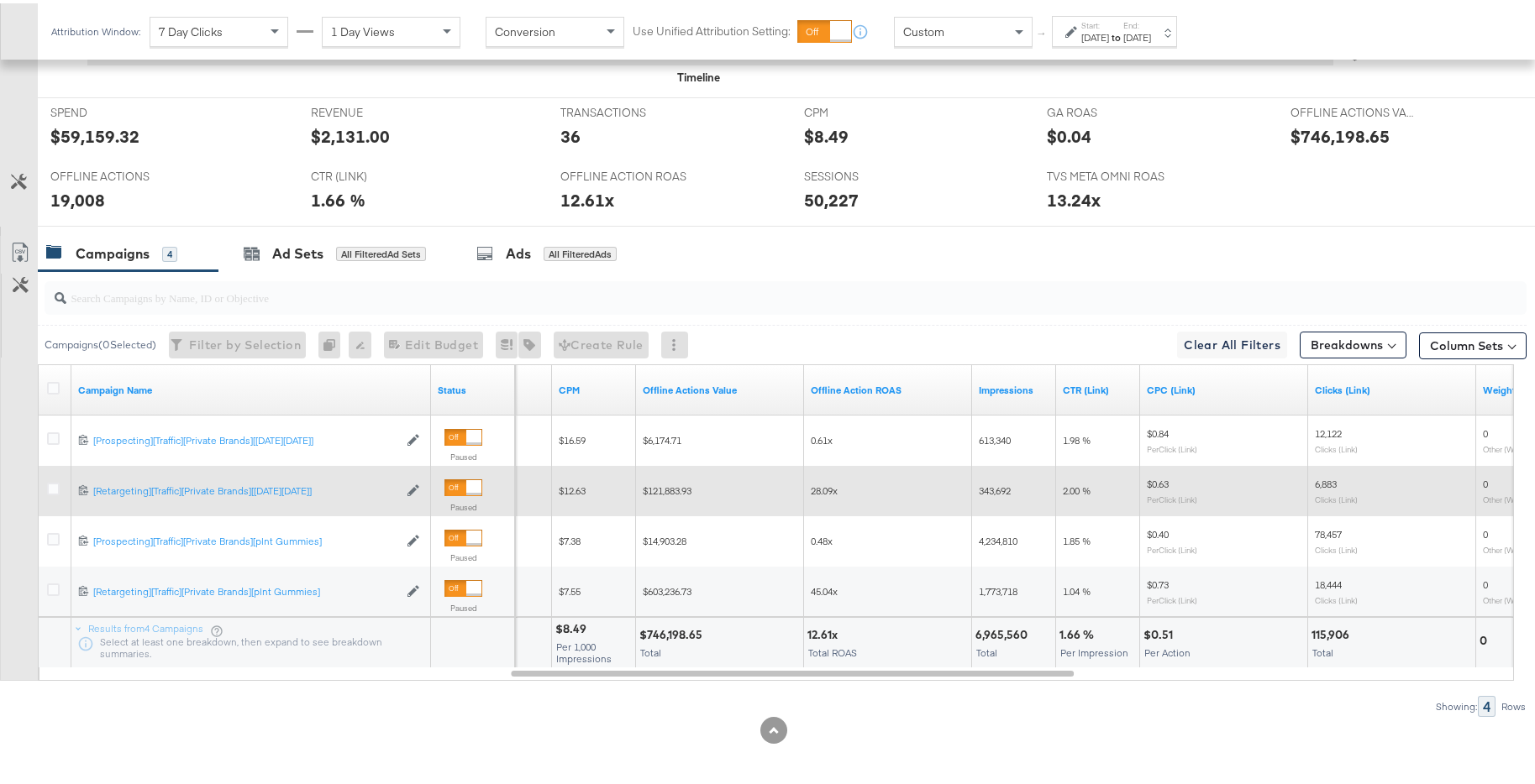
scroll to position [816, 0]
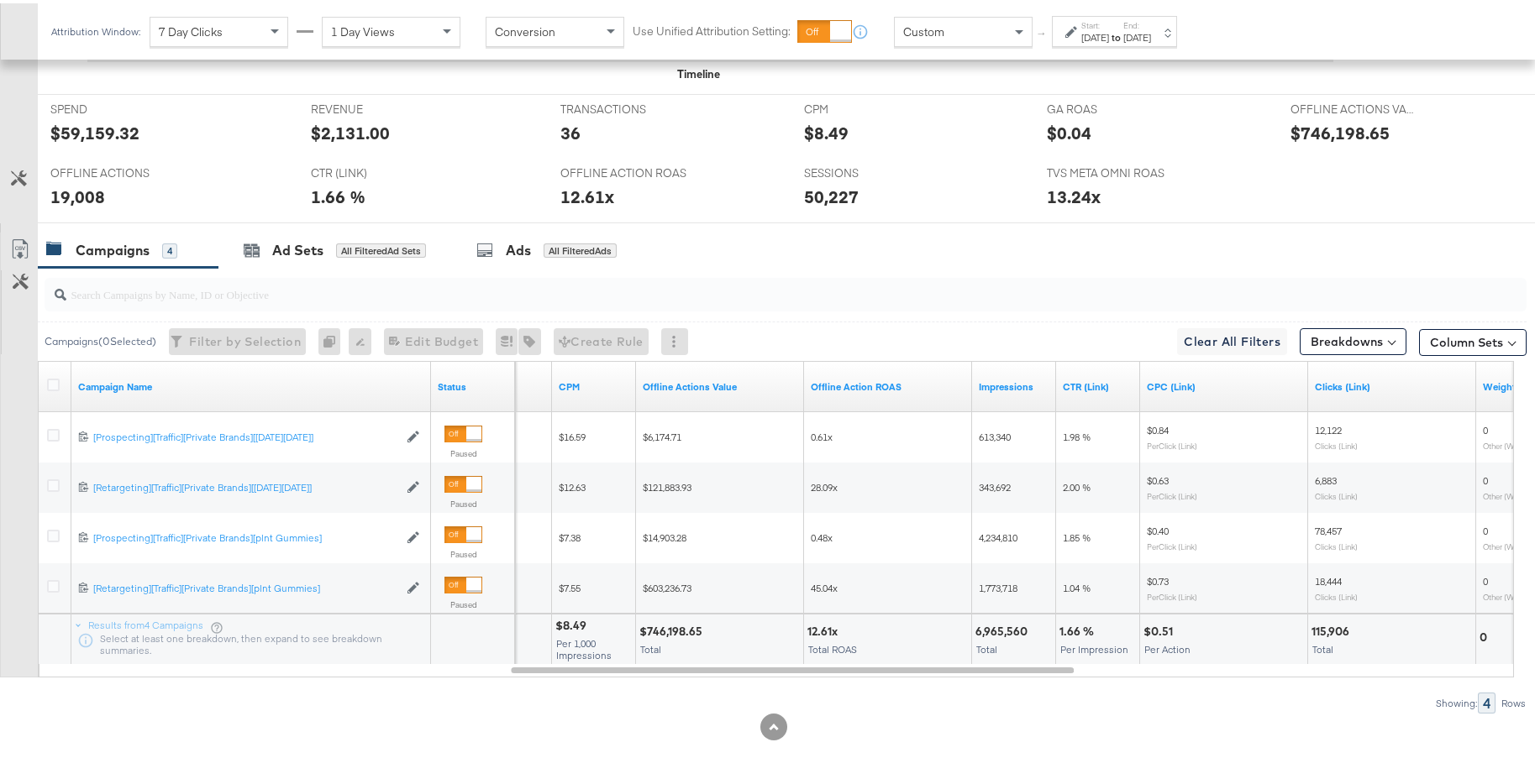
click at [1177, 31] on div "Start: [DATE] to End: [DATE]" at bounding box center [1114, 28] width 125 height 31
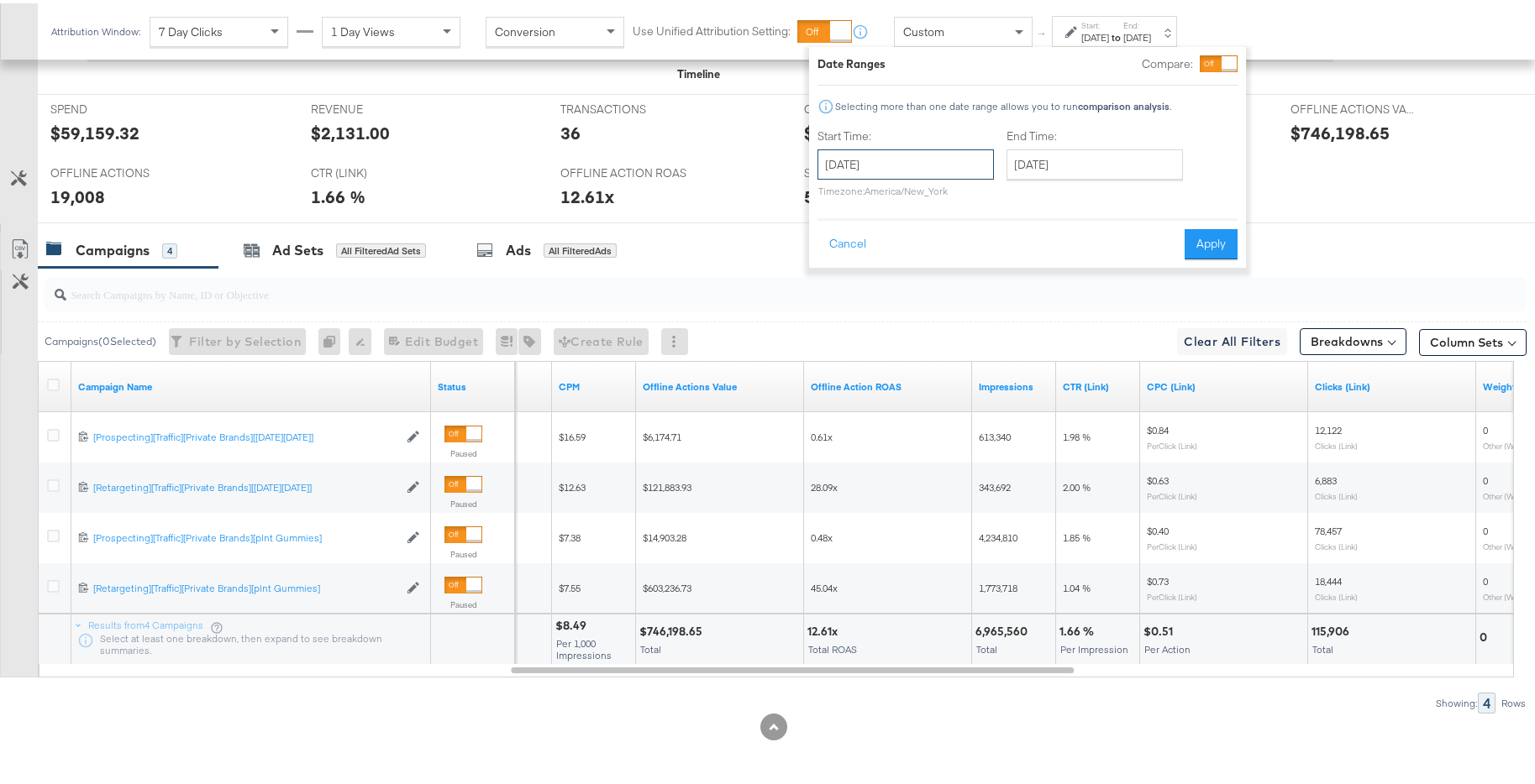
click at [971, 166] on input "[DATE]" at bounding box center [906, 161] width 177 height 31
click at [1002, 193] on span "›" at bounding box center [1008, 196] width 26 height 25
click at [1002, 196] on span "›" at bounding box center [1008, 196] width 26 height 25
click at [831, 274] on td "1" at bounding box center [837, 270] width 29 height 24
type input "[DATE]"
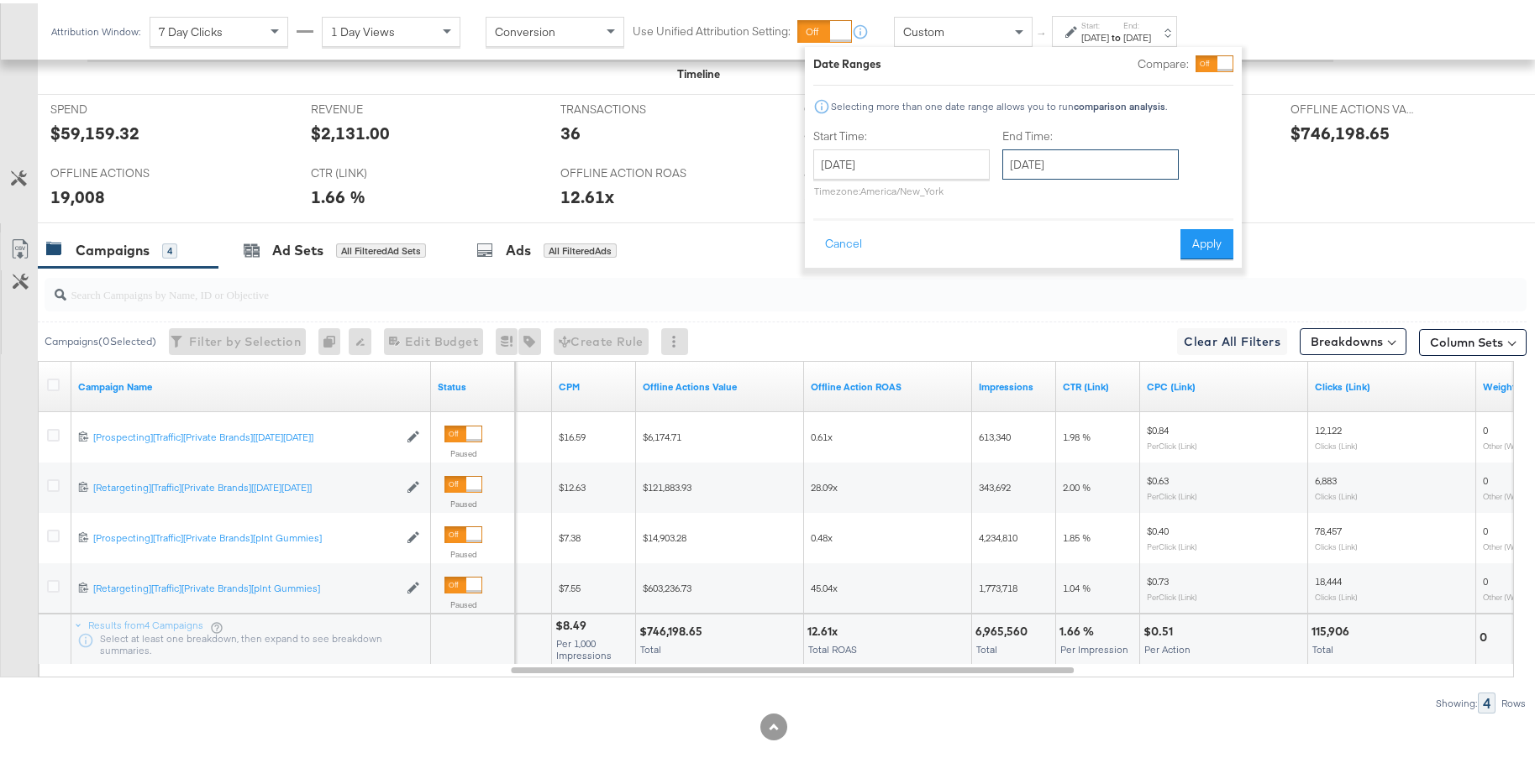
click at [1123, 161] on input "[DATE]" at bounding box center [1090, 161] width 177 height 31
click at [1197, 198] on span "›" at bounding box center [1193, 196] width 26 height 25
click at [1175, 346] on td "31" at bounding box center [1164, 340] width 29 height 24
type input "[DATE]"
click at [1207, 228] on button "Apply" at bounding box center [1210, 241] width 53 height 31
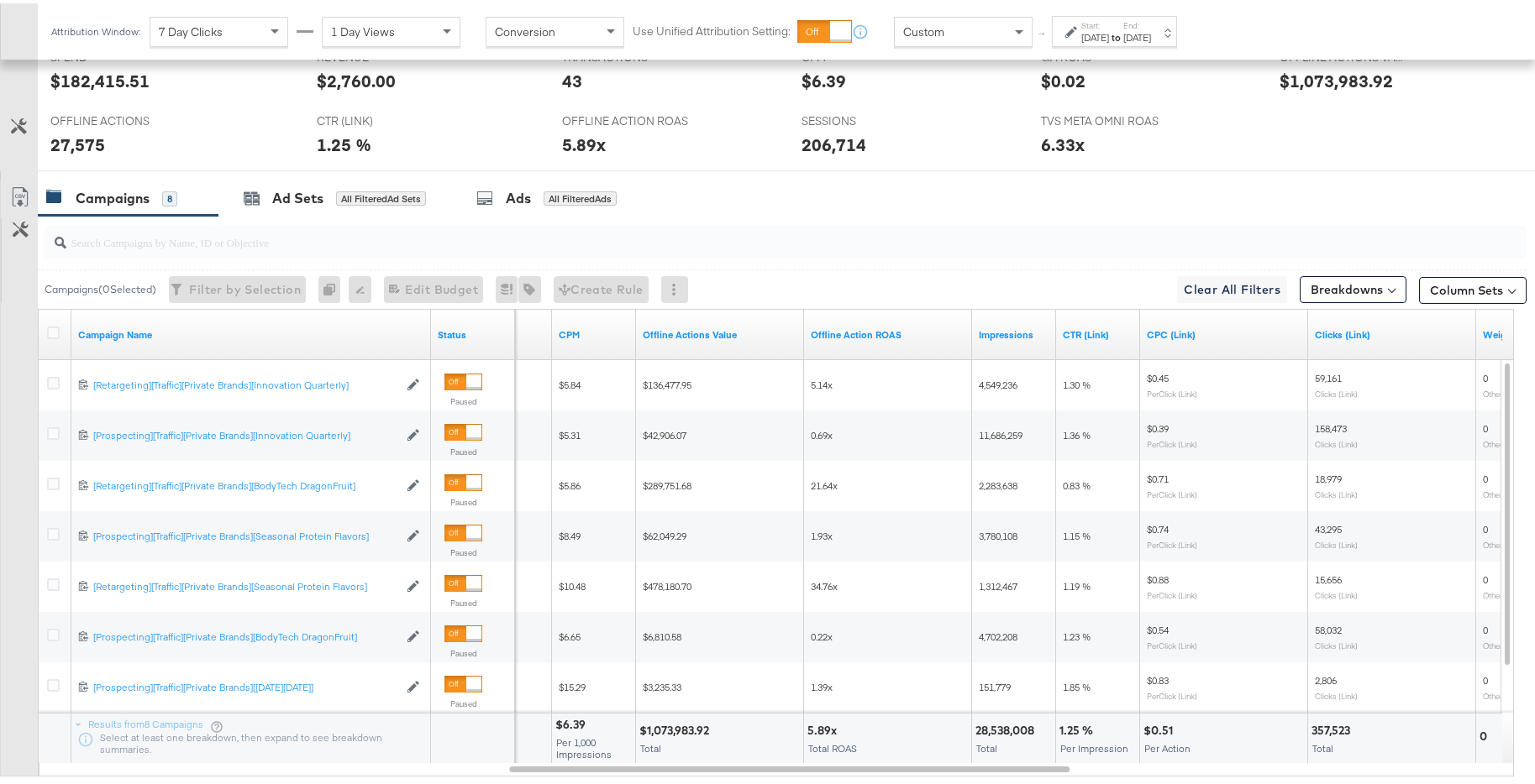
scroll to position [967, 0]
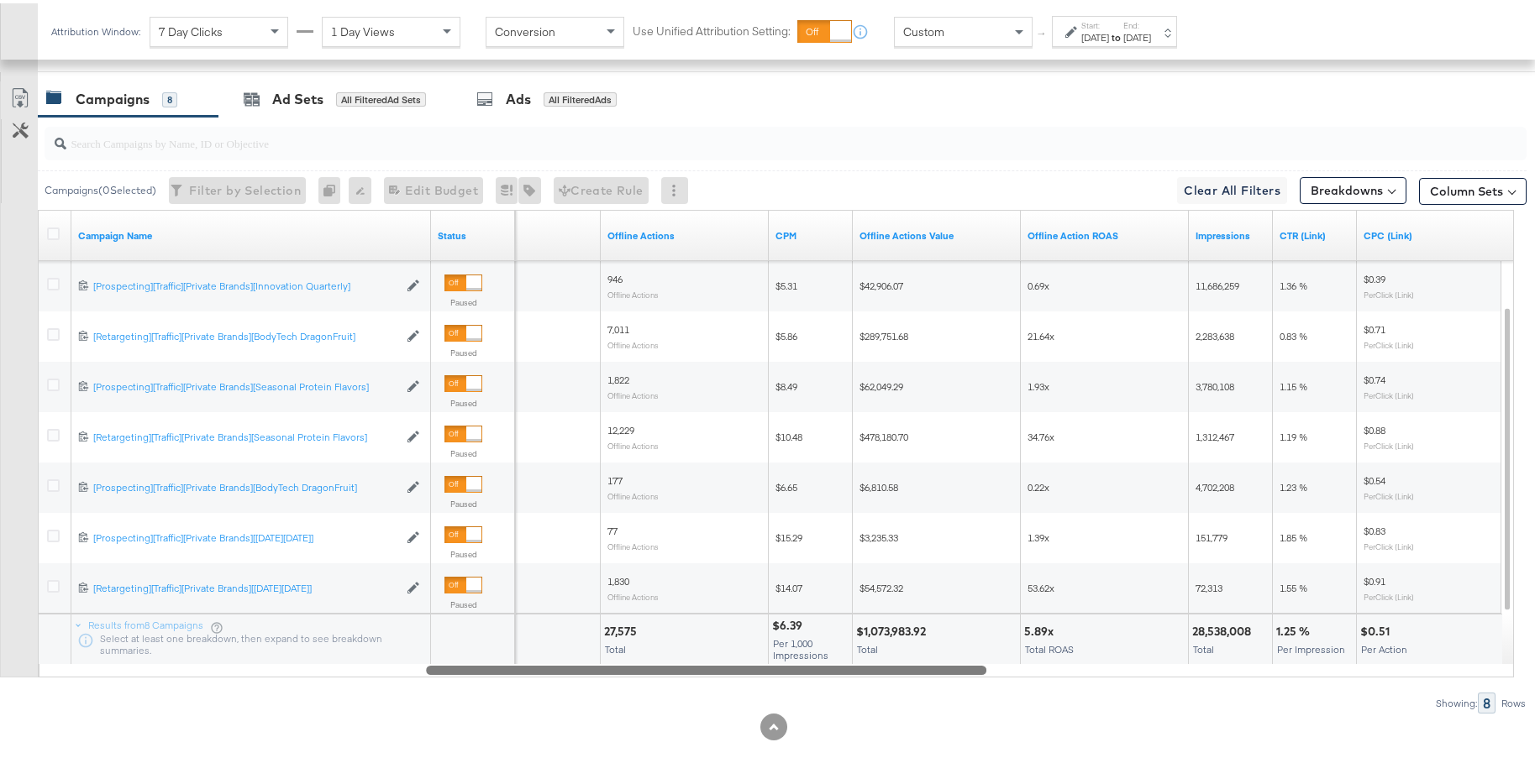
drag, startPoint x: 1045, startPoint y: 668, endPoint x: 1009, endPoint y: 652, distance: 39.4
click at [1009, 652] on div "Campaign Name Status Sessions Offline Actions CPM Offline Actions Value Offline…" at bounding box center [776, 440] width 1476 height 468
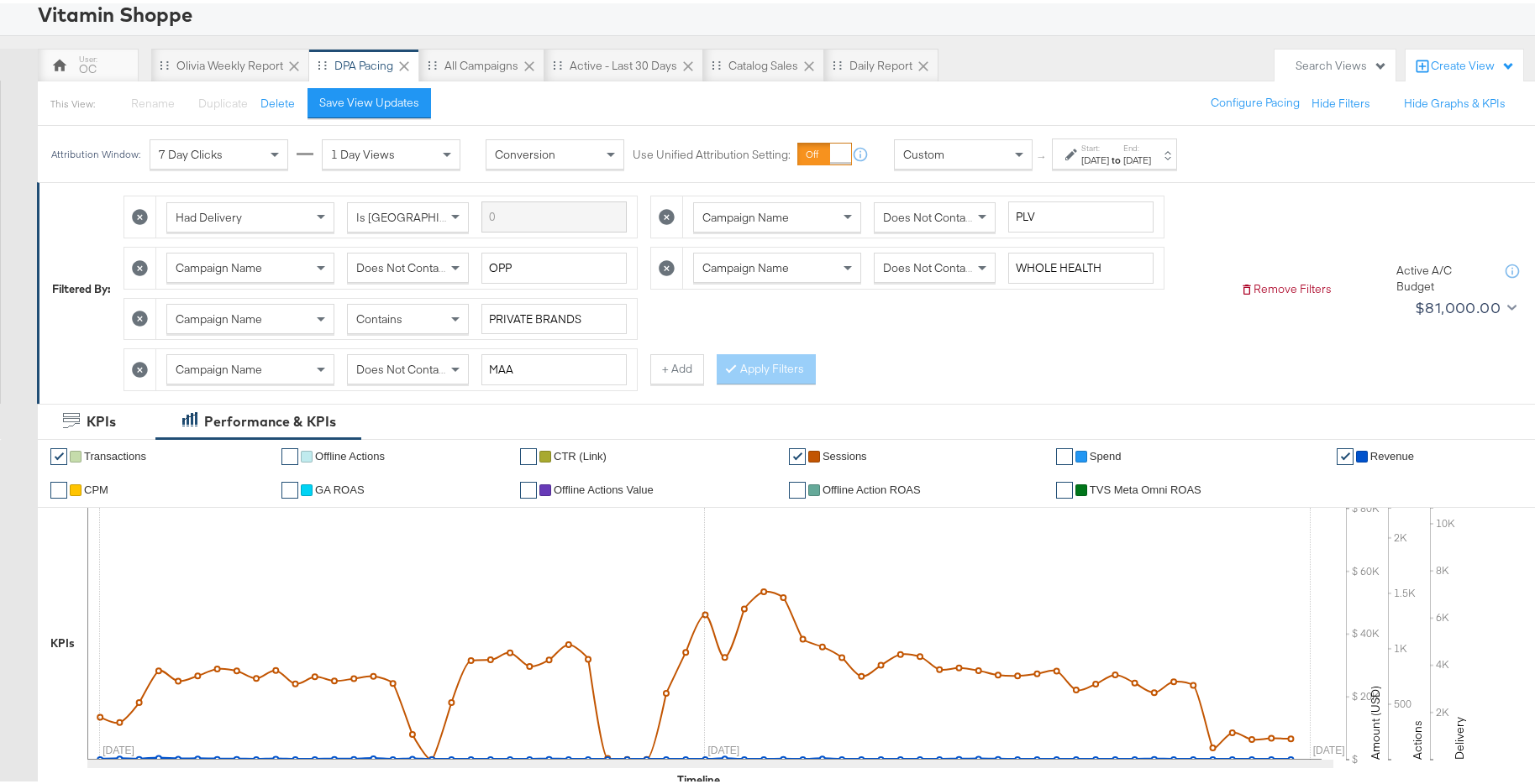
scroll to position [108, 0]
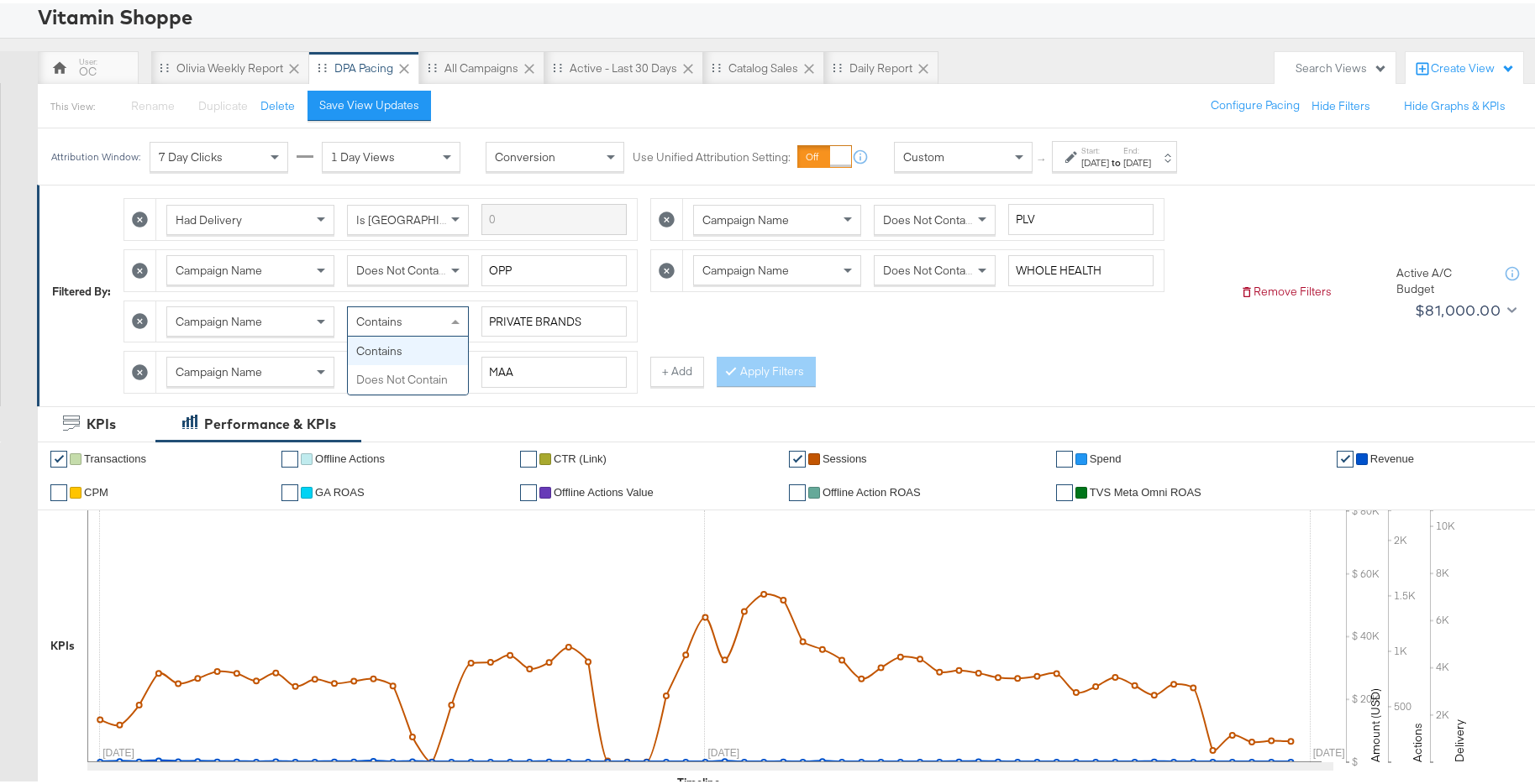
click at [440, 327] on div "Contains" at bounding box center [408, 318] width 120 height 29
click at [439, 317] on div "Contains" at bounding box center [408, 318] width 120 height 29
click at [440, 363] on span "Does Not Contain" at bounding box center [402, 368] width 92 height 15
click at [750, 382] on button "Apply Filters" at bounding box center [766, 369] width 99 height 31
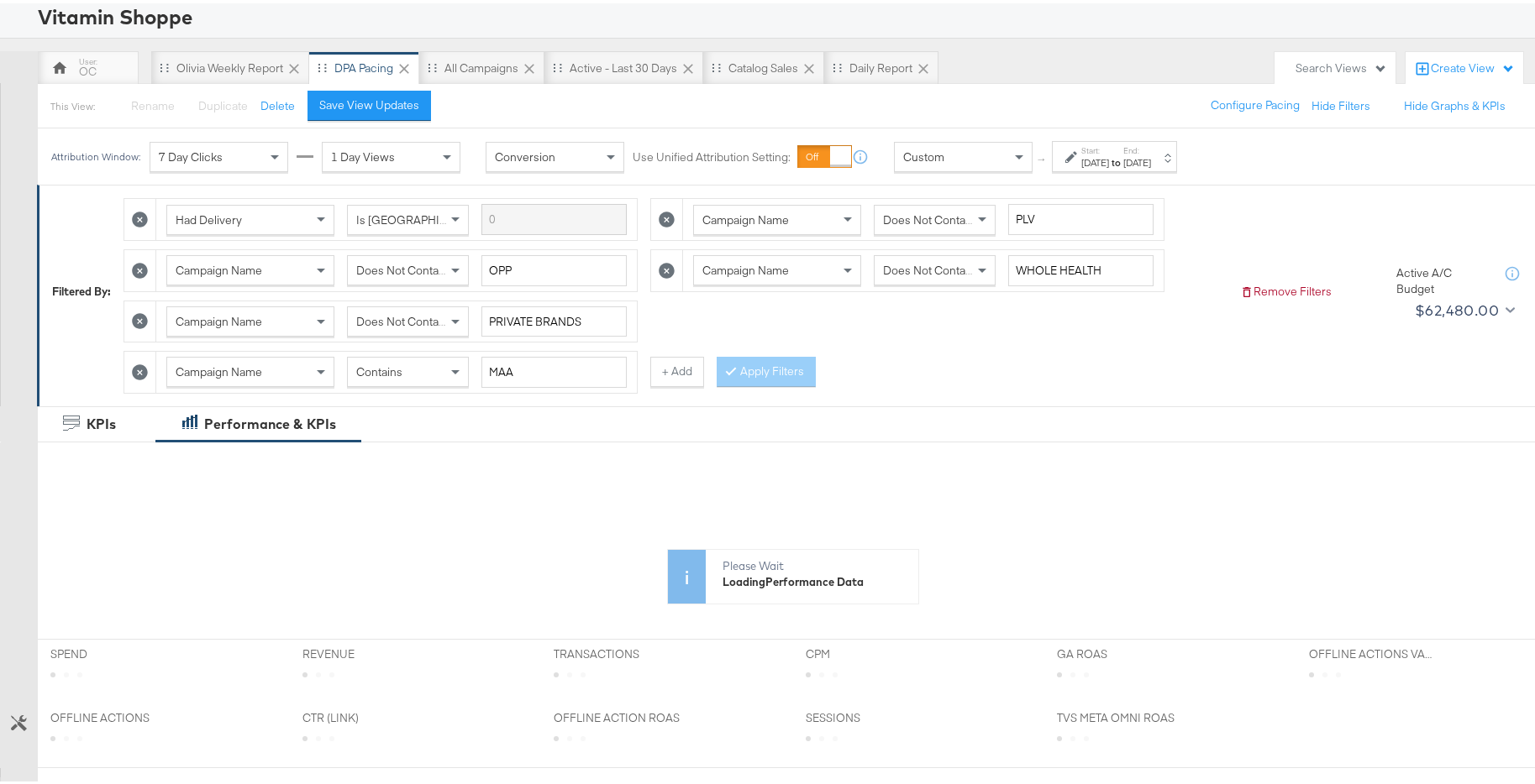
click at [1150, 160] on div "[DATE]" at bounding box center [1137, 160] width 28 height 14
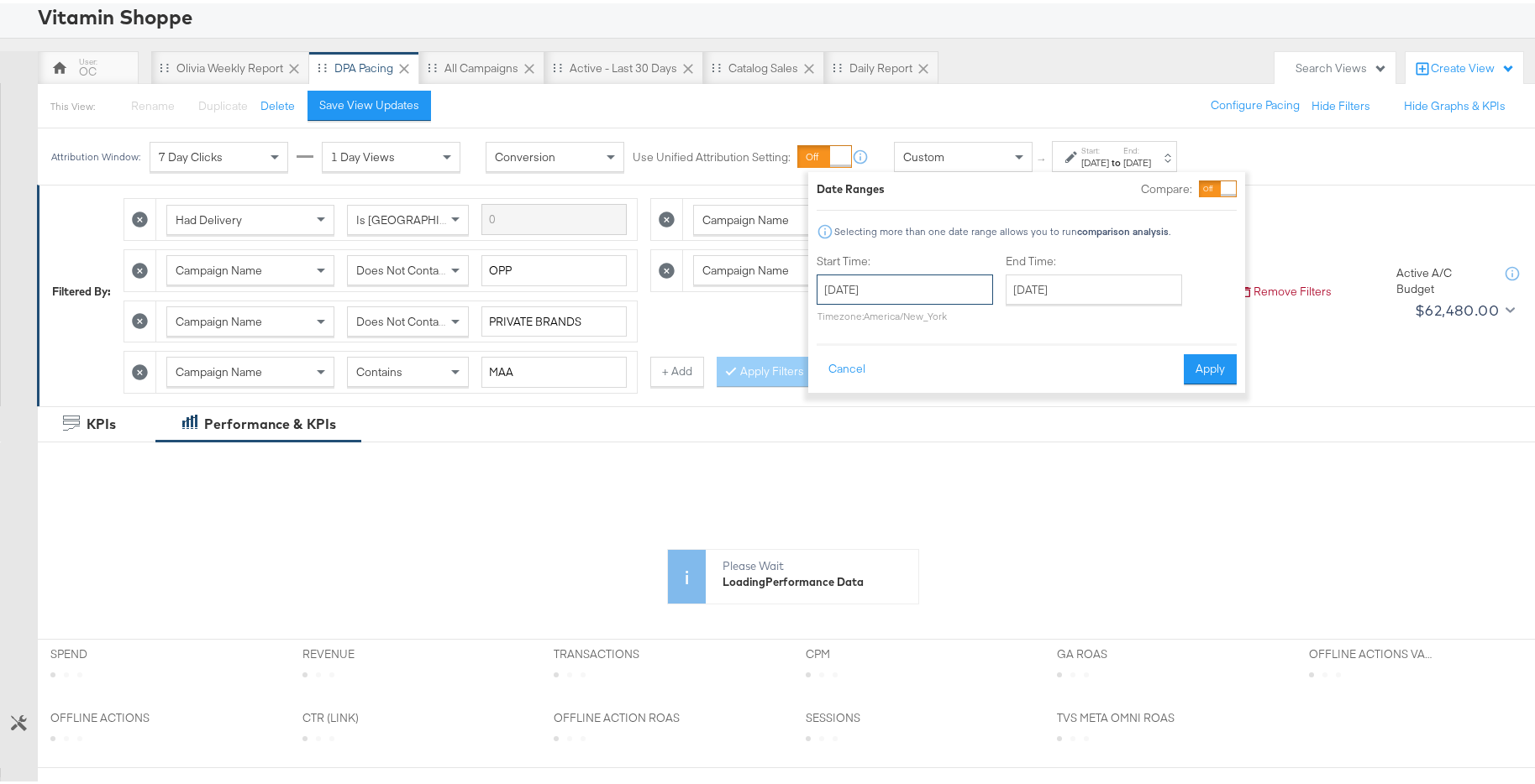
click at [969, 288] on input "[DATE]" at bounding box center [905, 287] width 177 height 31
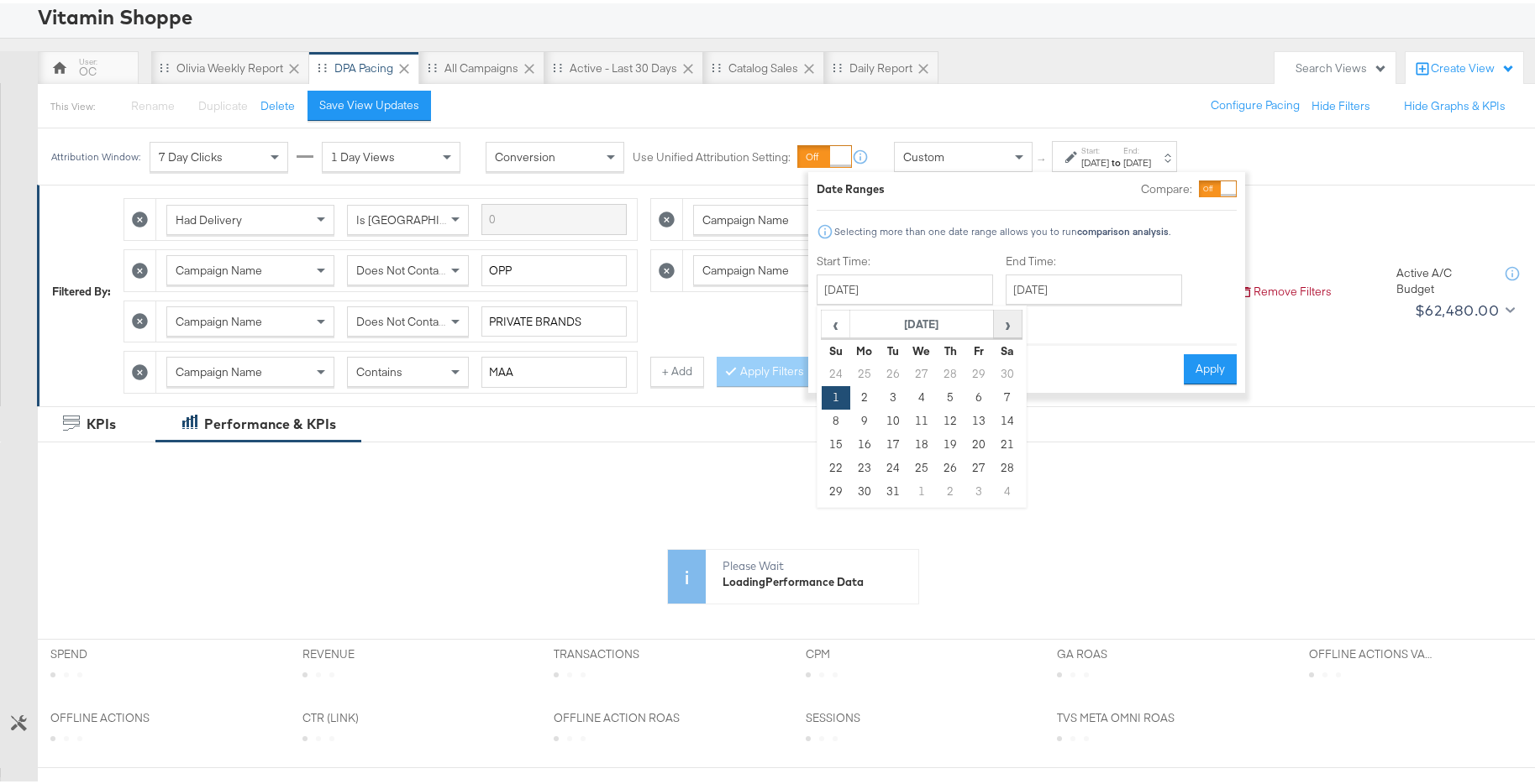
click at [1015, 322] on span "›" at bounding box center [1007, 321] width 26 height 25
click at [846, 326] on span "‹" at bounding box center [835, 321] width 26 height 25
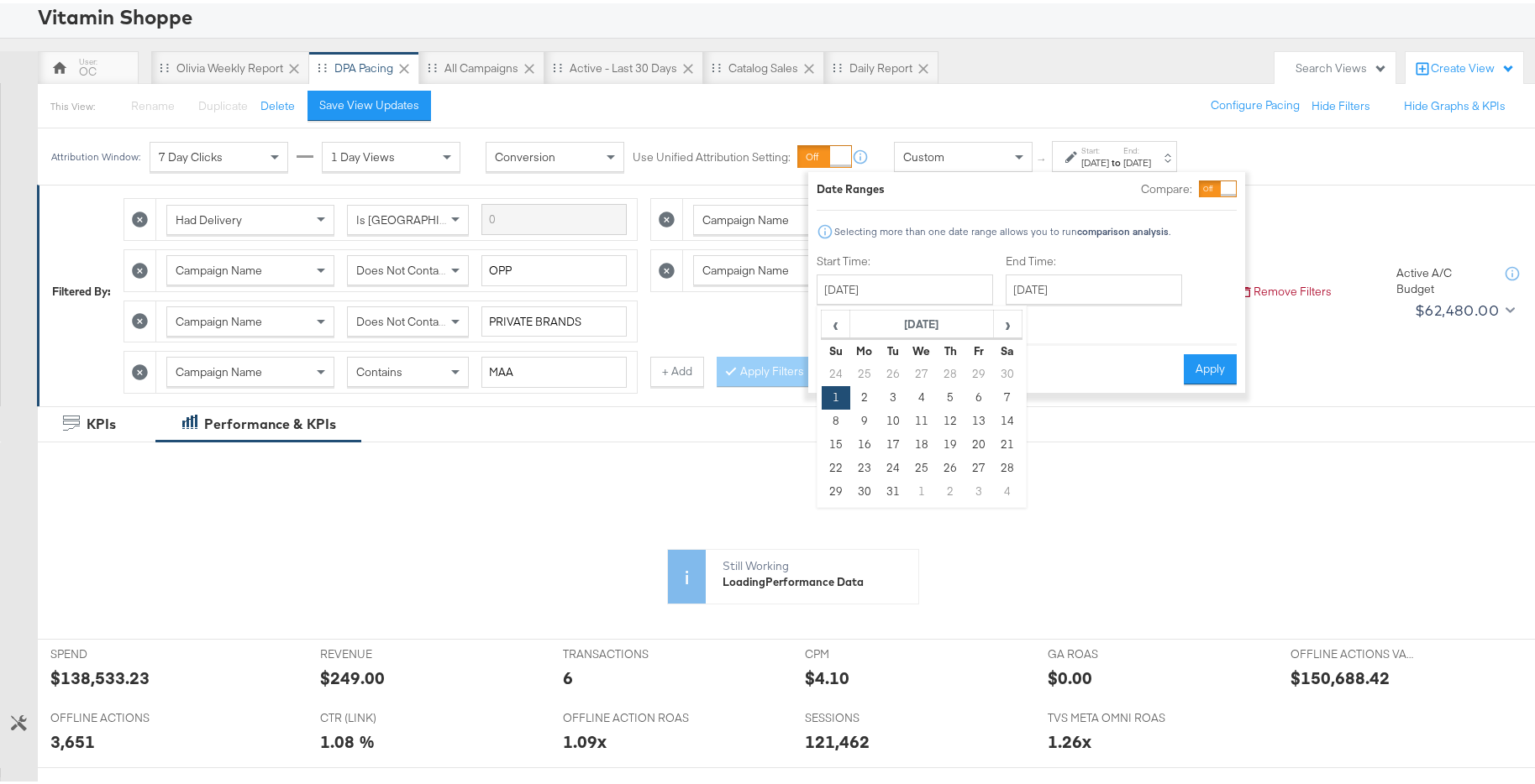
click at [1132, 323] on div "End Time: [DATE] ‹ [DATE] › Su Mo Tu We Th Fr Sa 29 30 31 1 2 3 4 5 6 7 8 9 10 …" at bounding box center [1097, 288] width 183 height 76
click at [835, 367] on button "Cancel" at bounding box center [846, 367] width 60 height 31
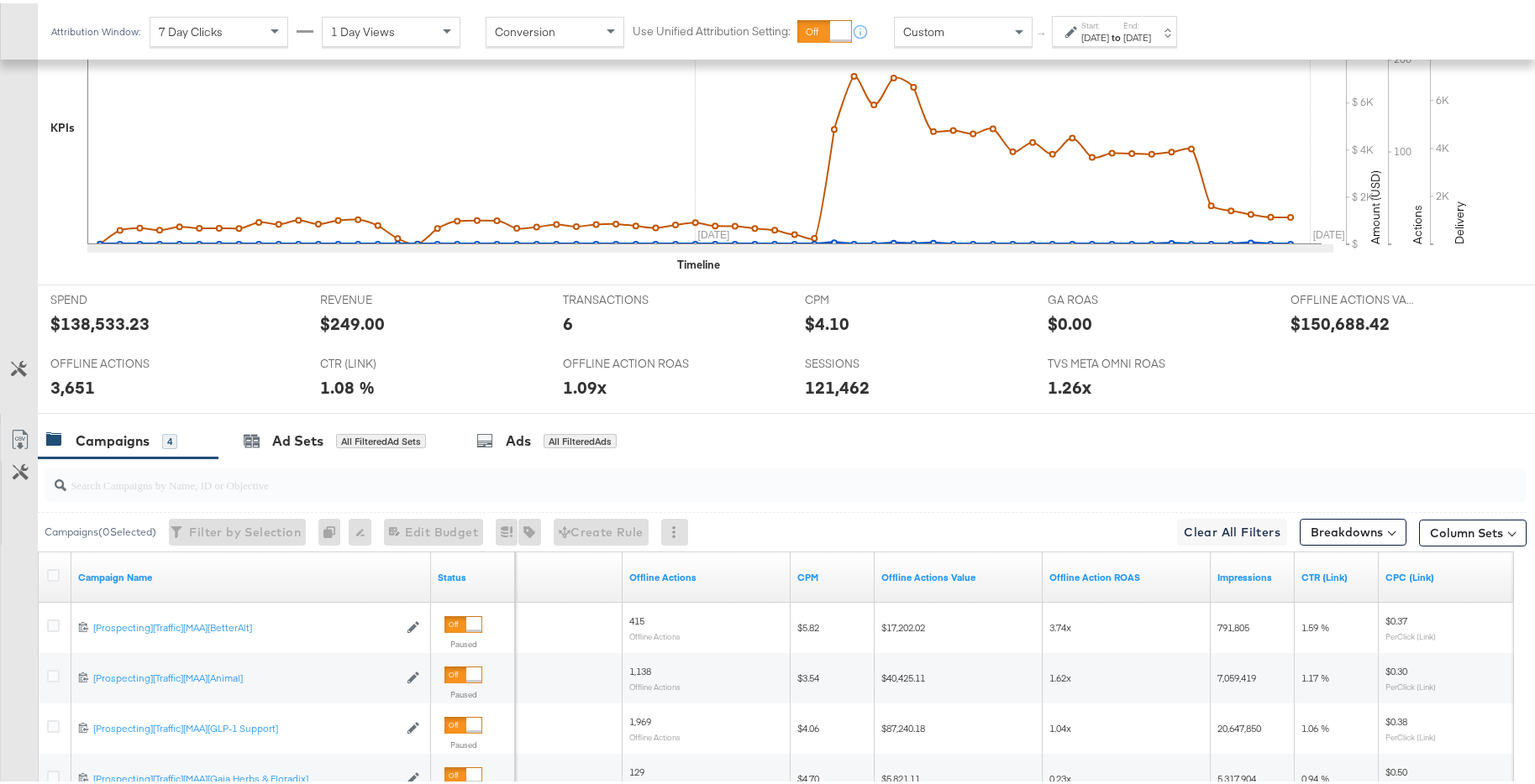
scroll to position [421, 0]
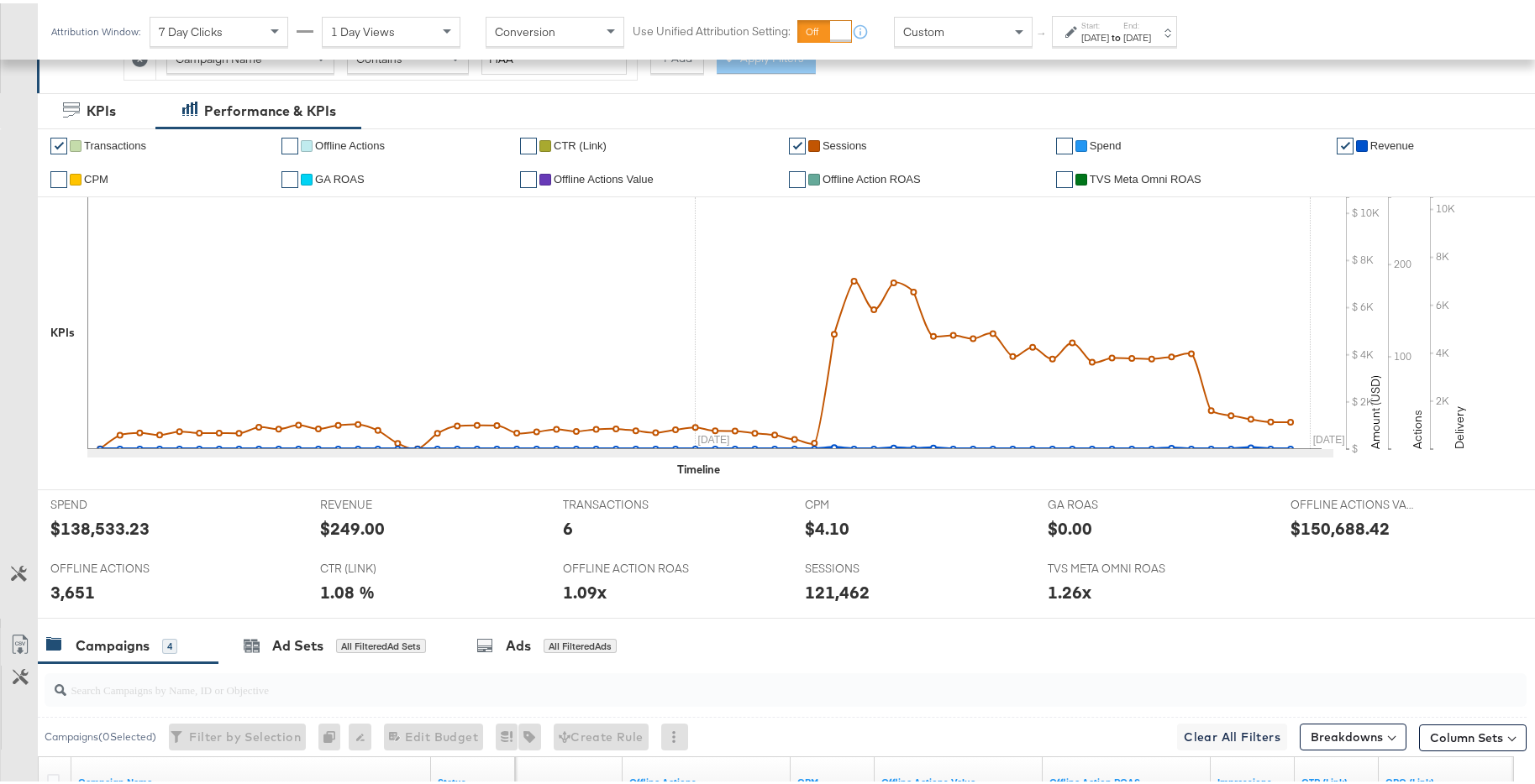
click at [1135, 40] on div "Start: [DATE] to End: [DATE]" at bounding box center [1114, 28] width 125 height 31
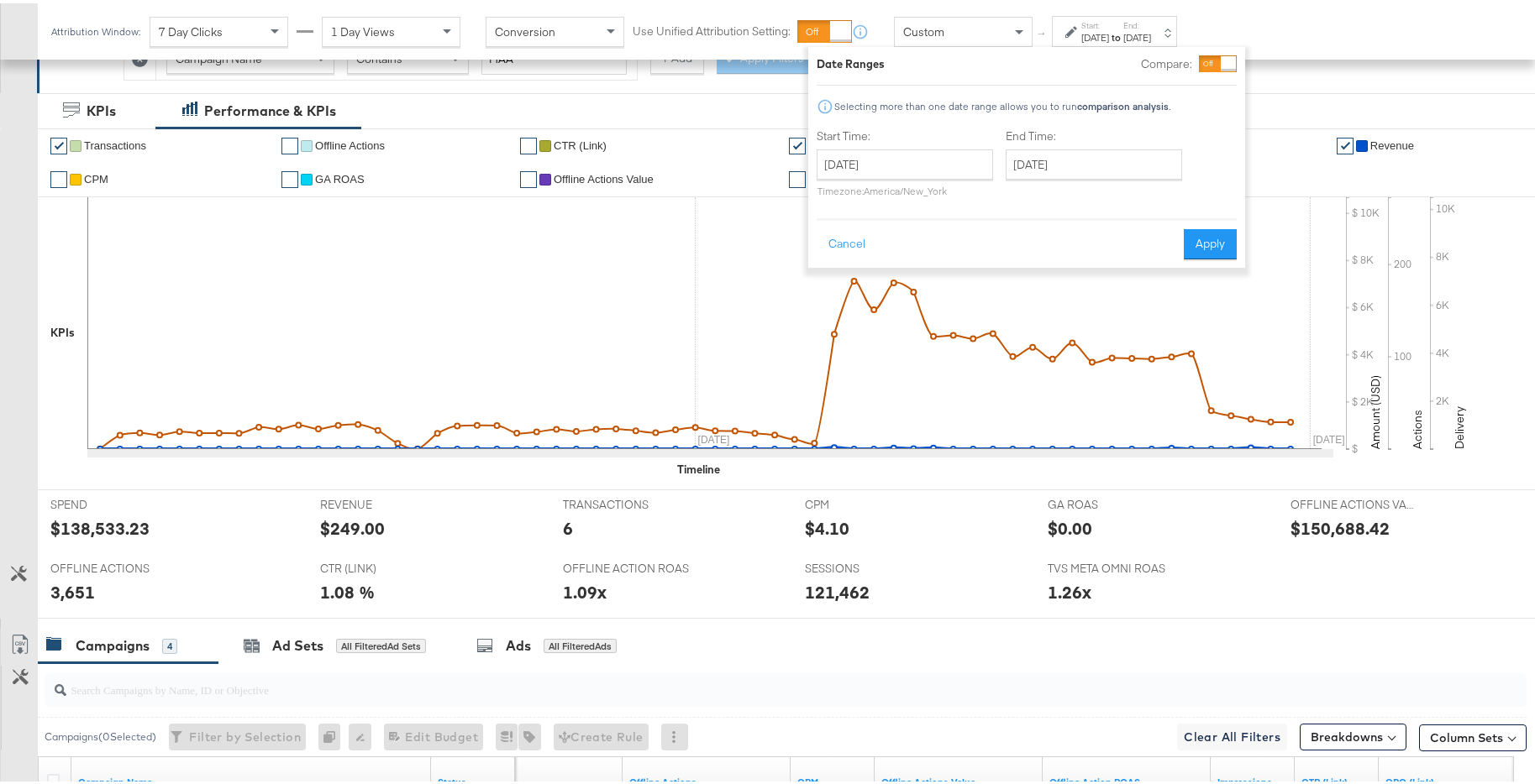
click at [1226, 56] on div at bounding box center [1229, 60] width 15 height 15
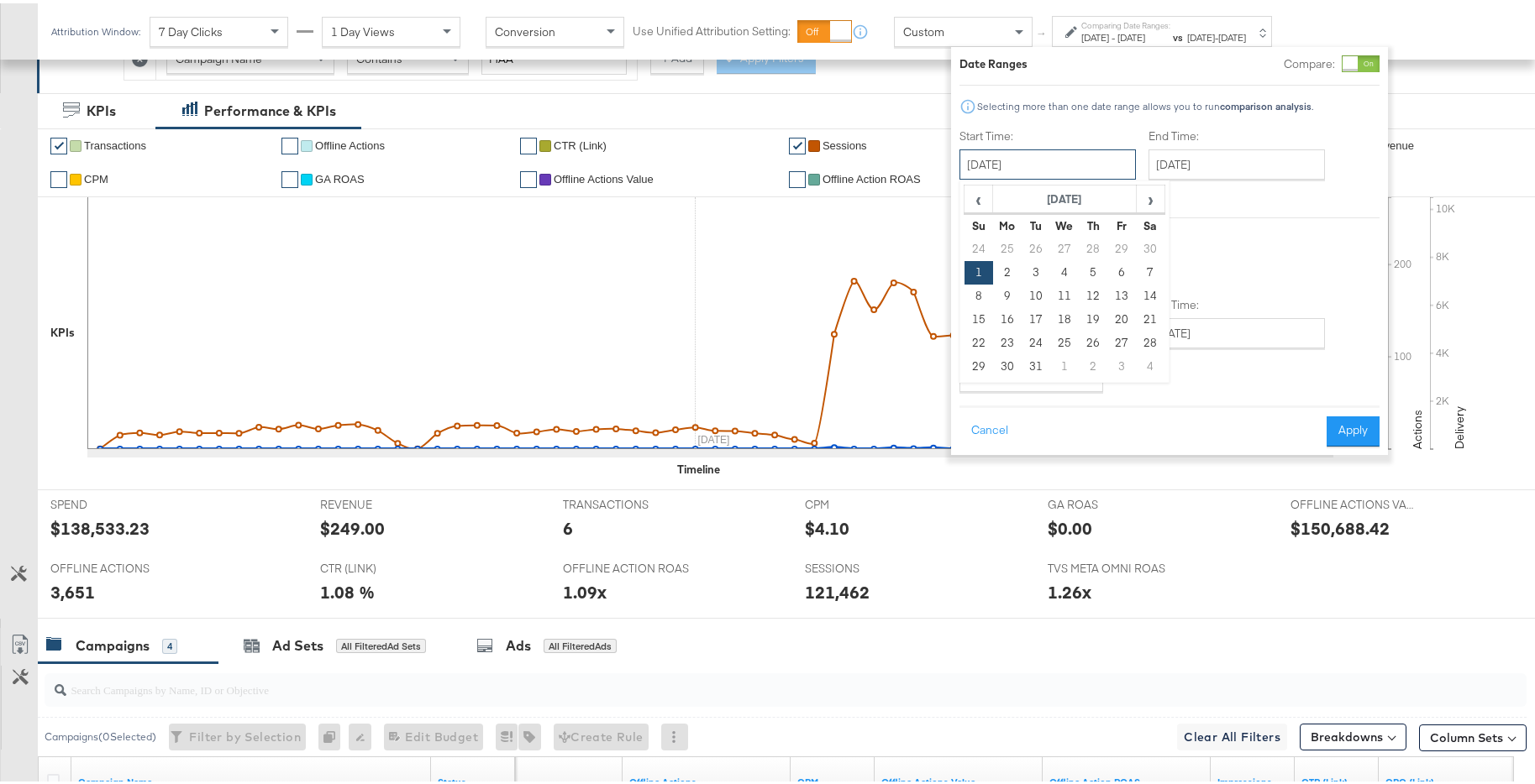
click at [1093, 173] on input "[DATE]" at bounding box center [1048, 161] width 177 height 31
click at [1210, 173] on input "[DATE]" at bounding box center [1236, 161] width 177 height 31
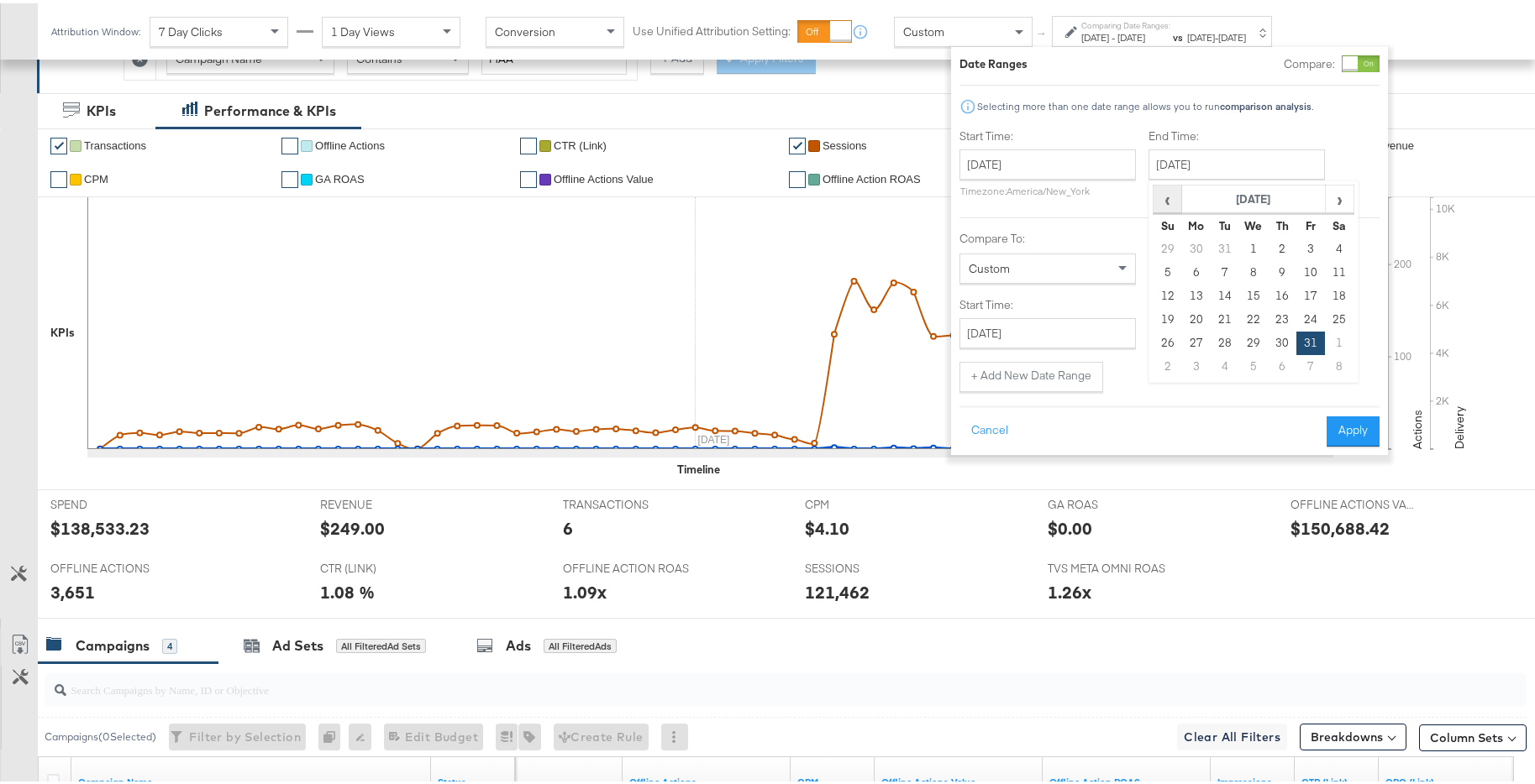
click at [1172, 201] on span "‹" at bounding box center [1167, 196] width 26 height 25
click at [1231, 367] on td "31" at bounding box center [1225, 364] width 29 height 24
type input "[DATE]"
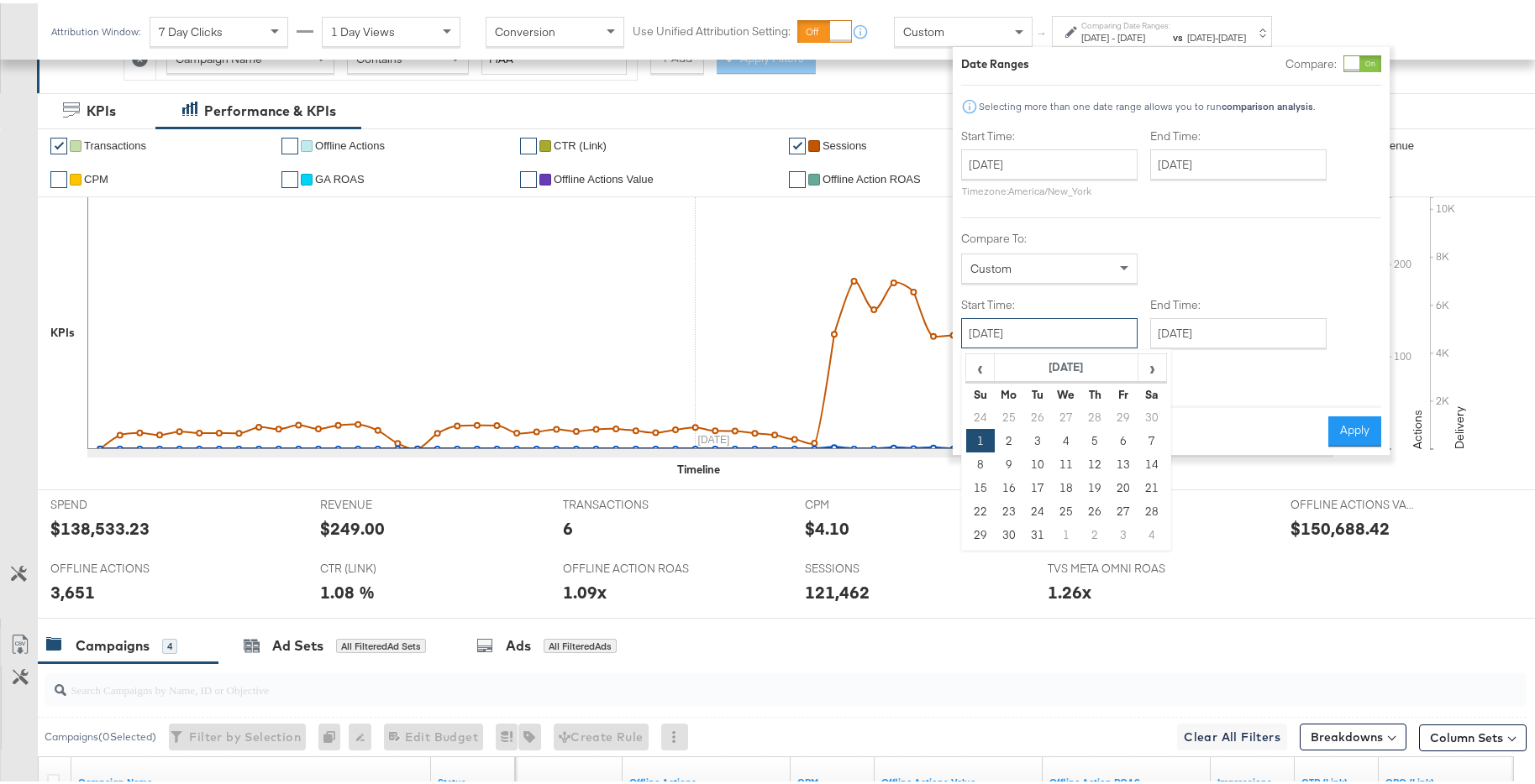
click at [1086, 343] on input "[DATE]" at bounding box center [1049, 330] width 177 height 31
click at [1132, 366] on th "[DATE]" at bounding box center [1066, 365] width 143 height 29
click at [1162, 377] on th "›" at bounding box center [1158, 365] width 17 height 29
click at [988, 402] on td "Jan" at bounding box center [990, 400] width 50 height 42
click at [1062, 406] on td "1" at bounding box center [1066, 414] width 29 height 24
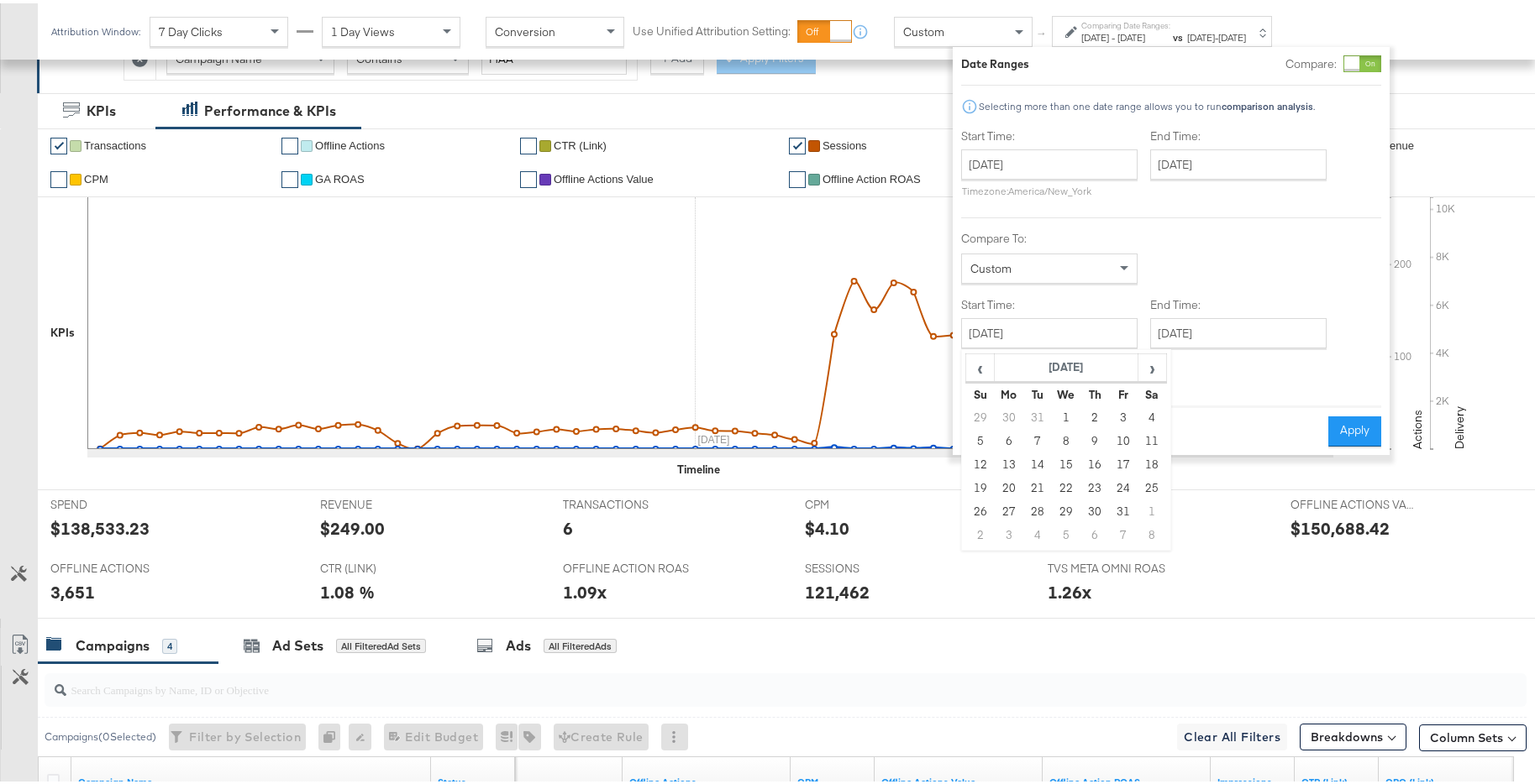
type input "[DATE]"
click at [1196, 346] on div "Start Time: [DATE] ‹ [DATE] › Su Mo Tu We Th Fr Sa 24 25 26 27 28 29 30 1 2 3 4…" at bounding box center [1169, 257] width 420 height 265
click at [1256, 341] on input "[DATE]" at bounding box center [1236, 330] width 177 height 31
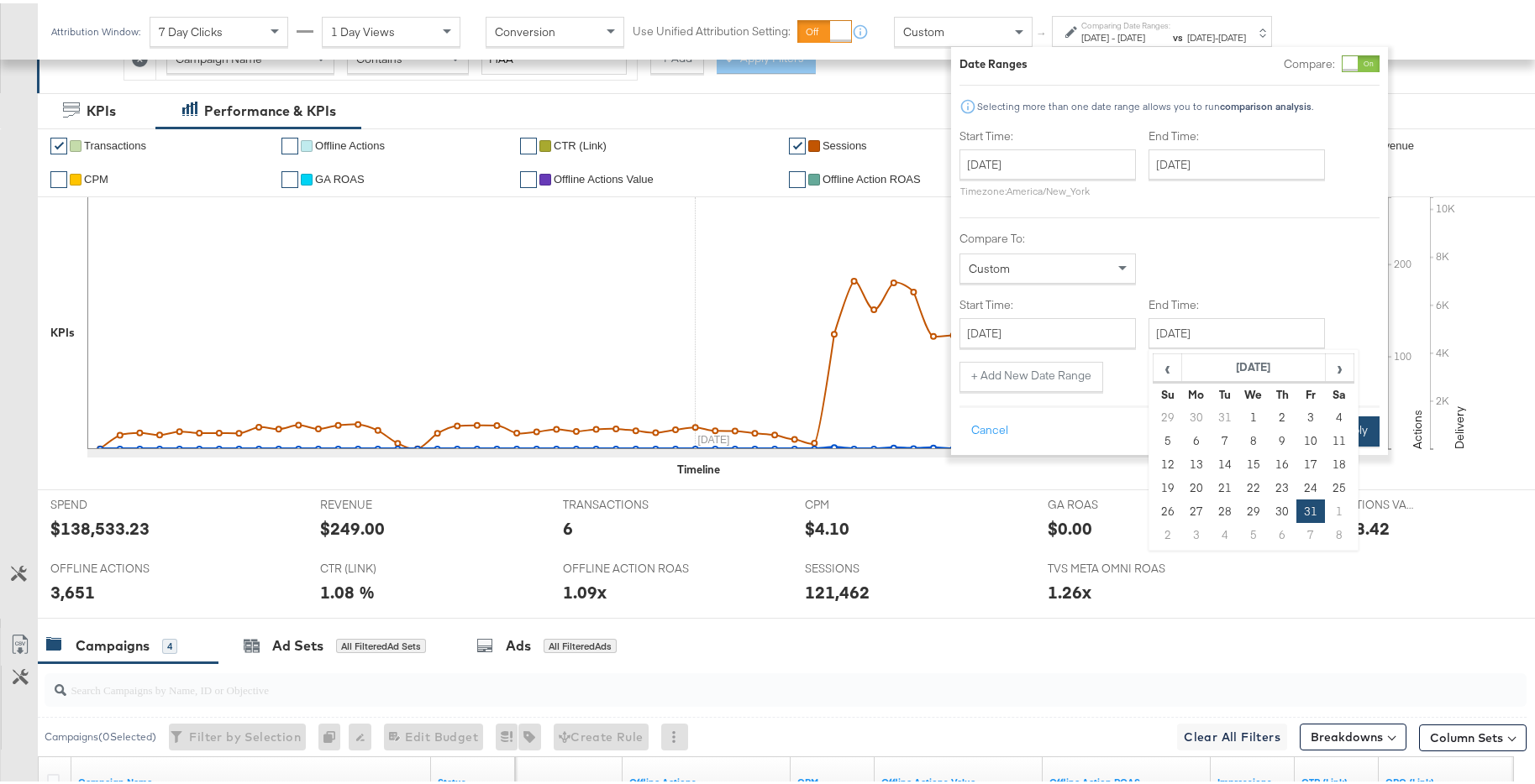
click at [1364, 426] on button "Apply" at bounding box center [1352, 428] width 53 height 31
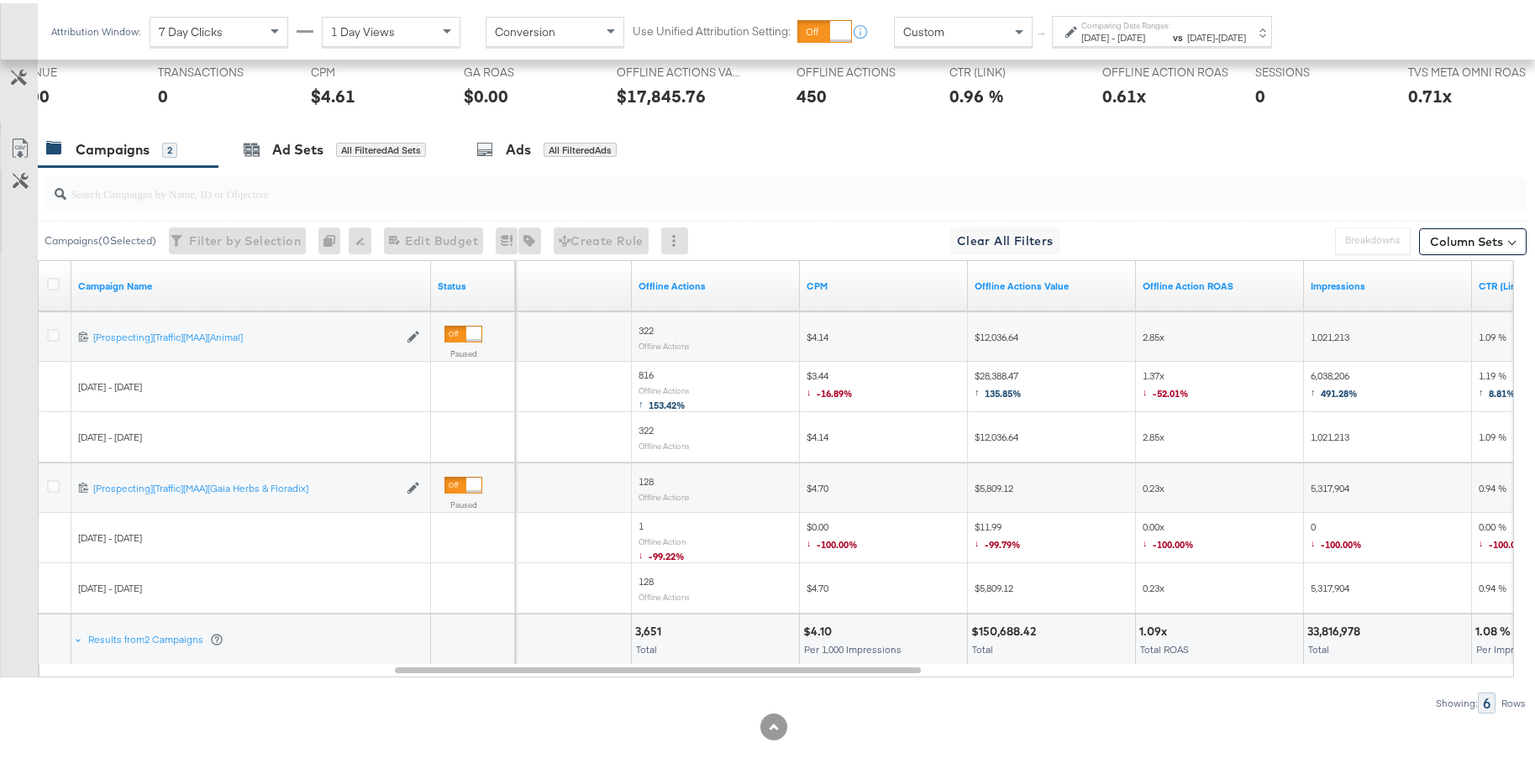
scroll to position [931, 0]
click at [908, 687] on div "Campaigns ( 0 Selected) Filter by Selection Filter 0 campaigns 0 Rename 0 campa…" at bounding box center [763, 437] width 1527 height 546
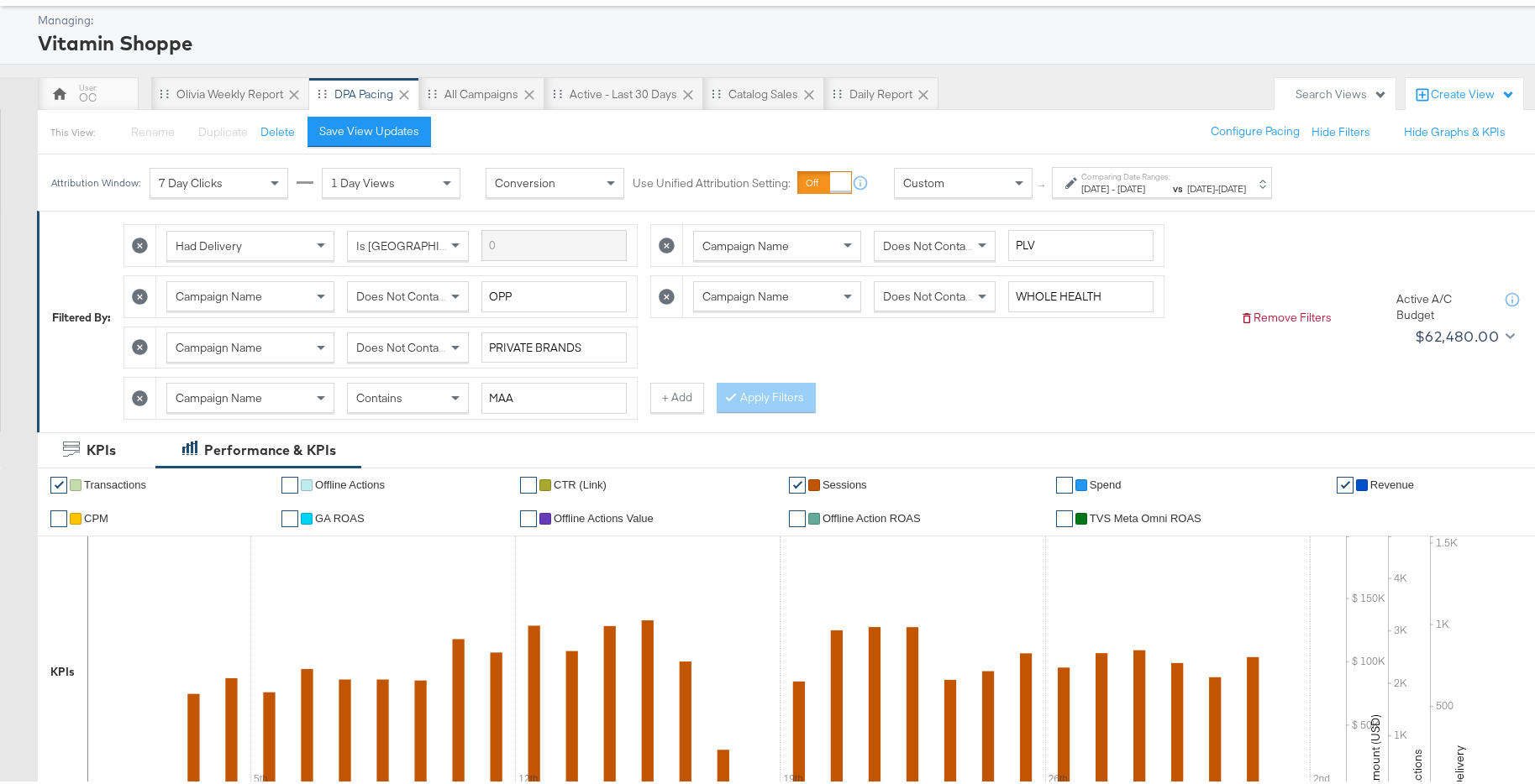
click at [1185, 184] on strong "vs" at bounding box center [1178, 185] width 15 height 13
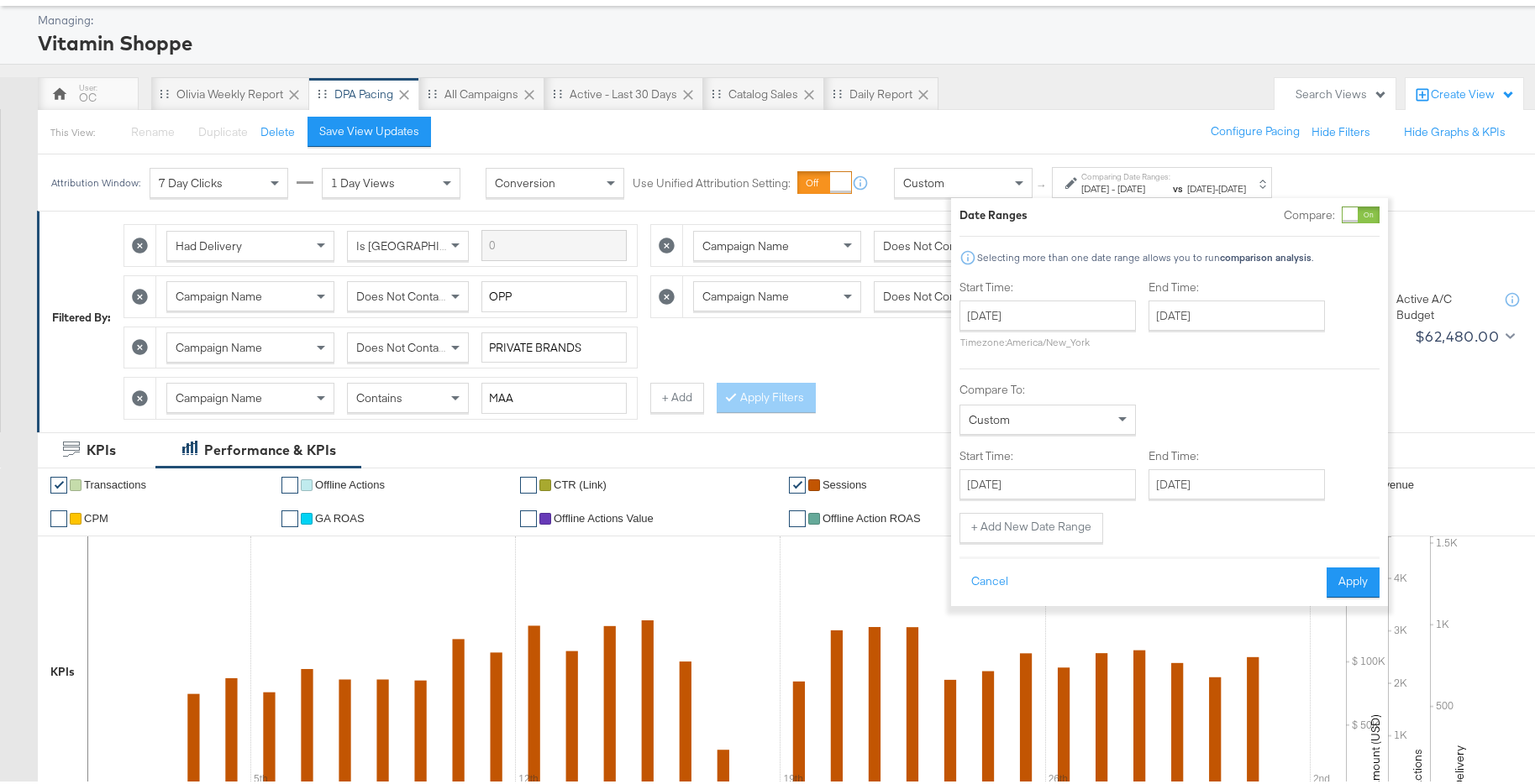
click at [1347, 215] on div at bounding box center [1350, 211] width 15 height 15
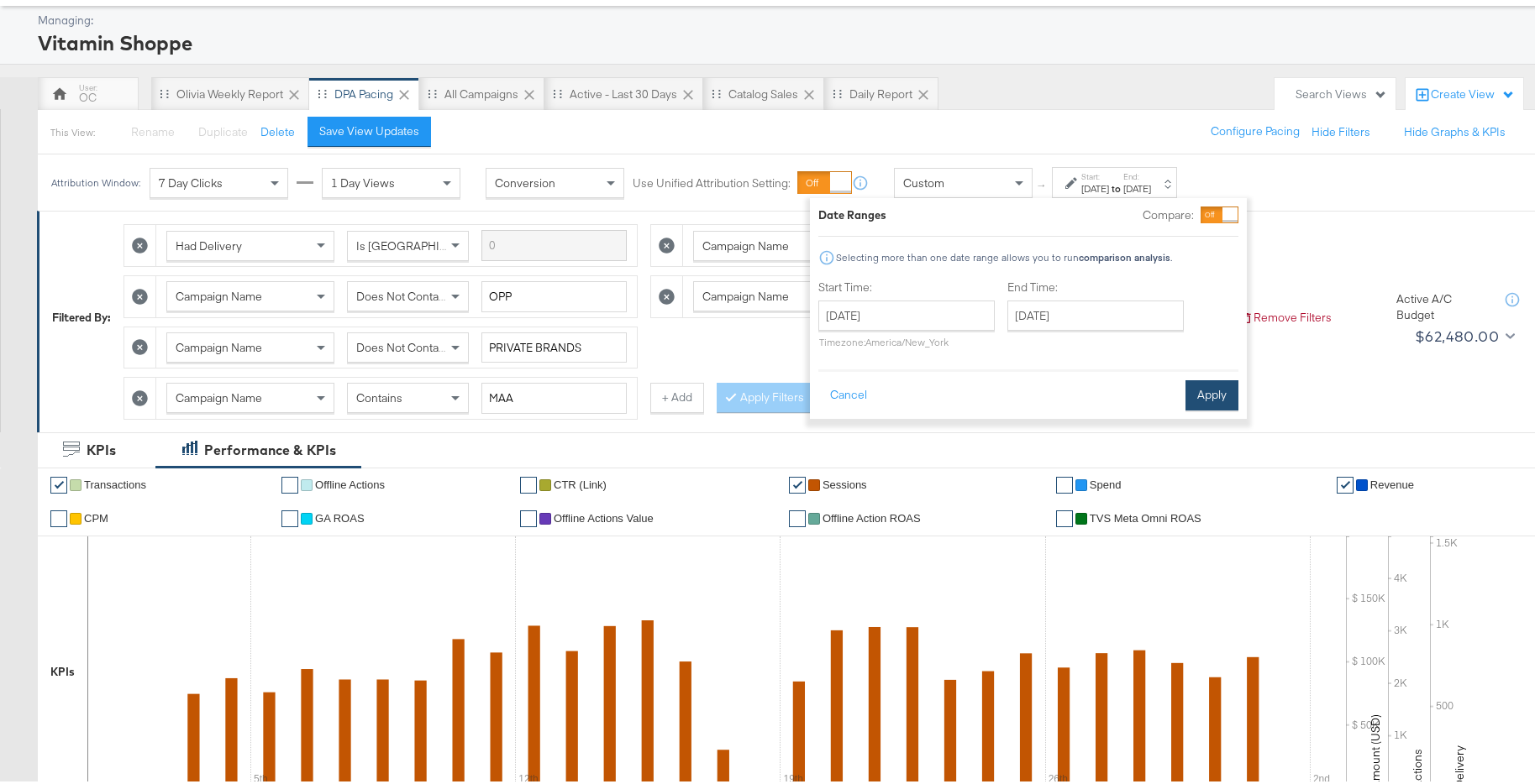
click at [1207, 388] on button "Apply" at bounding box center [1212, 392] width 53 height 31
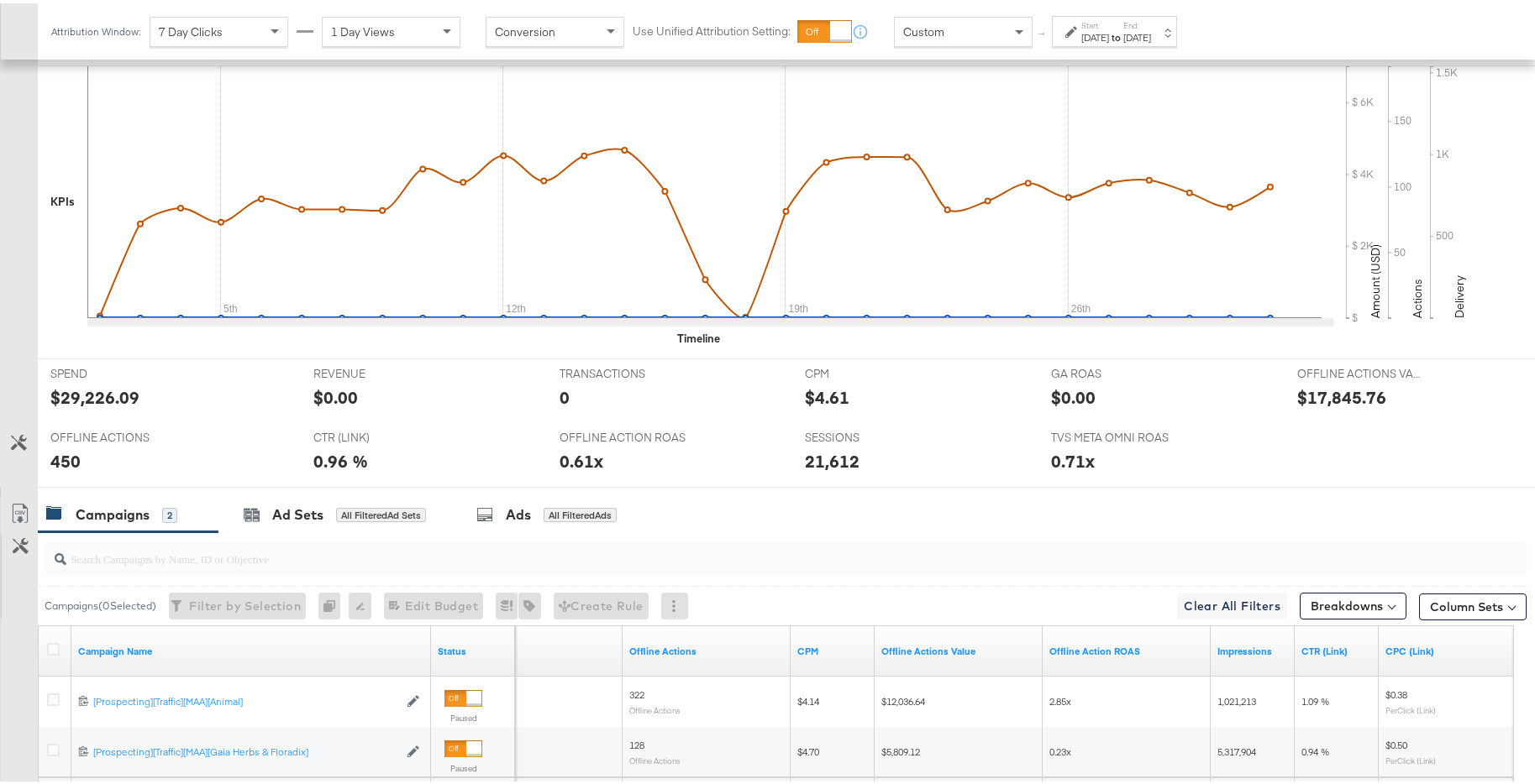
scroll to position [715, 0]
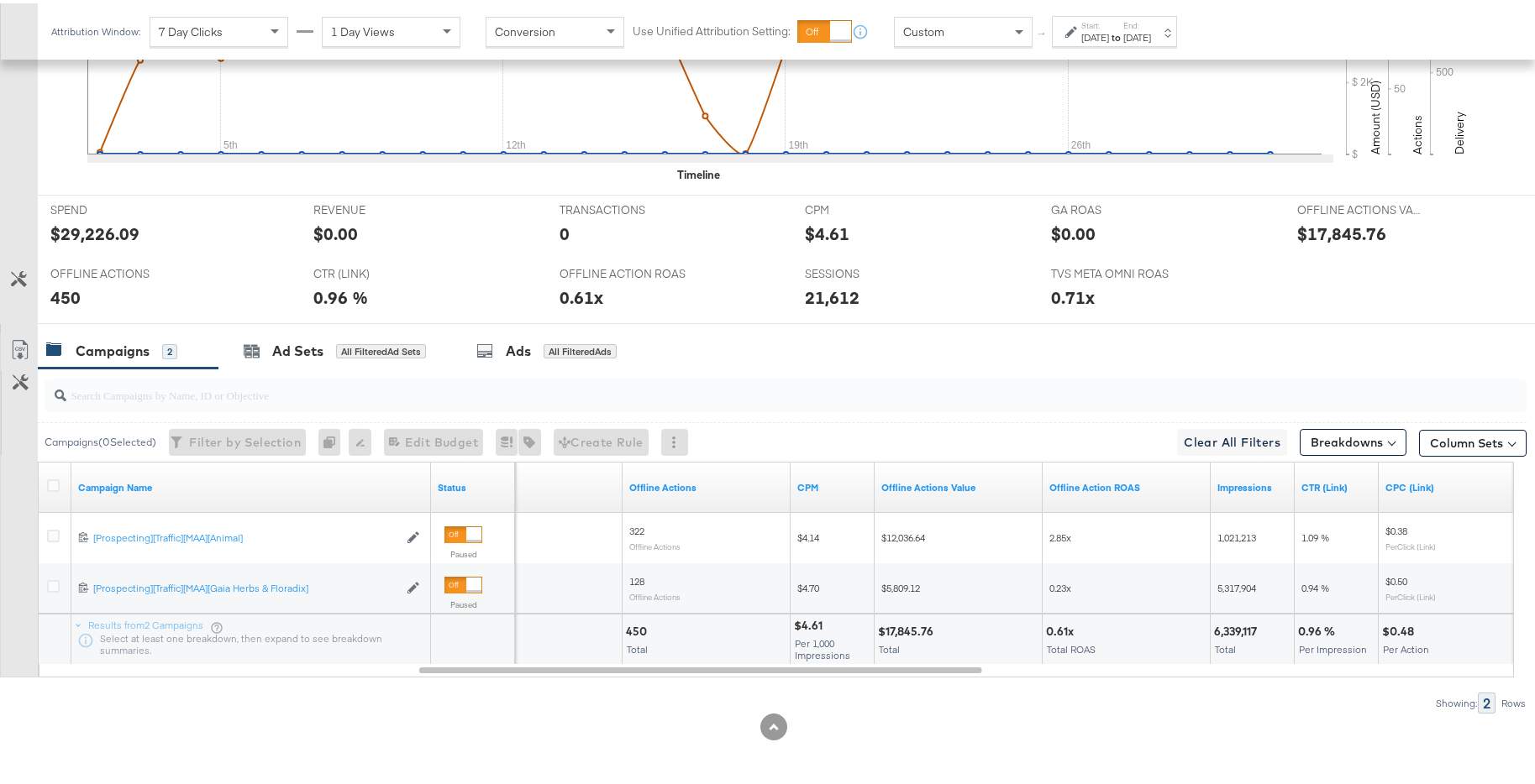
click at [1156, 41] on div "Start: [DATE] to End: [DATE]" at bounding box center [1114, 28] width 125 height 31
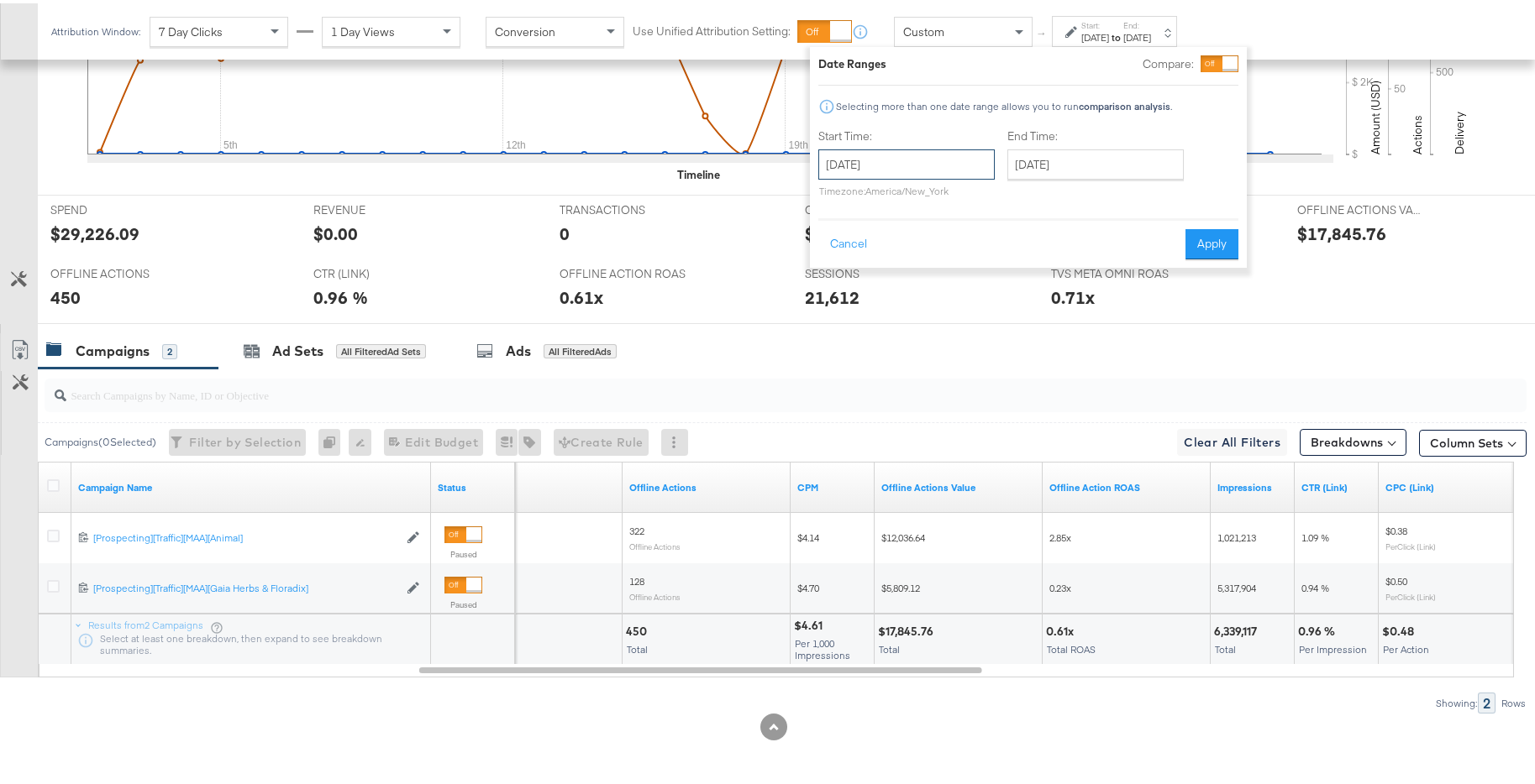
drag, startPoint x: 945, startPoint y: 164, endPoint x: 958, endPoint y: 171, distance: 14.8
click at [945, 164] on input "[DATE]" at bounding box center [907, 161] width 177 height 31
click at [1009, 207] on span "›" at bounding box center [1009, 196] width 26 height 25
click at [930, 242] on td "1" at bounding box center [924, 246] width 29 height 24
type input "[DATE]"
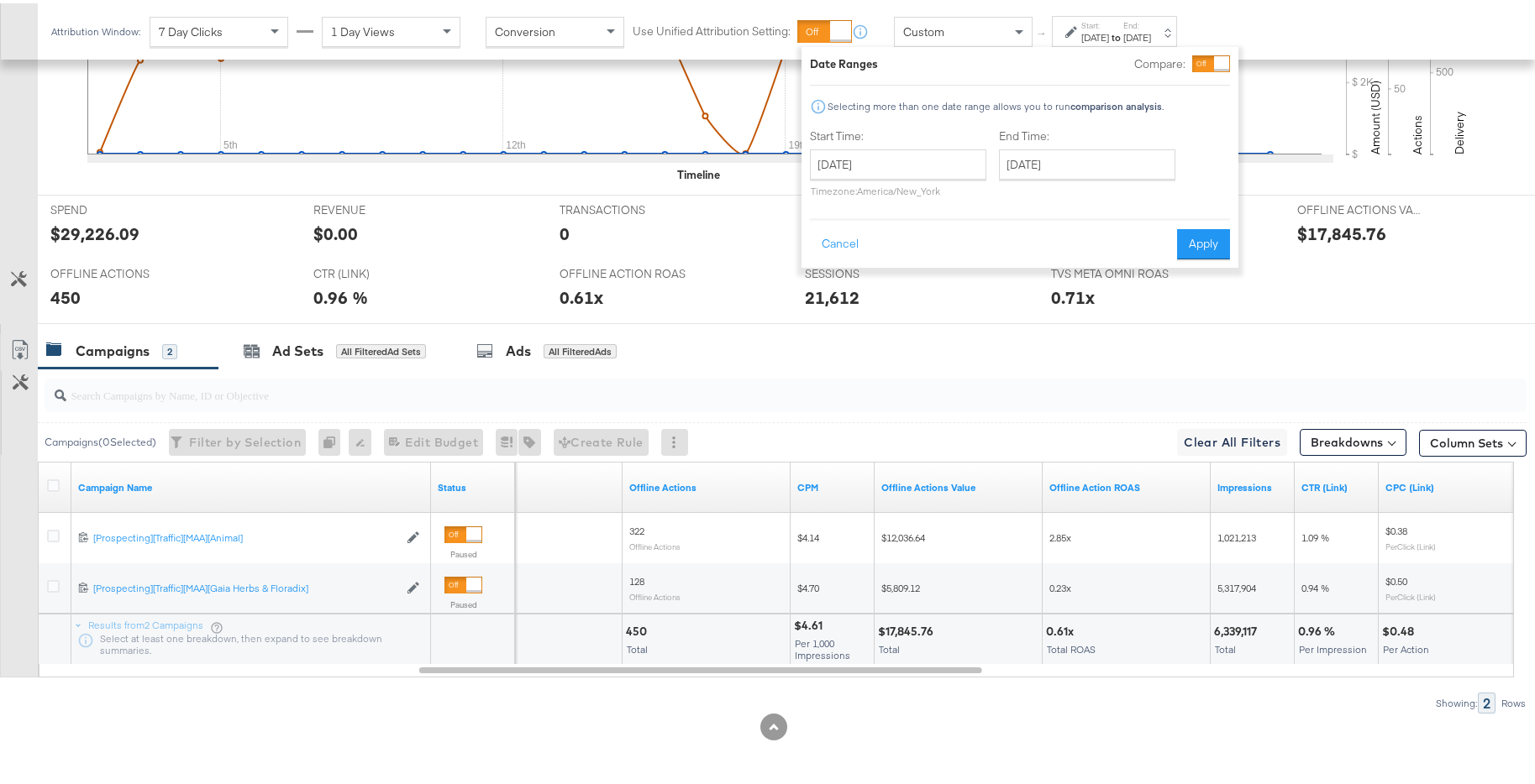
click at [1111, 179] on div "End Time: [DATE] ‹ [DATE] › Su Mo Tu We Th Fr Sa 29 30 31 1 2 3 4 5 6 7 8 9 10 …" at bounding box center [1090, 163] width 183 height 76
click at [1114, 172] on input "[DATE]" at bounding box center [1087, 161] width 177 height 31
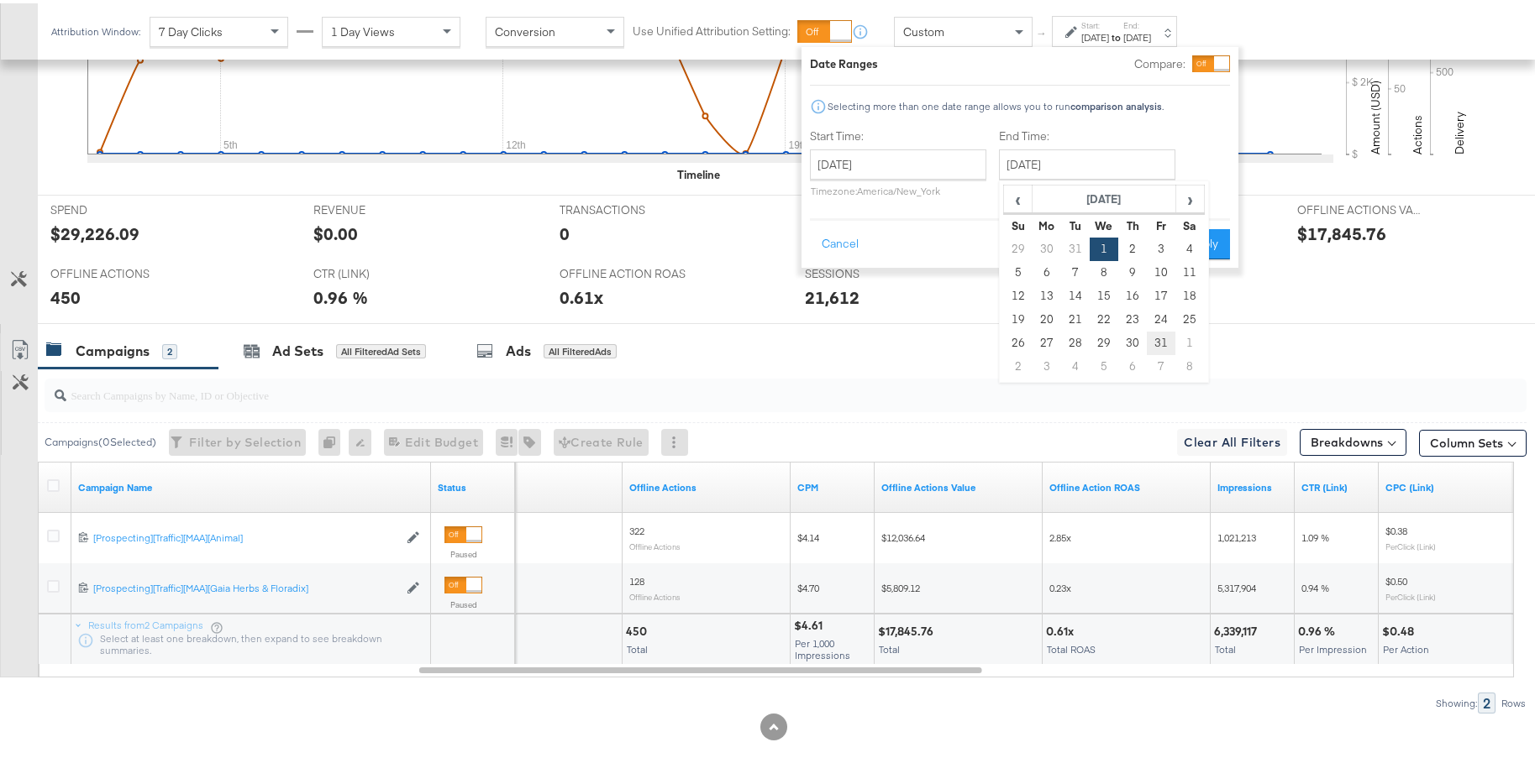
click at [1155, 336] on td "31" at bounding box center [1161, 340] width 29 height 24
type input "[DATE]"
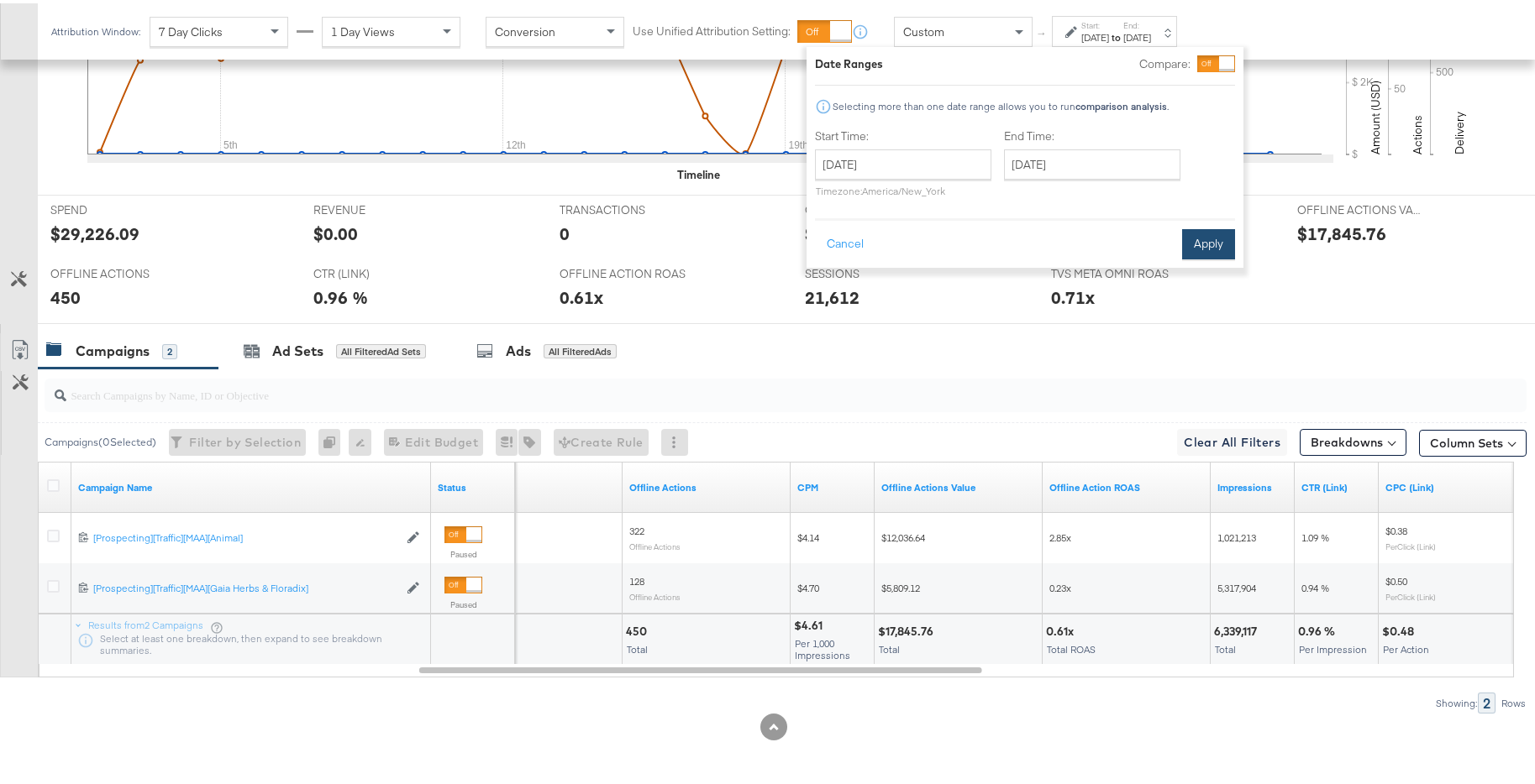
click at [1200, 237] on button "Apply" at bounding box center [1208, 241] width 53 height 31
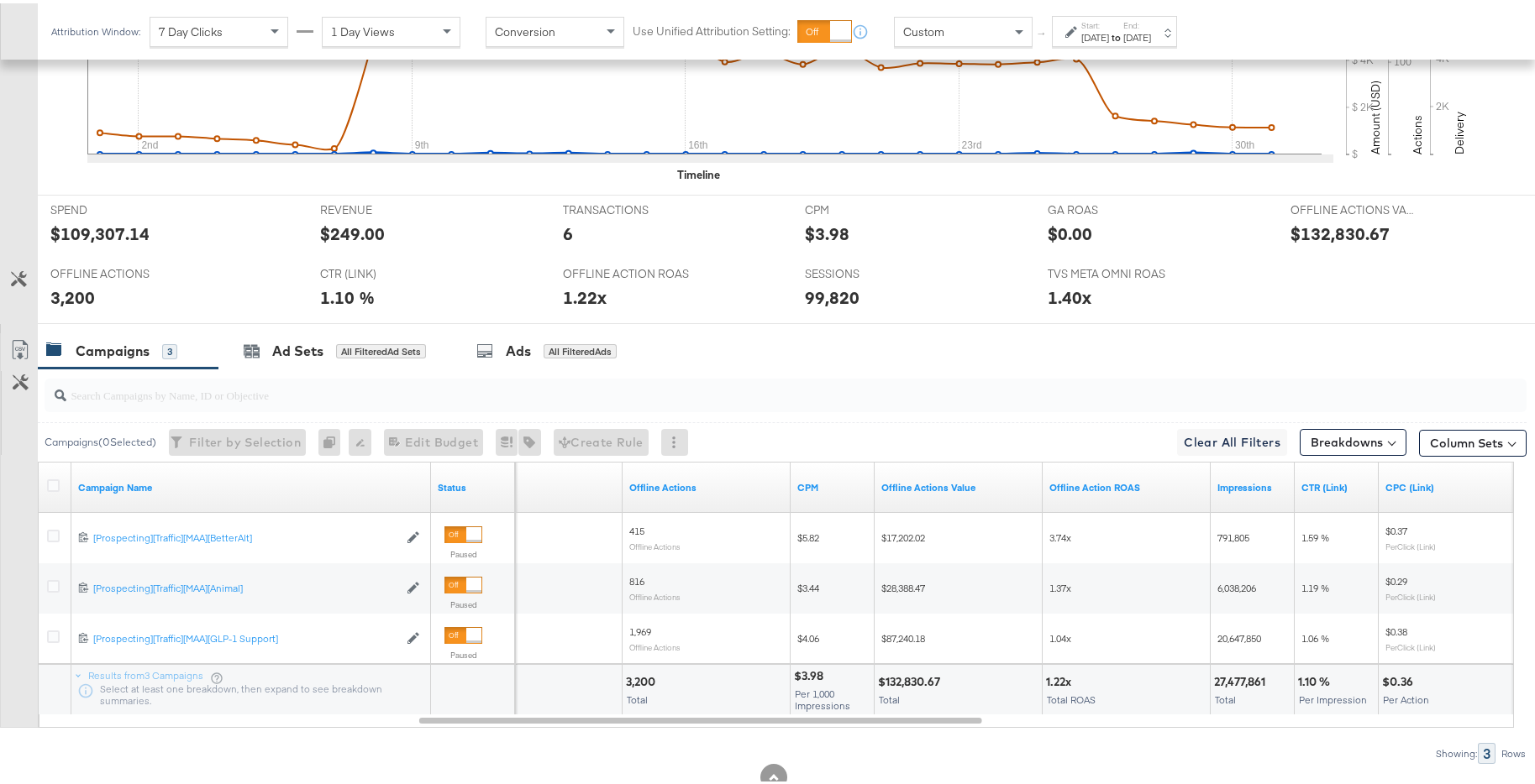
click at [1150, 35] on div "[DATE]" at bounding box center [1137, 35] width 28 height 14
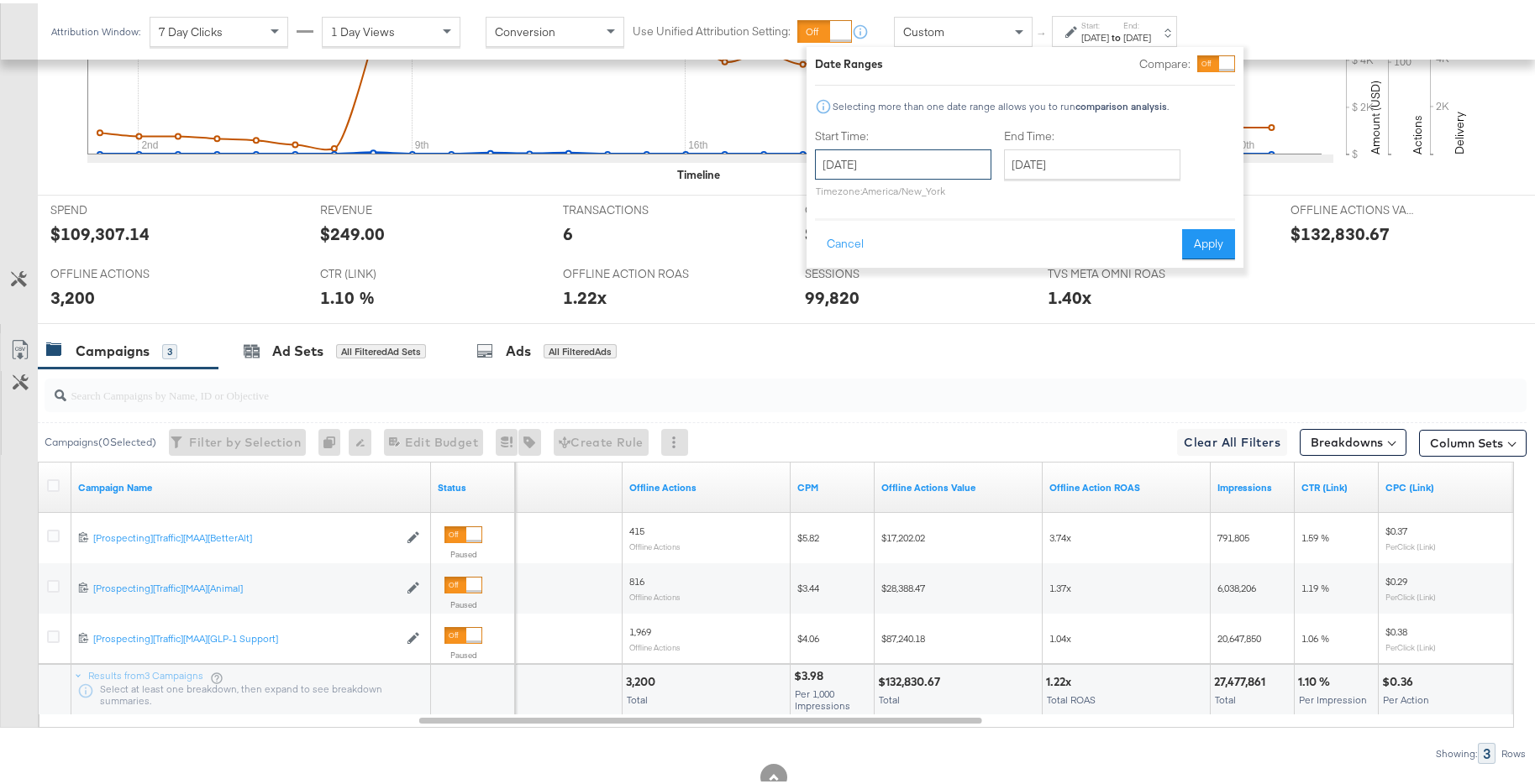
click at [949, 159] on input "[DATE]" at bounding box center [903, 161] width 177 height 31
click at [835, 197] on span "‹" at bounding box center [834, 196] width 26 height 25
click at [835, 202] on span "‹" at bounding box center [834, 196] width 26 height 25
click at [896, 251] on td "1" at bounding box center [891, 246] width 29 height 24
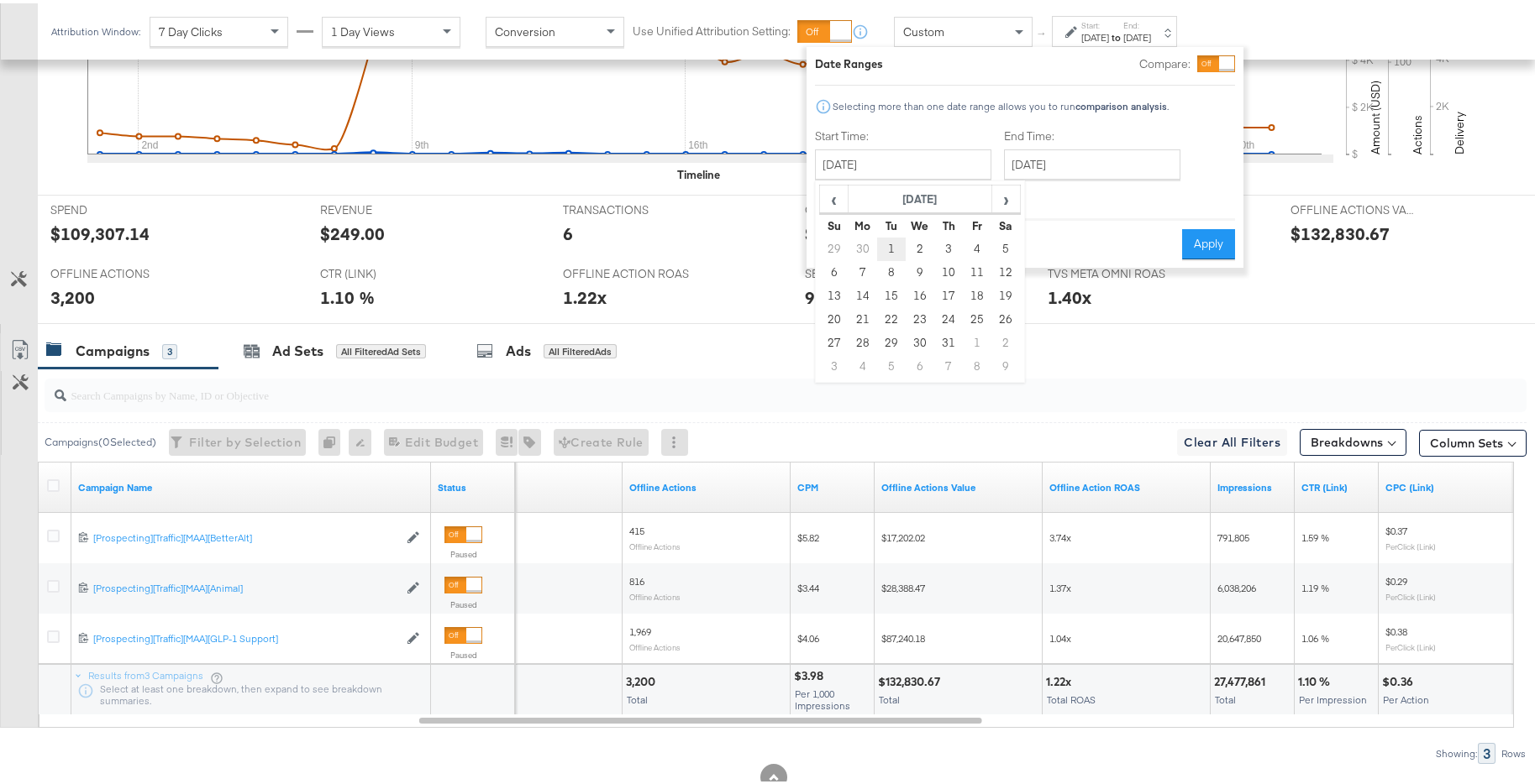
type input "[DATE]"
click at [1111, 157] on input "[DATE]" at bounding box center [1092, 161] width 177 height 31
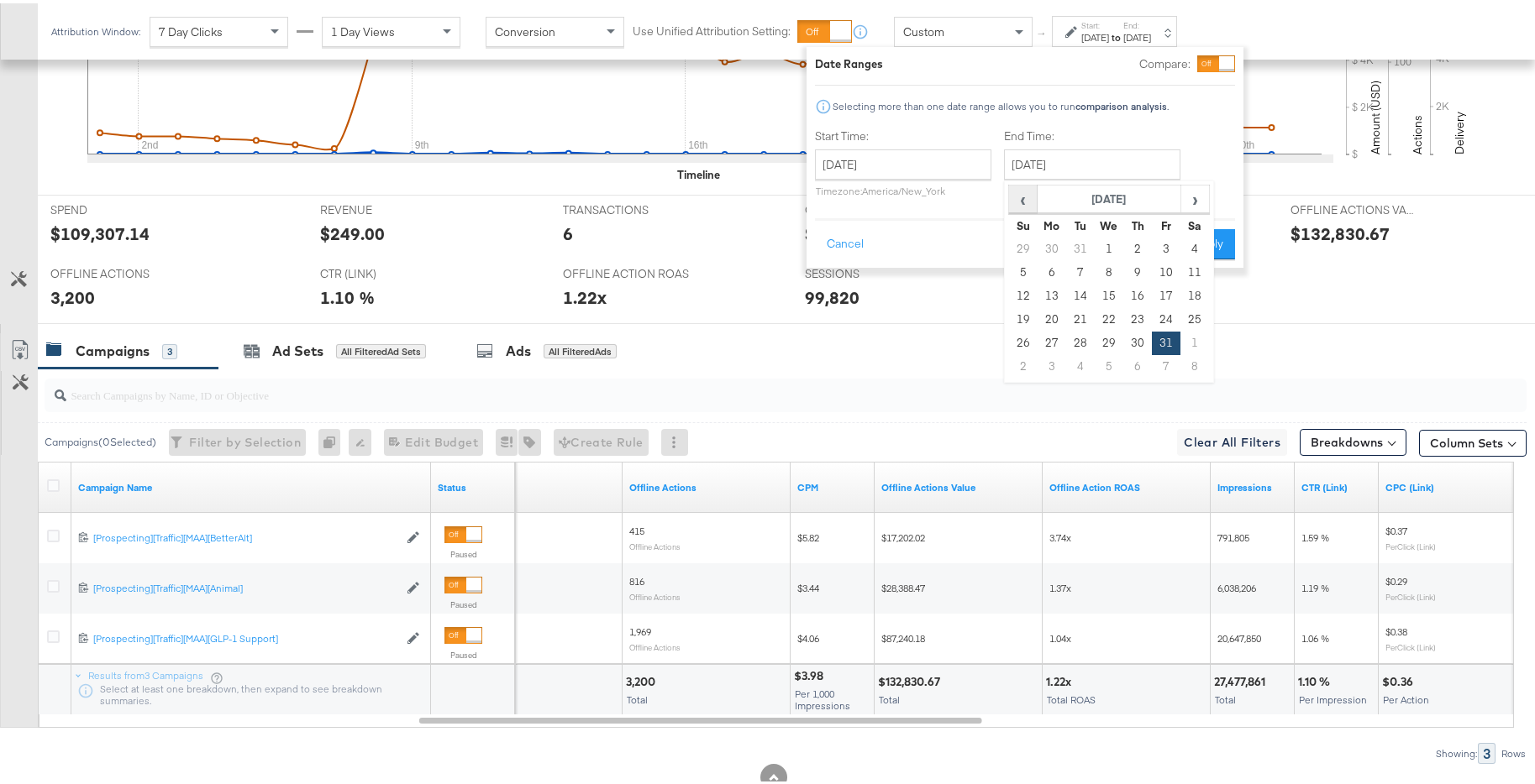
click at [1015, 201] on span "‹" at bounding box center [1022, 196] width 26 height 25
click at [1135, 343] on td "31" at bounding box center [1138, 340] width 29 height 24
type input "[DATE]"
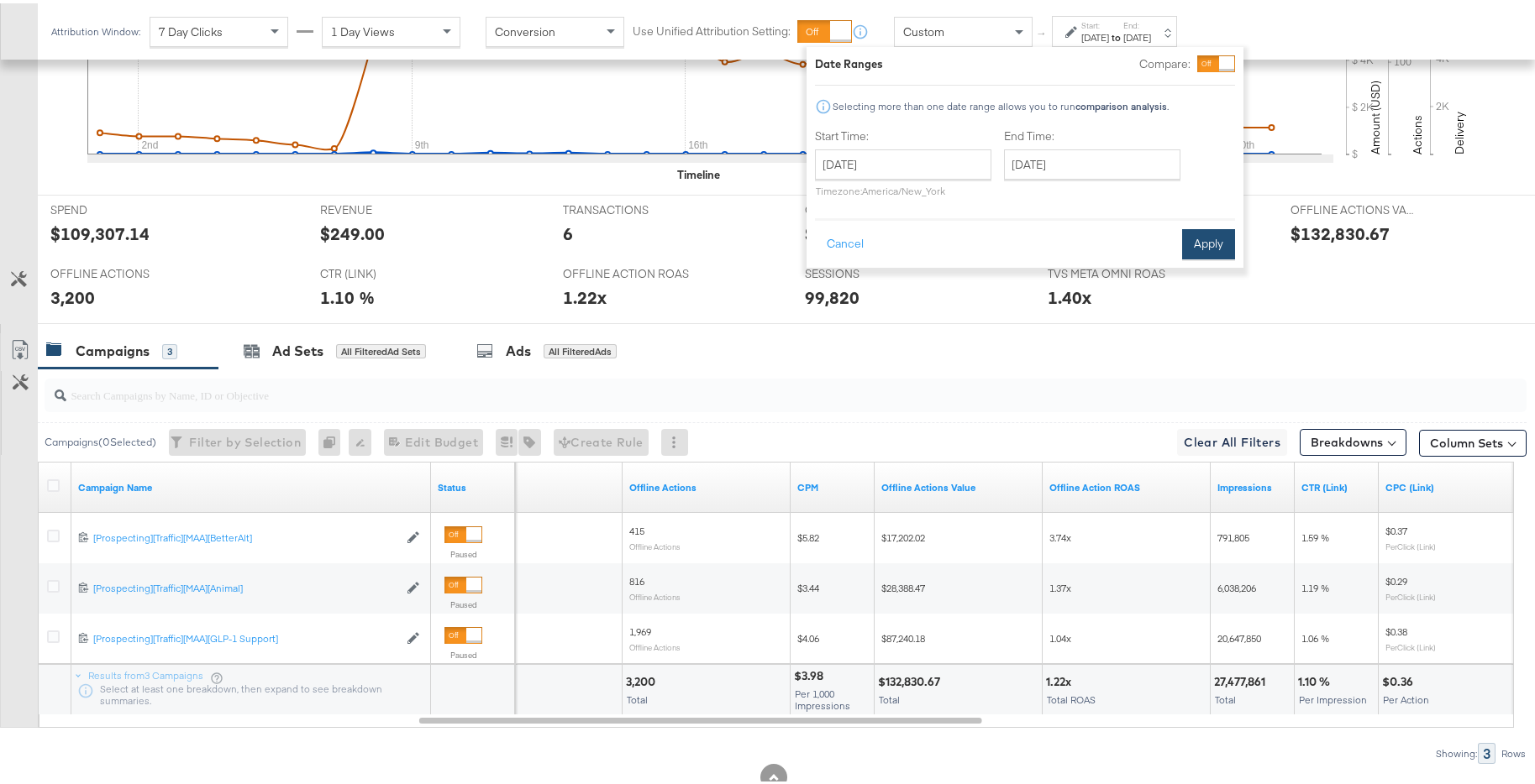
click at [1212, 244] on button "Apply" at bounding box center [1208, 241] width 53 height 31
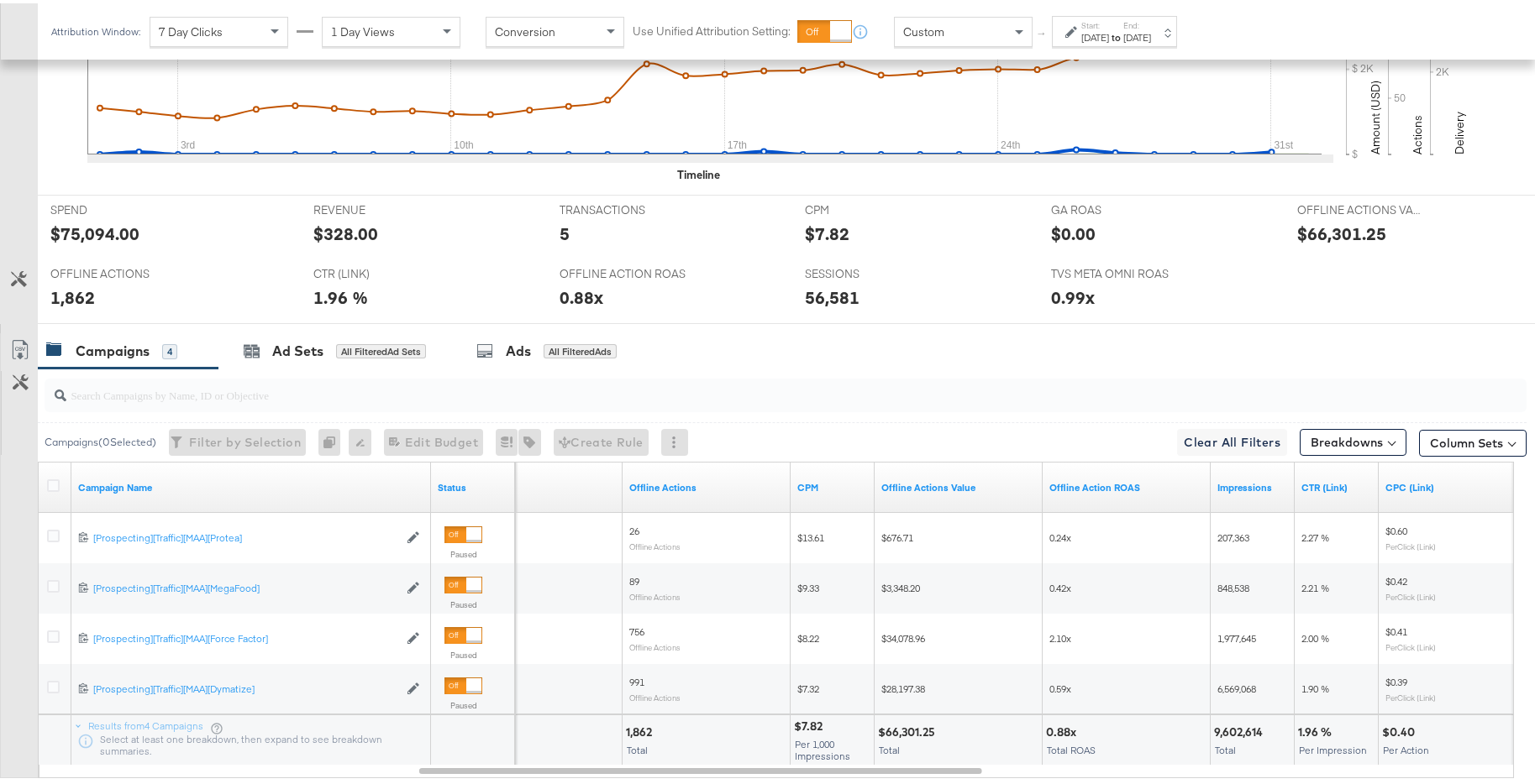
click at [1150, 34] on div "[DATE]" at bounding box center [1137, 35] width 28 height 14
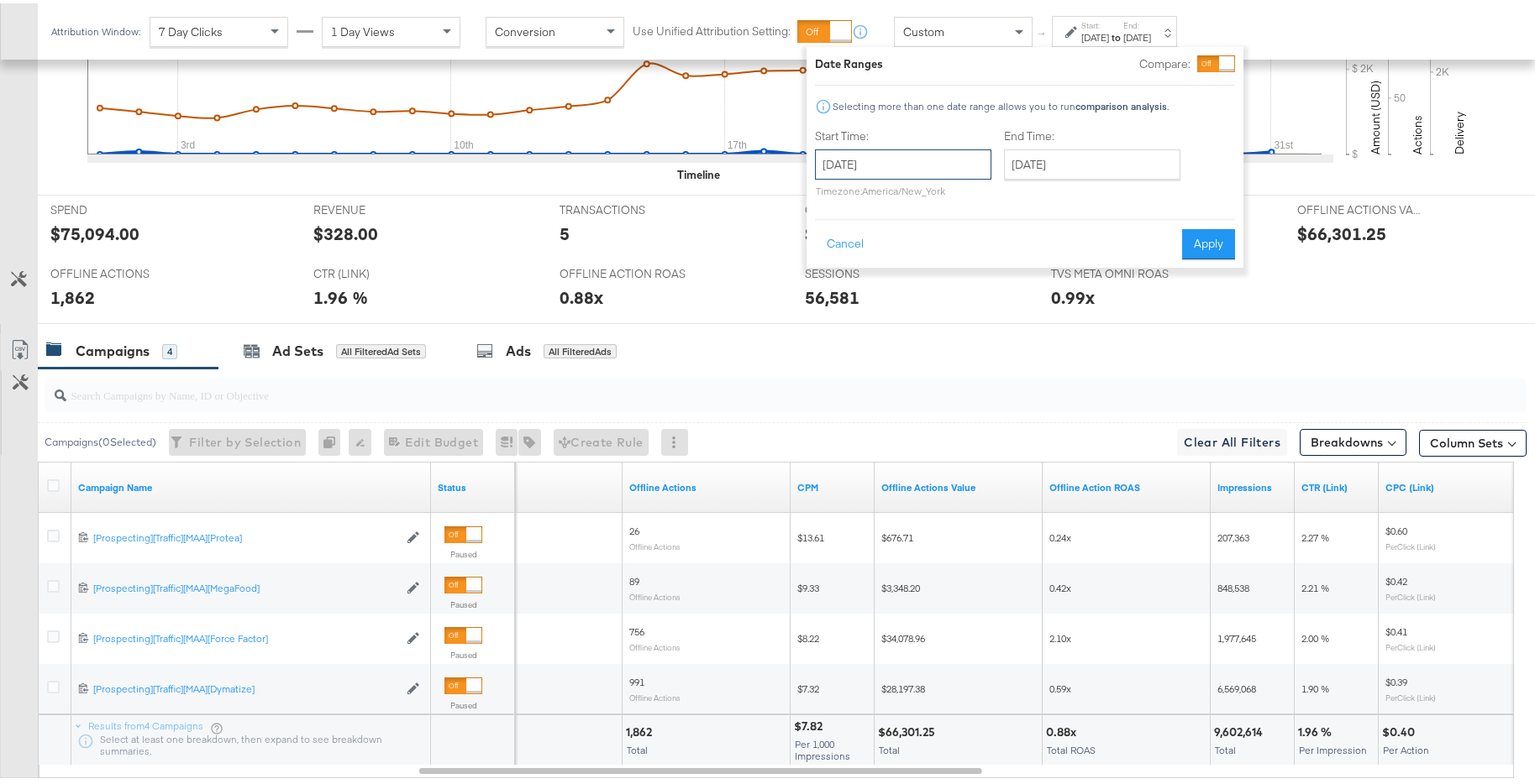
click at [953, 154] on input "[DATE]" at bounding box center [903, 161] width 177 height 31
click at [1098, 221] on div "Cancel Apply" at bounding box center [1025, 235] width 420 height 41
click at [846, 237] on button "Cancel" at bounding box center [845, 241] width 60 height 31
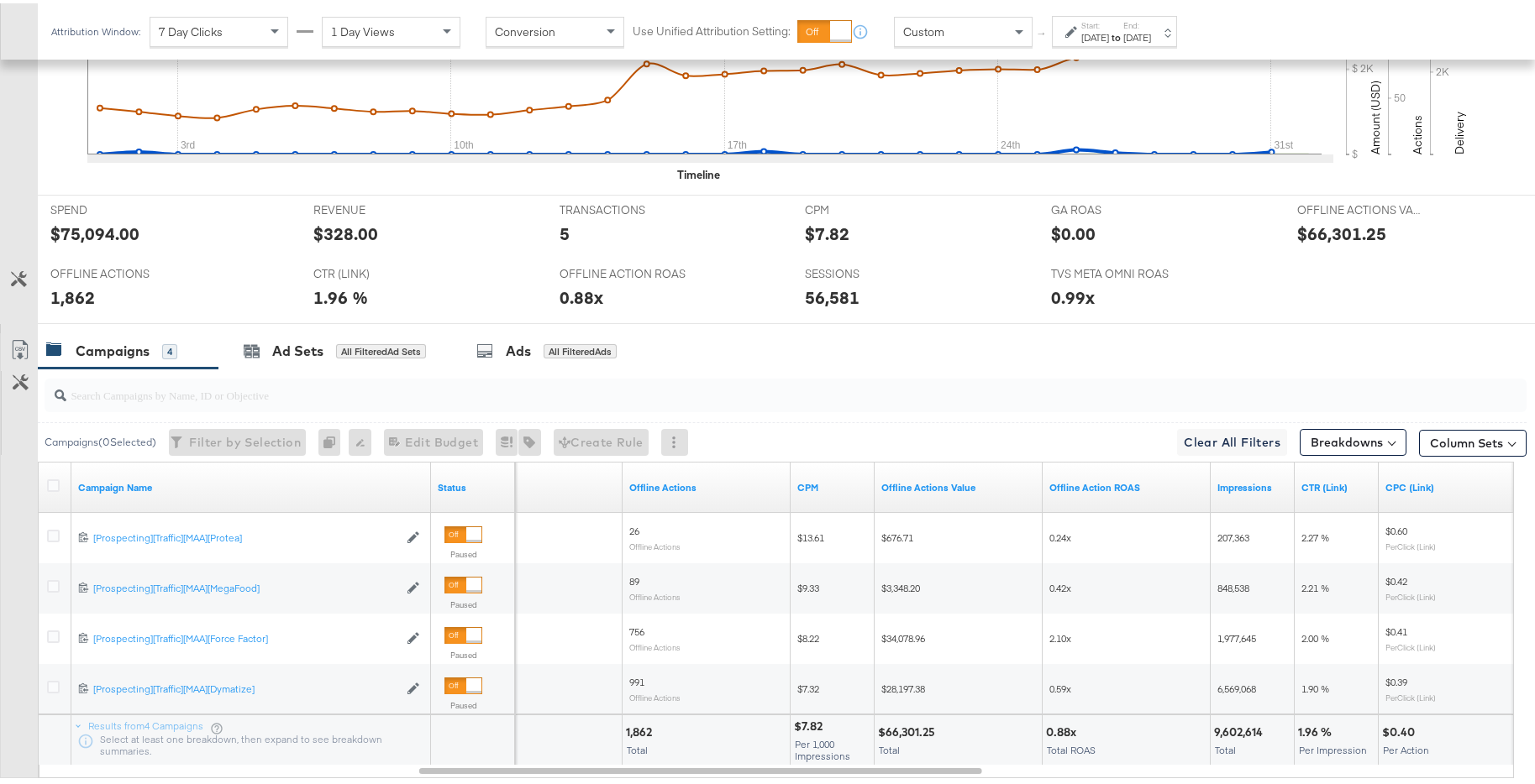
scroll to position [0, 0]
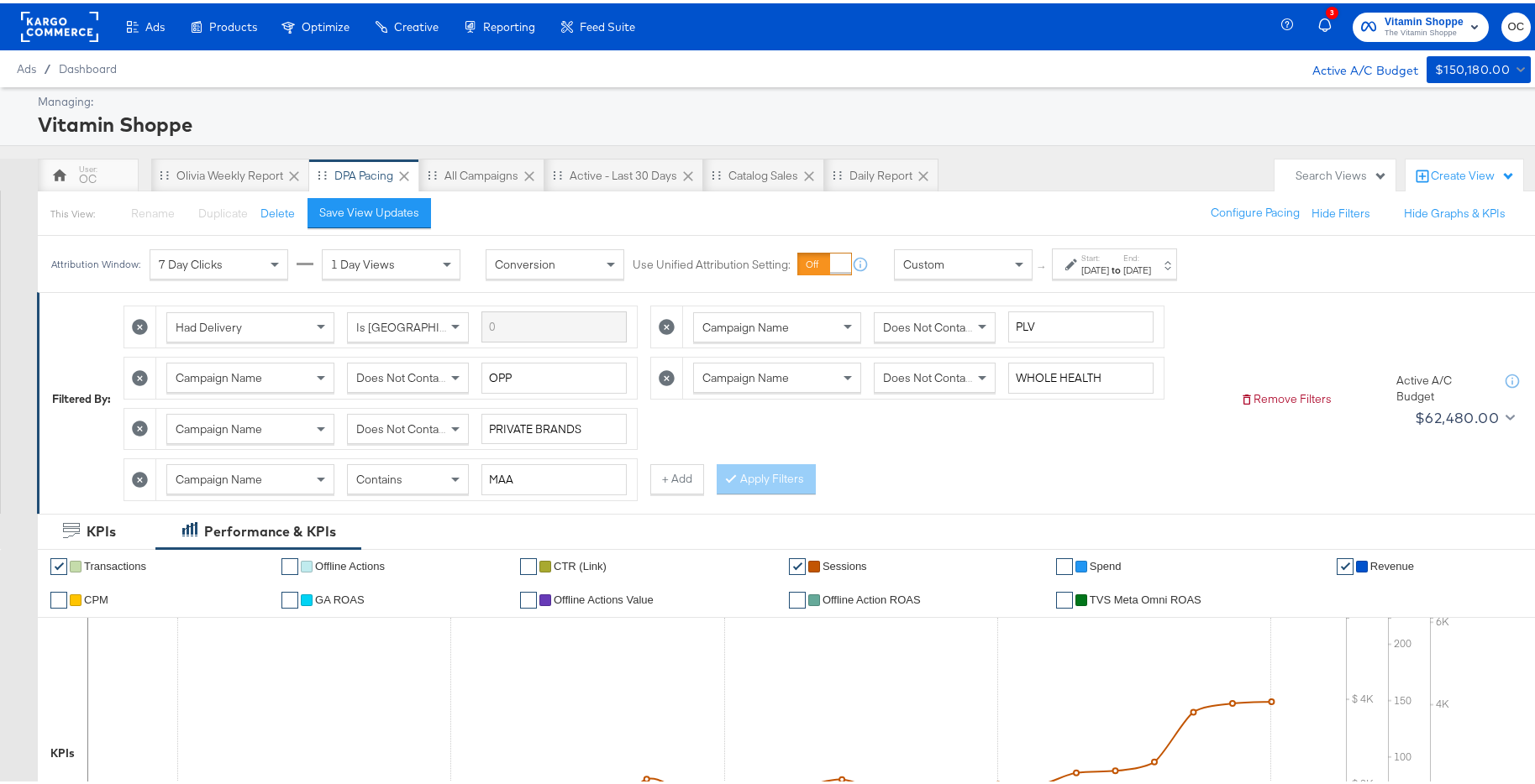
click at [422, 477] on div "Contains" at bounding box center [408, 476] width 120 height 29
click at [766, 475] on button "Apply Filters" at bounding box center [766, 476] width 99 height 31
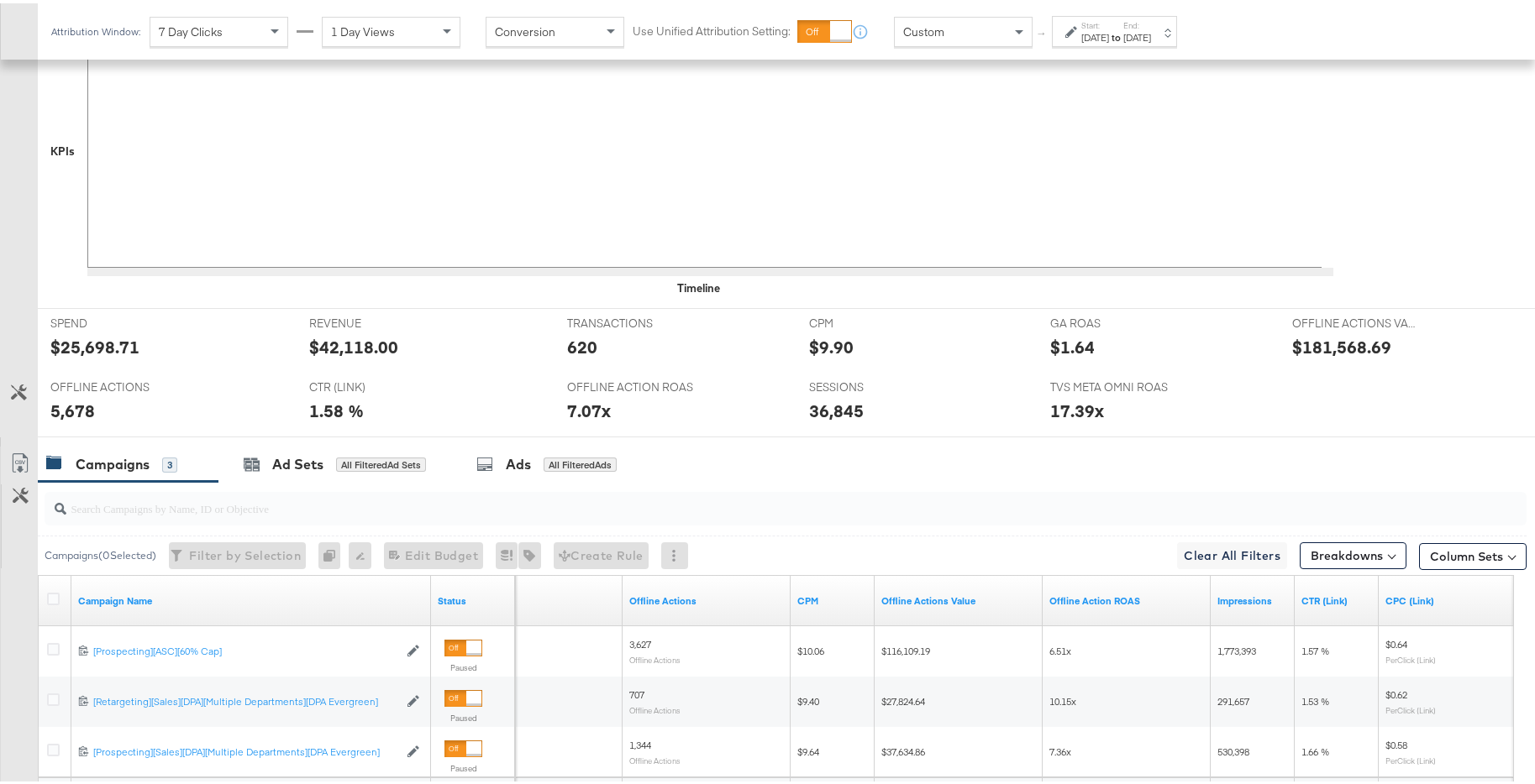
scroll to position [765, 0]
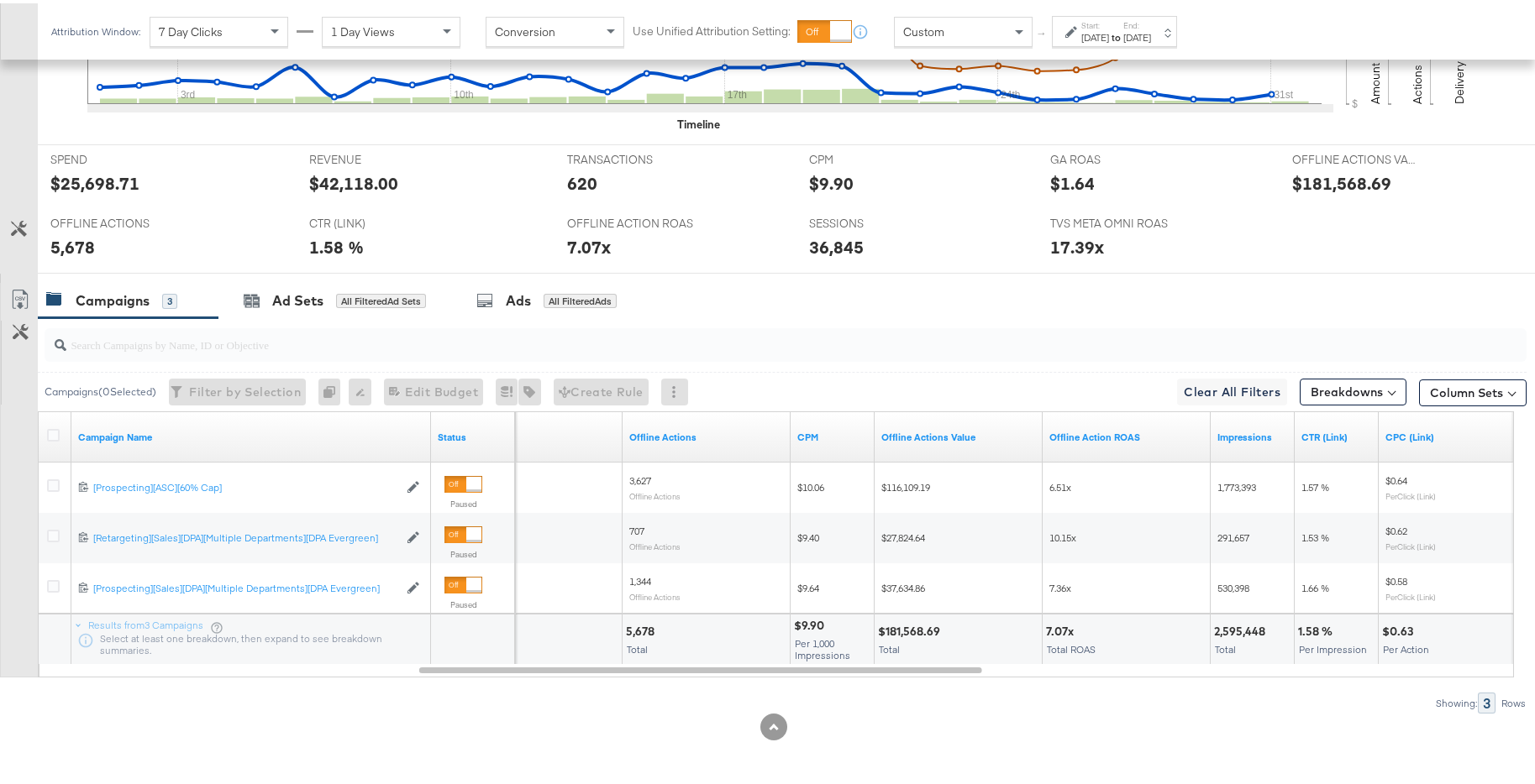
click at [1150, 36] on div "[DATE]" at bounding box center [1137, 35] width 28 height 14
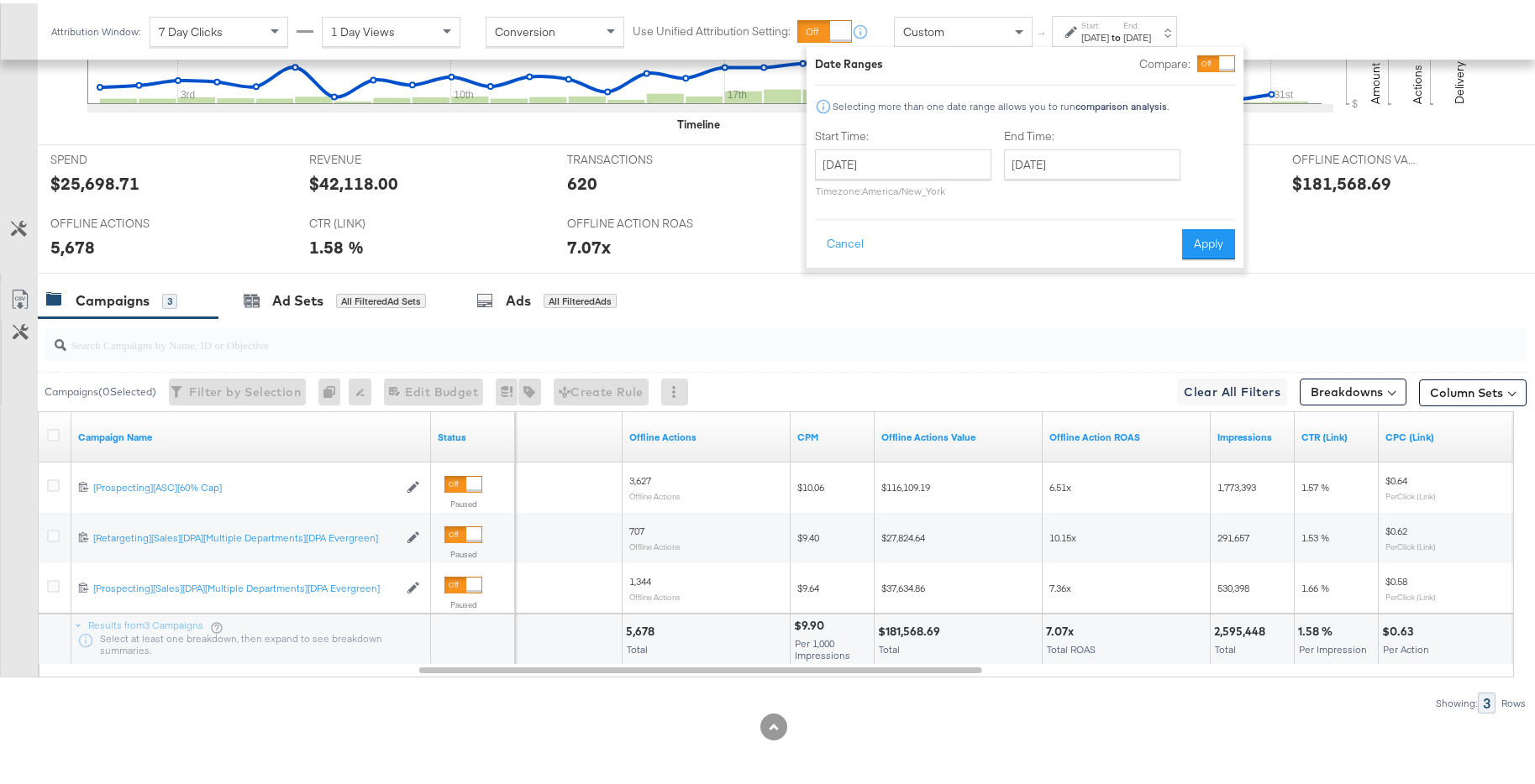
click at [961, 143] on div "Start Time: [DATE] ‹ [DATE] › Su Mo Tu We Th Fr Sa 29 30 1 2 3 4 5 6 7 8 9 10 1…" at bounding box center [903, 163] width 177 height 76
click at [984, 157] on input "[DATE]" at bounding box center [903, 161] width 177 height 31
click at [1005, 189] on span "›" at bounding box center [1005, 196] width 26 height 25
click at [1005, 192] on span "›" at bounding box center [1005, 196] width 26 height 25
click at [836, 272] on td "1" at bounding box center [835, 270] width 29 height 24
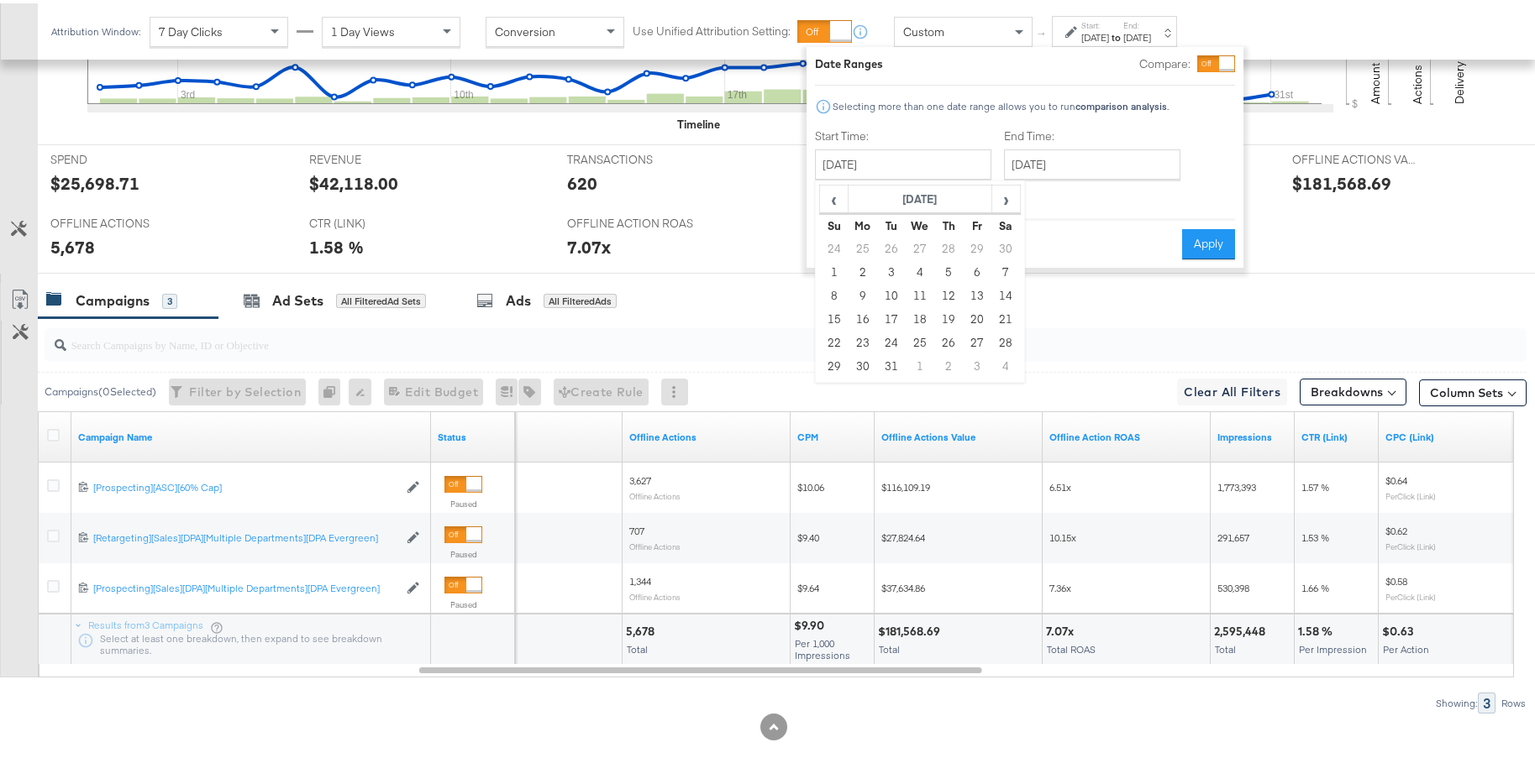
type input "[DATE]"
click at [1077, 177] on div "End Time: [DATE] ‹ [DATE] › Su Mo Tu We Th Fr Sa 24 25 26 27 28 29 30 1 2 3 4 5…" at bounding box center [1094, 163] width 183 height 76
click at [1097, 167] on input "[DATE]" at bounding box center [1090, 161] width 177 height 31
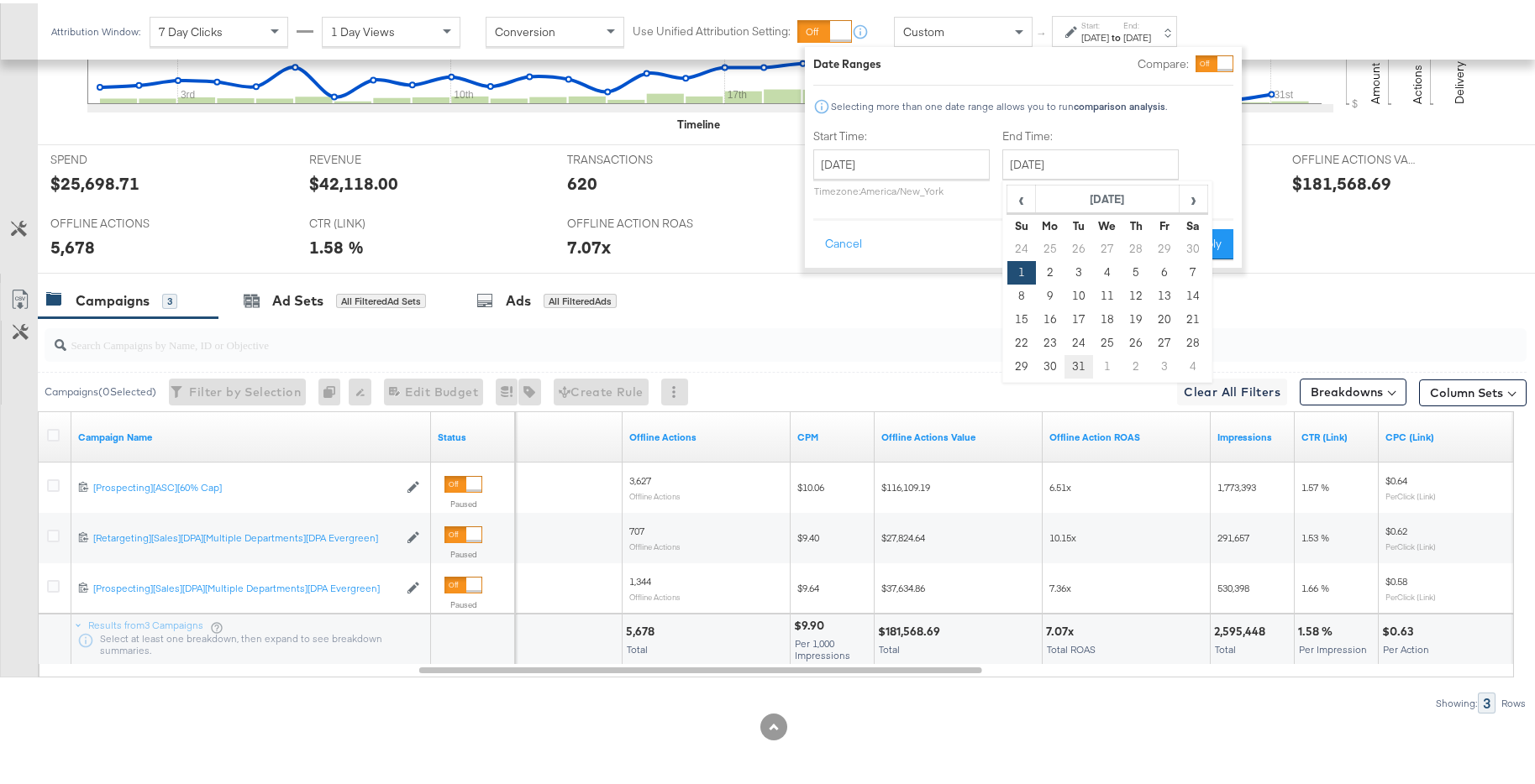
click at [1082, 360] on td "31" at bounding box center [1079, 364] width 29 height 24
type input "[DATE]"
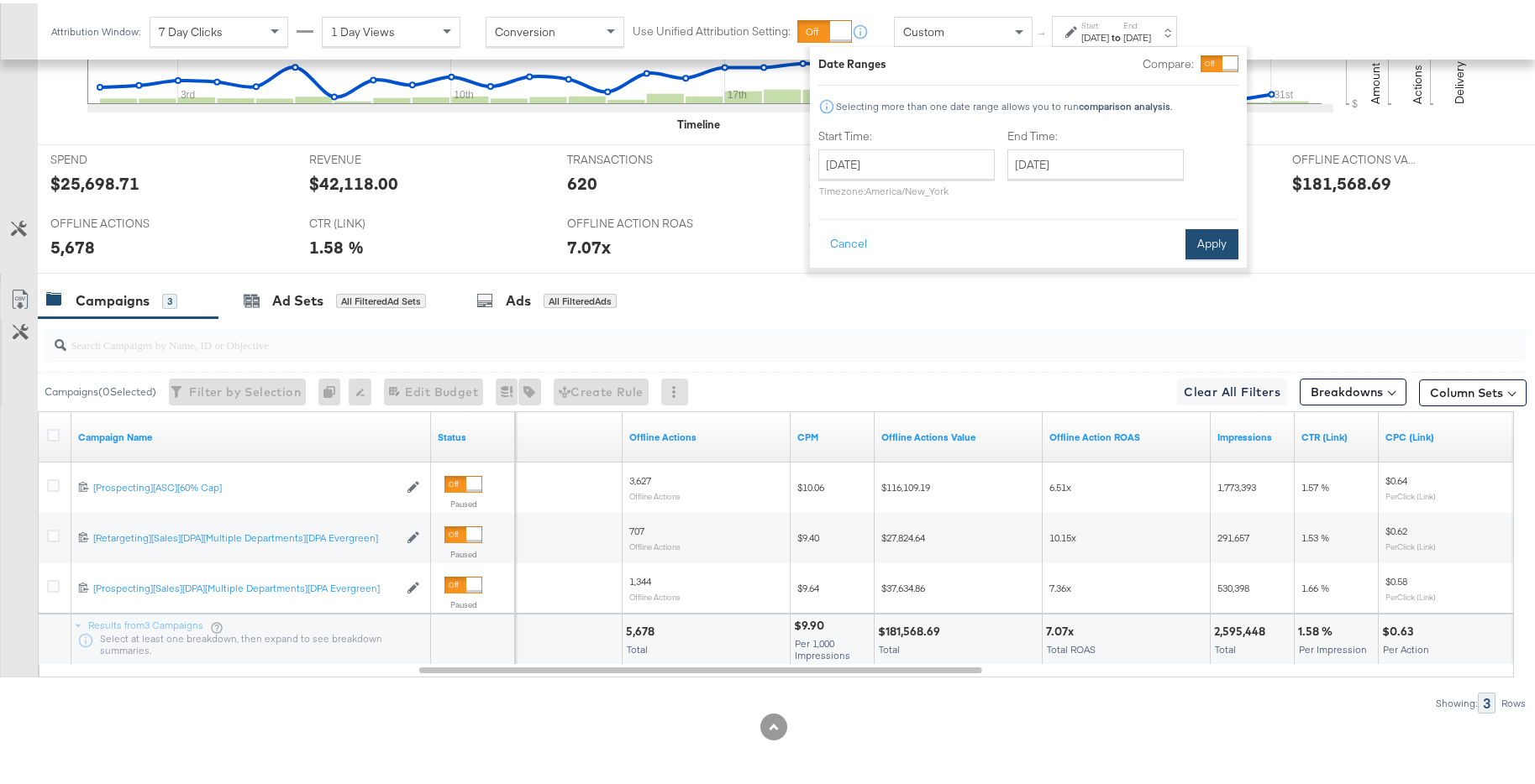
click at [1228, 241] on button "Apply" at bounding box center [1212, 241] width 53 height 31
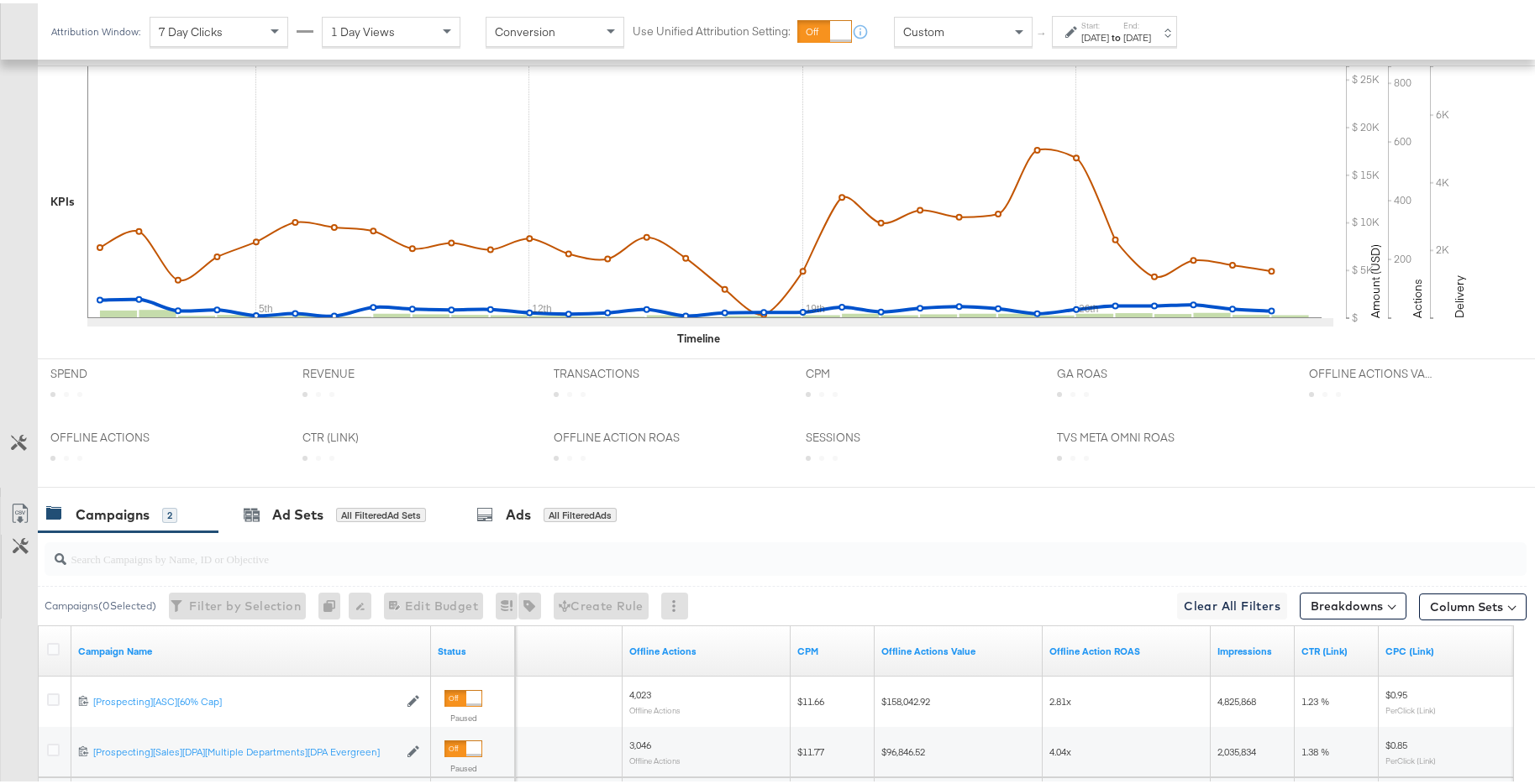
scroll to position [715, 0]
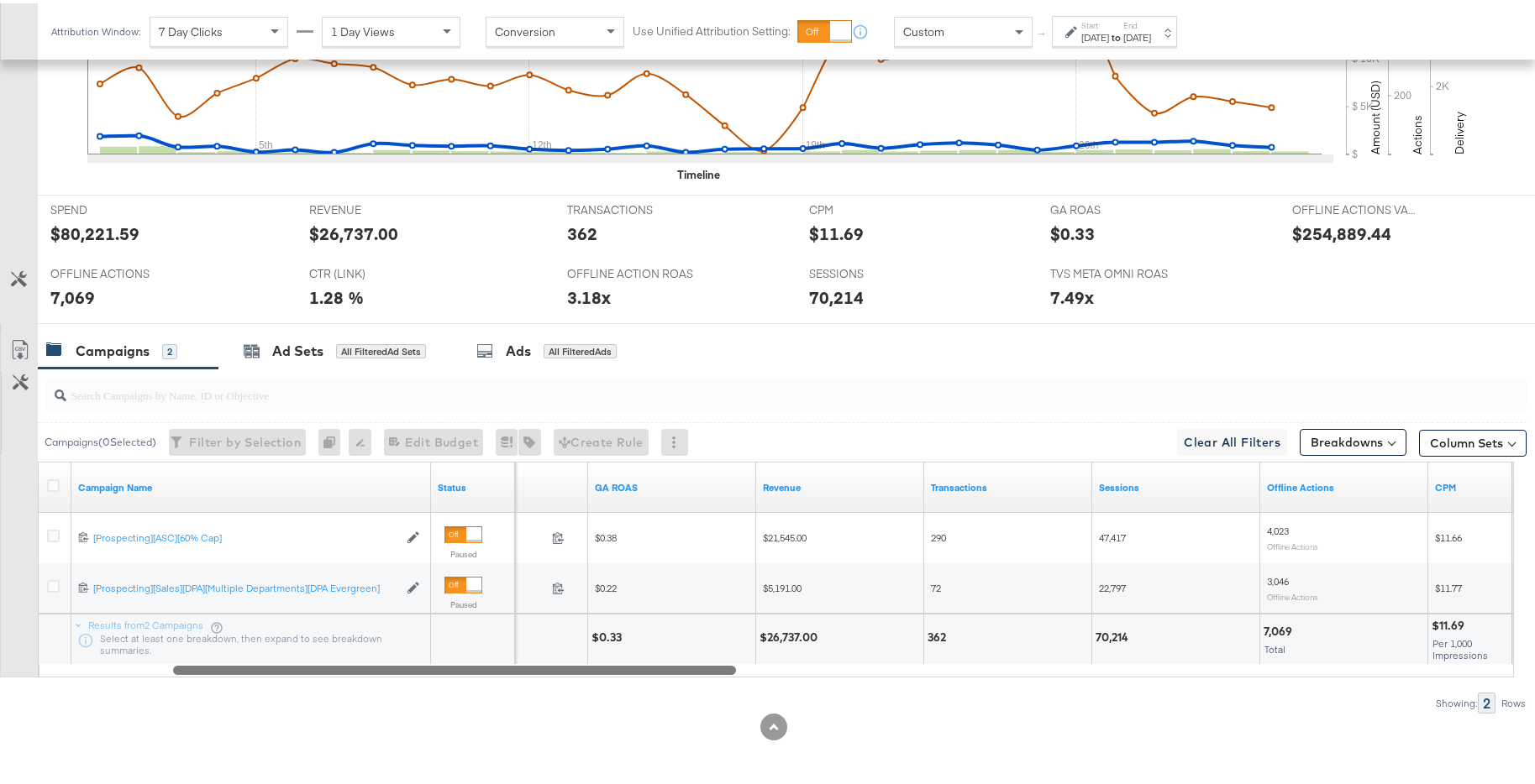
drag, startPoint x: 968, startPoint y: 669, endPoint x: 723, endPoint y: 666, distance: 245.0
click at [723, 666] on div at bounding box center [454, 666] width 563 height 14
click at [1150, 32] on div "[DATE]" at bounding box center [1137, 35] width 28 height 14
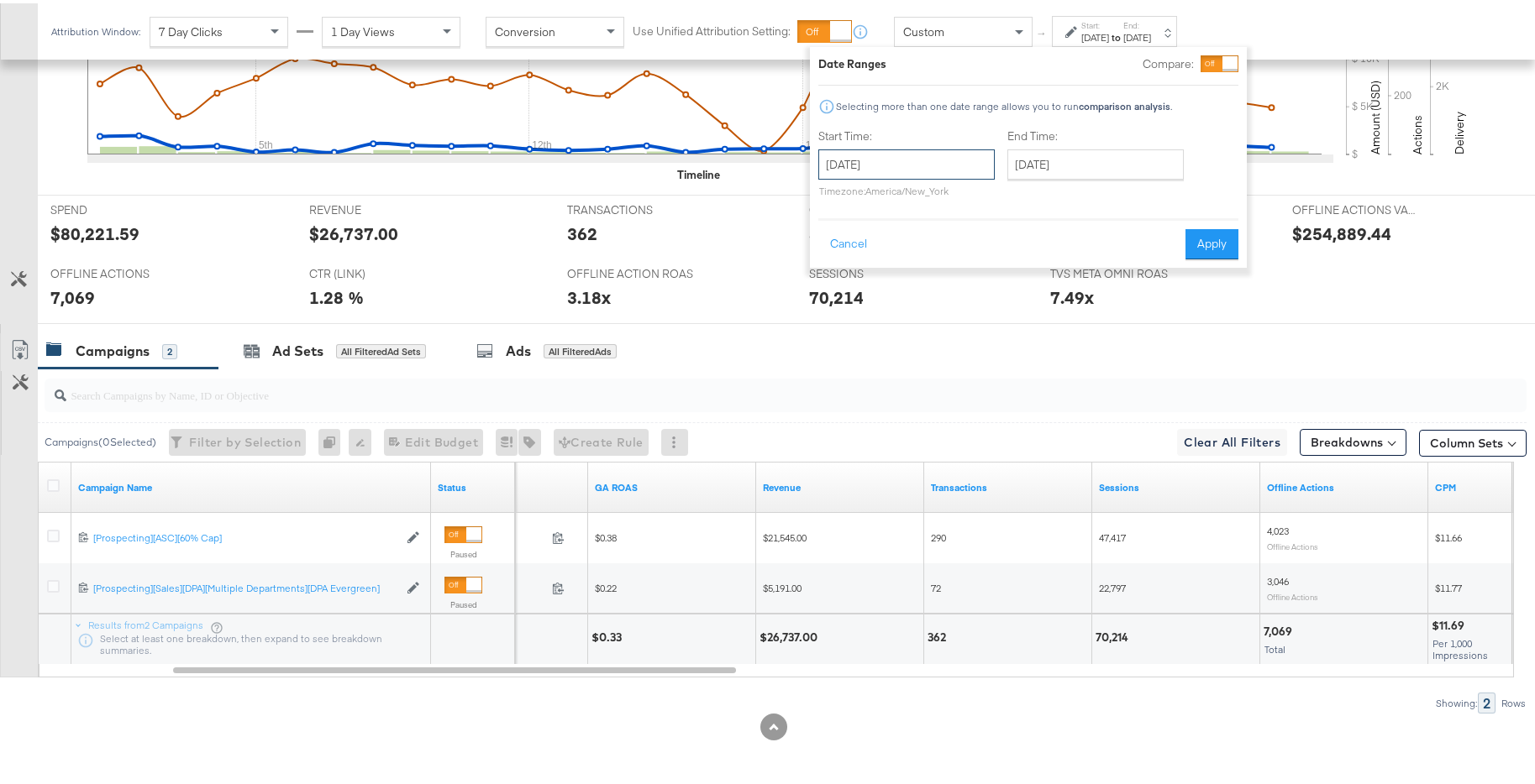
click at [953, 166] on input "[DATE]" at bounding box center [907, 161] width 177 height 31
click at [832, 199] on span "‹" at bounding box center [837, 196] width 26 height 25
click at [884, 251] on td "1" at bounding box center [895, 246] width 29 height 24
type input "[DATE]"
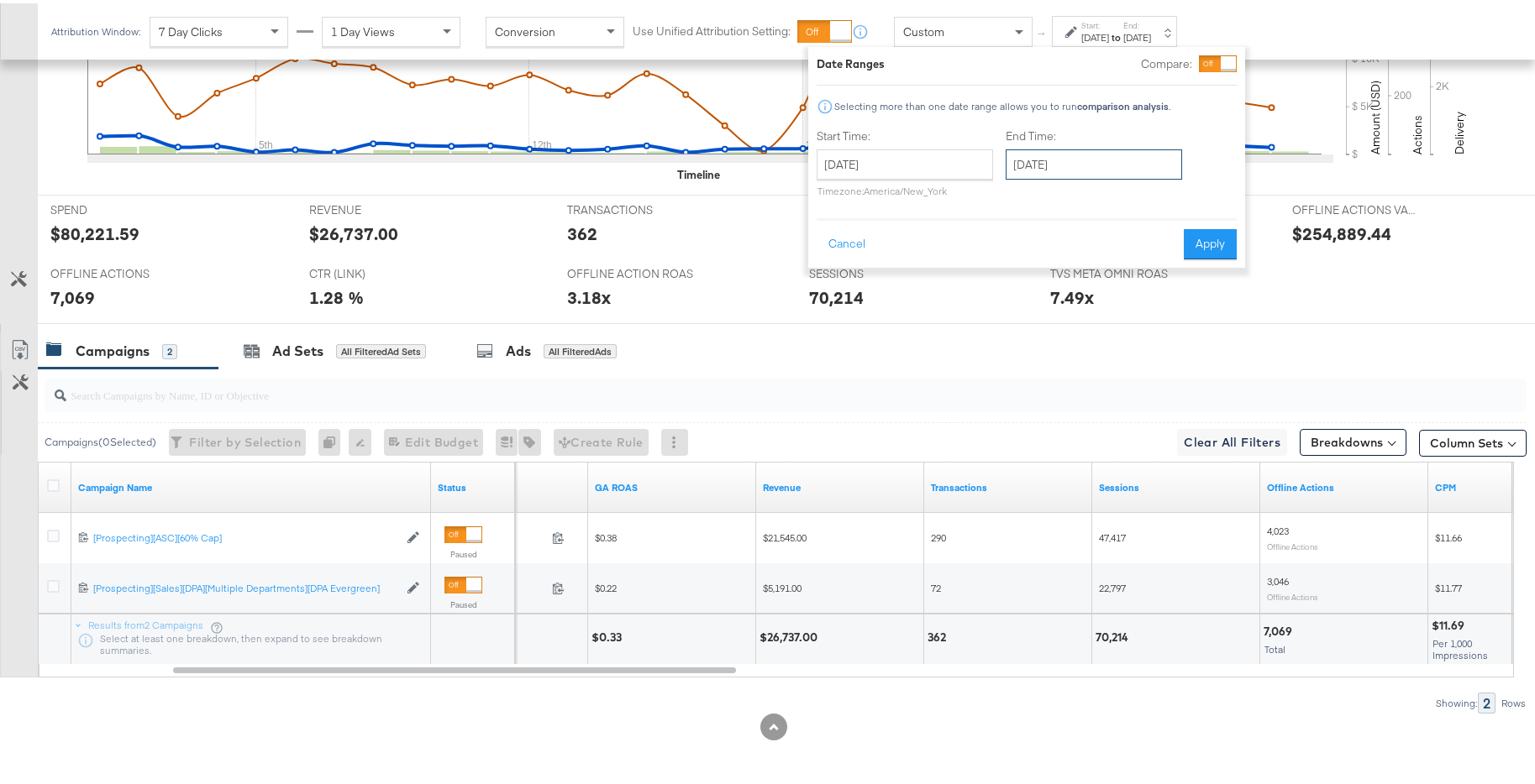
click at [1070, 155] on input "[DATE]" at bounding box center [1094, 161] width 177 height 31
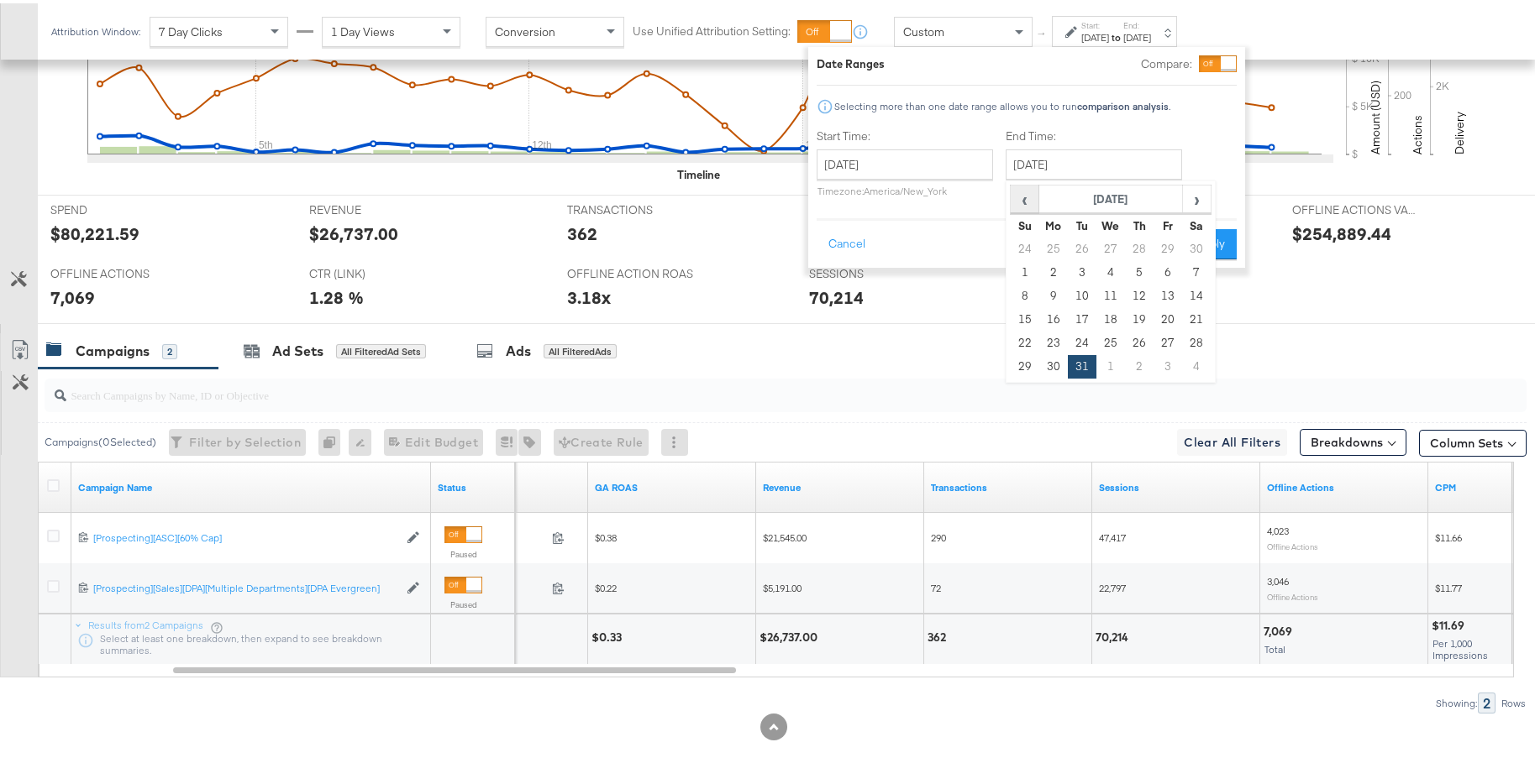
click at [1034, 204] on span "‹" at bounding box center [1024, 196] width 26 height 25
click at [1145, 341] on td "31" at bounding box center [1139, 340] width 29 height 24
type input "[DATE]"
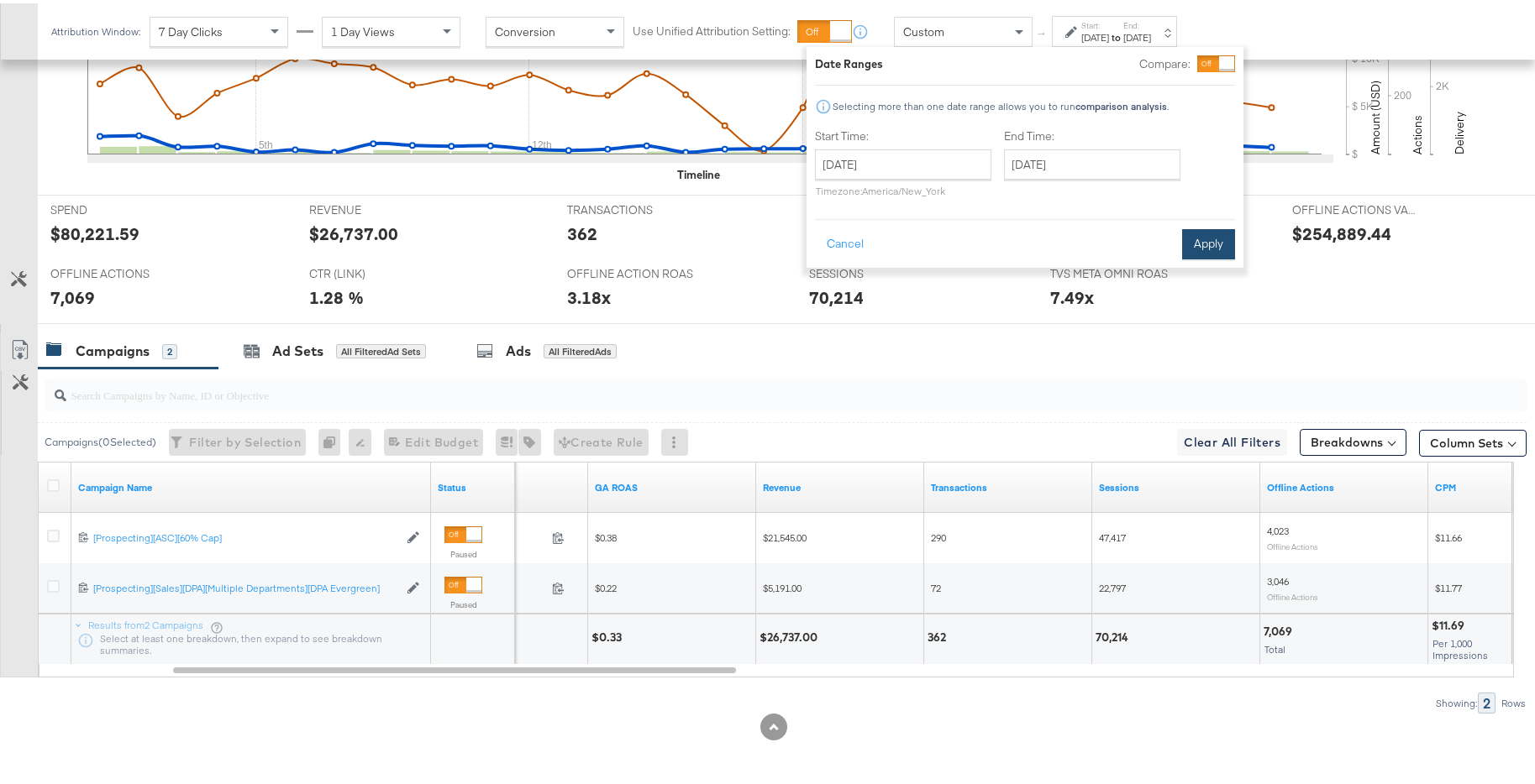
click at [1200, 236] on button "Apply" at bounding box center [1208, 241] width 53 height 31
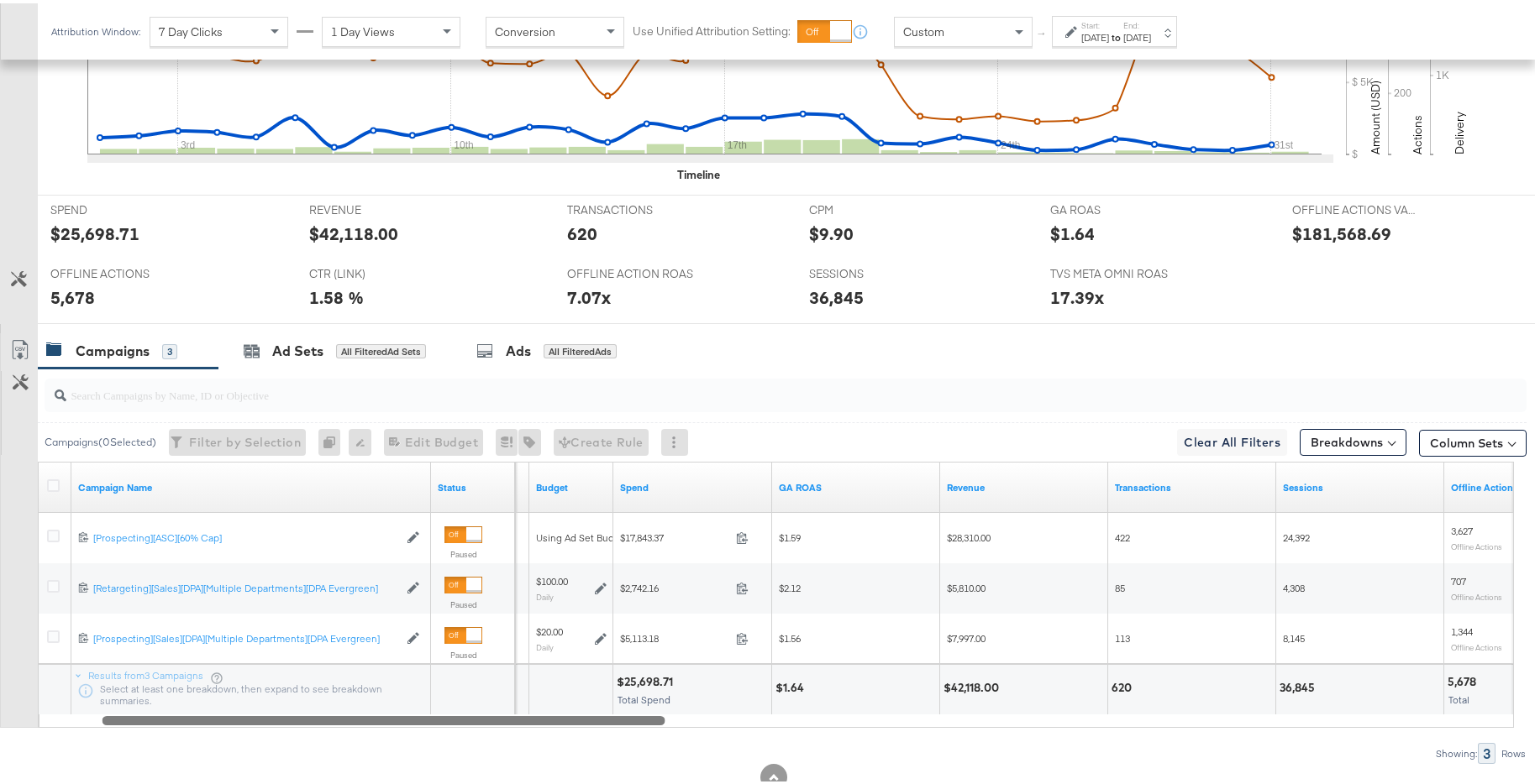
drag, startPoint x: 694, startPoint y: 713, endPoint x: 607, endPoint y: 710, distance: 87.1
click at [607, 710] on div at bounding box center [384, 716] width 563 height 14
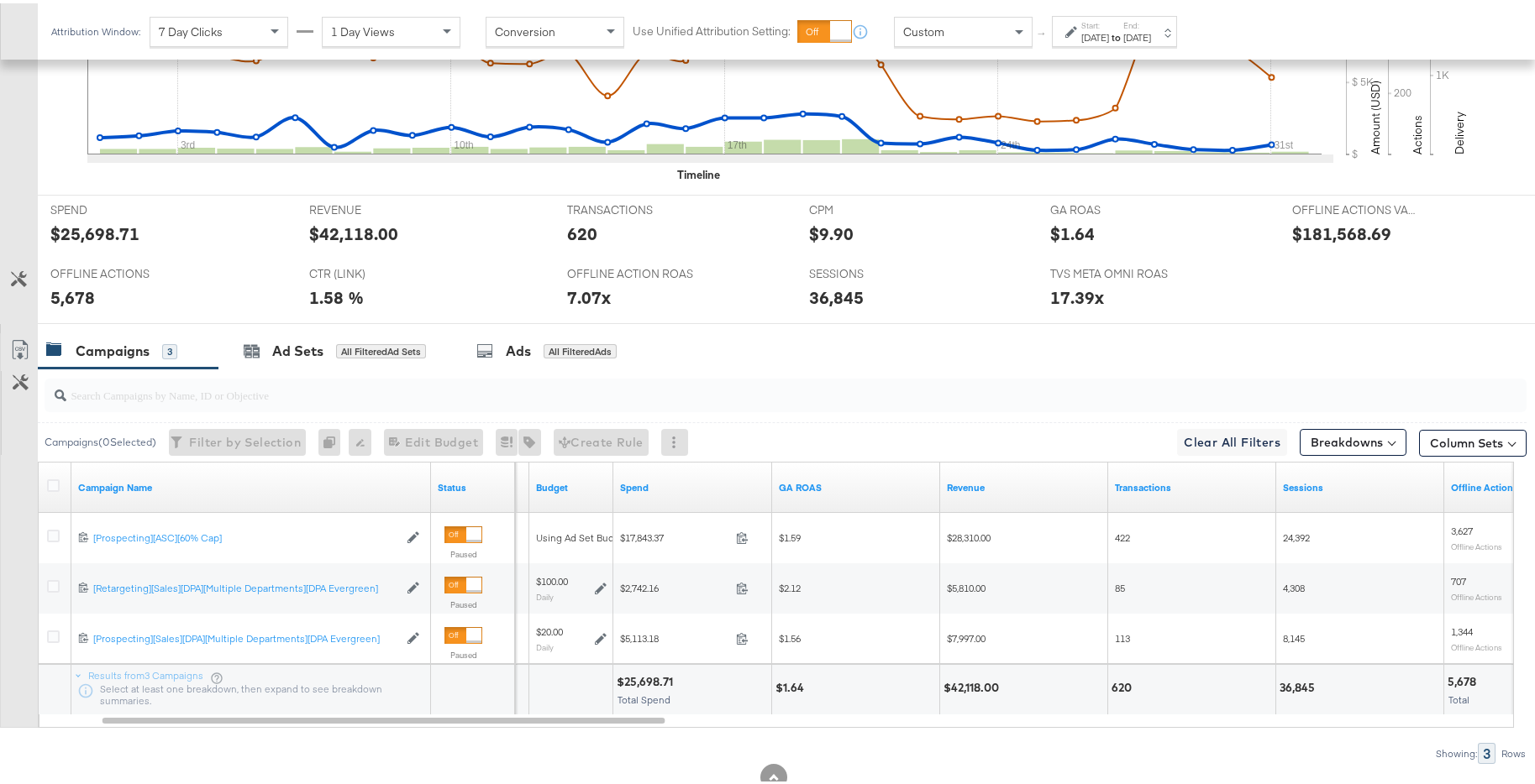
click at [1123, 35] on strong "to" at bounding box center [1116, 34] width 14 height 13
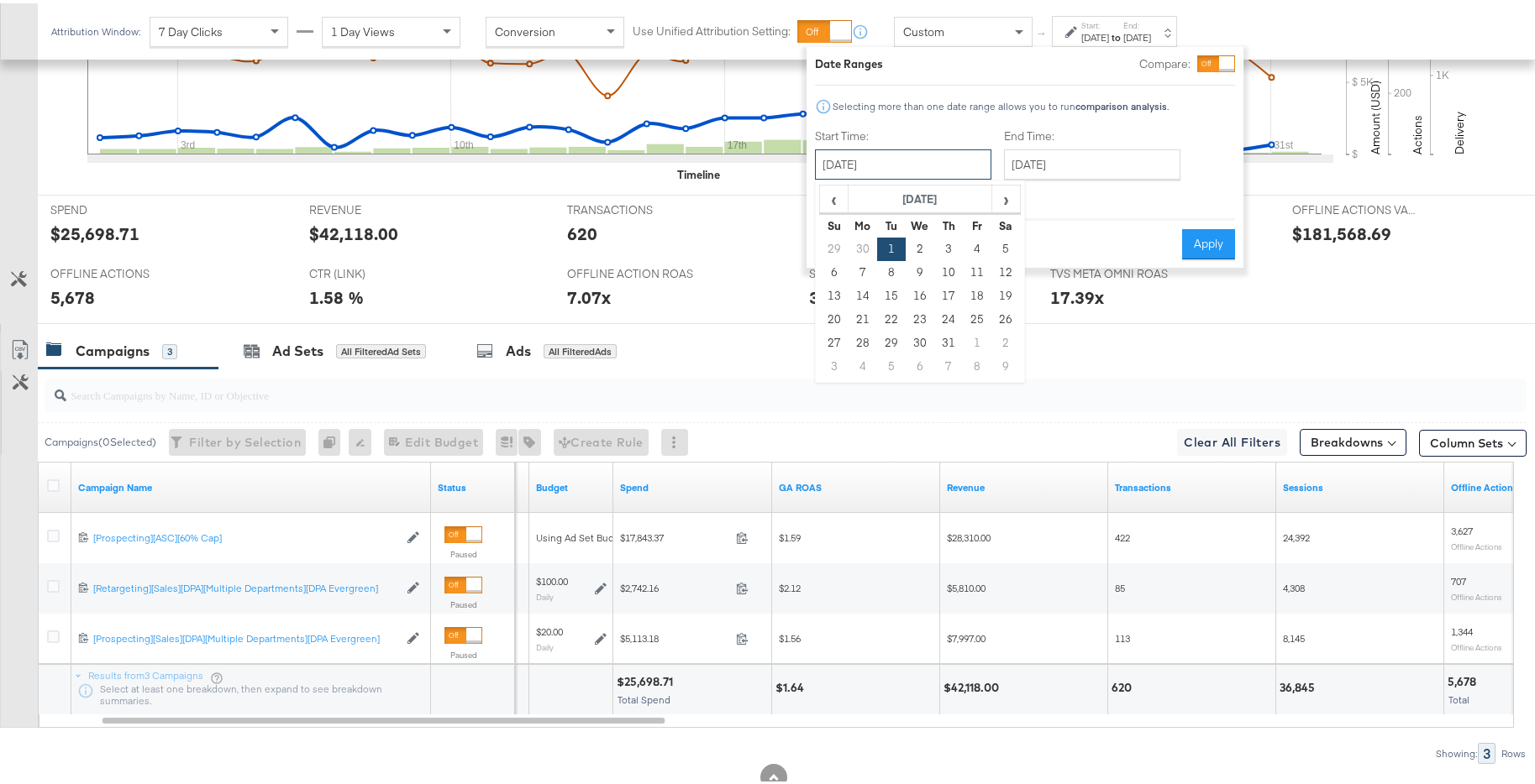
click at [964, 155] on input "[DATE]" at bounding box center [903, 161] width 177 height 31
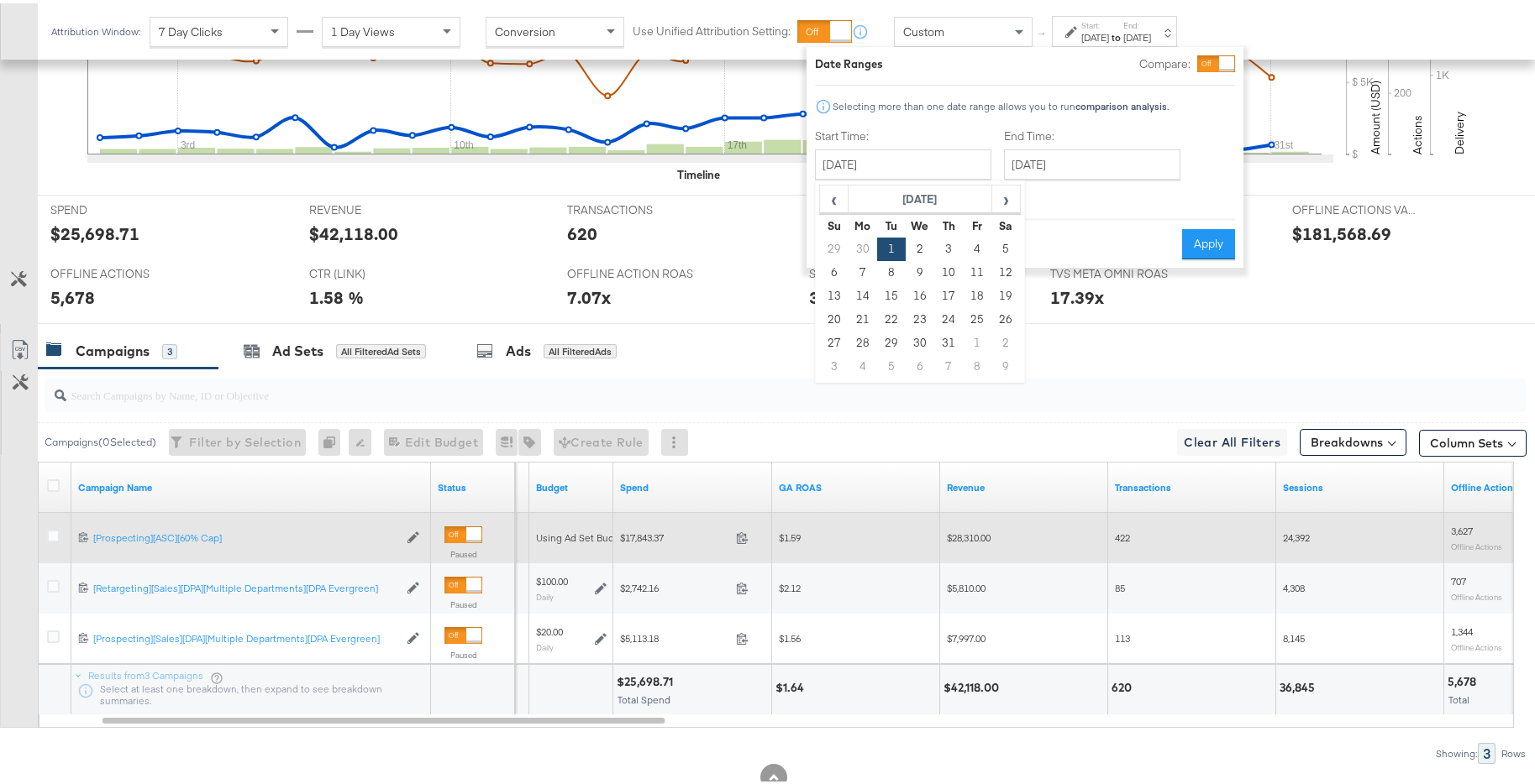
click at [943, 533] on div "$28,310.00" at bounding box center [1024, 535] width 168 height 27
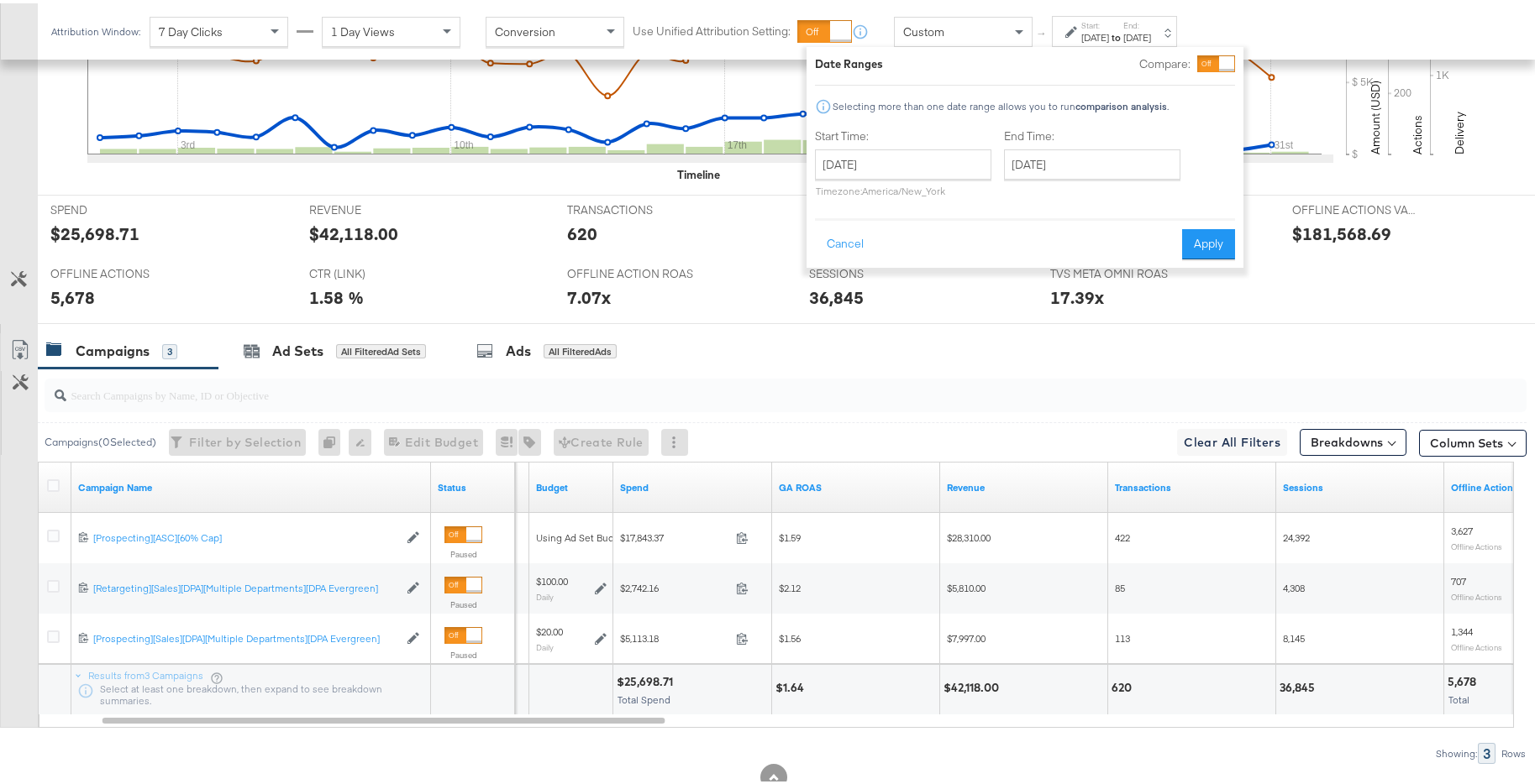
click at [1026, 397] on input "search" at bounding box center [728, 384] width 1324 height 33
click at [870, 237] on button "Cancel" at bounding box center [845, 241] width 60 height 31
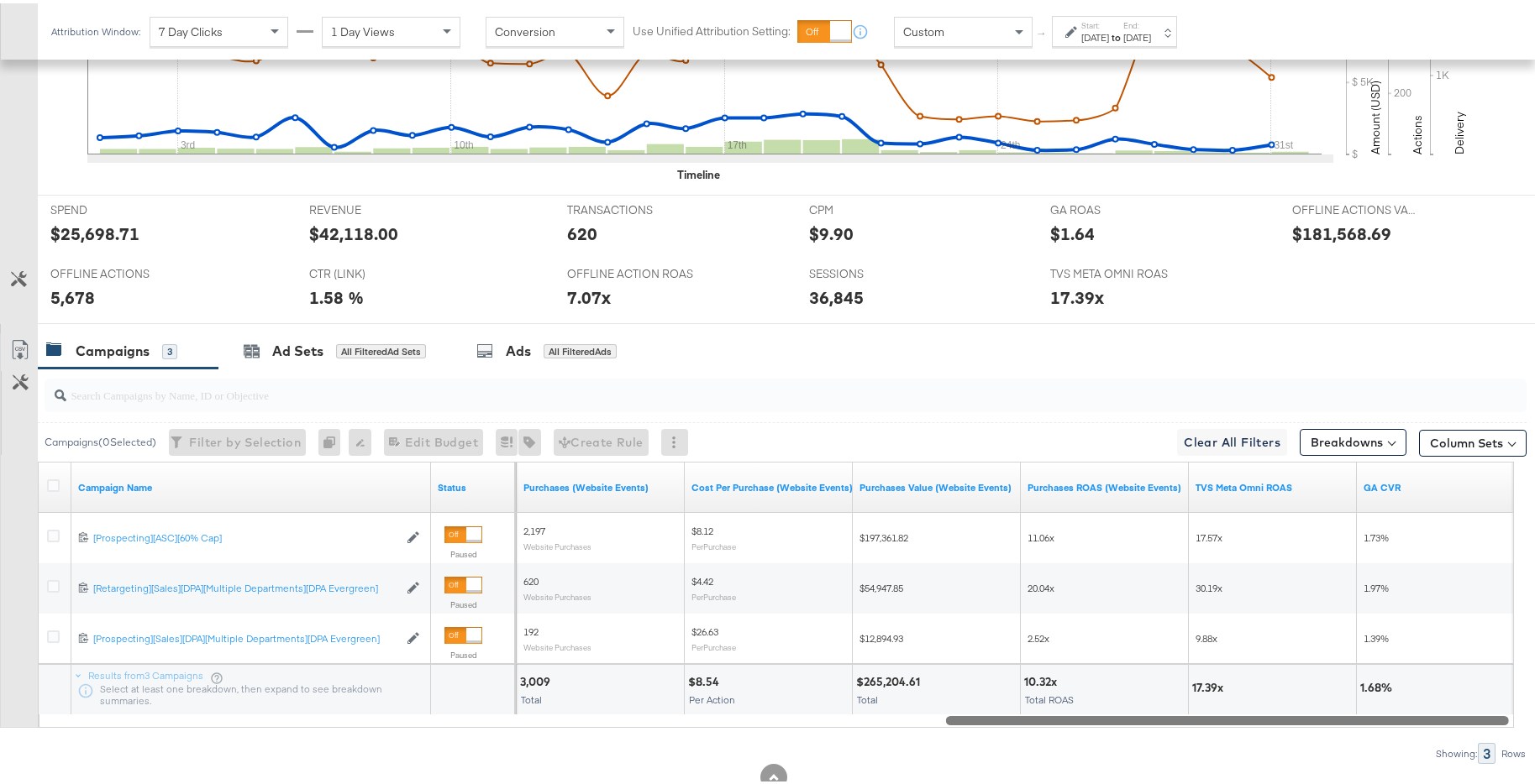
drag, startPoint x: 661, startPoint y: 715, endPoint x: 1503, endPoint y: 704, distance: 842.1
click at [1503, 704] on div "Campaign Name Status Weightloss PageView Purchases (Website Events) Cost Per Pu…" at bounding box center [776, 591] width 1476 height 266
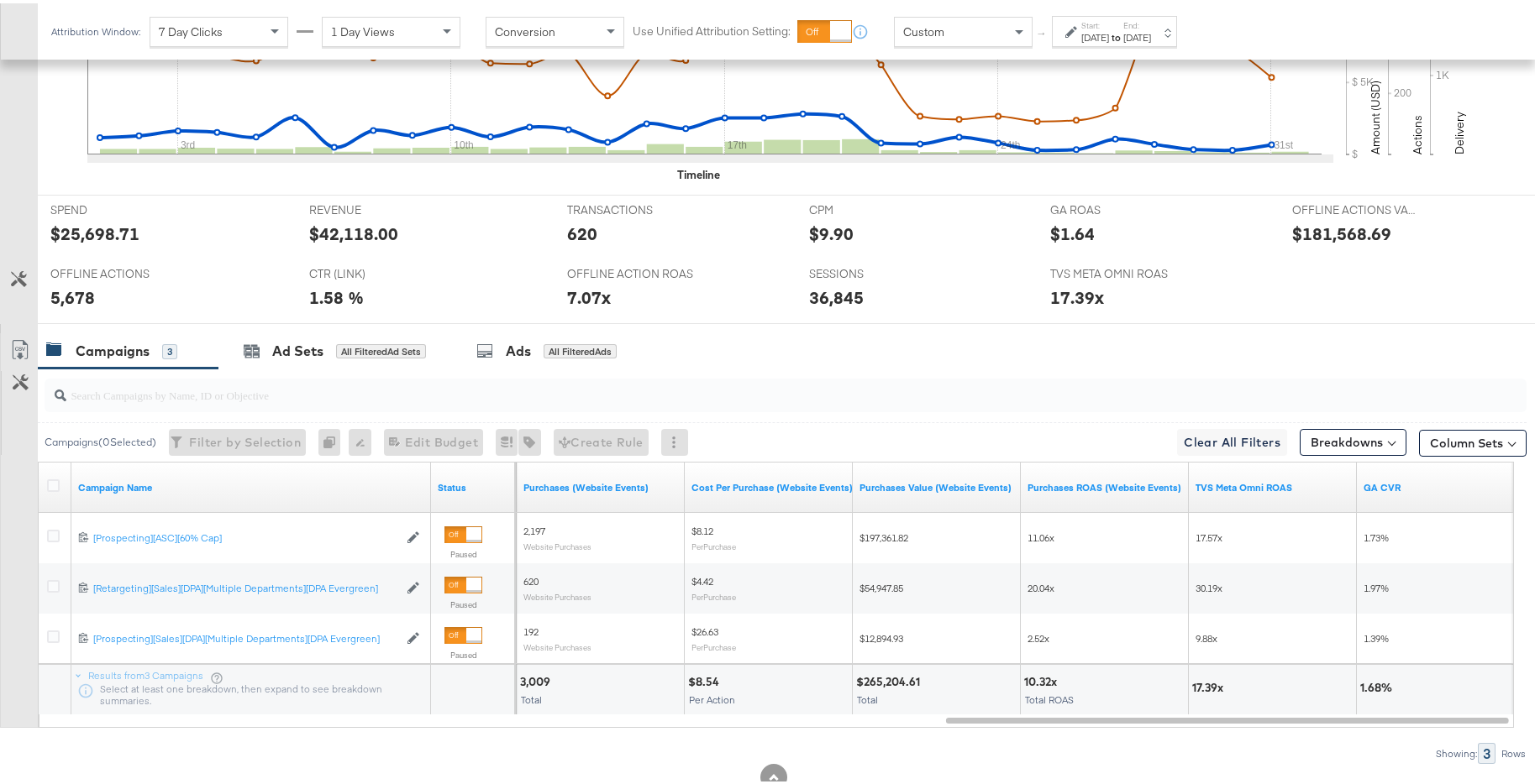
click at [1150, 25] on label "End:" at bounding box center [1137, 22] width 28 height 11
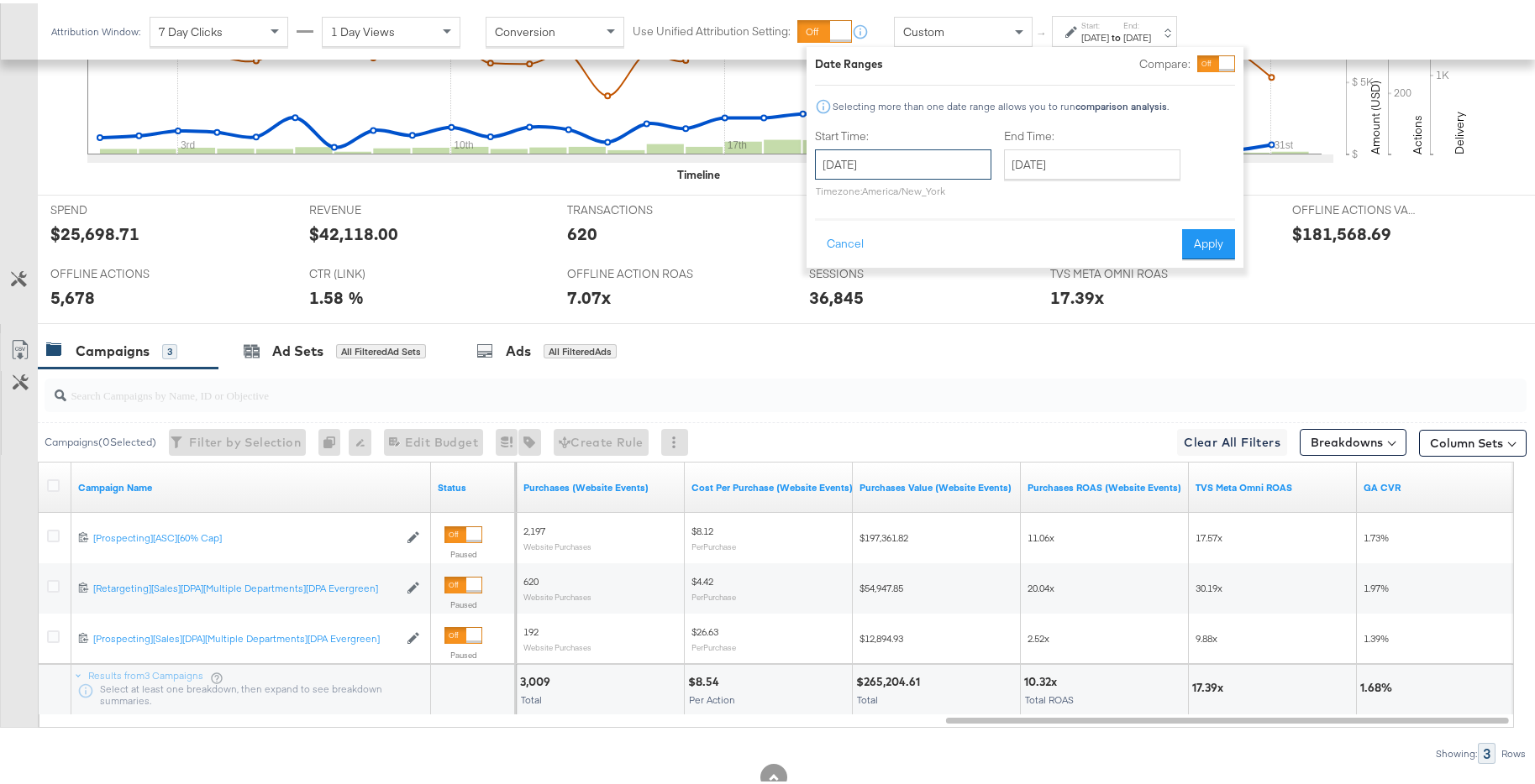
click at [956, 147] on input "[DATE]" at bounding box center [903, 161] width 177 height 31
click at [992, 202] on span "›" at bounding box center [1005, 196] width 26 height 25
click at [973, 242] on td "1" at bounding box center [977, 246] width 29 height 24
type input "[DATE]"
click at [1126, 165] on input "[DATE]" at bounding box center [1089, 161] width 177 height 31
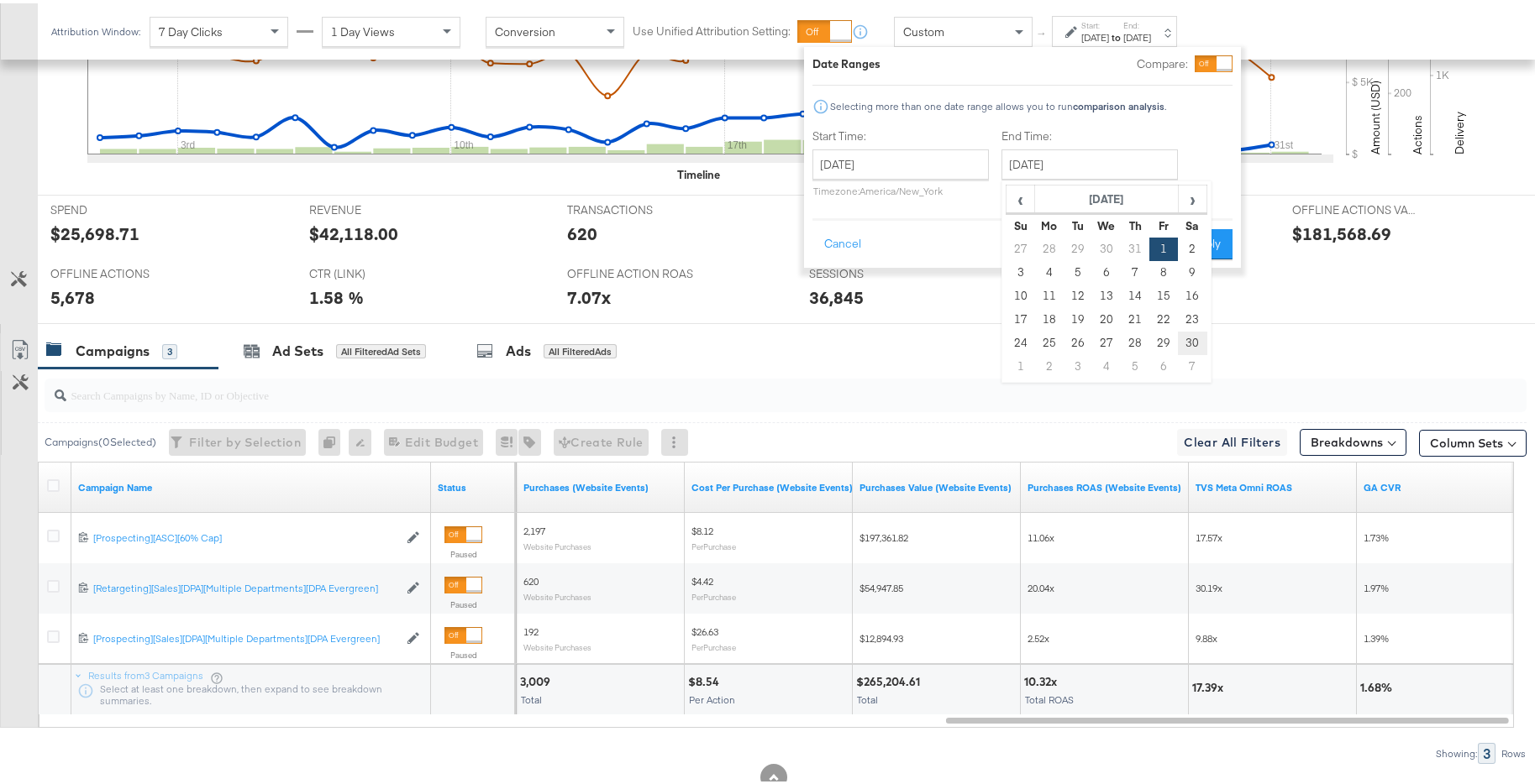
click at [1181, 344] on td "30" at bounding box center [1192, 340] width 29 height 24
type input "[DATE]"
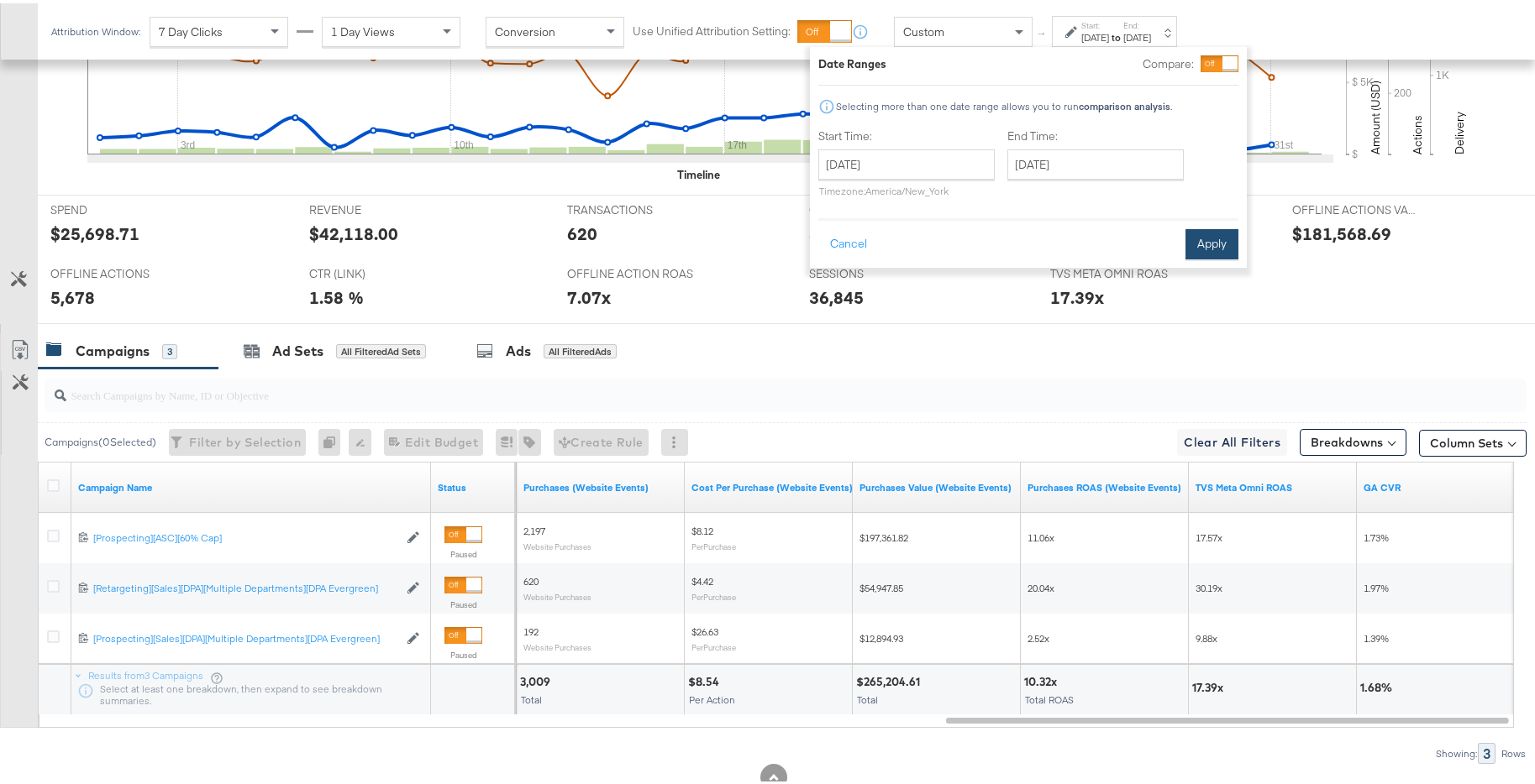
click at [1210, 253] on button "Apply" at bounding box center [1212, 241] width 53 height 31
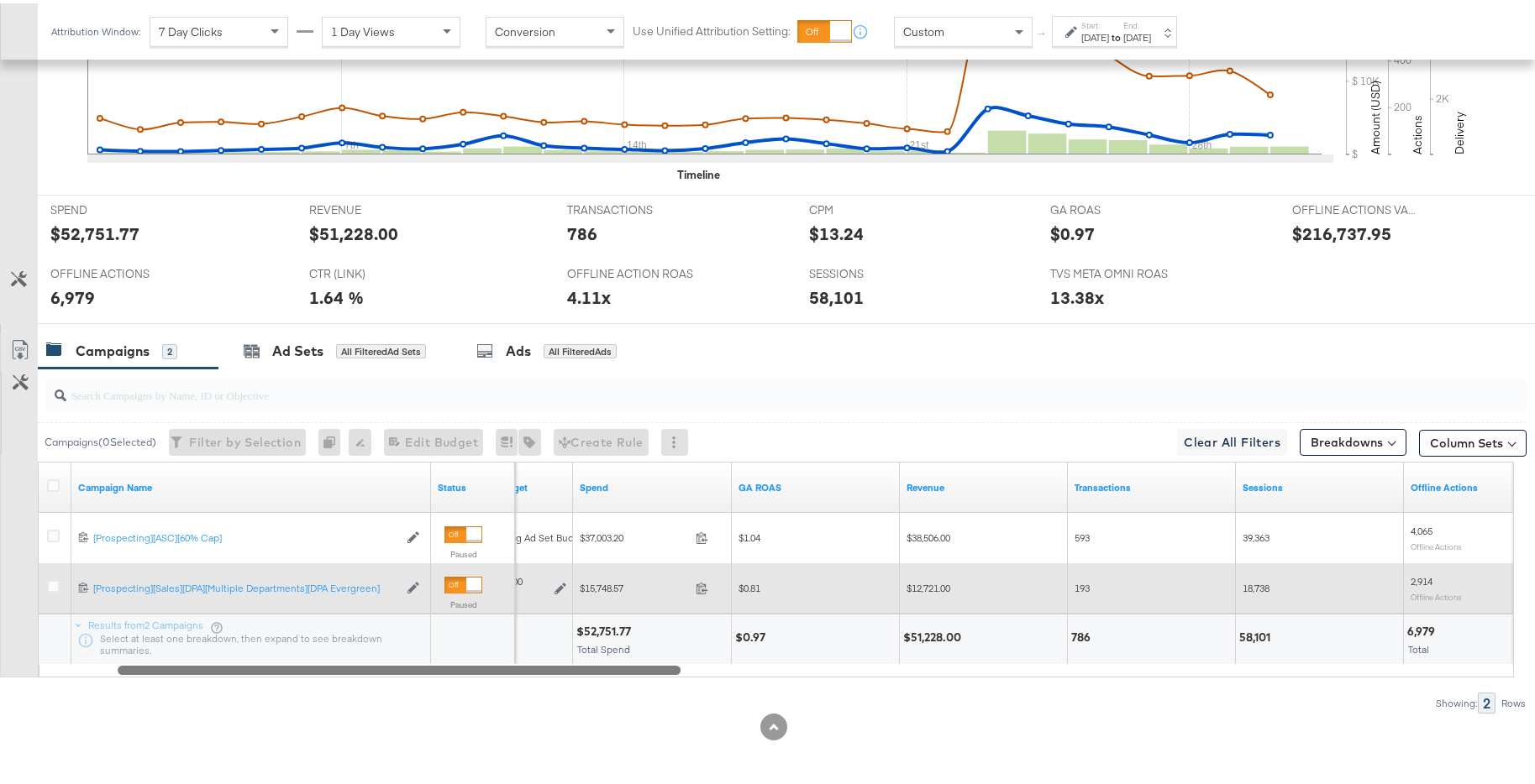
drag, startPoint x: 1153, startPoint y: 664, endPoint x: 327, endPoint y: 602, distance: 828.3
click at [327, 602] on div "Campaign Name Status Budget Spend GA ROAS Revenue Transactions Sessions Offline…" at bounding box center [776, 566] width 1476 height 216
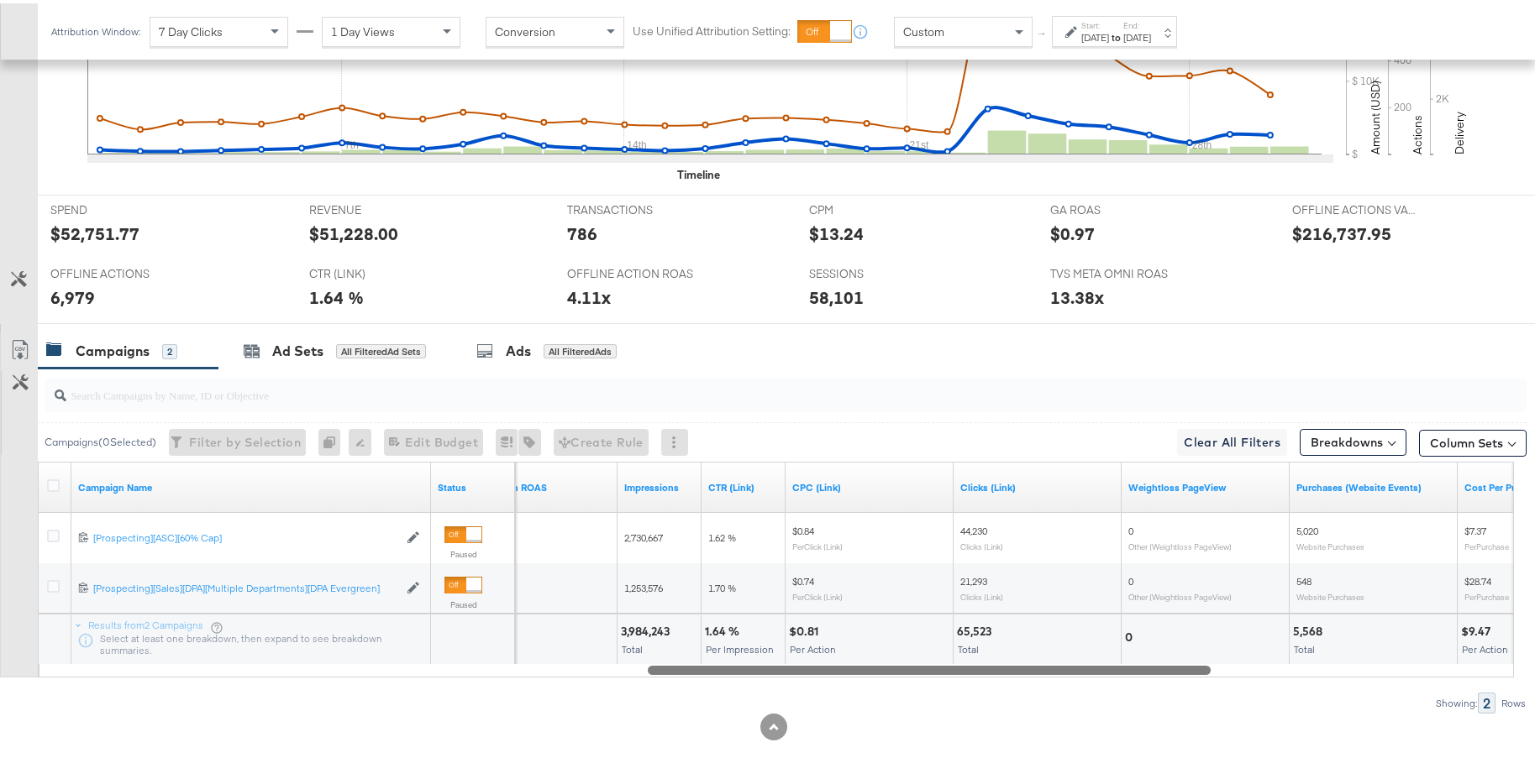
click at [763, 602] on div "Campaign Name Status Offline Action ROAS Impressions CTR (Link) CPC (Link) Clic…" at bounding box center [776, 566] width 1476 height 216
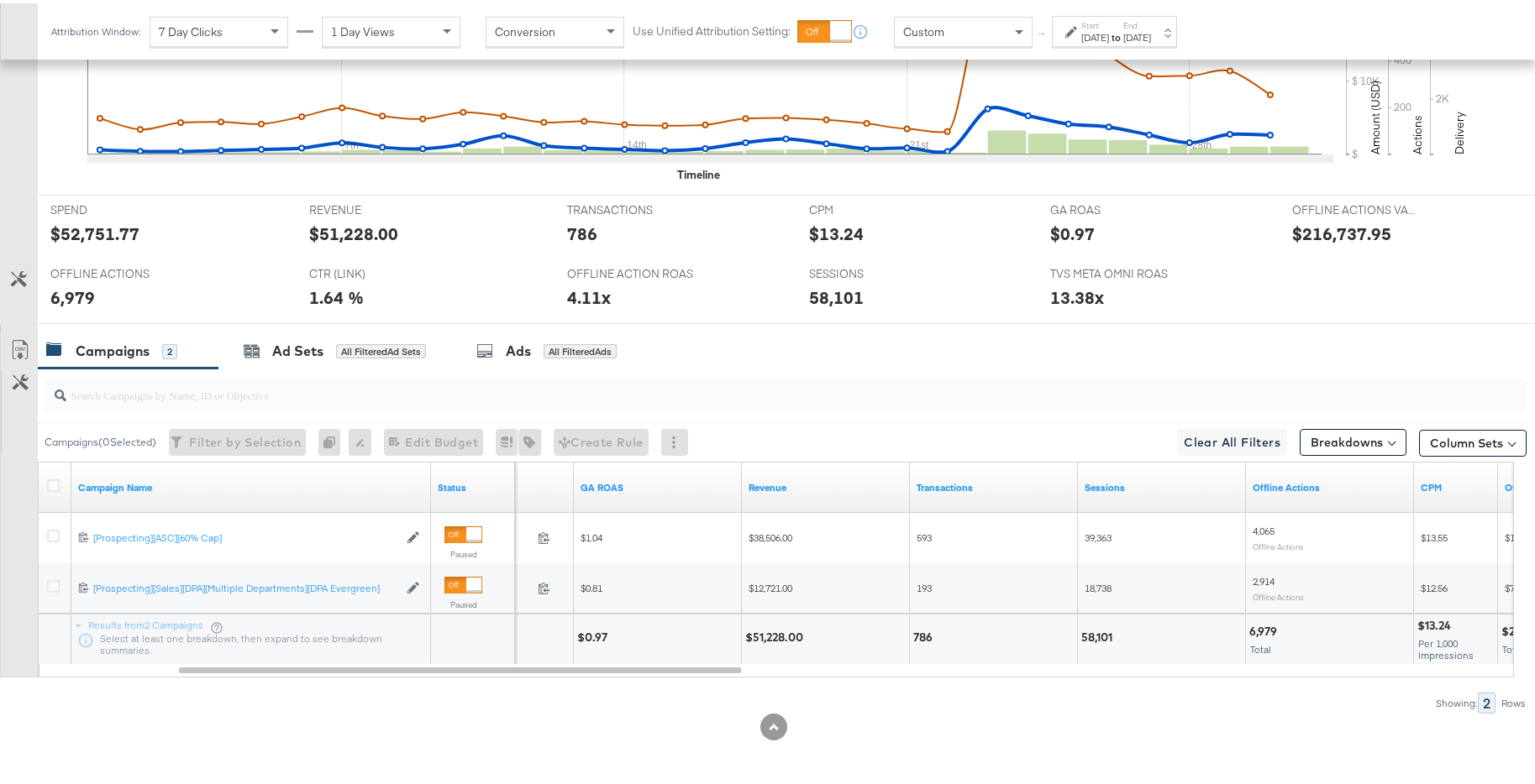
click at [1153, 41] on div "Start: [DATE] to End: [DATE]" at bounding box center [1114, 28] width 125 height 31
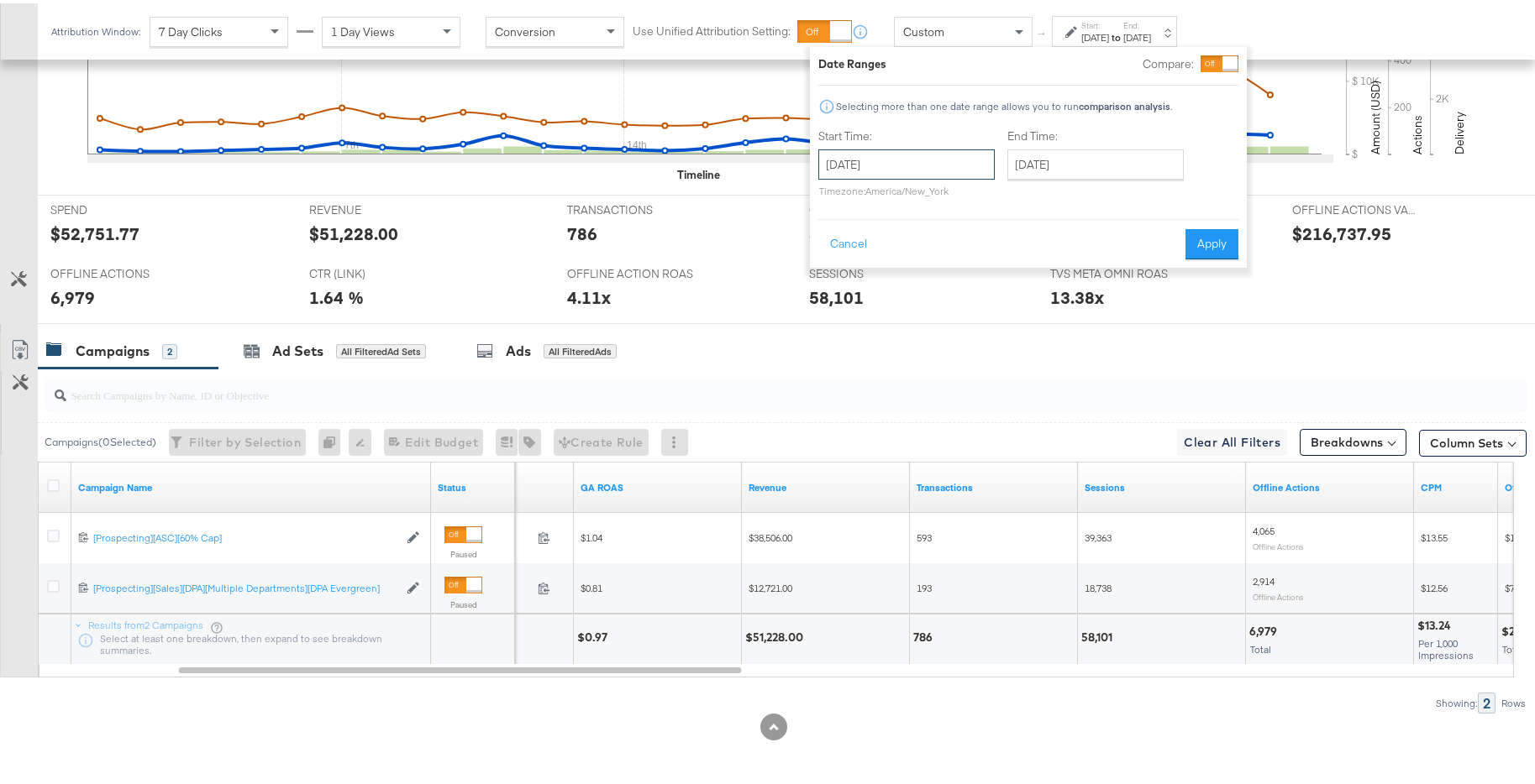
click at [952, 156] on input "[DATE]" at bounding box center [907, 161] width 177 height 31
click at [1002, 204] on span "›" at bounding box center [1009, 196] width 26 height 25
click at [836, 268] on td "1" at bounding box center [838, 270] width 29 height 24
type input "[DATE]"
click at [1145, 154] on input "[DATE]" at bounding box center [1090, 161] width 177 height 31
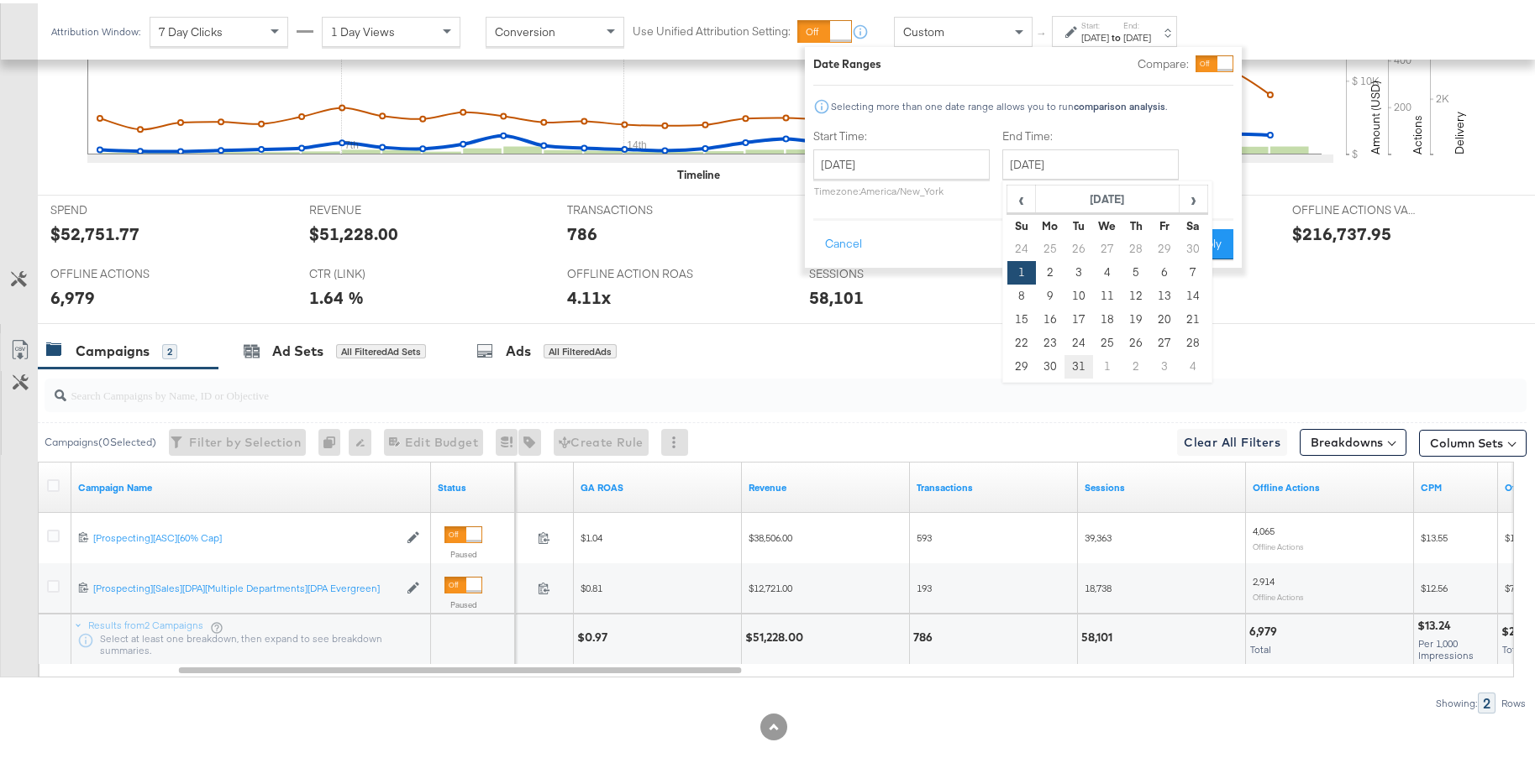
click at [1077, 367] on td "31" at bounding box center [1079, 364] width 29 height 24
type input "[DATE]"
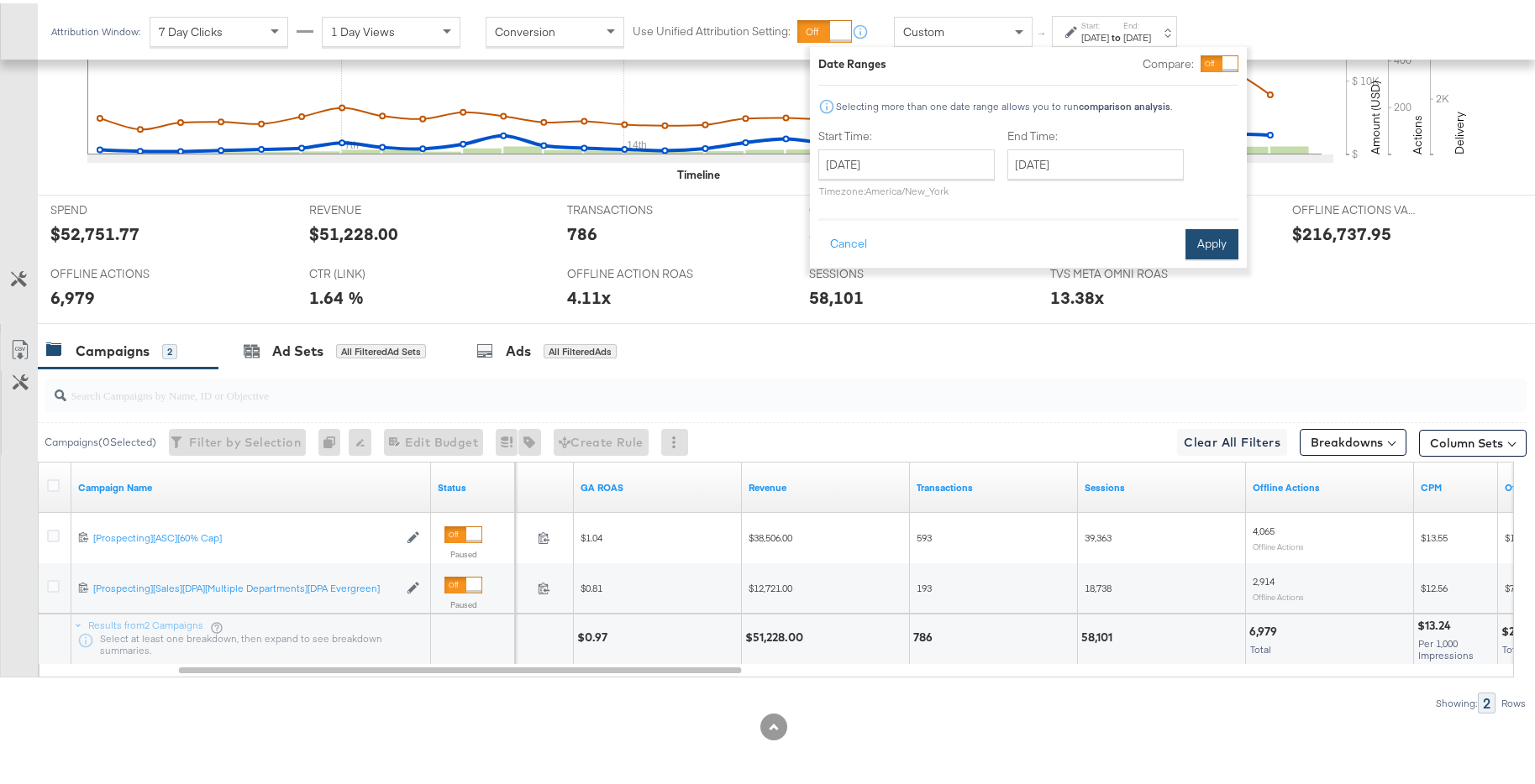
drag, startPoint x: 1204, startPoint y: 257, endPoint x: 1215, endPoint y: 248, distance: 14.2
click at [1211, 251] on div "Date Ranges Compare: Selecting more than one date range allows you to run compa…" at bounding box center [1028, 154] width 436 height 221
click at [1215, 248] on button "Apply" at bounding box center [1212, 241] width 53 height 31
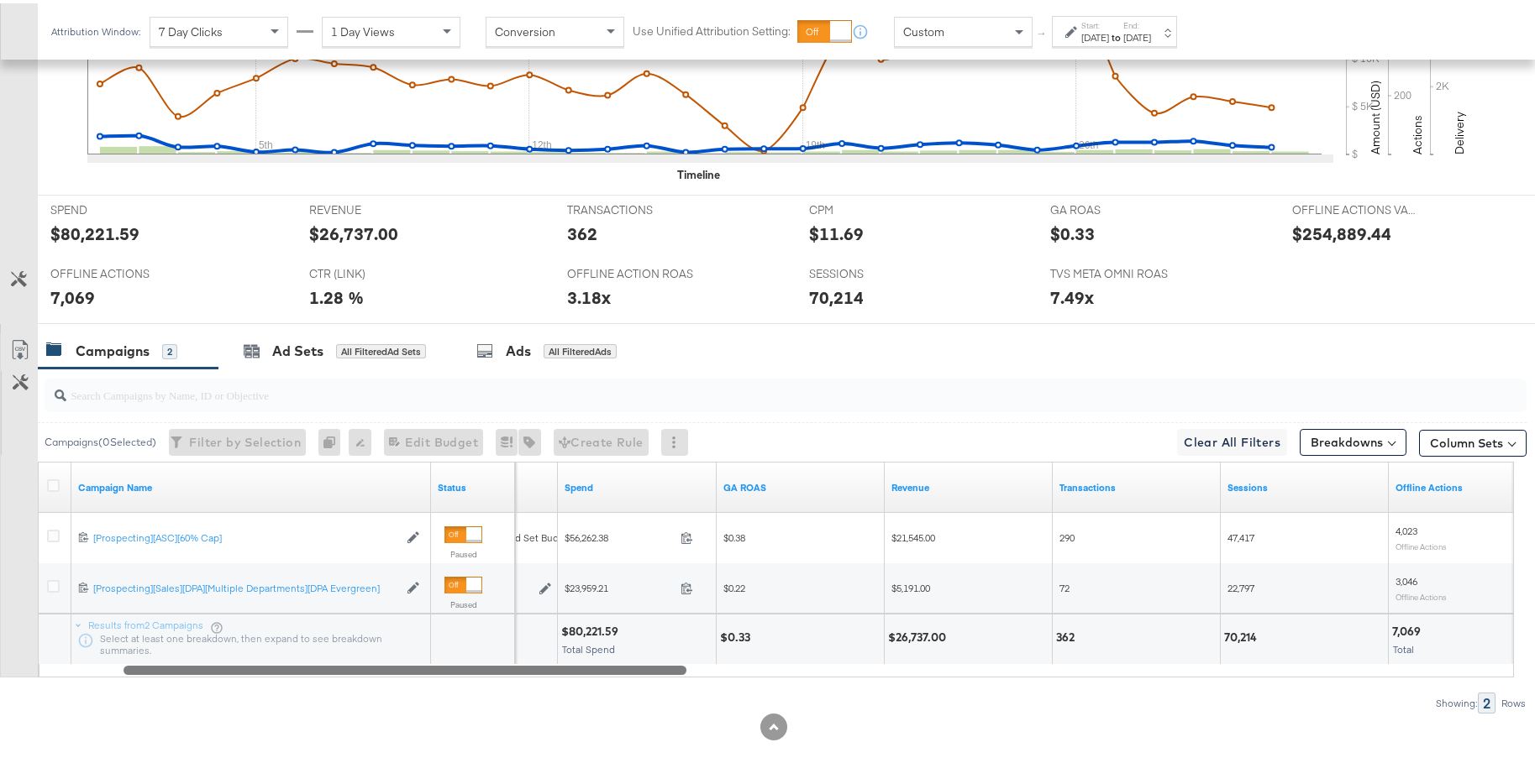
drag, startPoint x: 723, startPoint y: 668, endPoint x: 626, endPoint y: 673, distance: 97.1
click at [626, 673] on div "Campaign Name Status Budget Spend GA ROAS Revenue Transactions Sessions Offline…" at bounding box center [776, 566] width 1476 height 216
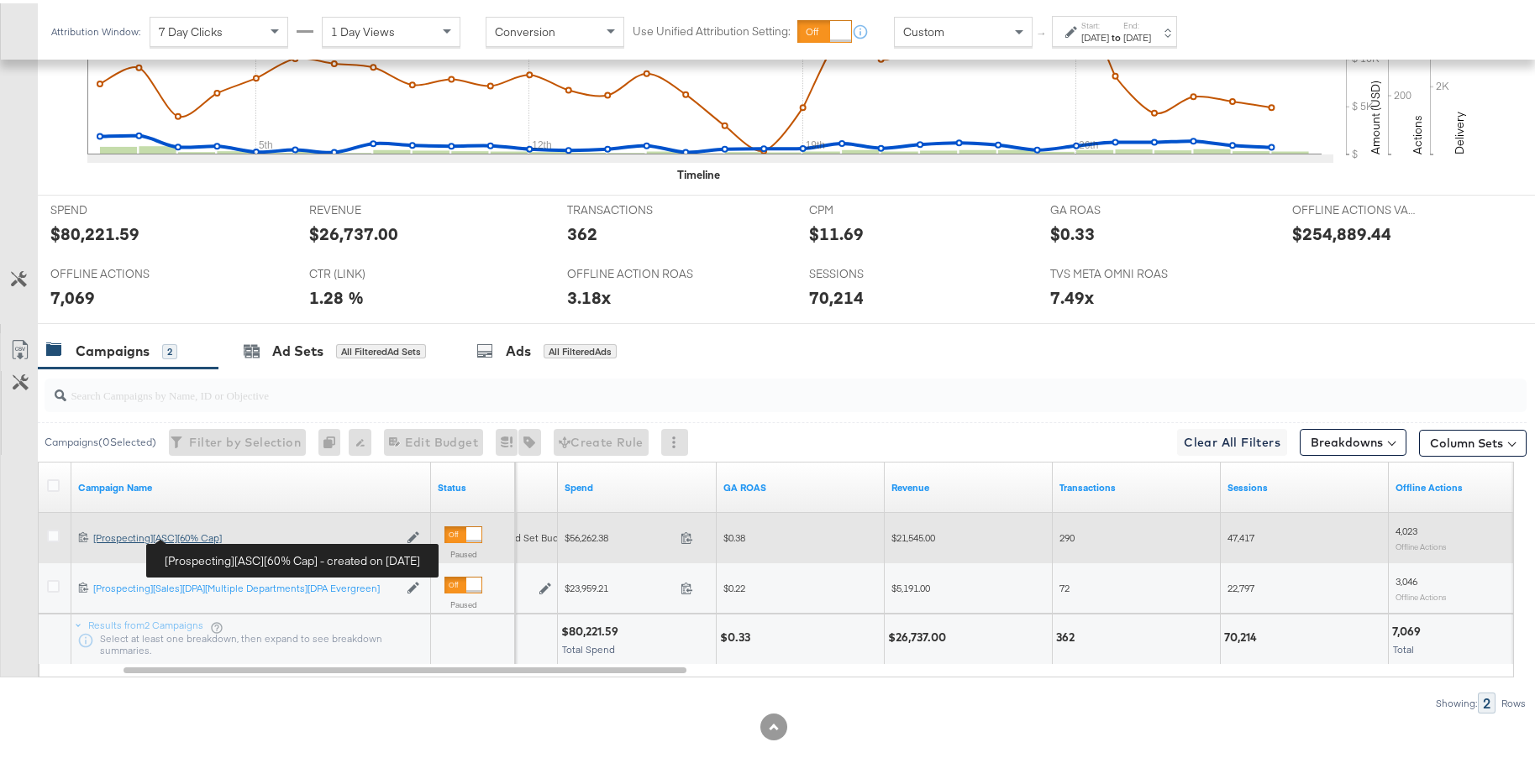
click at [209, 533] on div "[Prospecting][ASC][60% Cap] [Prospecting][ASC][60% Cap]" at bounding box center [245, 535] width 305 height 14
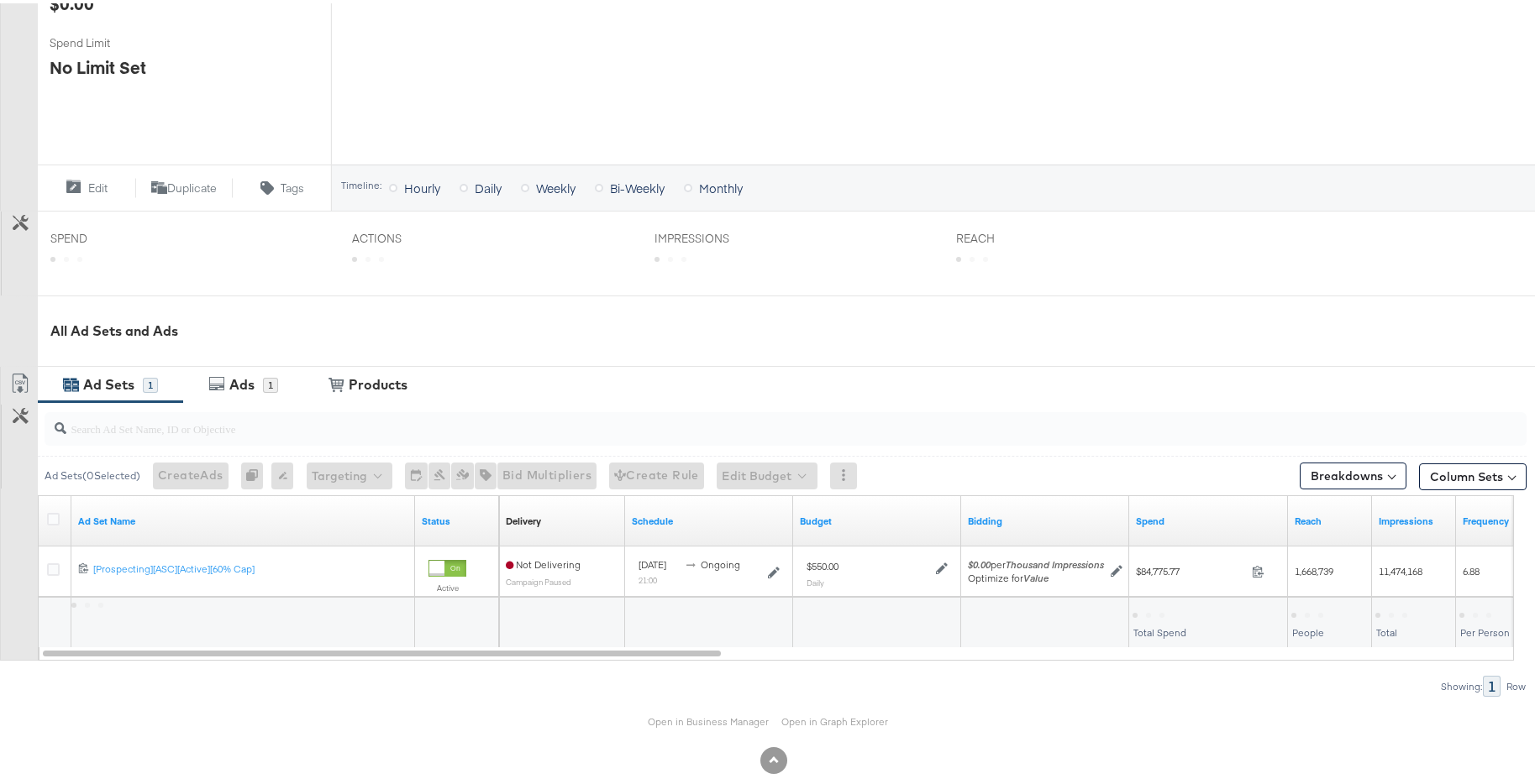
scroll to position [498, 0]
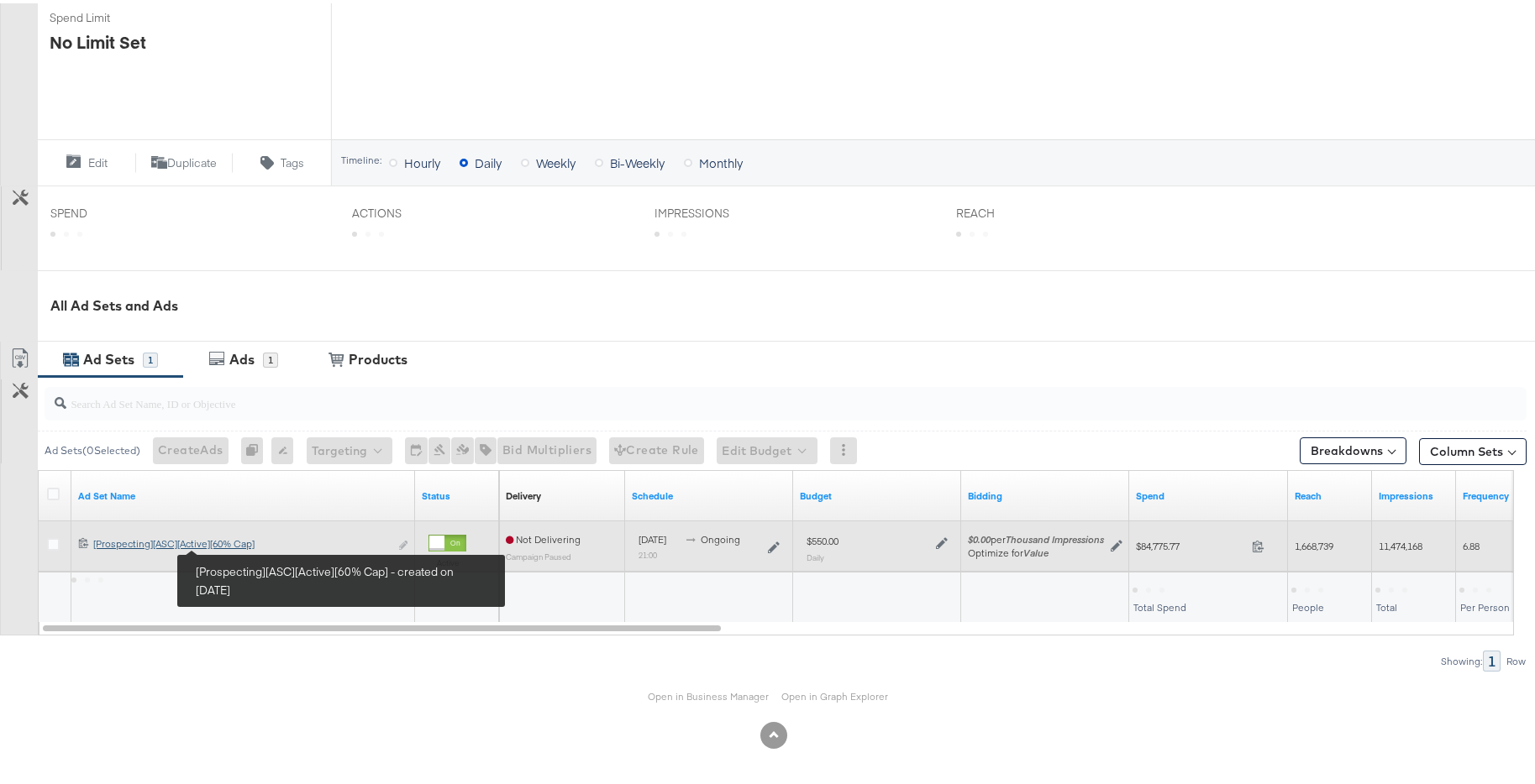
click at [240, 544] on div "[Prospecting][ASC][Active][60% Cap] [Prospecting][ASC][Active][60% Cap]" at bounding box center [241, 540] width 295 height 14
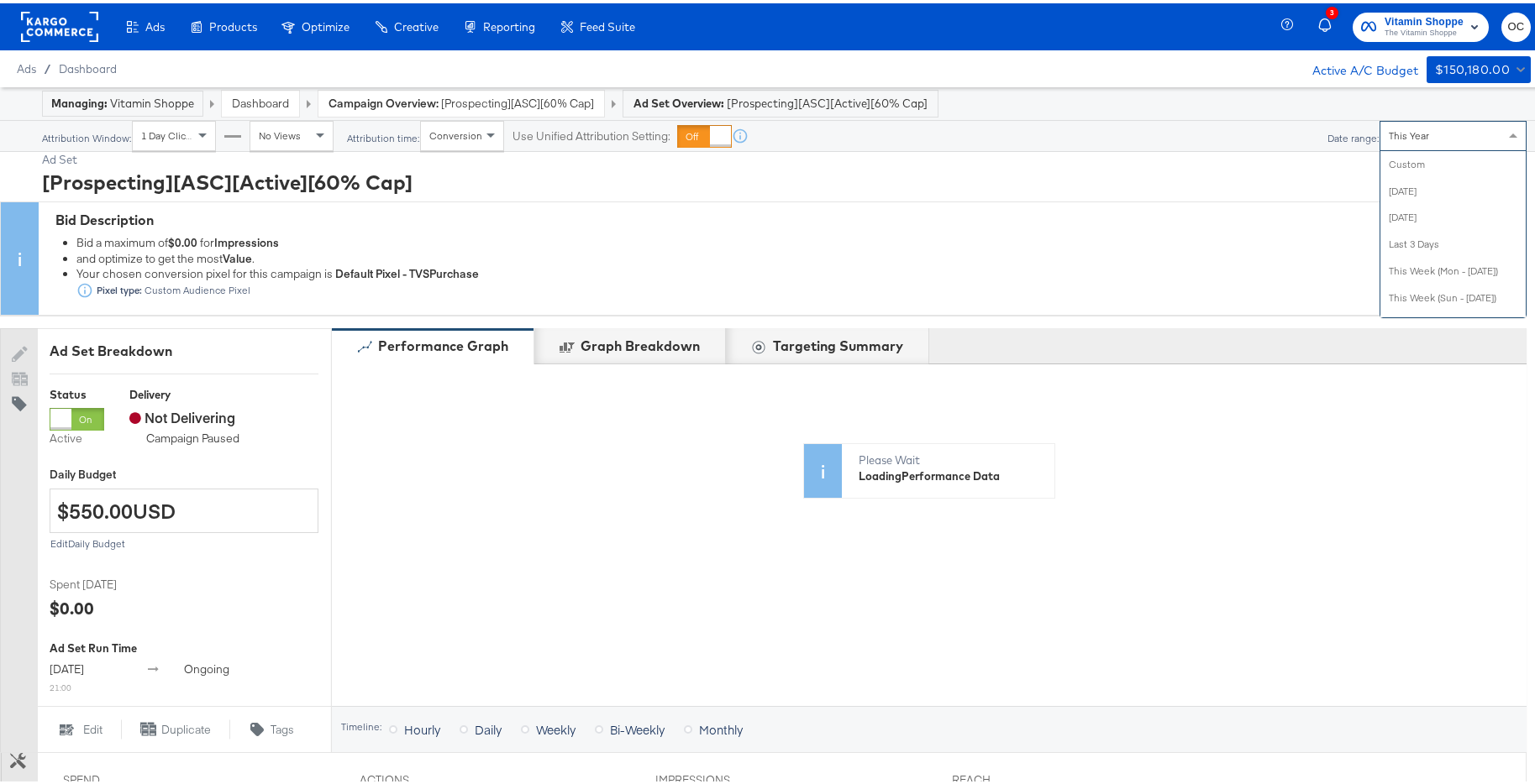
click at [1420, 143] on div "This Year" at bounding box center [1453, 133] width 145 height 29
click at [1472, 144] on div "[DATE]" at bounding box center [1486, 139] width 28 height 14
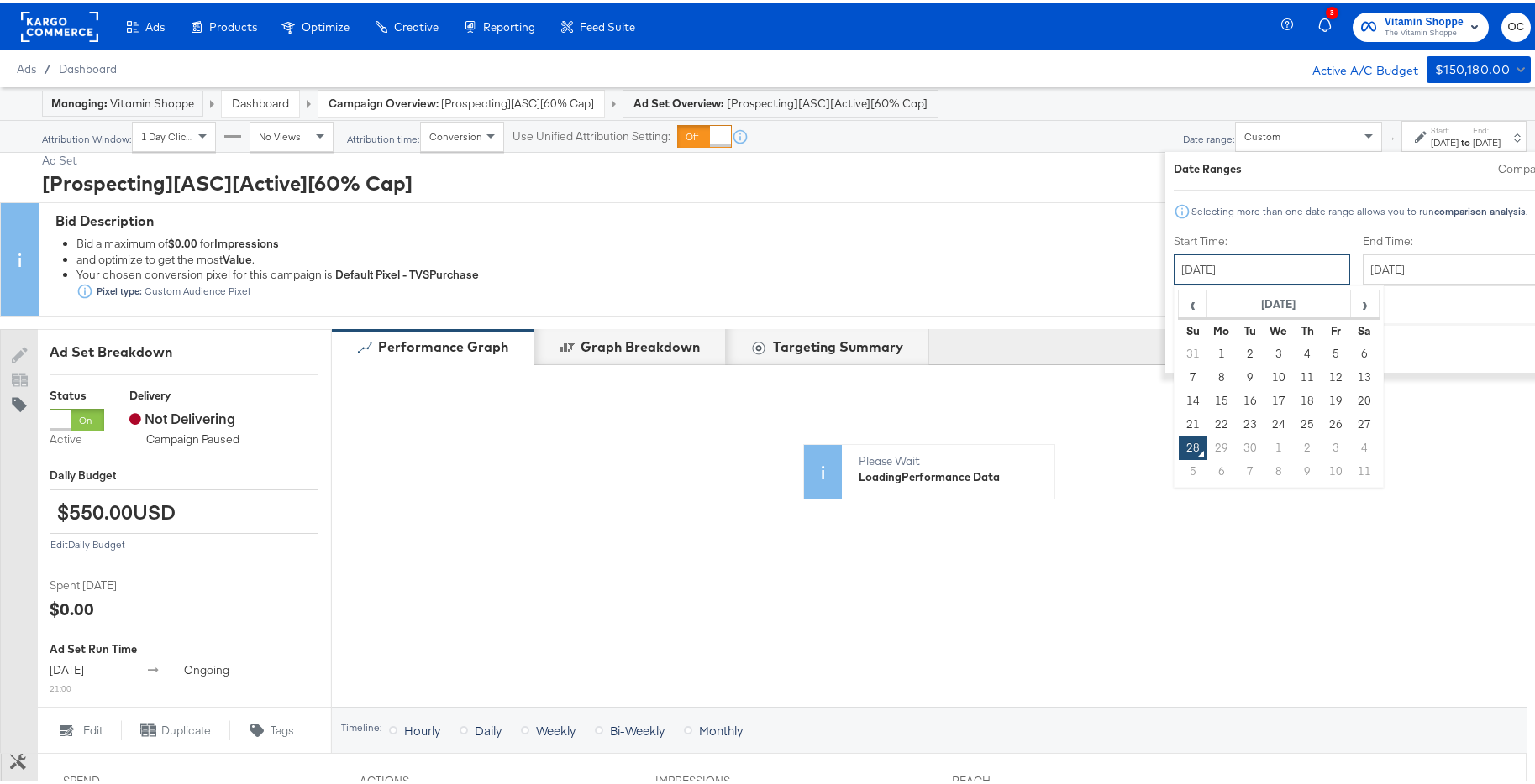
click at [1173, 260] on input "[DATE]" at bounding box center [1262, 266] width 177 height 31
click at [1179, 303] on span "‹" at bounding box center [1192, 300] width 26 height 25
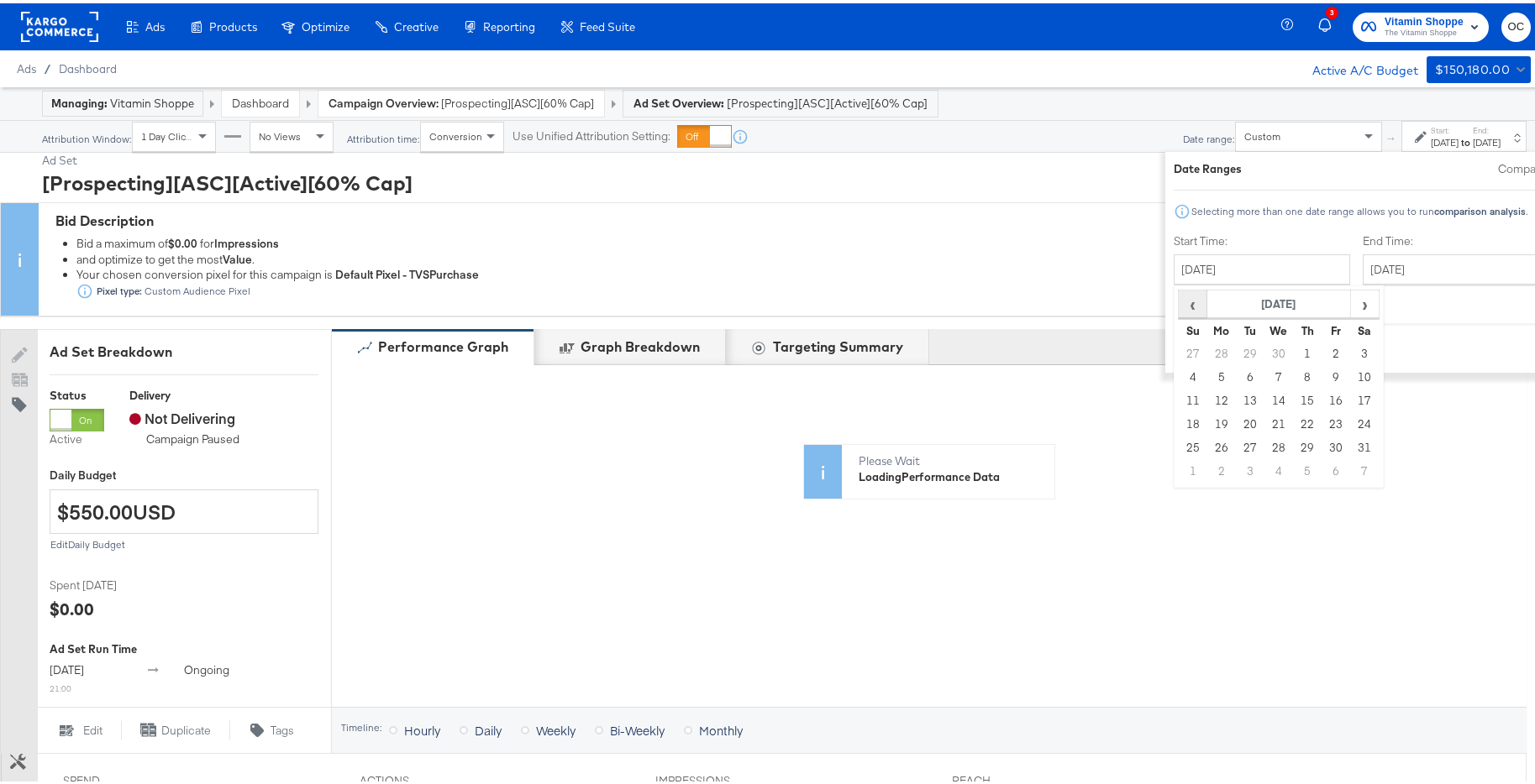
click at [1179, 303] on span "‹" at bounding box center [1192, 300] width 26 height 25
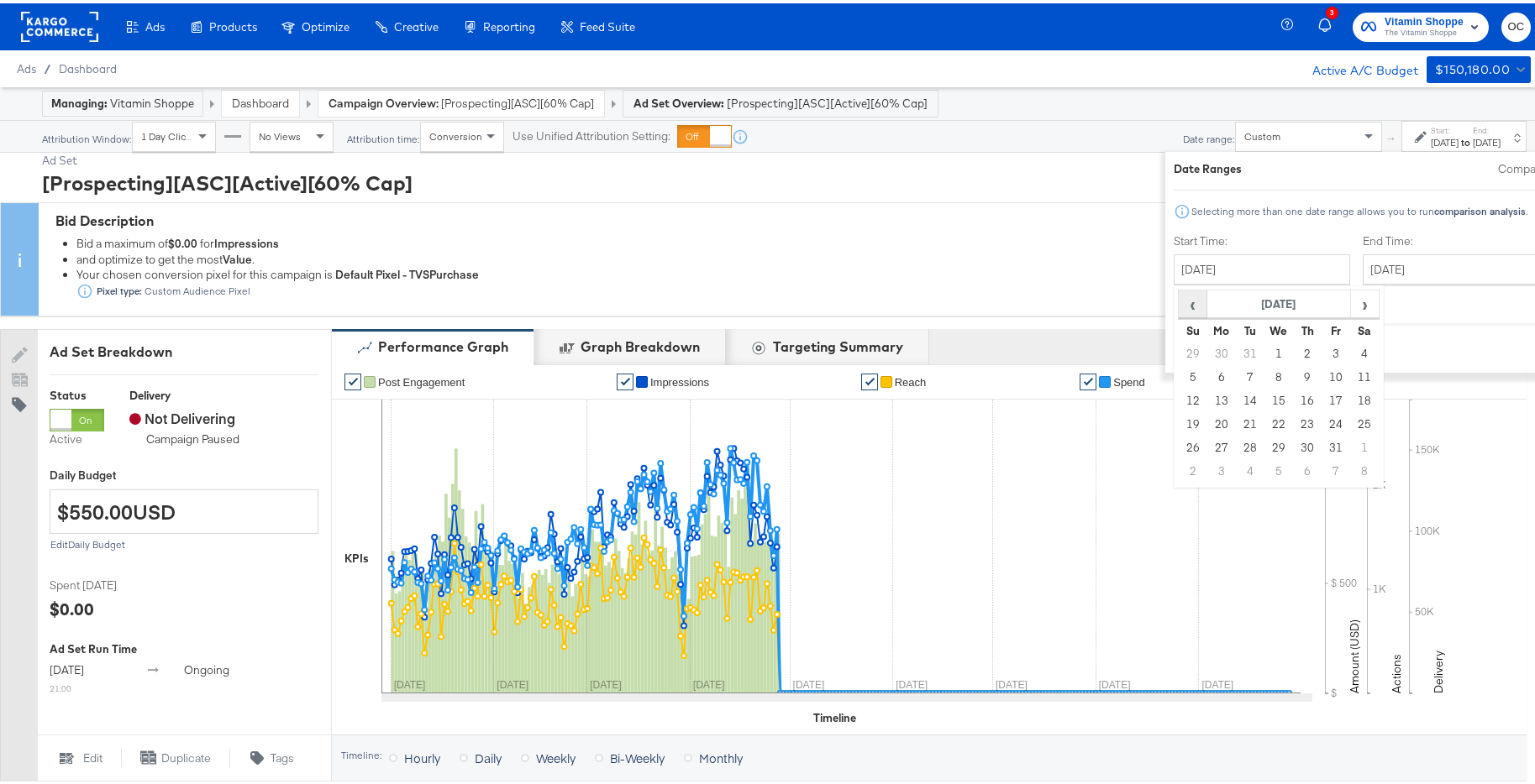
click at [1179, 303] on span "‹" at bounding box center [1192, 300] width 26 height 25
click at [1178, 374] on td "1" at bounding box center [1193, 374] width 29 height 24
type input "[DATE]"
click at [1357, 278] on input "[DATE]" at bounding box center [1445, 266] width 177 height 31
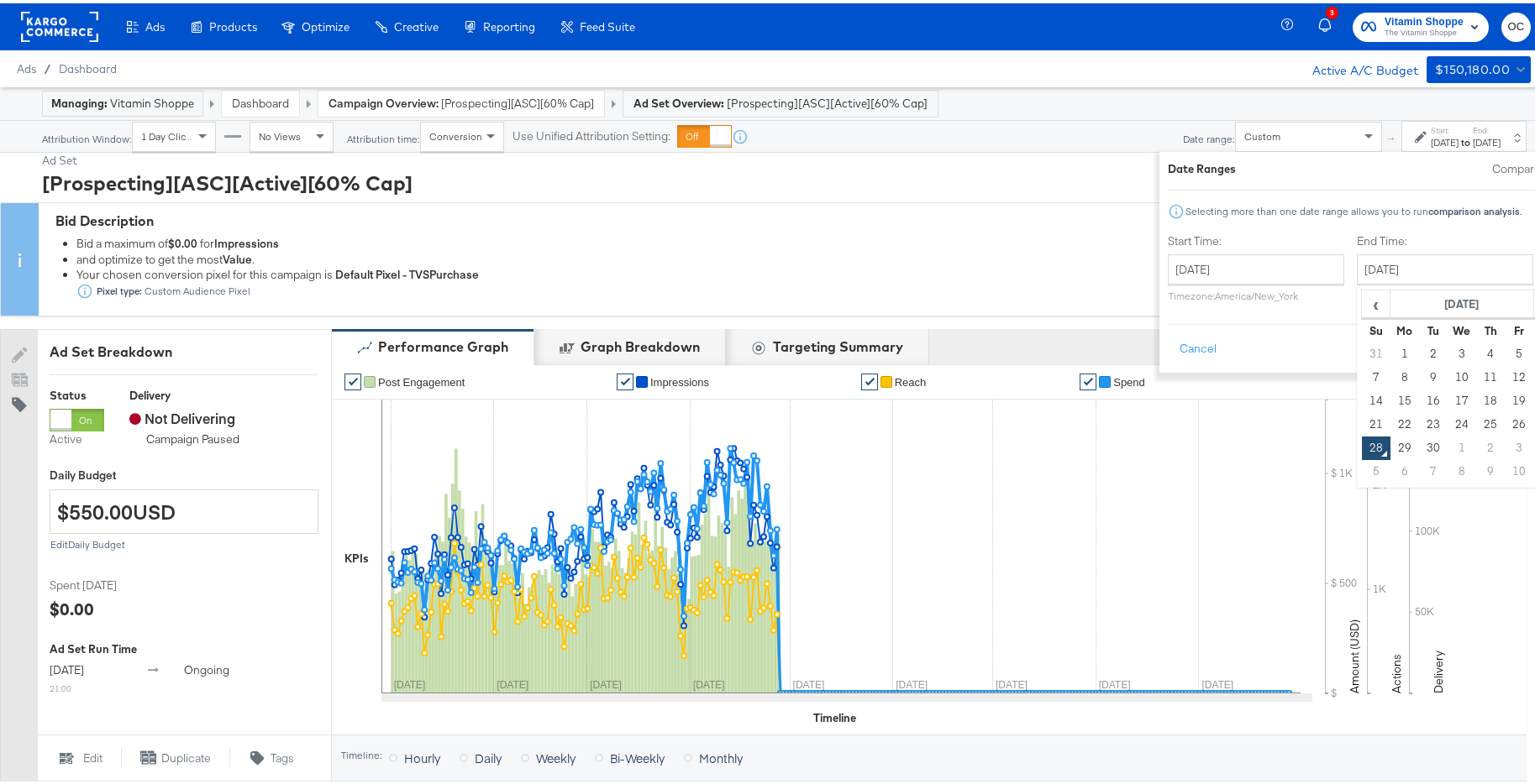
click at [1362, 316] on th "Su" at bounding box center [1376, 328] width 29 height 24
click at [1363, 304] on span "‹" at bounding box center [1375, 300] width 26 height 25
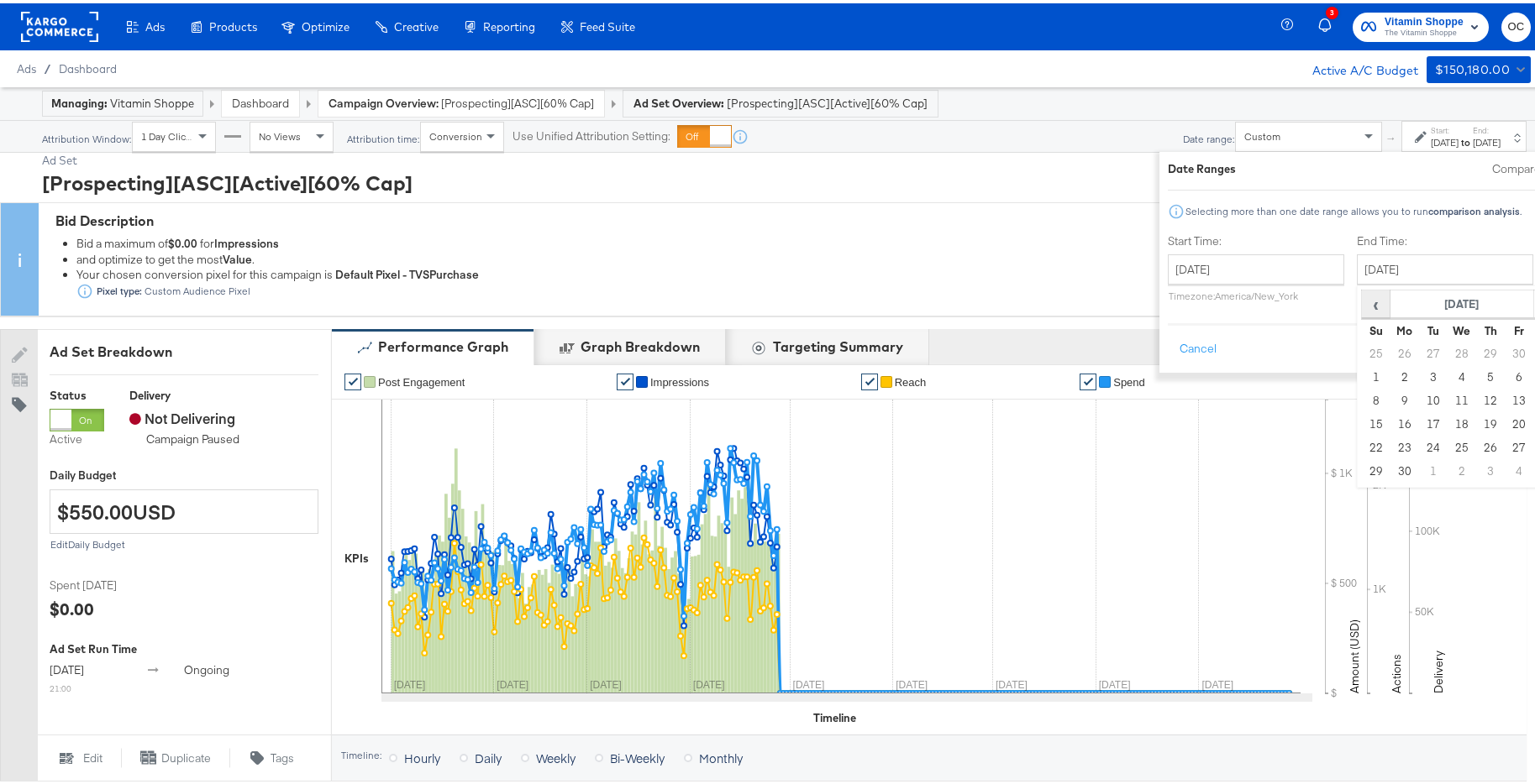
click at [1363, 304] on span "‹" at bounding box center [1375, 300] width 26 height 25
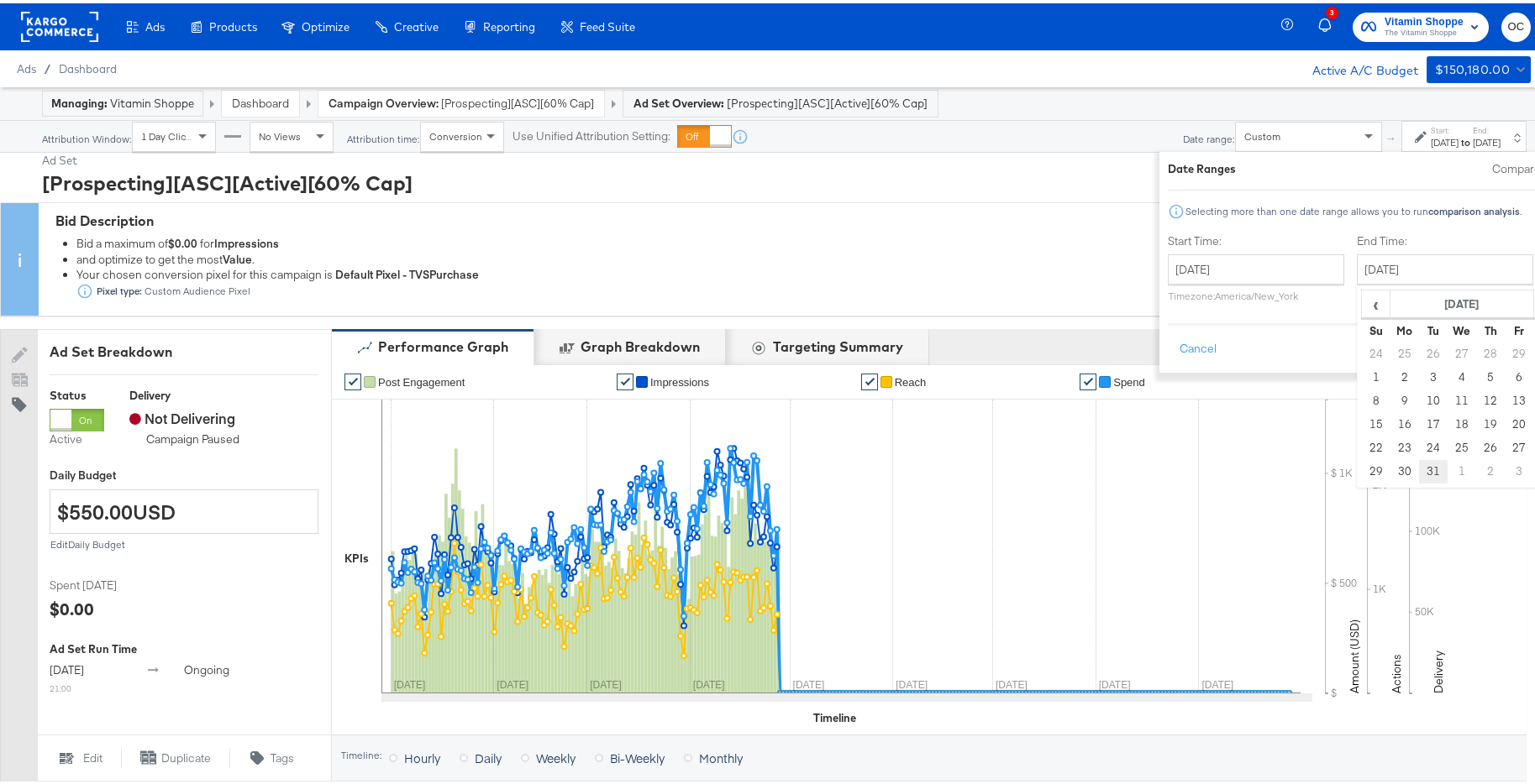
click at [1419, 470] on td "31" at bounding box center [1433, 468] width 29 height 24
type input "[DATE]"
click at [1534, 356] on button "Apply" at bounding box center [1561, 346] width 53 height 31
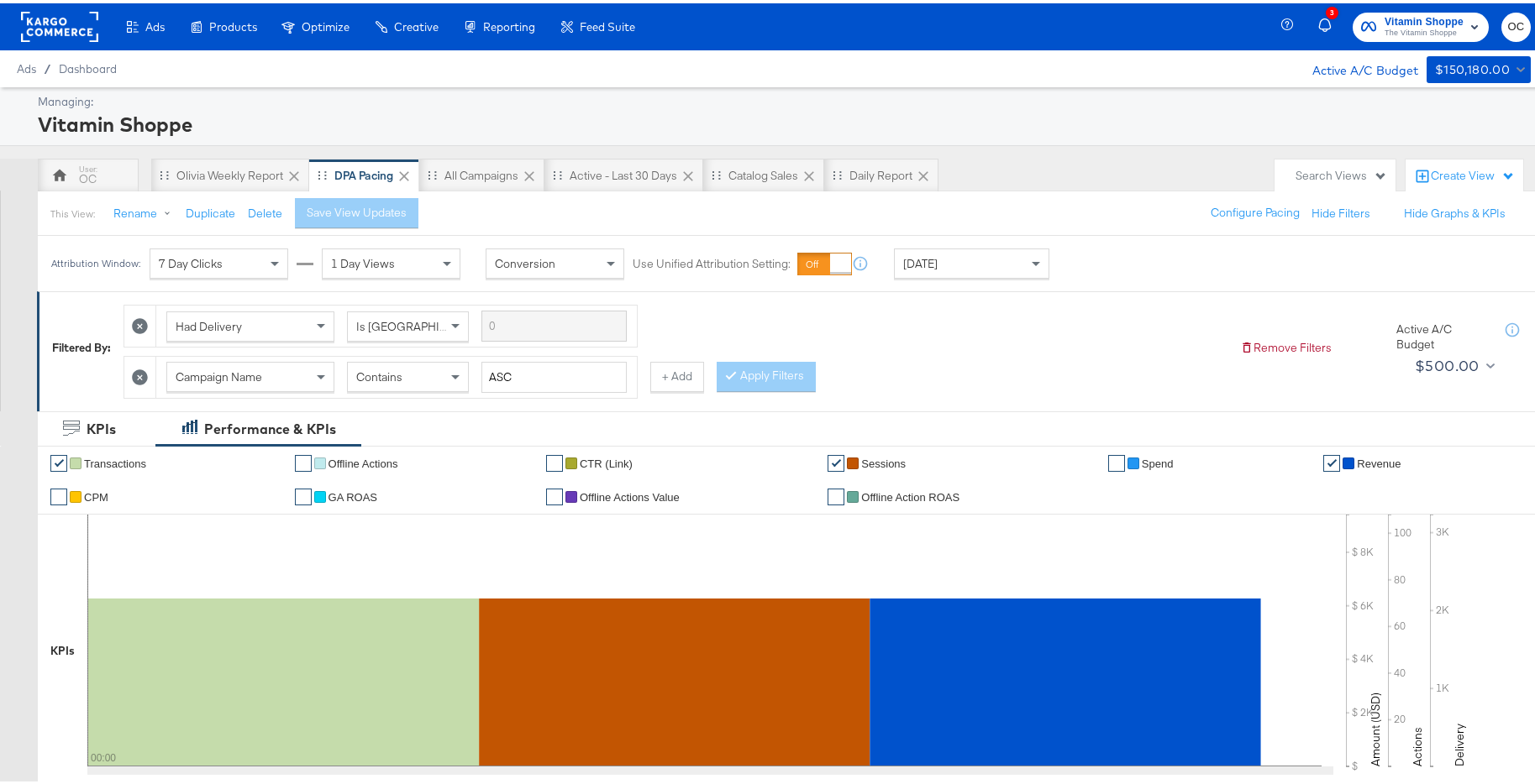
click at [436, 372] on div "Contains" at bounding box center [408, 373] width 120 height 29
click at [539, 374] on input "ASC" at bounding box center [554, 373] width 145 height 31
type input "A"
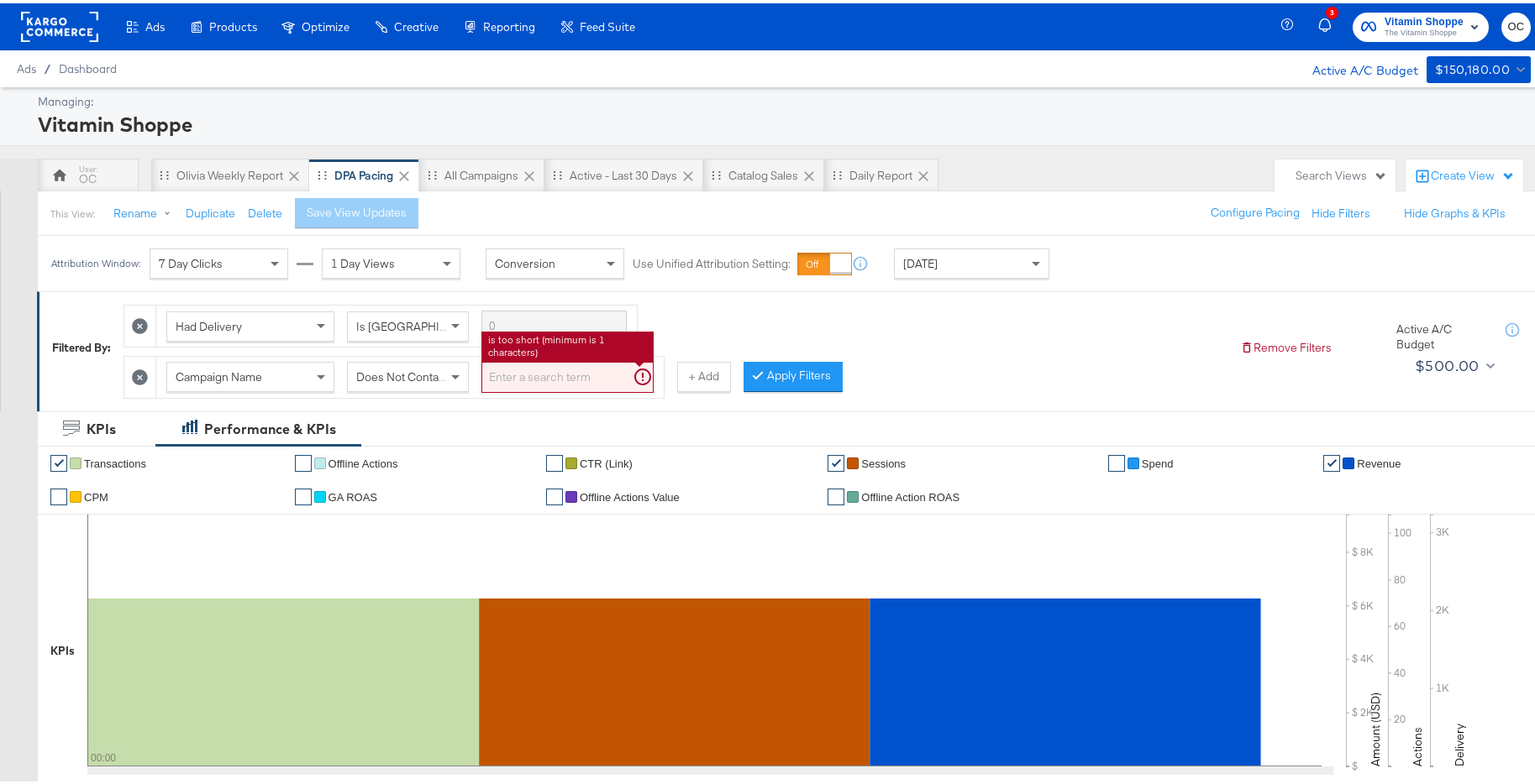
type input "o"
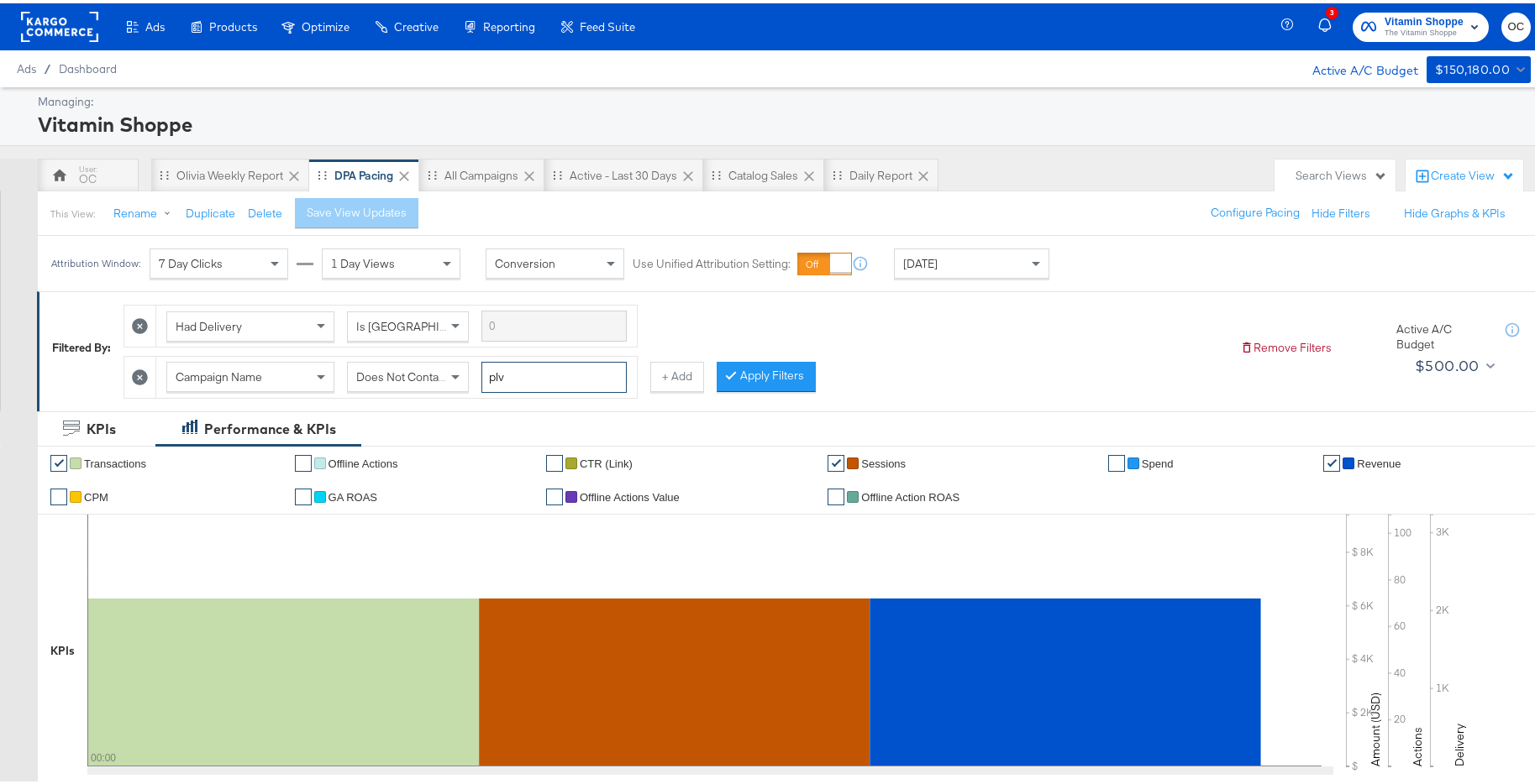
type input "plv"
click at [792, 375] on button "Apply Filters" at bounding box center [766, 373] width 99 height 31
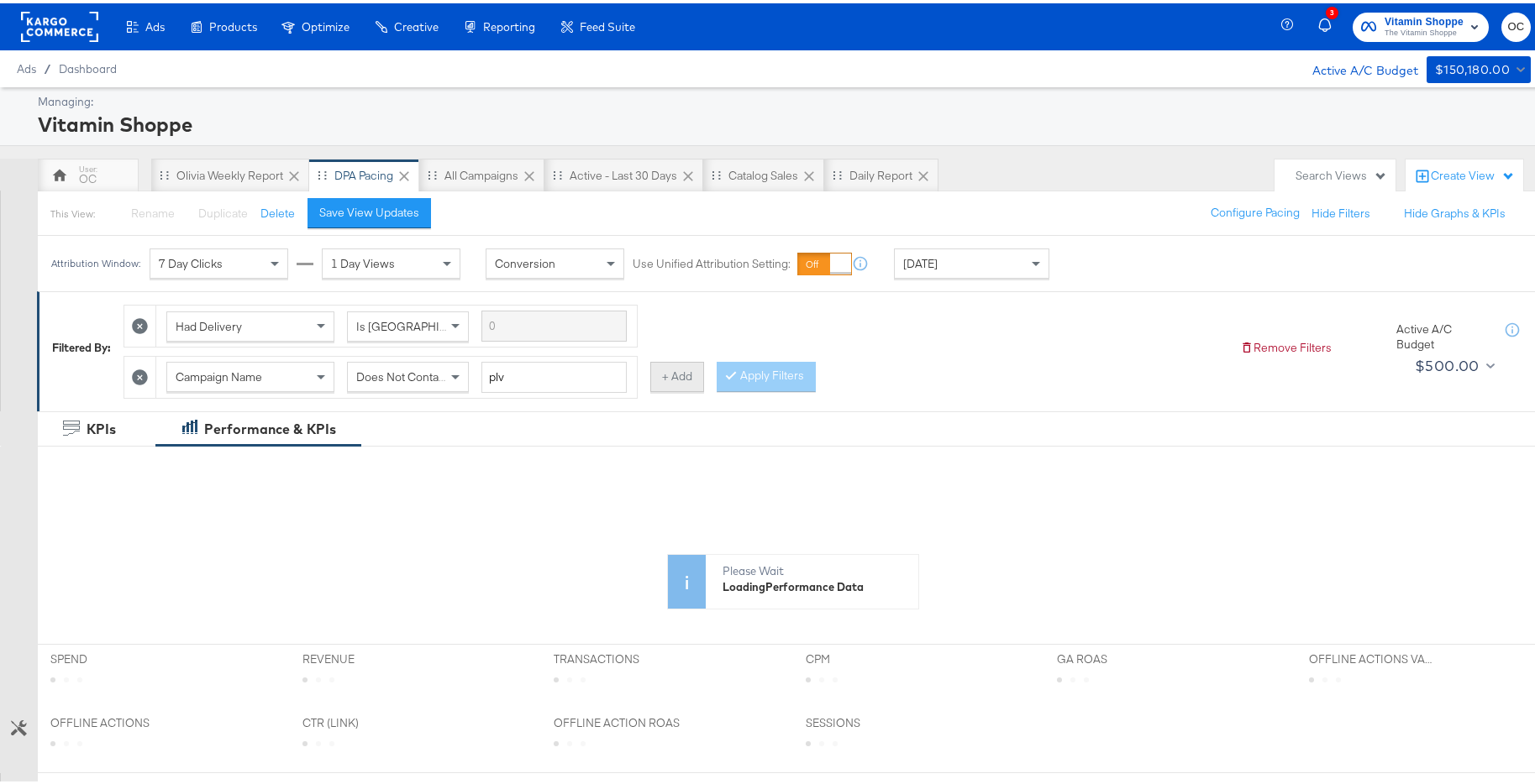
click at [668, 381] on button "+ Add" at bounding box center [677, 373] width 53 height 31
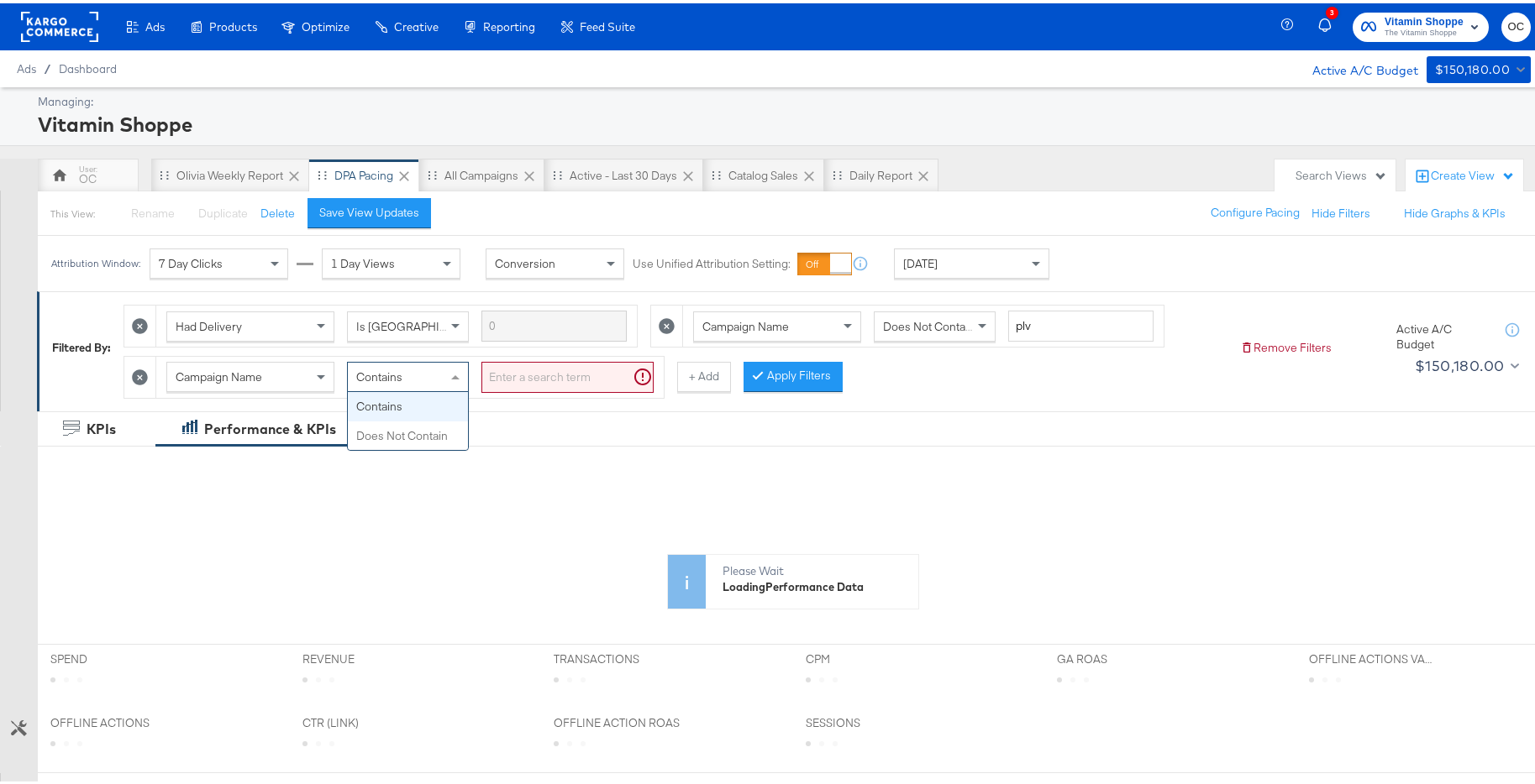
click at [439, 384] on div "Contains" at bounding box center [408, 373] width 120 height 29
click at [572, 377] on input "search" at bounding box center [567, 373] width 172 height 31
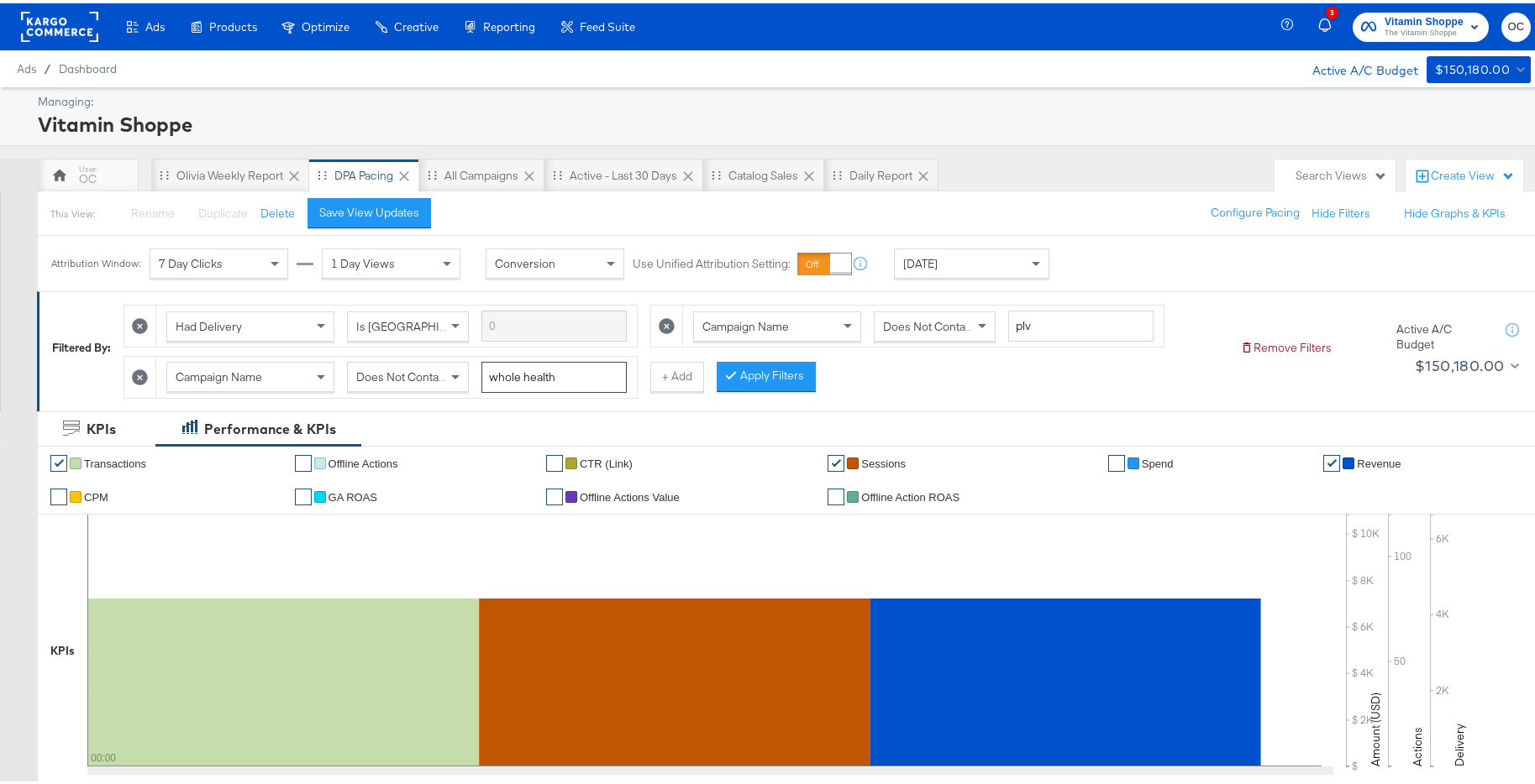
type input "whole health"
click at [767, 379] on button "Apply Filters" at bounding box center [766, 373] width 99 height 31
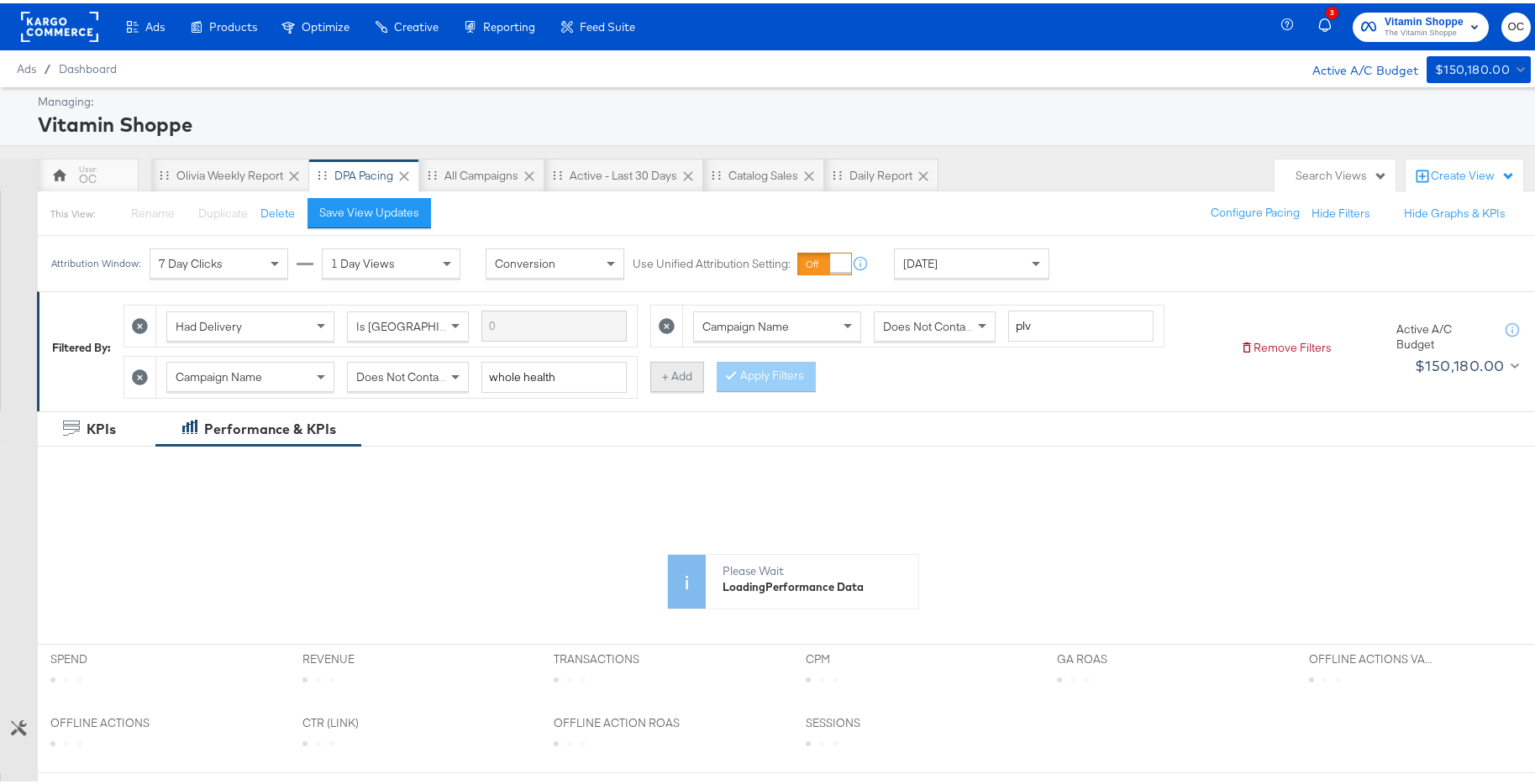
click at [678, 373] on button "+ Add" at bounding box center [677, 373] width 53 height 31
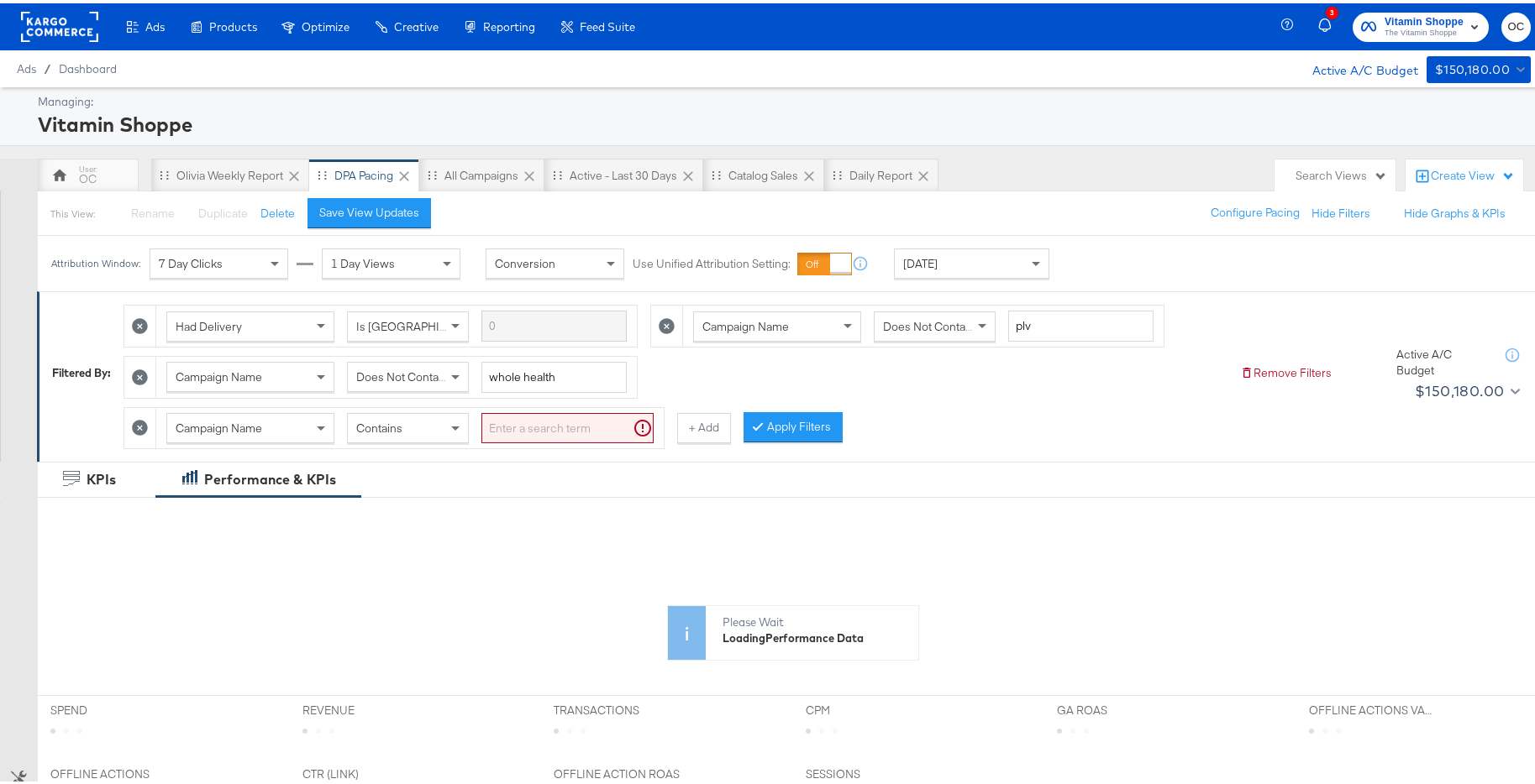
click at [418, 418] on div "Contains" at bounding box center [408, 425] width 120 height 29
click at [548, 434] on input "search" at bounding box center [567, 425] width 172 height 31
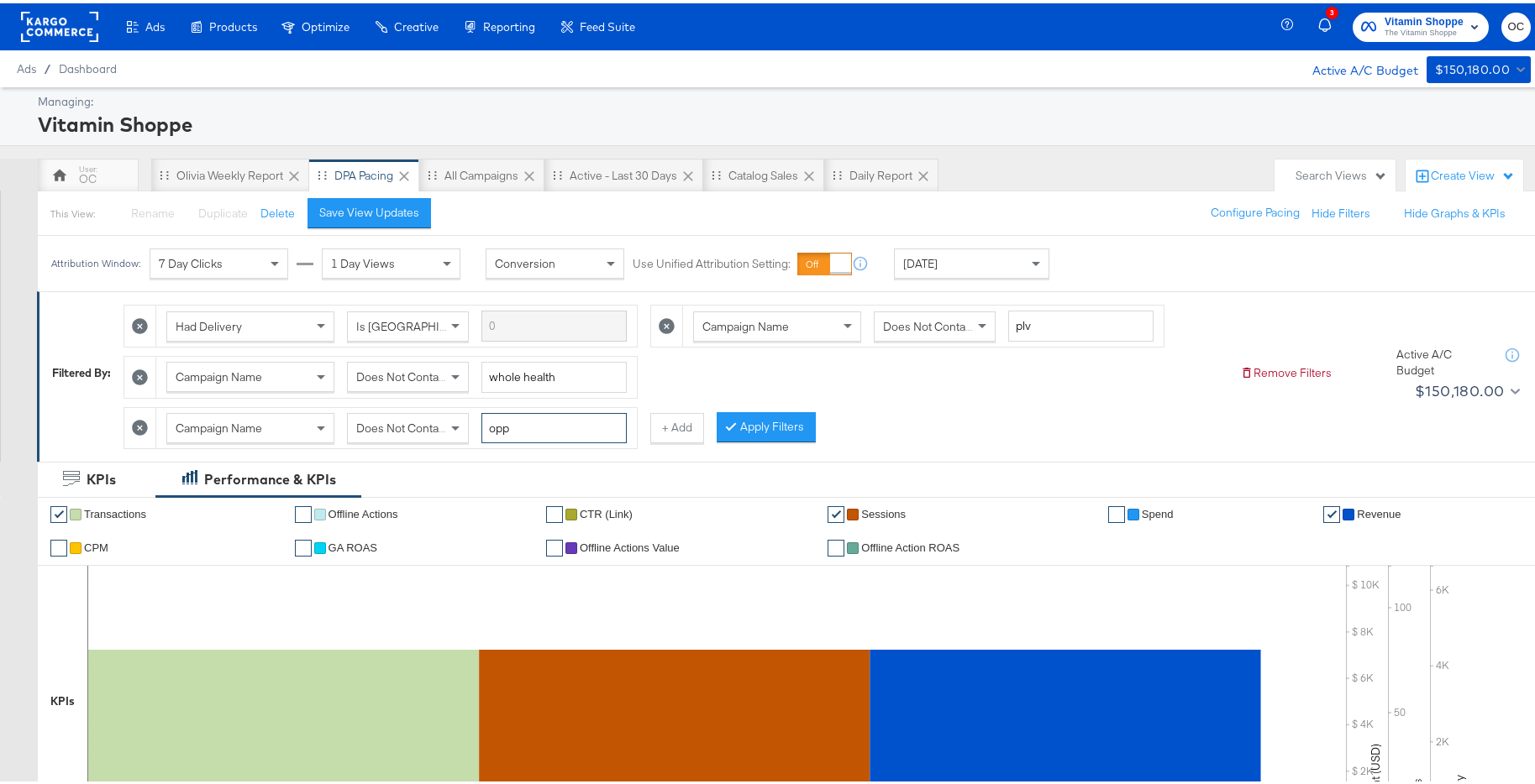
type input "opp"
click at [764, 439] on div "Had Delivery Is Greater Than Campaign Name Does Not Contain plv Campaign Name D…" at bounding box center [674, 369] width 1103 height 153
drag, startPoint x: 764, startPoint y: 436, endPoint x: 716, endPoint y: 442, distance: 48.4
click at [764, 436] on button "Apply Filters" at bounding box center [766, 424] width 99 height 31
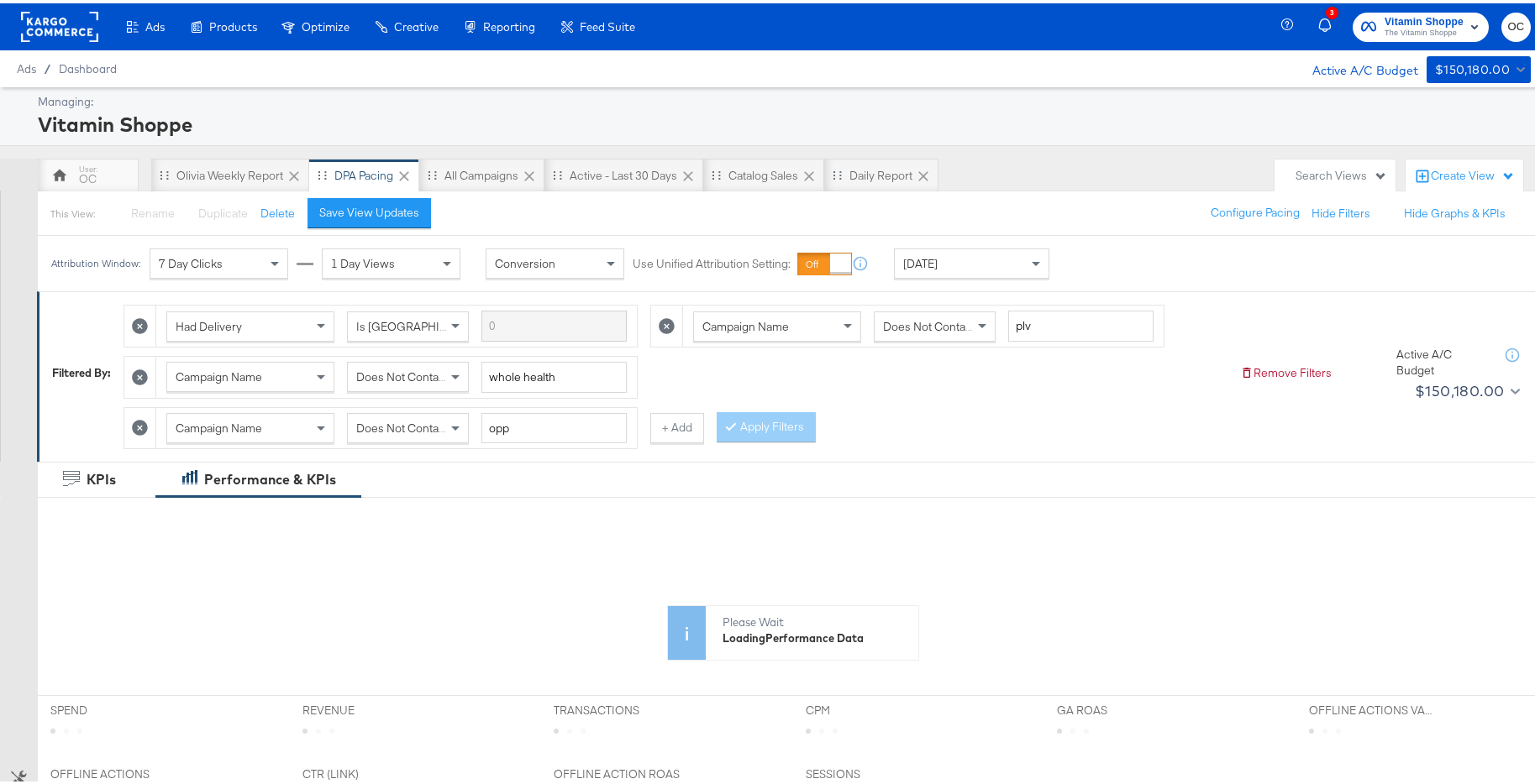
click at [680, 441] on div "Campaign Name Does Not Contain opp + Add" at bounding box center [413, 425] width 581 height 42
drag, startPoint x: 648, startPoint y: 432, endPoint x: 599, endPoint y: 447, distance: 51.2
click at [650, 432] on button "+ Add" at bounding box center [677, 425] width 53 height 31
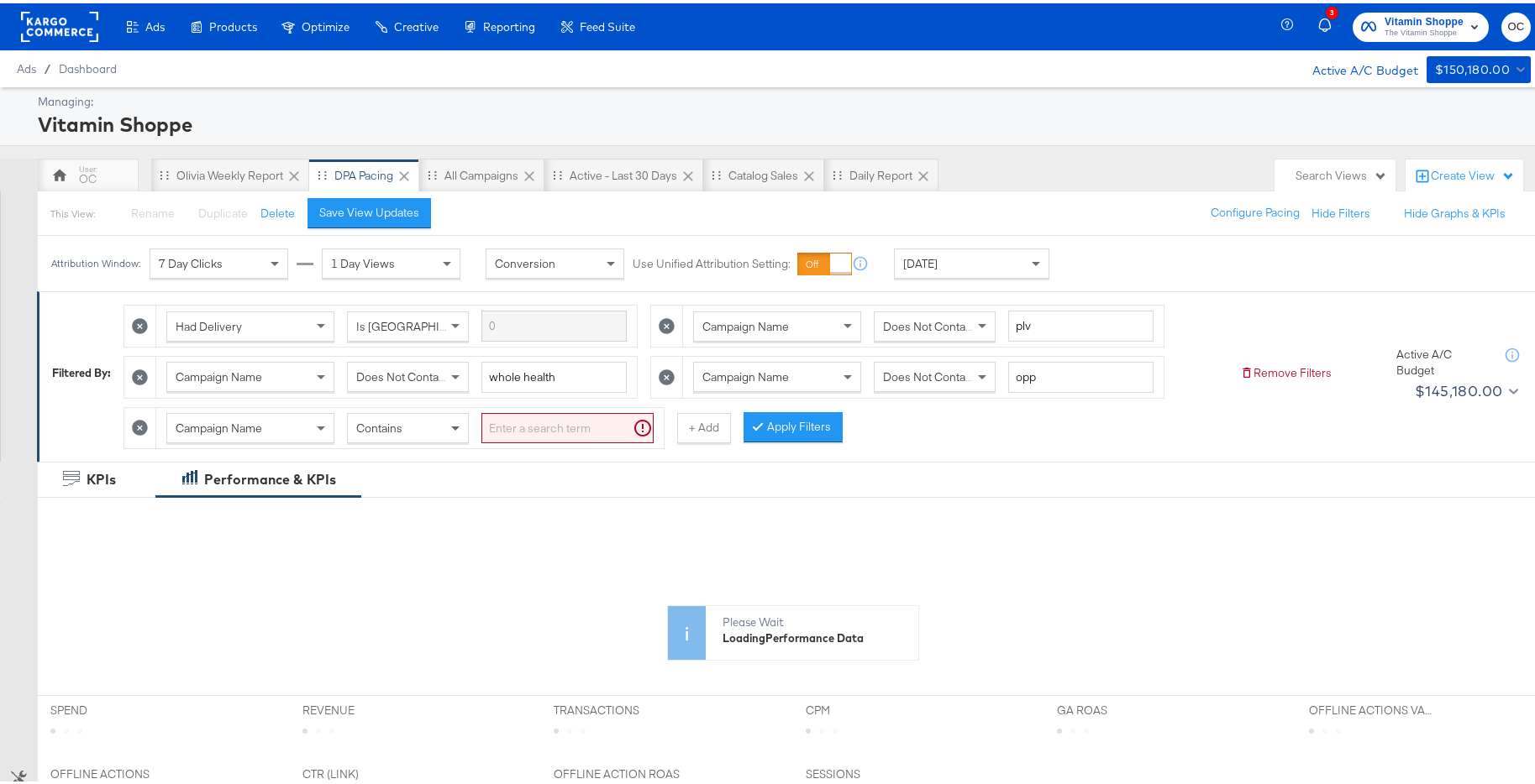
click at [458, 423] on span at bounding box center [455, 426] width 8 height 6
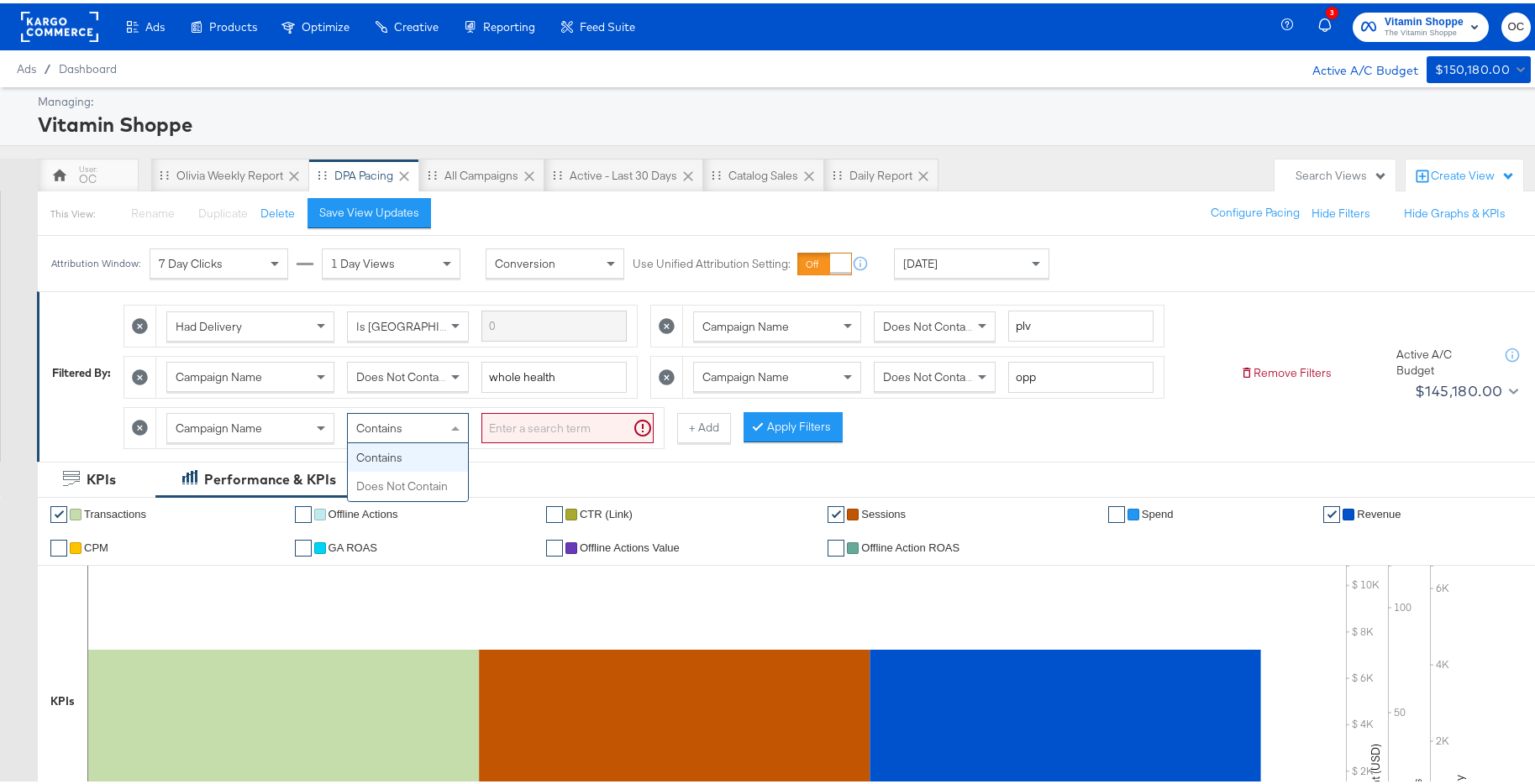
click at [451, 417] on span at bounding box center [457, 425] width 21 height 29
drag, startPoint x: 430, startPoint y: 476, endPoint x: 520, endPoint y: 438, distance: 97.7
click at [543, 428] on input "search" at bounding box center [567, 425] width 172 height 31
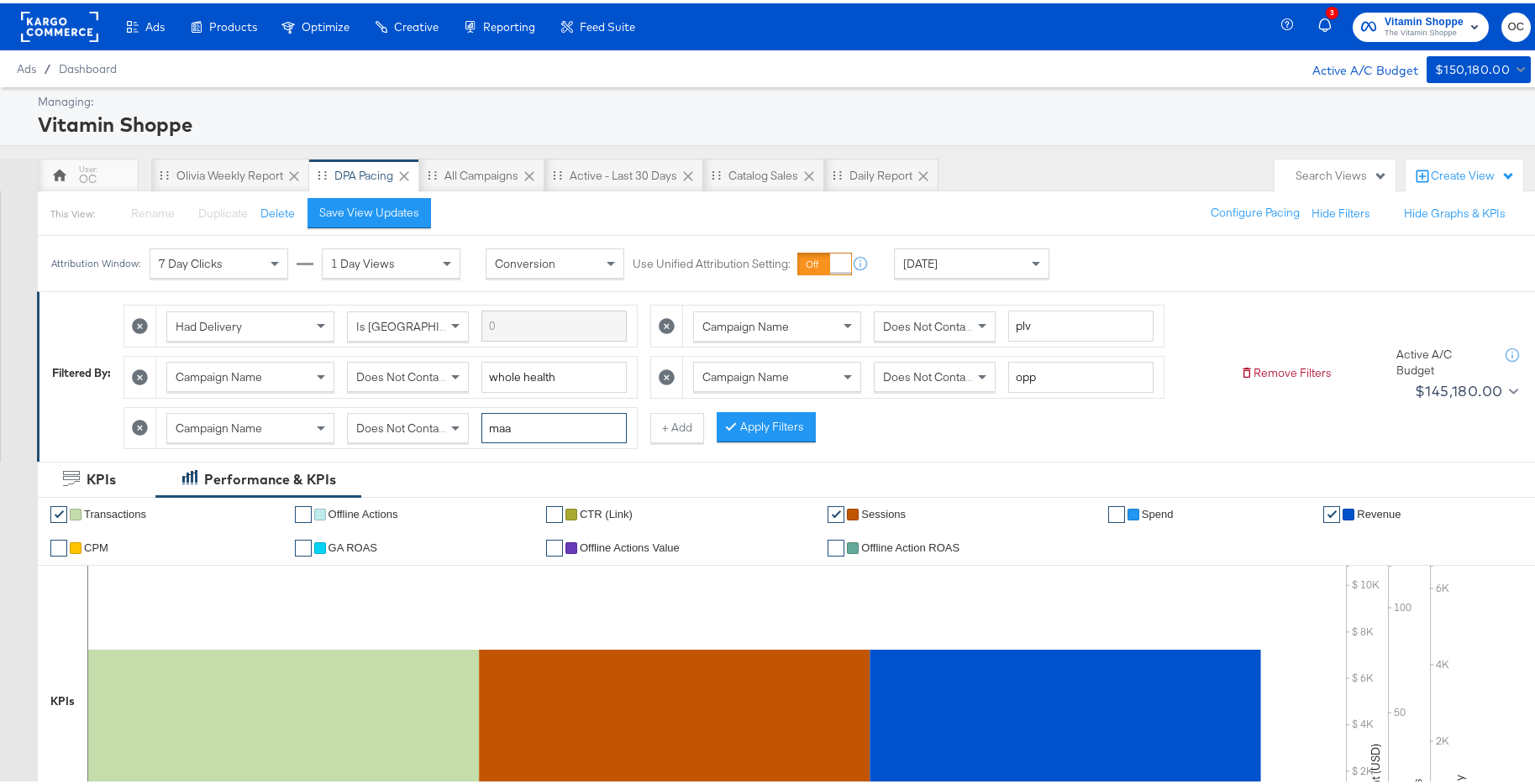
type input "maa"
click at [744, 423] on button "Apply Filters" at bounding box center [766, 424] width 99 height 31
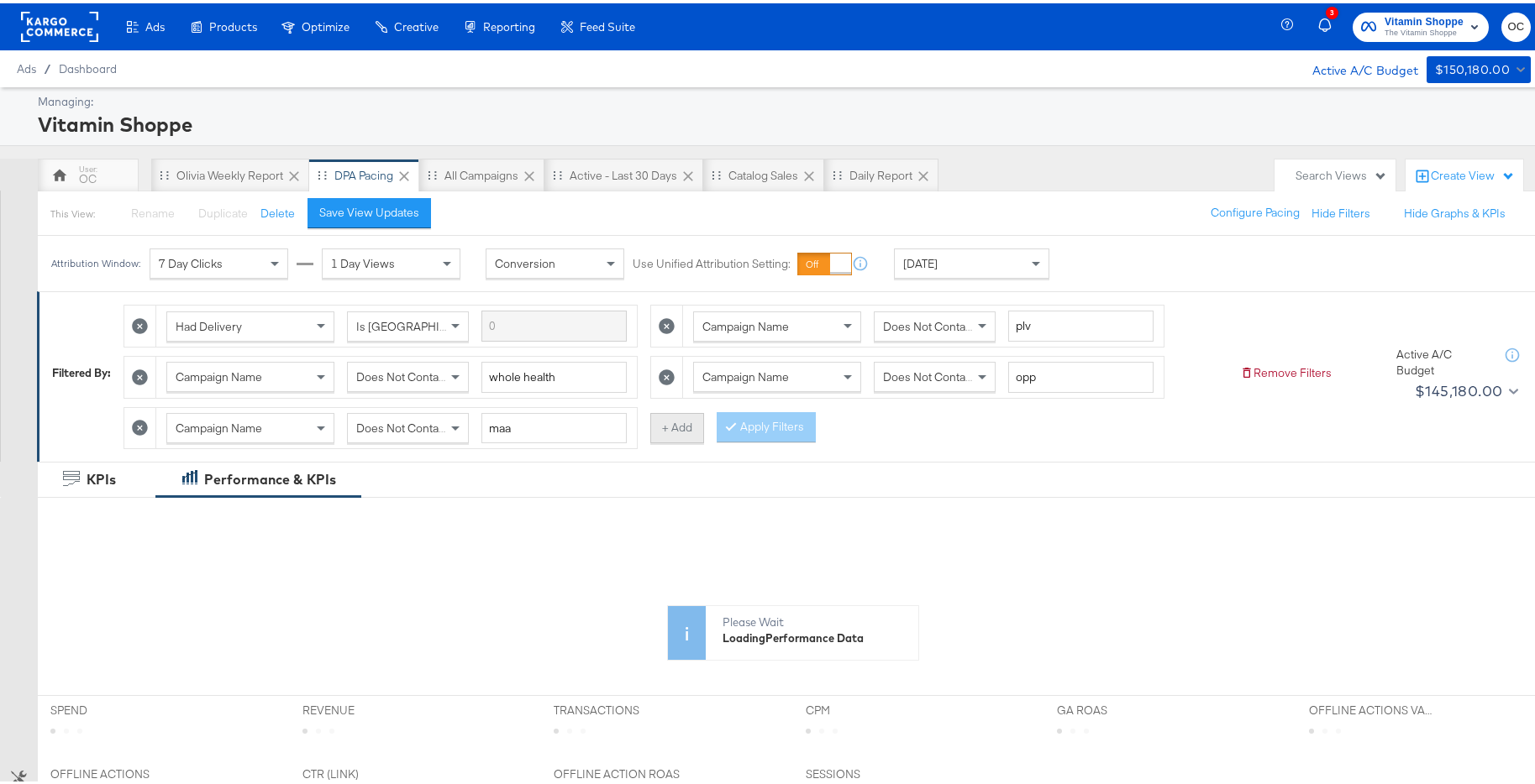
click at [683, 433] on button "+ Add" at bounding box center [677, 425] width 53 height 31
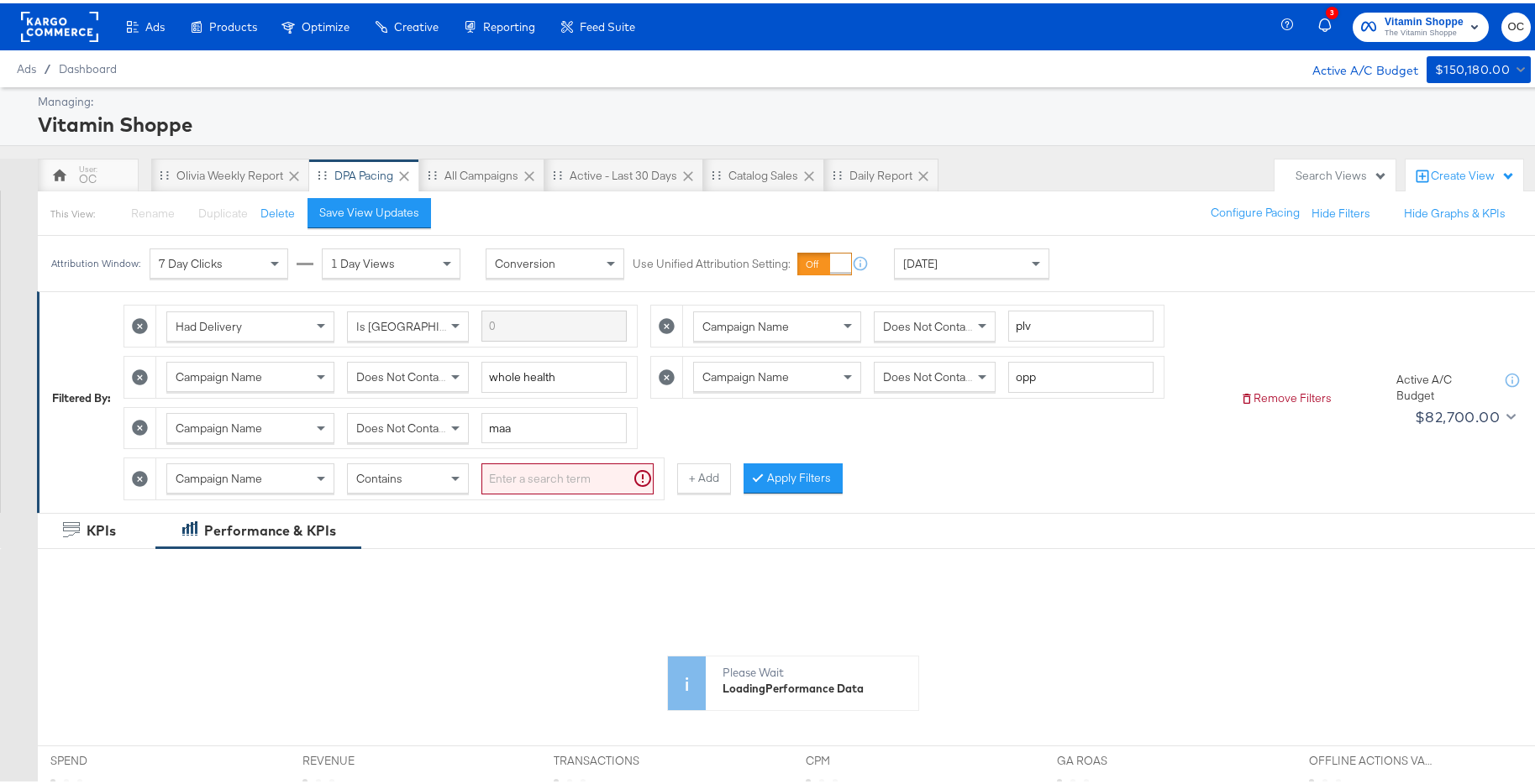
click at [396, 479] on span "Contains" at bounding box center [379, 475] width 46 height 15
click at [535, 469] on input "search" at bounding box center [567, 475] width 172 height 31
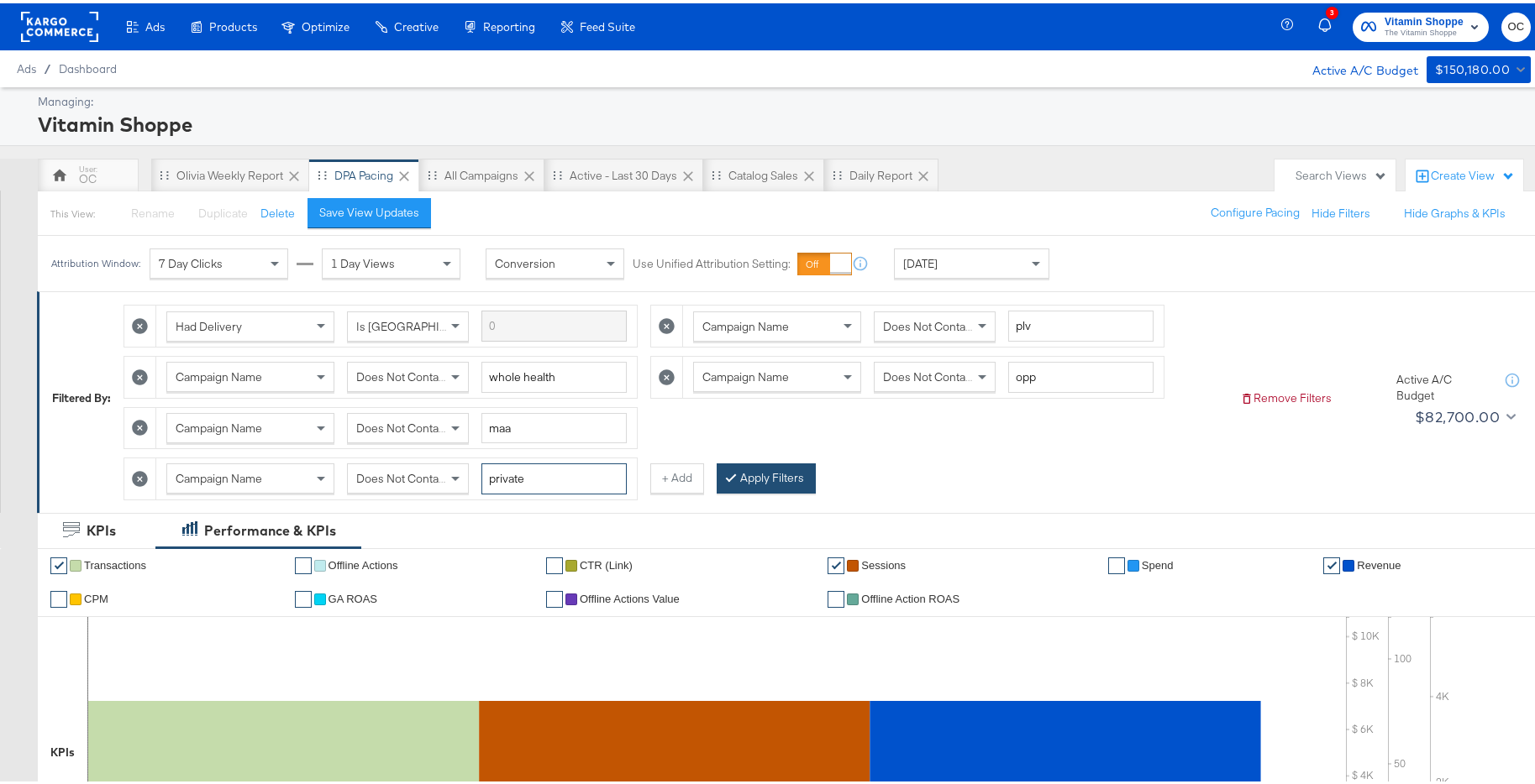
type input "private"
click at [758, 475] on button "Apply Filters" at bounding box center [766, 475] width 99 height 31
click at [974, 256] on div "[DATE]" at bounding box center [971, 260] width 154 height 29
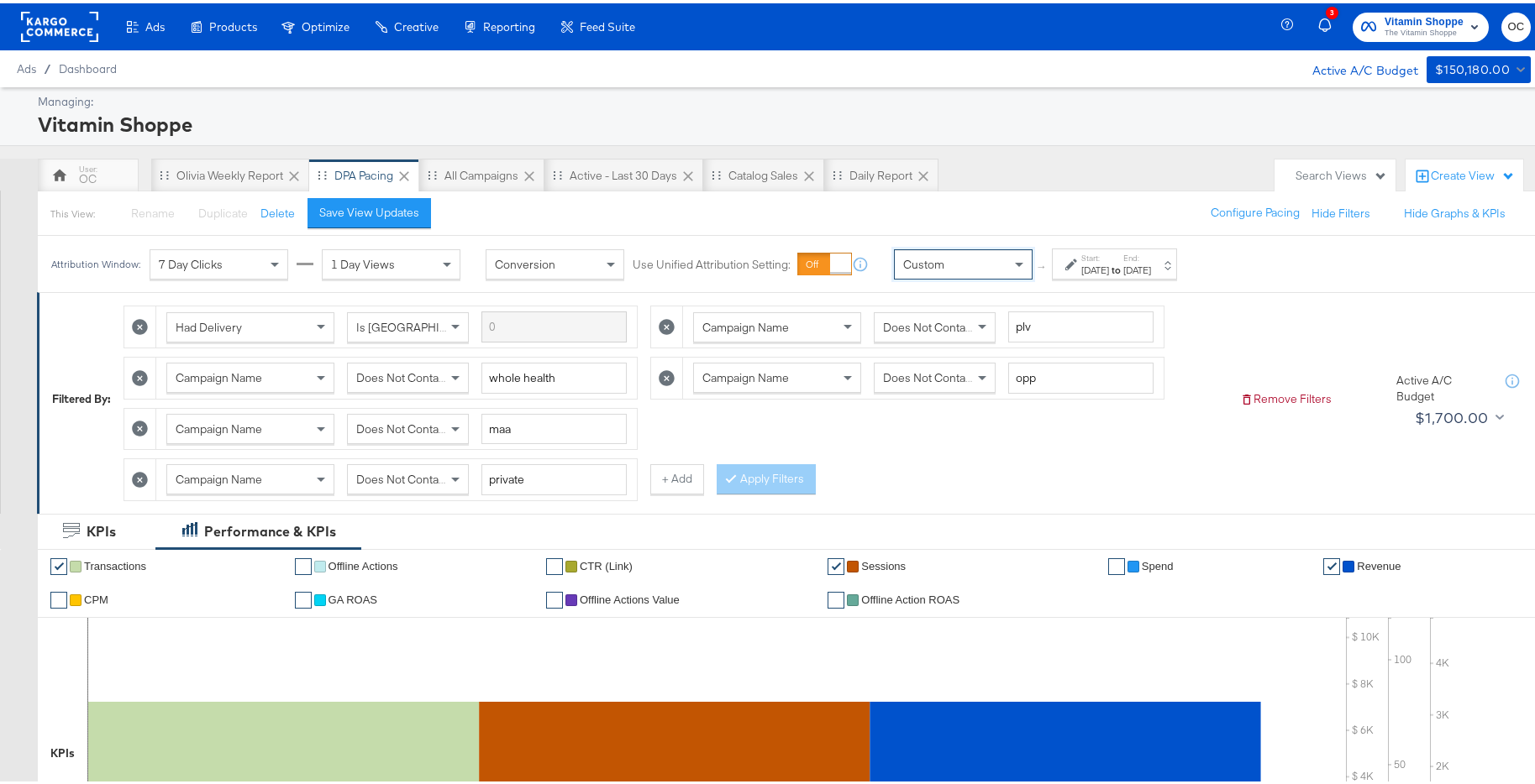
click at [1109, 259] on label "Start:" at bounding box center [1094, 255] width 28 height 11
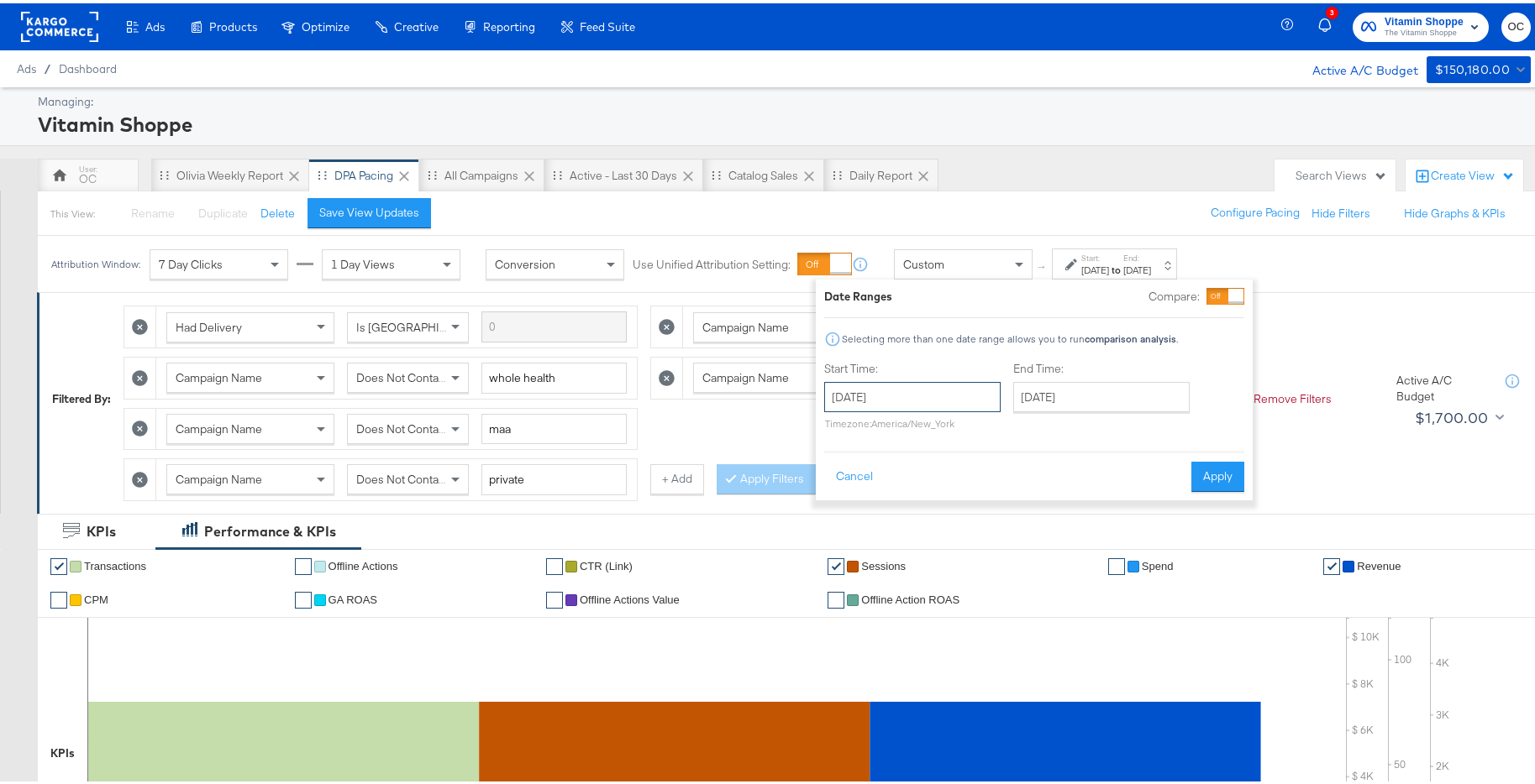
click at [938, 396] on input "[DATE]" at bounding box center [913, 394] width 177 height 31
click at [843, 422] on span "‹" at bounding box center [843, 428] width 26 height 25
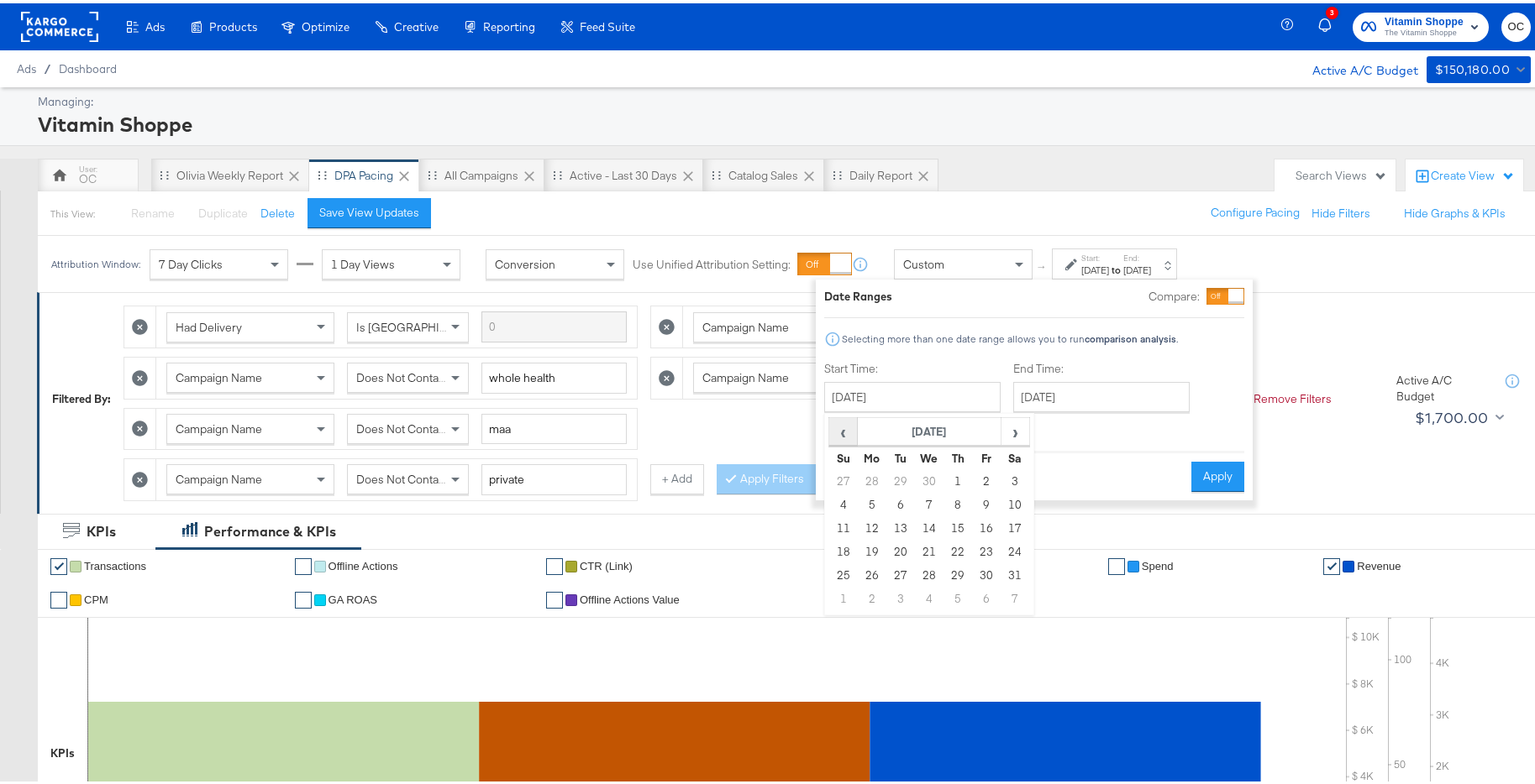
click at [843, 422] on span "‹" at bounding box center [843, 428] width 26 height 25
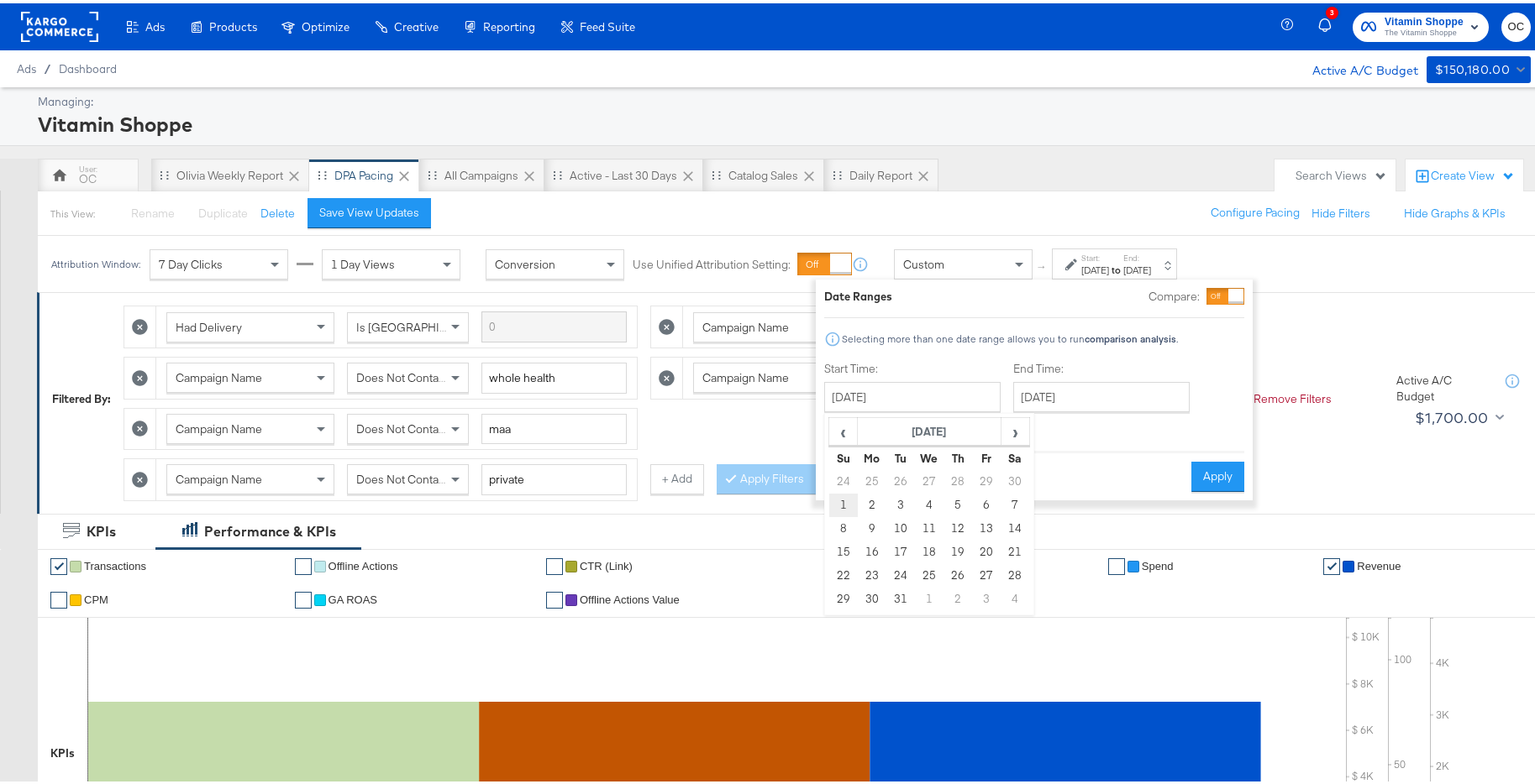
click at [839, 500] on td "1" at bounding box center [844, 502] width 29 height 24
type input "[DATE]"
click at [1091, 406] on input "[DATE]" at bounding box center [1095, 394] width 177 height 31
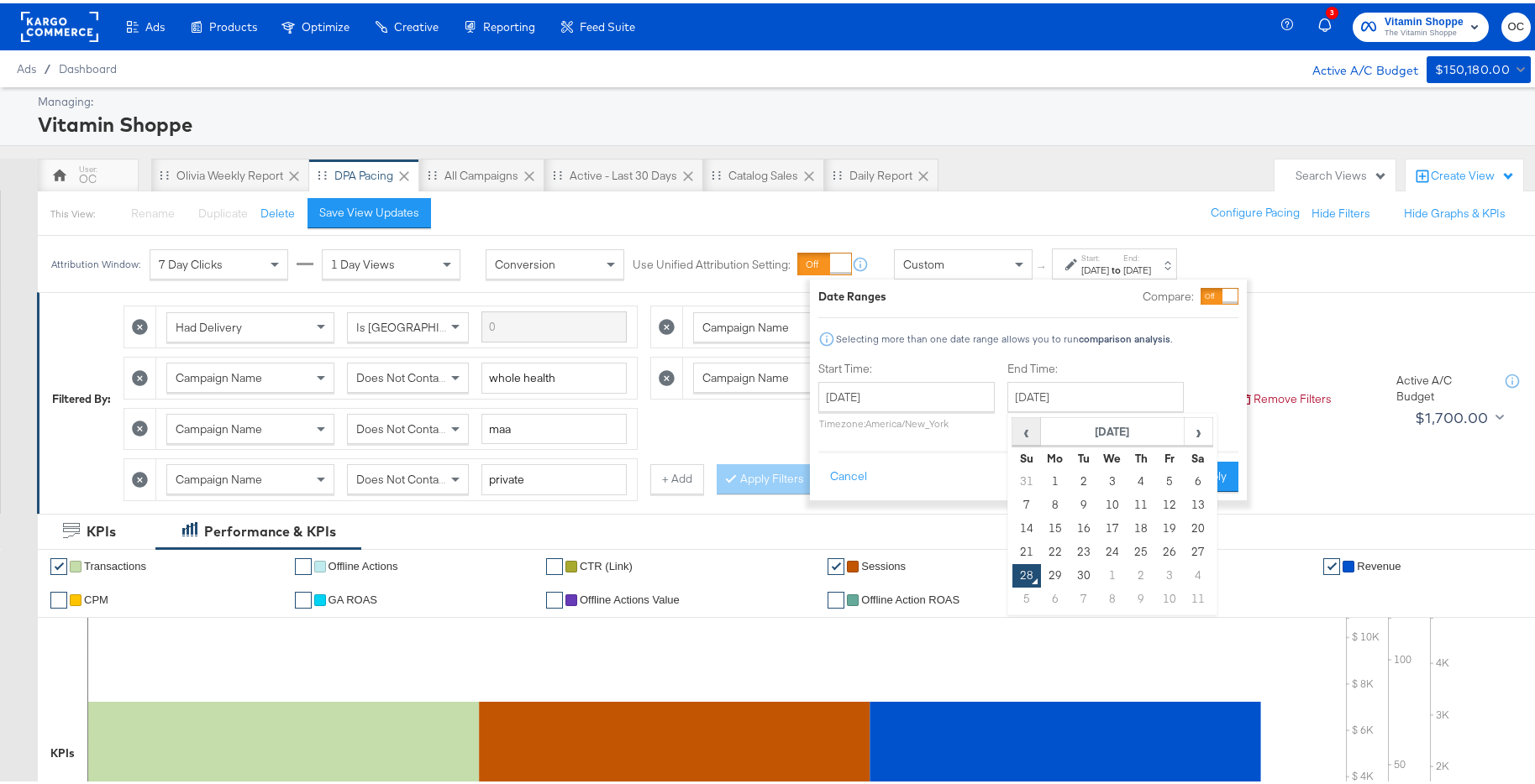
click at [1032, 431] on span "‹" at bounding box center [1026, 428] width 26 height 25
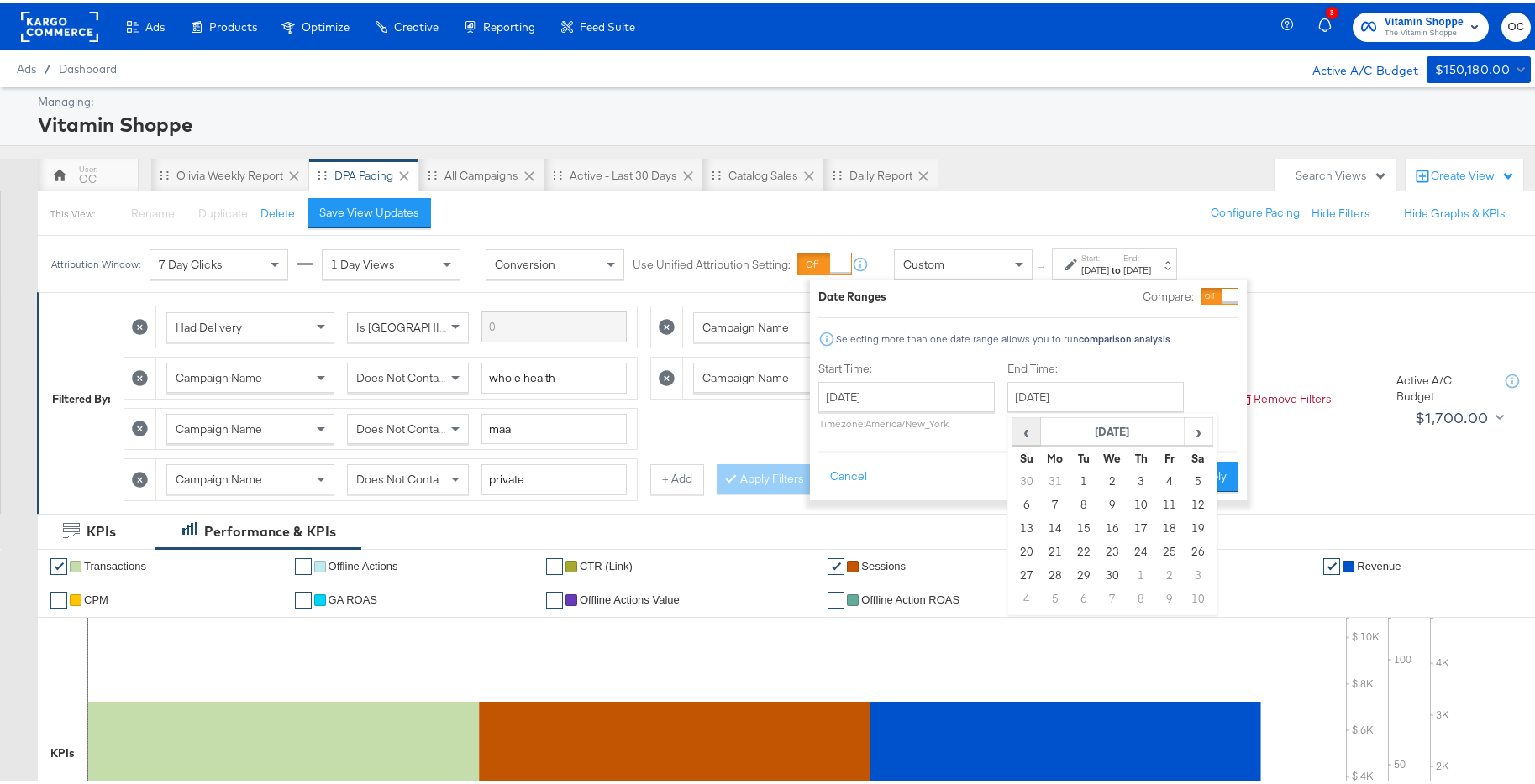
click at [1032, 431] on span "‹" at bounding box center [1026, 428] width 26 height 25
click at [1082, 605] on td "31" at bounding box center [1083, 596] width 29 height 24
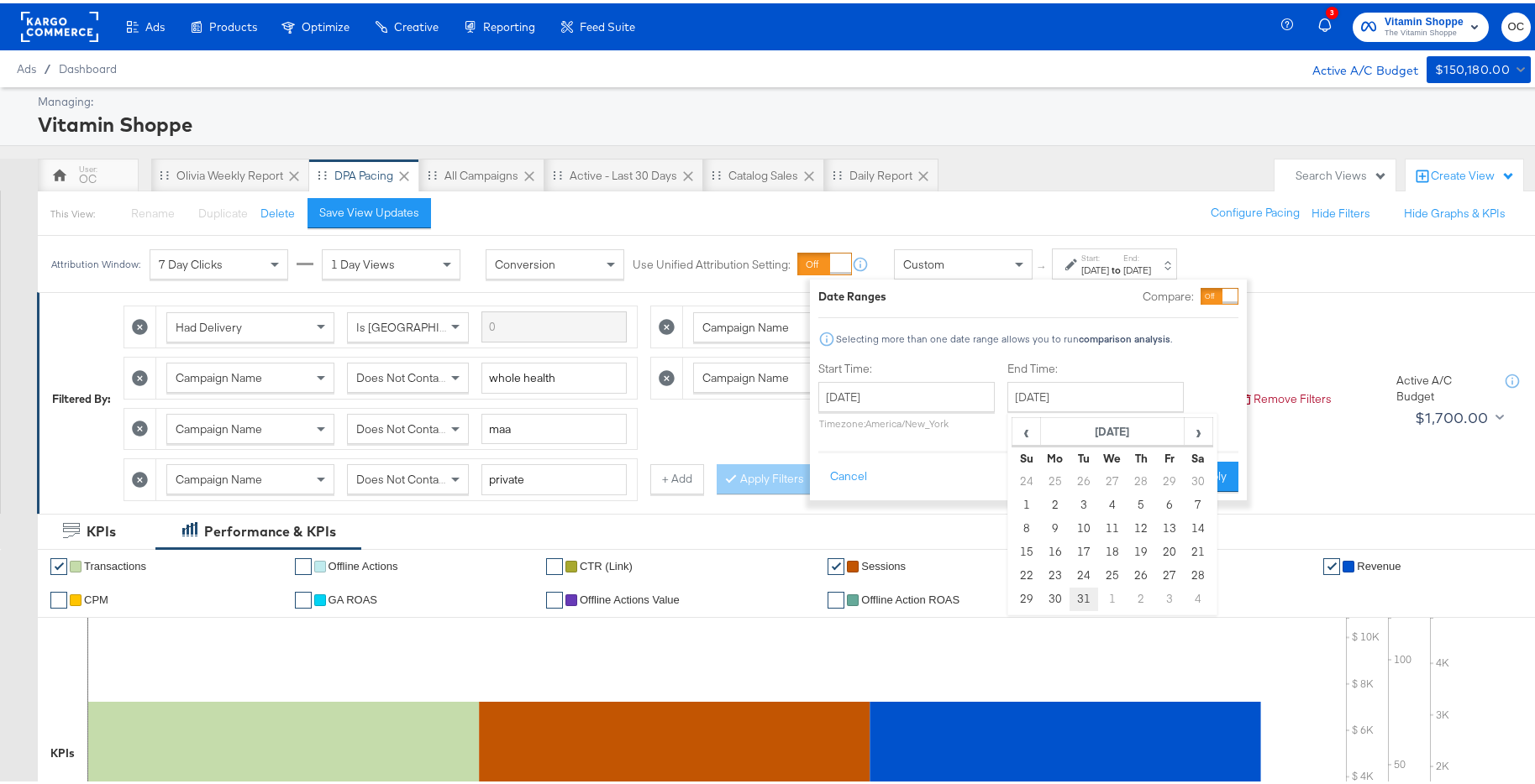
type input "[DATE]"
click at [1206, 474] on button "Apply" at bounding box center [1212, 473] width 53 height 31
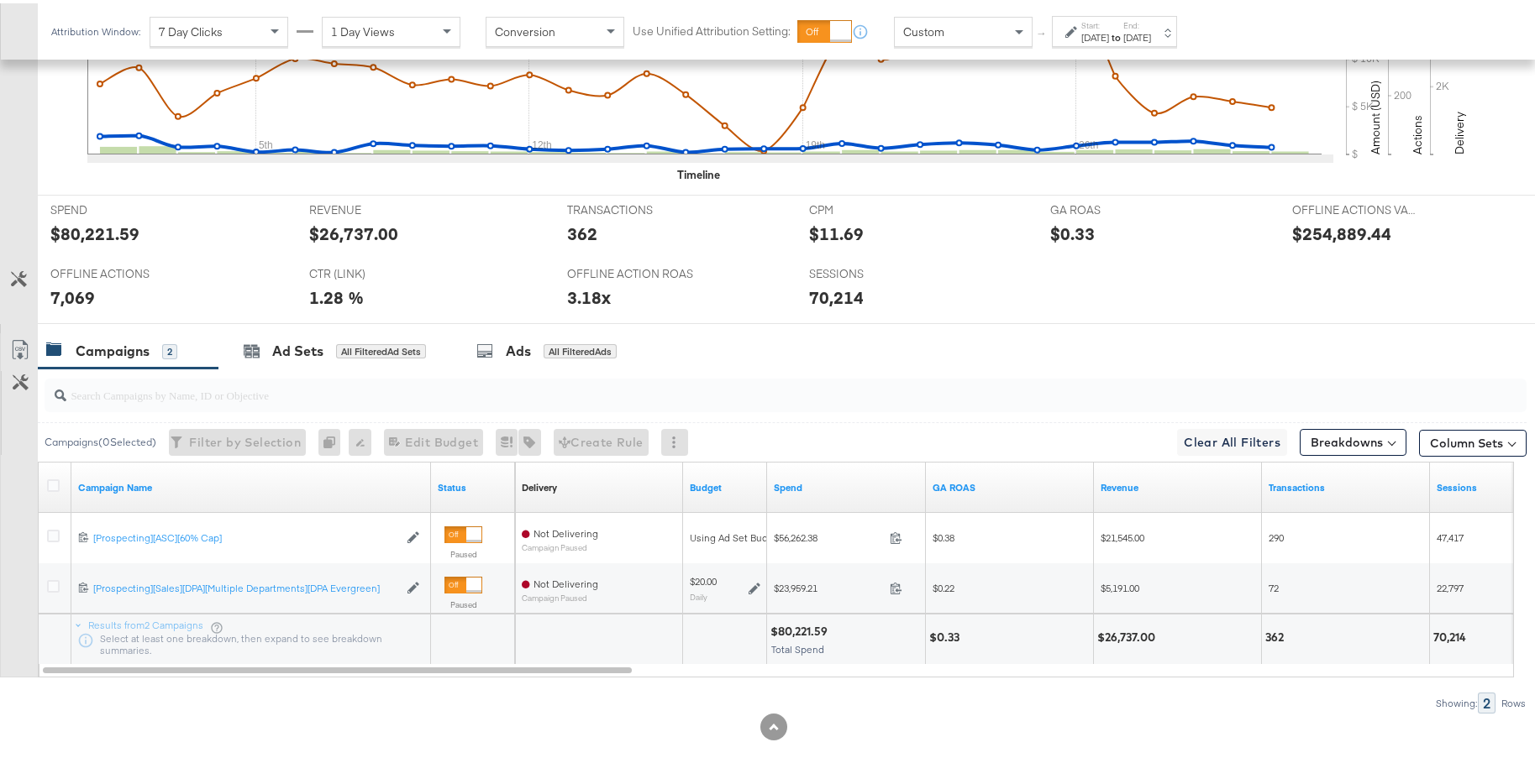
scroll to position [227, 0]
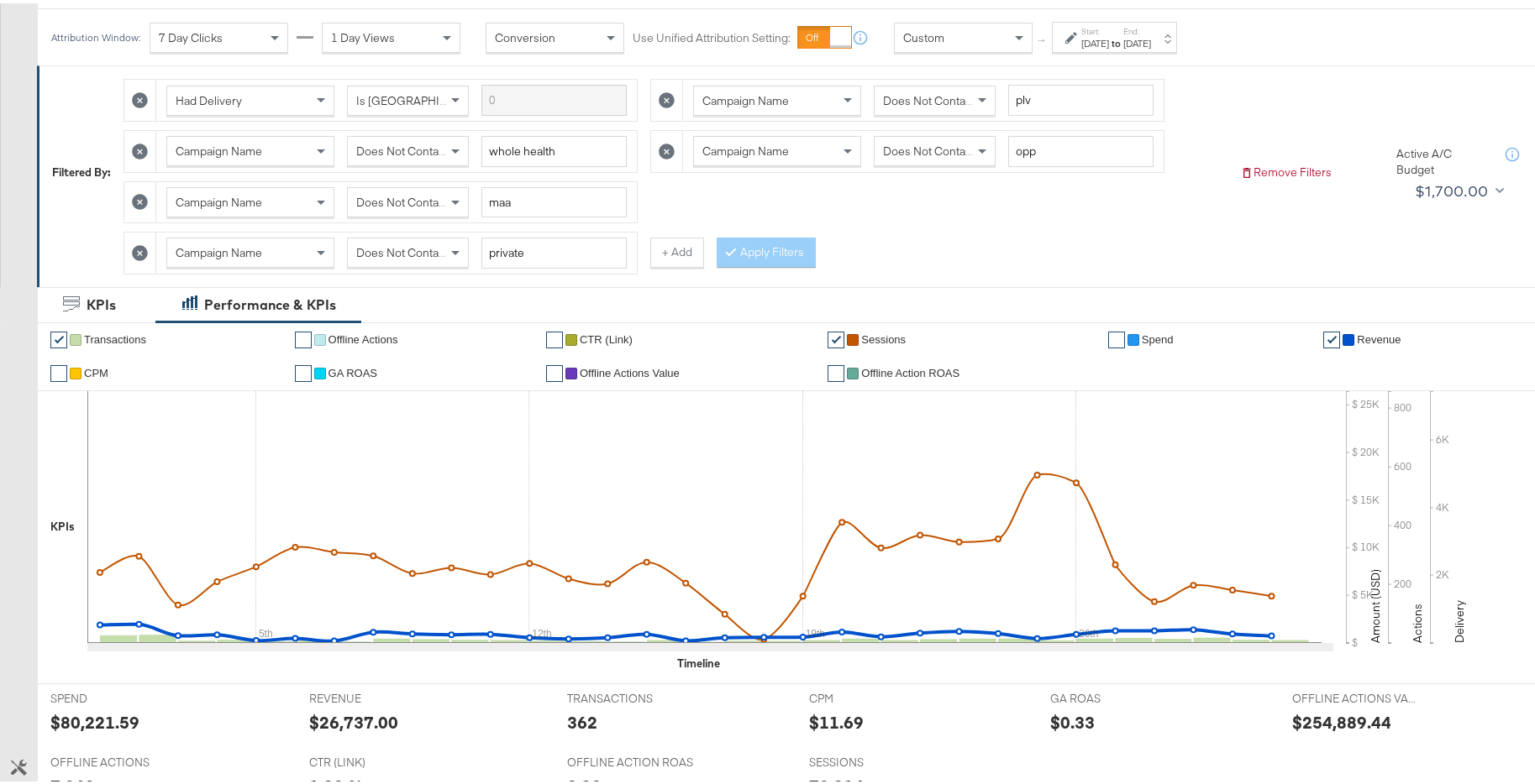
click at [663, 96] on icon at bounding box center [666, 97] width 16 height 16
type input "whole health"
type input "opp"
type input "maa"
type input "private"
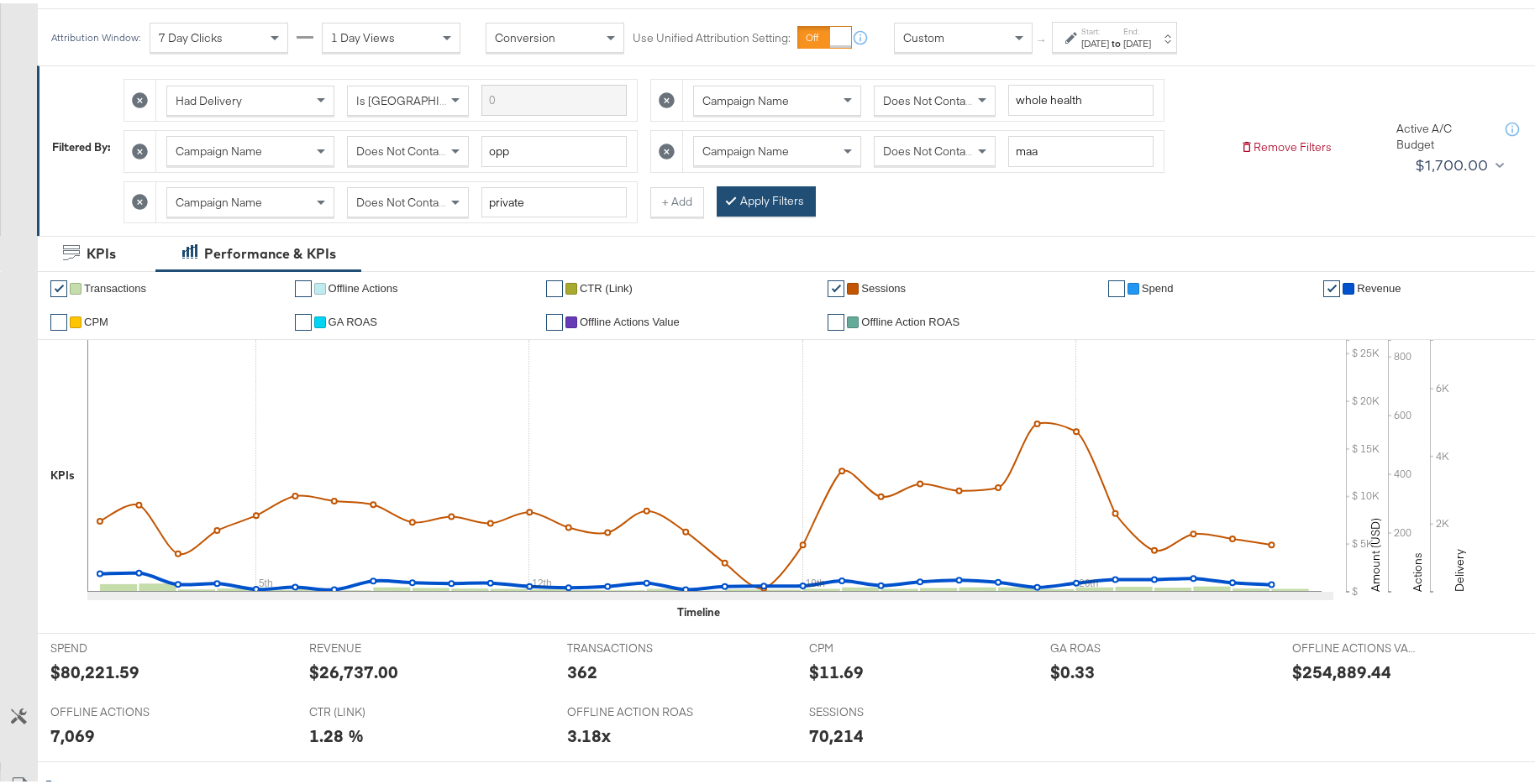
click at [787, 211] on button "Apply Filters" at bounding box center [766, 199] width 99 height 31
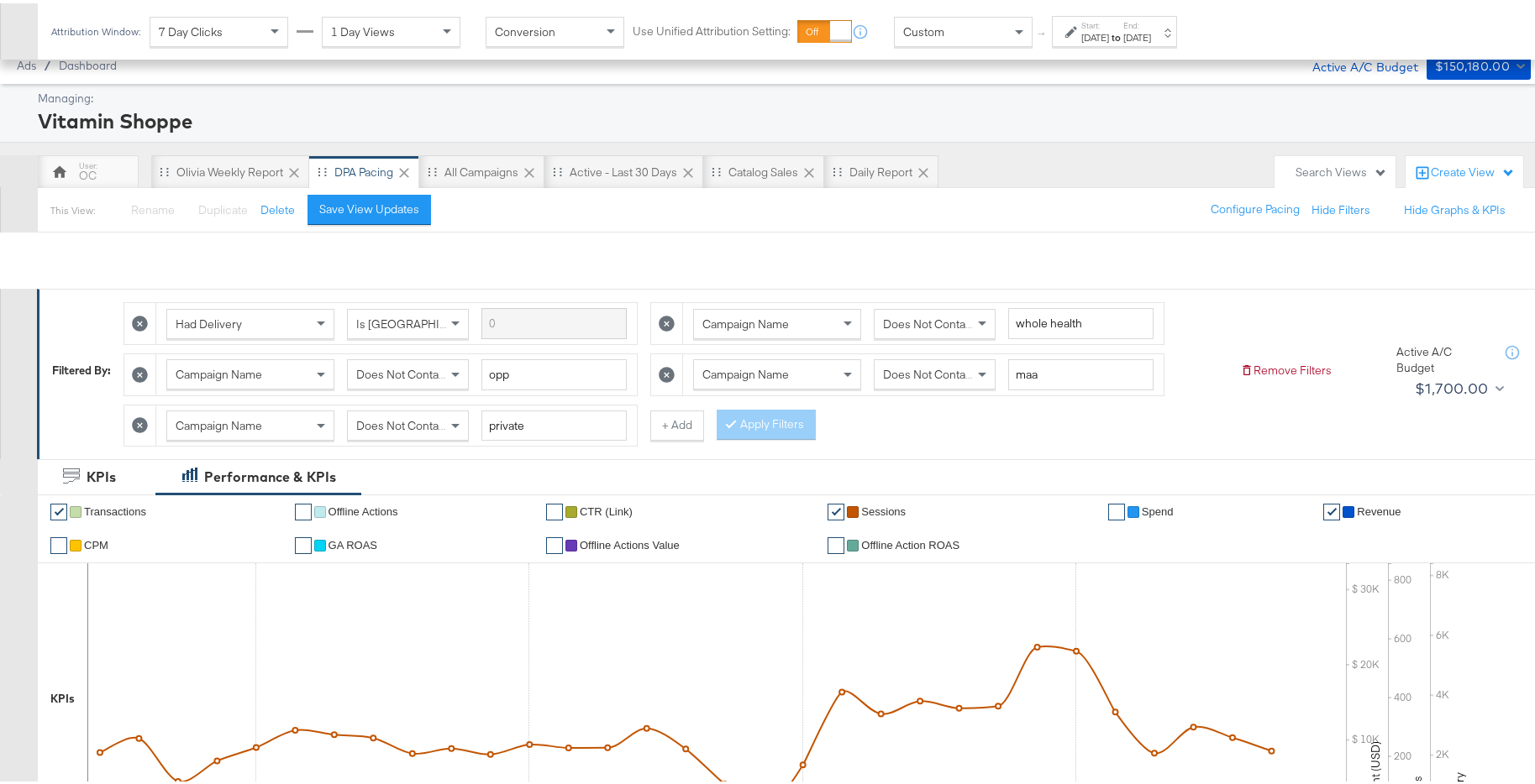
scroll to position [0, 0]
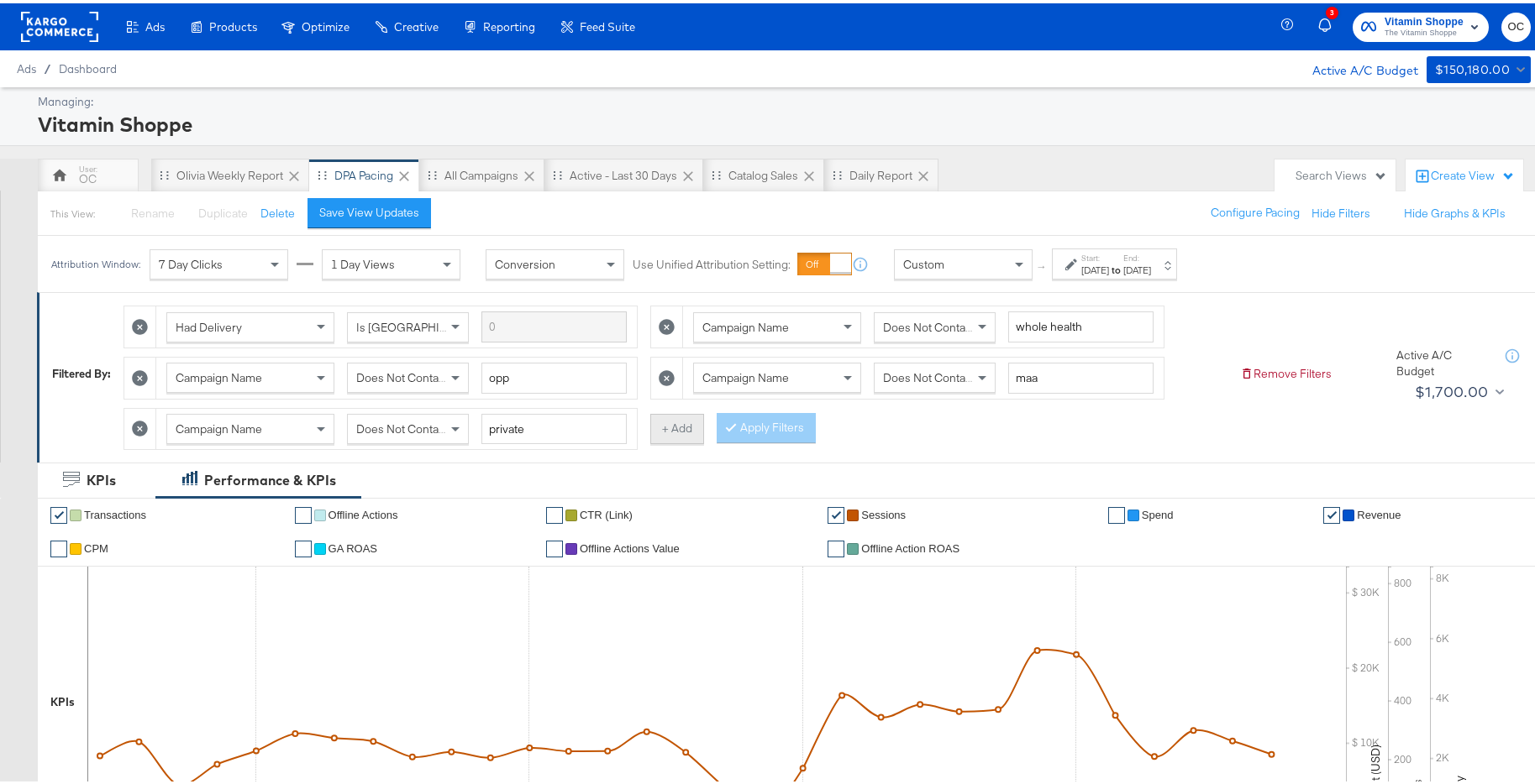
click at [676, 427] on button "+ Add" at bounding box center [677, 426] width 53 height 31
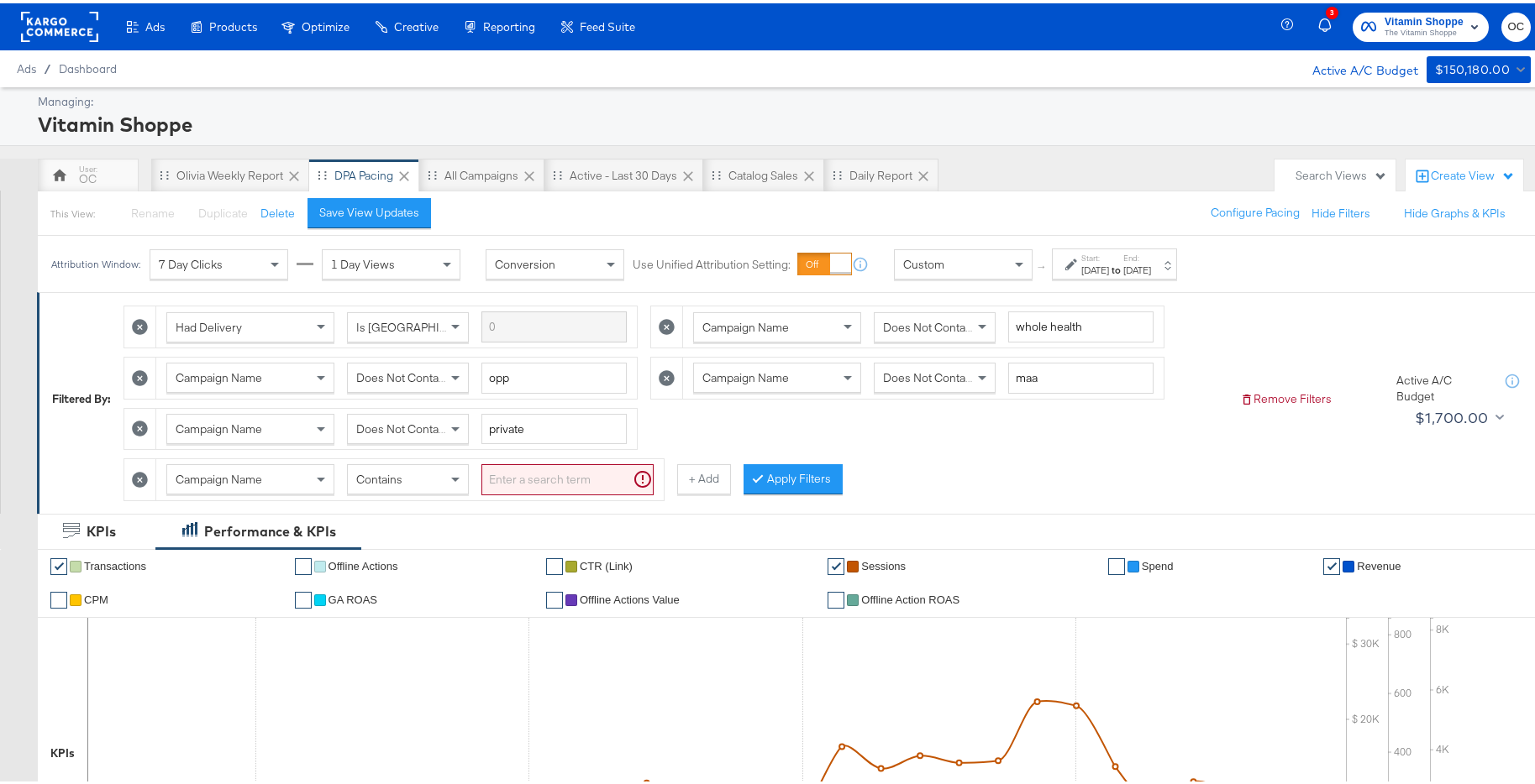
click at [443, 475] on div "Contains" at bounding box center [408, 476] width 120 height 29
click at [499, 484] on input "search" at bounding box center [567, 476] width 172 height 31
type input "plv"
click at [796, 473] on button "Apply Filters" at bounding box center [766, 476] width 99 height 31
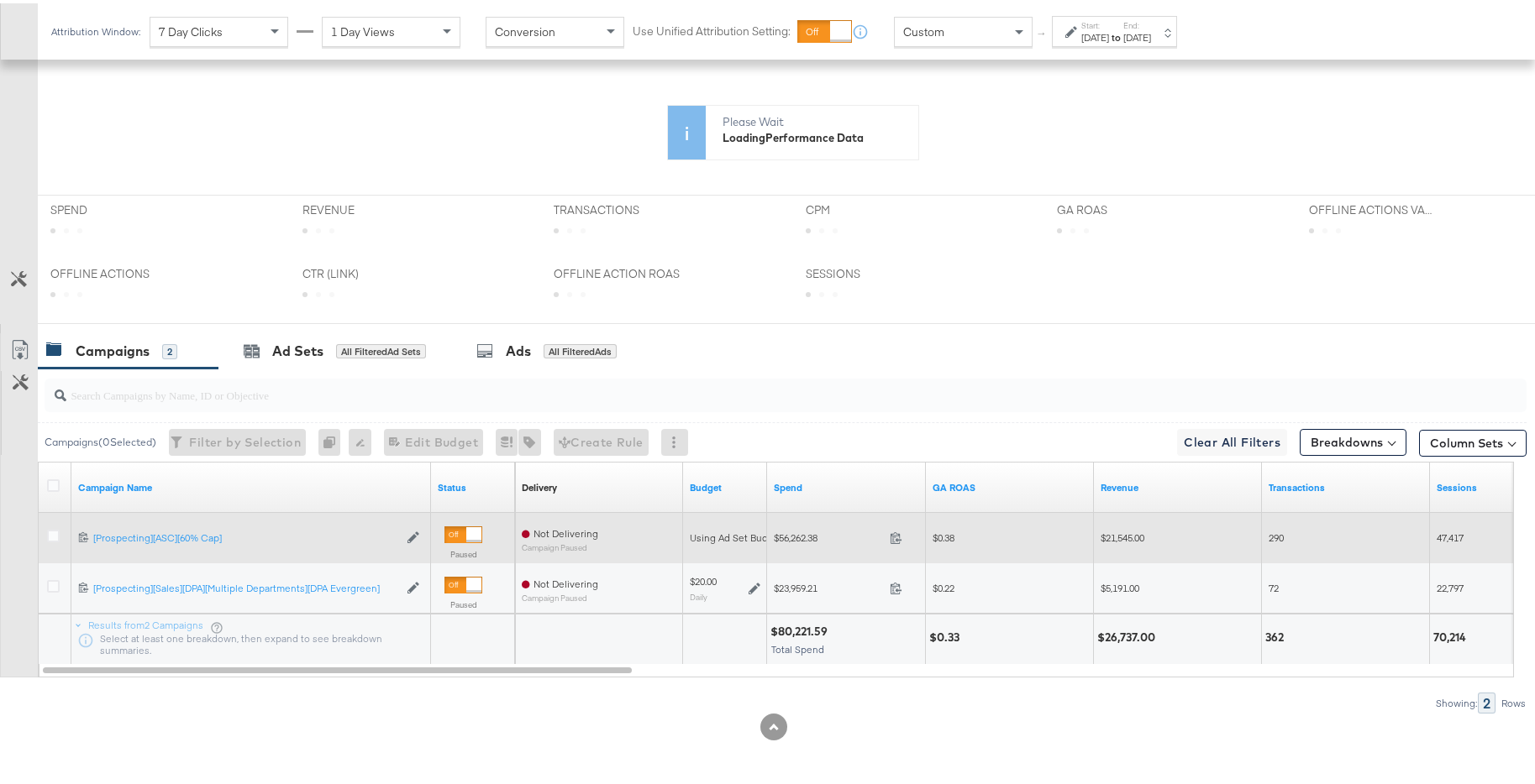
scroll to position [715, 0]
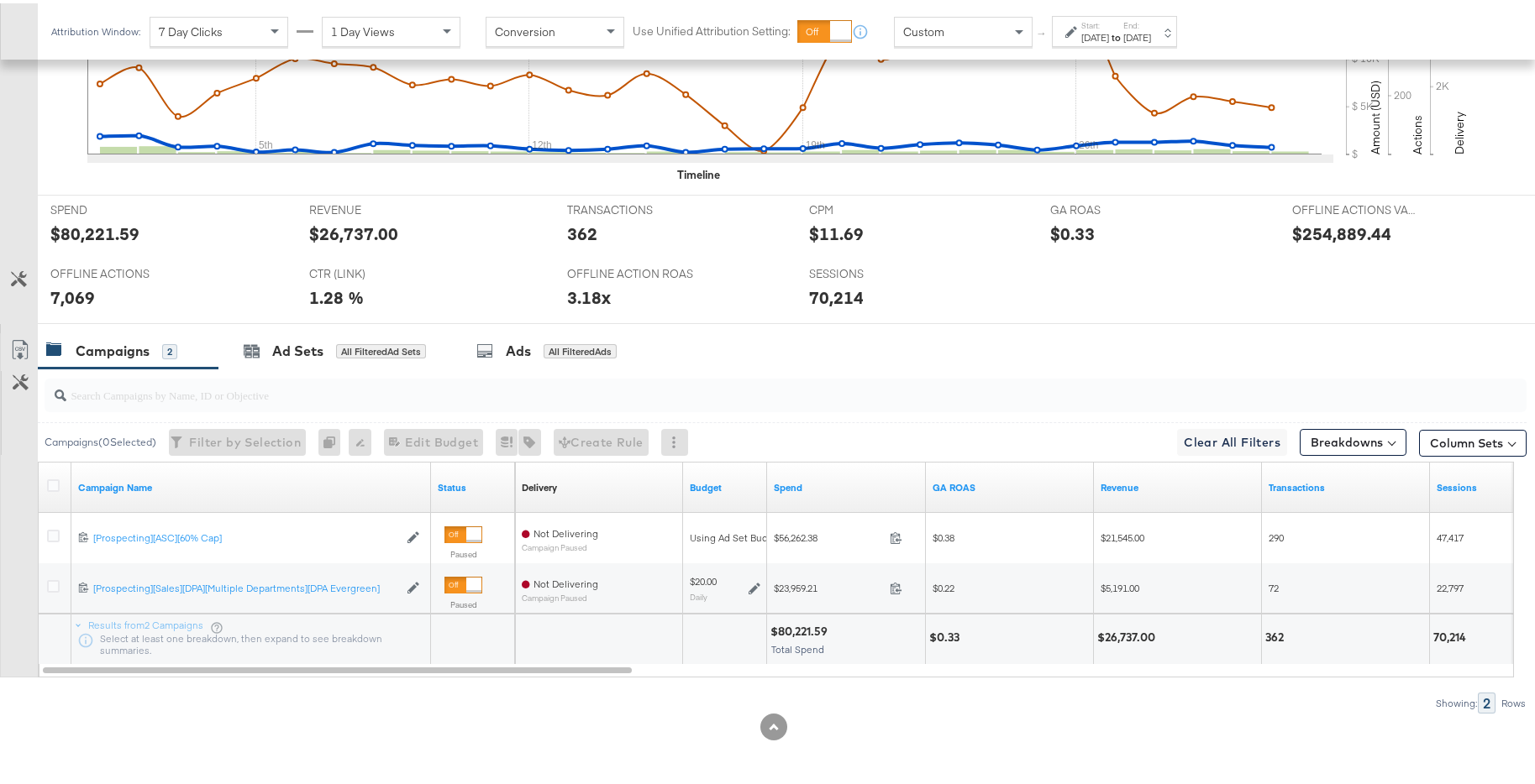
click at [1150, 35] on div "[DATE]" at bounding box center [1137, 35] width 28 height 14
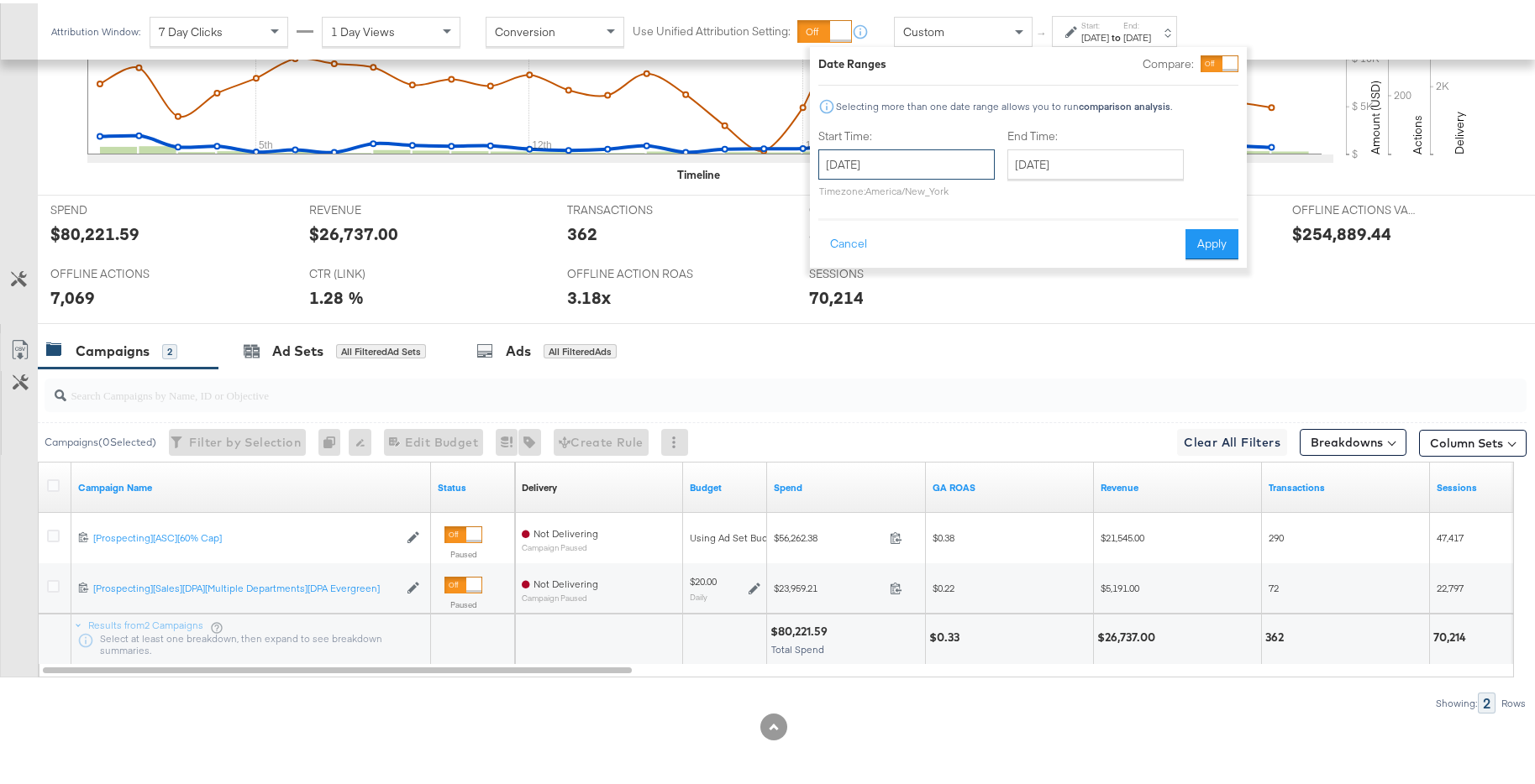
click at [936, 151] on input "[DATE]" at bounding box center [907, 161] width 177 height 31
click at [848, 199] on span "‹" at bounding box center [837, 196] width 26 height 25
click at [846, 202] on span "‹" at bounding box center [837, 196] width 26 height 25
click at [904, 245] on td "1" at bounding box center [895, 246] width 29 height 24
type input "[DATE]"
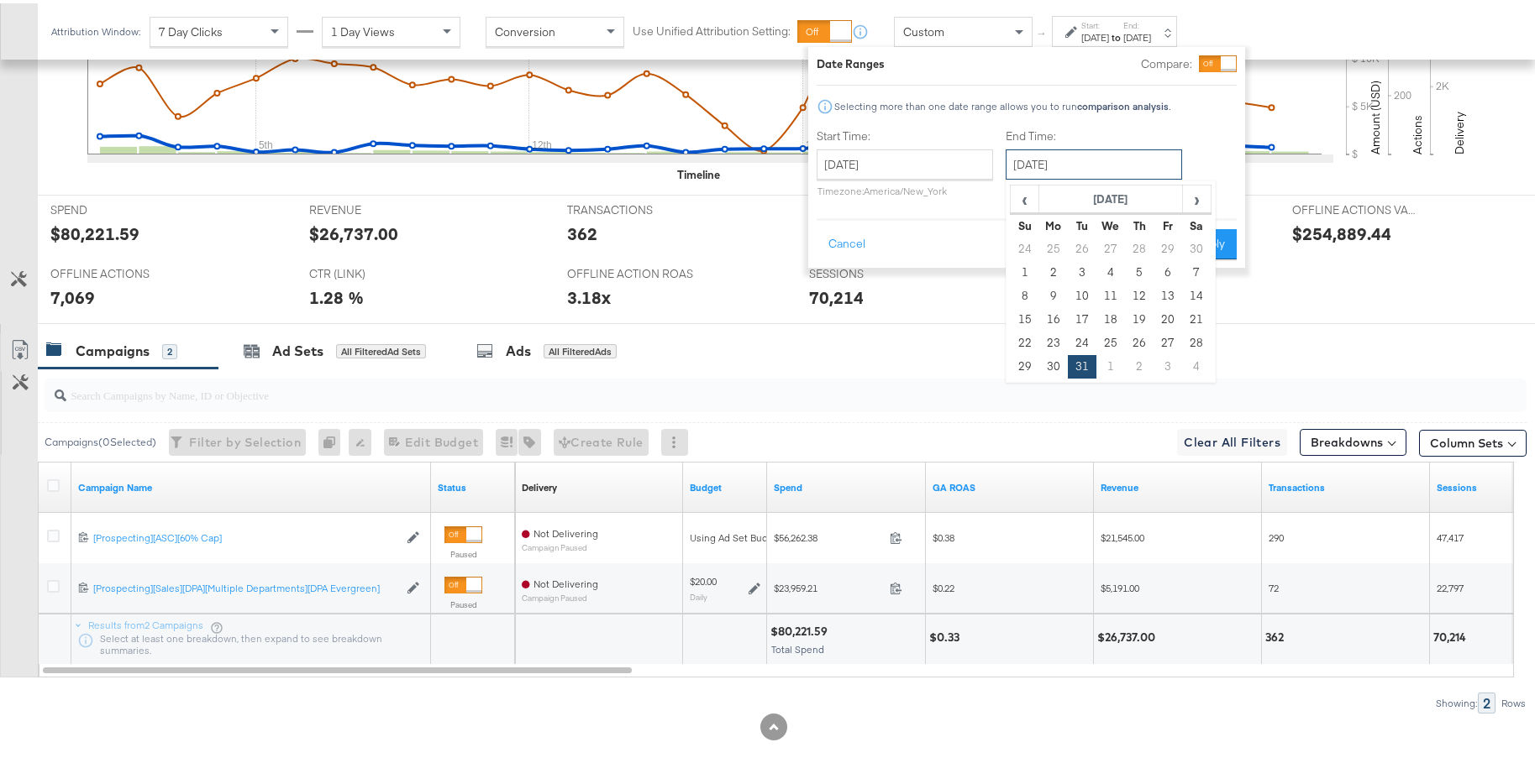
click at [1104, 166] on input "[DATE]" at bounding box center [1094, 161] width 177 height 31
click at [1191, 197] on span "›" at bounding box center [1196, 196] width 26 height 25
click at [1168, 346] on td "31" at bounding box center [1167, 340] width 29 height 24
type input "[DATE]"
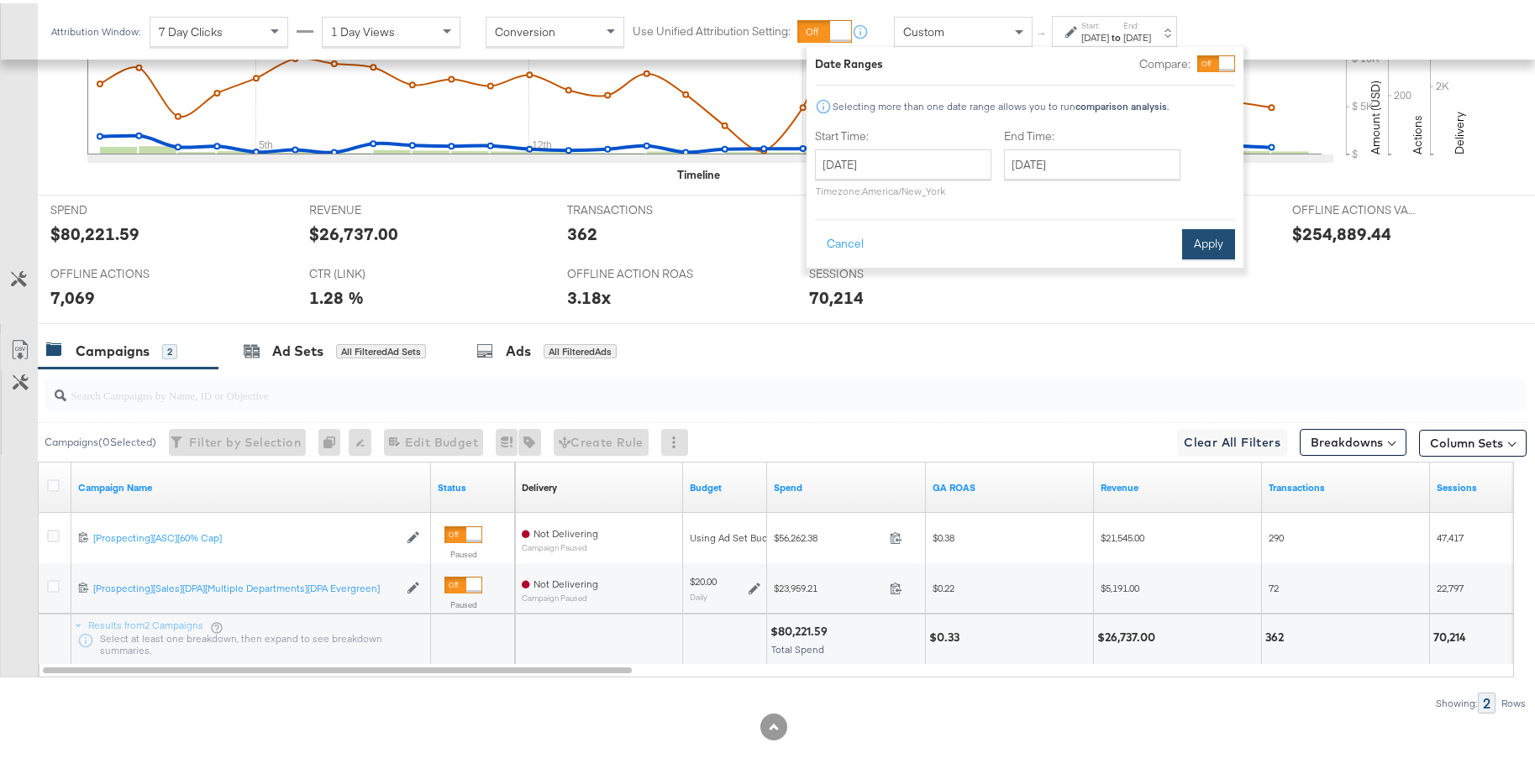
click at [1219, 237] on button "Apply" at bounding box center [1208, 241] width 53 height 31
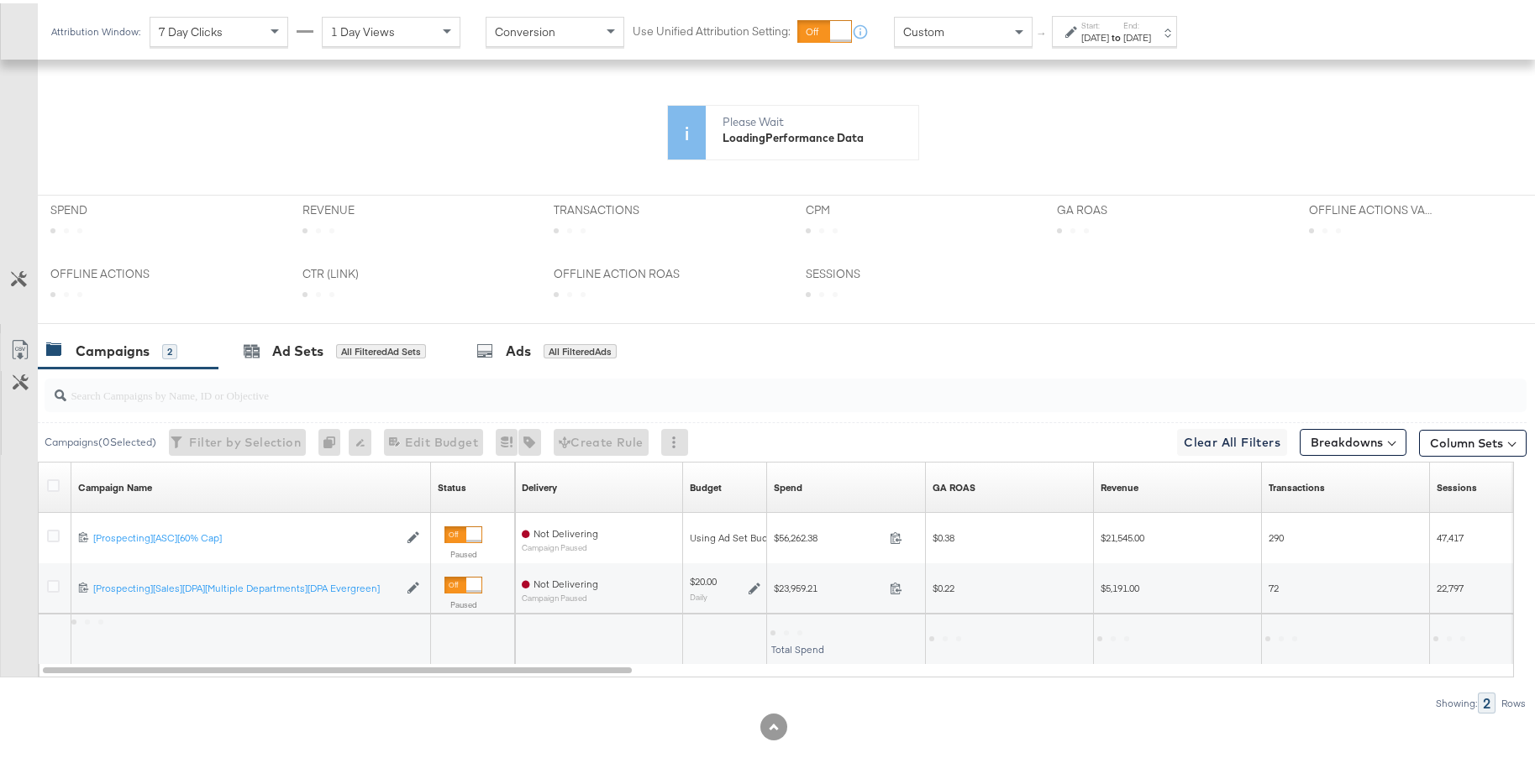
scroll to position [552, 0]
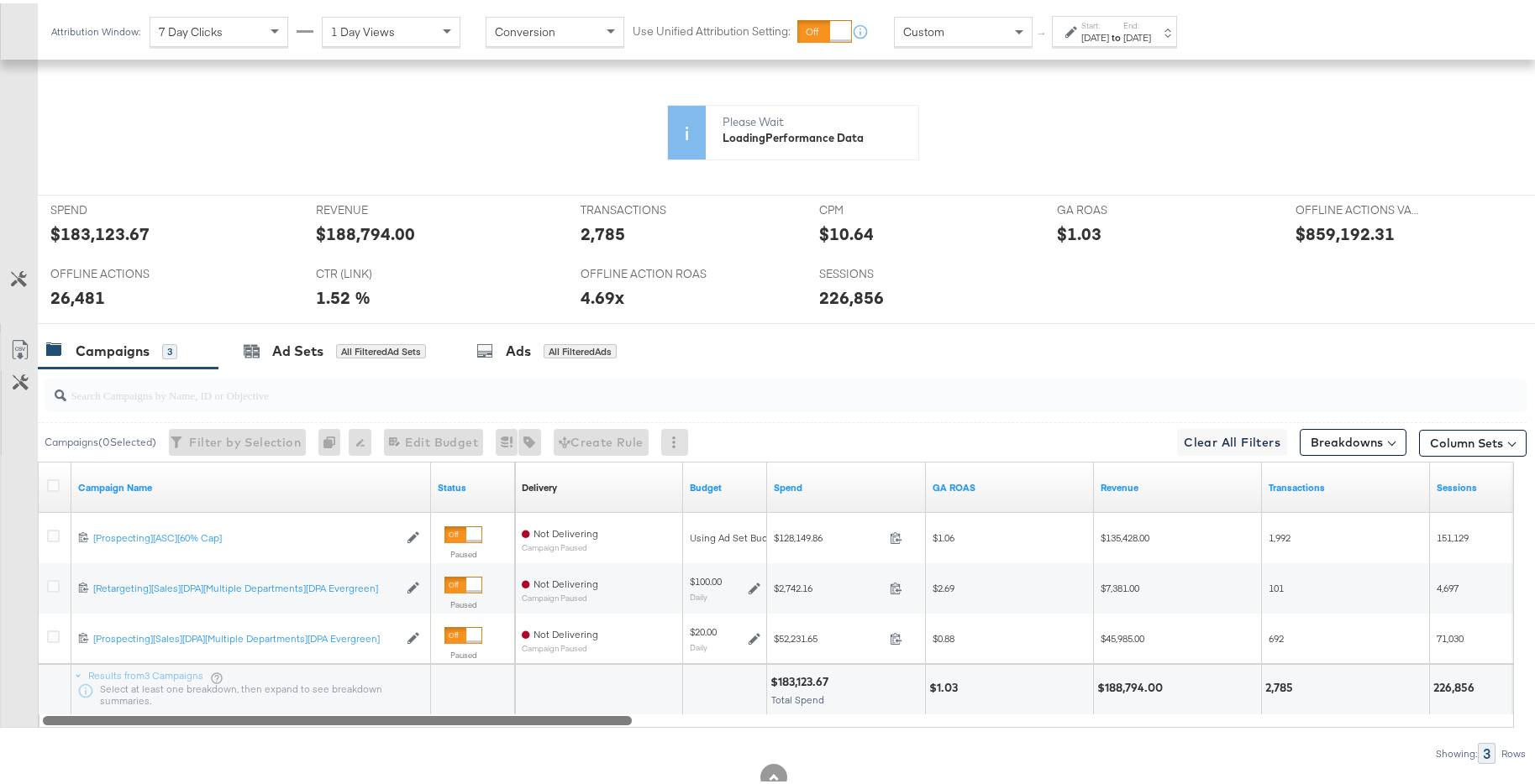
drag, startPoint x: 616, startPoint y: 721, endPoint x: 562, endPoint y: 716, distance: 54.2
click at [562, 716] on div at bounding box center [337, 716] width 589 height 14
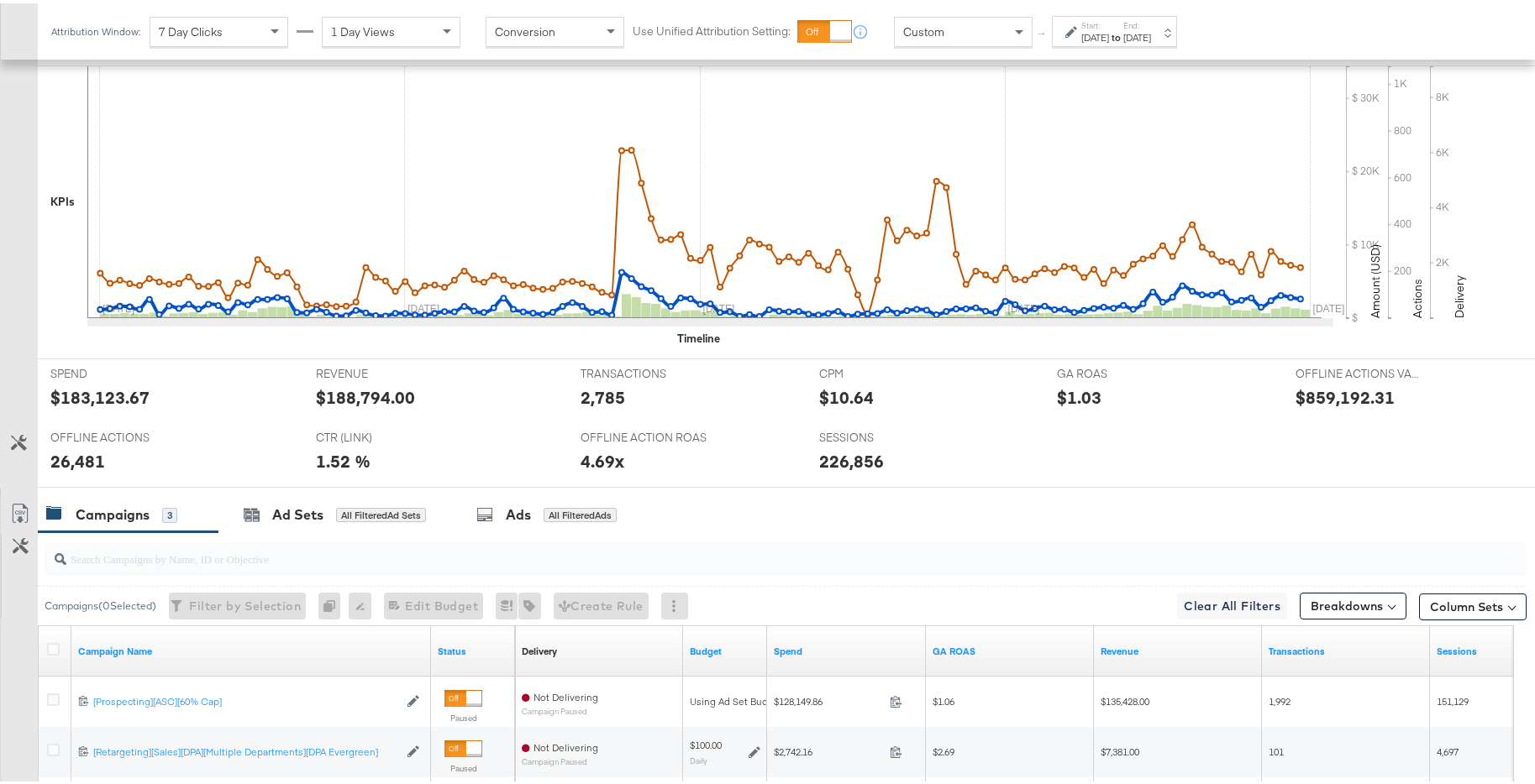
scroll to position [715, 0]
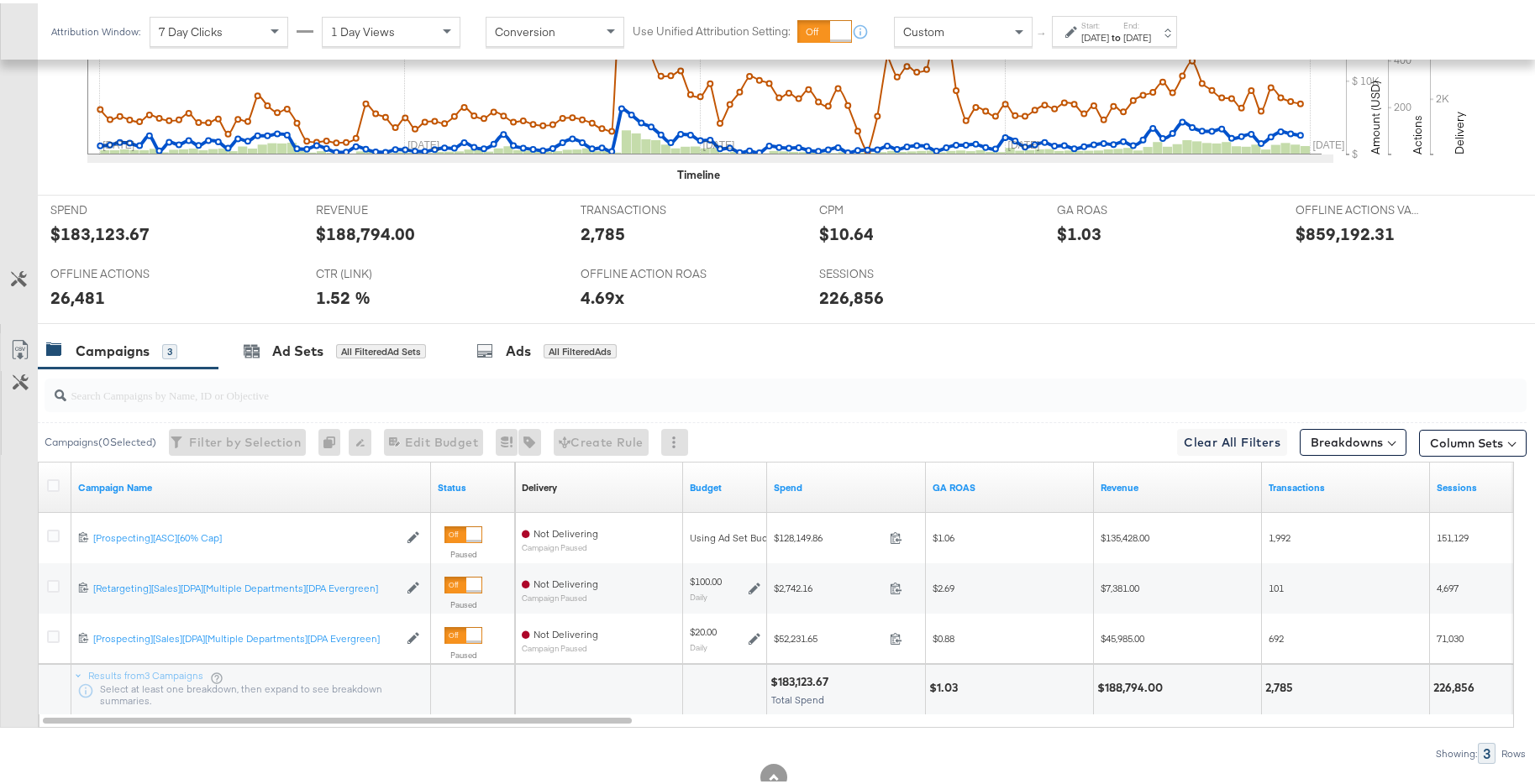
click at [1124, 42] on div "Start: [DATE] to End: [DATE]" at bounding box center [1114, 28] width 125 height 31
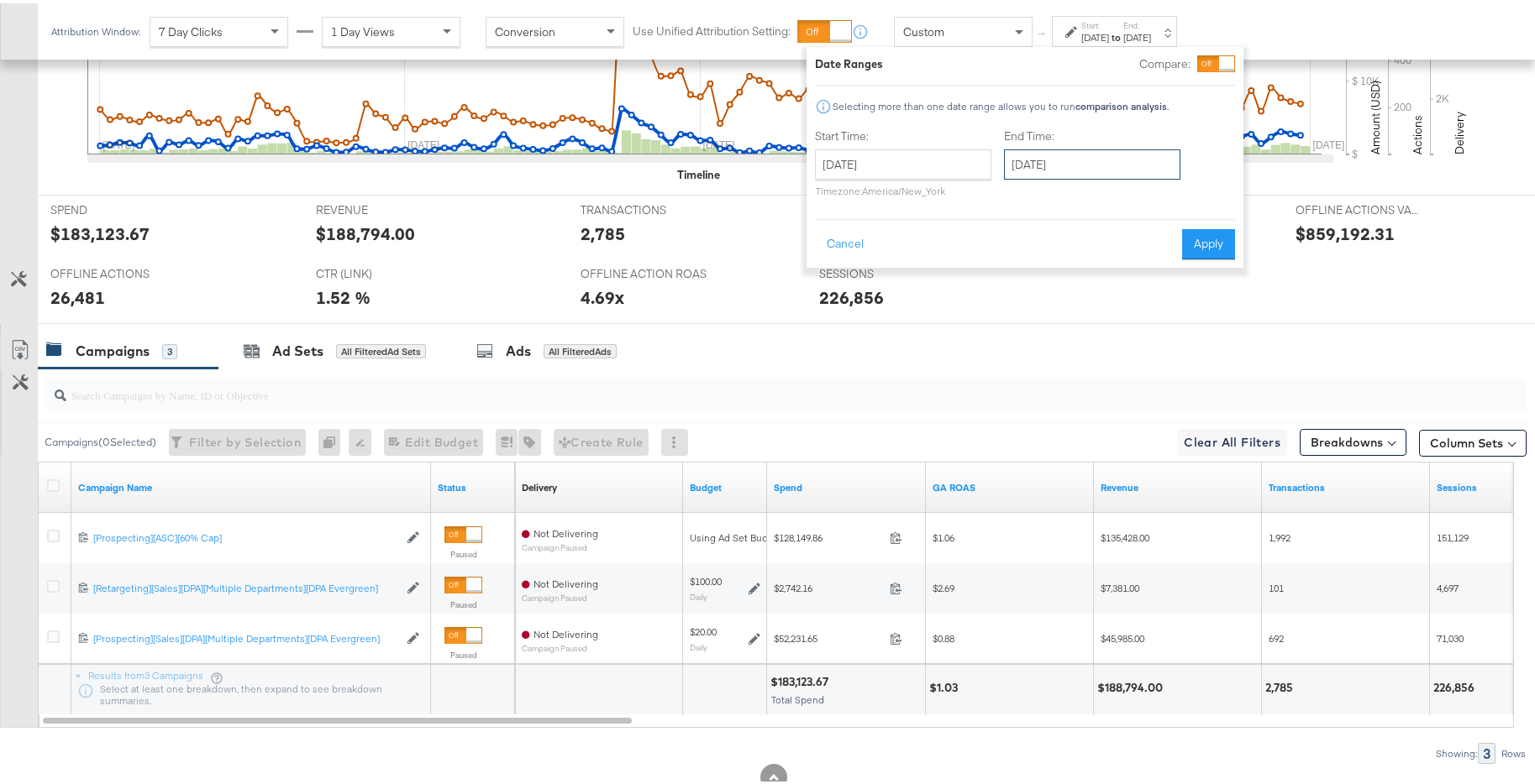
click at [1088, 150] on input "[DATE]" at bounding box center [1092, 161] width 177 height 31
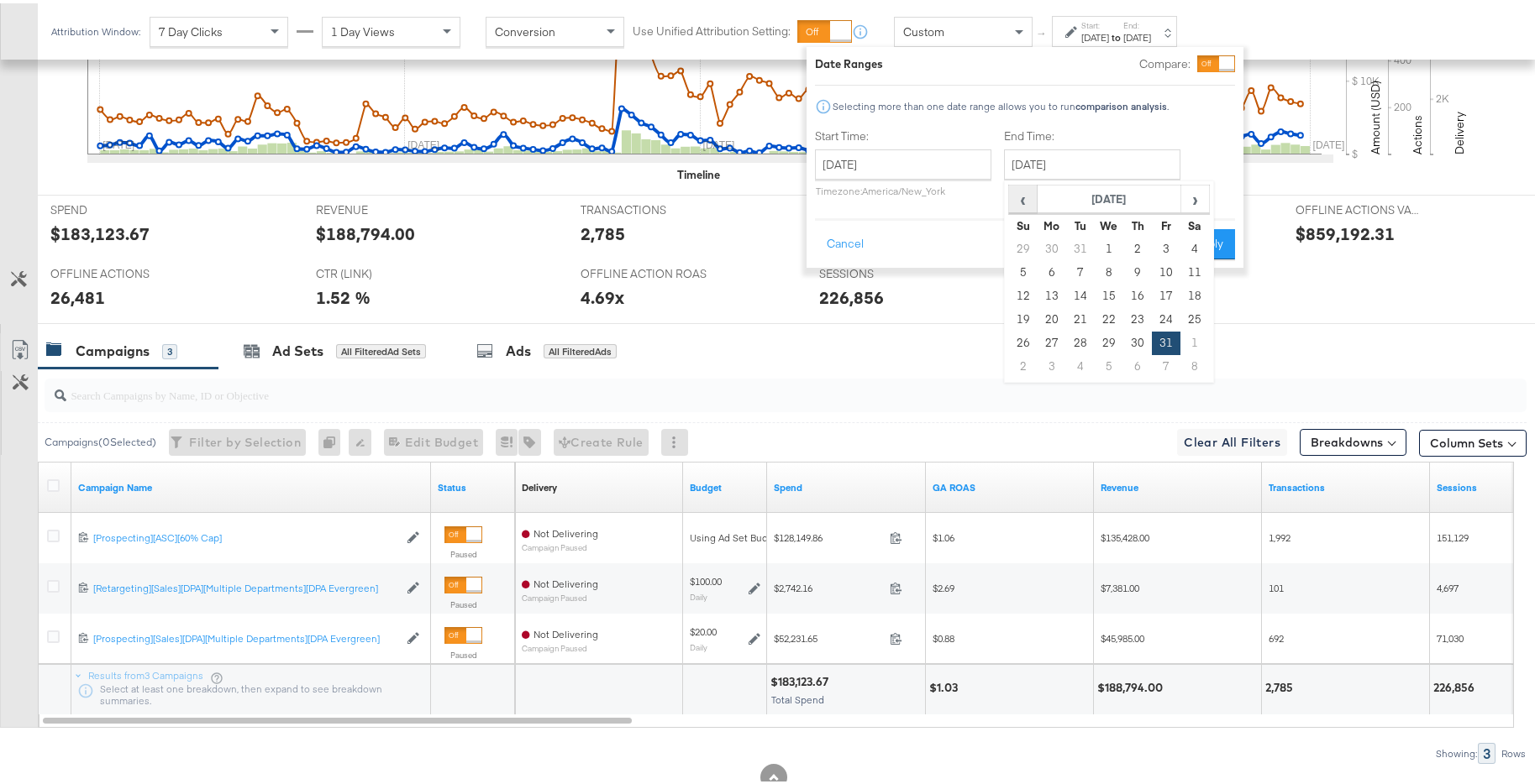
click at [1029, 199] on span "‹" at bounding box center [1022, 196] width 26 height 25
click at [1132, 333] on td "31" at bounding box center [1138, 340] width 29 height 24
type input "[DATE]"
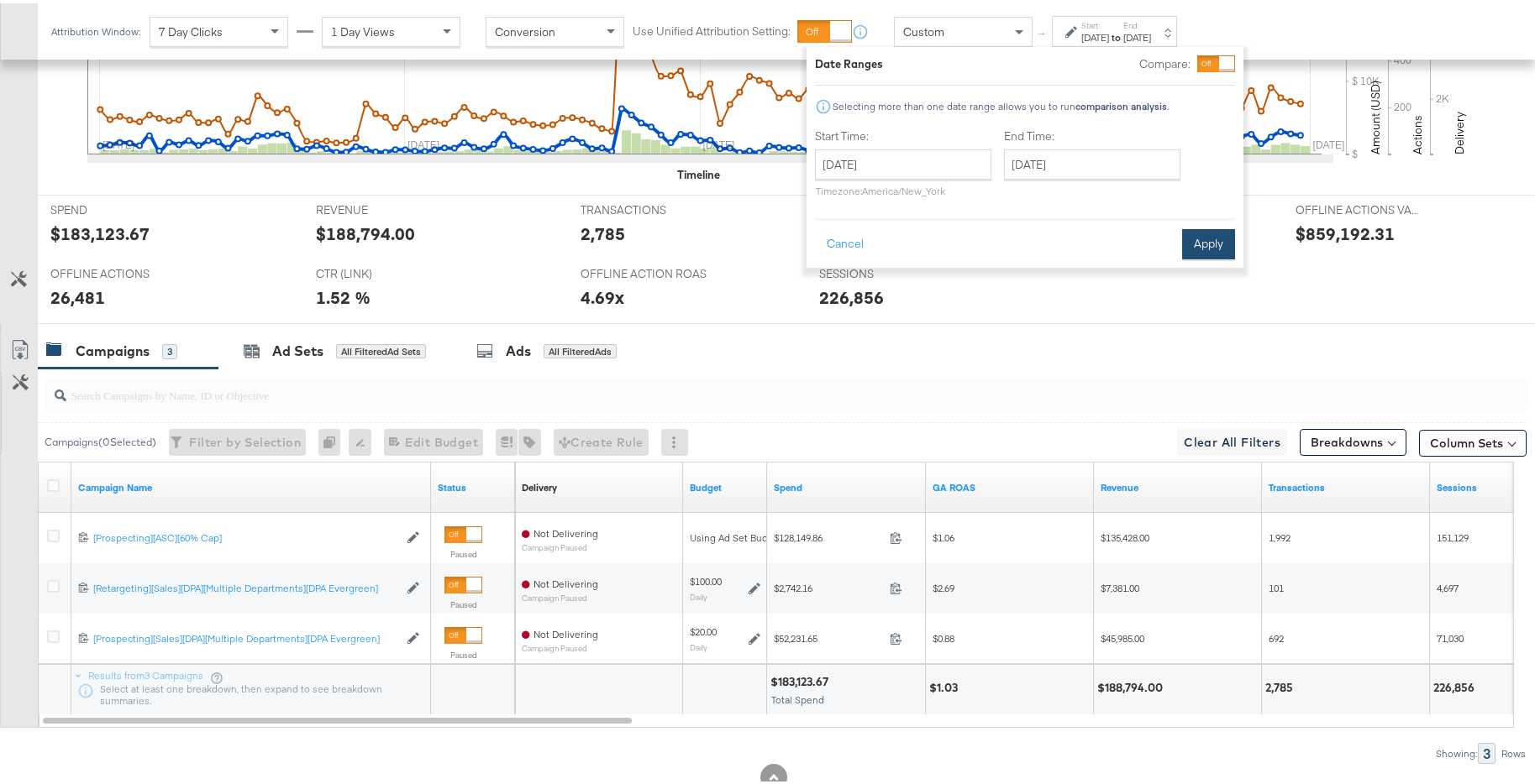
click at [1223, 227] on button "Apply" at bounding box center [1208, 241] width 53 height 31
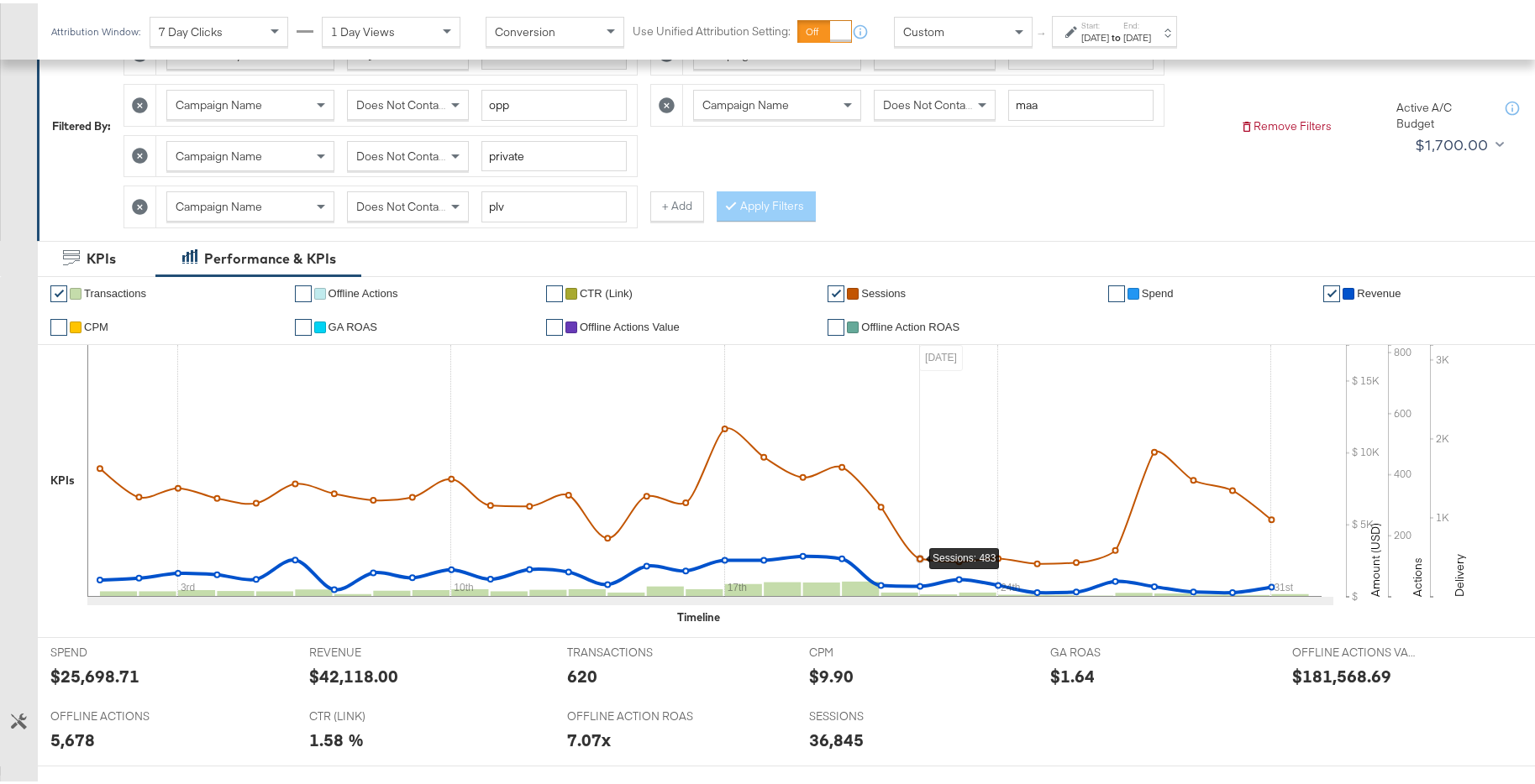
scroll to position [0, 0]
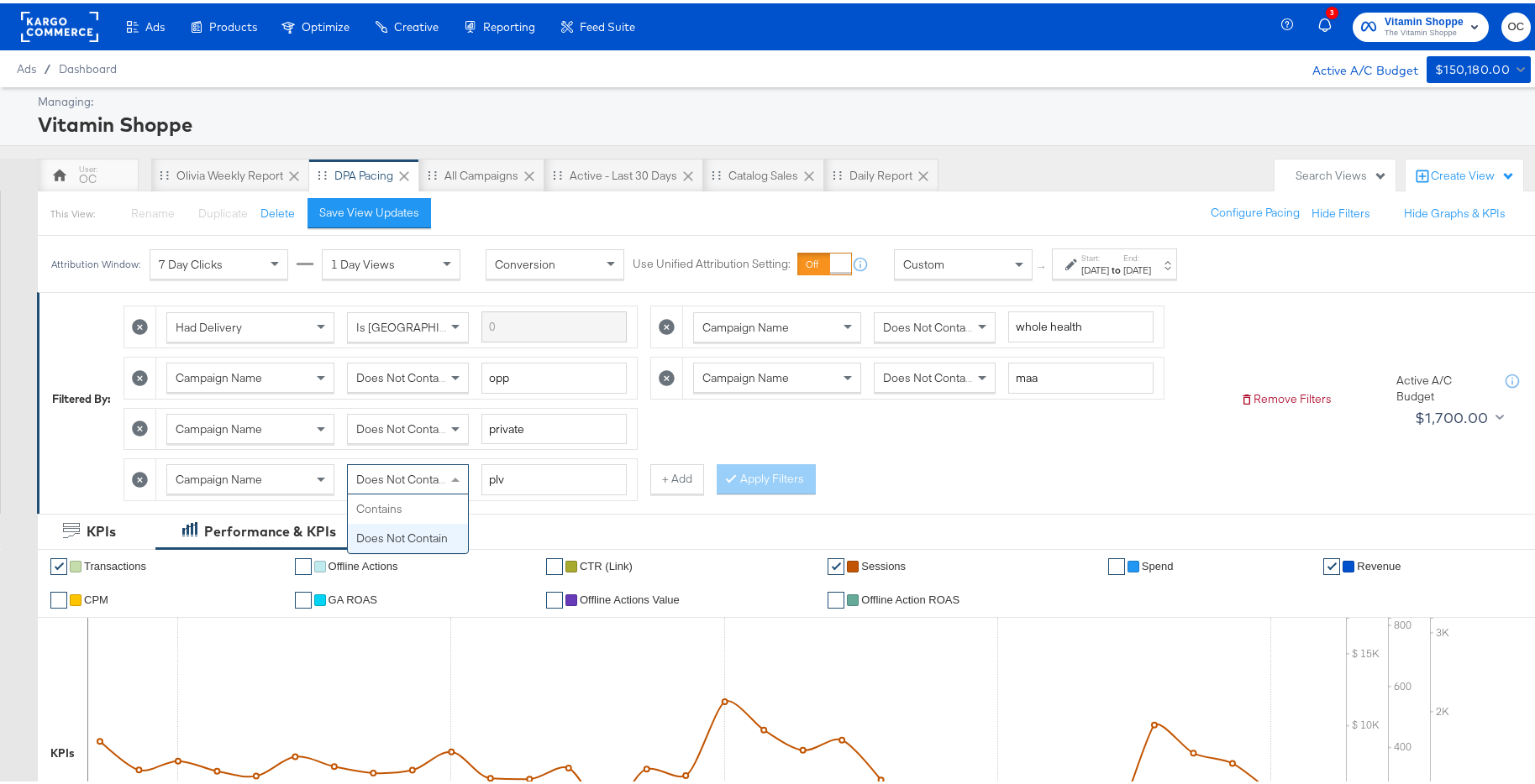
click at [443, 477] on span "Does Not Contain" at bounding box center [402, 476] width 92 height 15
click at [141, 477] on icon at bounding box center [139, 476] width 16 height 16
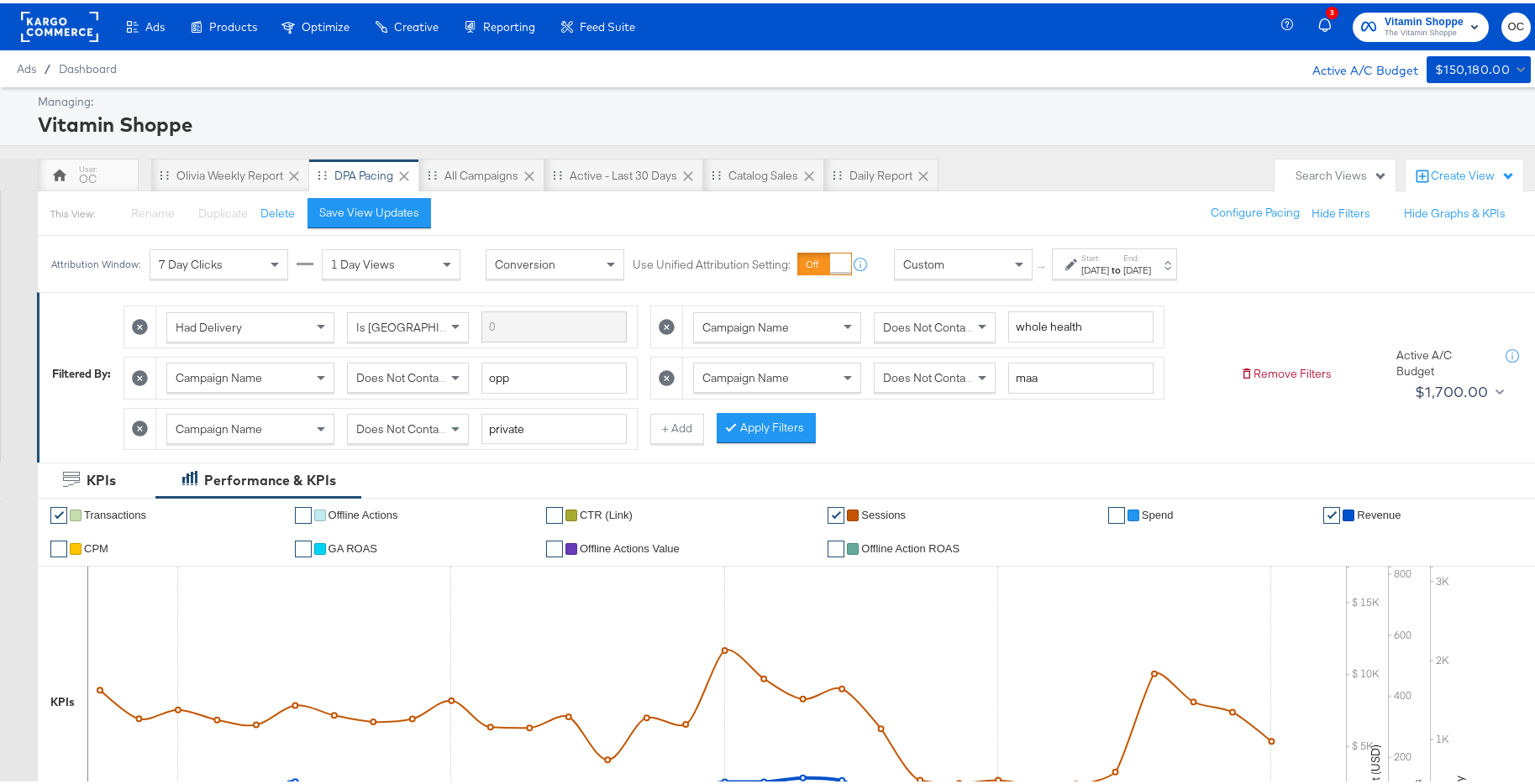
click at [757, 436] on button "Apply Filters" at bounding box center [766, 425] width 99 height 31
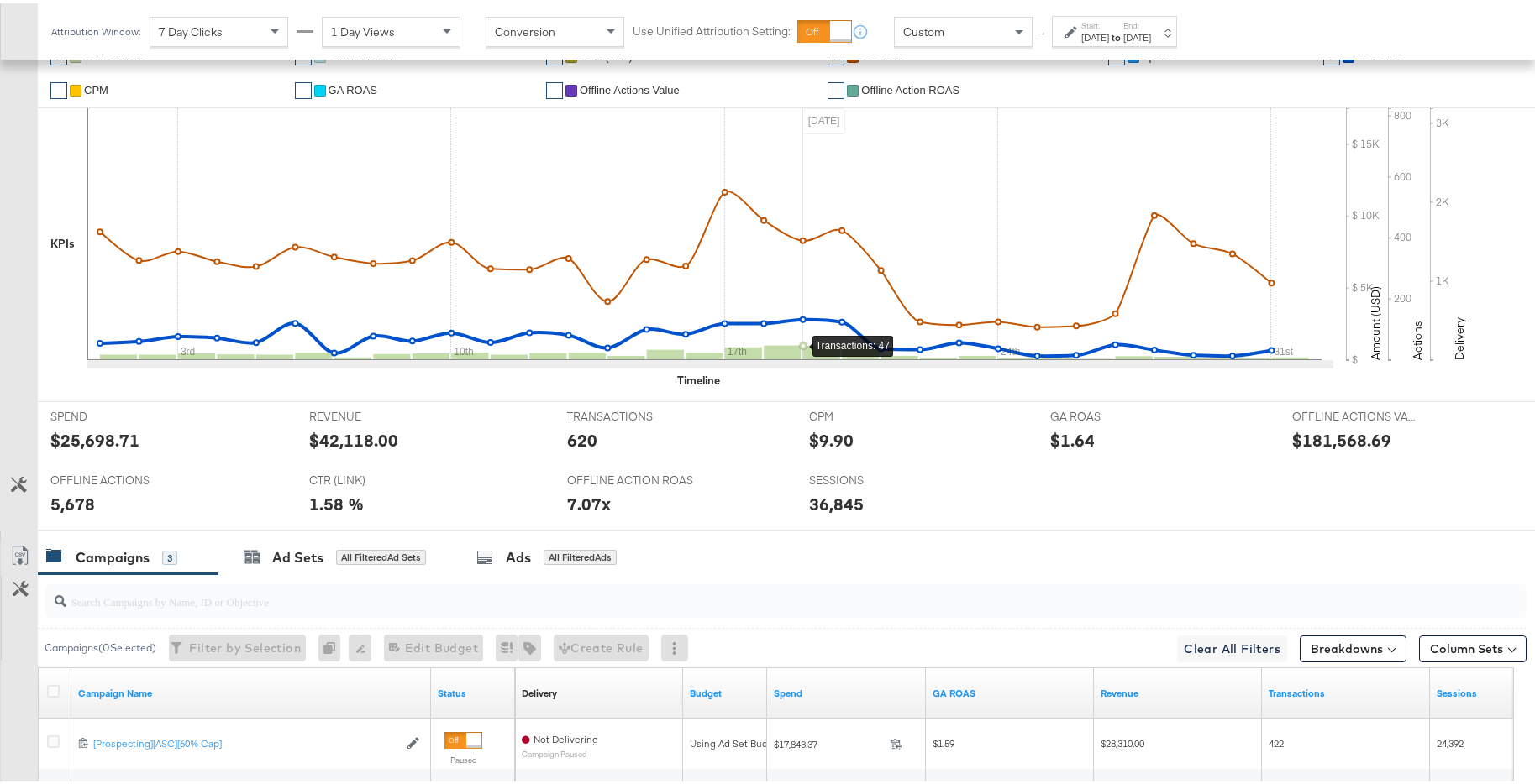
scroll to position [114, 0]
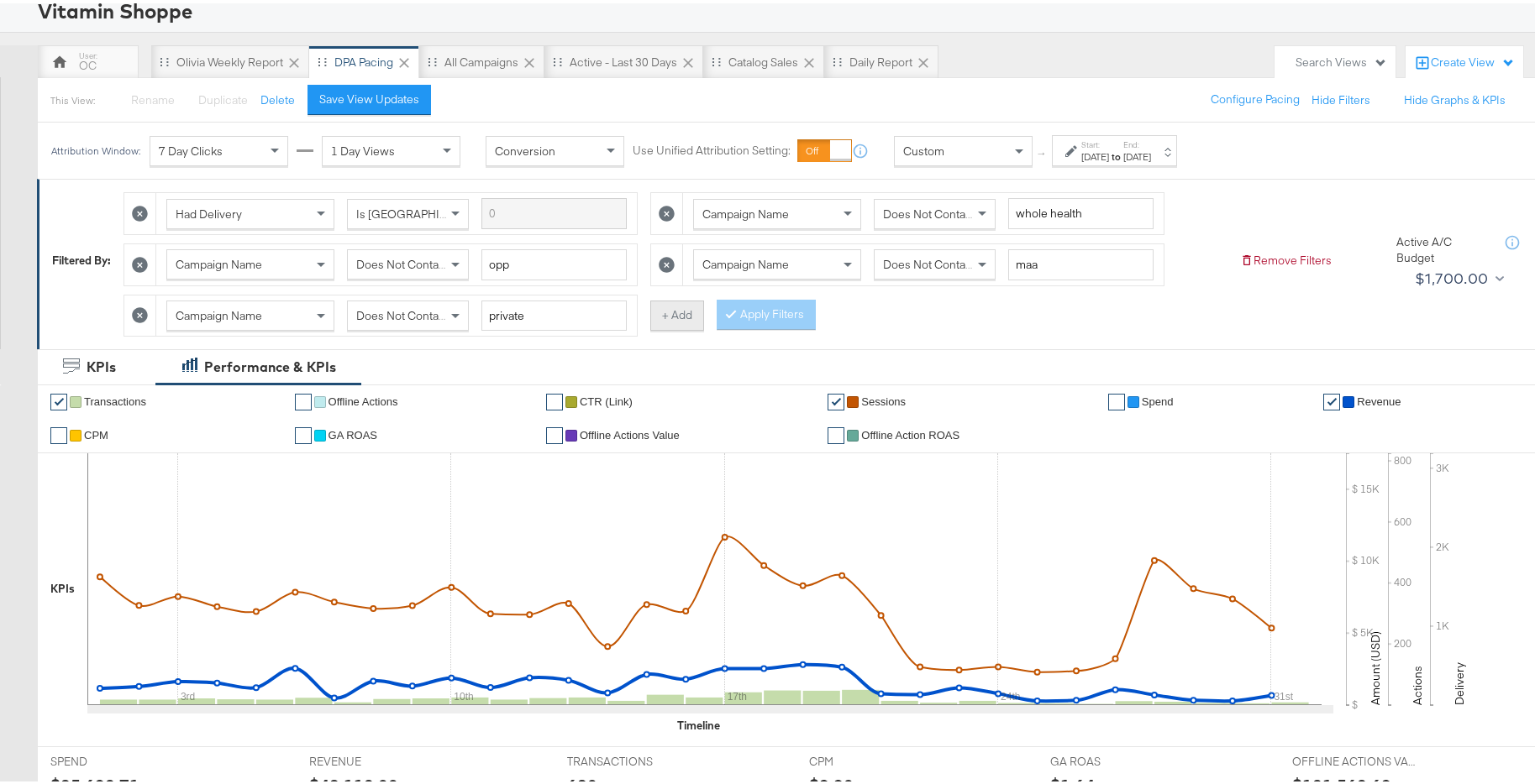
click at [667, 304] on button "+ Add" at bounding box center [677, 312] width 53 height 31
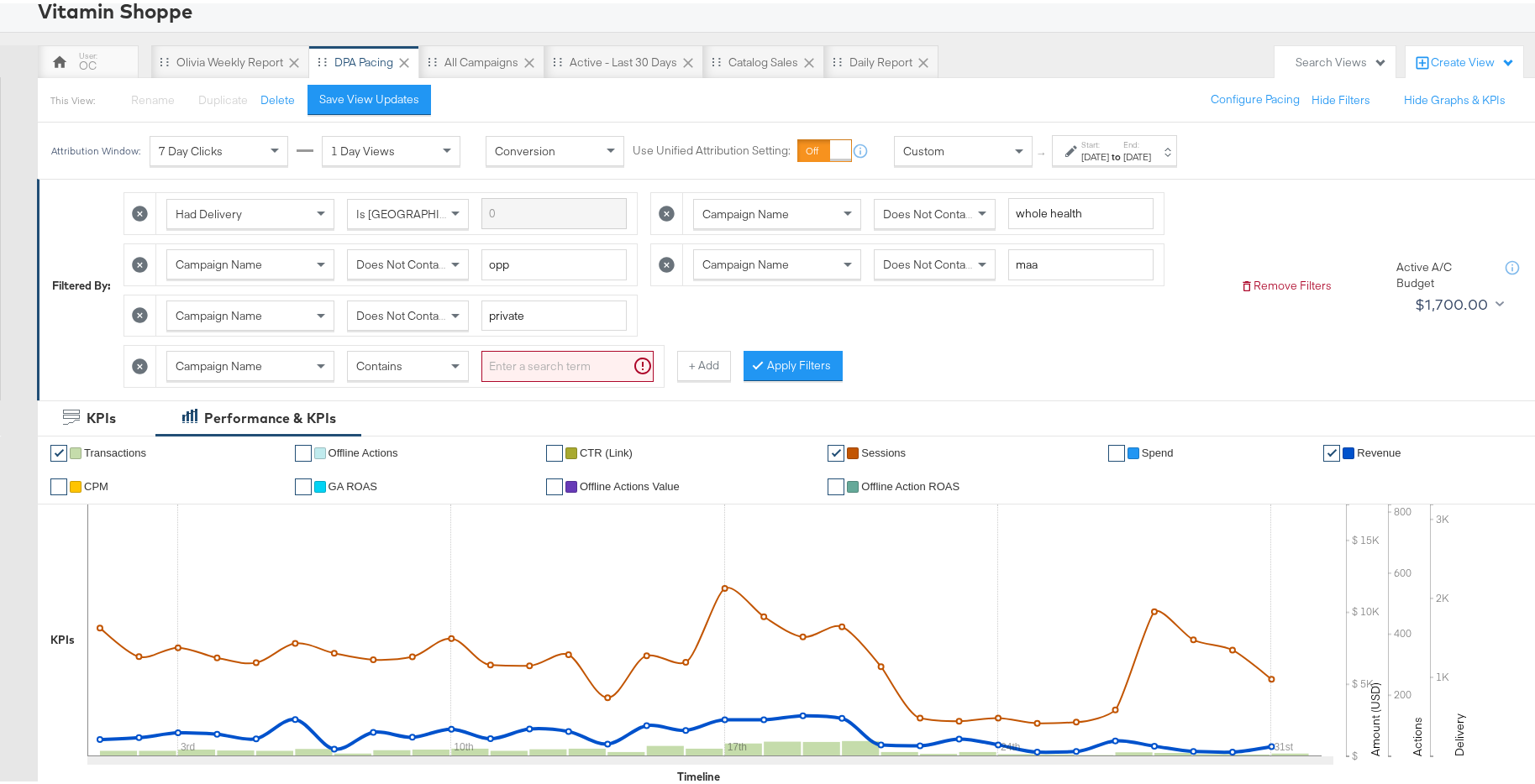
click at [437, 365] on div "Contains" at bounding box center [408, 363] width 120 height 29
click at [557, 359] on input "search" at bounding box center [567, 363] width 172 height 31
type input "plv"
click at [807, 367] on button "Apply Filters" at bounding box center [766, 363] width 99 height 31
click at [1210, 330] on div "Had Delivery Is Greater Than Campaign Name Does Not Contain whole health Campai…" at bounding box center [674, 282] width 1103 height 203
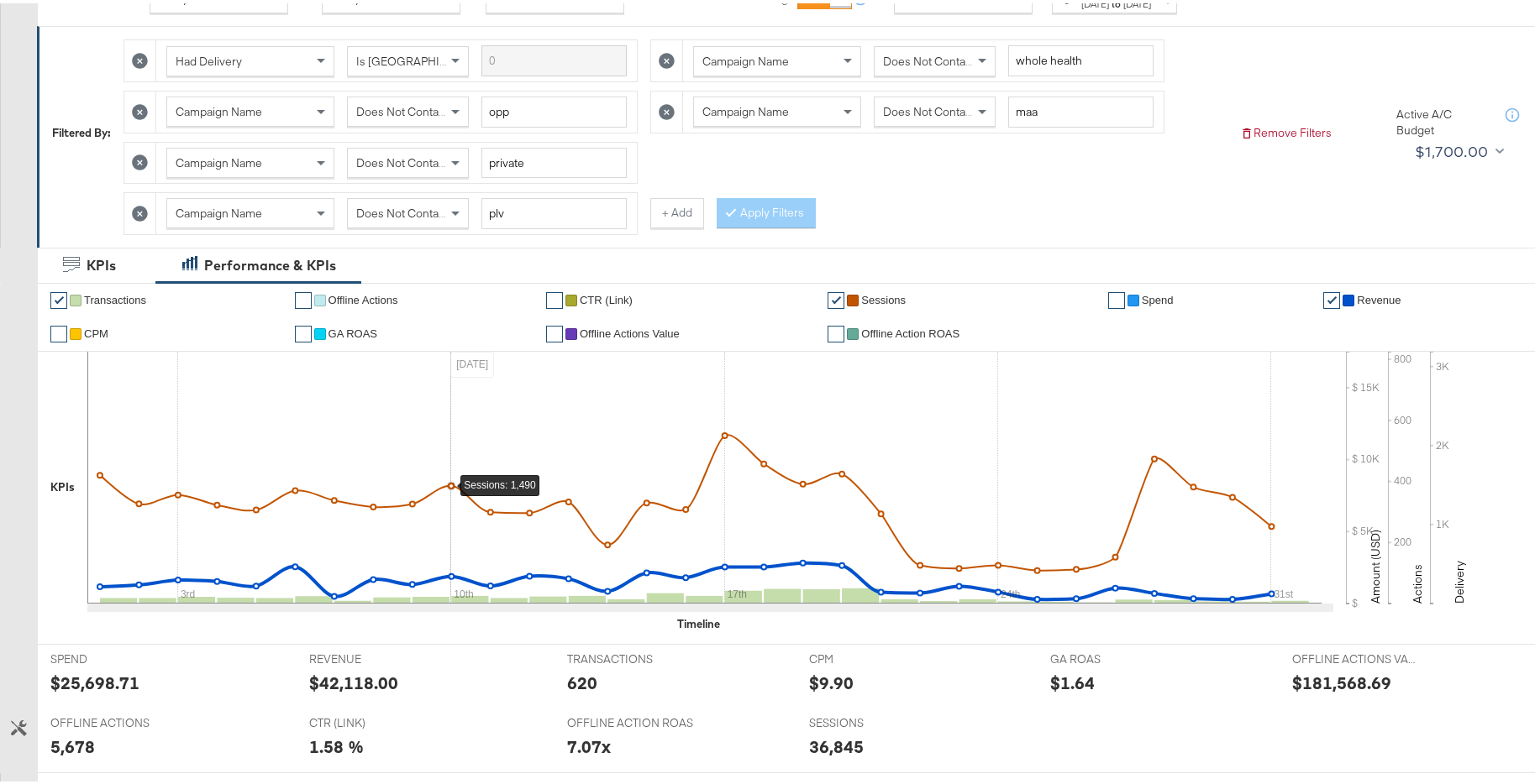
scroll to position [218, 0]
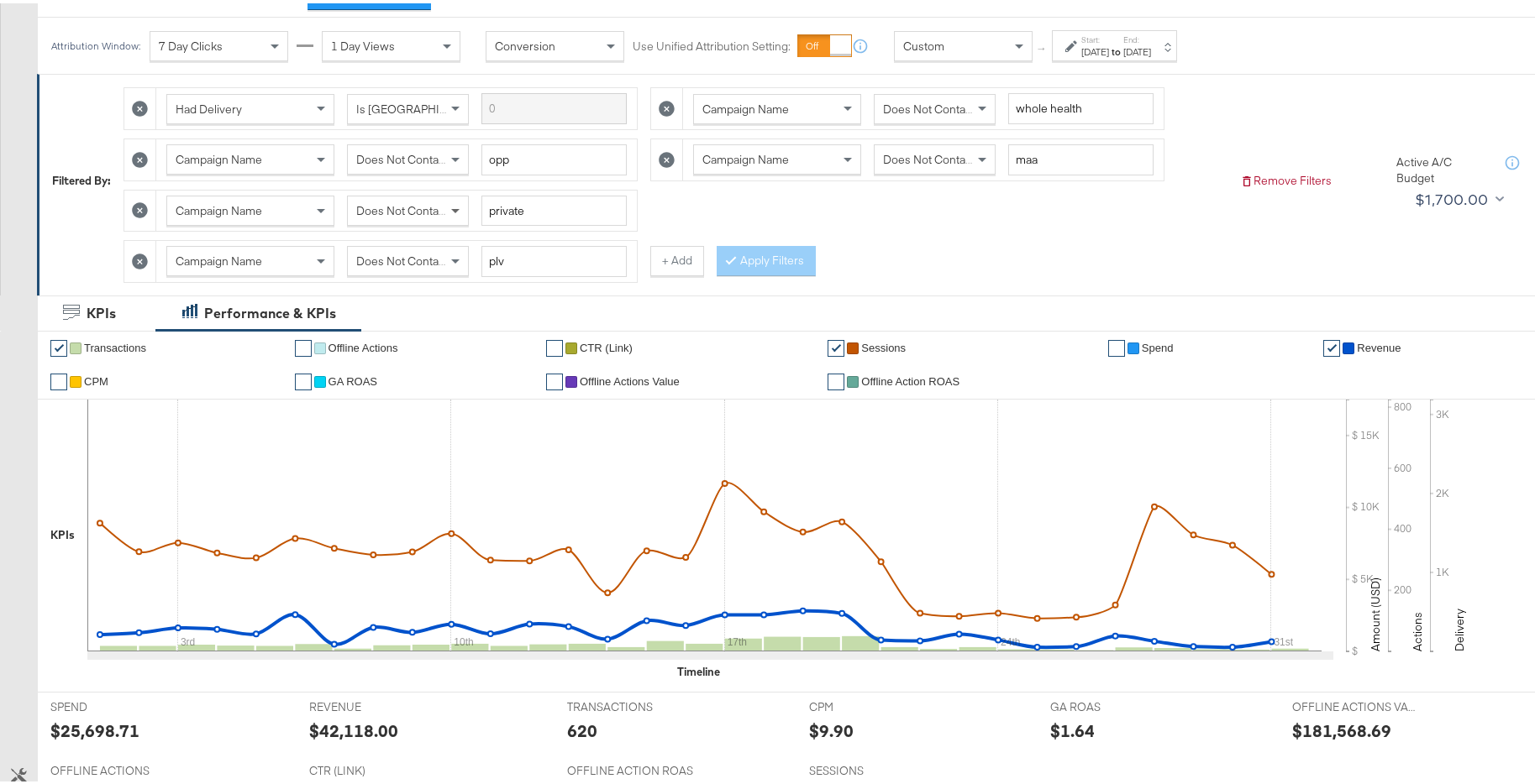
click at [450, 214] on span at bounding box center [457, 208] width 21 height 29
click at [768, 261] on button "Apply Filters" at bounding box center [766, 258] width 99 height 31
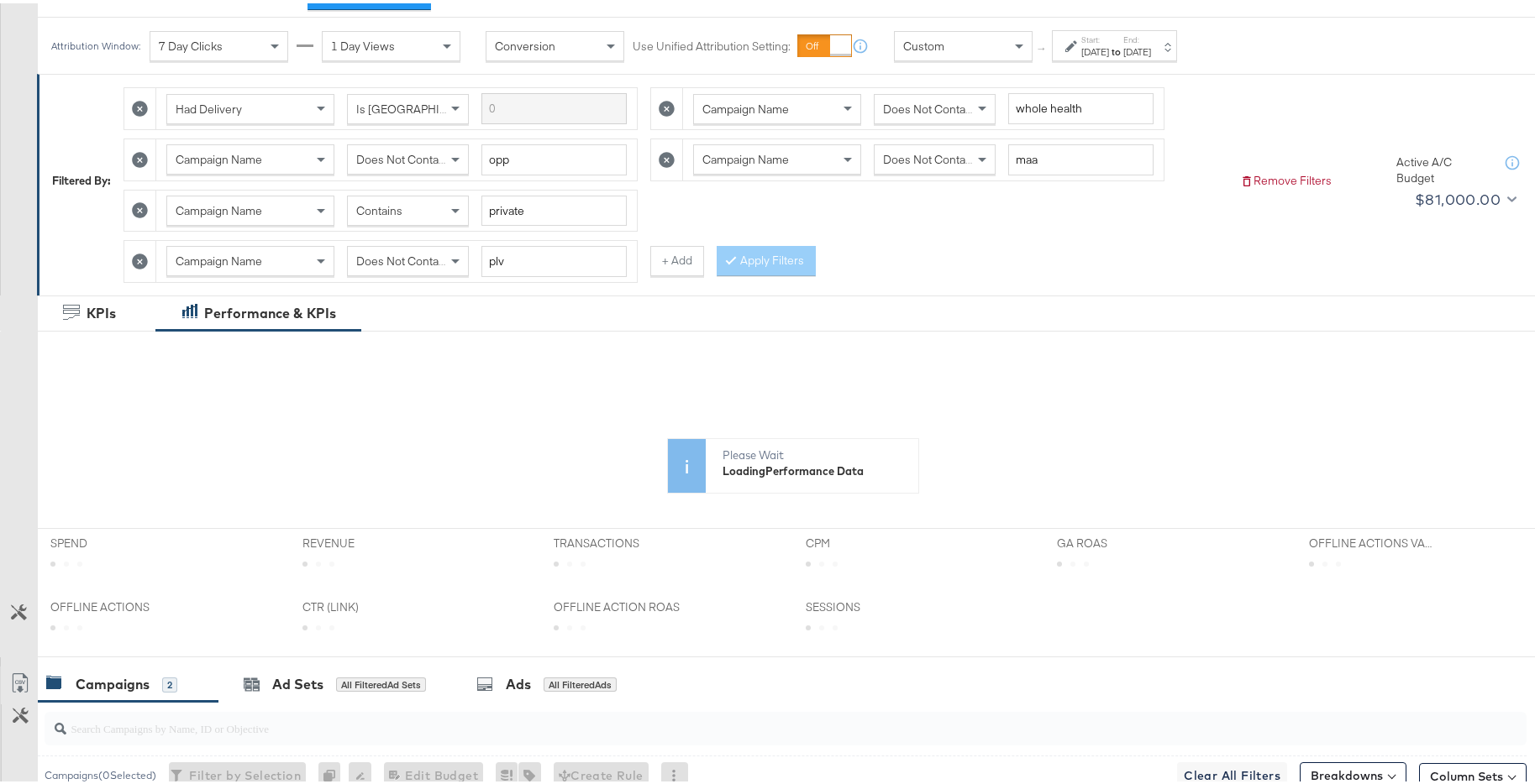
click at [1150, 48] on div "[DATE]" at bounding box center [1137, 48] width 28 height 14
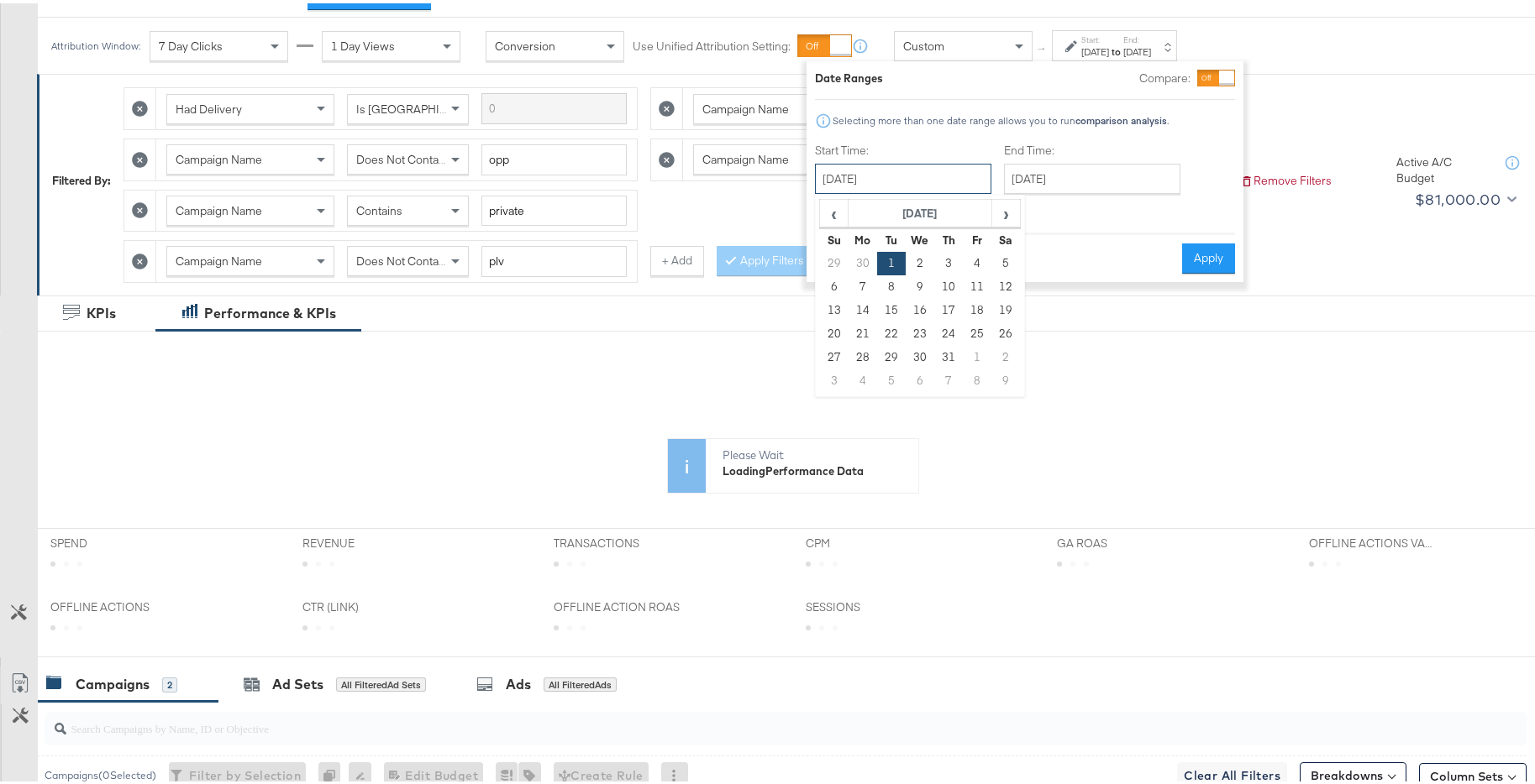
click at [967, 178] on input "[DATE]" at bounding box center [903, 176] width 177 height 31
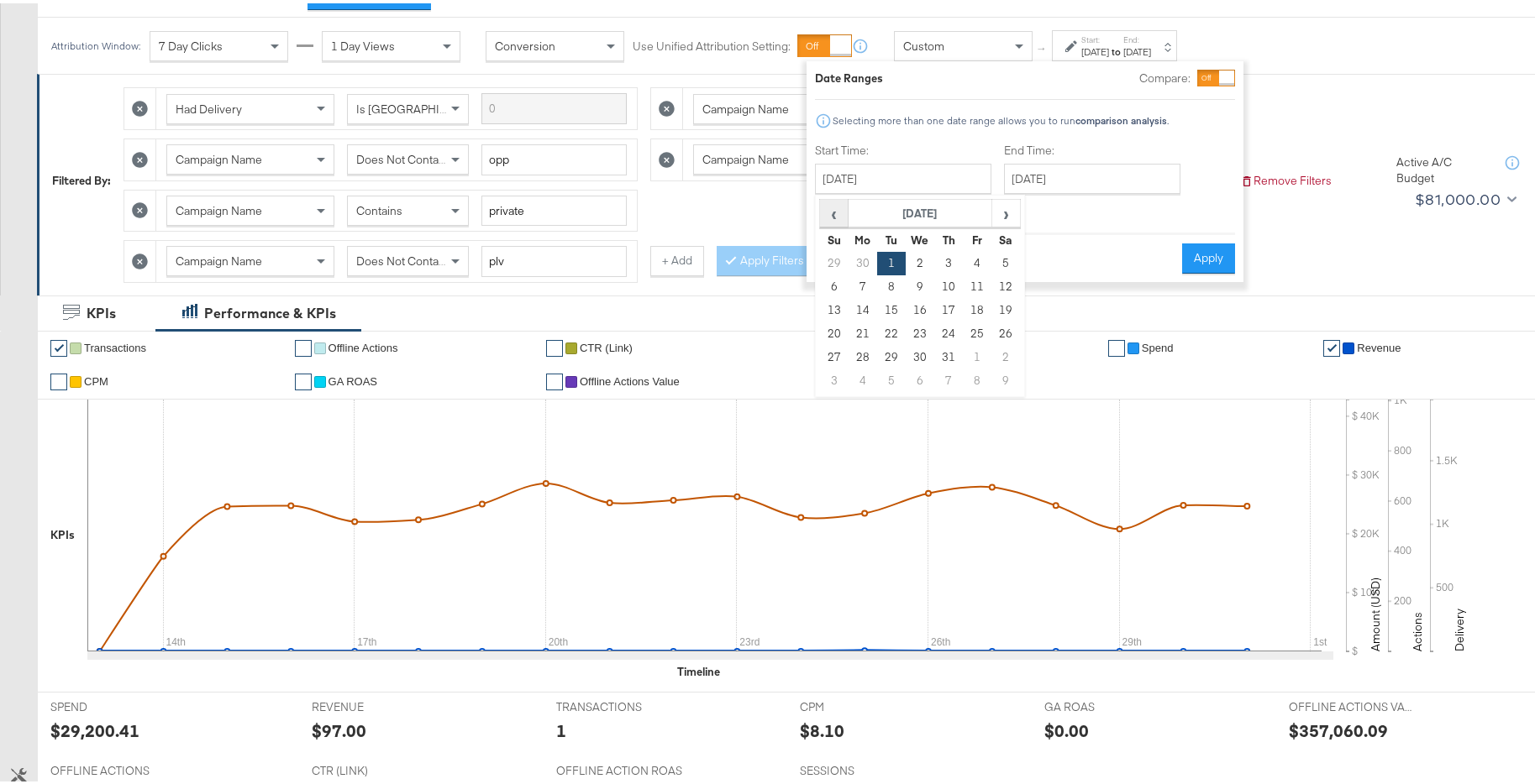
click at [835, 215] on span "‹" at bounding box center [834, 210] width 26 height 25
click at [1008, 211] on span "›" at bounding box center [1005, 210] width 26 height 25
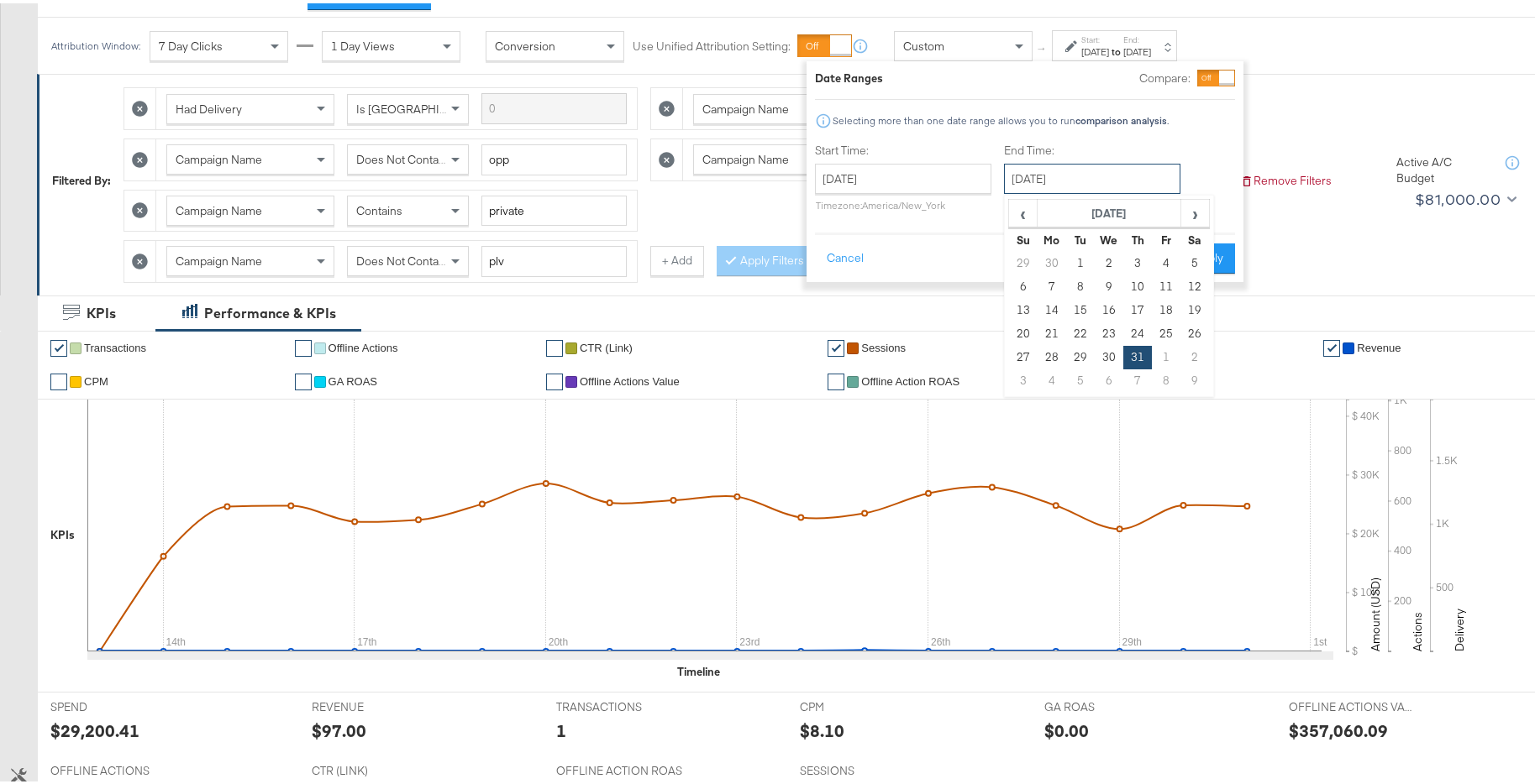
click at [1091, 186] on input "[DATE]" at bounding box center [1092, 176] width 177 height 31
click at [1197, 214] on span "›" at bounding box center [1195, 210] width 26 height 25
click at [1196, 215] on span "›" at bounding box center [1195, 210] width 26 height 25
click at [1196, 216] on span "›" at bounding box center [1195, 210] width 26 height 25
click at [1168, 356] on td "31" at bounding box center [1166, 355] width 29 height 24
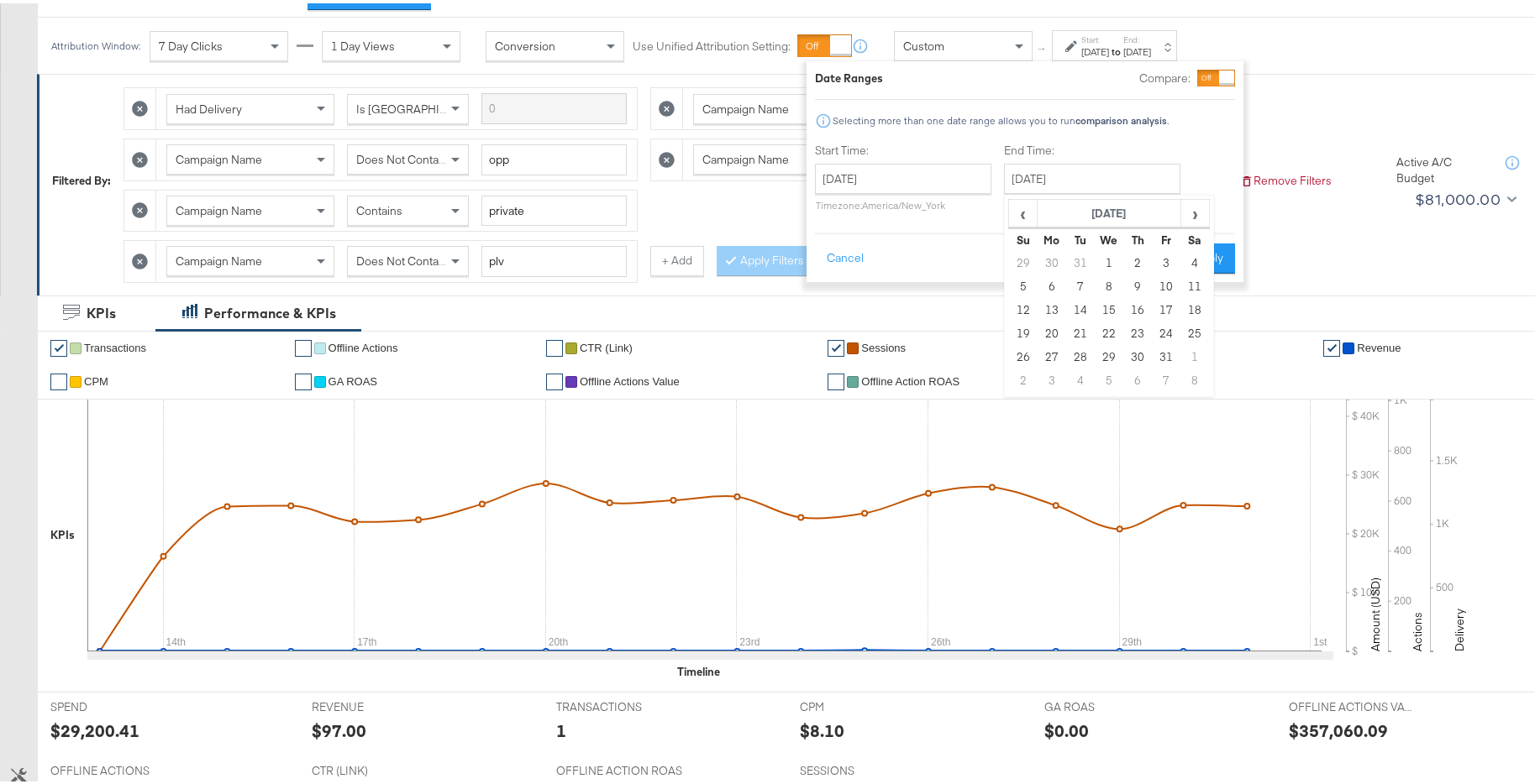
type input "[DATE]"
click at [1214, 266] on button "Apply" at bounding box center [1208, 255] width 53 height 31
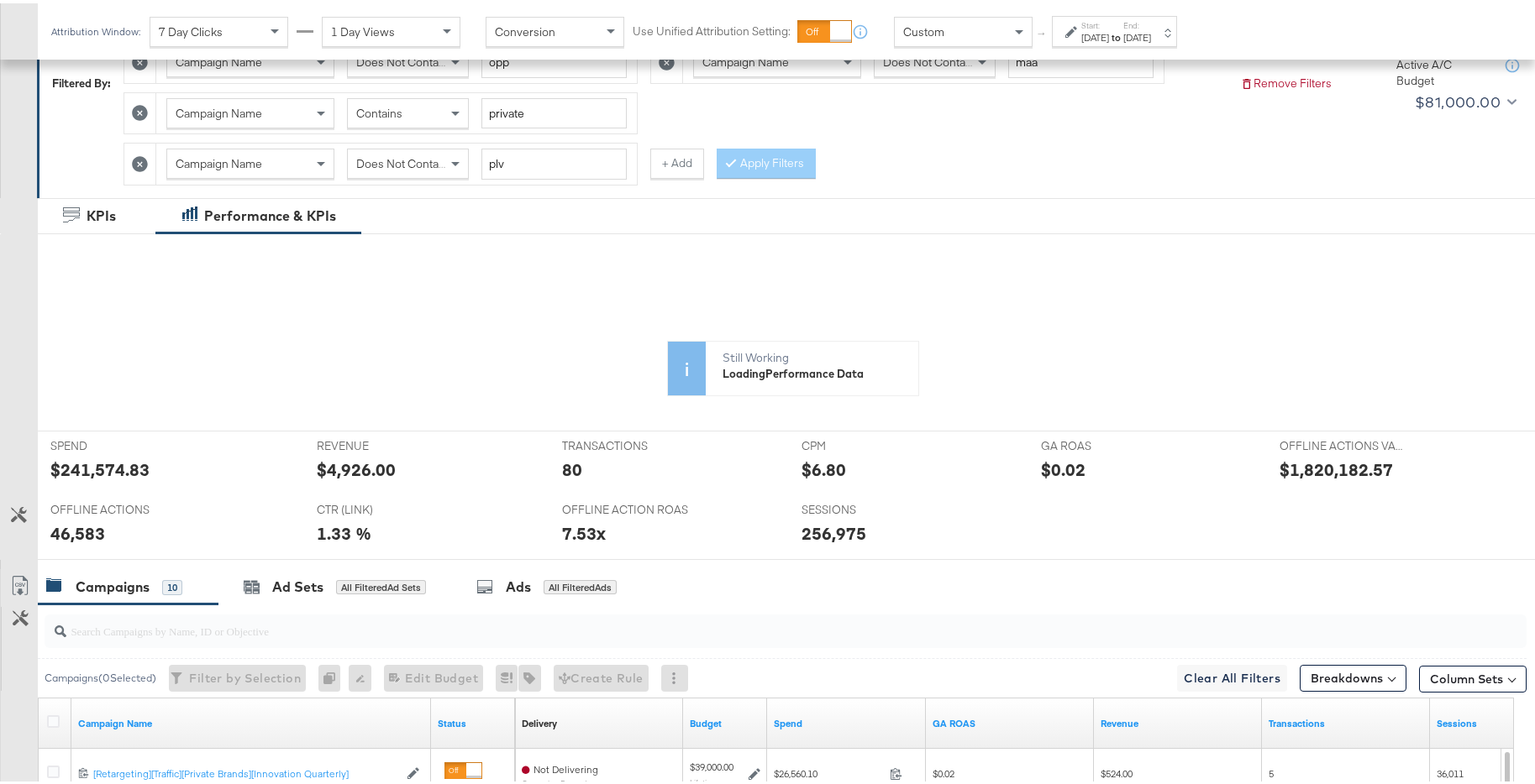
scroll to position [313, 0]
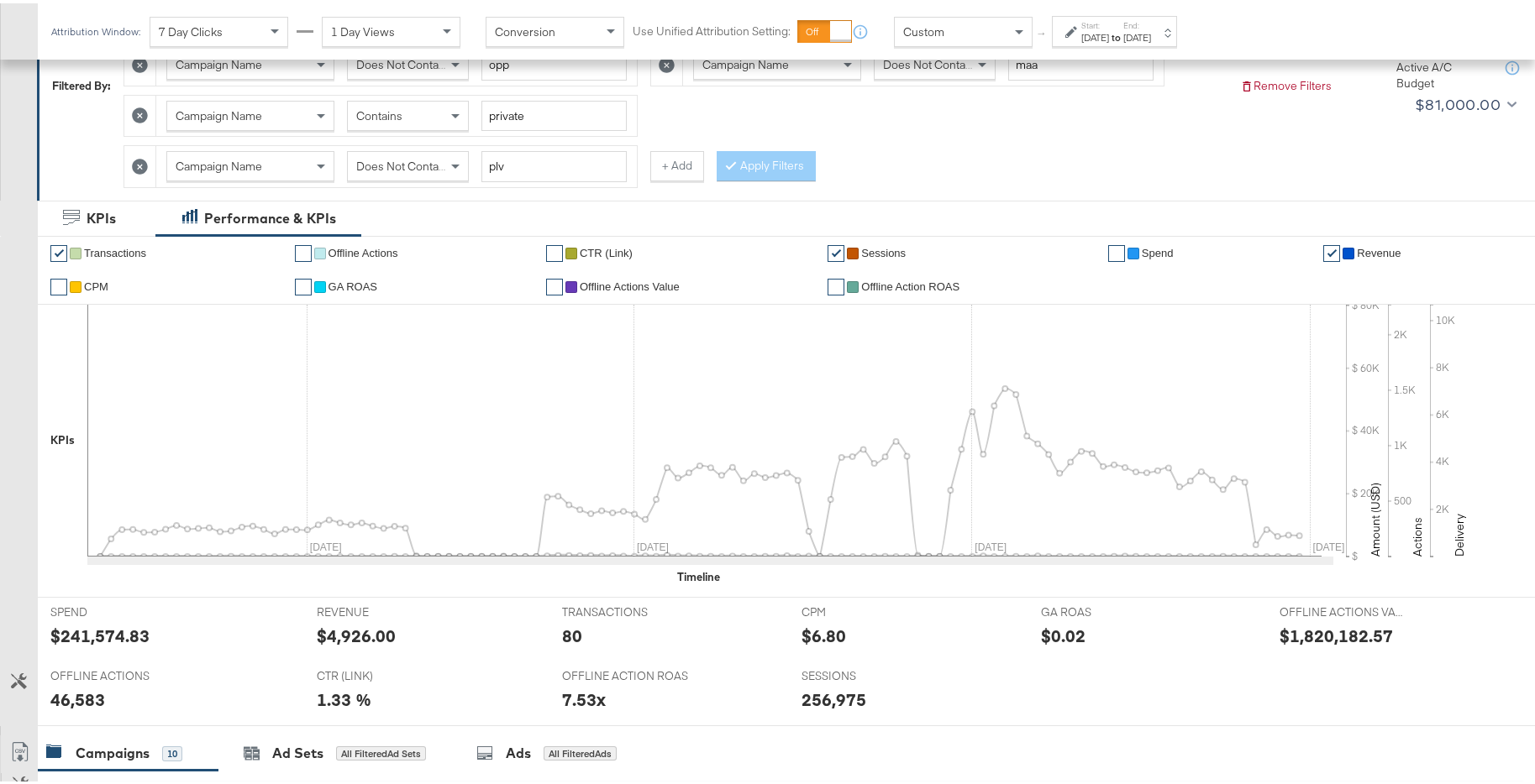
click at [52, 251] on link "✔" at bounding box center [59, 250] width 17 height 17
click at [59, 279] on link "✔" at bounding box center [59, 284] width 17 height 17
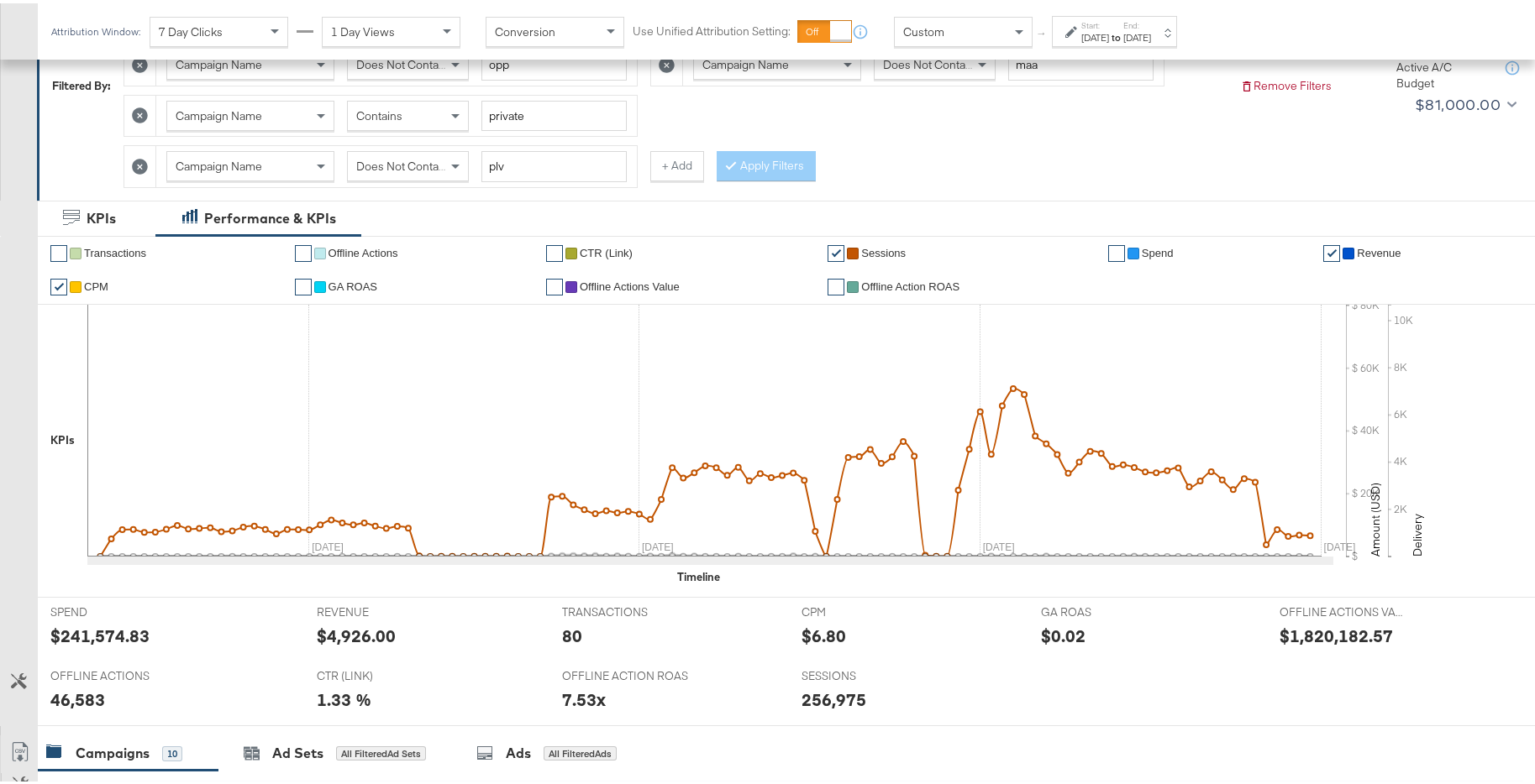
click at [831, 251] on link "✔" at bounding box center [836, 250] width 17 height 17
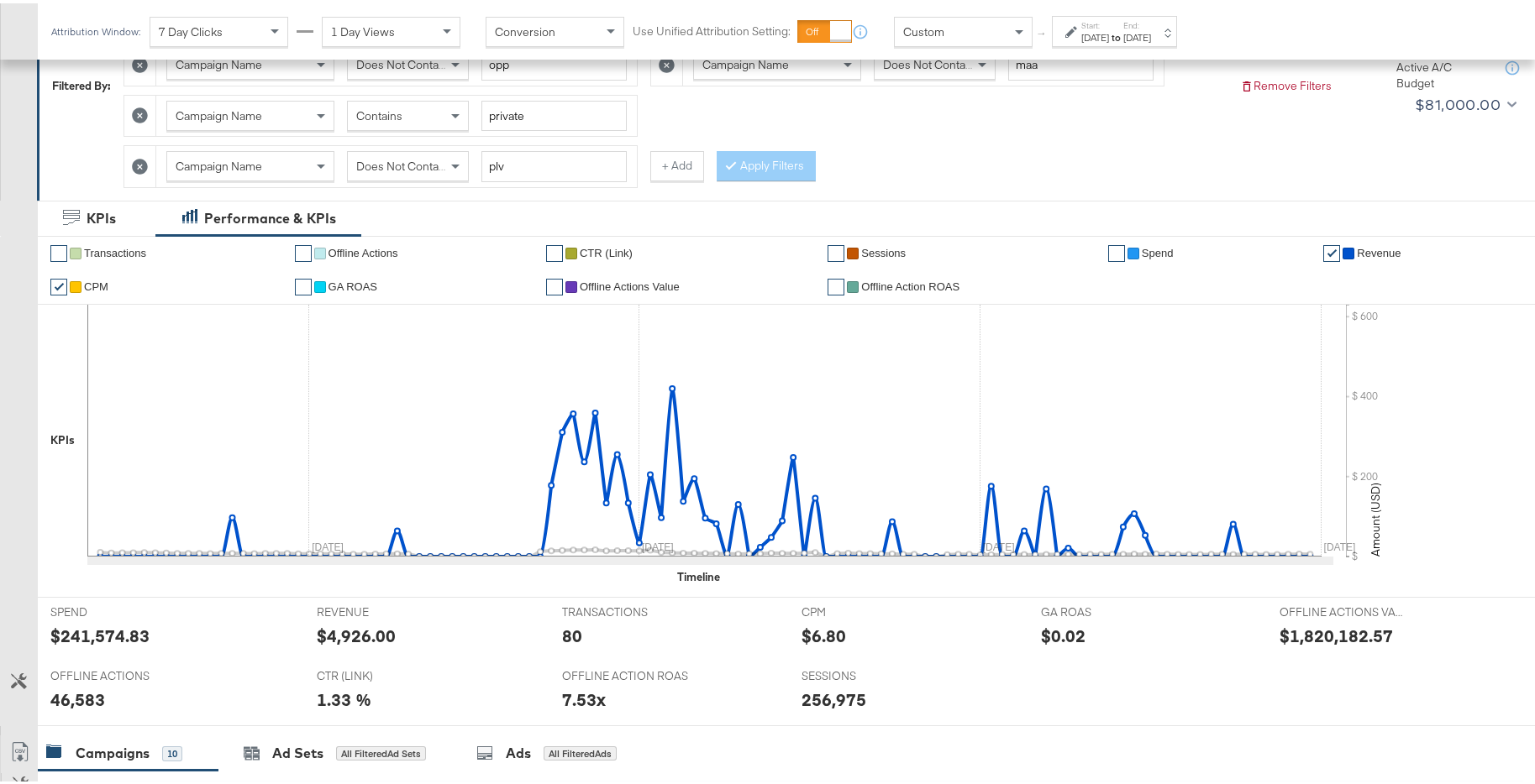
click at [1323, 250] on link "✔" at bounding box center [1331, 250] width 17 height 17
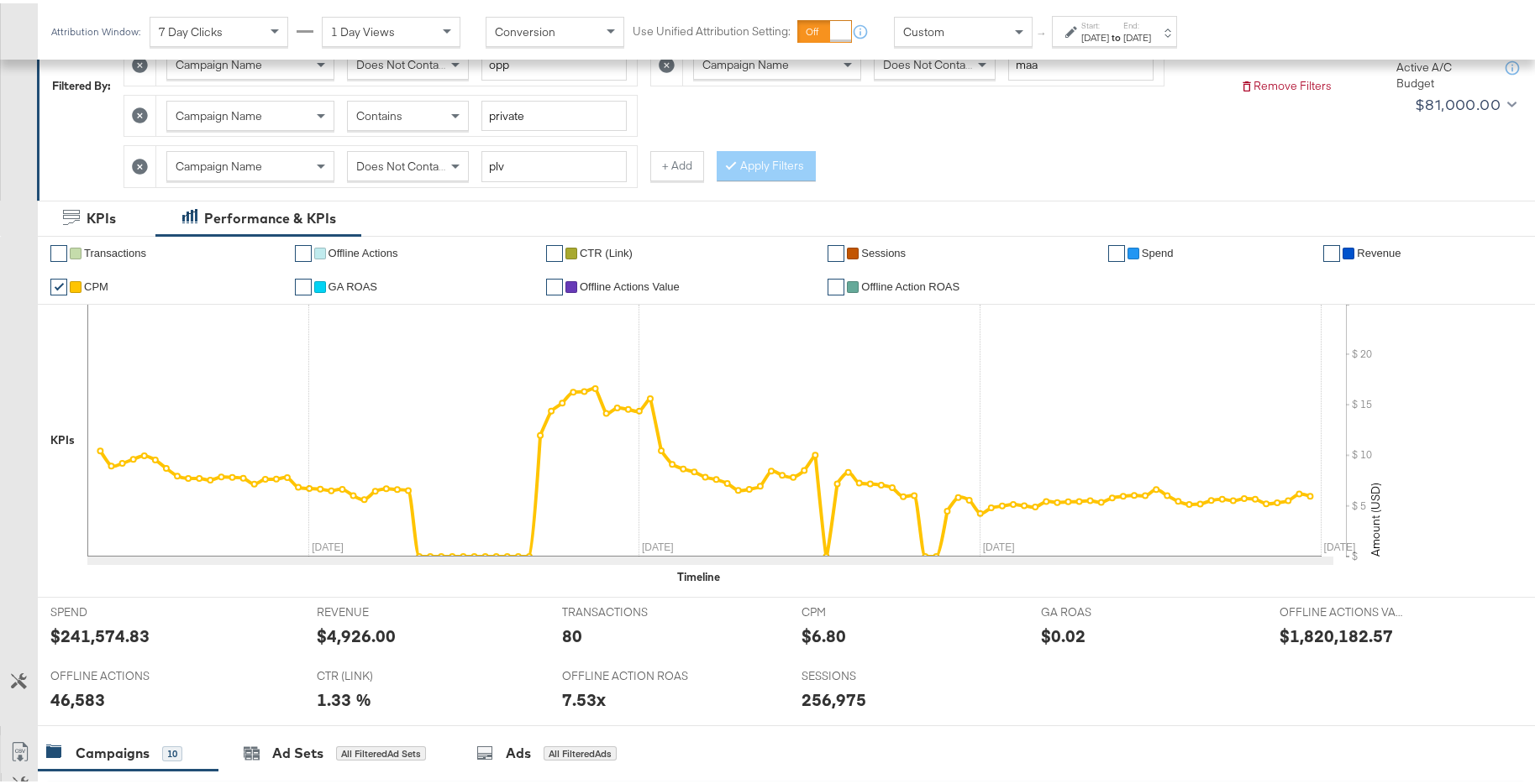
click at [1150, 31] on div "[DATE]" at bounding box center [1137, 35] width 28 height 14
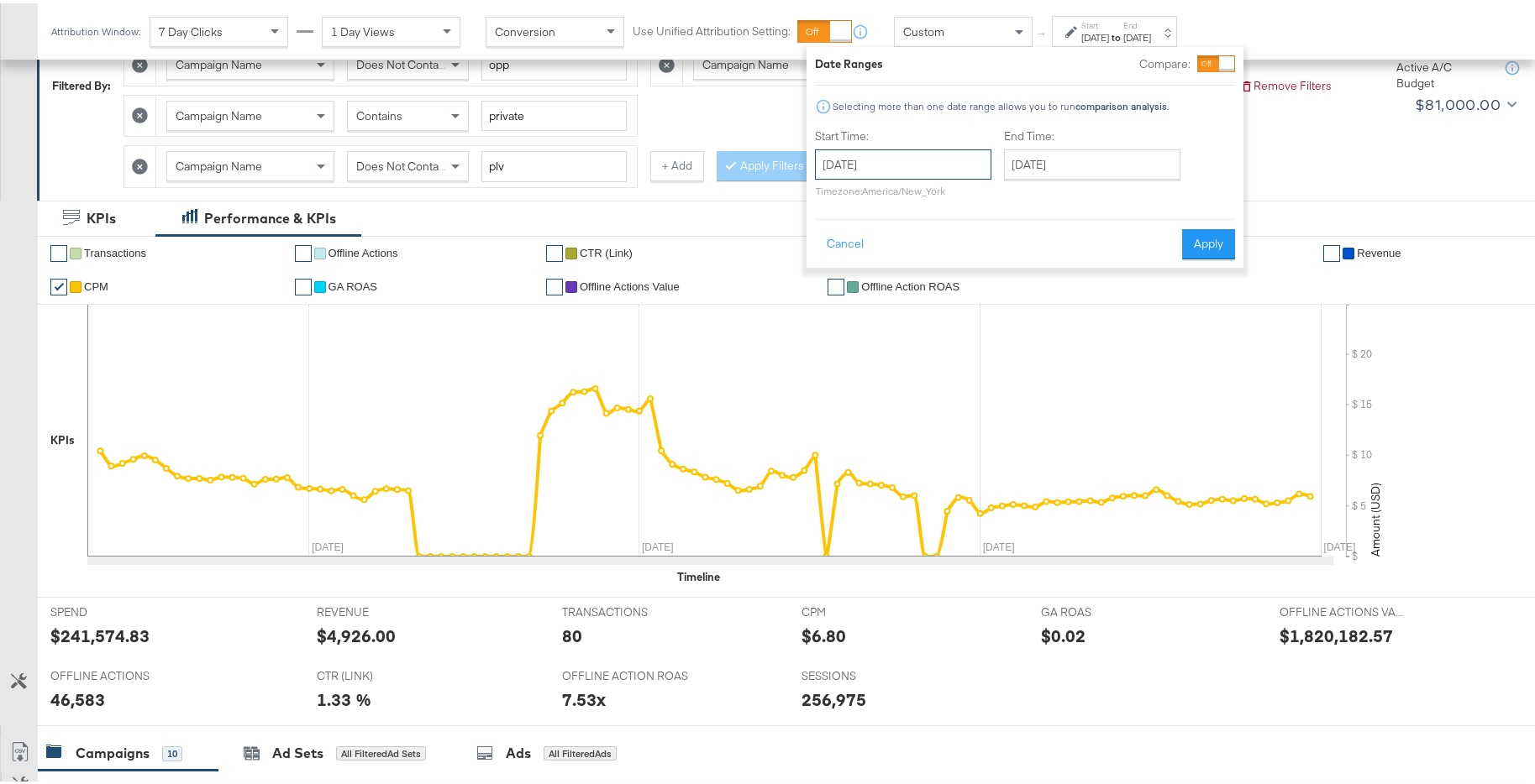
click at [902, 161] on input "[DATE]" at bounding box center [903, 161] width 177 height 31
click at [835, 200] on span "‹" at bounding box center [834, 196] width 26 height 25
click at [837, 272] on td "1" at bounding box center [835, 270] width 29 height 24
type input "[DATE]"
click at [1107, 166] on input "[DATE]" at bounding box center [1094, 161] width 177 height 31
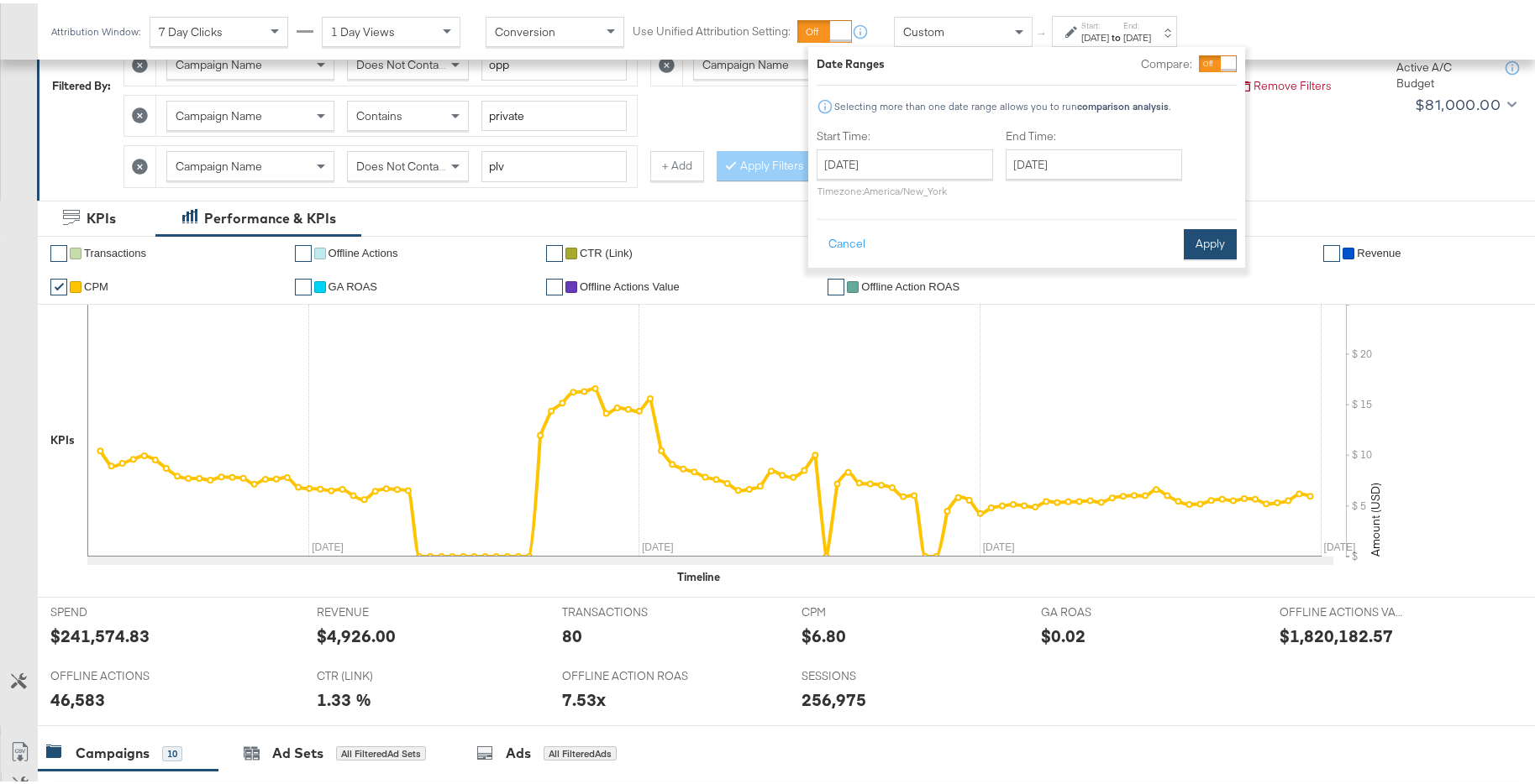
click at [1228, 246] on button "Apply" at bounding box center [1210, 241] width 53 height 31
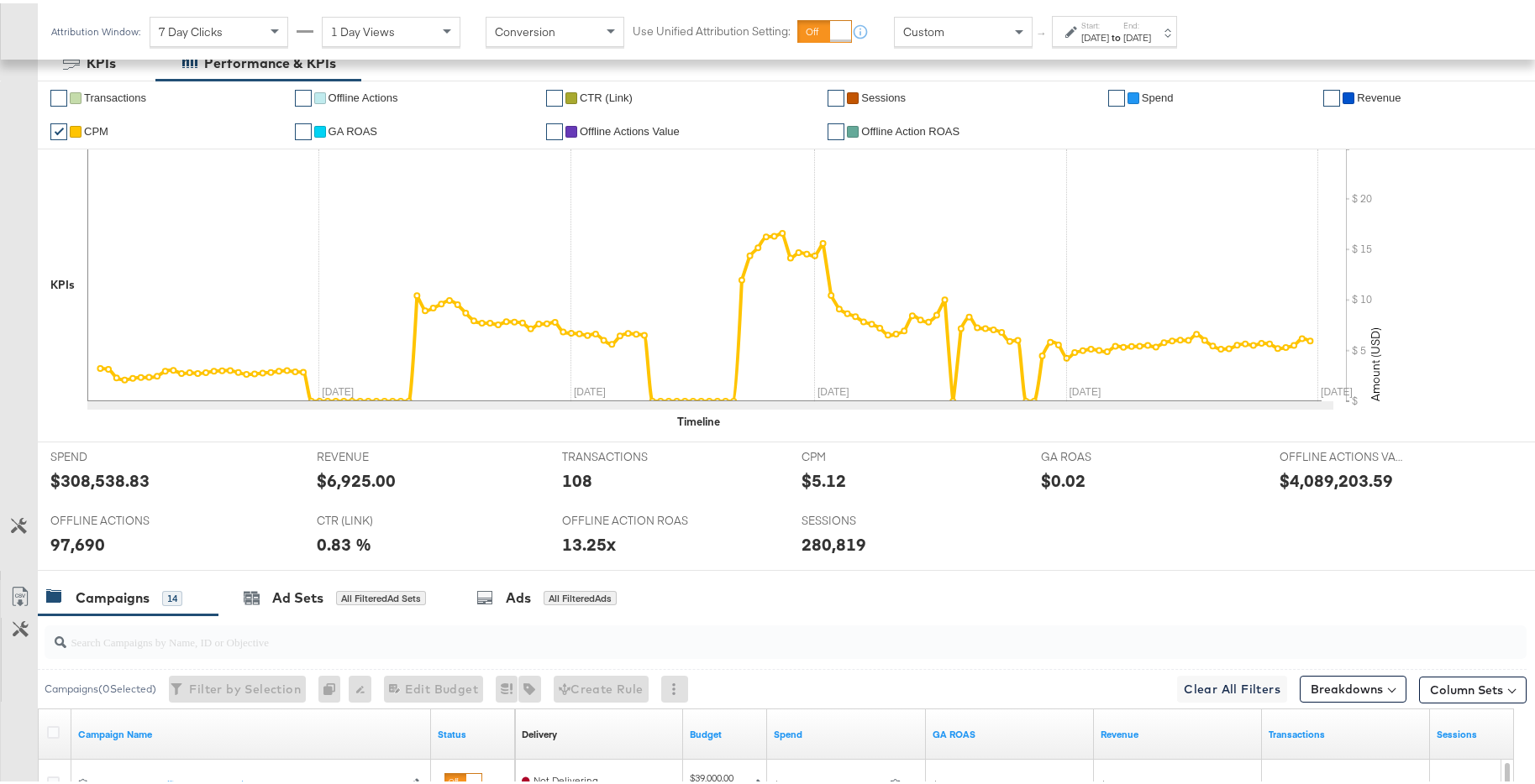
scroll to position [409, 0]
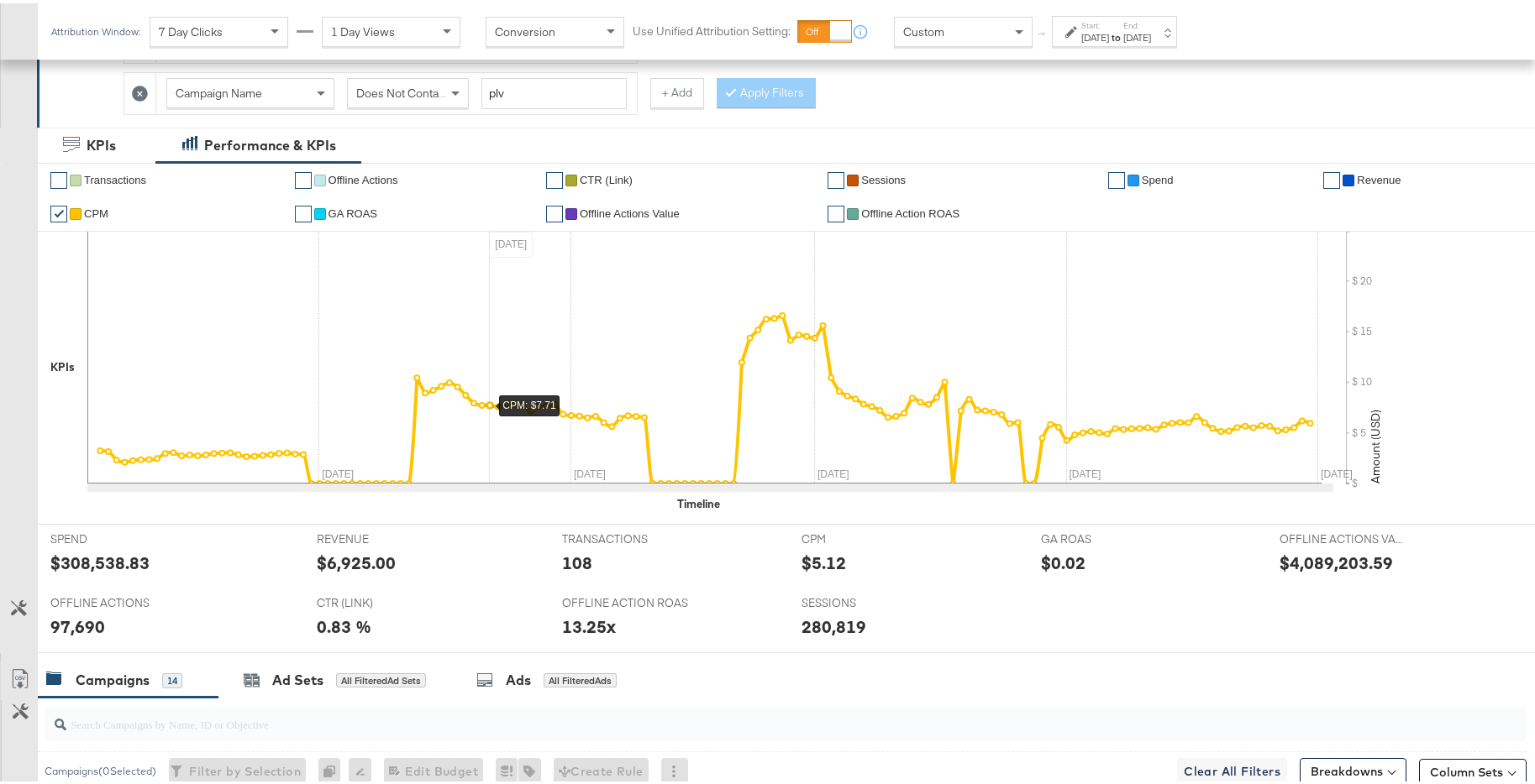
scroll to position [377, 0]
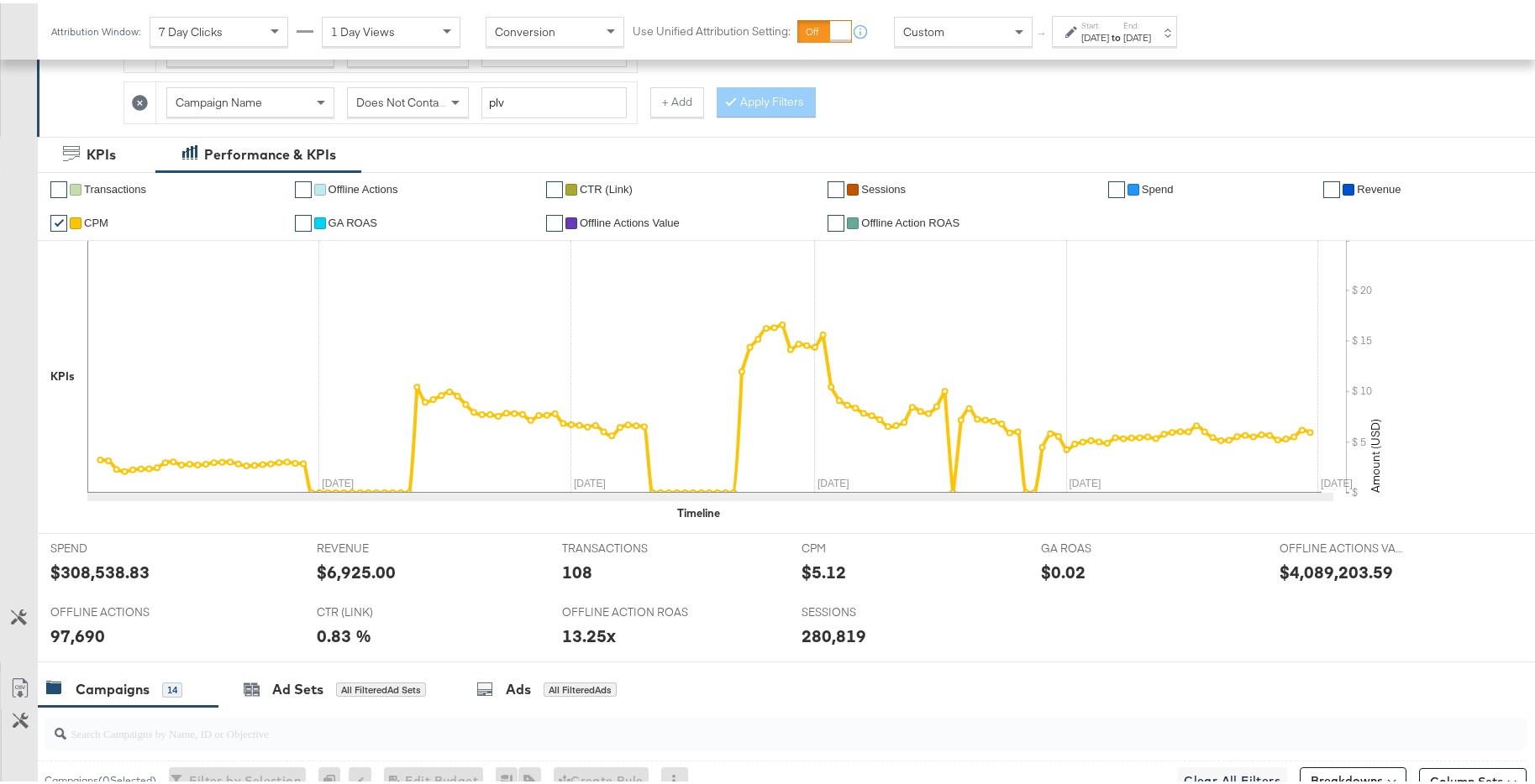
click at [1150, 30] on div "[DATE]" at bounding box center [1137, 35] width 28 height 14
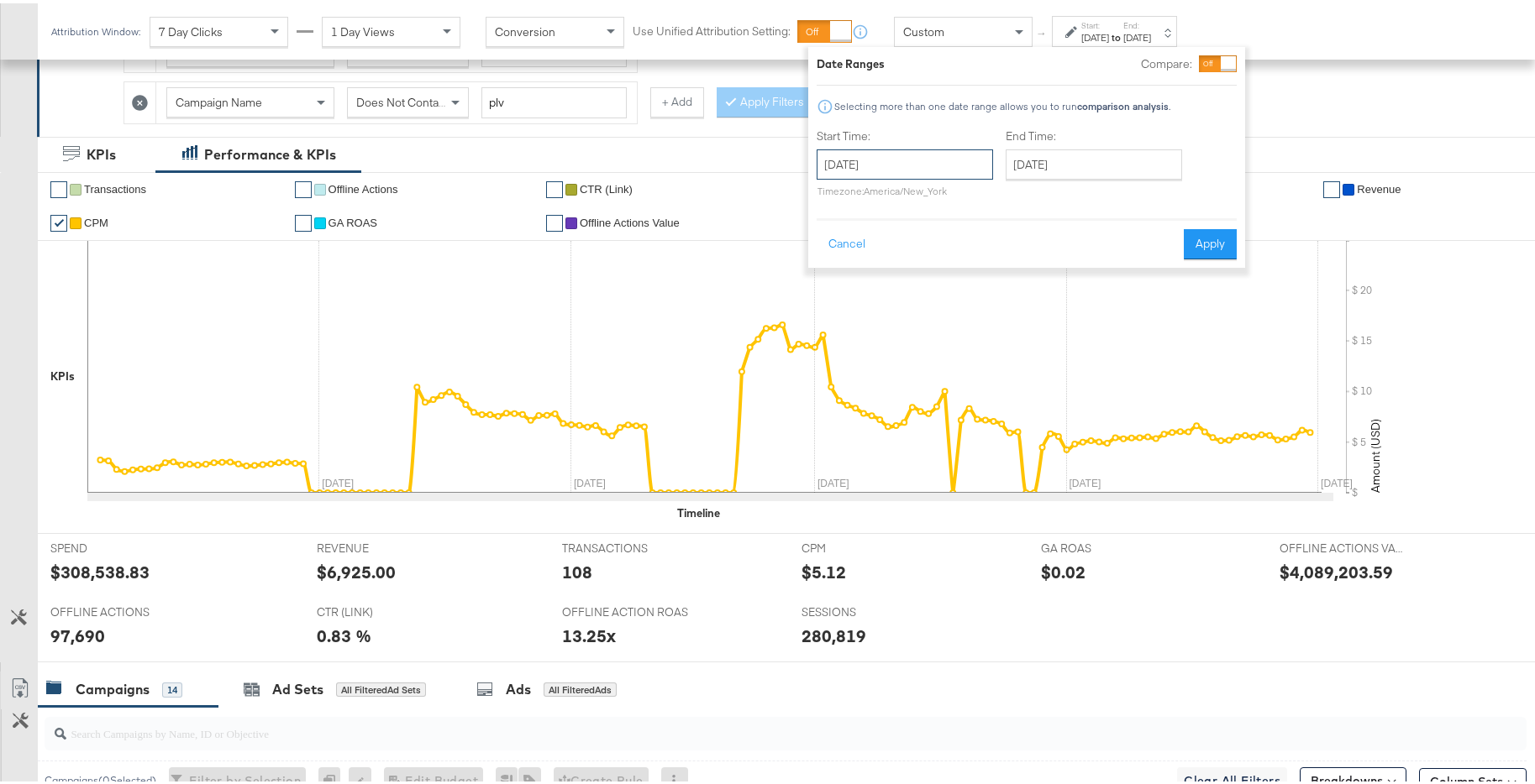
click at [888, 171] on input "[DATE]" at bounding box center [905, 161] width 177 height 31
click at [1007, 193] on span "›" at bounding box center [1007, 196] width 26 height 25
click at [898, 248] on td "1" at bounding box center [893, 246] width 29 height 24
type input "[DATE]"
click at [1218, 245] on button "Apply" at bounding box center [1208, 241] width 53 height 31
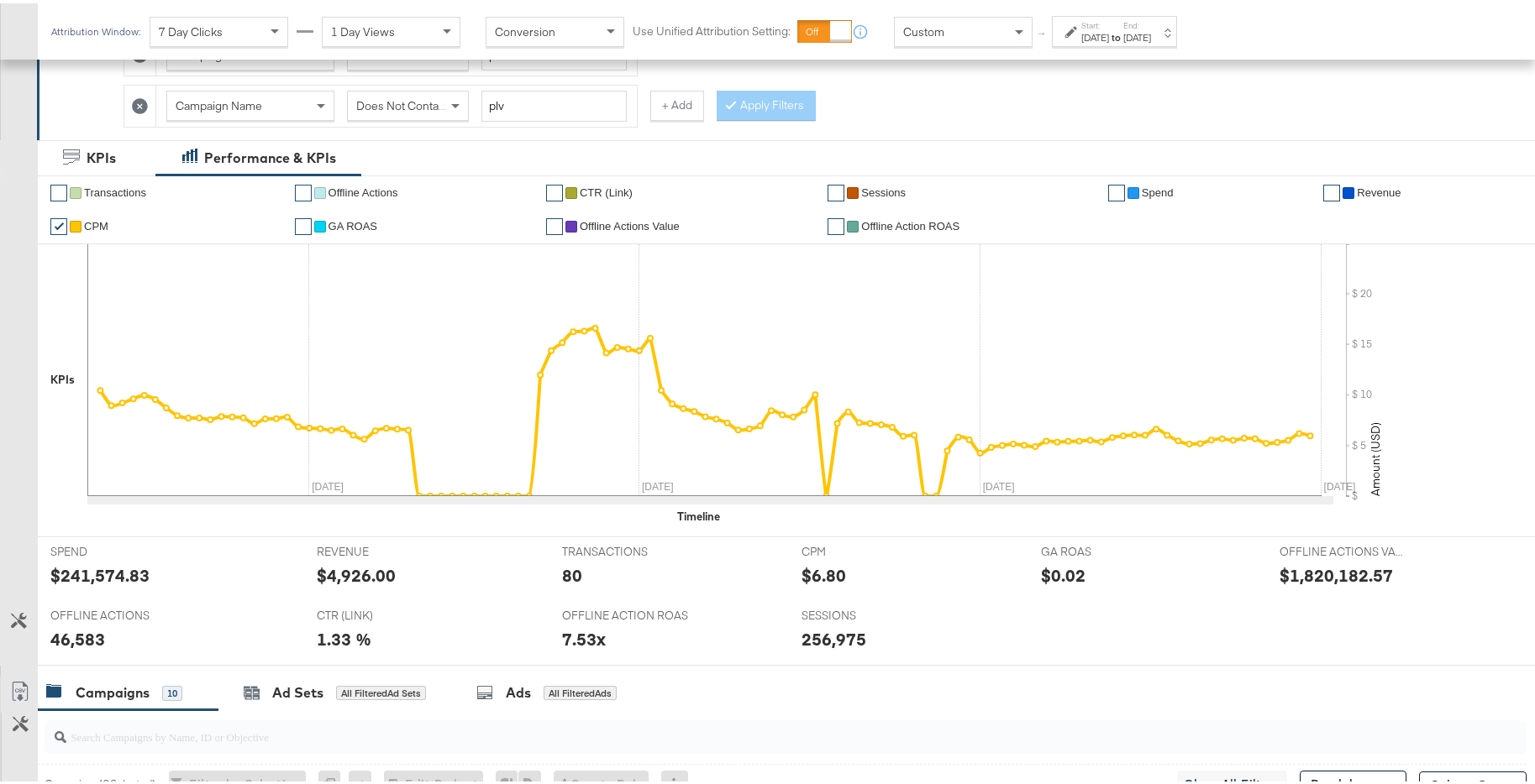
scroll to position [374, 0]
click at [1150, 30] on div "[DATE]" at bounding box center [1137, 35] width 28 height 14
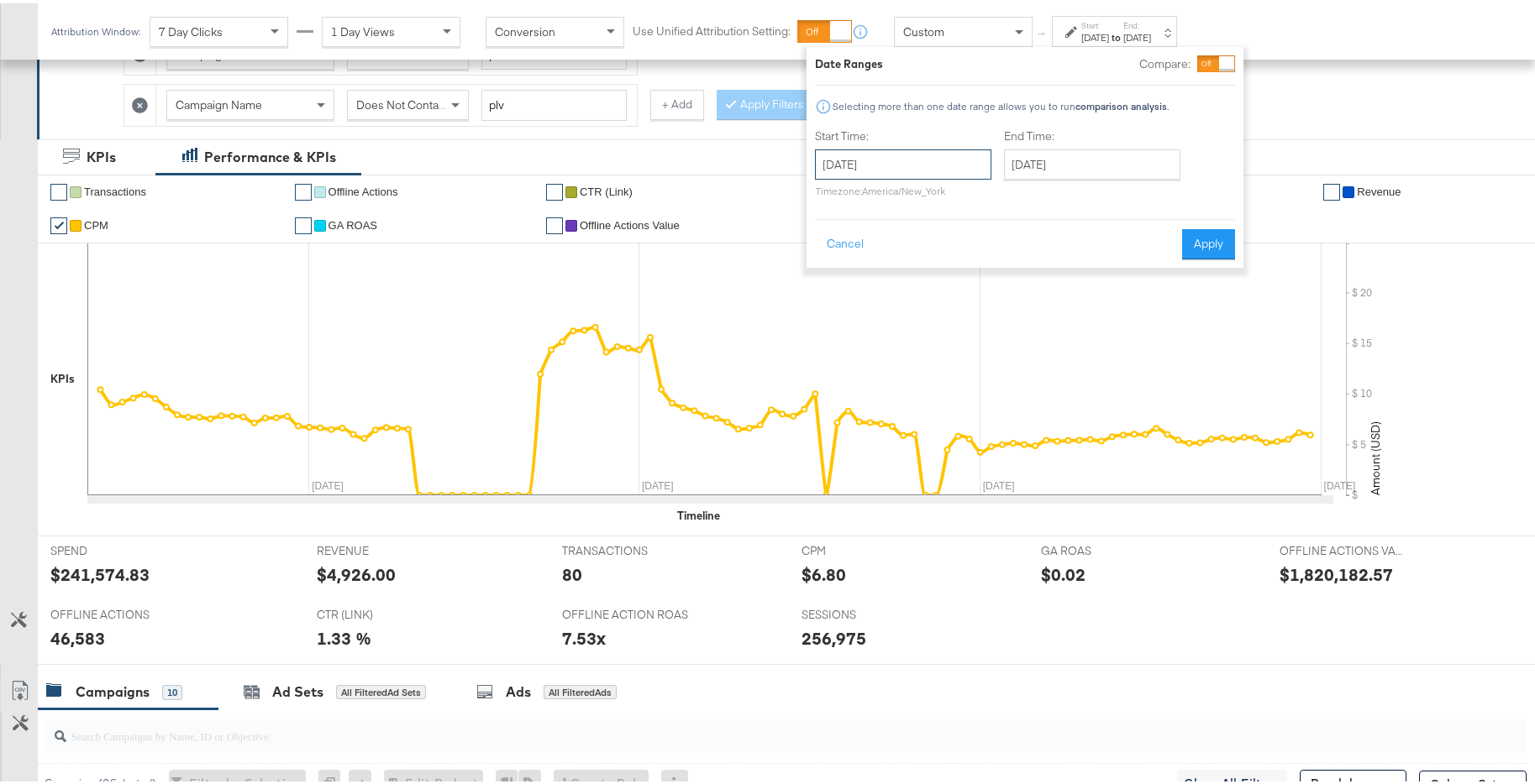
click at [941, 160] on input "[DATE]" at bounding box center [903, 161] width 177 height 31
click at [838, 193] on span "‹" at bounding box center [834, 196] width 26 height 25
click at [1097, 220] on div "Cancel Apply" at bounding box center [1025, 235] width 420 height 41
click at [851, 243] on button "Cancel" at bounding box center [845, 241] width 60 height 31
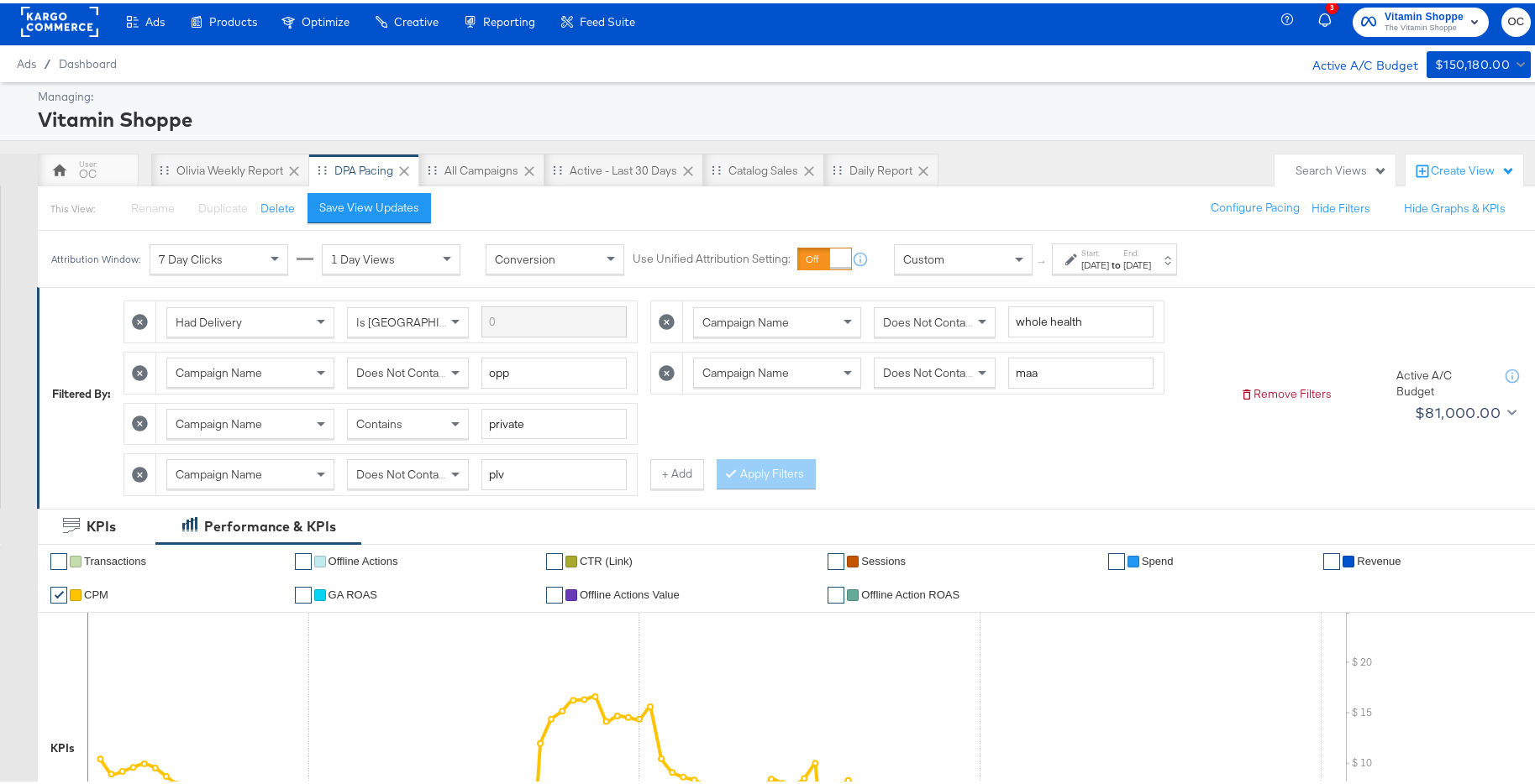
scroll to position [0, 0]
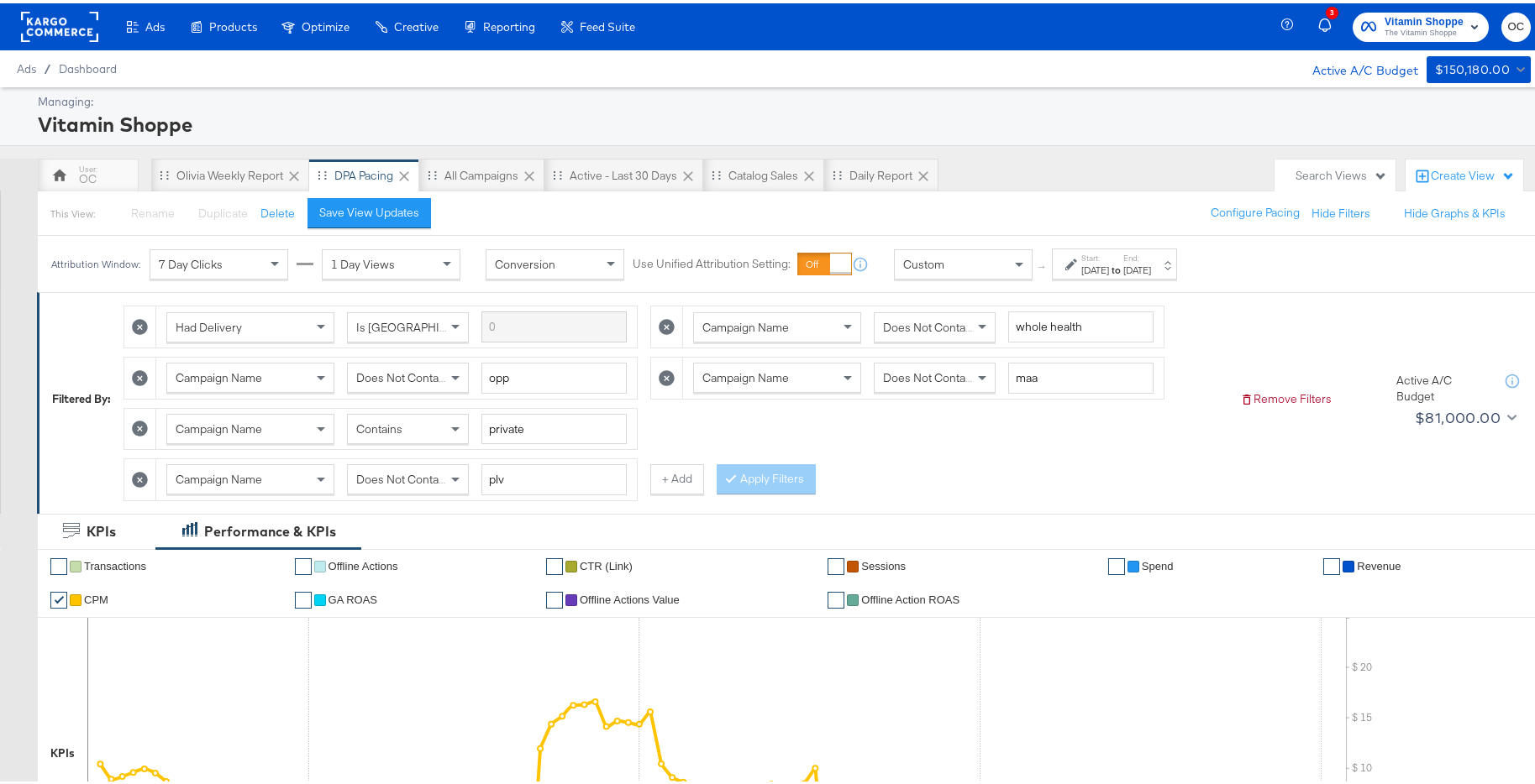
click at [432, 426] on div "Contains" at bounding box center [408, 426] width 120 height 29
click at [943, 384] on div "Does Not Contain" at bounding box center [934, 374] width 120 height 29
click at [795, 458] on div "Had Delivery Is Greater Than Campaign Name Does Not Contain whole health Campai…" at bounding box center [674, 395] width 1103 height 203
drag, startPoint x: 790, startPoint y: 462, endPoint x: 782, endPoint y: 468, distance: 10.0
click at [790, 463] on button "Apply Filters" at bounding box center [766, 476] width 99 height 31
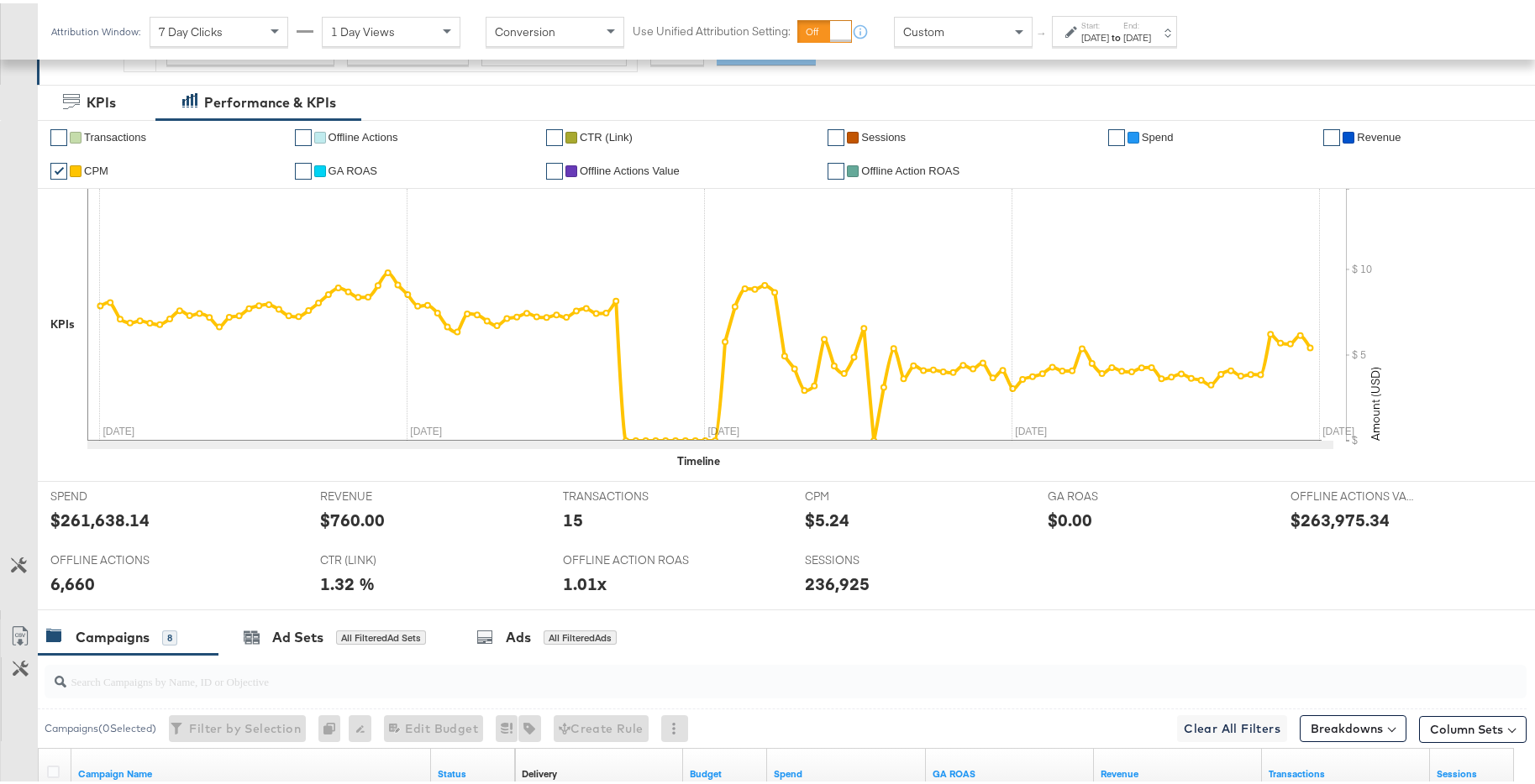
scroll to position [73, 0]
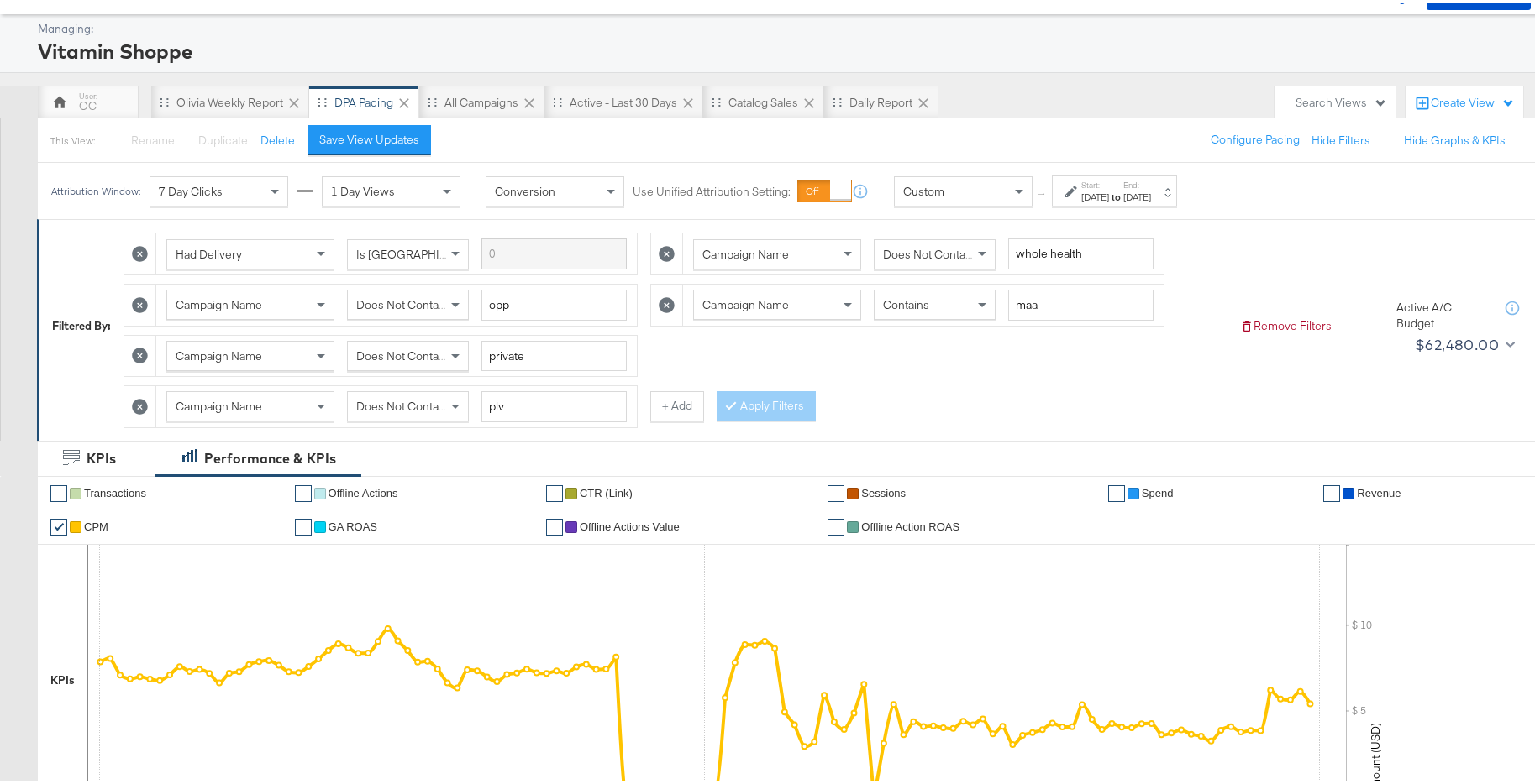
click at [435, 351] on span "Does Not Contain" at bounding box center [402, 353] width 92 height 15
click at [720, 400] on button "Apply Filters" at bounding box center [766, 403] width 99 height 31
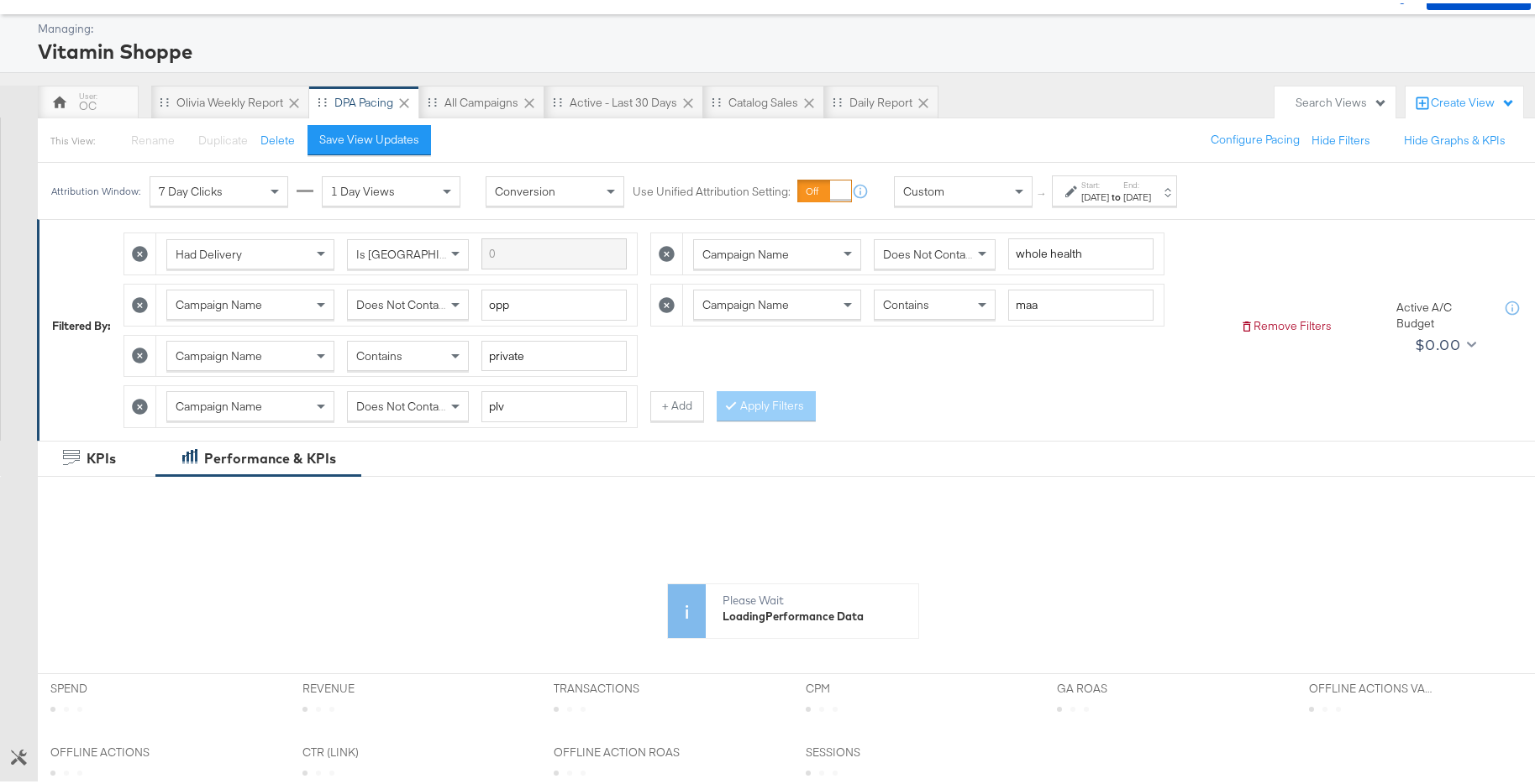
click at [1109, 199] on div "[DATE]" at bounding box center [1094, 194] width 28 height 14
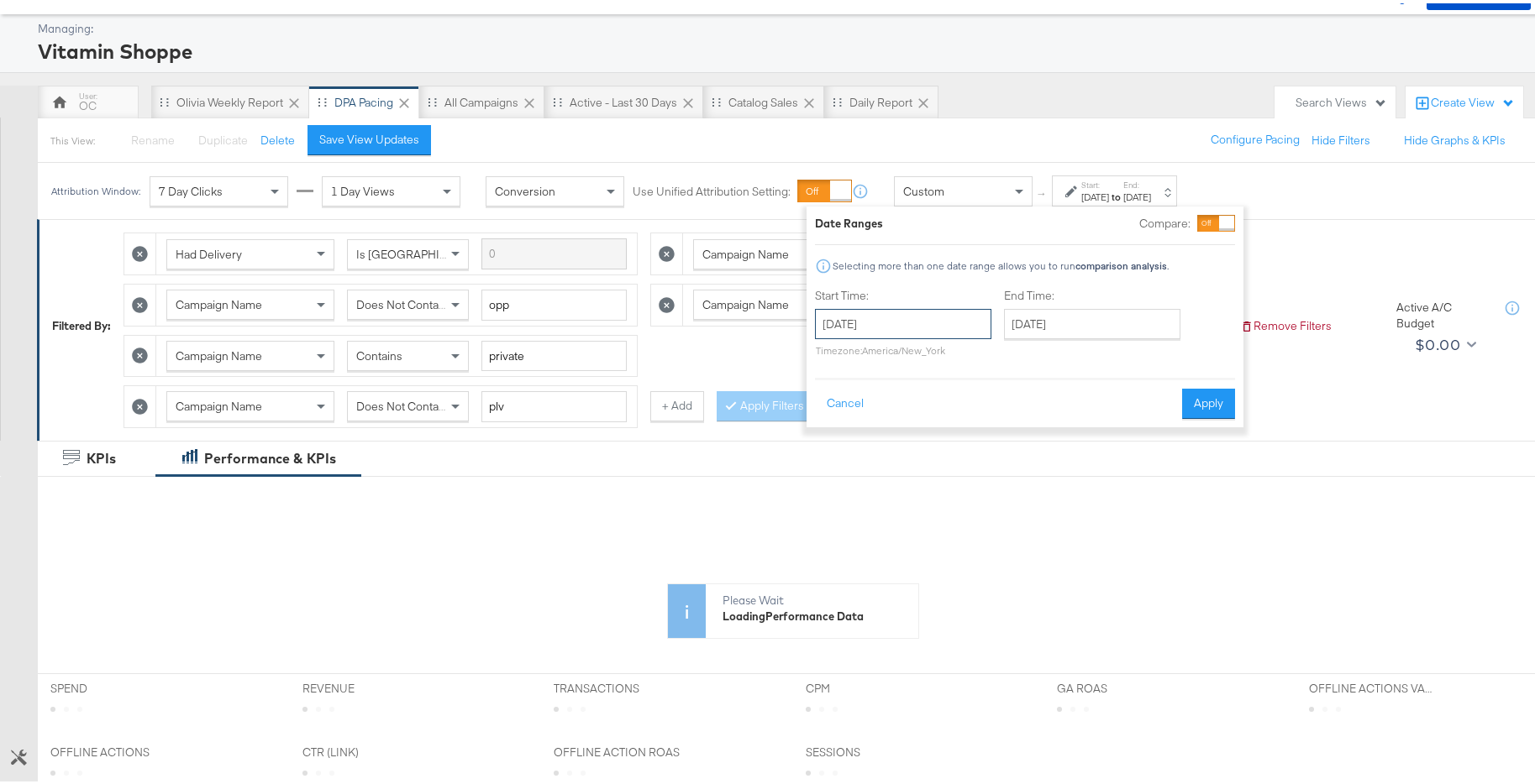
click at [948, 313] on input "[DATE]" at bounding box center [903, 321] width 177 height 31
click at [832, 357] on span "‹" at bounding box center [834, 356] width 26 height 25
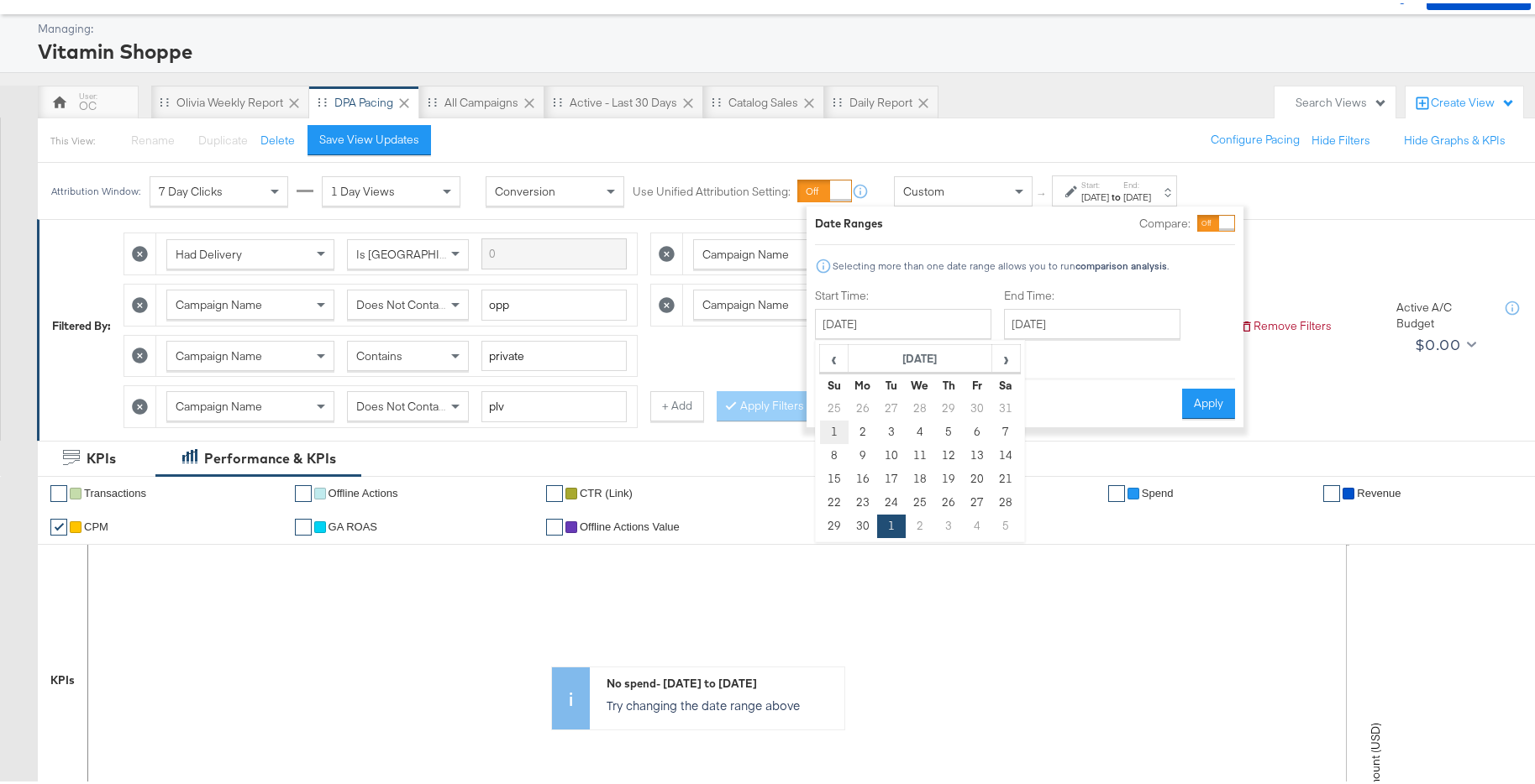
click at [835, 431] on td "1" at bounding box center [835, 429] width 29 height 24
type input "[DATE]"
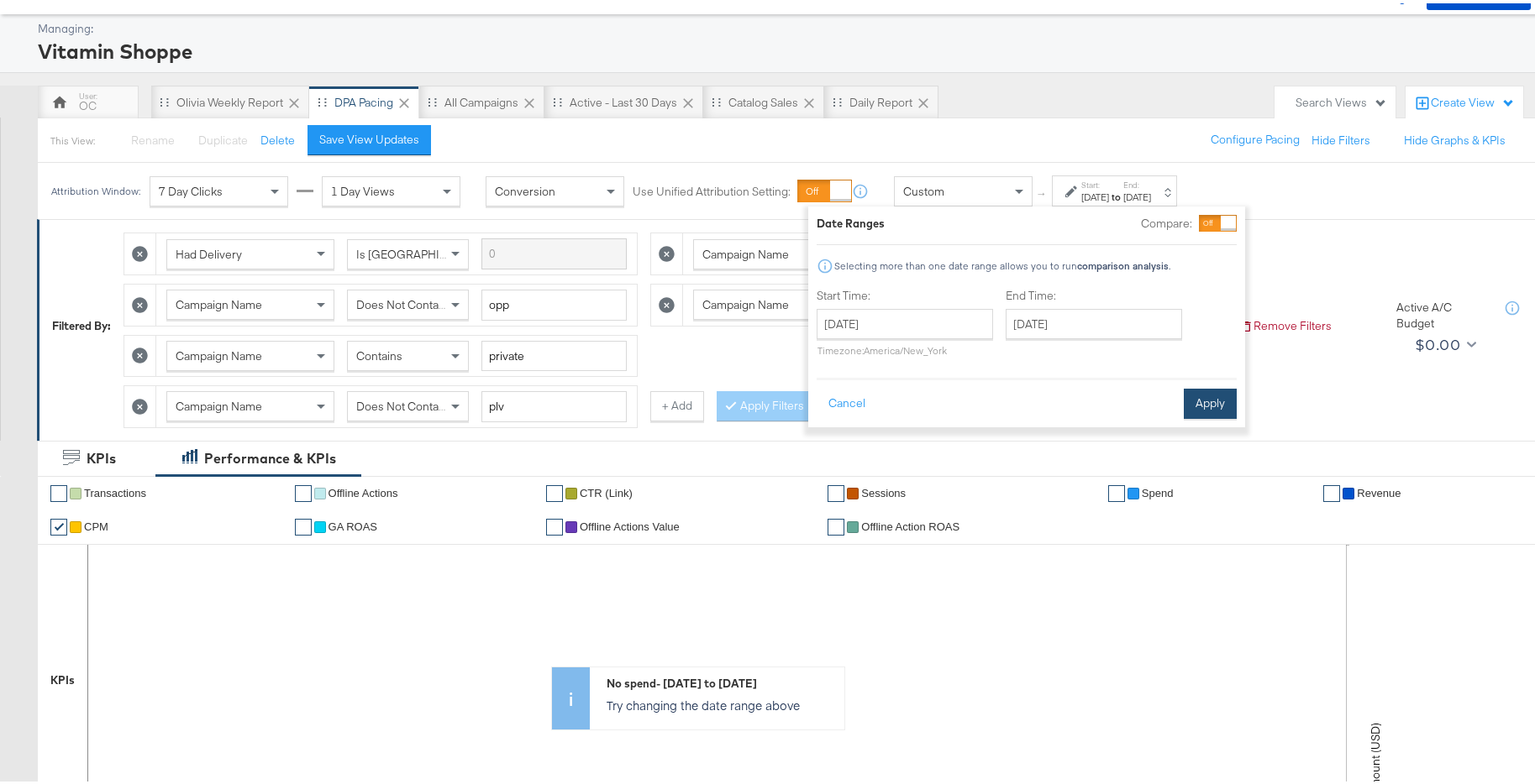
click at [1200, 394] on button "Apply" at bounding box center [1210, 400] width 53 height 31
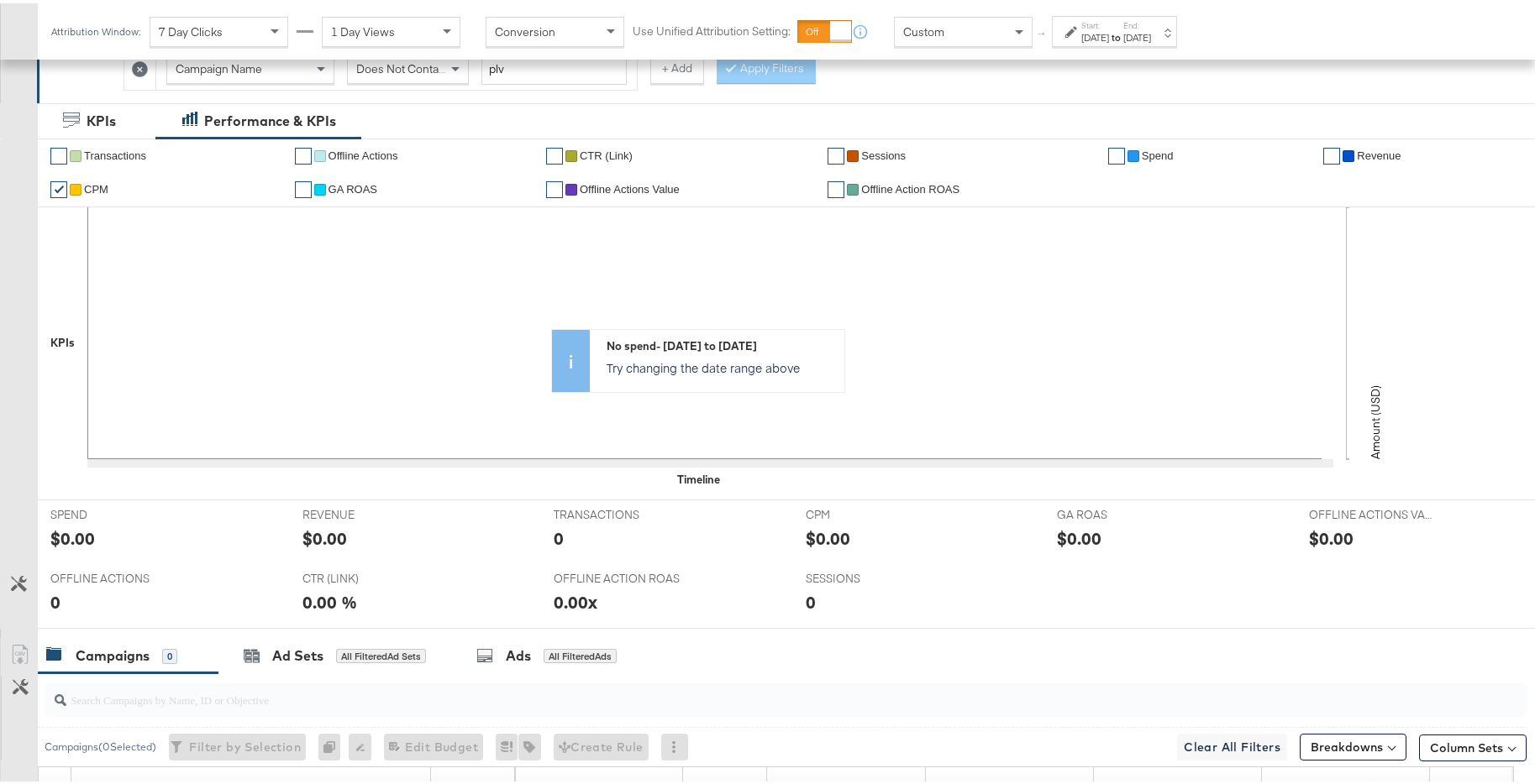
scroll to position [378, 0]
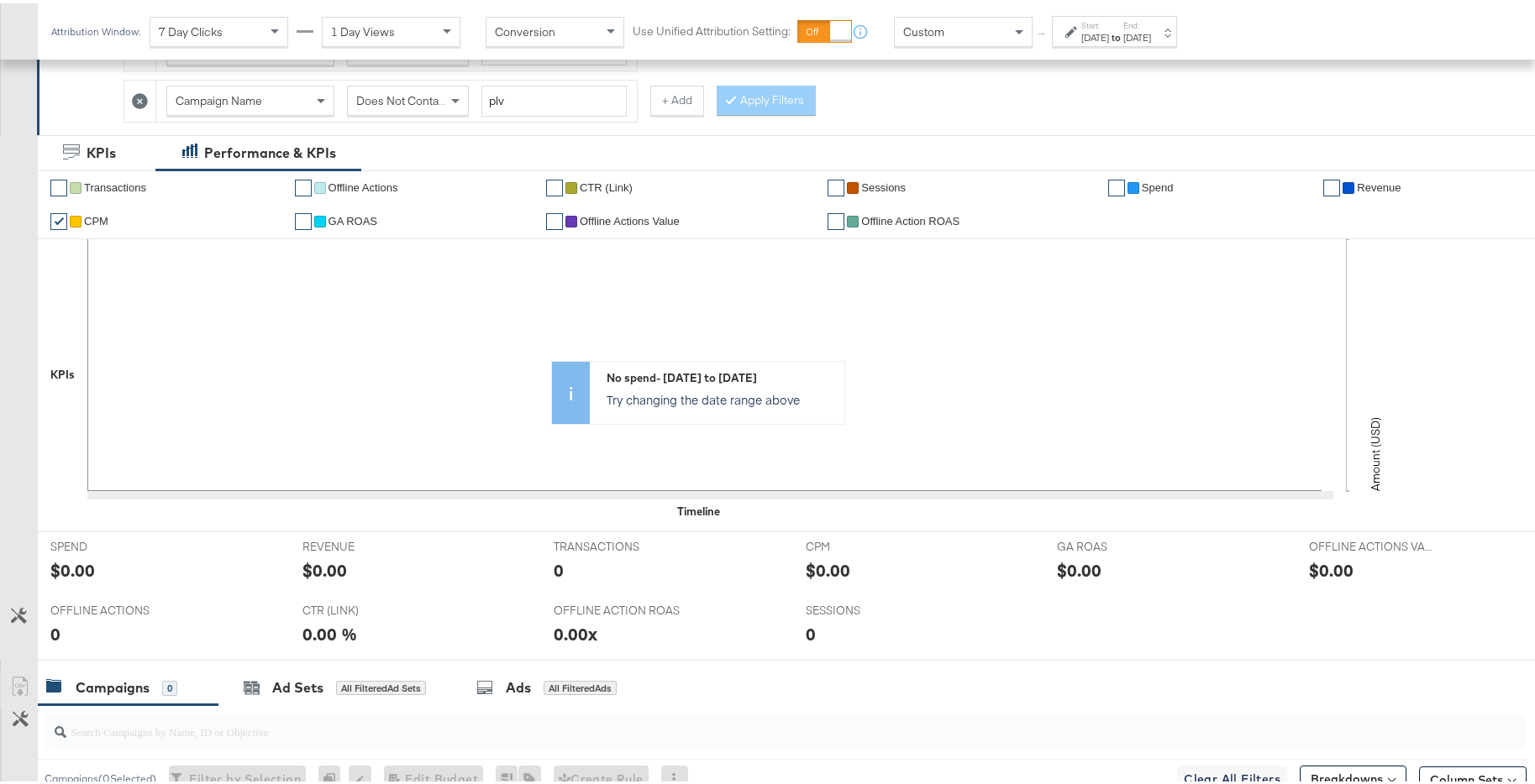
click at [1150, 33] on div "[DATE]" at bounding box center [1137, 35] width 28 height 14
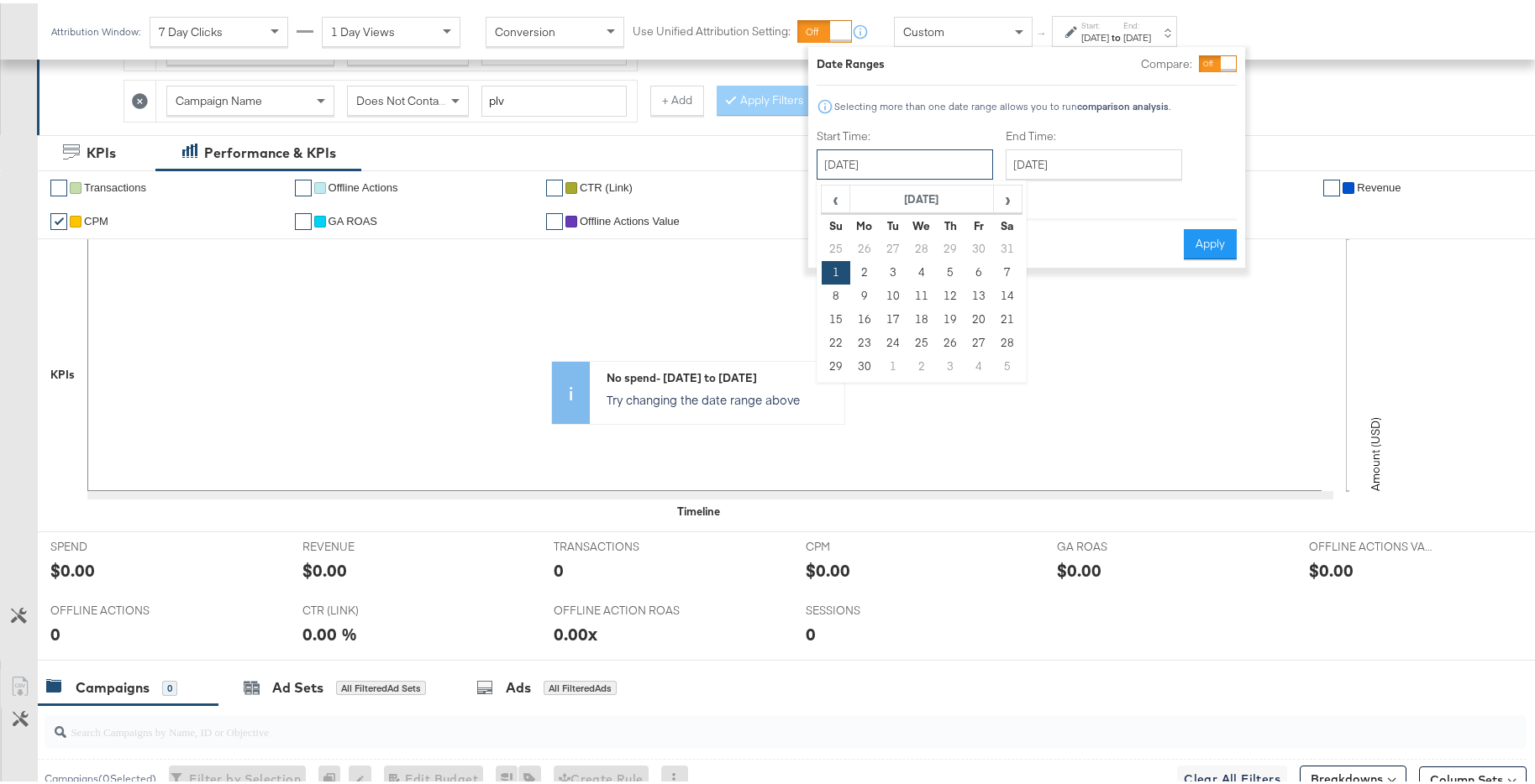
click at [928, 164] on input "[DATE]" at bounding box center [905, 161] width 177 height 31
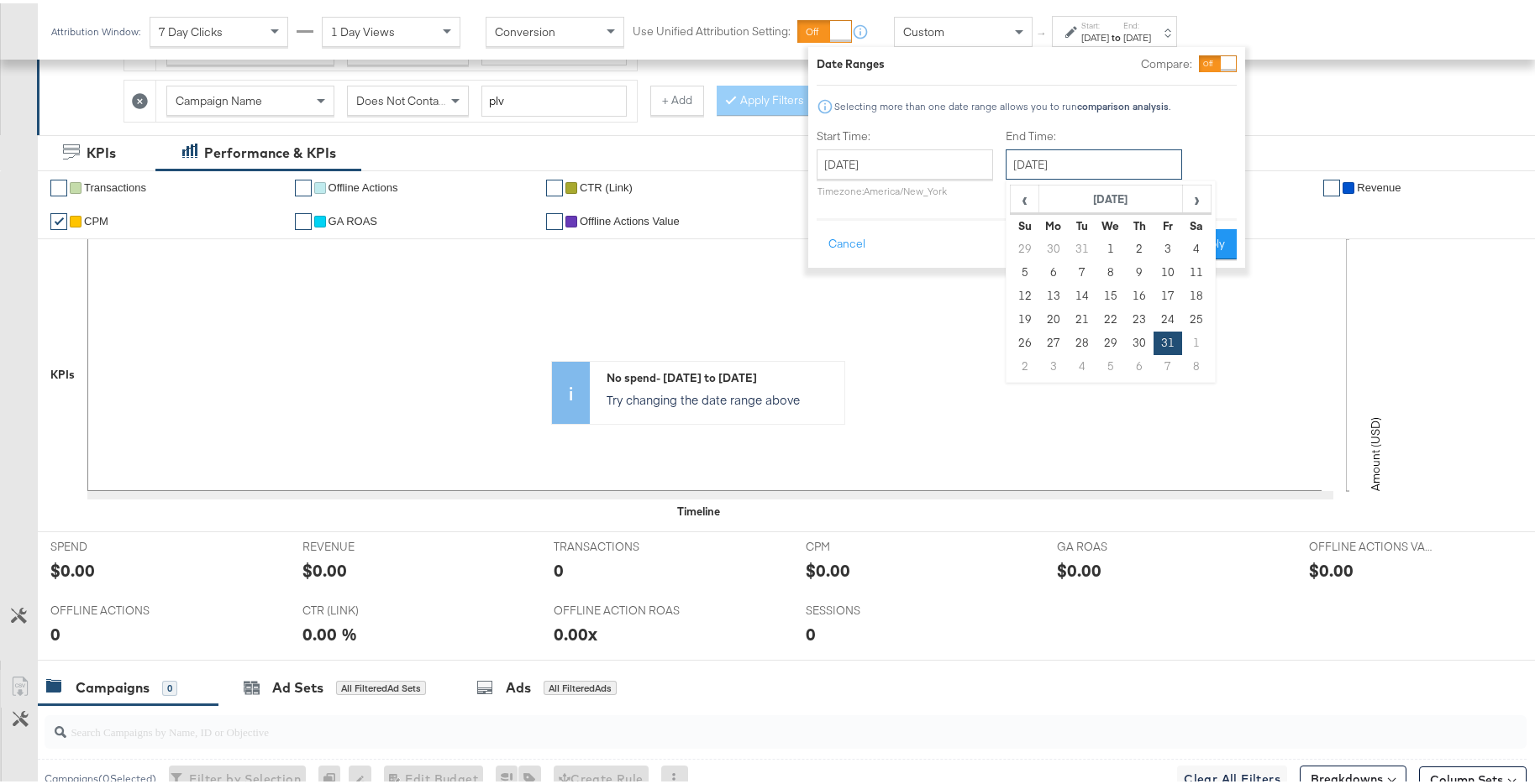
click at [1058, 175] on input "[DATE]" at bounding box center [1094, 161] width 177 height 31
click at [1017, 198] on span "‹" at bounding box center [1024, 196] width 26 height 25
click at [1026, 204] on span "‹" at bounding box center [1024, 196] width 26 height 25
click at [1083, 251] on td "1" at bounding box center [1082, 246] width 29 height 24
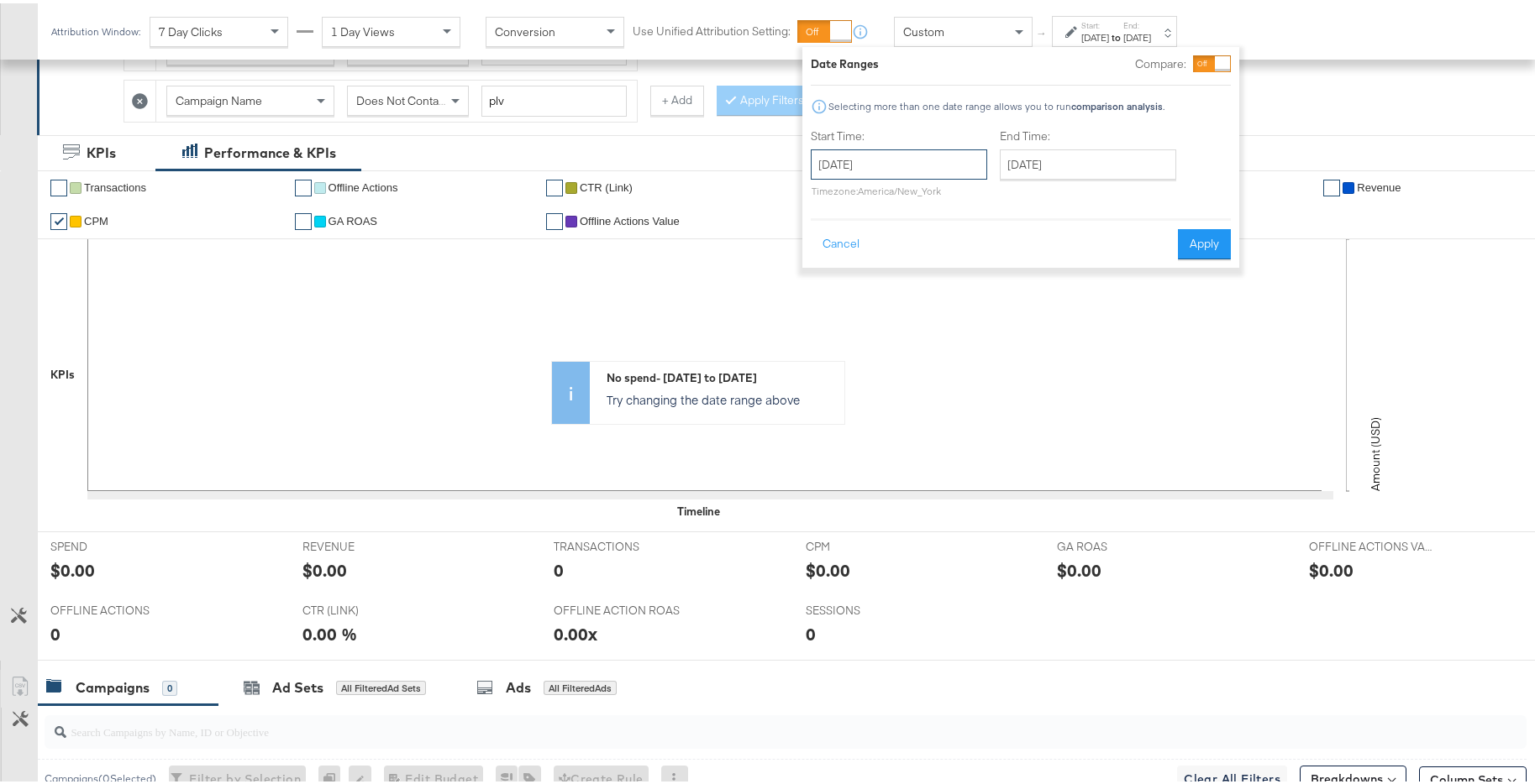
click at [954, 164] on input "[DATE]" at bounding box center [899, 161] width 177 height 31
click at [837, 267] on td "1" at bounding box center [830, 270] width 29 height 24
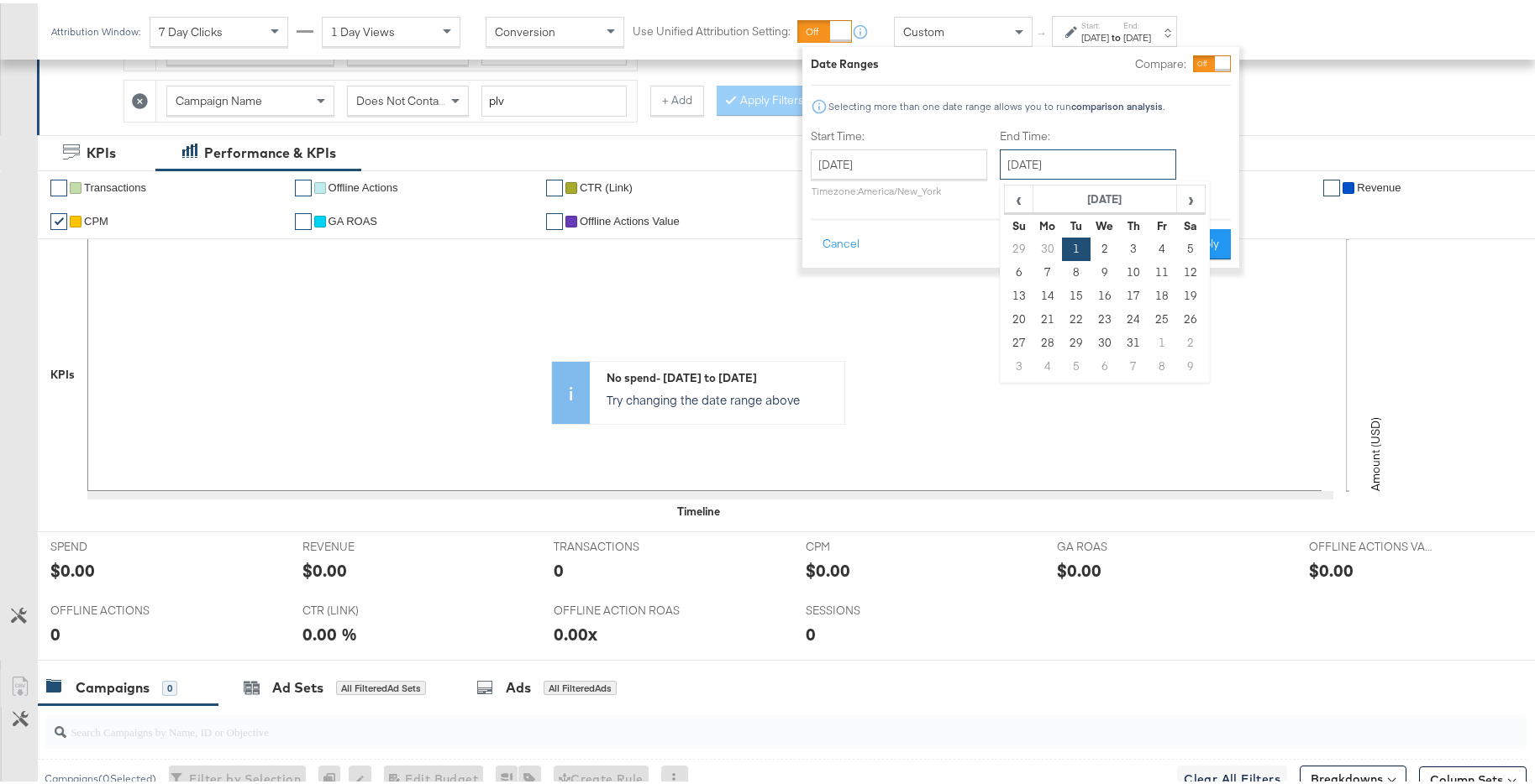
click at [1063, 165] on input "[DATE]" at bounding box center [1088, 161] width 177 height 31
click at [1178, 194] on span "›" at bounding box center [1190, 196] width 26 height 25
click at [1180, 195] on span "›" at bounding box center [1190, 196] width 26 height 25
click at [1193, 199] on span "›" at bounding box center [1190, 196] width 26 height 25
click at [1137, 341] on td "30" at bounding box center [1133, 340] width 29 height 24
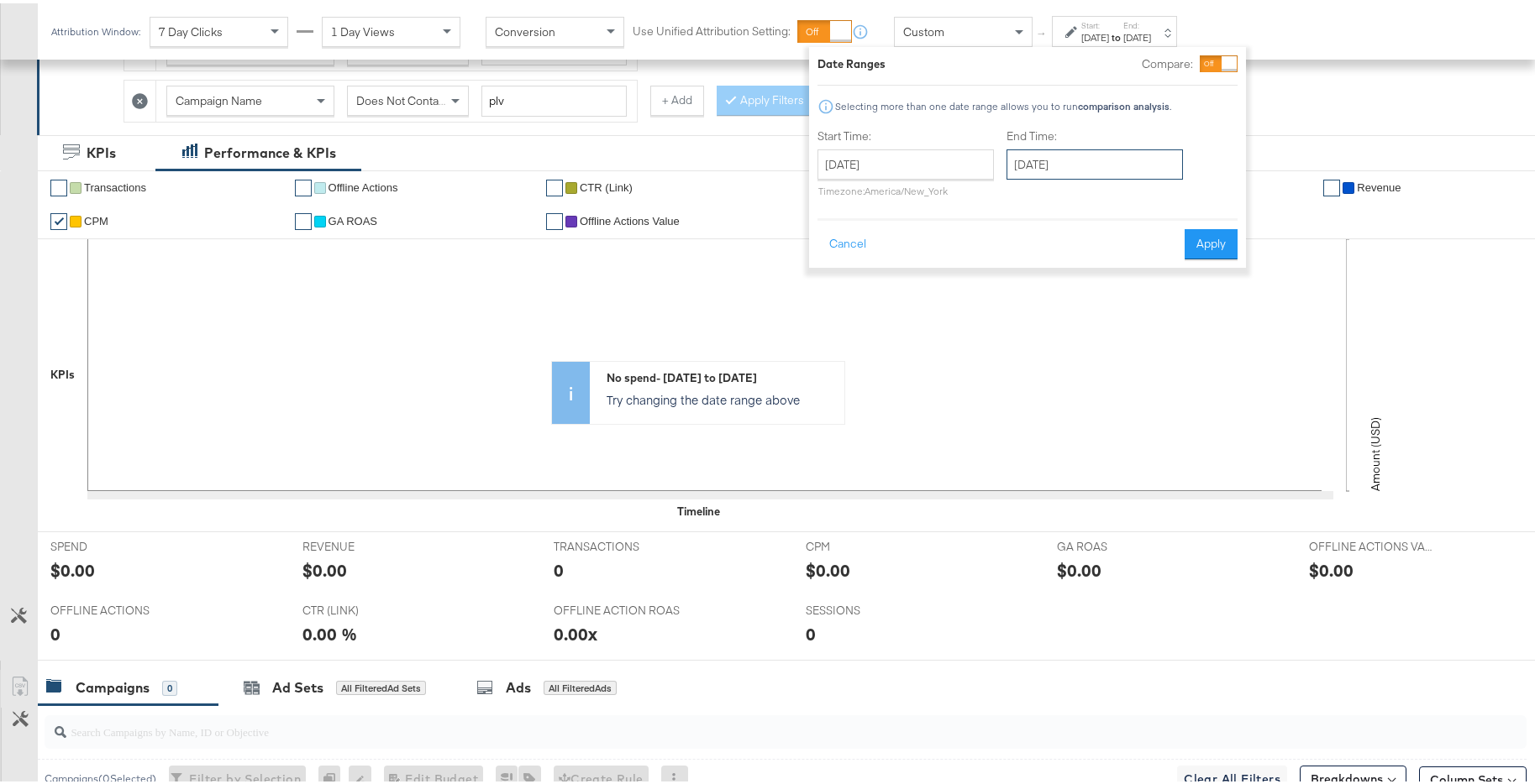
click at [1147, 160] on input "January 30th 2025" at bounding box center [1094, 161] width 177 height 31
click at [1167, 347] on td "31" at bounding box center [1168, 340] width 29 height 24
type input "[DATE]"
click at [1207, 241] on button "Apply" at bounding box center [1210, 241] width 53 height 31
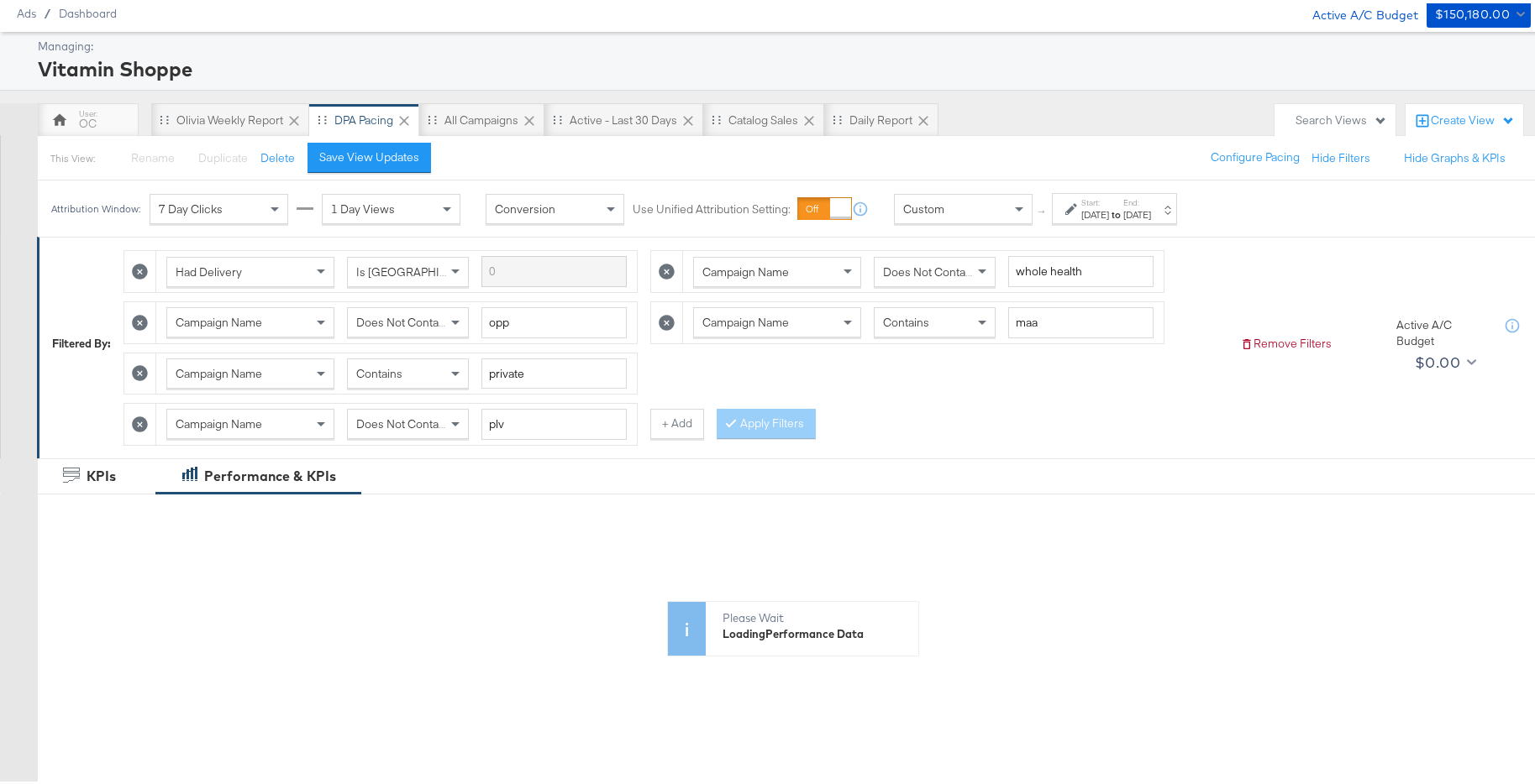
scroll to position [0, 0]
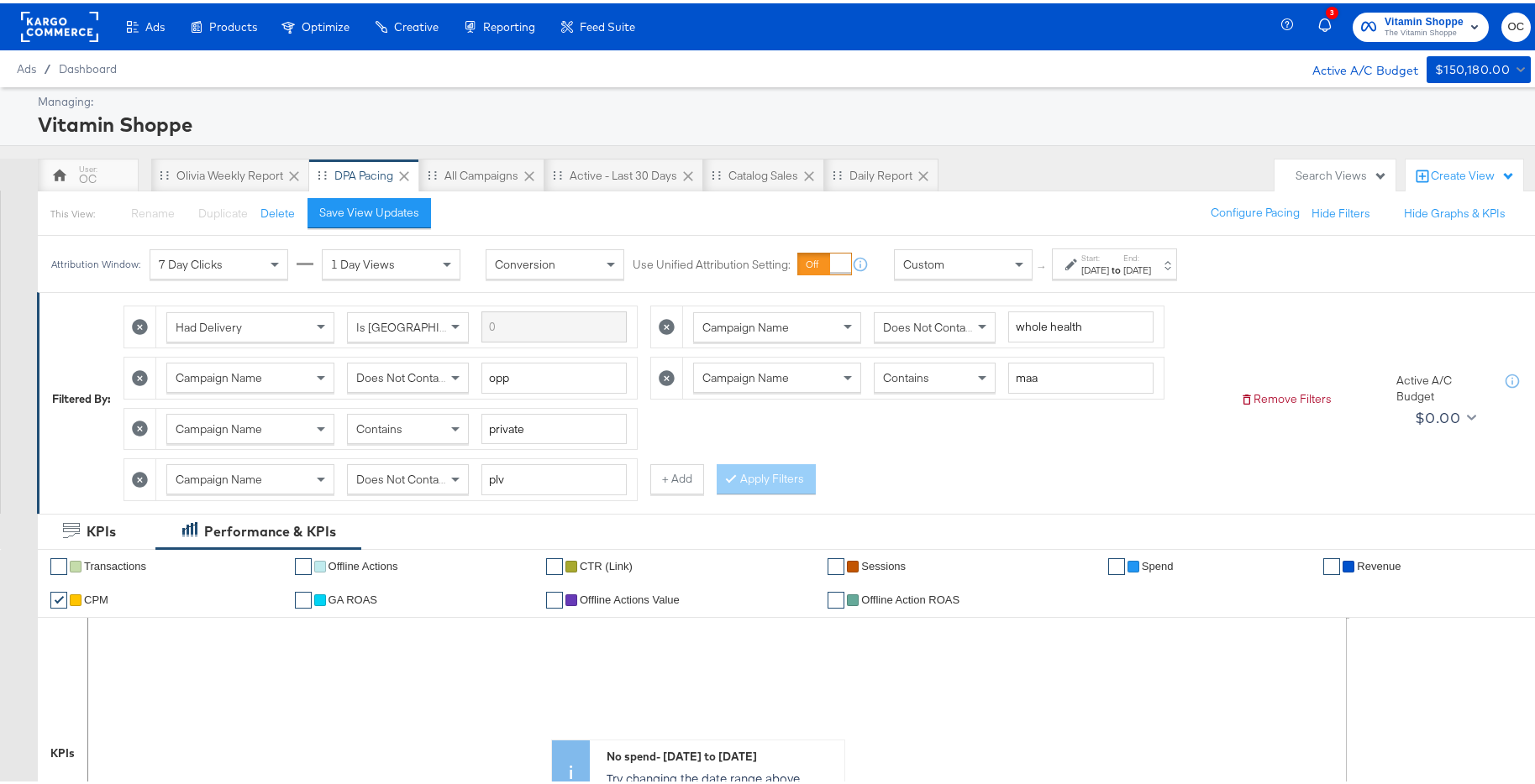
click at [1104, 277] on div "Attribution Window: 7 Day Clicks 1 Day Views Conversion Use Unified Attribution…" at bounding box center [618, 260] width 1160 height 56
click at [1116, 237] on div "Attribution Window: 7 Day Clicks 1 Day Views Conversion Use Unified Attribution…" at bounding box center [618, 260] width 1160 height 56
drag, startPoint x: 1122, startPoint y: 261, endPoint x: 1111, endPoint y: 272, distance: 15.6
click at [1109, 261] on div "[DATE]" at bounding box center [1094, 267] width 28 height 14
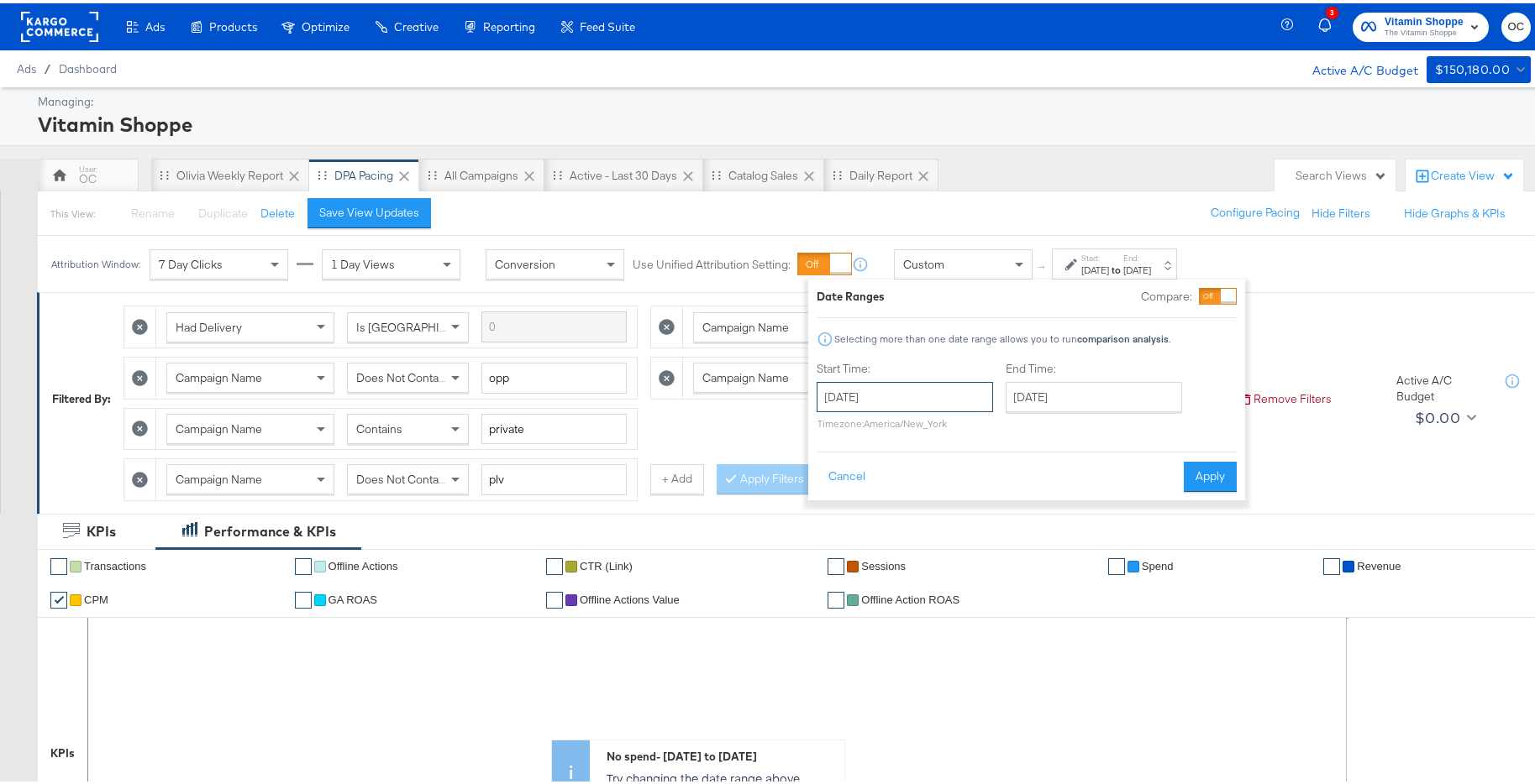
click at [947, 406] on input "[DATE]" at bounding box center [905, 394] width 177 height 31
click at [991, 424] on th "[DATE]" at bounding box center [921, 429] width 143 height 29
click at [889, 556] on td "Oct" at bounding box center [896, 548] width 50 height 42
click at [890, 470] on td "1" at bounding box center [893, 479] width 29 height 24
type input "[DATE]"
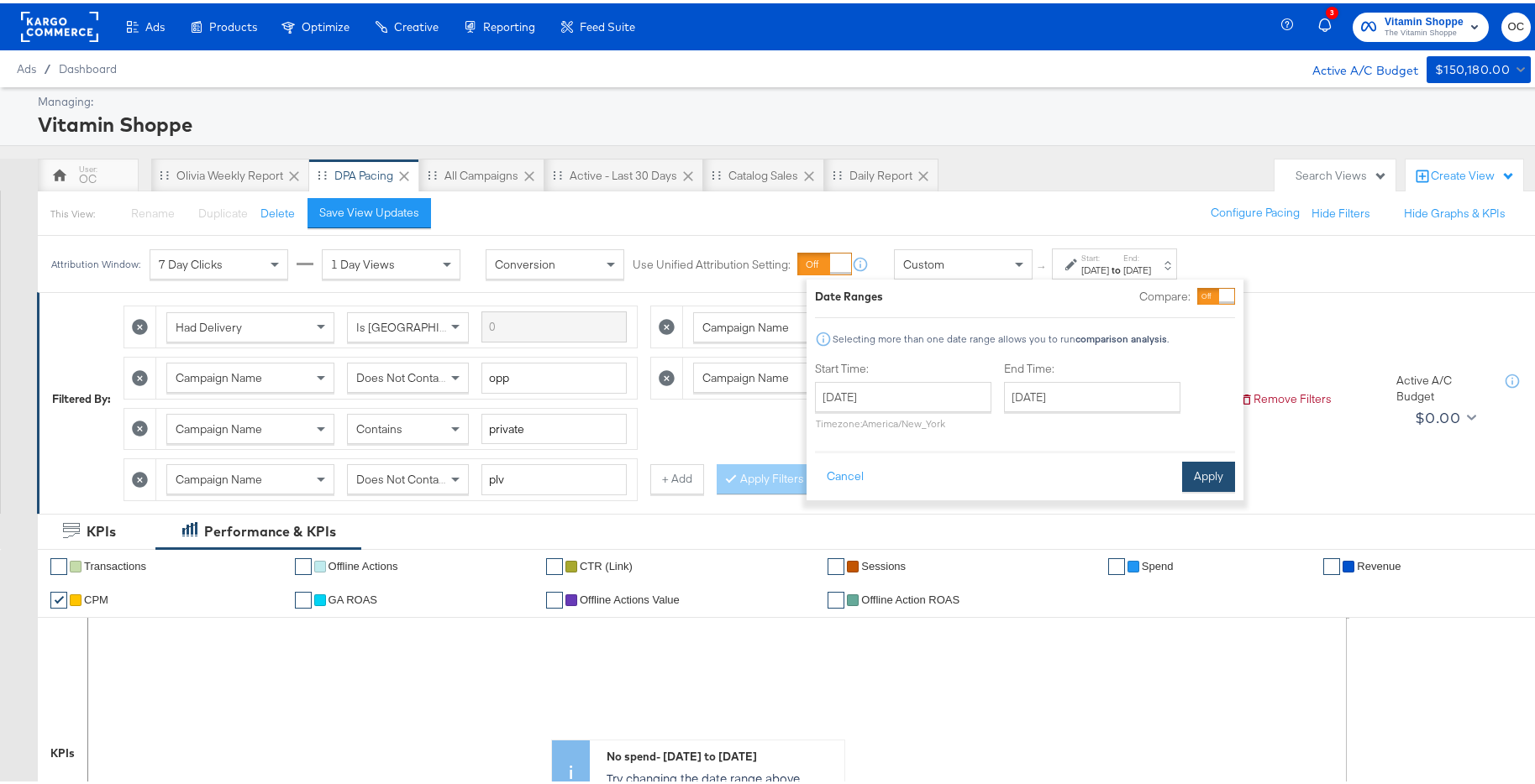
click at [1229, 475] on button "Apply" at bounding box center [1208, 473] width 53 height 31
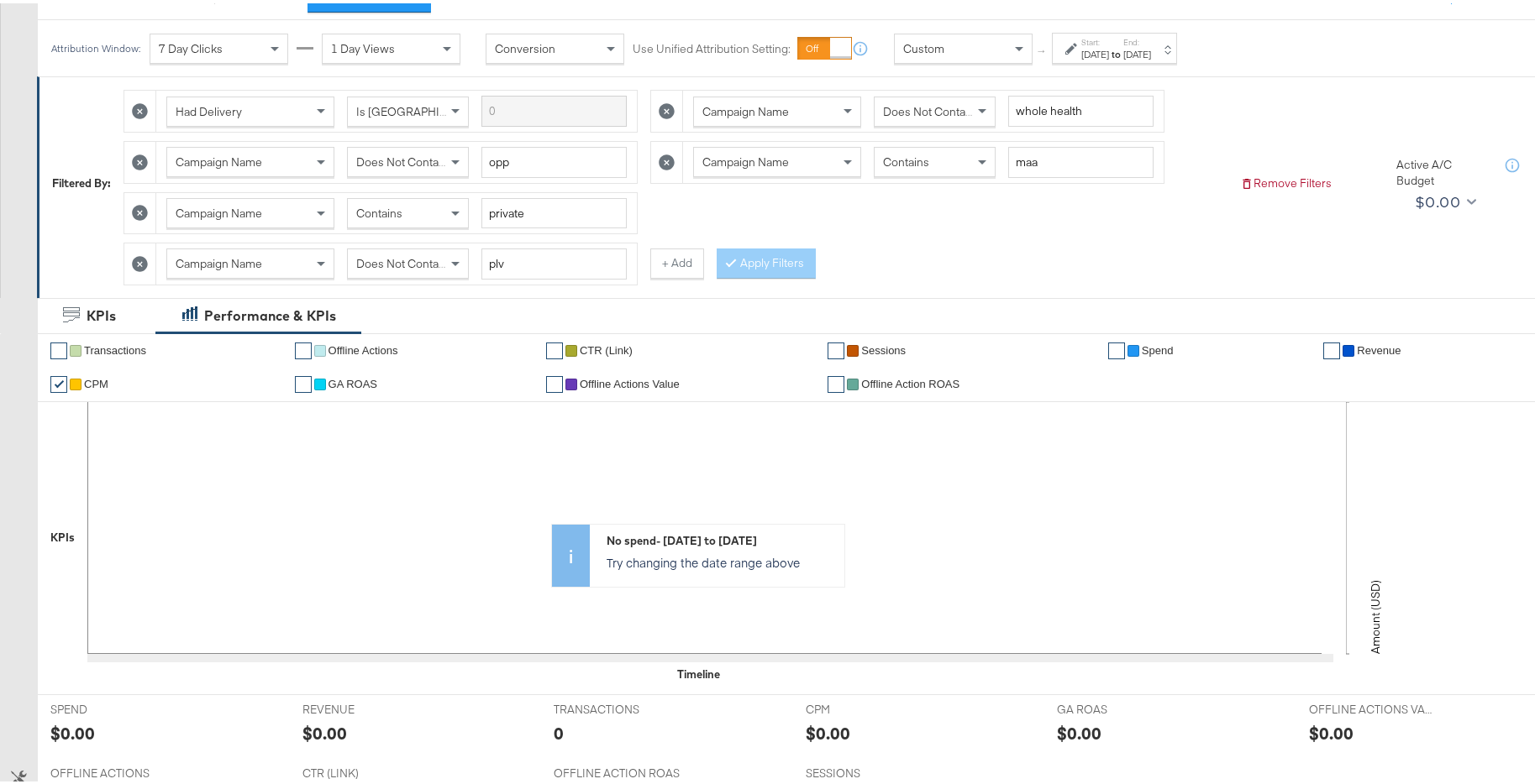
scroll to position [32, 0]
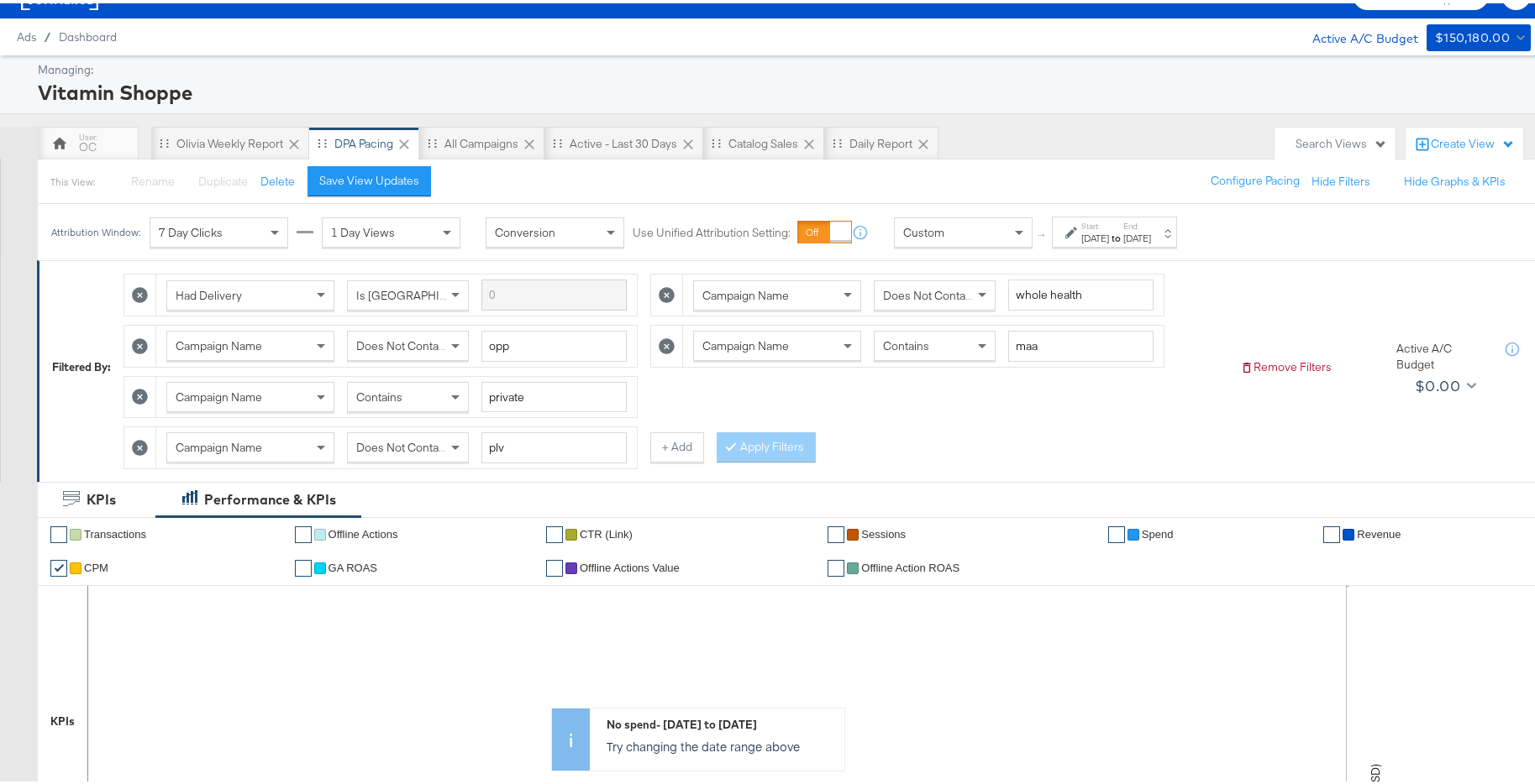
click at [441, 397] on div "Contains" at bounding box center [408, 394] width 120 height 29
click at [672, 448] on button "+ Add" at bounding box center [677, 445] width 53 height 31
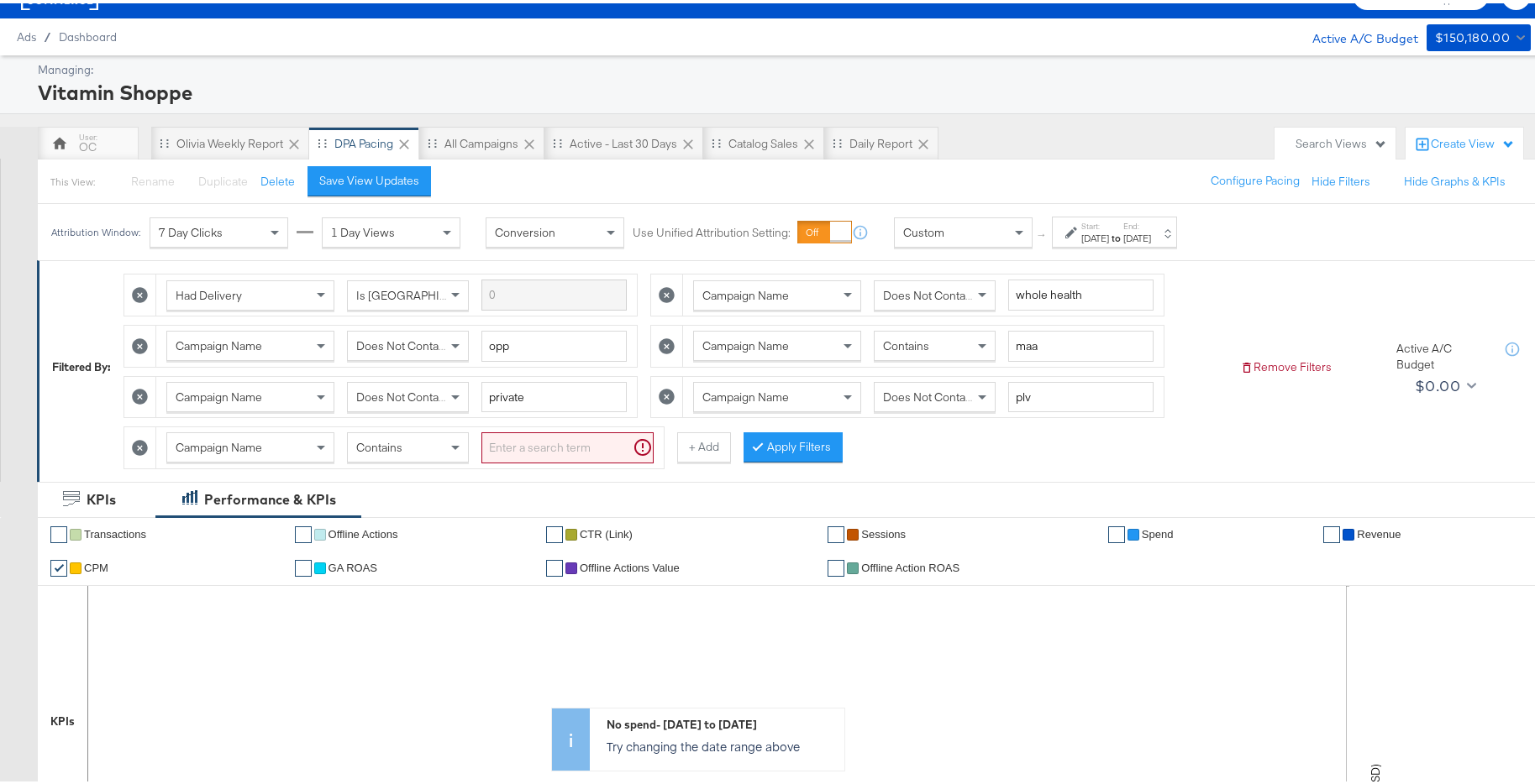
click at [138, 438] on icon at bounding box center [139, 444] width 16 height 16
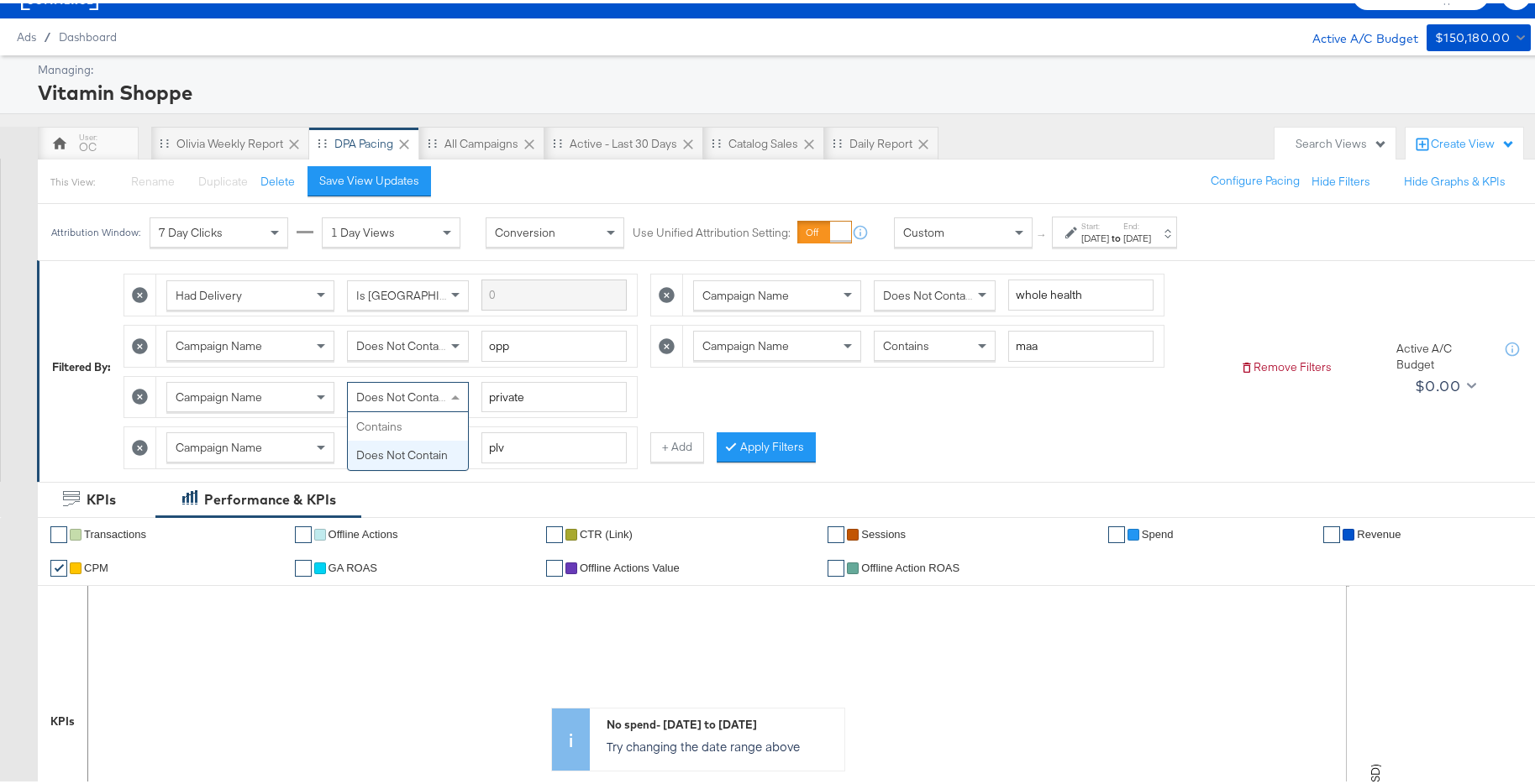
click at [424, 397] on span "Does Not Contain" at bounding box center [402, 394] width 92 height 15
click at [890, 355] on div "Contains" at bounding box center [934, 343] width 120 height 29
click at [748, 446] on button "Apply Filters" at bounding box center [766, 445] width 99 height 31
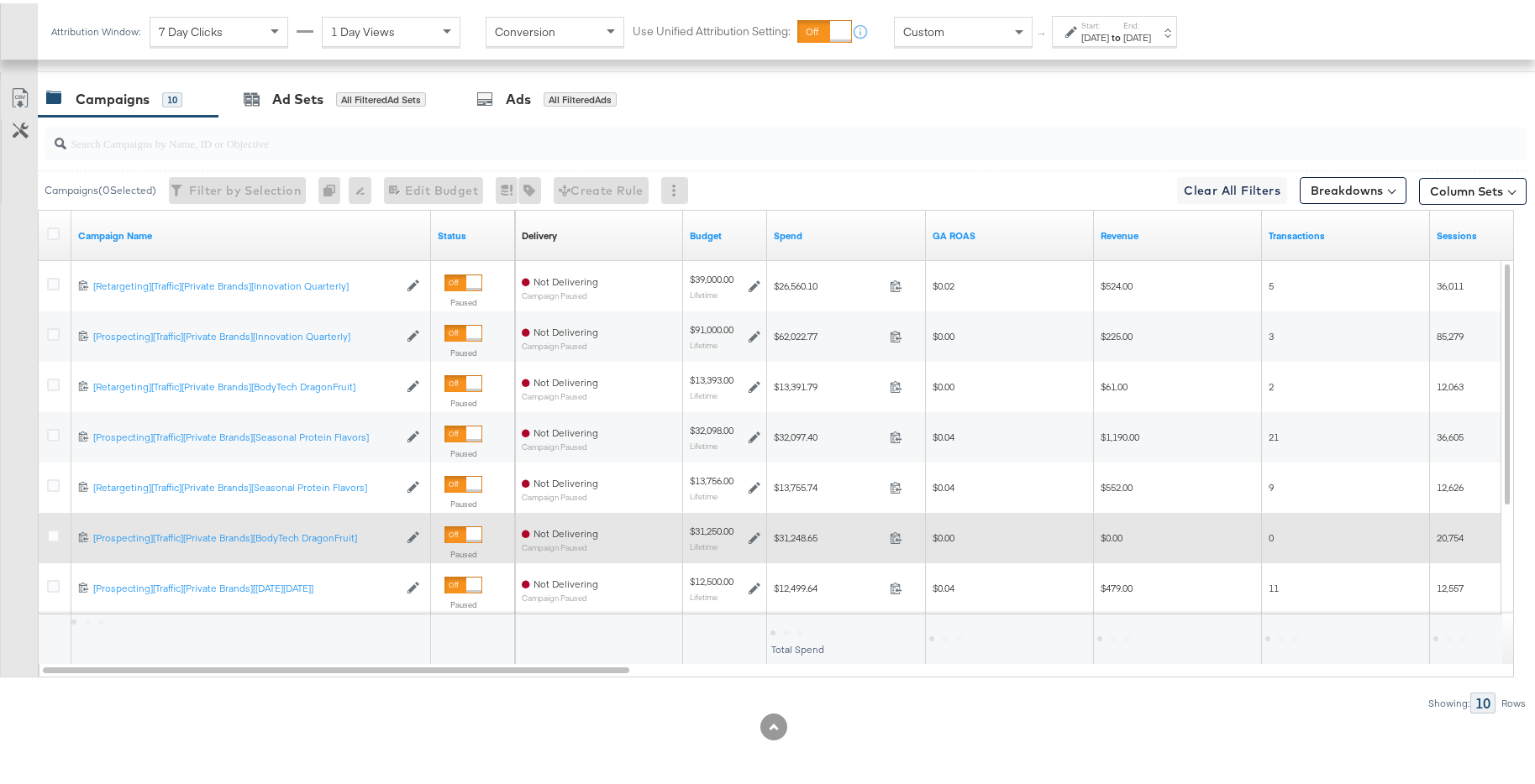
scroll to position [532, 0]
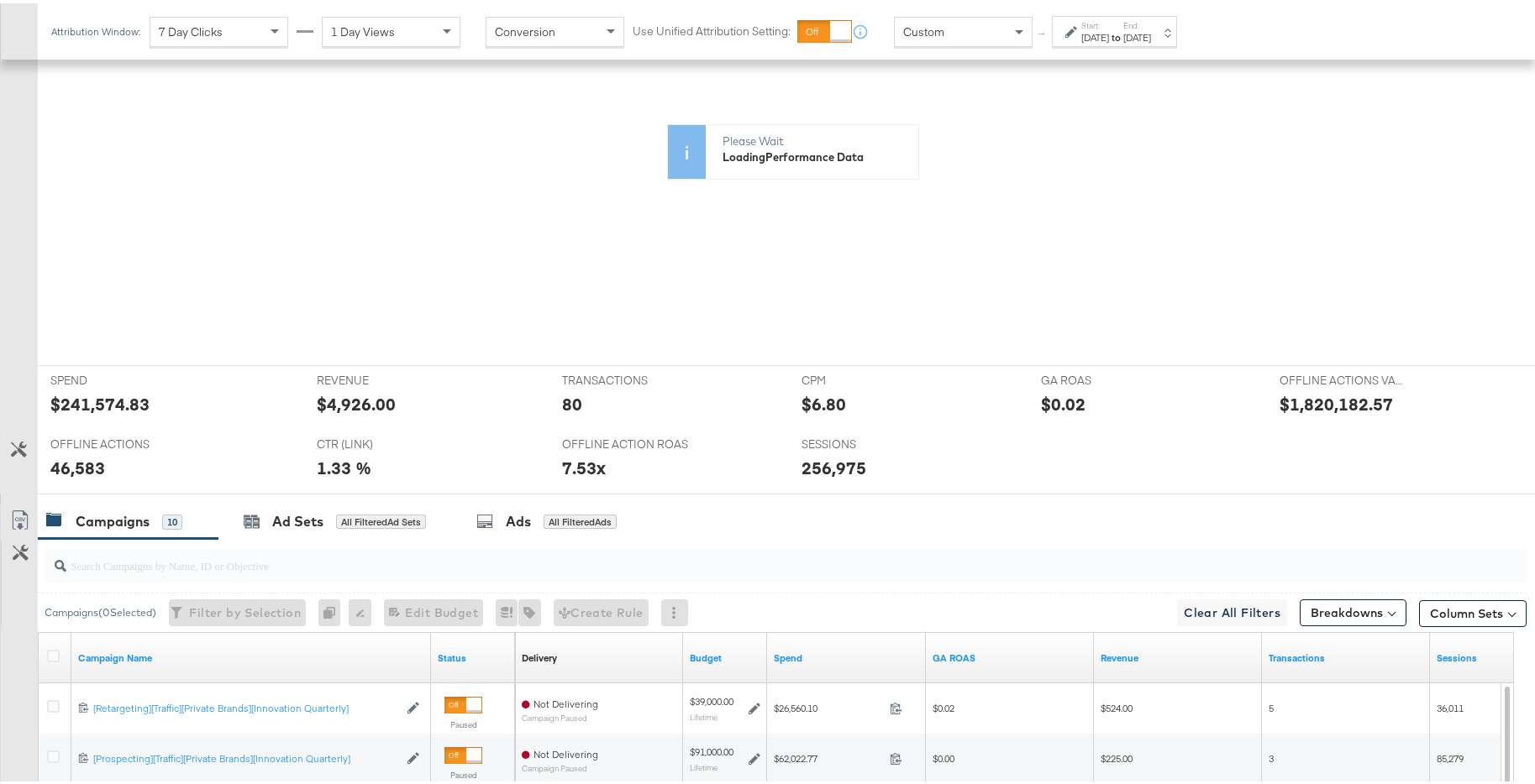
click at [1150, 40] on div "[DATE]" at bounding box center [1137, 35] width 28 height 14
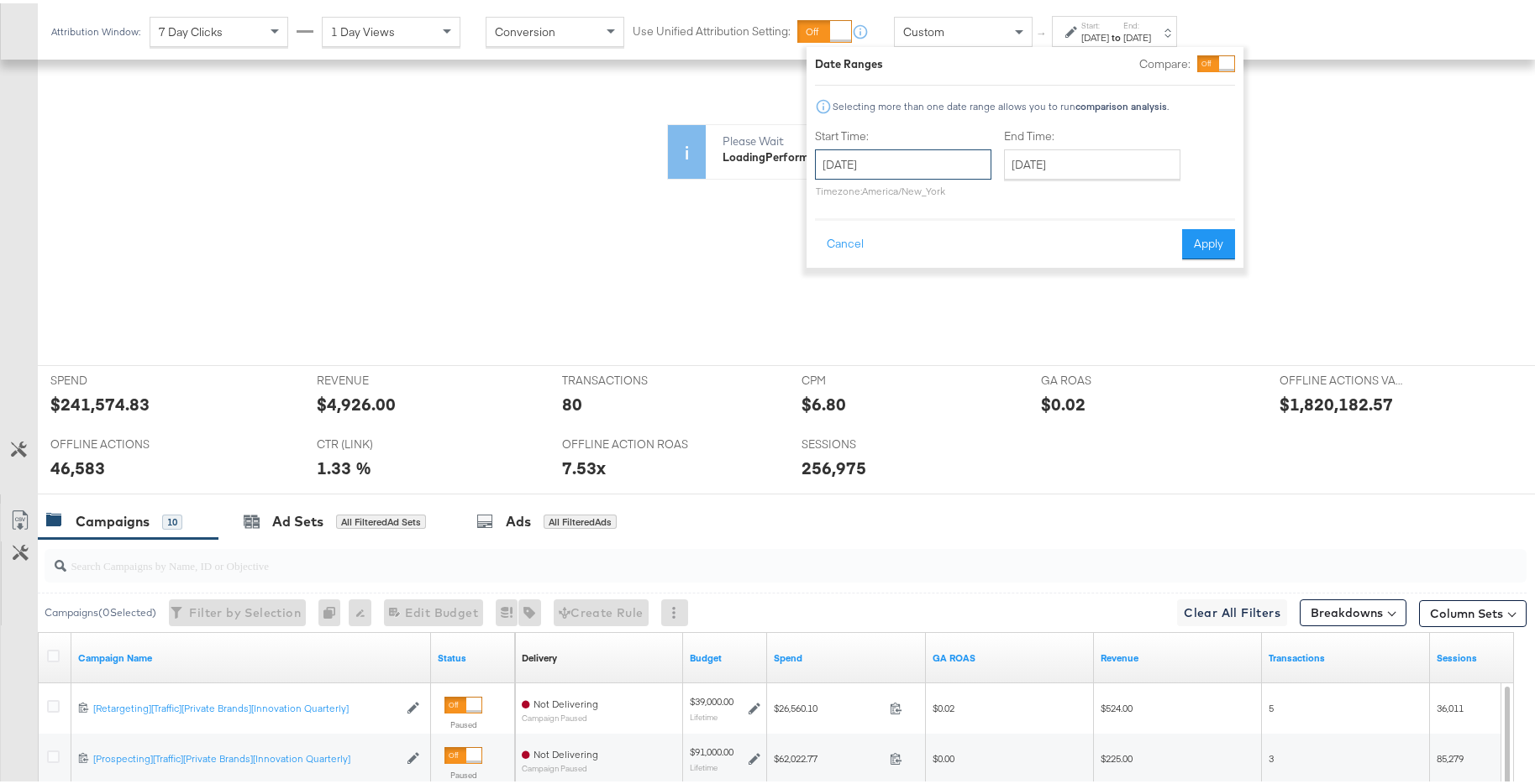
click at [957, 154] on input "[DATE]" at bounding box center [903, 161] width 177 height 31
click at [829, 197] on span "‹" at bounding box center [834, 196] width 26 height 25
click at [842, 269] on td "1" at bounding box center [835, 270] width 29 height 24
type input "[DATE]"
click at [1189, 234] on button "Apply" at bounding box center [1210, 241] width 53 height 31
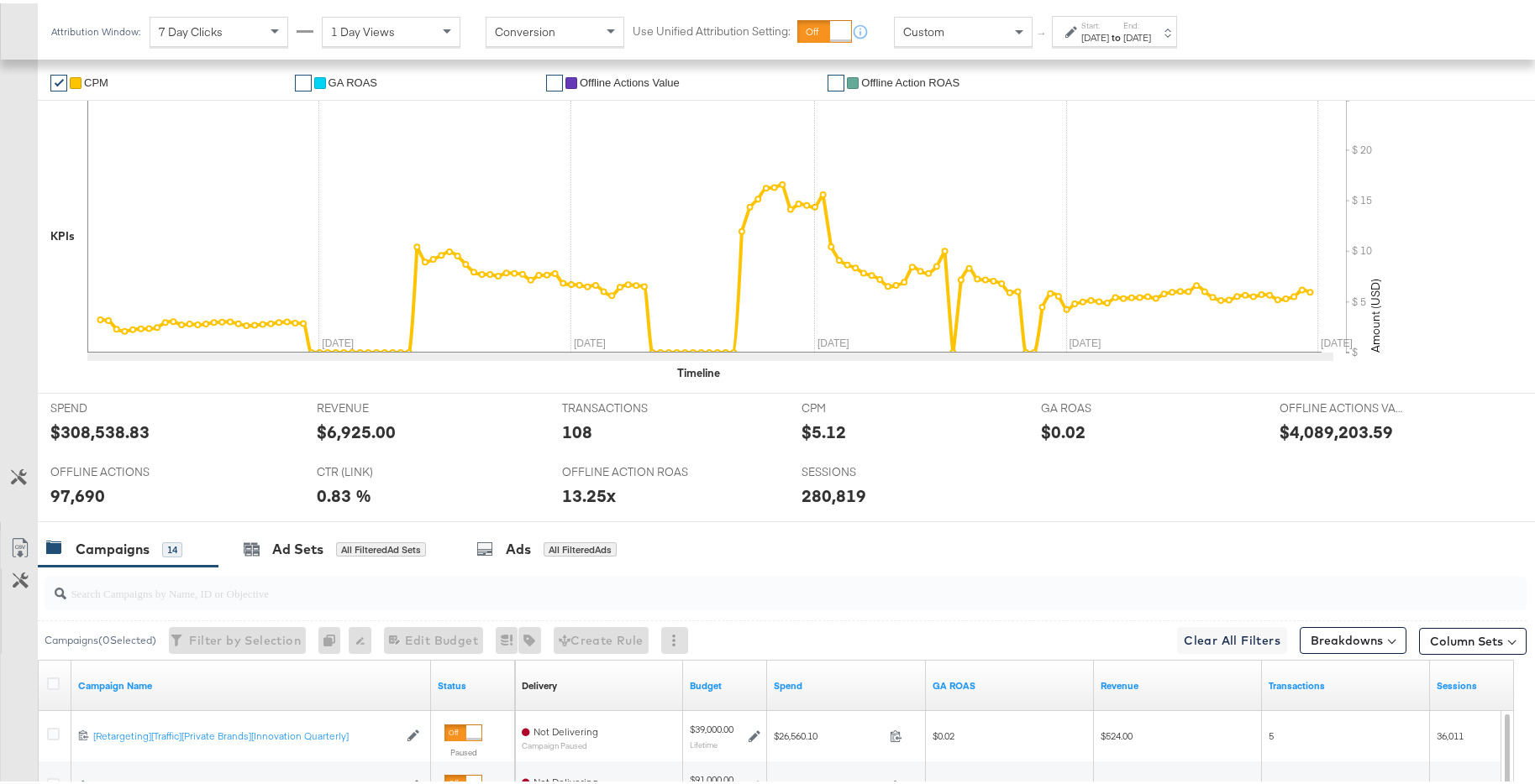
scroll to position [448, 0]
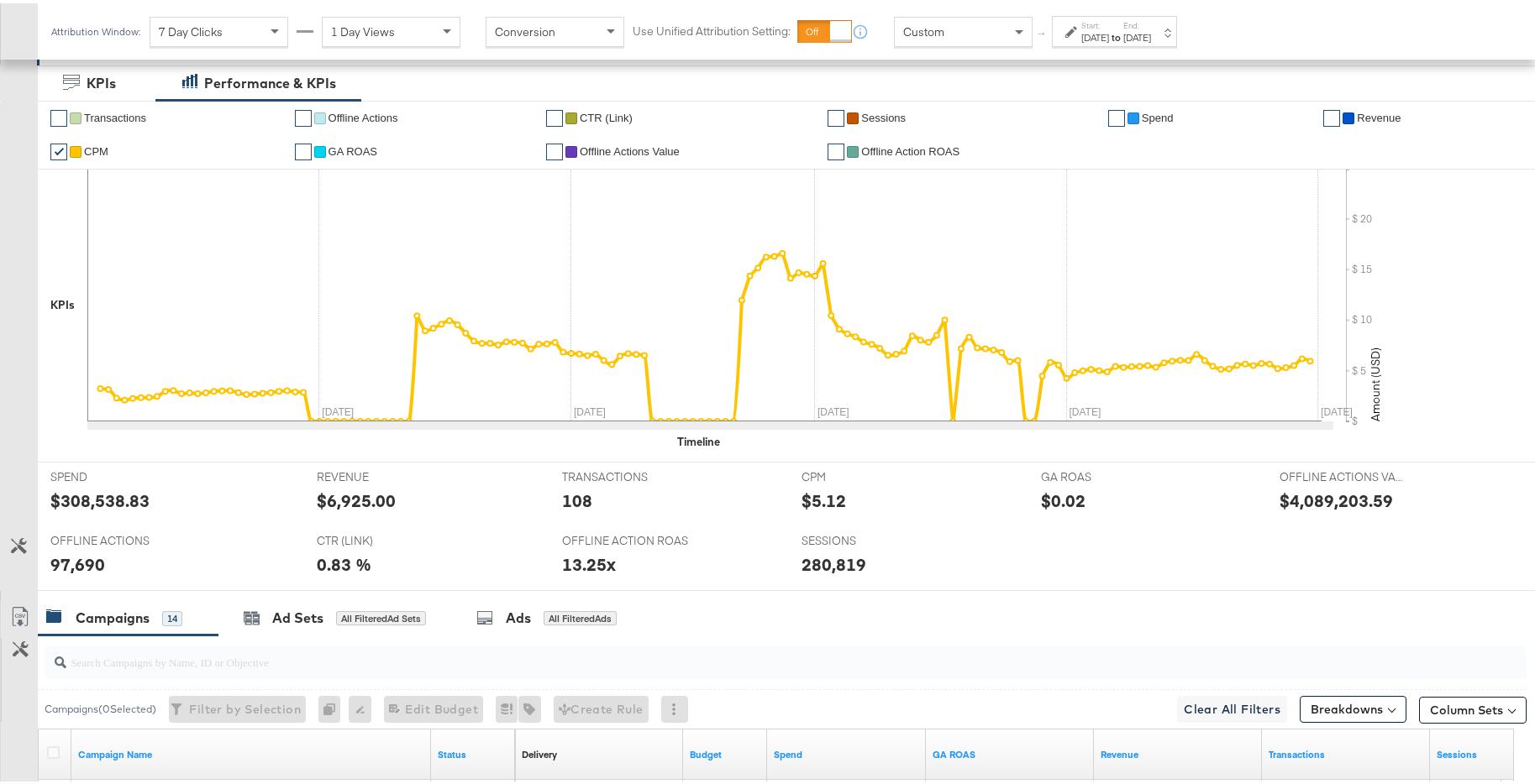
click at [1177, 40] on div "Start: Sep 1st 2024 to End: Jan 31st 2025" at bounding box center [1114, 28] width 125 height 31
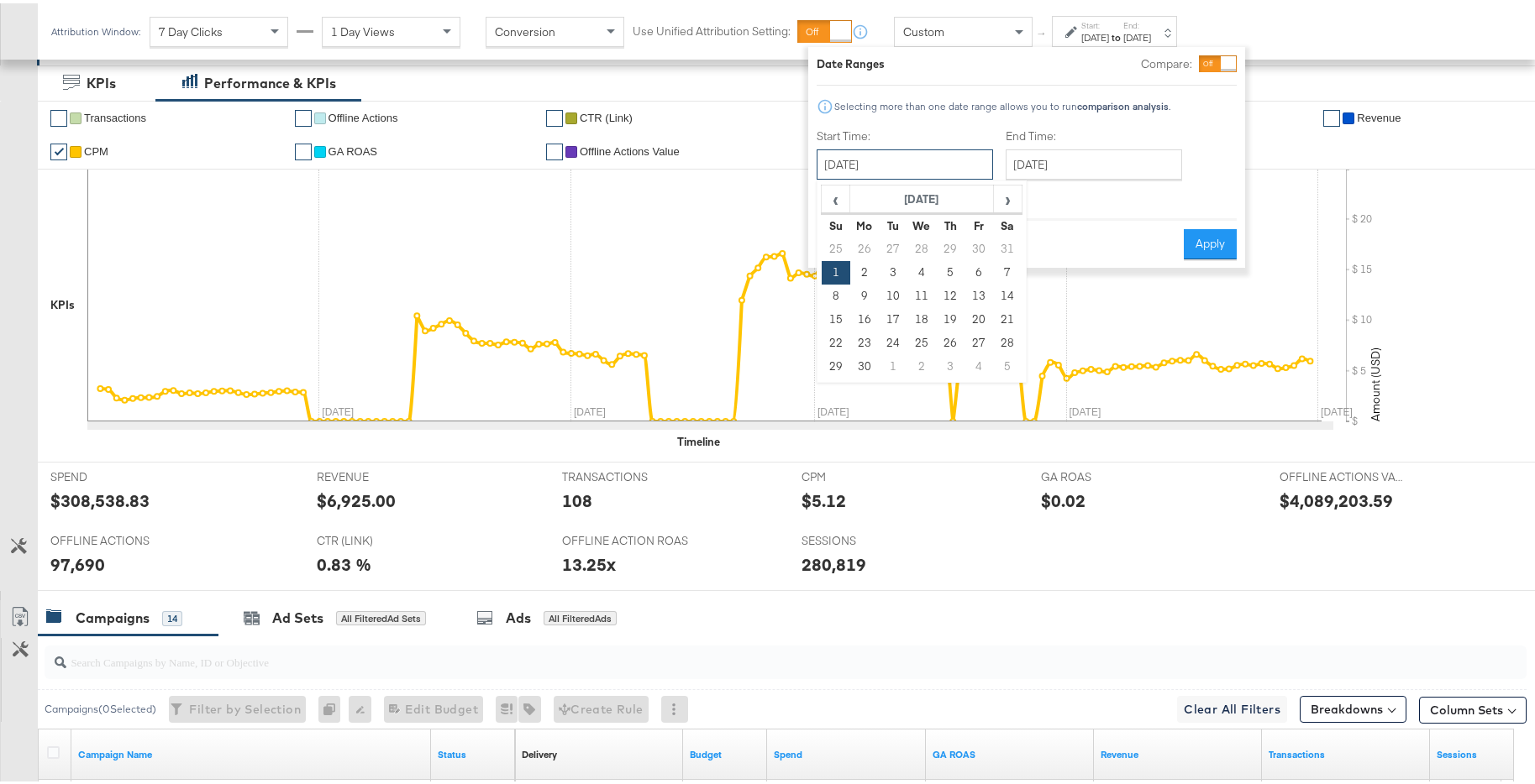
click at [941, 149] on input "[DATE]" at bounding box center [905, 161] width 177 height 31
click at [1000, 197] on span "›" at bounding box center [1007, 196] width 26 height 25
click at [1000, 210] on th "Sa" at bounding box center [1007, 222] width 29 height 24
click at [1007, 207] on span "›" at bounding box center [1007, 196] width 26 height 25
click at [1004, 207] on span "›" at bounding box center [1007, 196] width 26 height 25
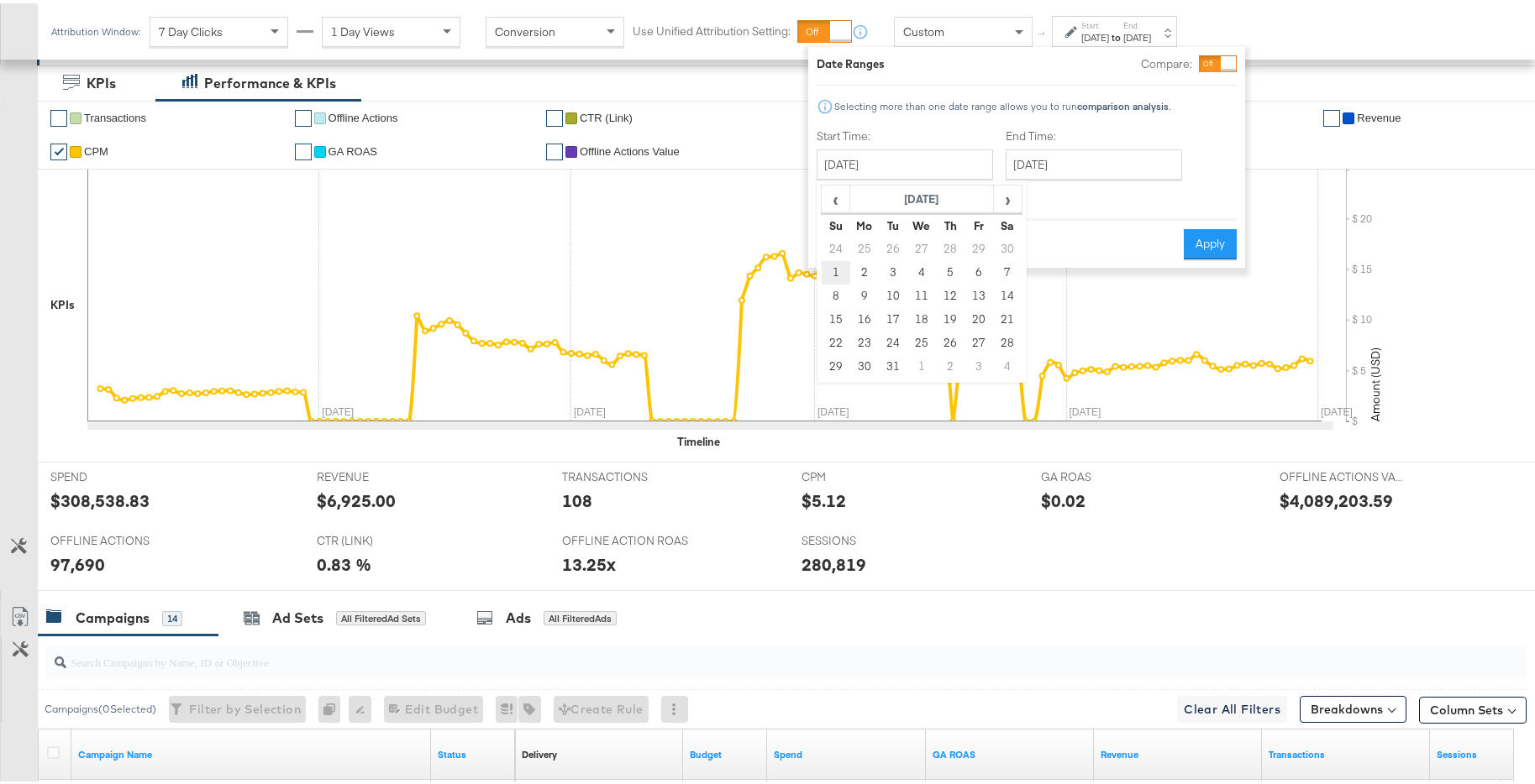
click at [832, 264] on td "1" at bounding box center [836, 270] width 29 height 24
type input "[DATE]"
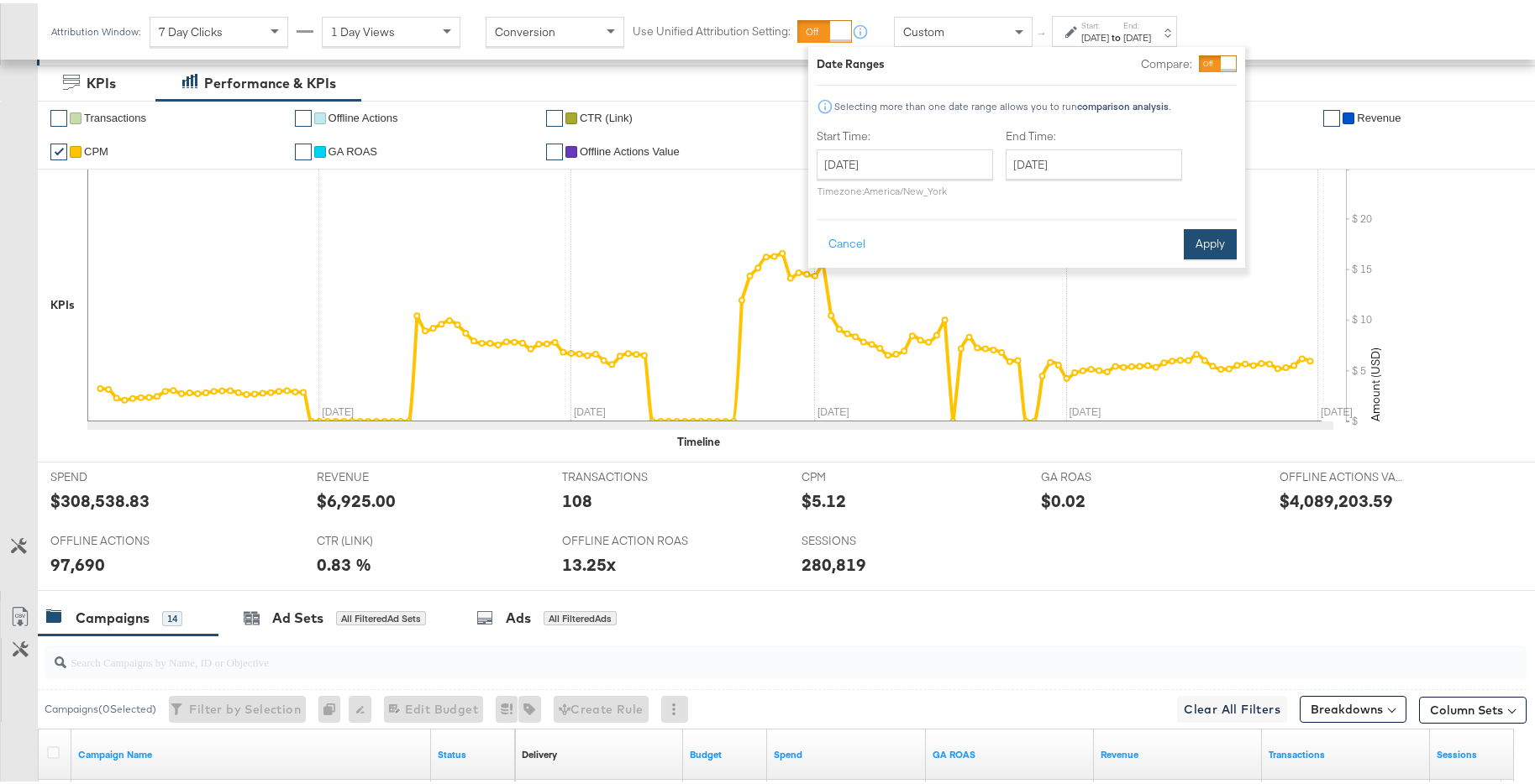
click at [1190, 238] on button "Apply" at bounding box center [1210, 241] width 53 height 31
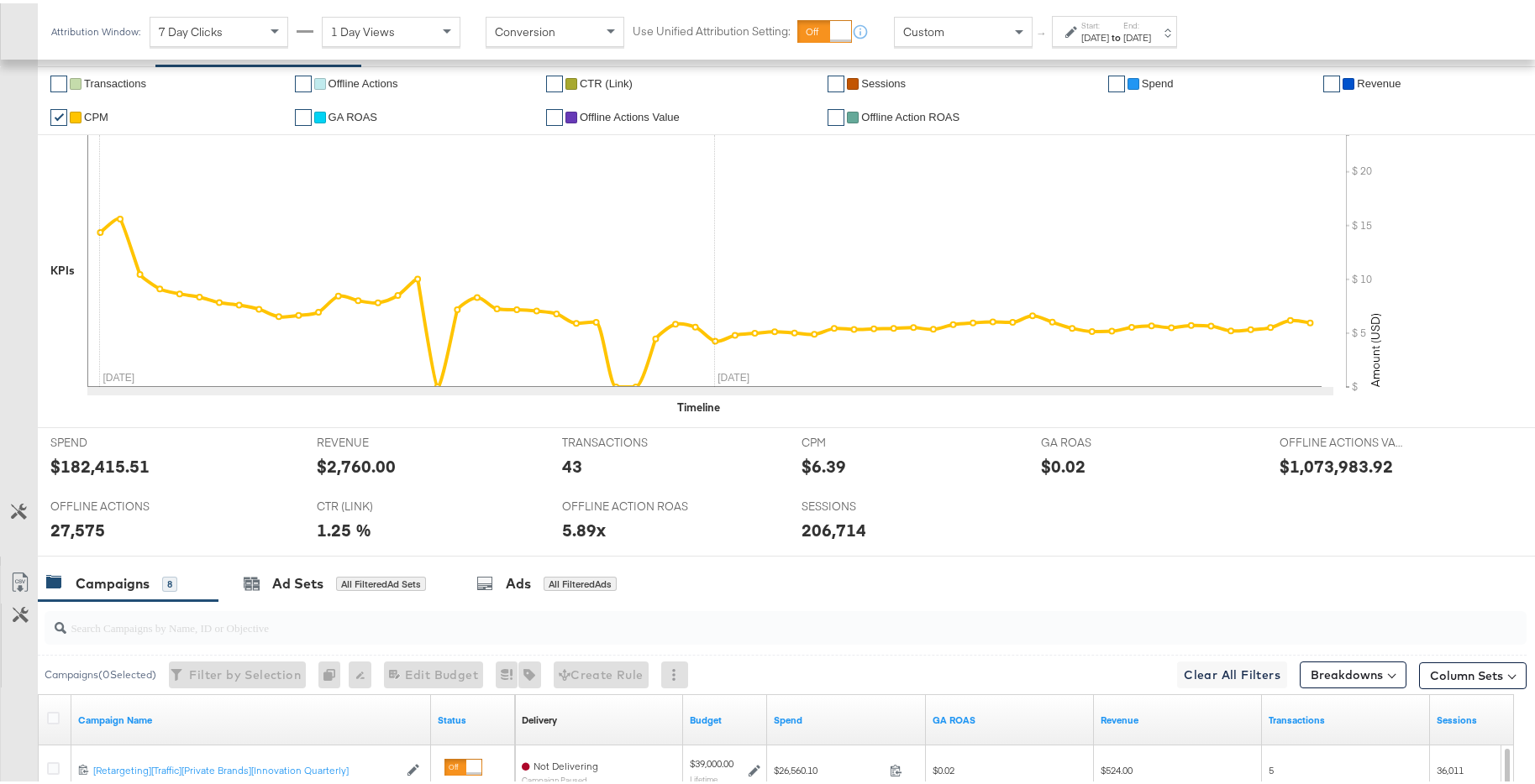
scroll to position [119, 0]
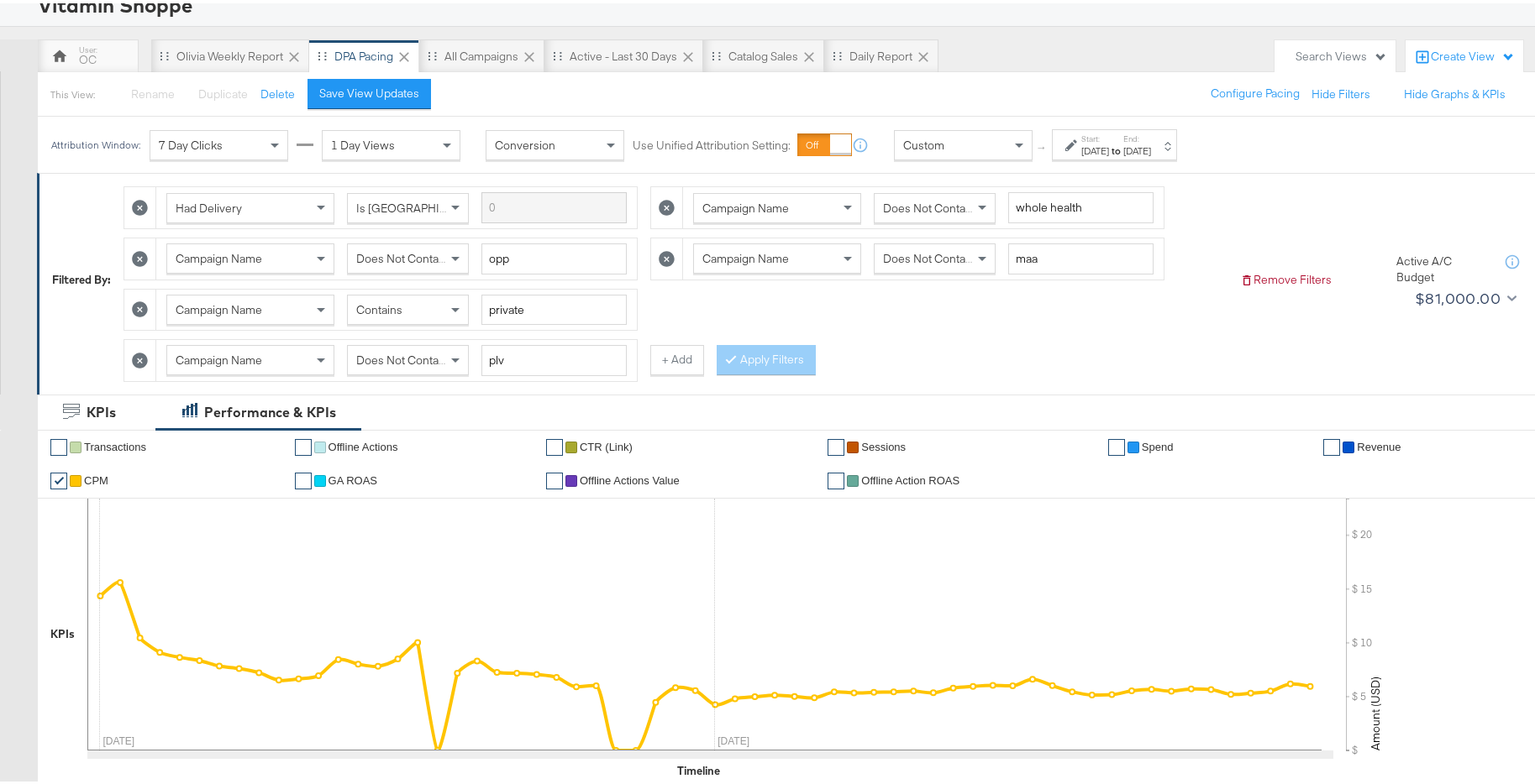
click at [398, 308] on span "Contains" at bounding box center [379, 306] width 46 height 15
click at [930, 267] on div "Does Not Contain" at bounding box center [934, 255] width 120 height 29
click at [759, 361] on button "Apply Filters" at bounding box center [766, 357] width 99 height 31
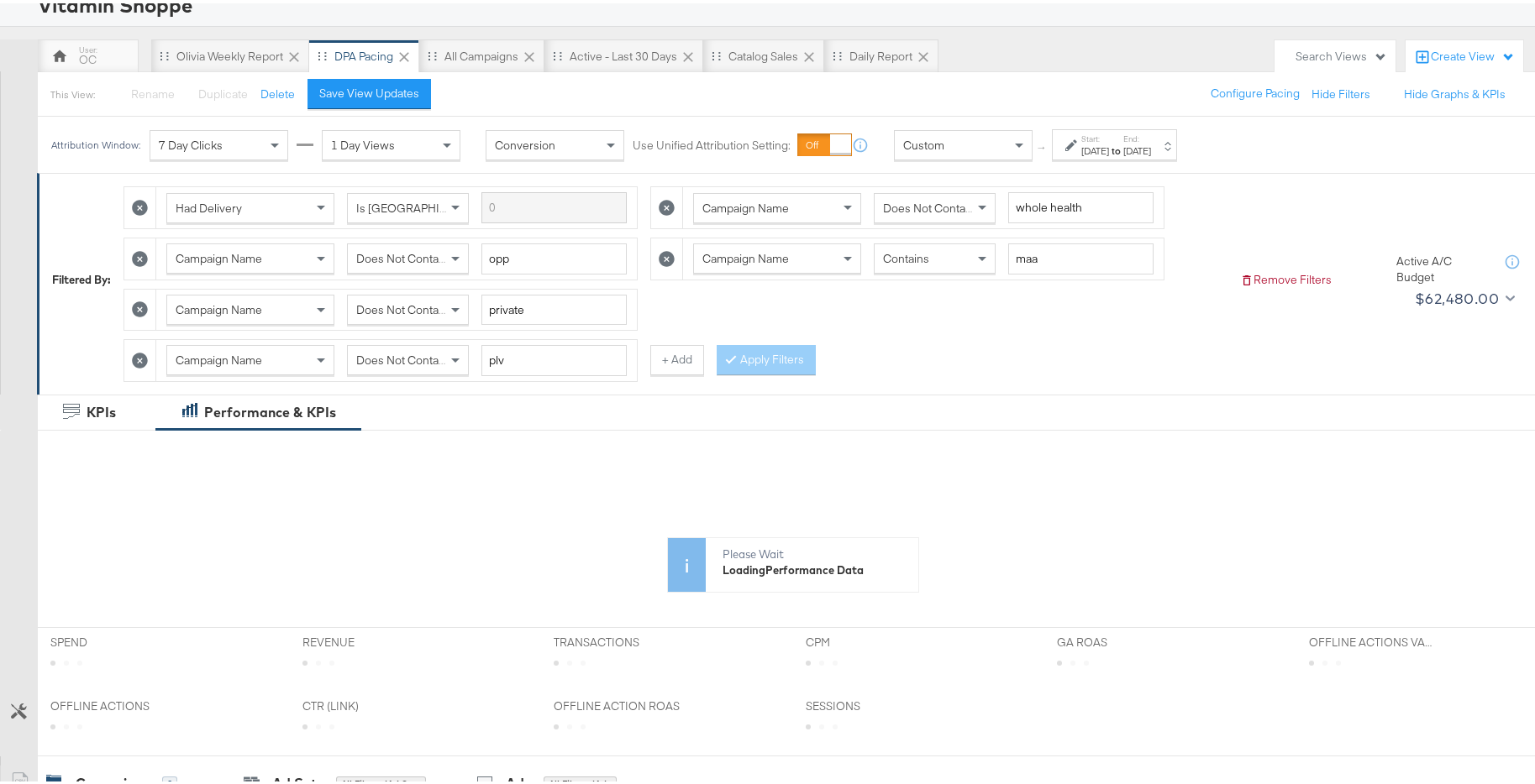
click at [1150, 144] on div "[DATE]" at bounding box center [1137, 148] width 28 height 14
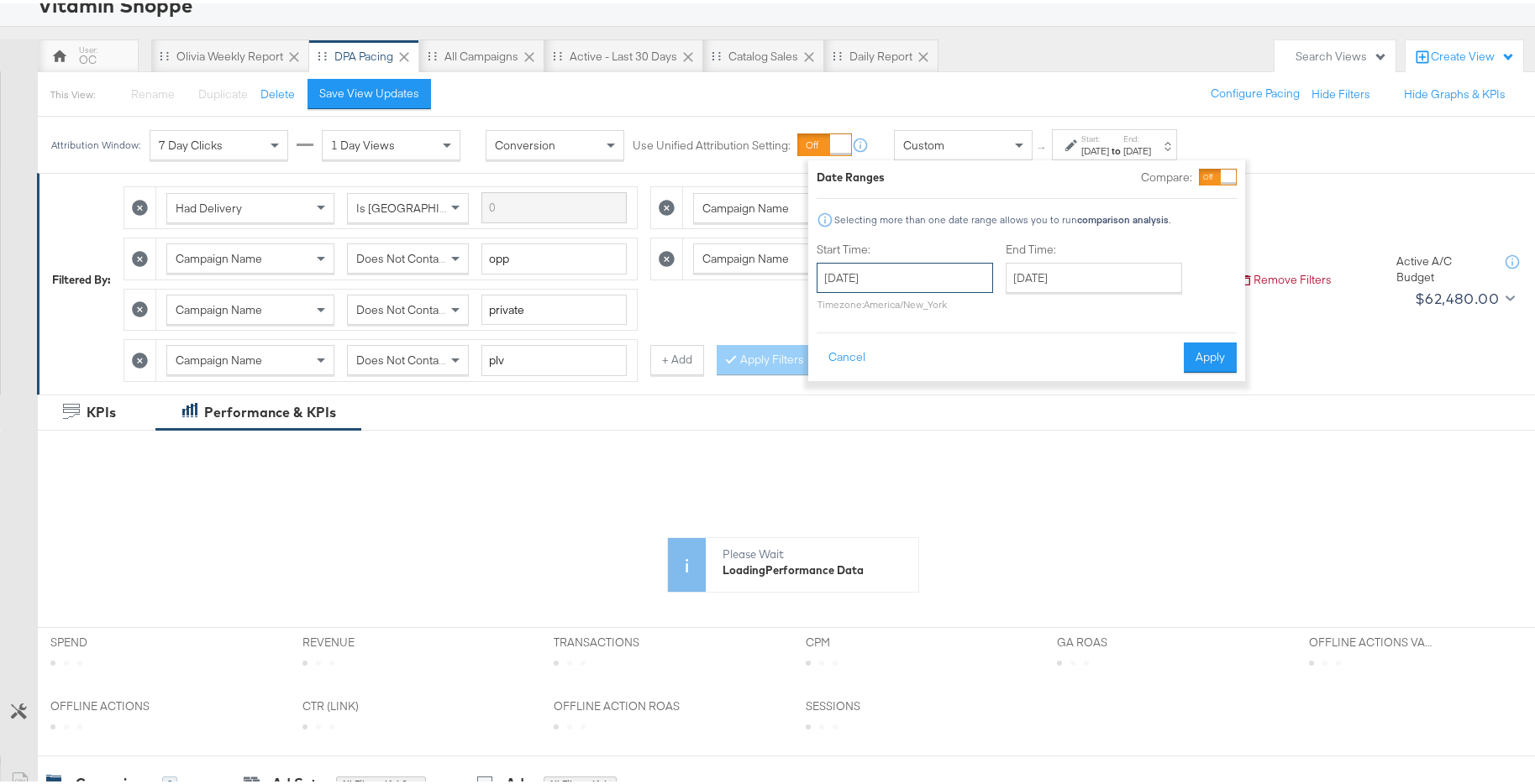
click at [895, 262] on input "[DATE]" at bounding box center [905, 275] width 177 height 31
click at [841, 311] on span "‹" at bounding box center [835, 309] width 26 height 25
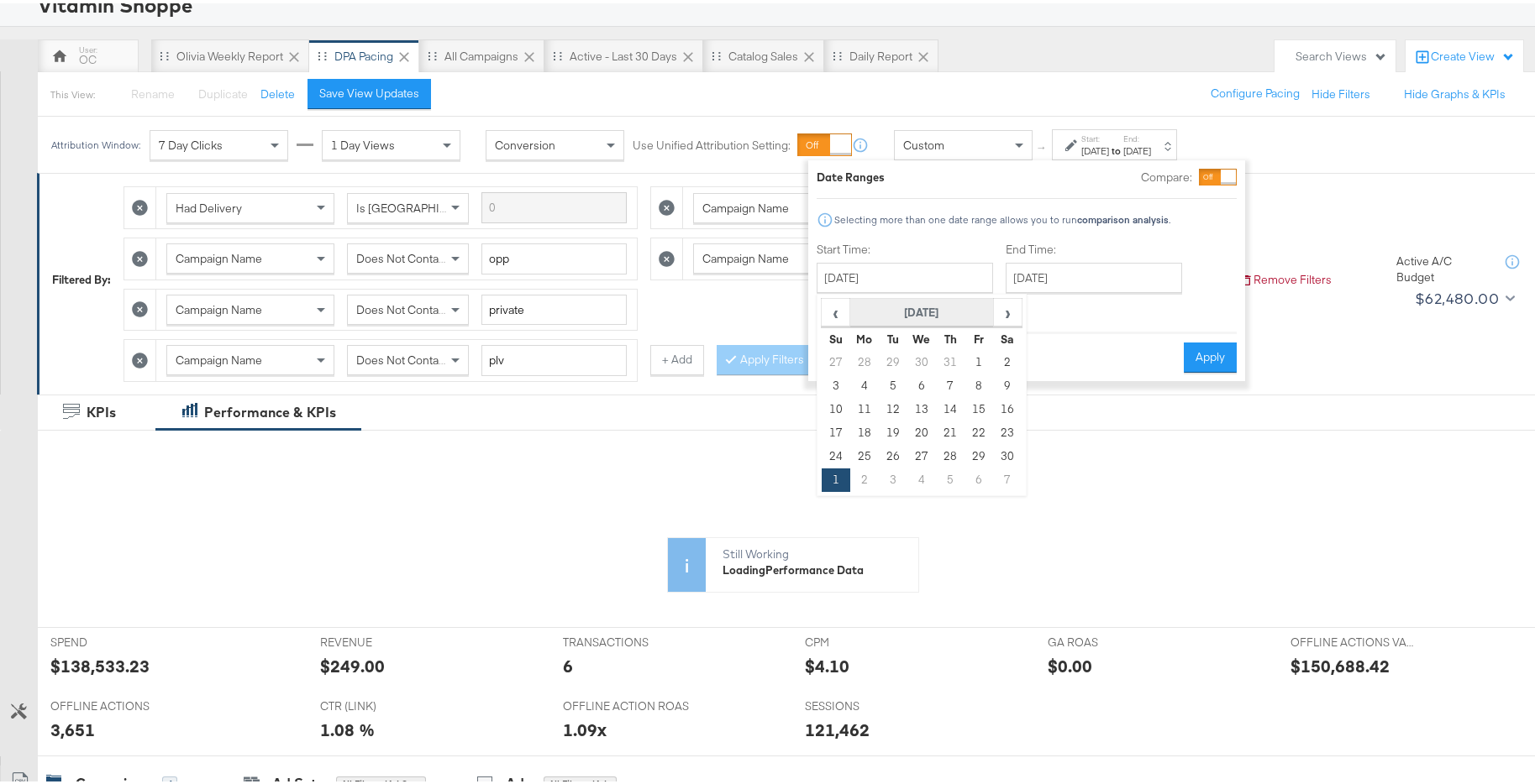
click at [850, 315] on th "[DATE]" at bounding box center [921, 310] width 143 height 29
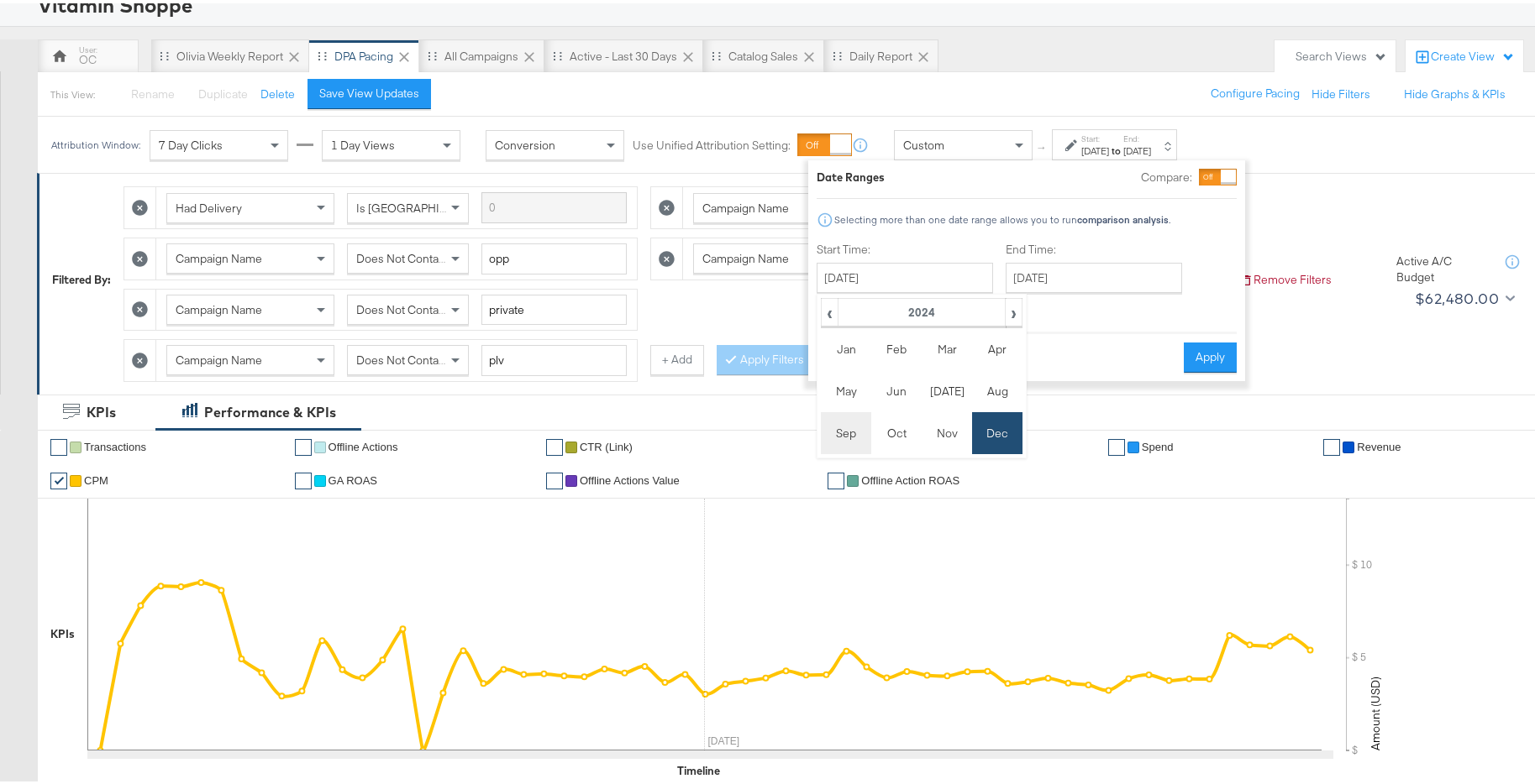
click at [855, 434] on td "Sep" at bounding box center [846, 429] width 50 height 42
click at [841, 381] on td "1" at bounding box center [836, 383] width 29 height 24
type input "[DATE]"
click at [1218, 361] on button "Apply" at bounding box center [1210, 355] width 53 height 31
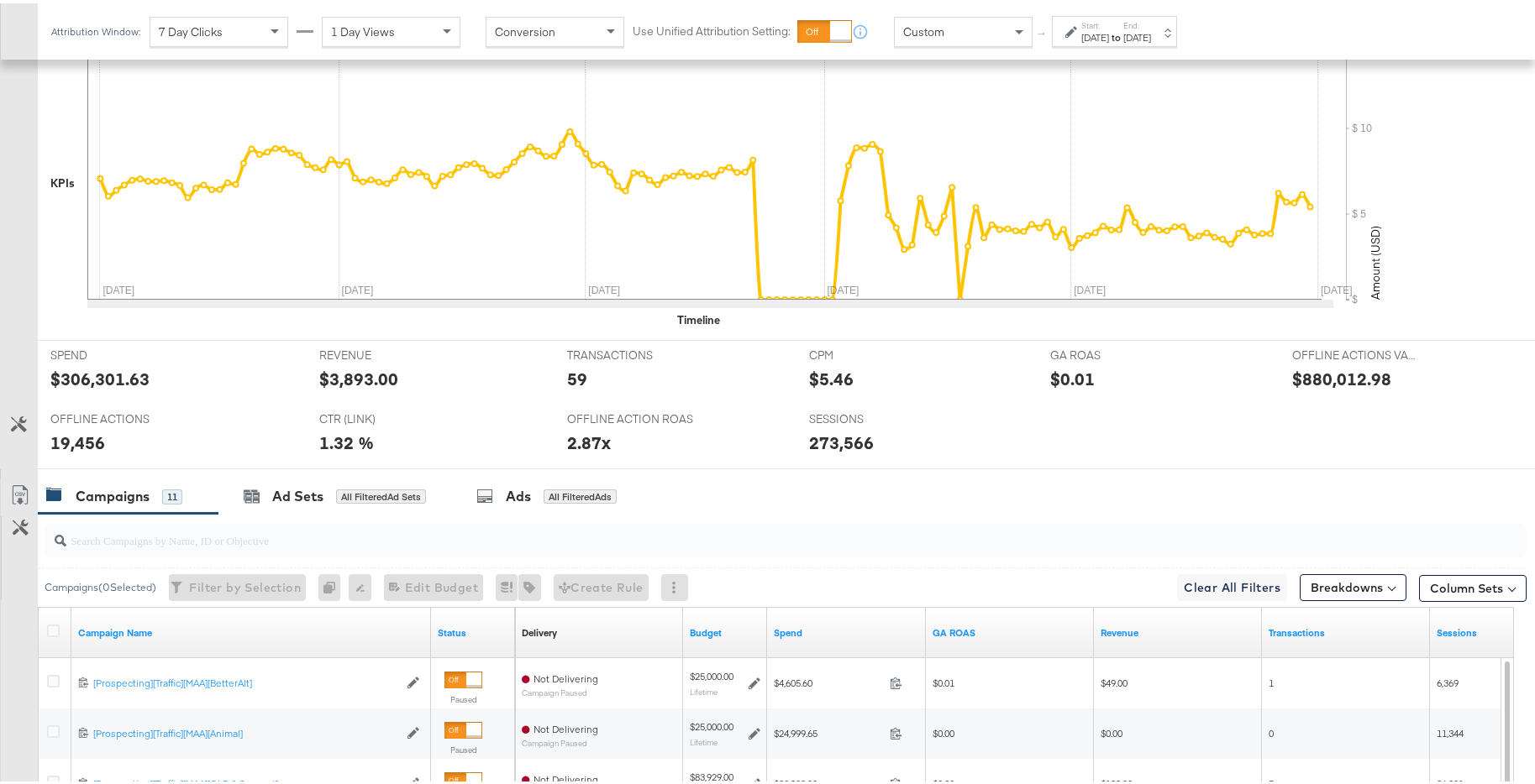
scroll to position [255, 0]
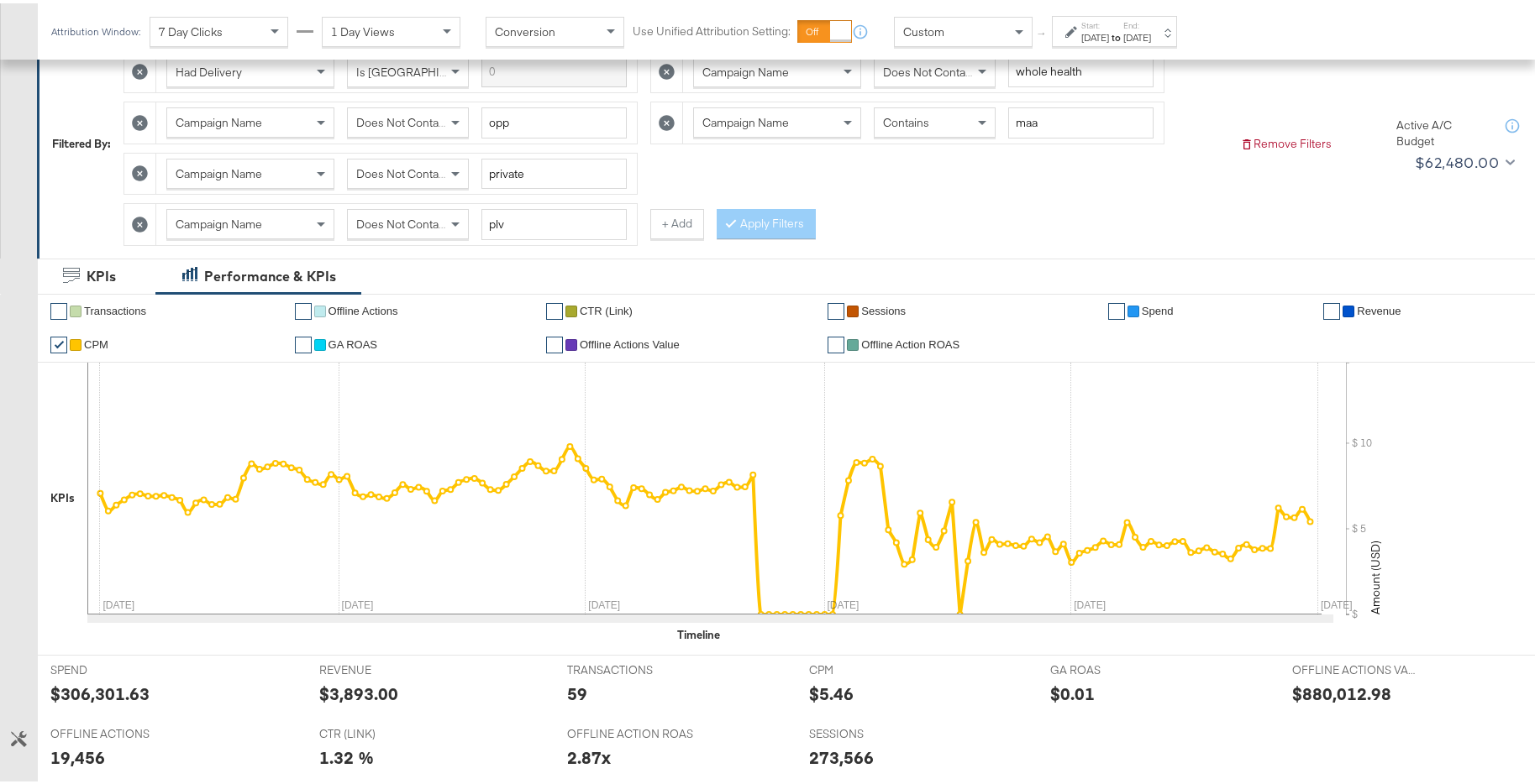
click at [1150, 38] on div "[DATE]" at bounding box center [1137, 35] width 28 height 14
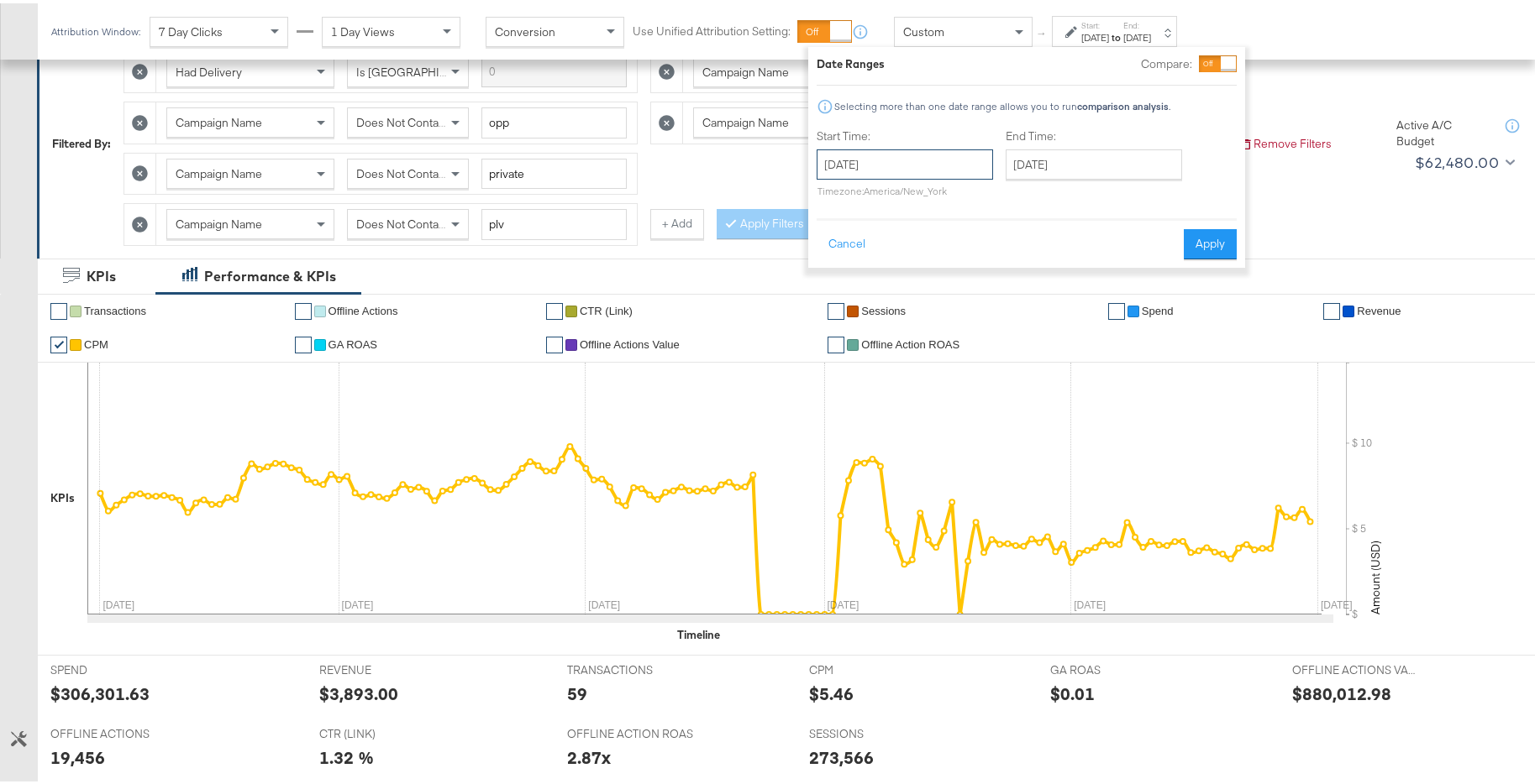
click at [948, 172] on input "[DATE]" at bounding box center [905, 161] width 177 height 31
click at [1009, 188] on span "›" at bounding box center [1007, 196] width 26 height 25
click at [1010, 192] on span "›" at bounding box center [1007, 196] width 26 height 25
click at [972, 344] on td "29" at bounding box center [979, 340] width 29 height 24
type input "November 29th 2024"
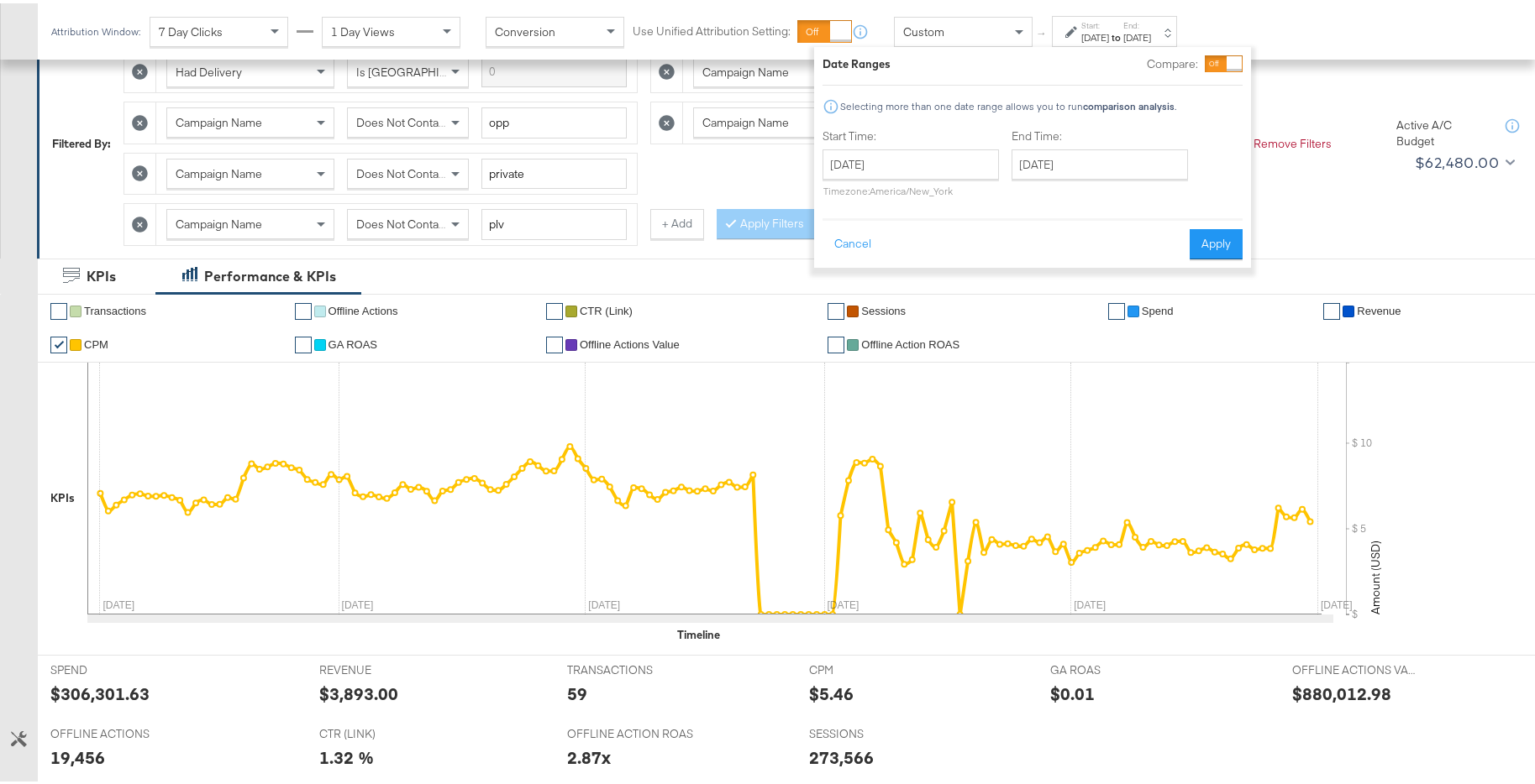
click at [1144, 180] on div "End Time: [DATE] ‹ [DATE] › Su Mo Tu We Th Fr Sa 29 30 31 1 2 3 4 5 6 7 8 9 10 …" at bounding box center [1103, 163] width 183 height 76
click at [1147, 169] on input "[DATE]" at bounding box center [1099, 161] width 177 height 31
click at [1039, 195] on span "‹" at bounding box center [1030, 196] width 26 height 25
click at [1086, 267] on td "3" at bounding box center [1088, 270] width 29 height 24
type input "December 3rd 2024"
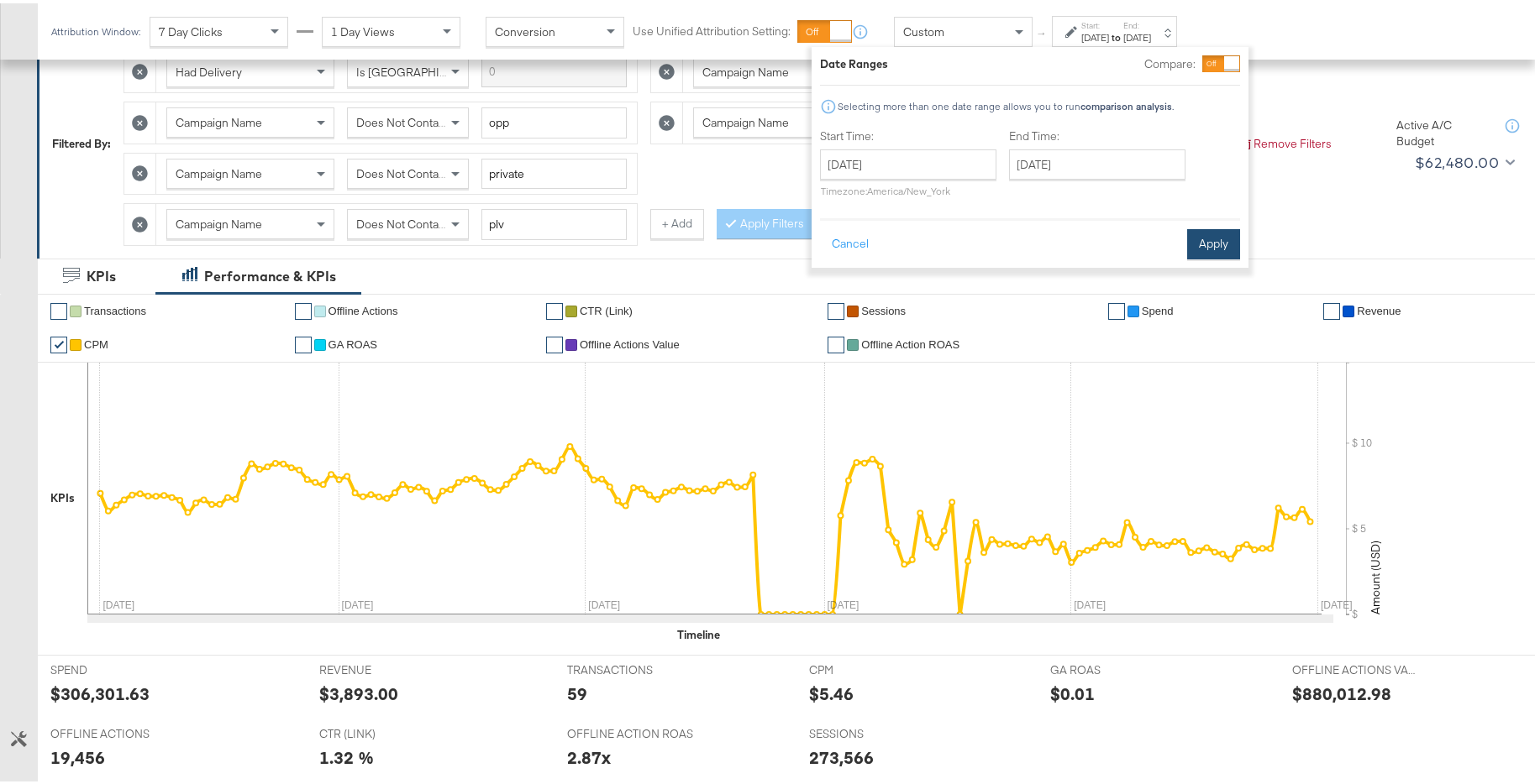
click at [1225, 248] on button "Apply" at bounding box center [1213, 241] width 53 height 31
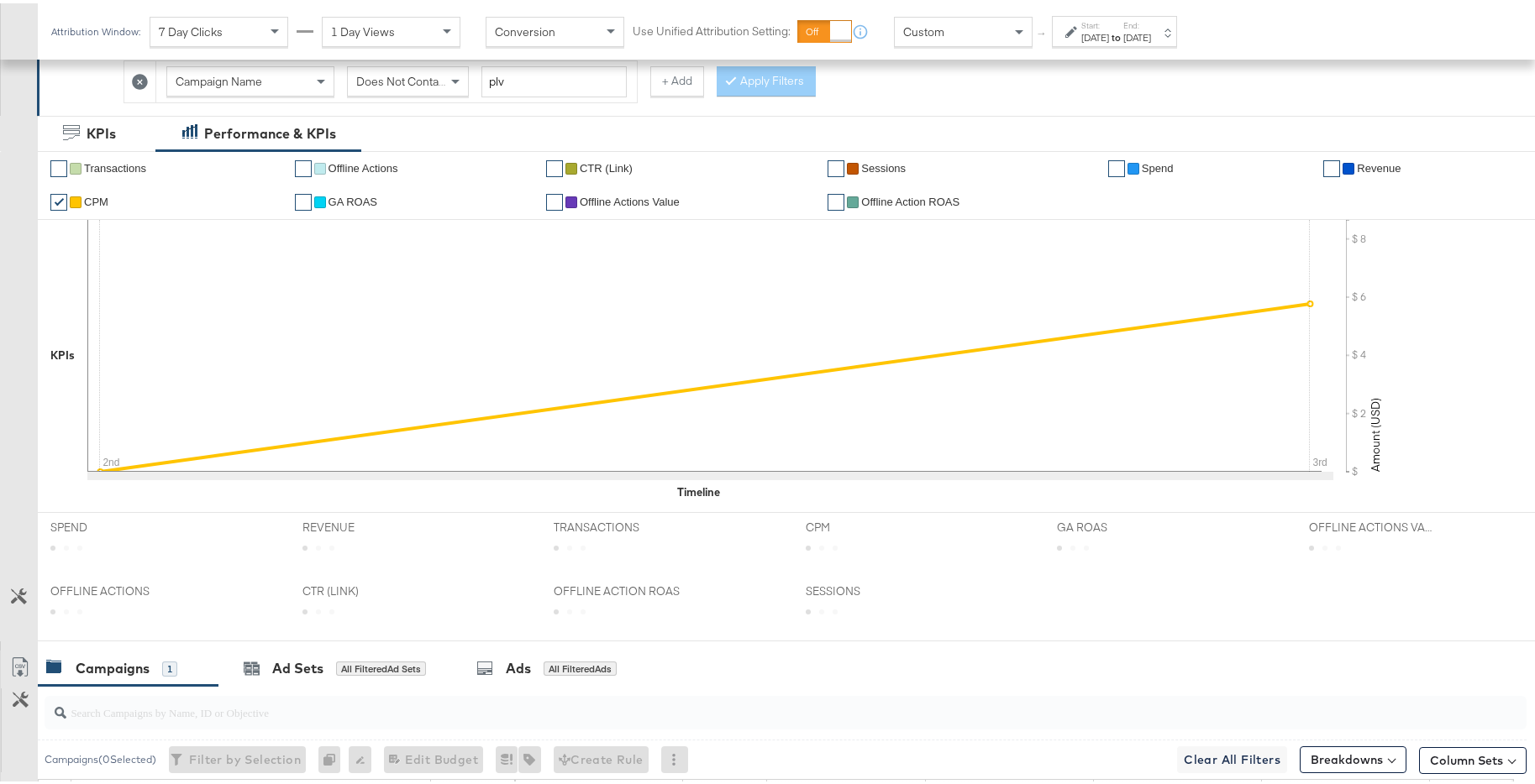
scroll to position [665, 0]
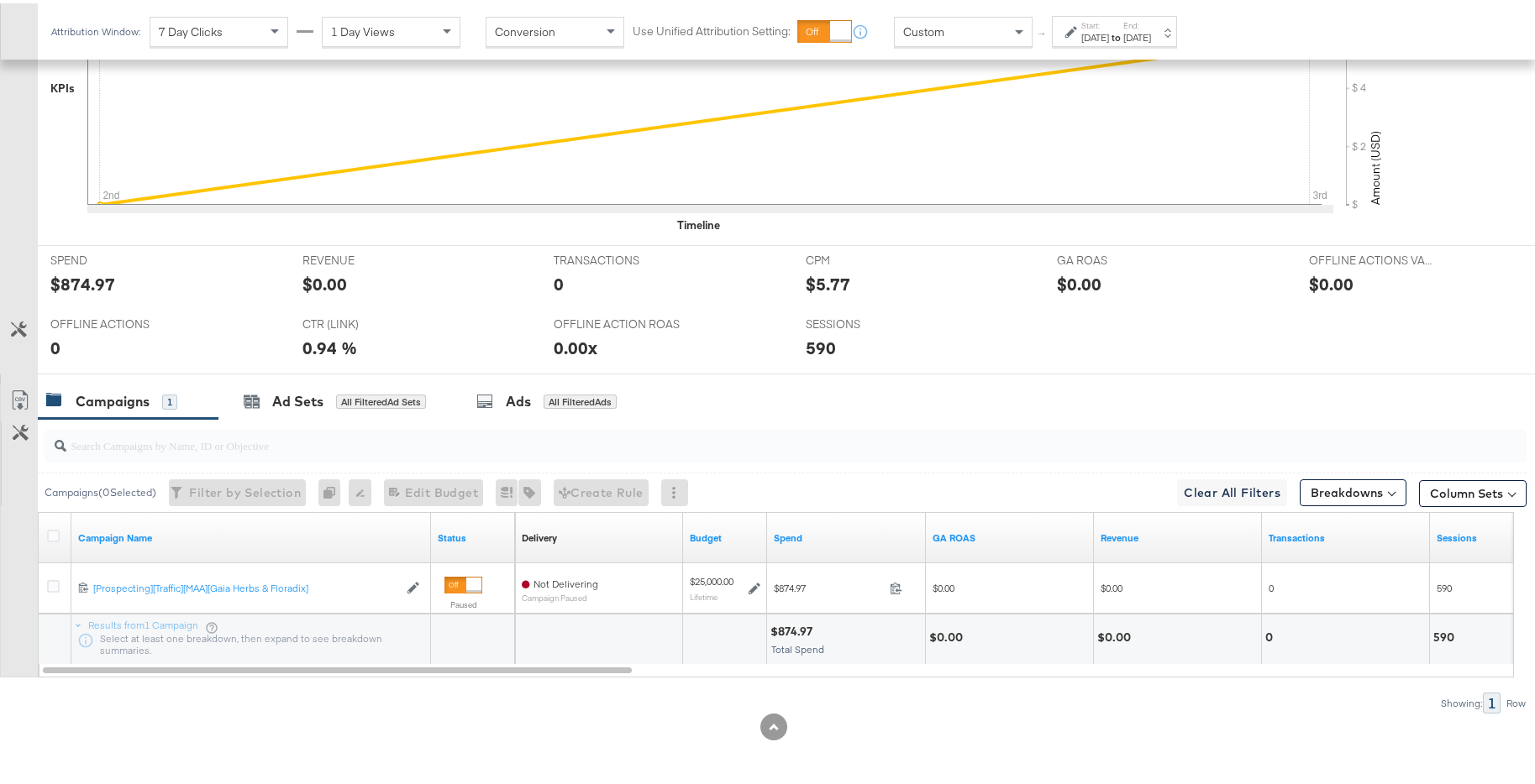
click at [1150, 31] on div "Dec 3rd 2024" at bounding box center [1137, 35] width 28 height 14
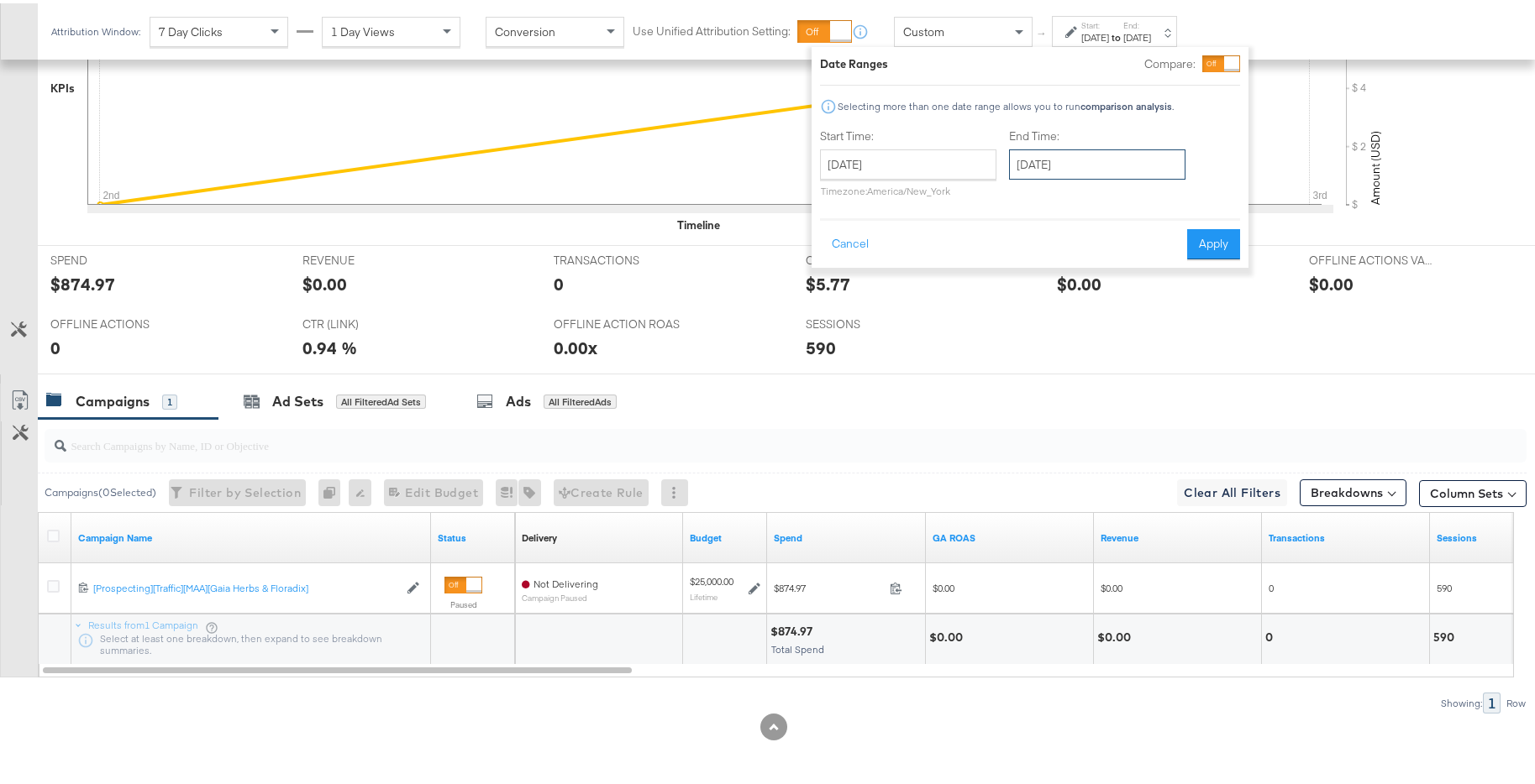
click at [1049, 162] on input "December 3rd 2024" at bounding box center [1097, 161] width 177 height 31
click at [1056, 269] on td "2" at bounding box center [1057, 270] width 29 height 24
type input "December 2nd 2024"
click at [1230, 238] on button "Apply" at bounding box center [1216, 241] width 53 height 31
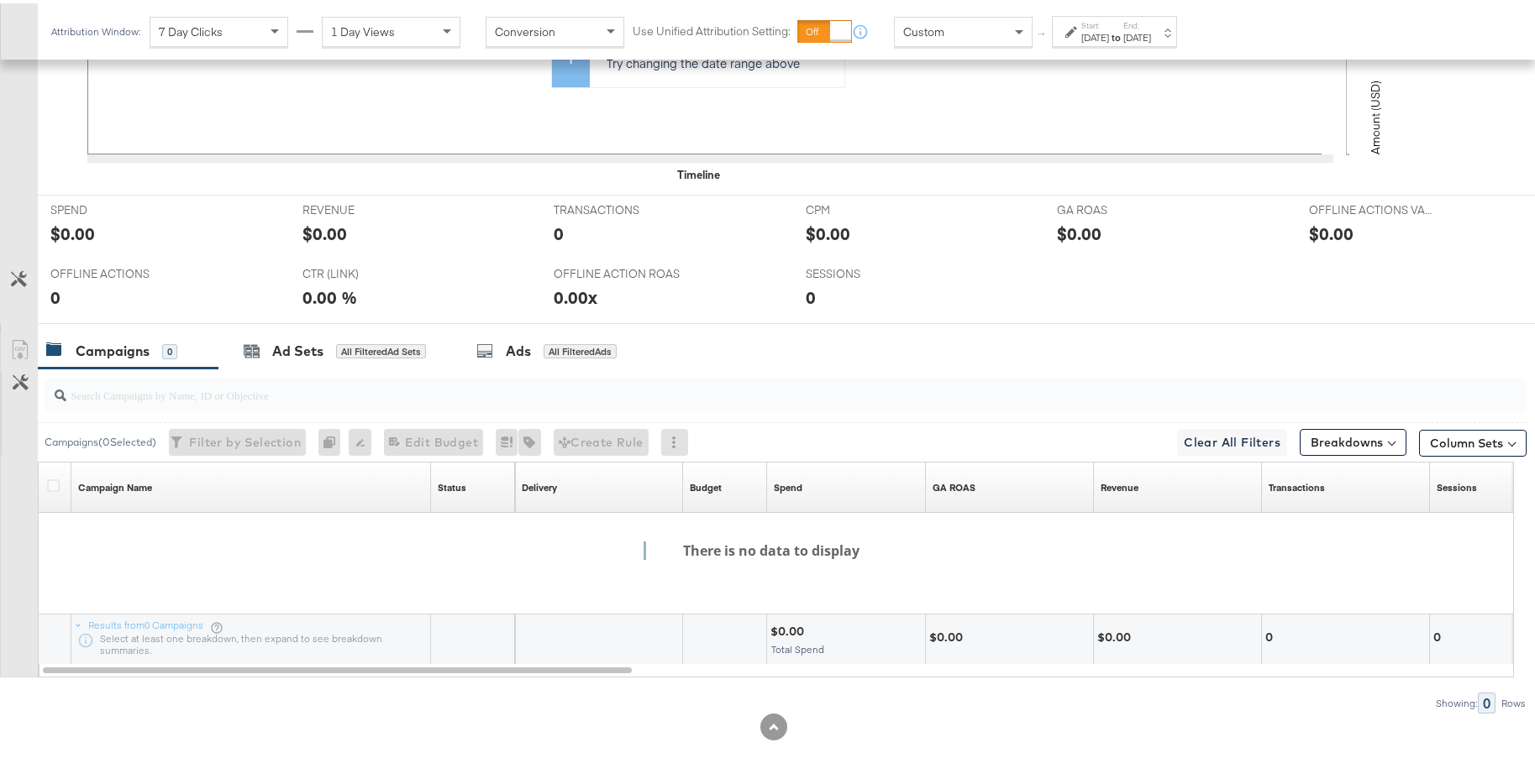
scroll to position [0, 0]
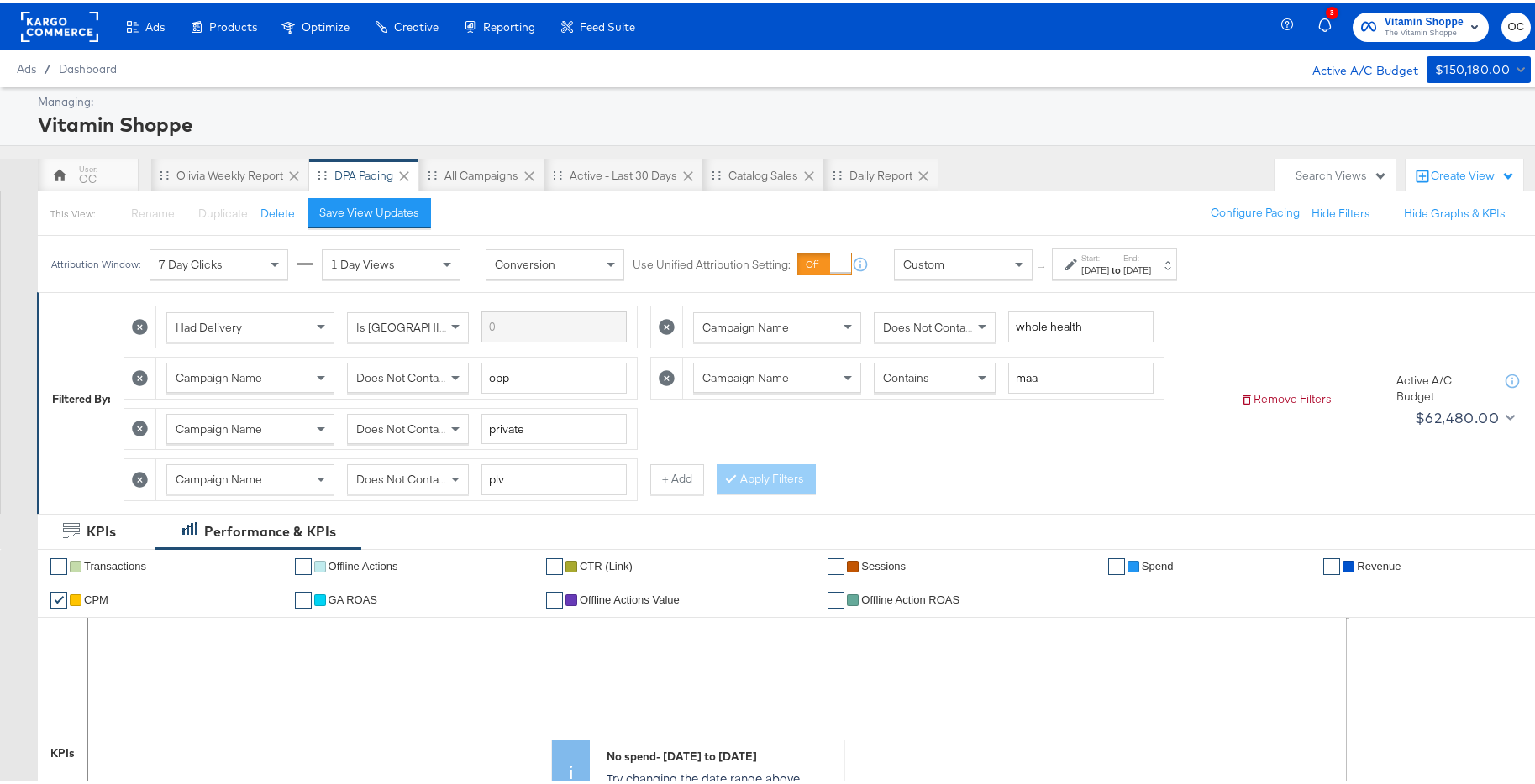
click at [1150, 260] on div "Dec 2nd 2024" at bounding box center [1137, 267] width 28 height 14
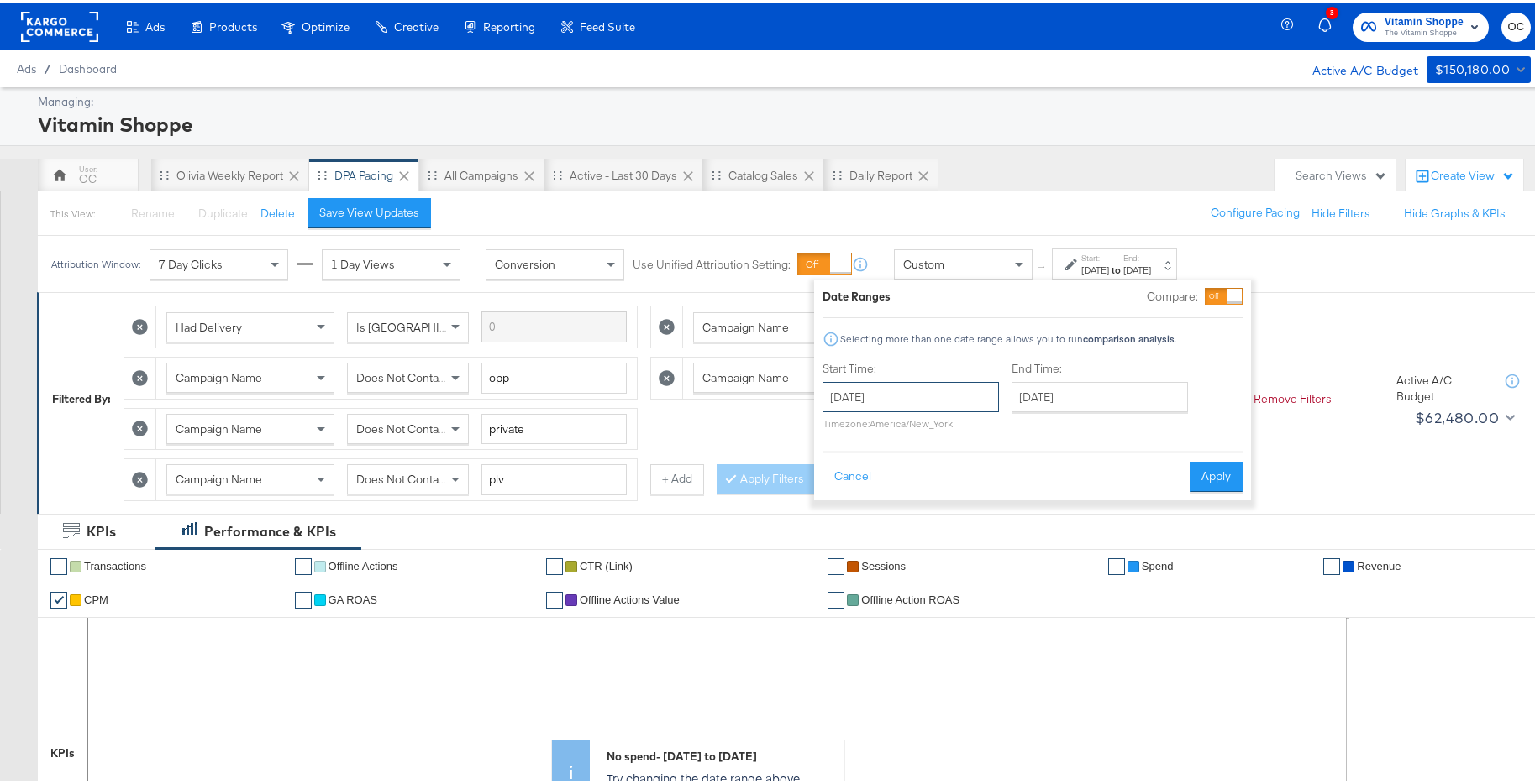
click at [923, 394] on input "November 29th 2024" at bounding box center [911, 394] width 177 height 31
click at [830, 434] on span "‹" at bounding box center [841, 428] width 26 height 25
click at [1010, 435] on span "›" at bounding box center [1013, 428] width 26 height 25
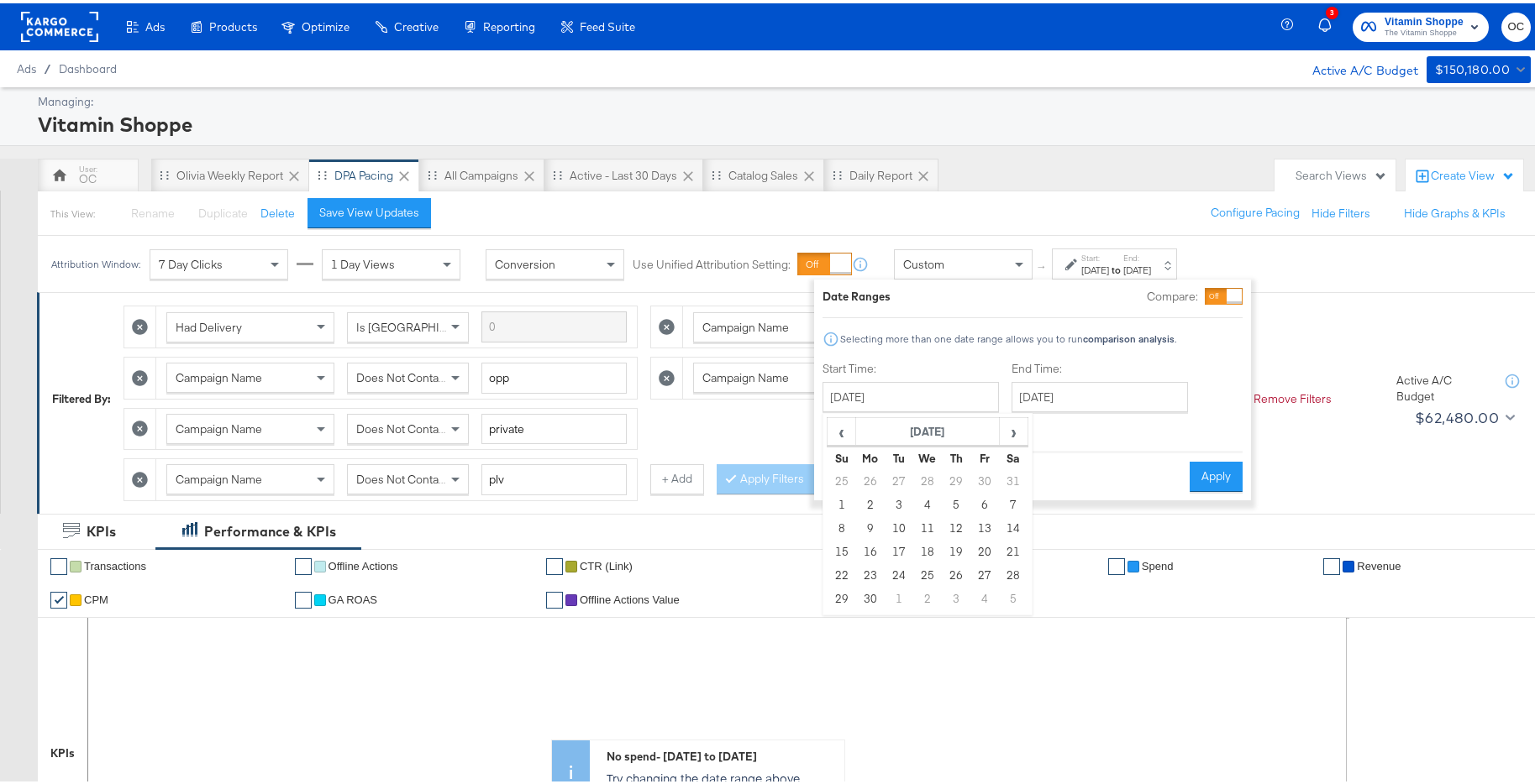
click at [833, 504] on td "1" at bounding box center [842, 502] width 29 height 24
type input "[DATE]"
click at [1113, 394] on input "December 2nd 2024" at bounding box center [1093, 394] width 177 height 31
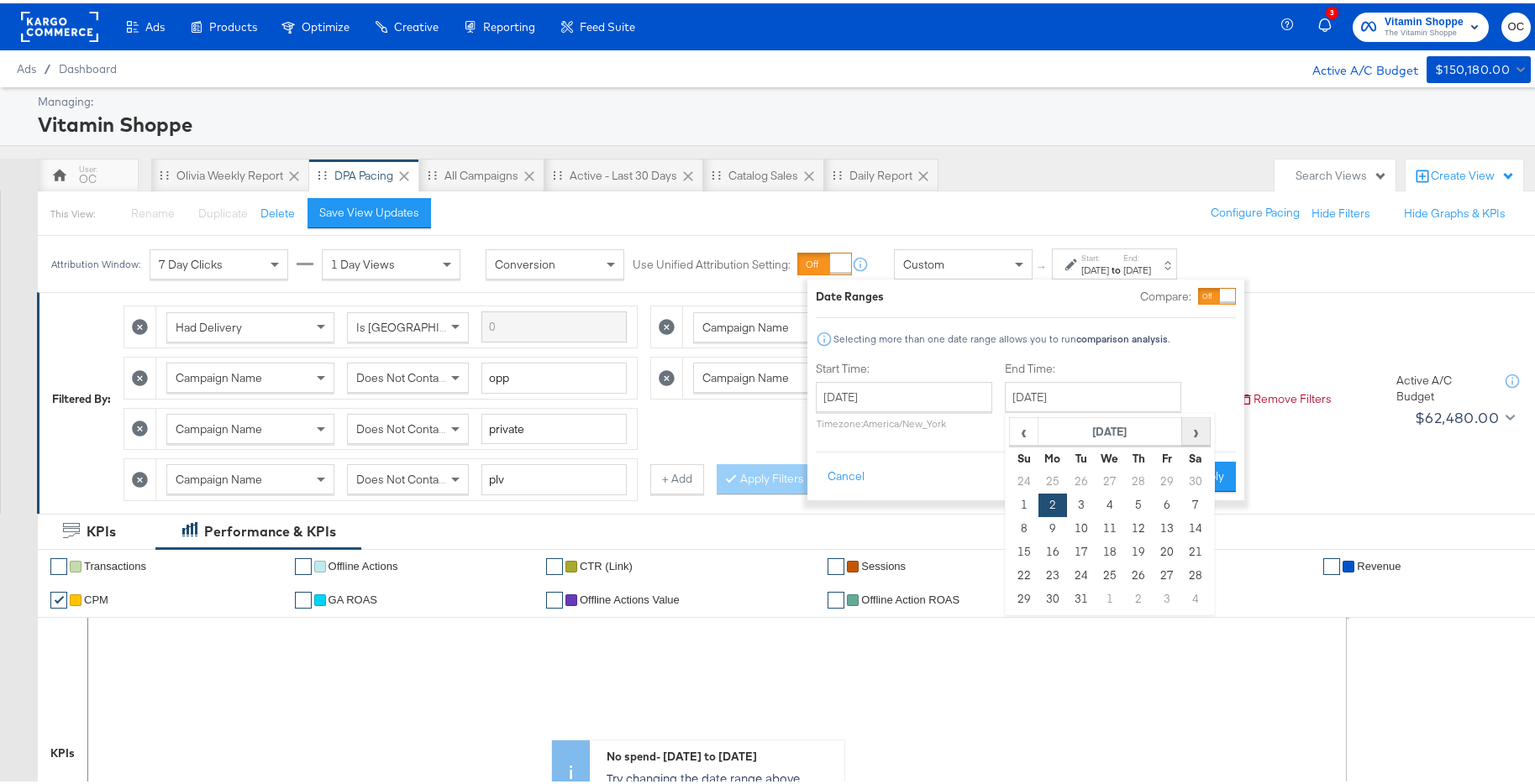
click at [1191, 422] on span "›" at bounding box center [1195, 428] width 26 height 25
click at [1193, 423] on span "›" at bounding box center [1195, 428] width 26 height 25
click at [1169, 562] on td "28" at bounding box center [1167, 573] width 29 height 24
type input "February 28th 2025"
click at [1207, 470] on button "Apply" at bounding box center [1211, 473] width 53 height 31
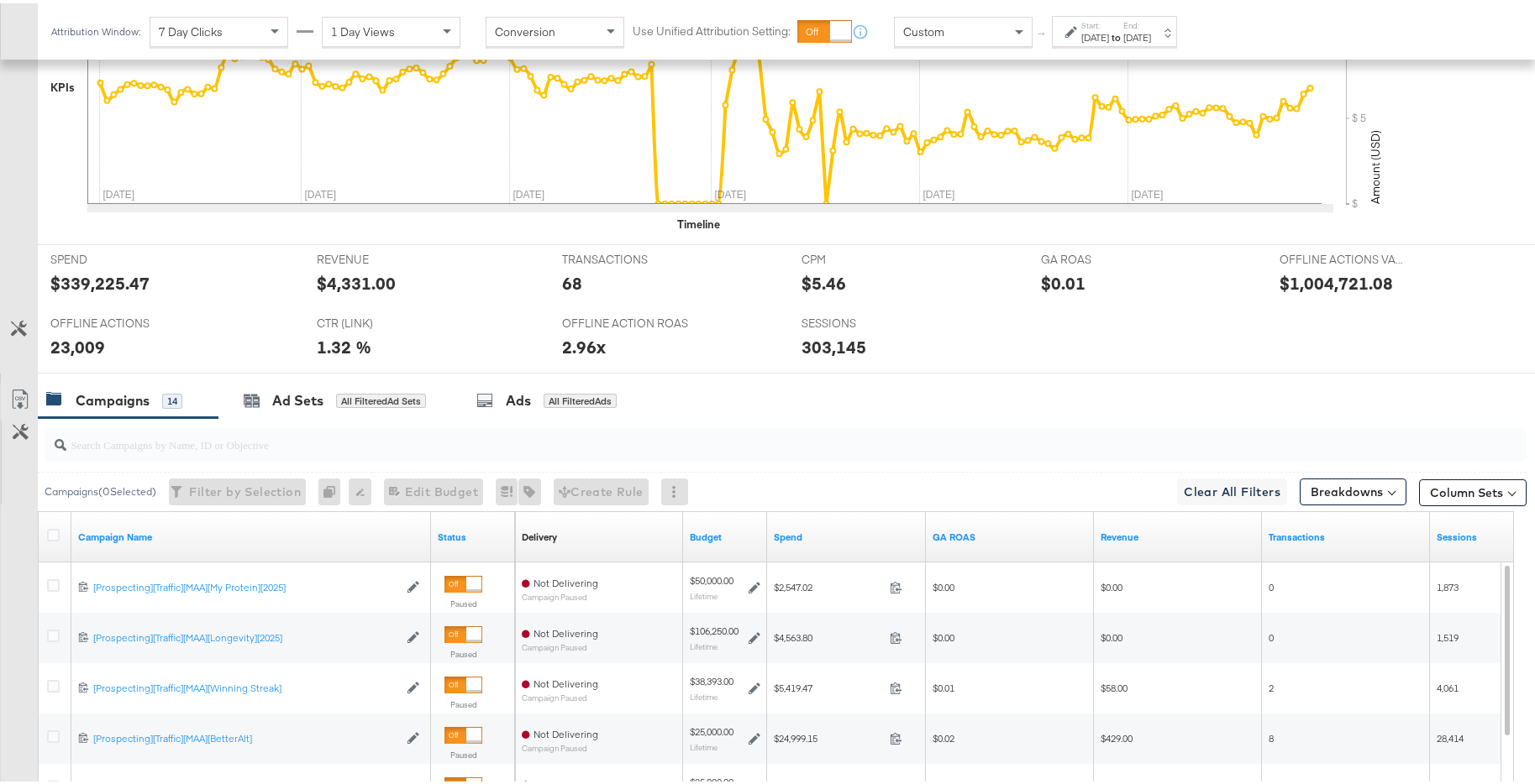
scroll to position [322, 0]
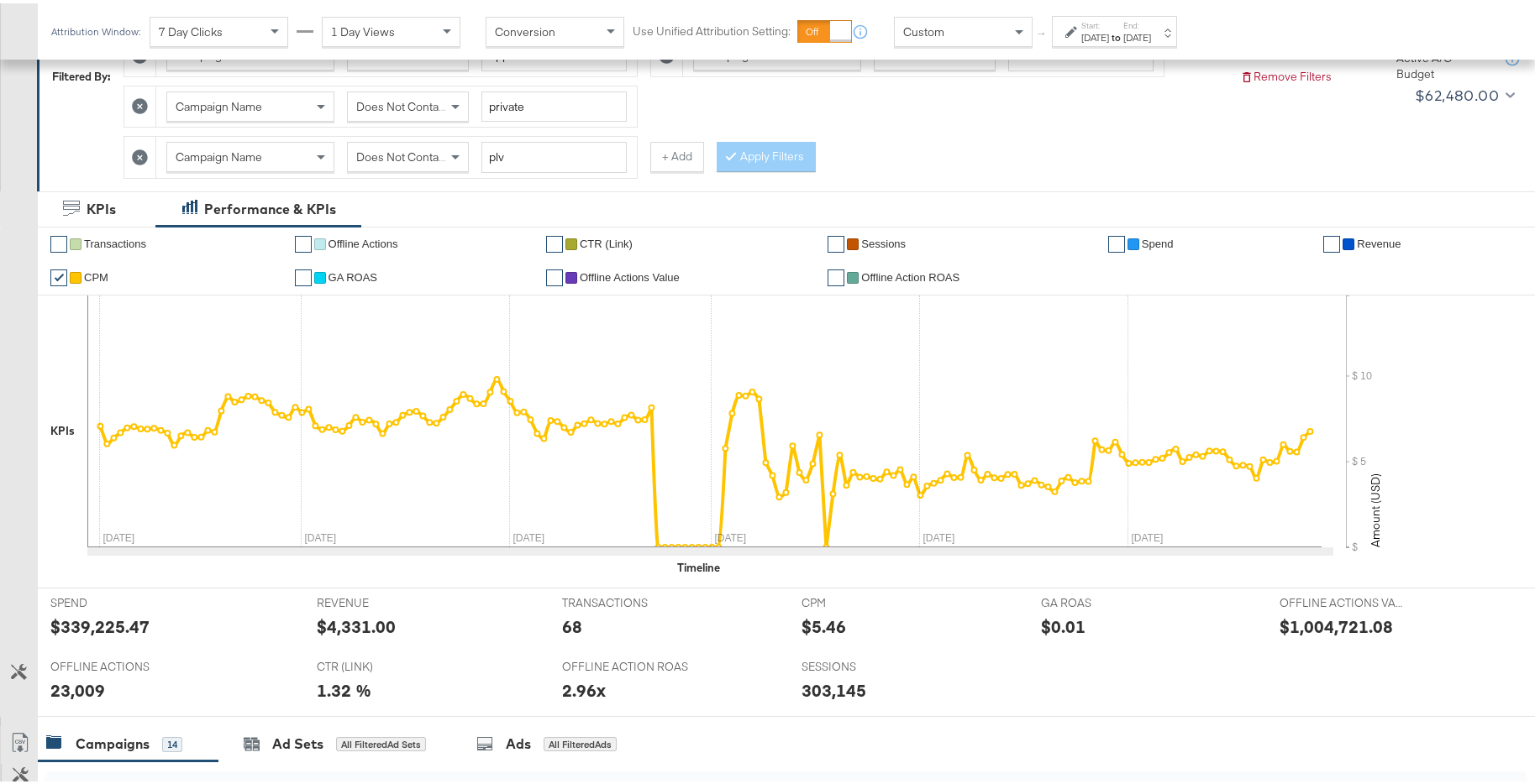
click at [1150, 35] on div "Feb 28th 2025" at bounding box center [1137, 35] width 28 height 14
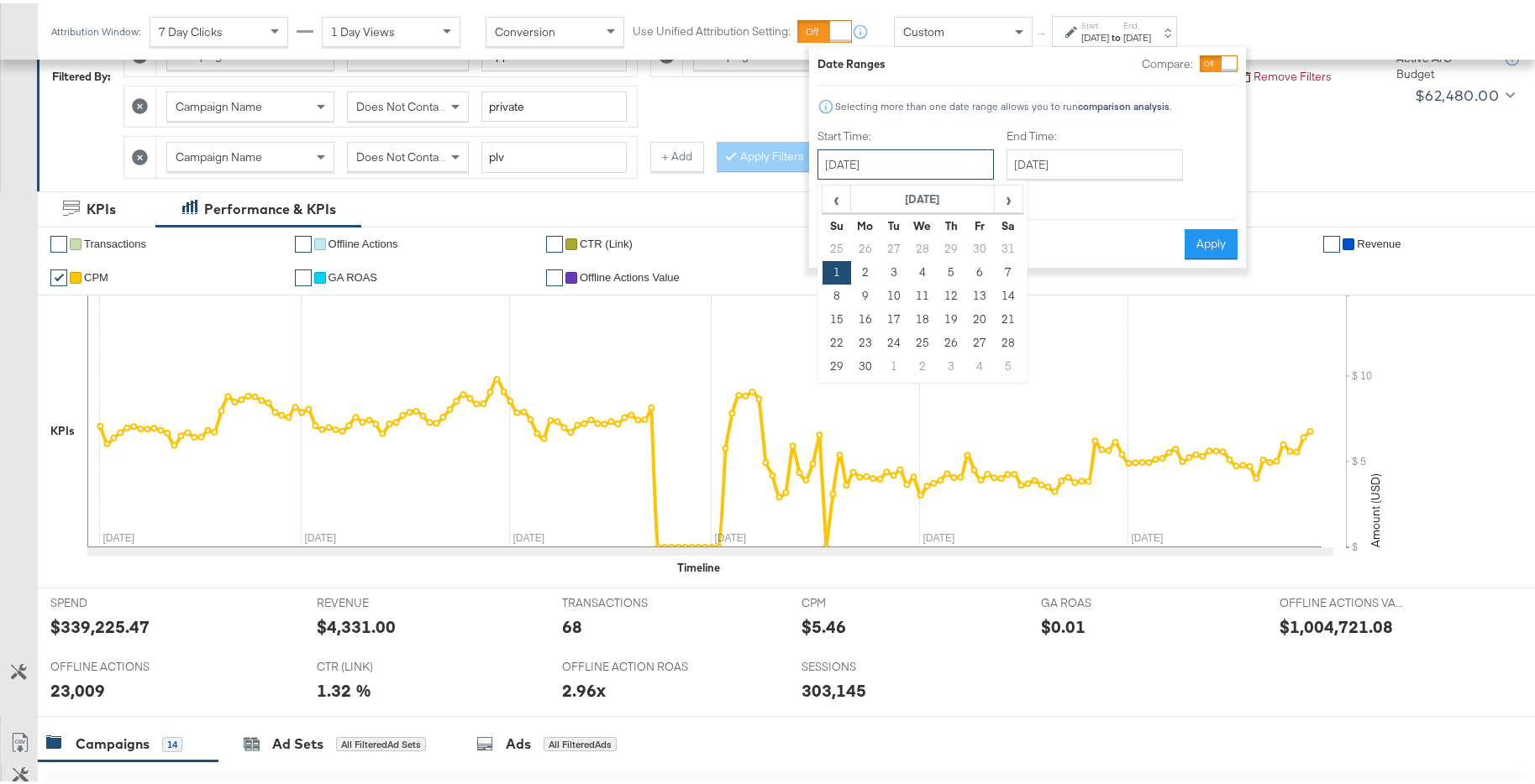
click at [953, 162] on input "[DATE]" at bounding box center [906, 161] width 177 height 31
click at [1009, 194] on span "›" at bounding box center [1008, 196] width 26 height 25
click at [895, 244] on td "1" at bounding box center [894, 246] width 29 height 24
type input "[DATE]"
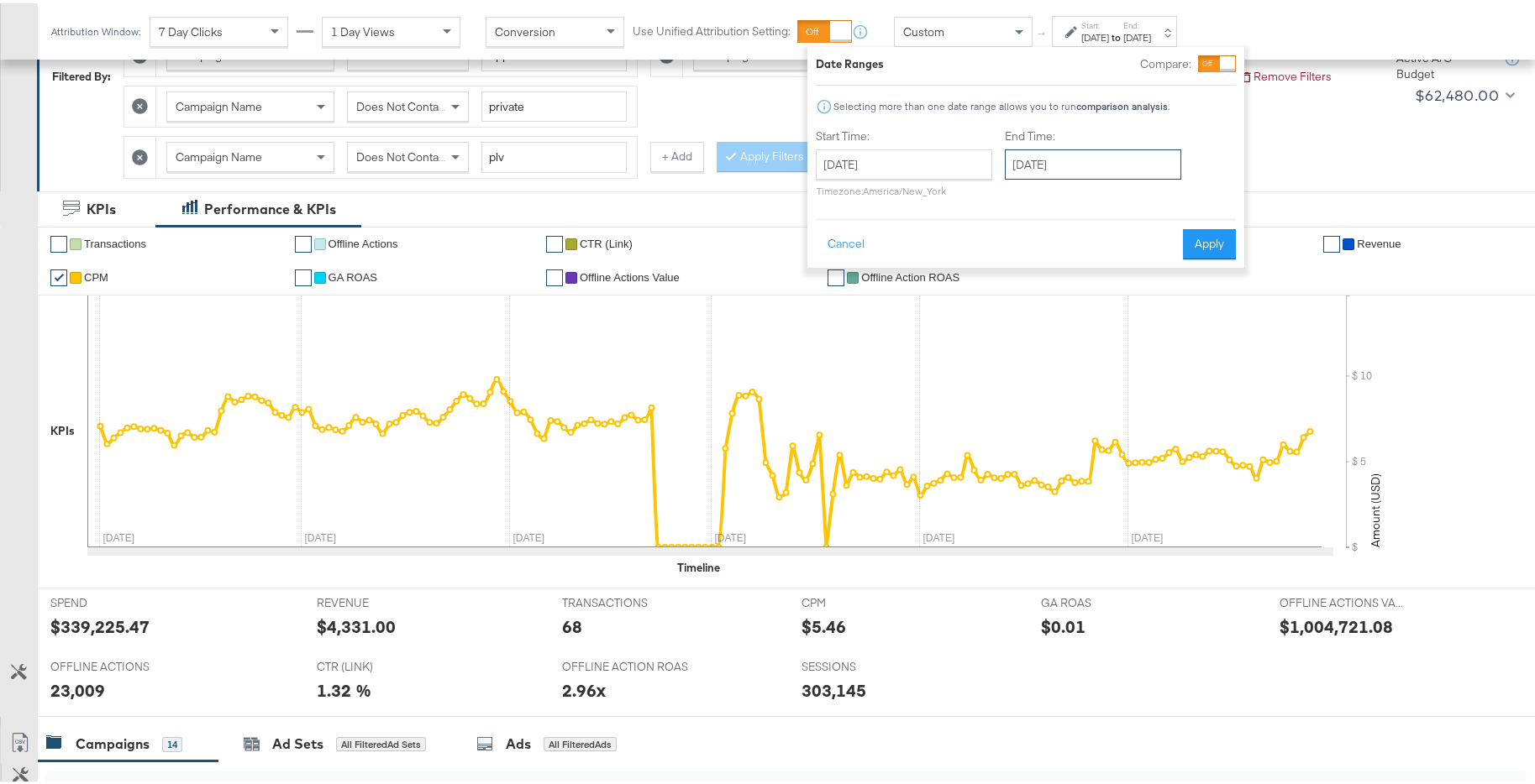
click at [1076, 165] on input "February 28th 2025" at bounding box center [1093, 161] width 177 height 31
click at [1021, 203] on span "‹" at bounding box center [1023, 196] width 26 height 25
click at [1168, 335] on td "31" at bounding box center [1167, 340] width 29 height 24
type input "[DATE]"
click at [1198, 237] on button "Apply" at bounding box center [1208, 241] width 53 height 31
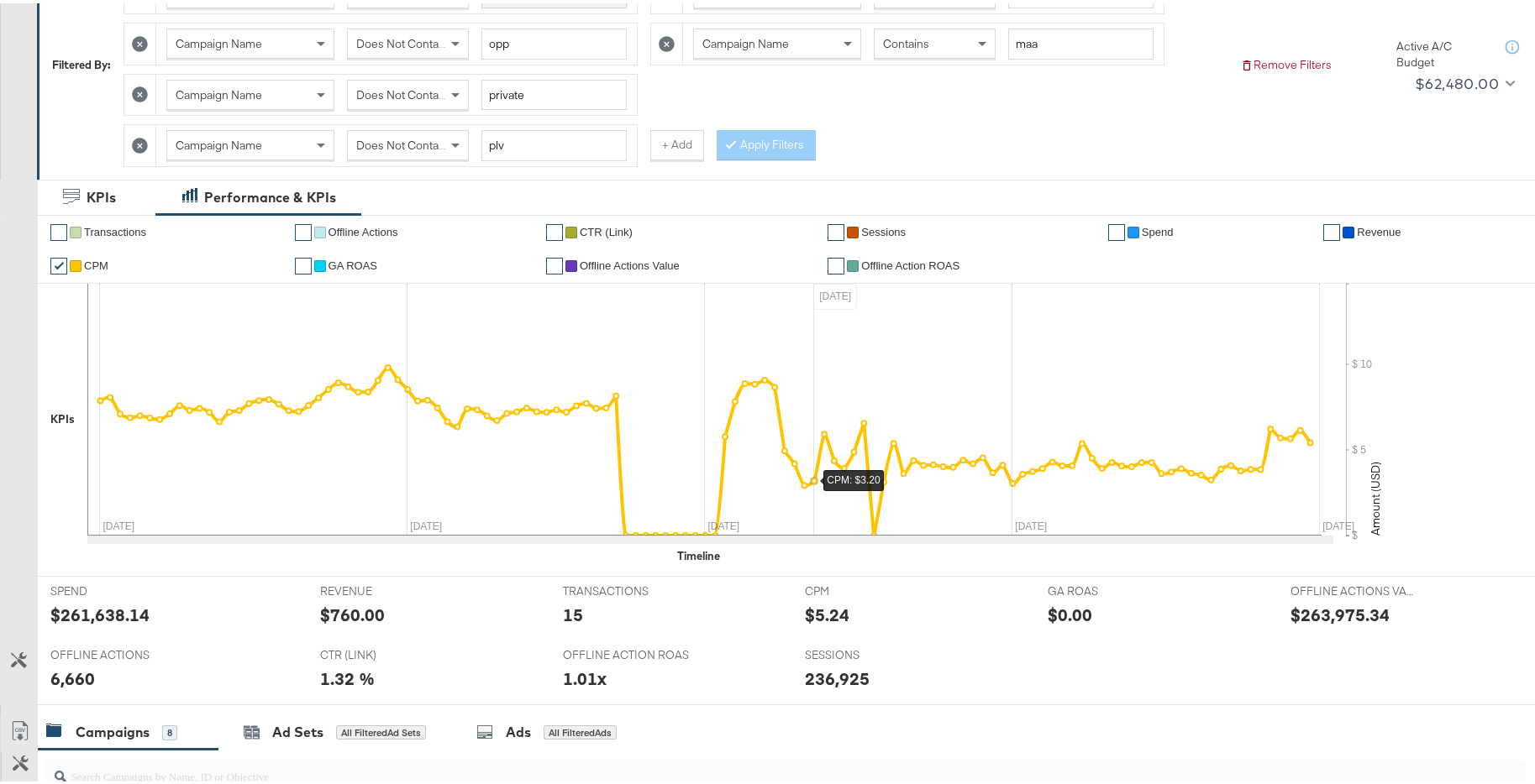
scroll to position [407, 0]
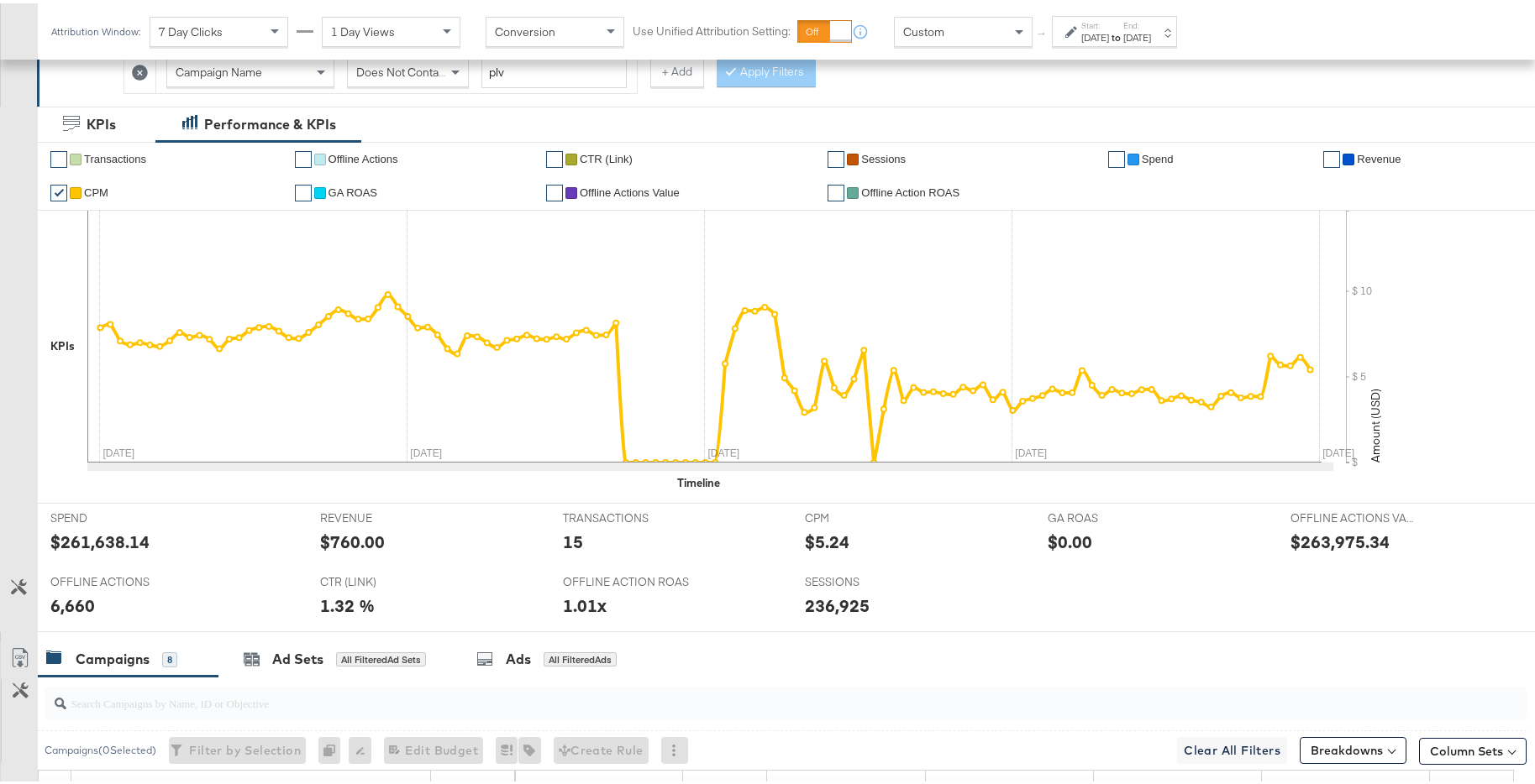
click at [1150, 31] on div "[DATE]" at bounding box center [1137, 35] width 28 height 14
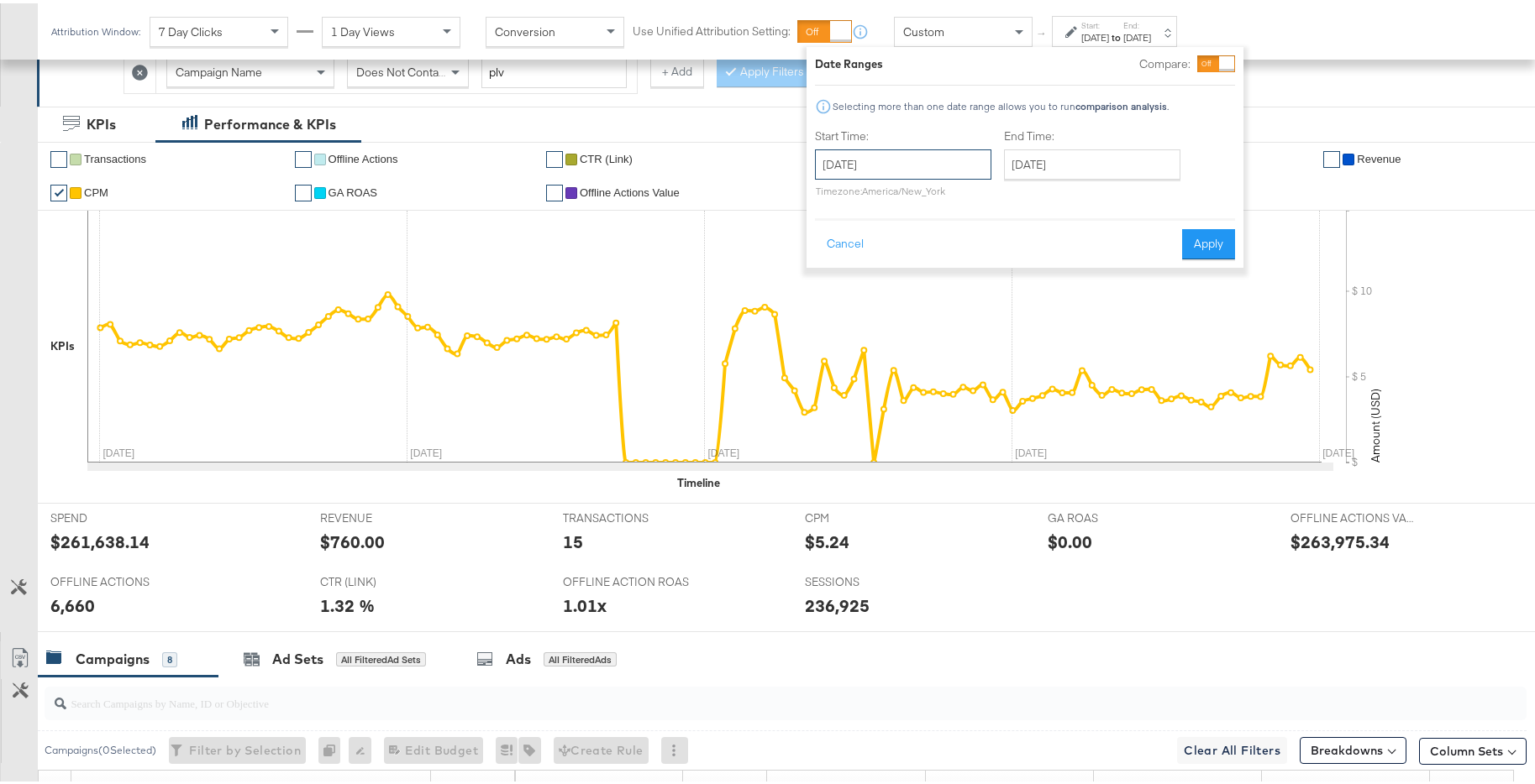
click at [946, 173] on input "[DATE]" at bounding box center [903, 161] width 177 height 31
click at [1028, 198] on div "End Time: [DATE] ‹ [DATE] › Su Mo Tu We Th Fr Sa 29 30 31 1 2 3 4 5 6 7 8 9 10 …" at bounding box center [1095, 163] width 183 height 76
click at [998, 198] on div "Start Time: October 1st 2024 ‹ October 2024 › Su Mo Tu We Th Fr Sa 29 30 1 2 3 …" at bounding box center [1001, 163] width 372 height 76
click at [986, 159] on input "[DATE]" at bounding box center [903, 161] width 177 height 31
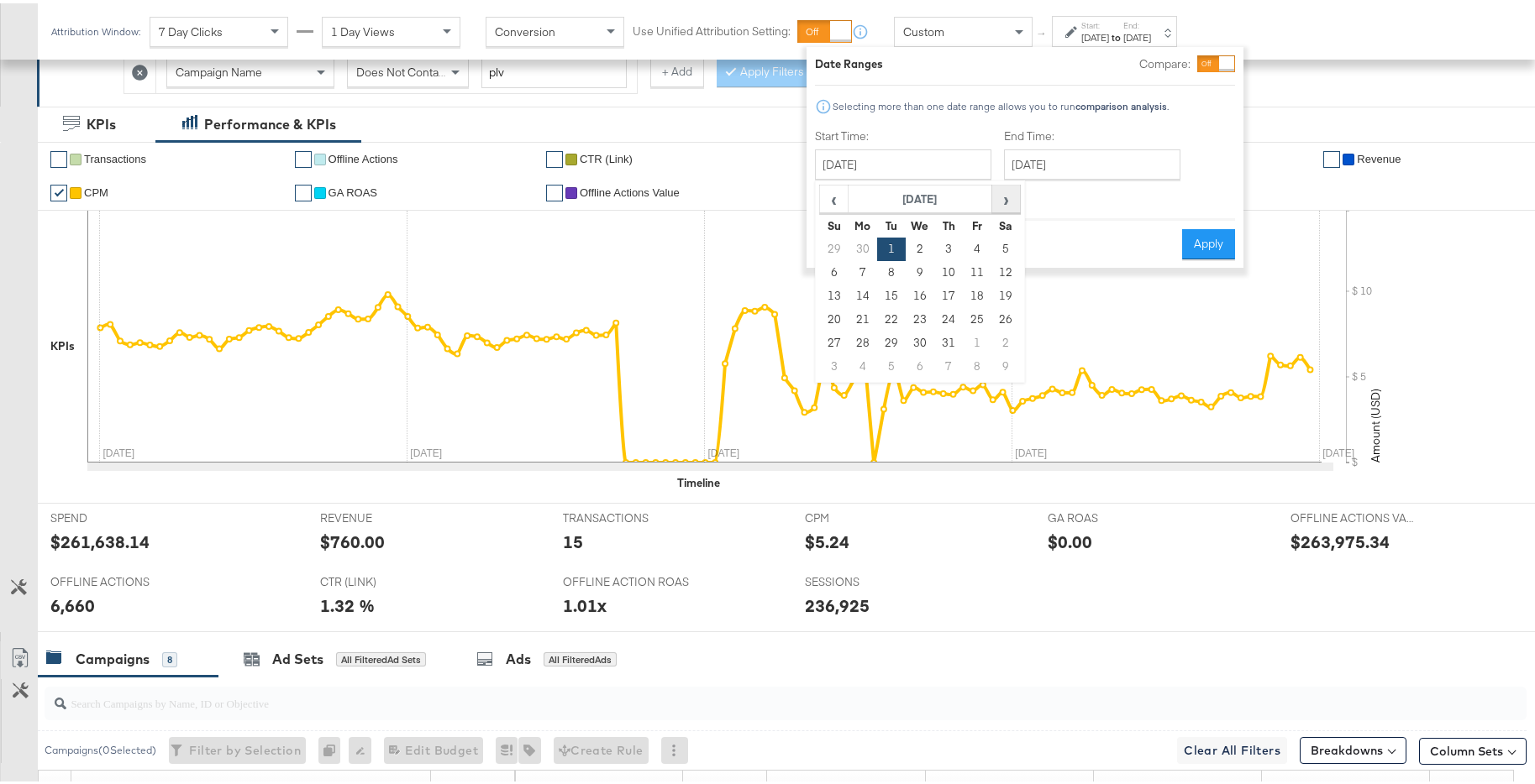
click at [997, 193] on span "›" at bounding box center [1005, 196] width 26 height 25
click at [828, 272] on td "1" at bounding box center [835, 270] width 29 height 24
type input "[DATE]"
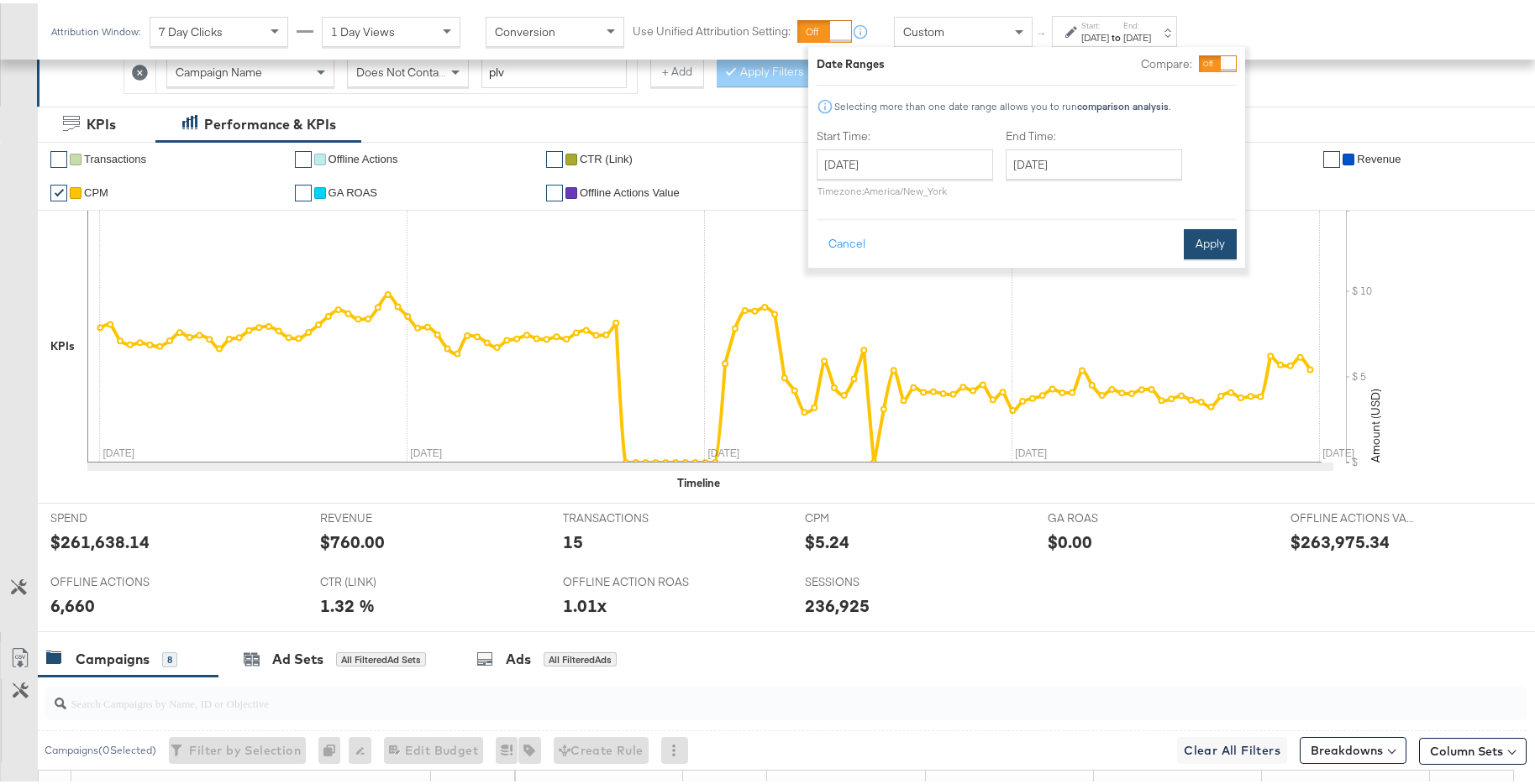
click at [1216, 247] on button "Apply" at bounding box center [1210, 241] width 53 height 31
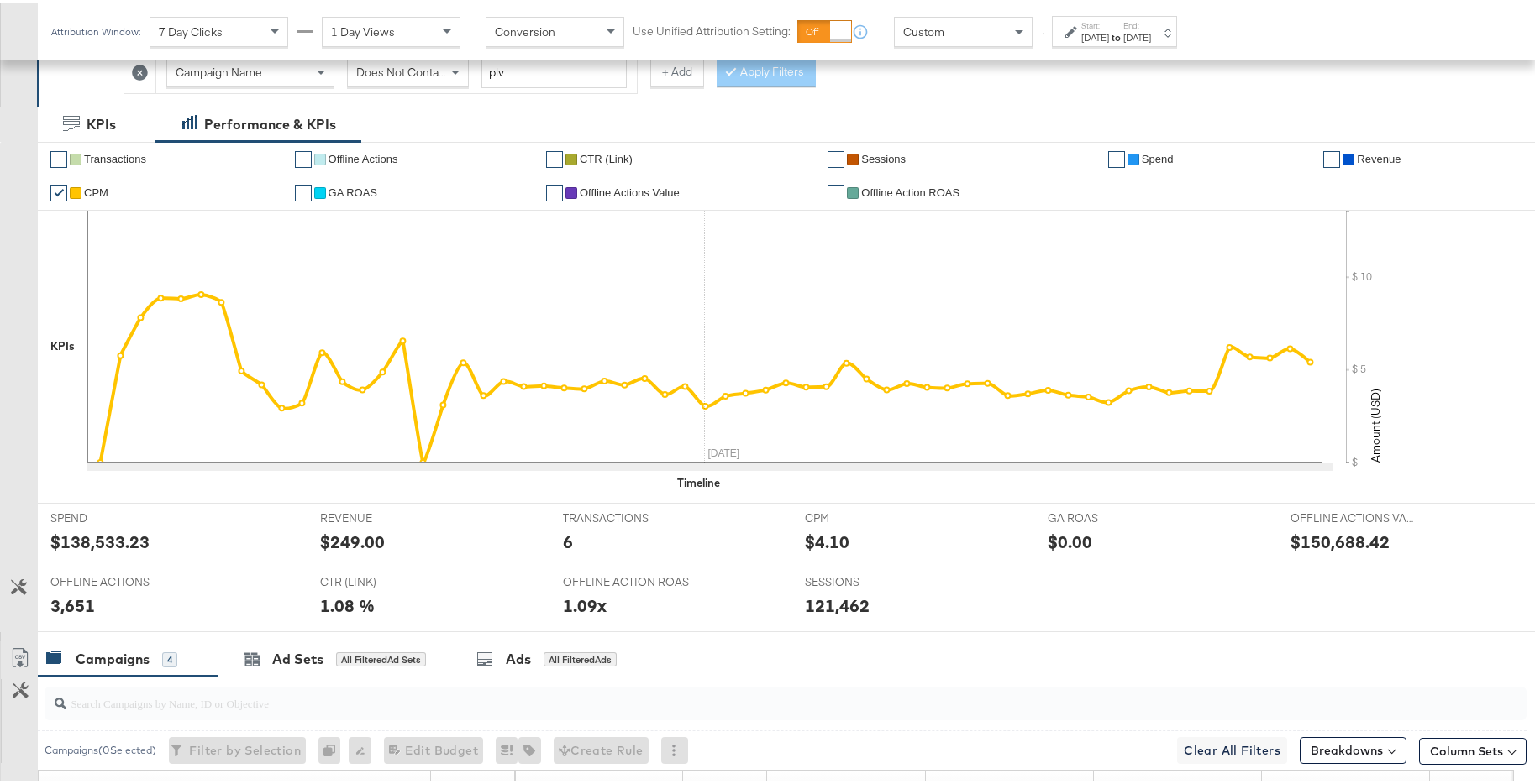
click at [1150, 37] on div "[DATE]" at bounding box center [1137, 35] width 28 height 14
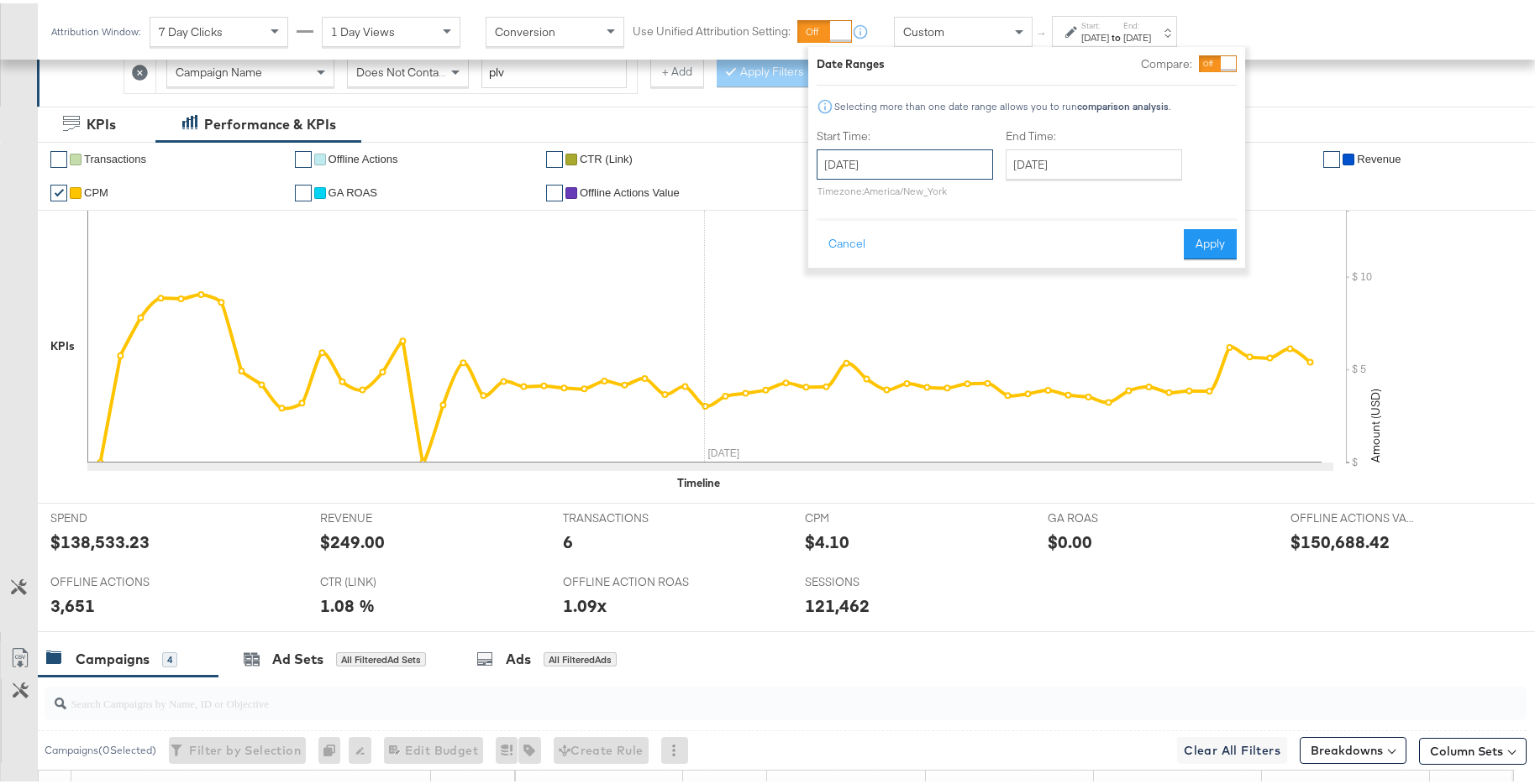
click at [948, 150] on input "[DATE]" at bounding box center [905, 161] width 177 height 31
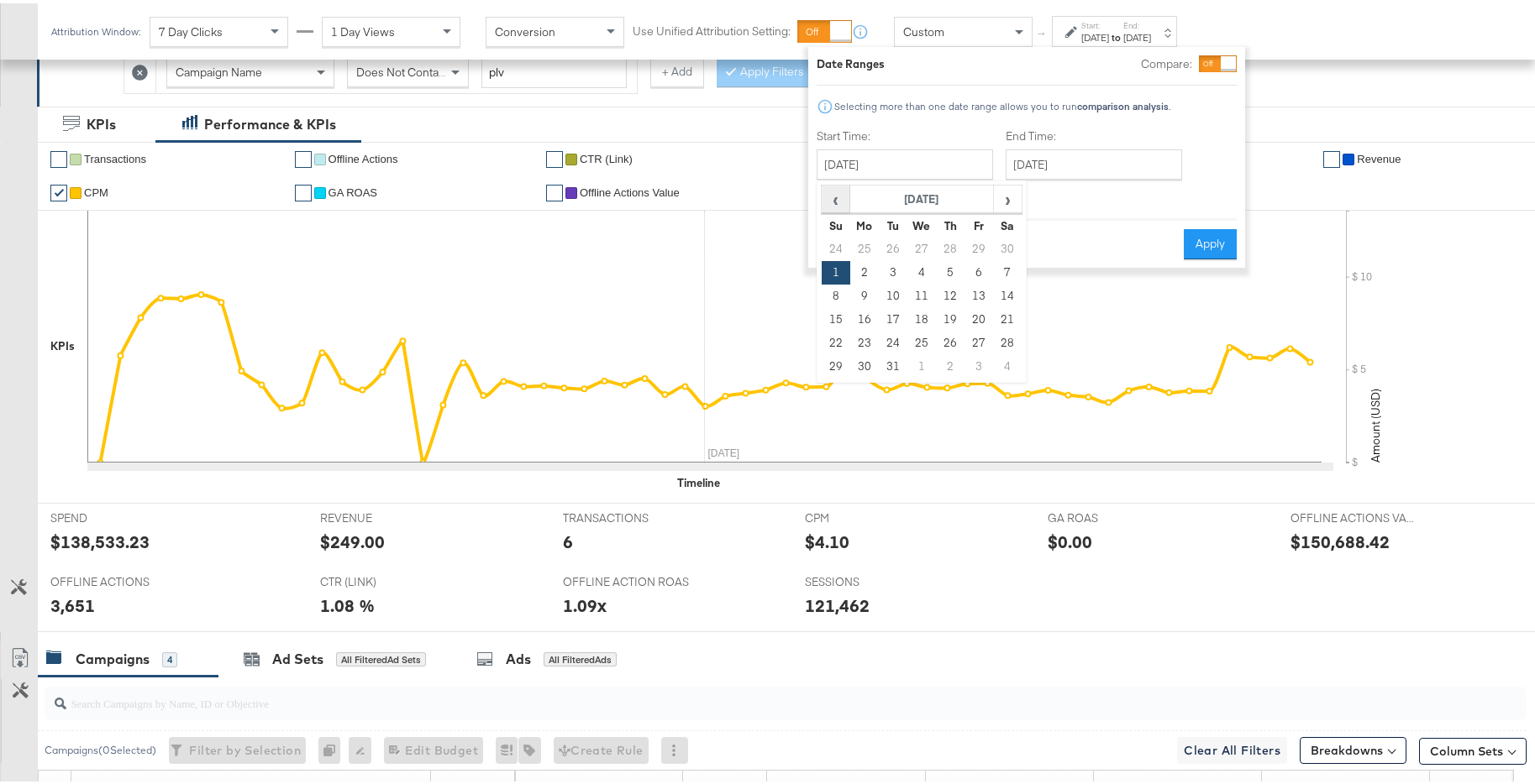
click at [839, 198] on span "‹" at bounding box center [835, 196] width 26 height 25
click at [832, 262] on td "1" at bounding box center [836, 270] width 29 height 24
type input "[DATE]"
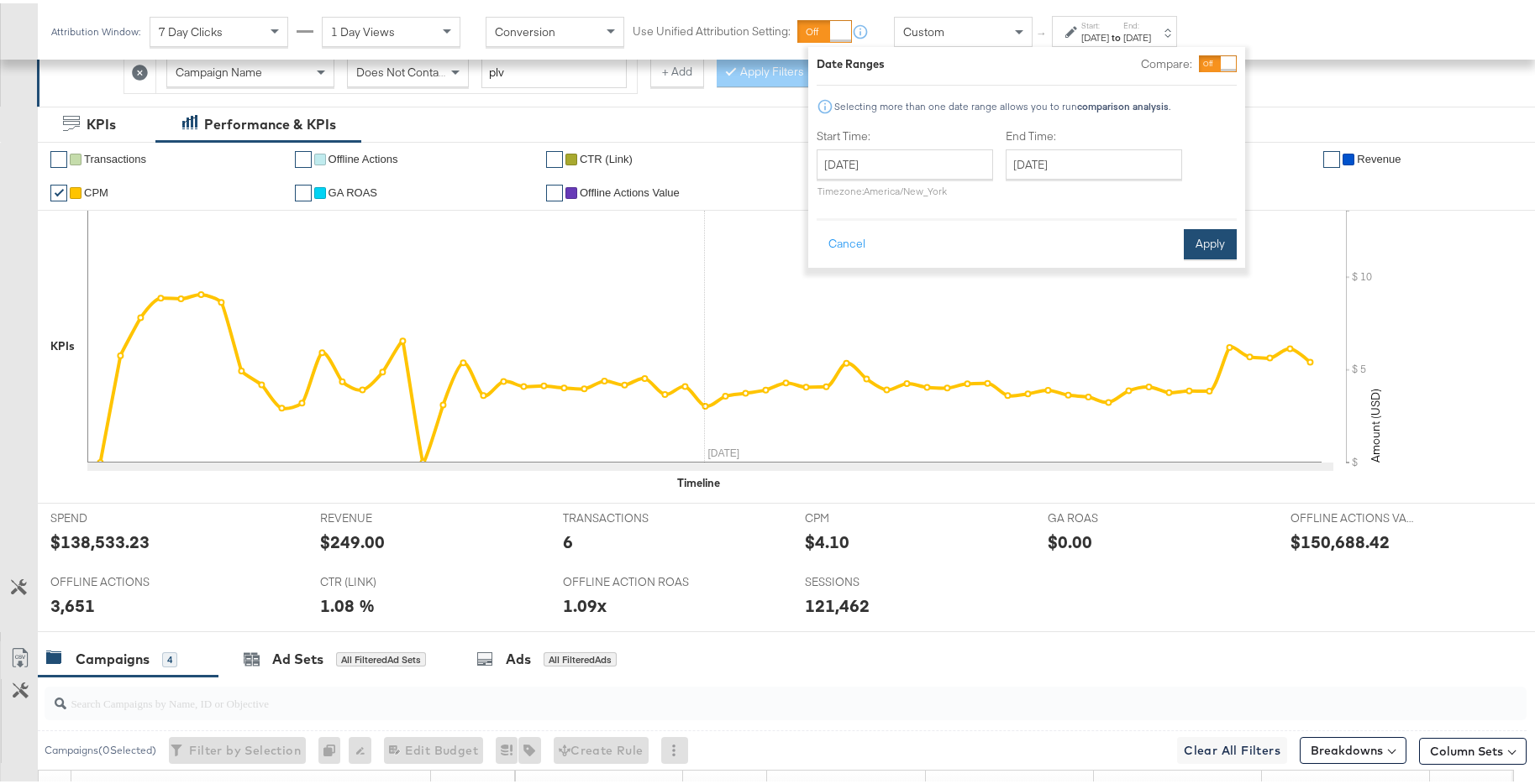
click at [1225, 252] on button "Apply" at bounding box center [1210, 241] width 53 height 31
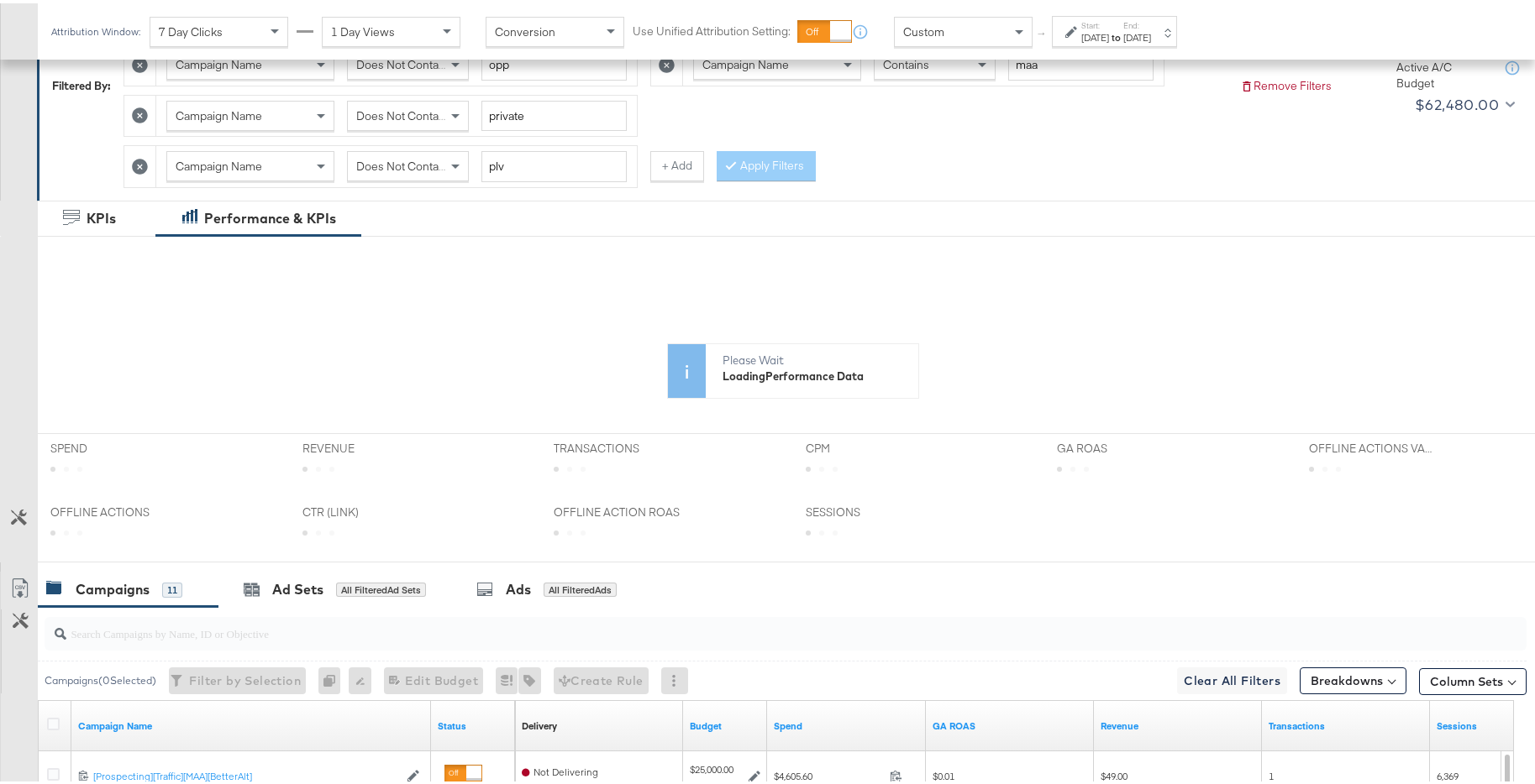
scroll to position [233, 0]
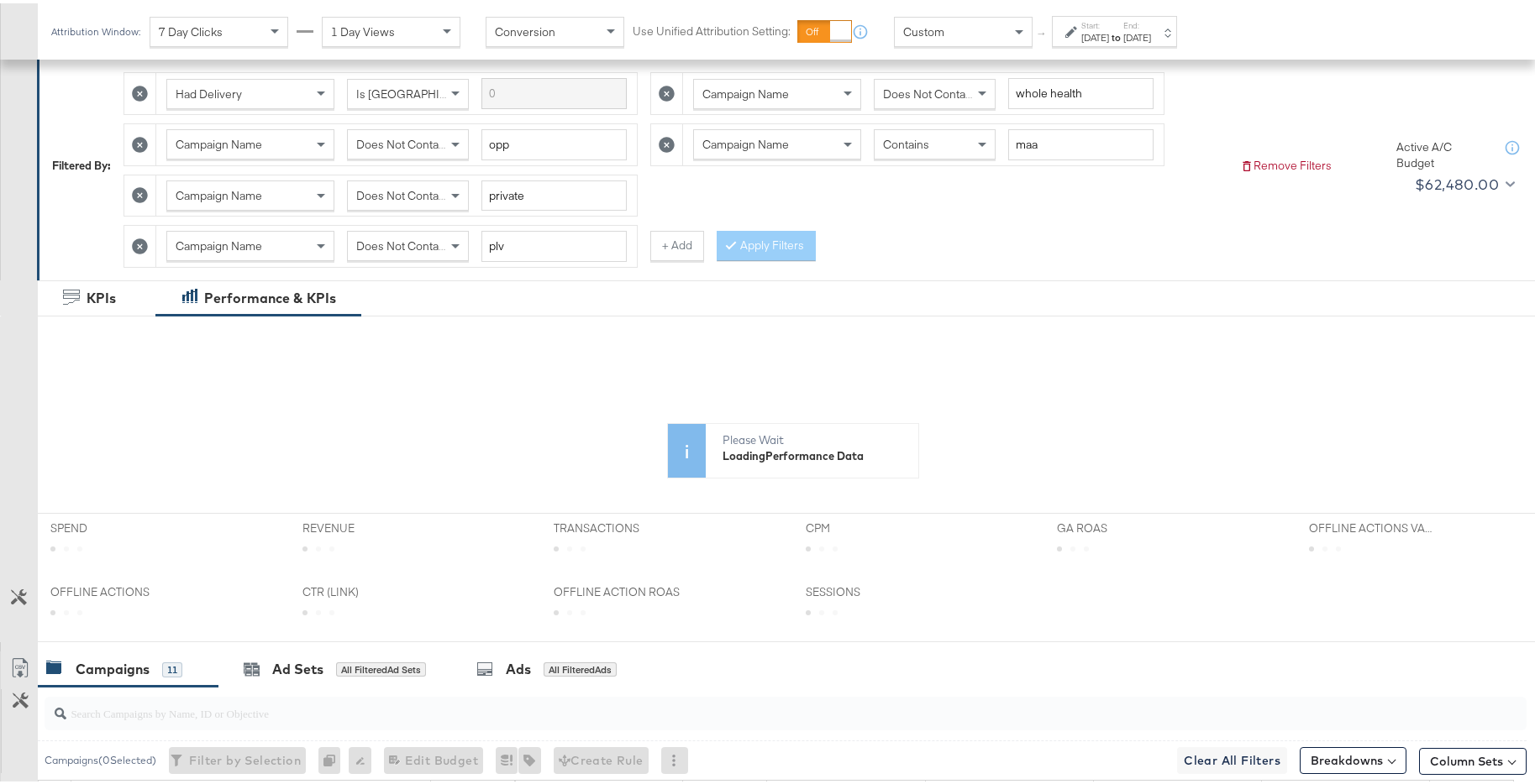
click at [1123, 31] on strong "to" at bounding box center [1116, 34] width 14 height 13
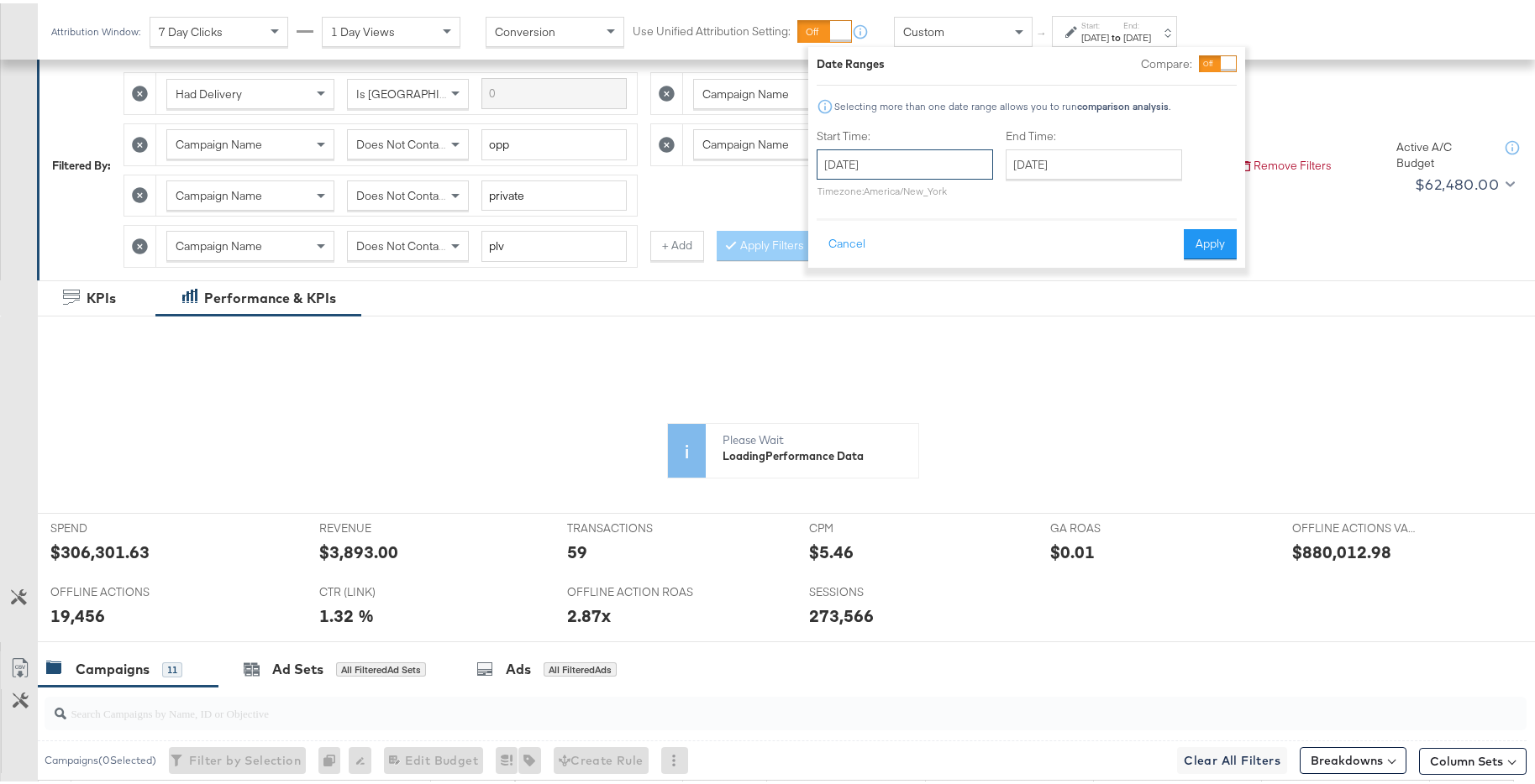
click at [939, 156] on input "[DATE]" at bounding box center [905, 161] width 177 height 31
click at [836, 192] on span "‹" at bounding box center [835, 196] width 26 height 25
click at [943, 244] on td "1" at bounding box center [950, 246] width 29 height 24
type input "August 1st 2024"
click at [1203, 249] on button "Apply" at bounding box center [1210, 241] width 53 height 31
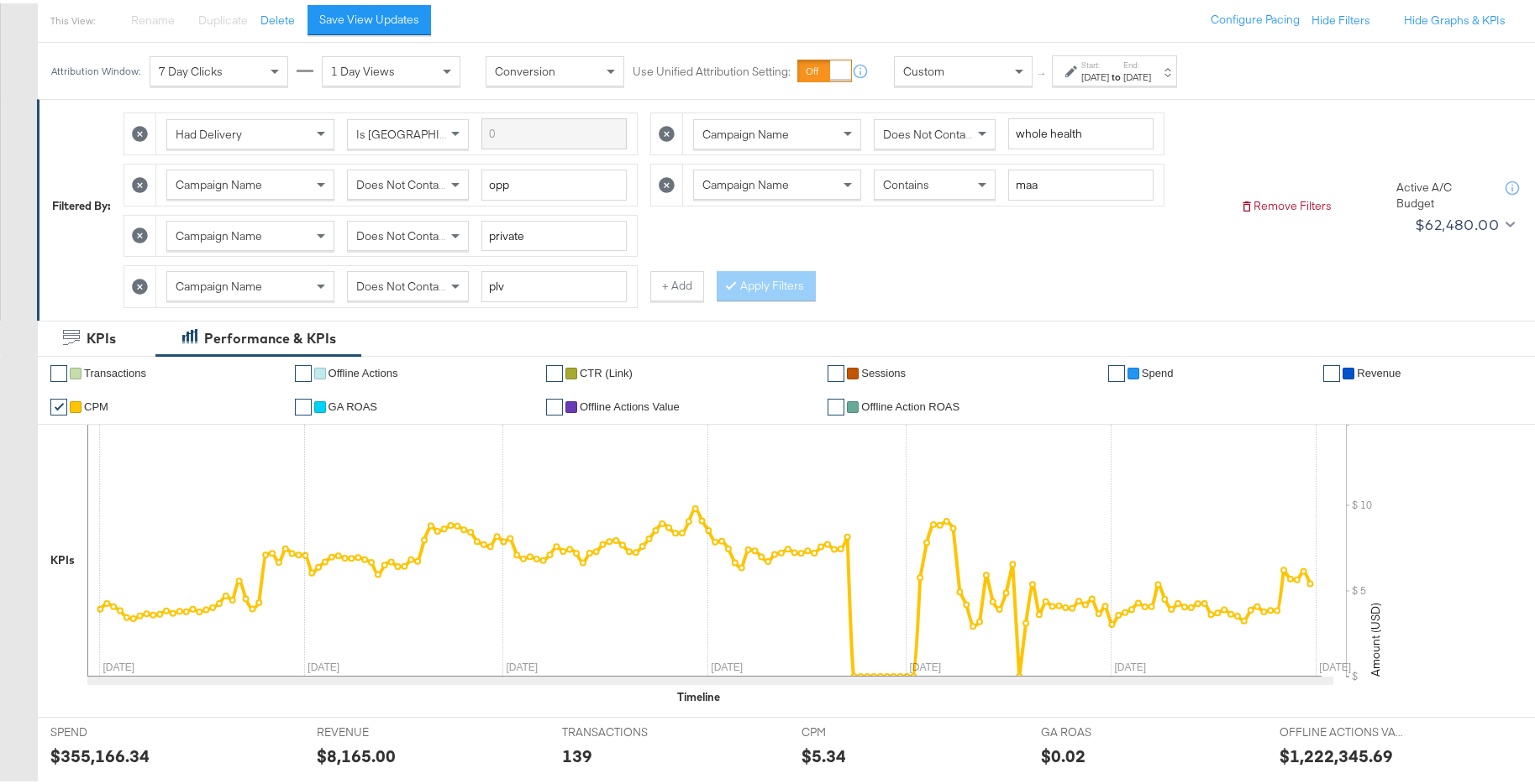
scroll to position [108, 0]
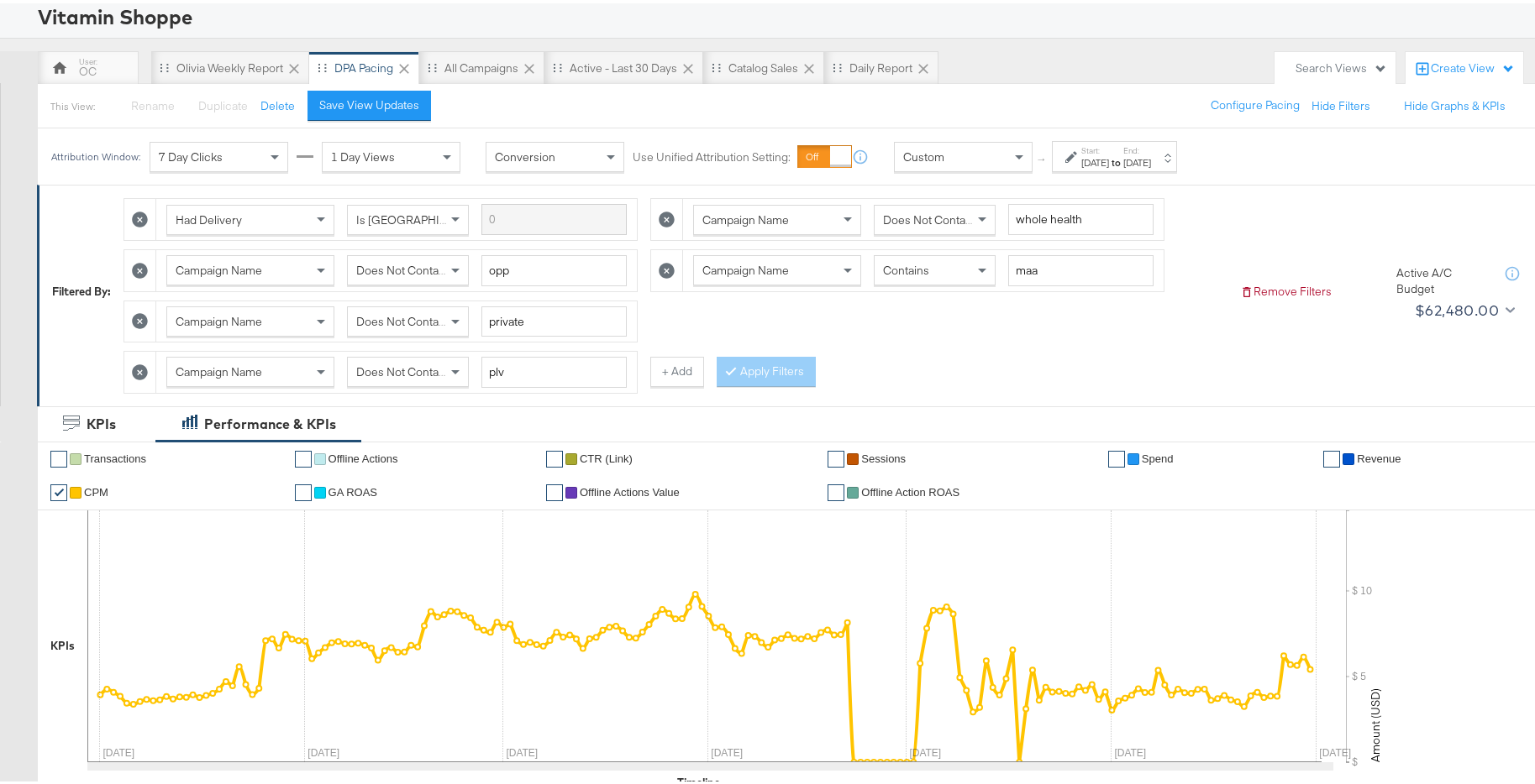
click at [919, 275] on div "Contains" at bounding box center [934, 267] width 120 height 29
click at [745, 372] on button "Apply Filters" at bounding box center [766, 369] width 99 height 31
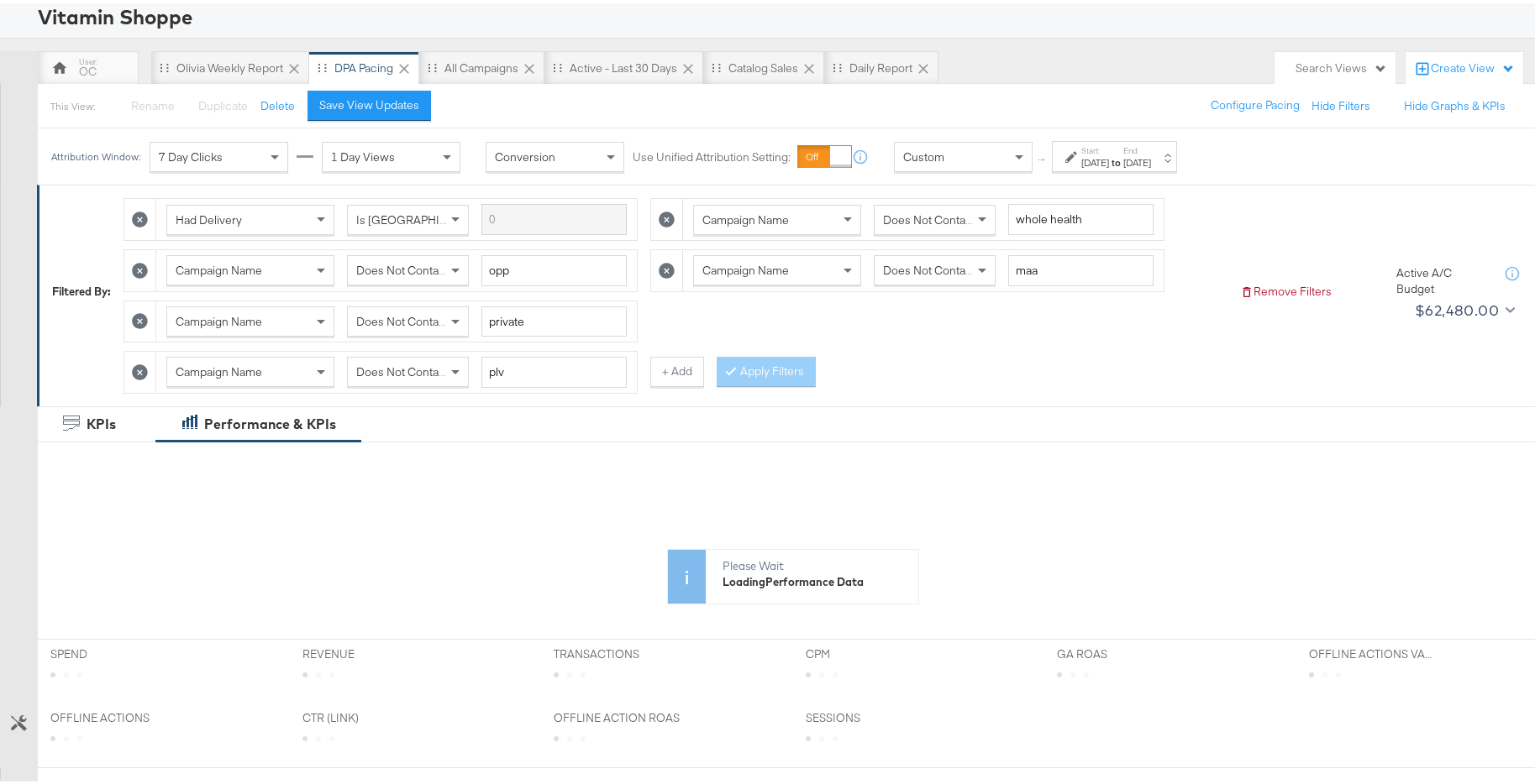
click at [1109, 165] on div "Aug 1st 2024" at bounding box center [1094, 160] width 28 height 14
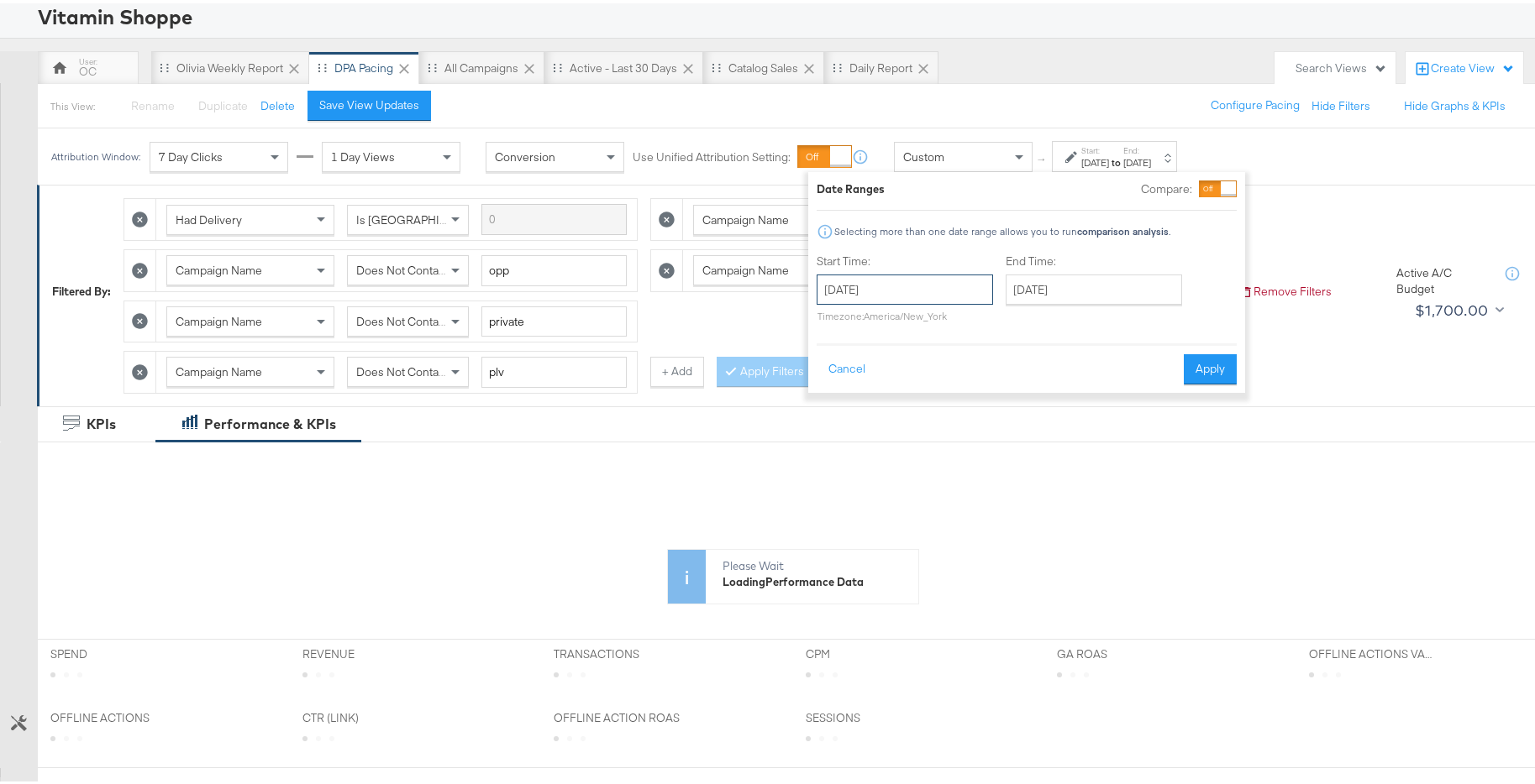
click at [945, 282] on input "August 1st 2024" at bounding box center [905, 287] width 177 height 31
click at [1002, 314] on span "›" at bounding box center [1007, 321] width 26 height 25
click at [838, 394] on td "1" at bounding box center [836, 395] width 29 height 24
type input "[DATE]"
click at [1206, 361] on button "Apply" at bounding box center [1210, 367] width 53 height 31
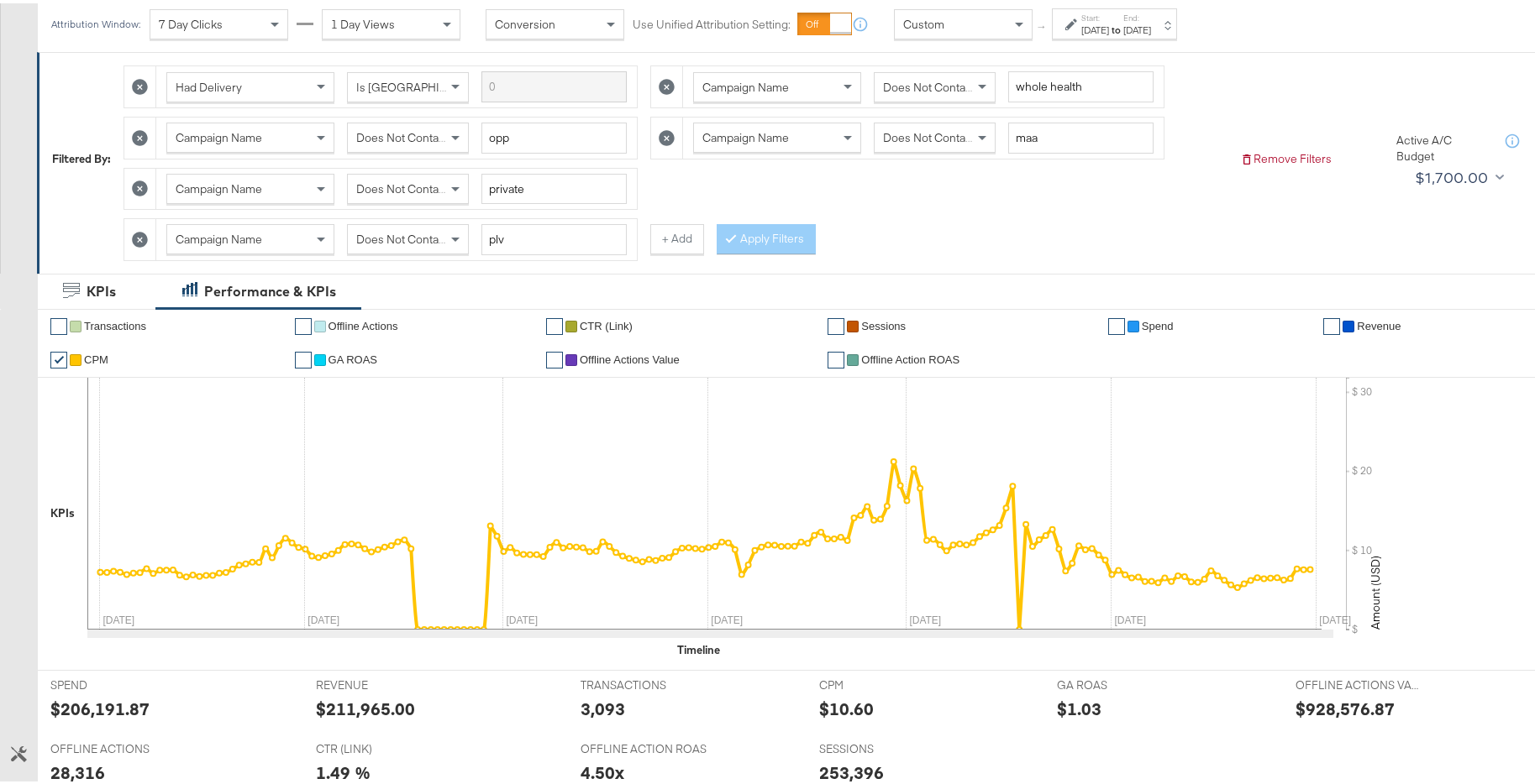
scroll to position [223, 0]
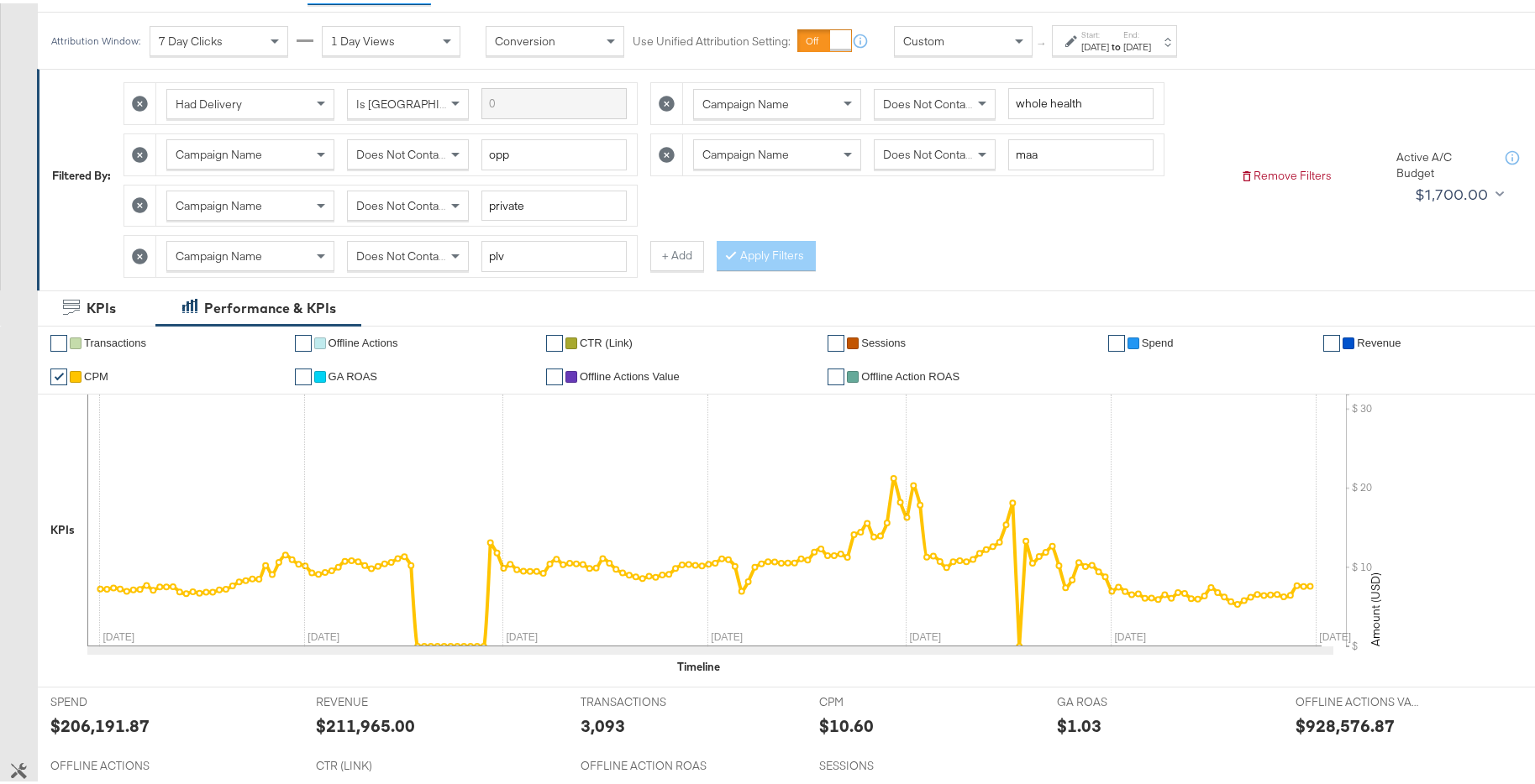
click at [1123, 45] on strong "to" at bounding box center [1116, 43] width 14 height 13
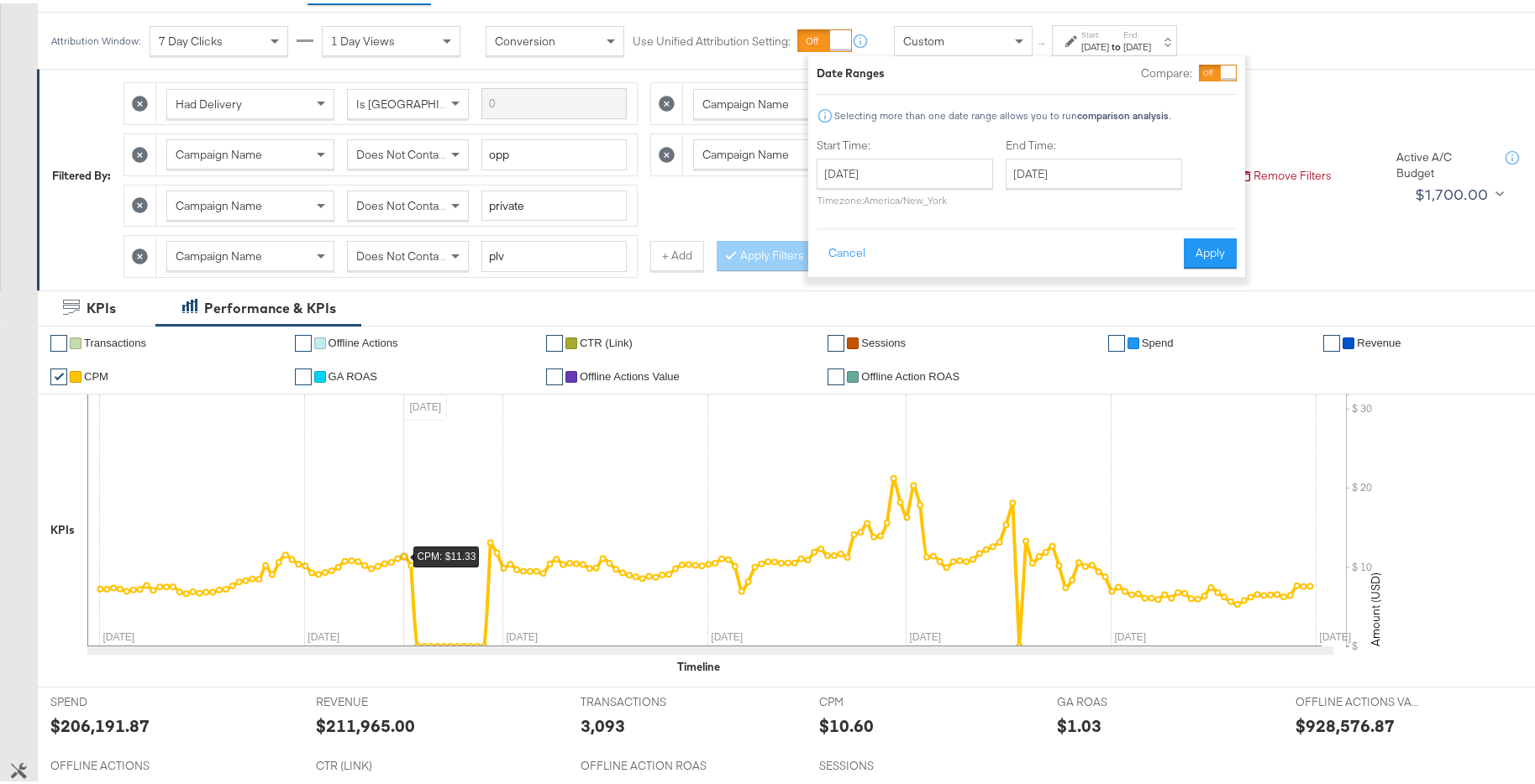
click at [406, 465] on icon at bounding box center [704, 517] width 1234 height 252
click at [936, 192] on p "Timezone: America/New_York" at bounding box center [905, 197] width 177 height 13
click at [946, 182] on input "[DATE]" at bounding box center [905, 171] width 177 height 31
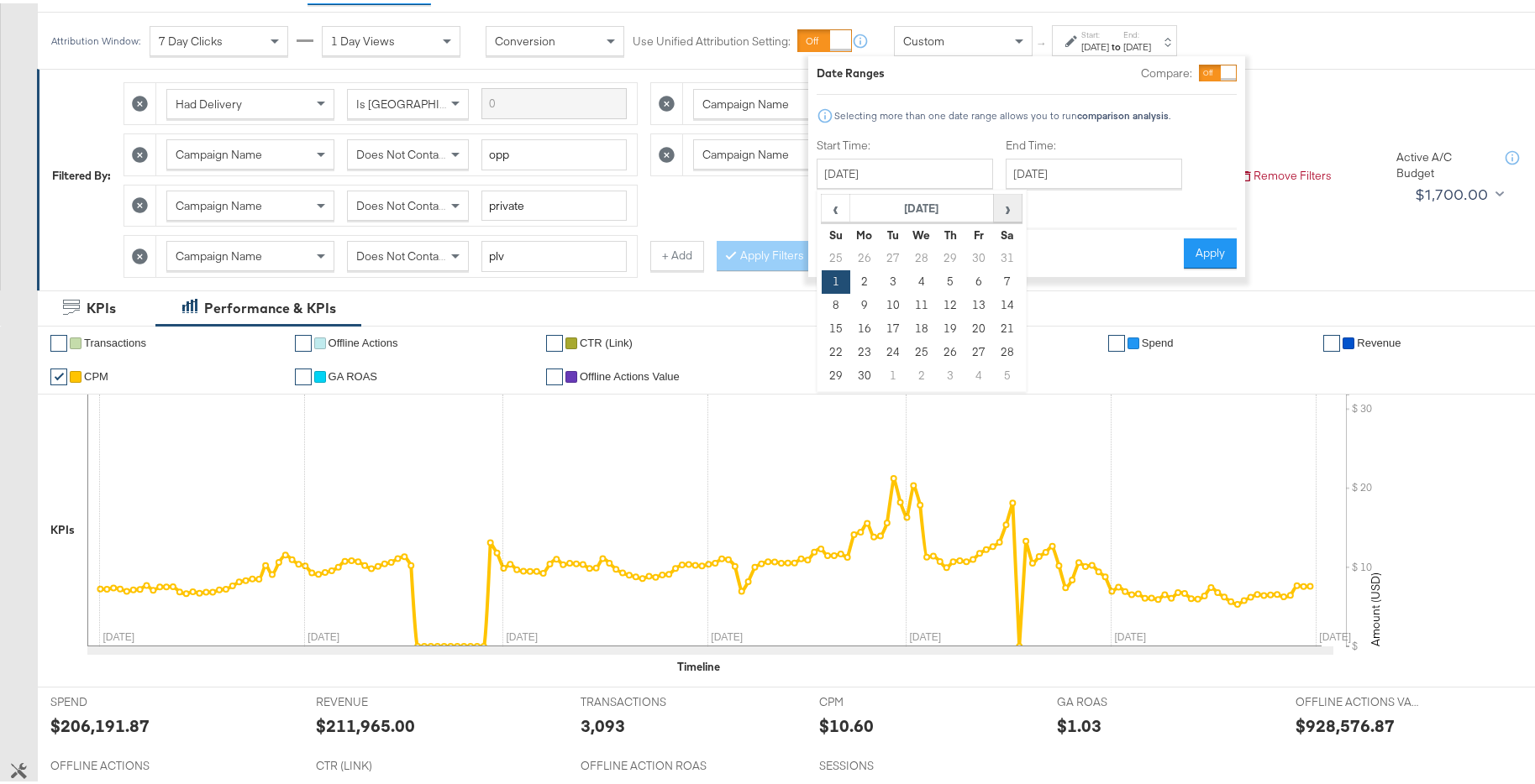
click at [1017, 211] on span "›" at bounding box center [1007, 205] width 26 height 25
click at [890, 250] on td "1" at bounding box center [893, 255] width 29 height 24
type input "[DATE]"
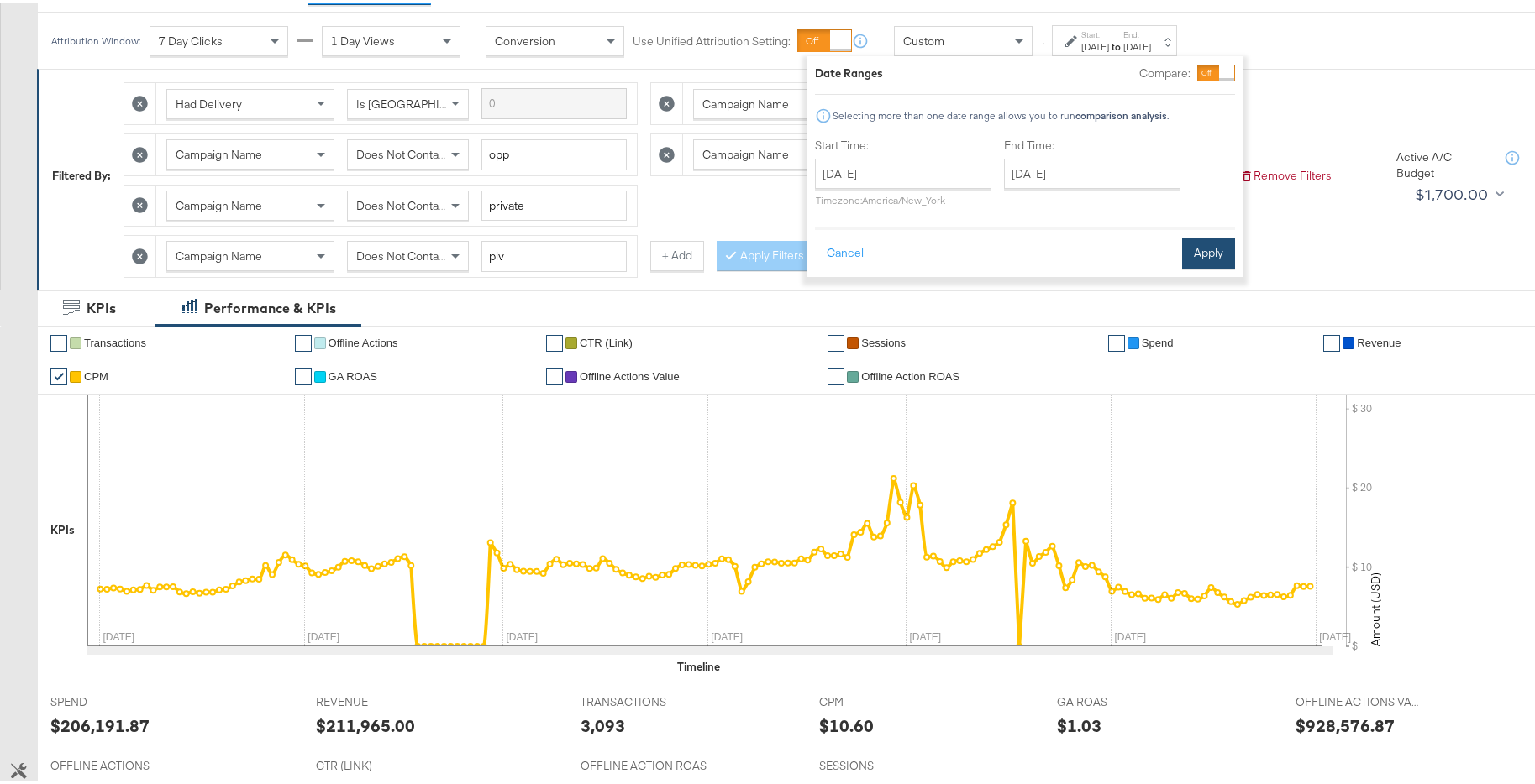
click at [1203, 256] on button "Apply" at bounding box center [1208, 250] width 53 height 31
